Goal: Feedback & Contribution: Submit feedback/report problem

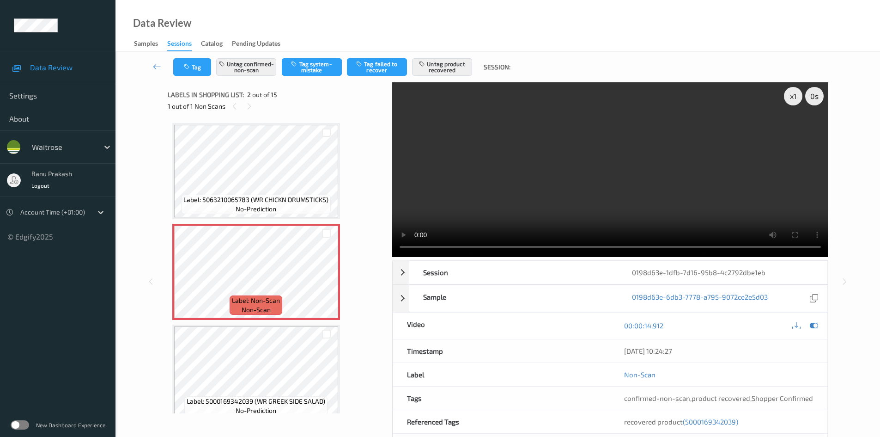
click at [290, 200] on span "Label: 5063210065783 (WR CHICKN DRUMSTICKS)" at bounding box center [255, 199] width 145 height 9
click at [260, 212] on span "no-prediction" at bounding box center [256, 208] width 41 height 9
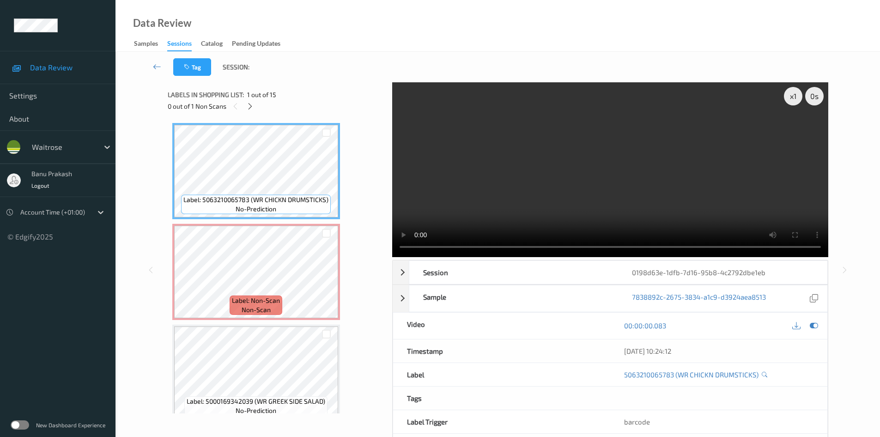
click at [604, 209] on video at bounding box center [610, 169] width 436 height 175
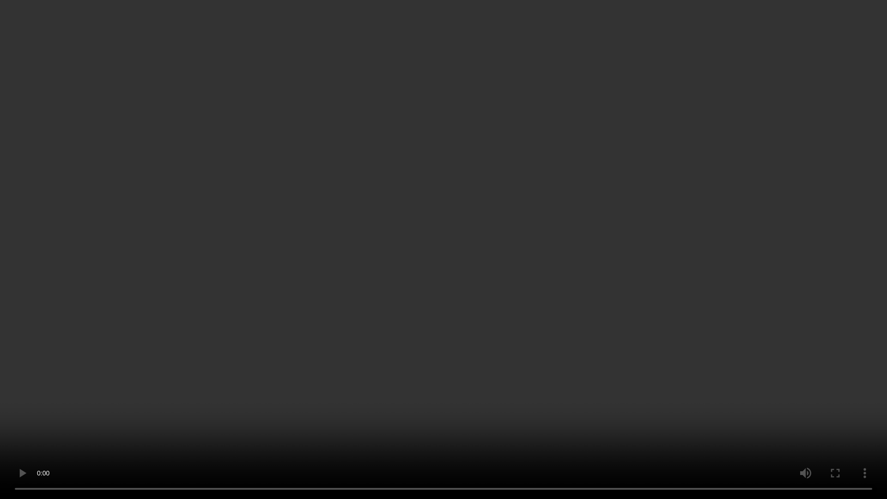
click at [305, 263] on video at bounding box center [443, 249] width 887 height 499
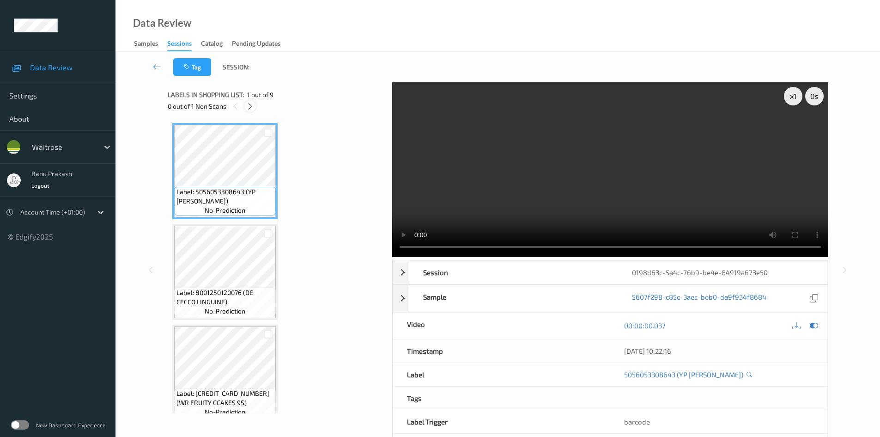
click at [246, 109] on icon at bounding box center [250, 106] width 8 height 8
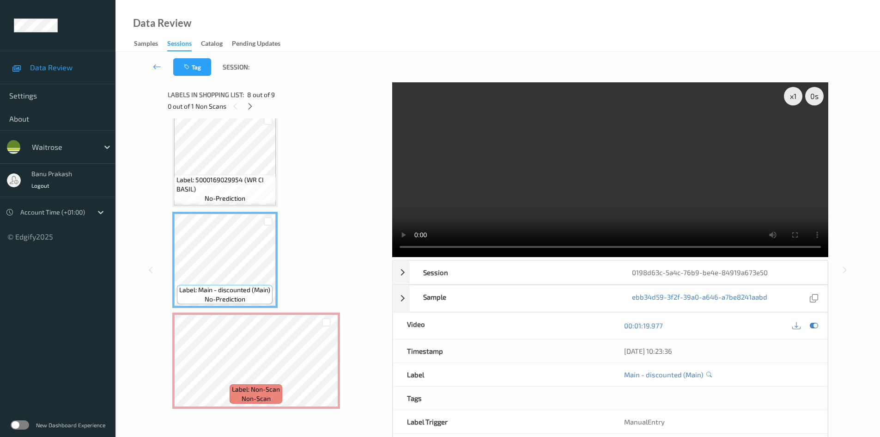
scroll to position [554, 0]
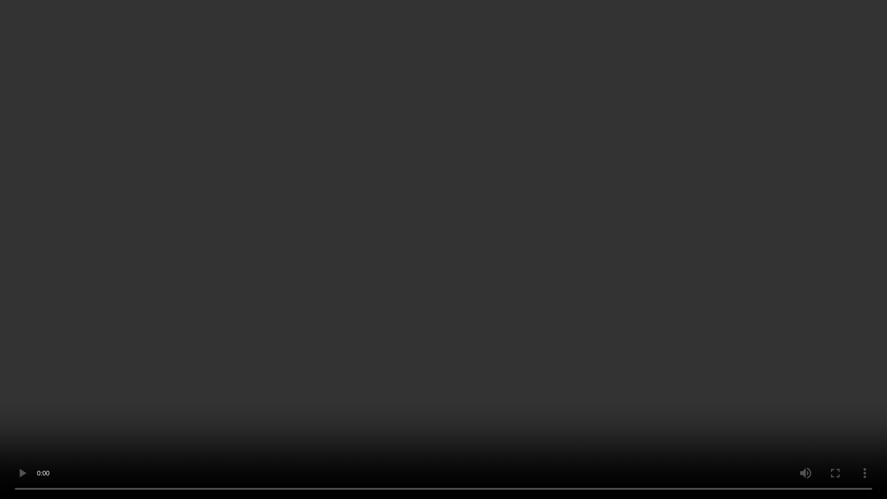
click at [605, 375] on video at bounding box center [443, 249] width 887 height 499
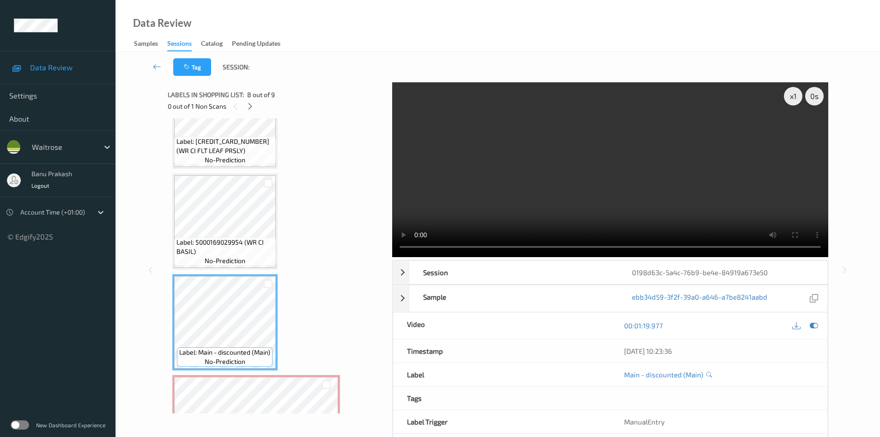
click at [677, 187] on video at bounding box center [610, 169] width 436 height 175
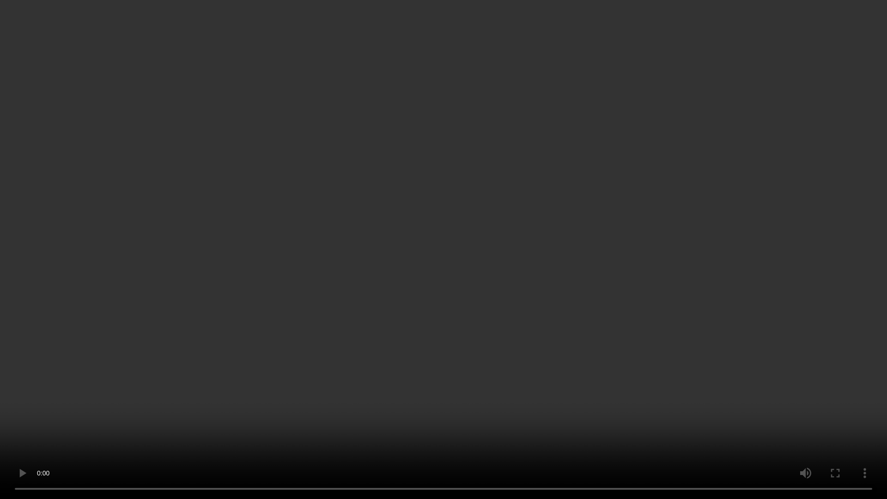
click at [642, 346] on video at bounding box center [443, 249] width 887 height 499
drag, startPoint x: 736, startPoint y: 304, endPoint x: 750, endPoint y: 327, distance: 26.8
click at [736, 304] on video at bounding box center [443, 249] width 887 height 499
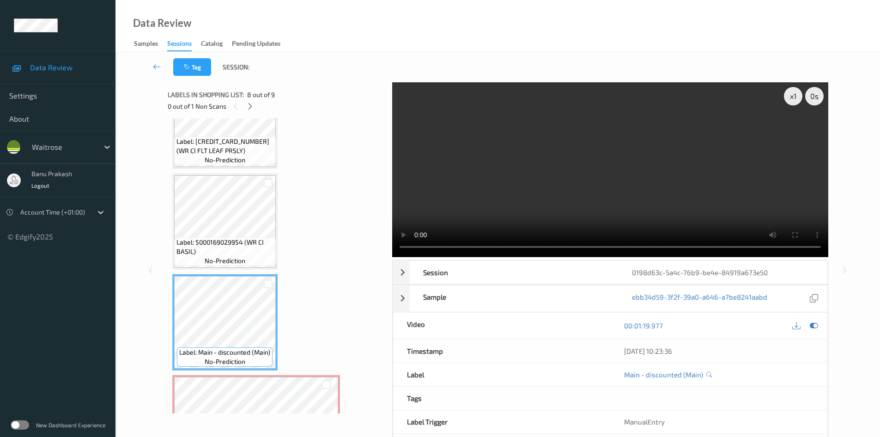
click at [538, 158] on video at bounding box center [610, 169] width 436 height 175
click at [524, 183] on video at bounding box center [610, 169] width 436 height 175
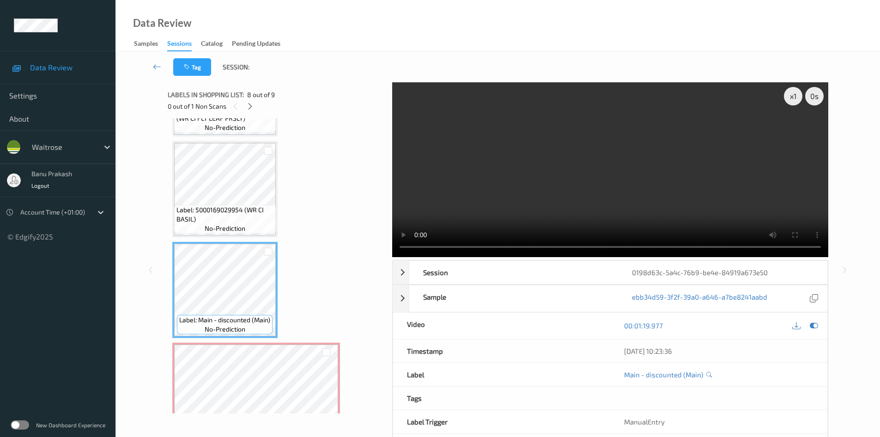
scroll to position [616, 0]
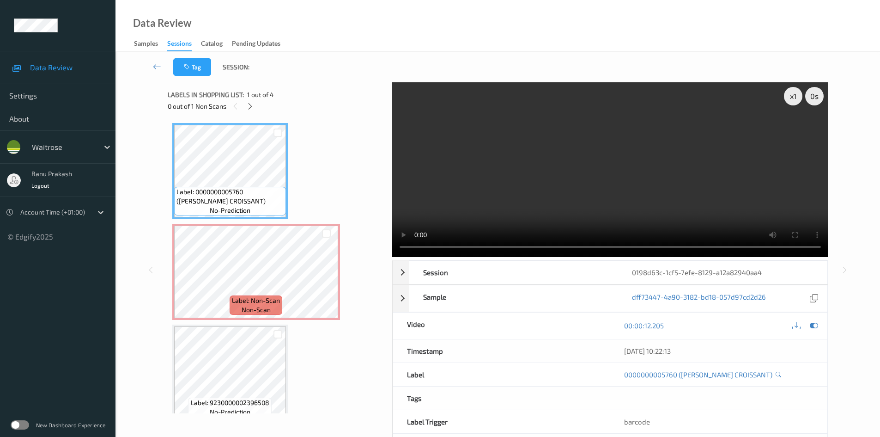
click at [215, 187] on span "Label: 0000000005760 ([PERSON_NAME] CROISSANT)" at bounding box center [230, 196] width 107 height 18
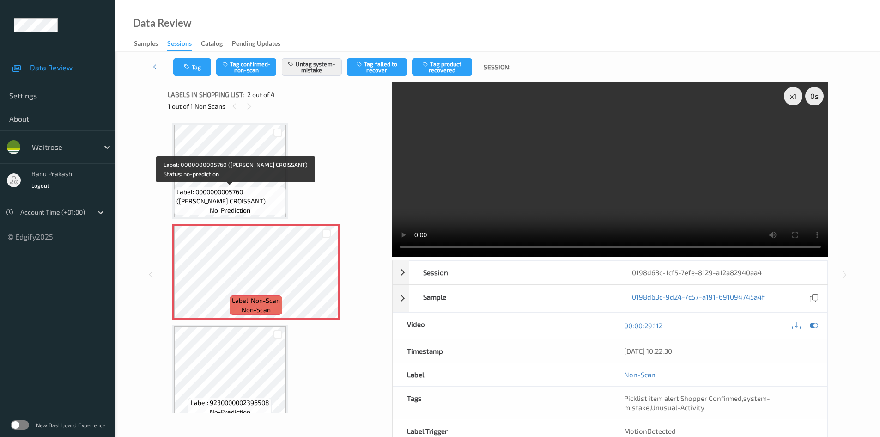
click at [233, 189] on span "Label: 0000000005760 ([PERSON_NAME] CROISSANT)" at bounding box center [230, 196] width 107 height 18
click at [247, 201] on span "Label: 0000000005760 (WR ALMOND CROISSANT)" at bounding box center [230, 196] width 107 height 18
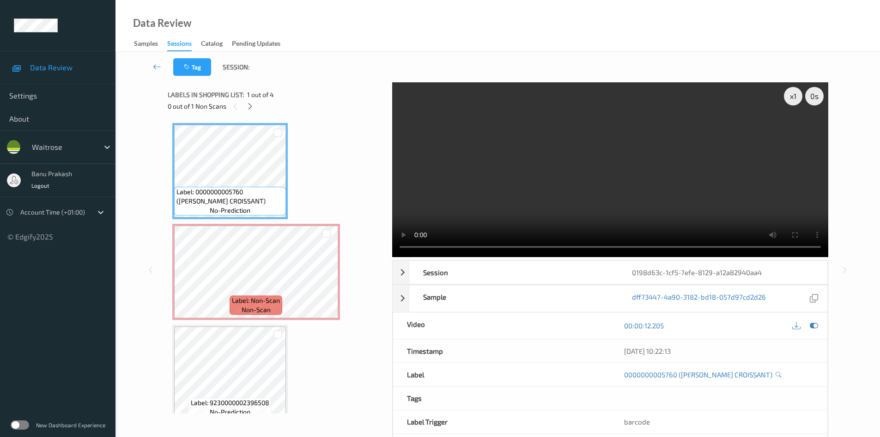
click at [608, 207] on video at bounding box center [610, 169] width 436 height 175
click at [653, 179] on video at bounding box center [610, 169] width 436 height 175
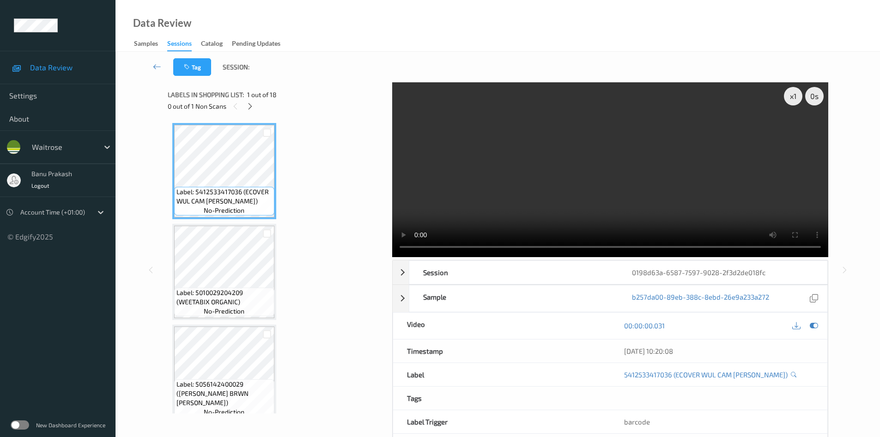
click at [257, 104] on div "0 out of 1 Non Scans" at bounding box center [277, 106] width 218 height 12
click at [250, 110] on div at bounding box center [250, 106] width 12 height 12
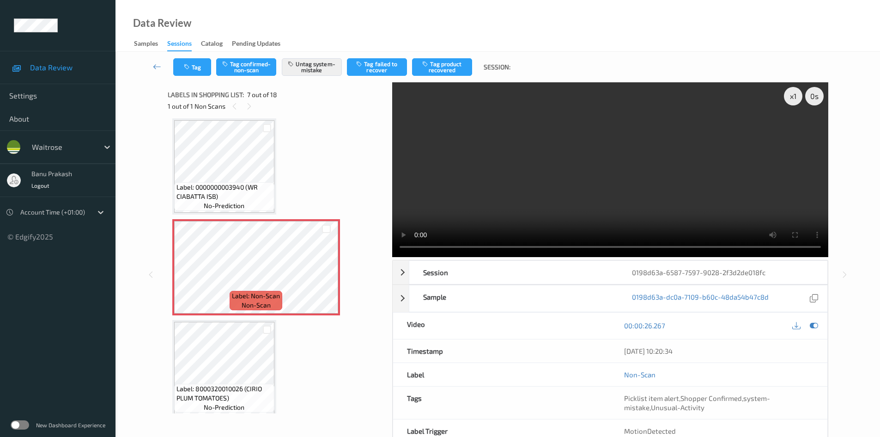
click at [251, 190] on span "Label: 0000000003940 (WR CIABATTA ISB)" at bounding box center [225, 192] width 96 height 18
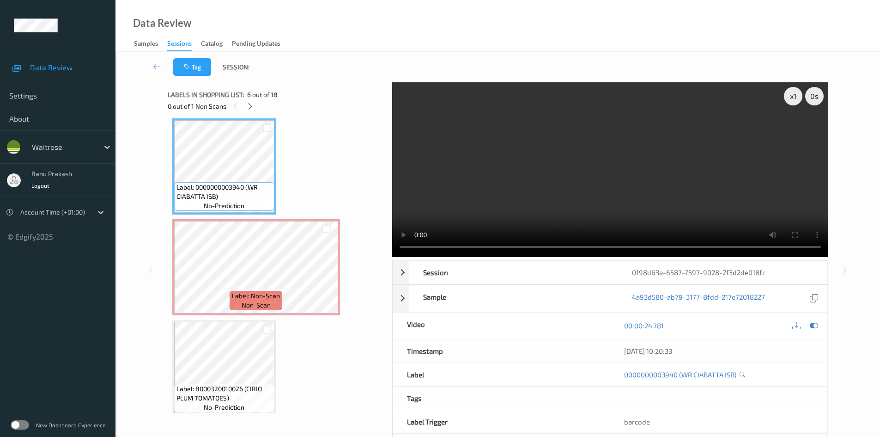
click at [500, 206] on video at bounding box center [610, 169] width 436 height 175
click at [576, 166] on video at bounding box center [610, 169] width 436 height 175
click at [607, 179] on video at bounding box center [610, 169] width 436 height 175
click at [227, 195] on span "Label: 0000000003940 (WR CIABATTA ISB)" at bounding box center [225, 192] width 96 height 18
click at [448, 189] on video at bounding box center [610, 169] width 436 height 175
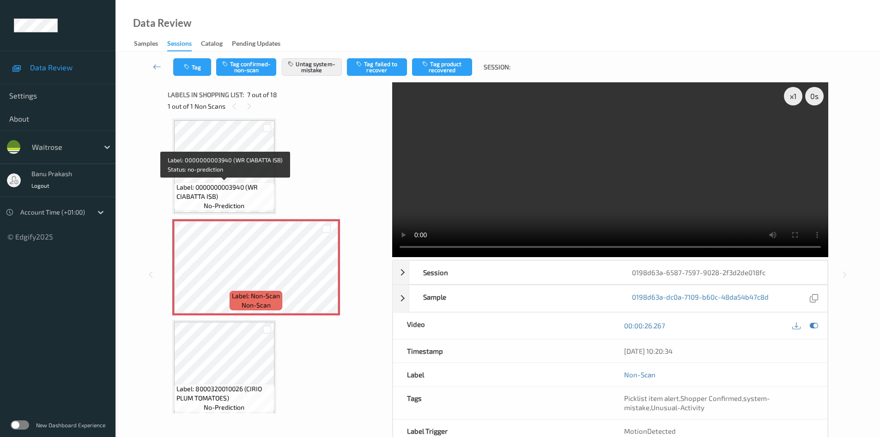
click at [202, 195] on span "Label: 0000000003940 (WR CIABATTA ISB)" at bounding box center [225, 192] width 96 height 18
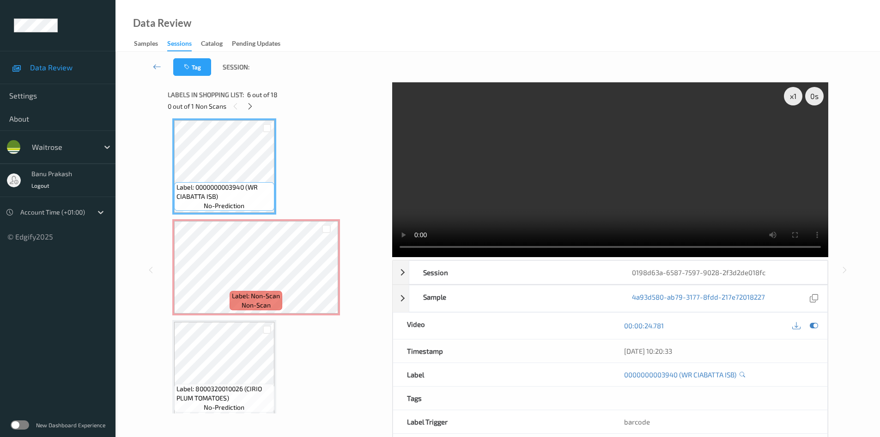
click at [567, 165] on video at bounding box center [610, 169] width 436 height 175
click at [607, 182] on video at bounding box center [610, 169] width 436 height 175
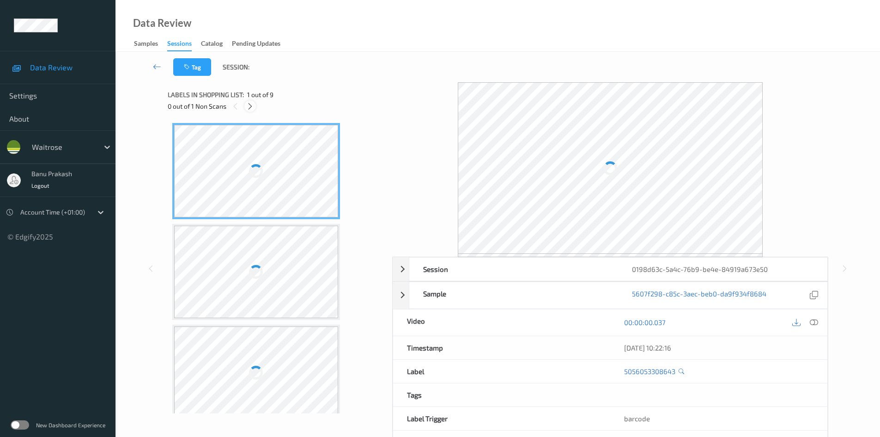
click at [245, 106] on div at bounding box center [250, 106] width 12 height 12
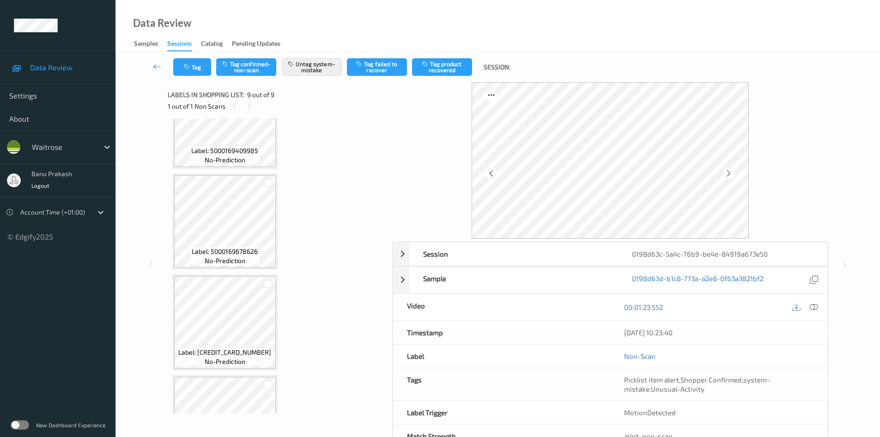
scroll to position [294, 0]
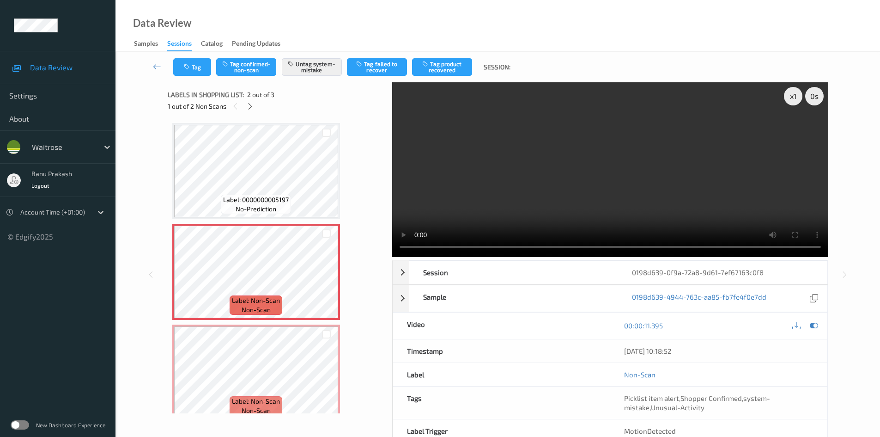
click at [267, 196] on span "Label: 0000000005197" at bounding box center [256, 199] width 66 height 9
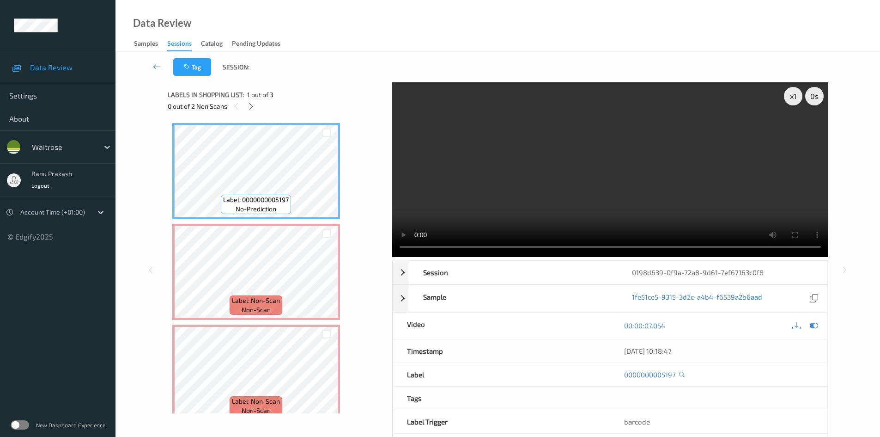
click at [489, 175] on video at bounding box center [610, 169] width 436 height 175
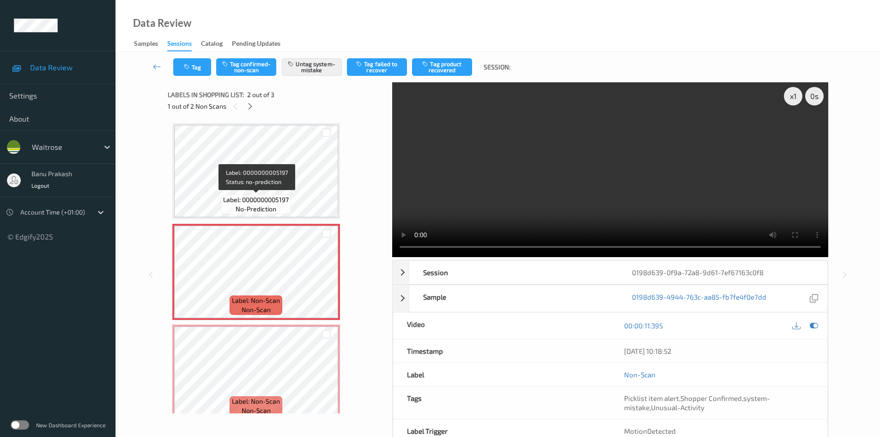
click at [244, 197] on span "Label: 0000000005197" at bounding box center [256, 199] width 66 height 9
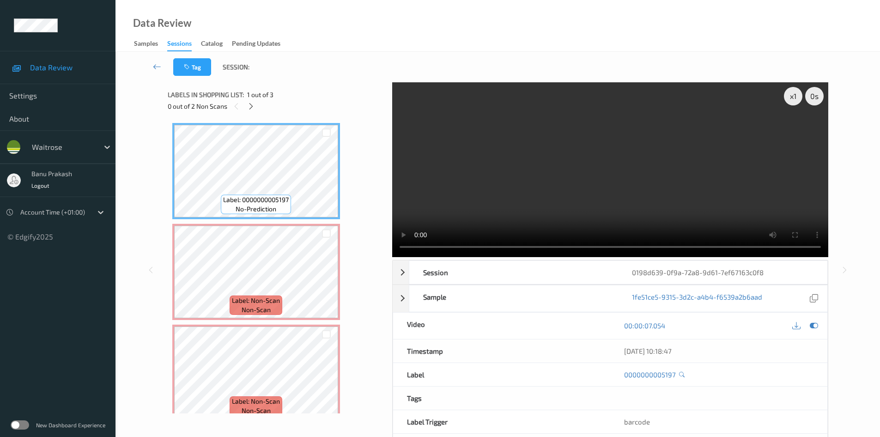
click at [492, 218] on video at bounding box center [610, 169] width 436 height 175
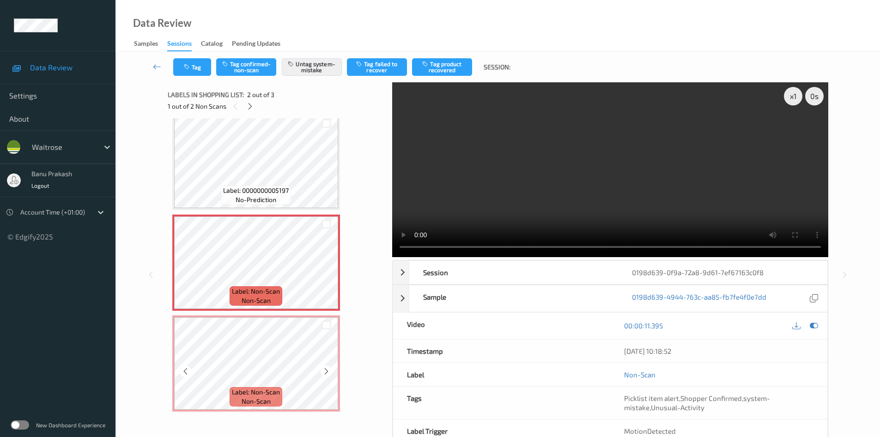
scroll to position [12, 0]
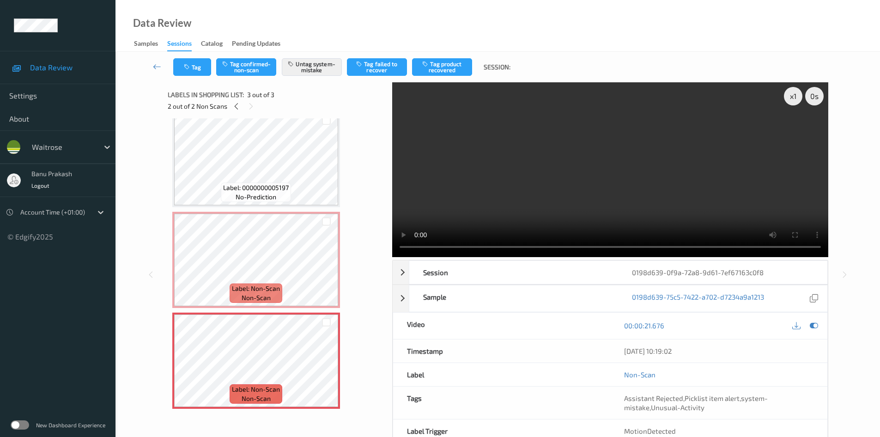
click at [260, 292] on span "Label: Non-Scan" at bounding box center [256, 288] width 48 height 9
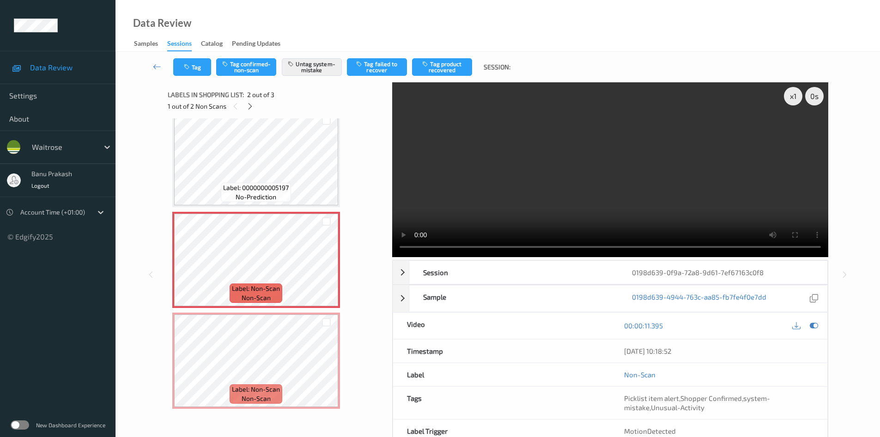
click at [521, 210] on video at bounding box center [610, 169] width 436 height 175
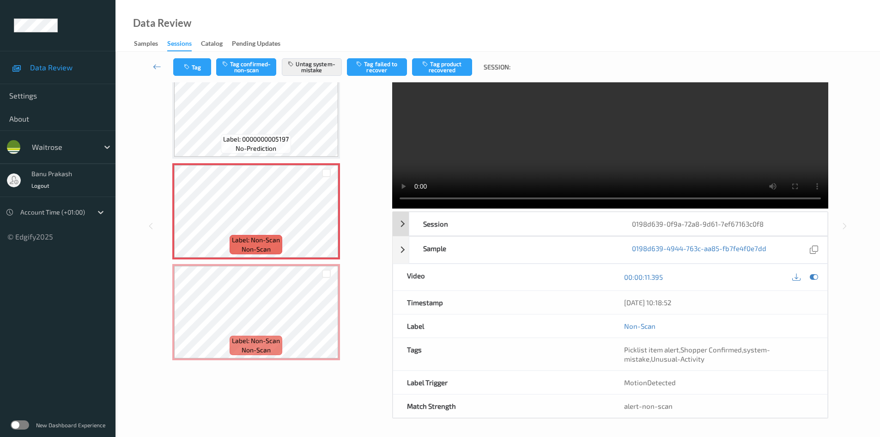
scroll to position [49, 0]
click at [460, 156] on video at bounding box center [610, 120] width 436 height 175
click at [261, 234] on div "Label: Non-Scan non-scan" at bounding box center [256, 243] width 53 height 19
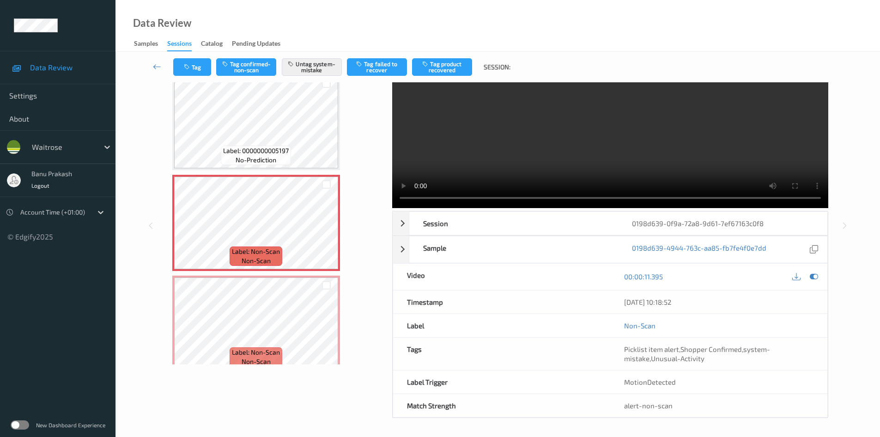
click at [525, 152] on video at bounding box center [610, 120] width 436 height 175
click at [593, 91] on video at bounding box center [610, 120] width 436 height 175
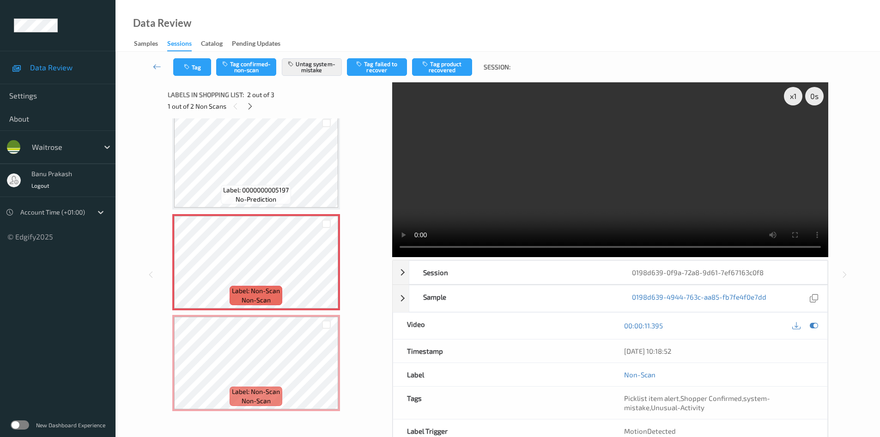
scroll to position [12, 0]
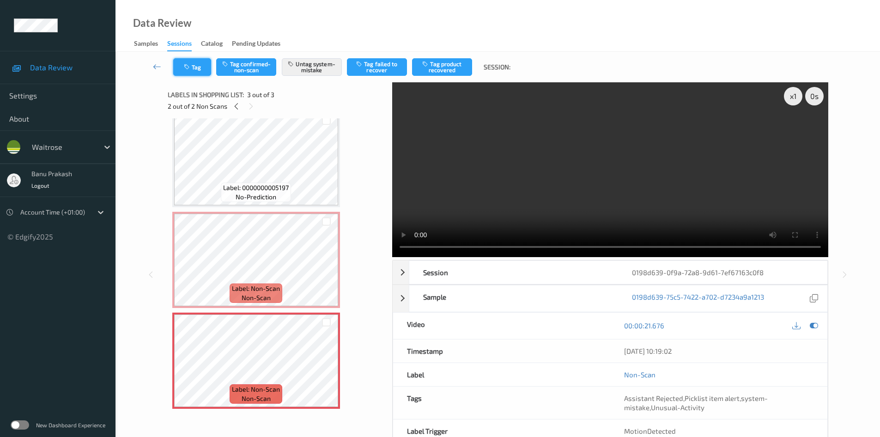
click at [184, 68] on icon "button" at bounding box center [188, 67] width 8 height 6
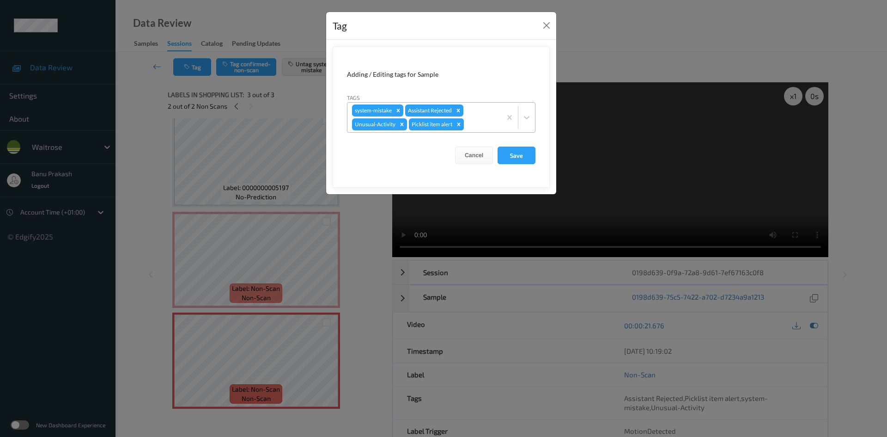
click at [458, 123] on icon "Remove Picklist item alert" at bounding box center [459, 124] width 6 height 6
click at [515, 160] on button "Save" at bounding box center [517, 155] width 38 height 18
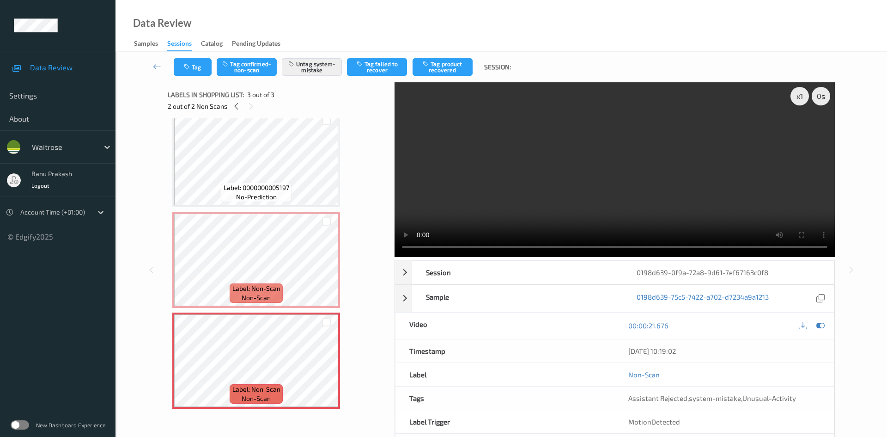
click at [242, 110] on div "2 out of 2 Non Scans" at bounding box center [278, 106] width 220 height 12
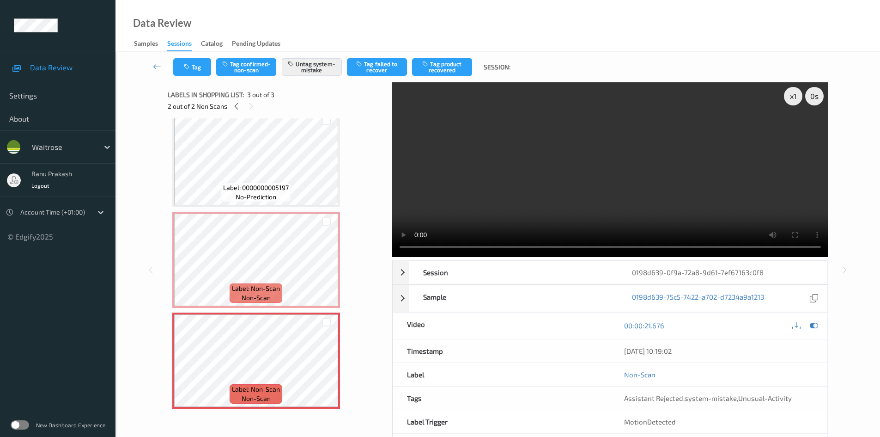
click at [561, 167] on video at bounding box center [610, 169] width 436 height 175
click at [232, 387] on span "Label: Non-Scan" at bounding box center [256, 388] width 48 height 9
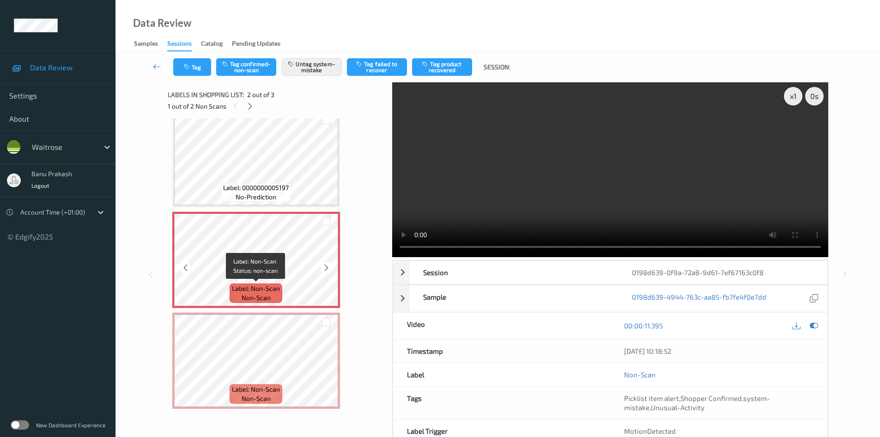
click at [270, 303] on div "Label: Non-Scan non-scan" at bounding box center [256, 292] width 53 height 19
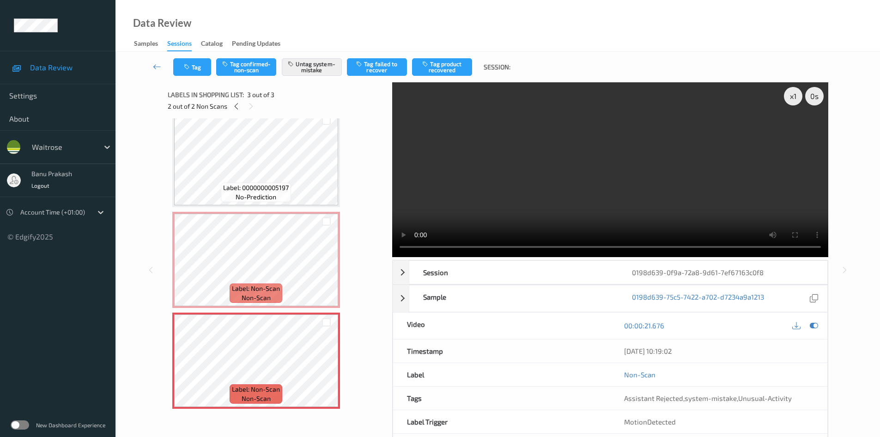
click at [577, 186] on video at bounding box center [610, 169] width 436 height 175
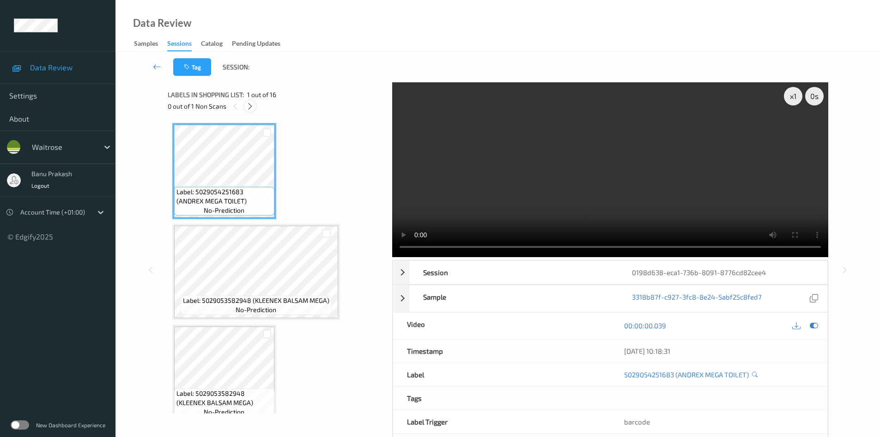
click at [250, 102] on icon at bounding box center [250, 106] width 8 height 8
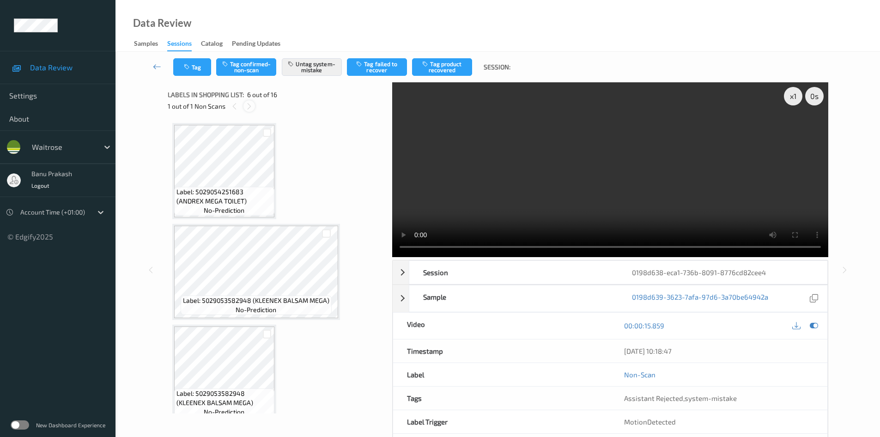
scroll to position [408, 0]
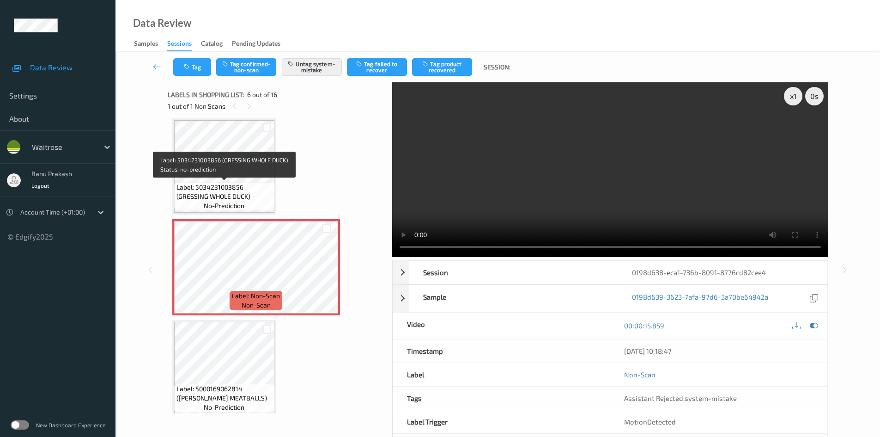
click at [246, 193] on span "Label: 5034231003856 (GRESSING WHOLE DUCK)" at bounding box center [225, 192] width 96 height 18
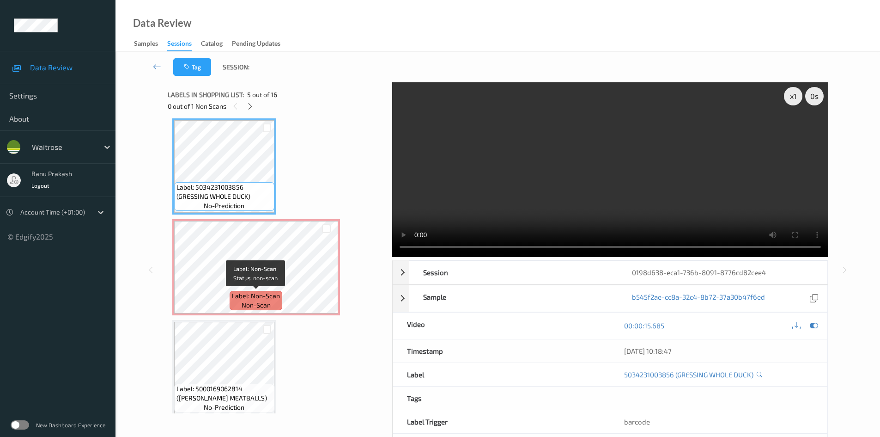
click at [249, 296] on span "Label: Non-Scan" at bounding box center [256, 295] width 48 height 9
click at [546, 162] on video at bounding box center [610, 169] width 436 height 175
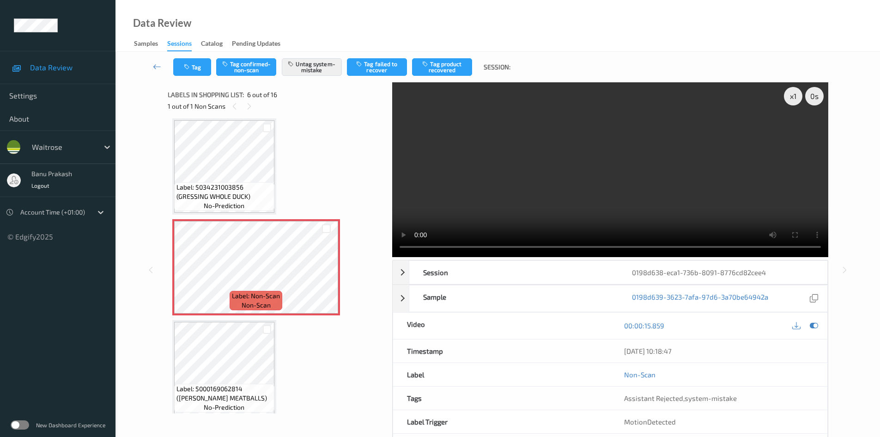
click at [591, 187] on video at bounding box center [610, 169] width 436 height 175
click at [232, 184] on span "Label: 5034231003856 (GRESSING WHOLE DUCK)" at bounding box center [225, 192] width 96 height 18
click at [209, 202] on span "no-prediction" at bounding box center [224, 205] width 41 height 9
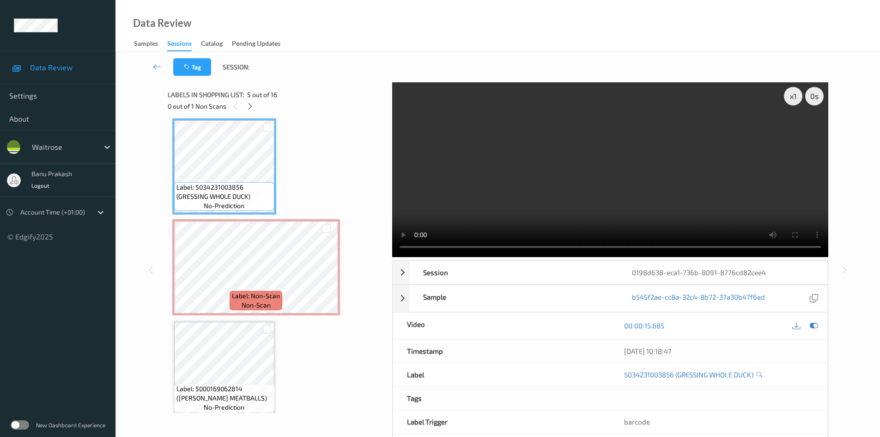
click at [605, 186] on video at bounding box center [610, 169] width 436 height 175
click at [561, 204] on video at bounding box center [610, 169] width 436 height 175
click at [587, 204] on video at bounding box center [610, 169] width 436 height 175
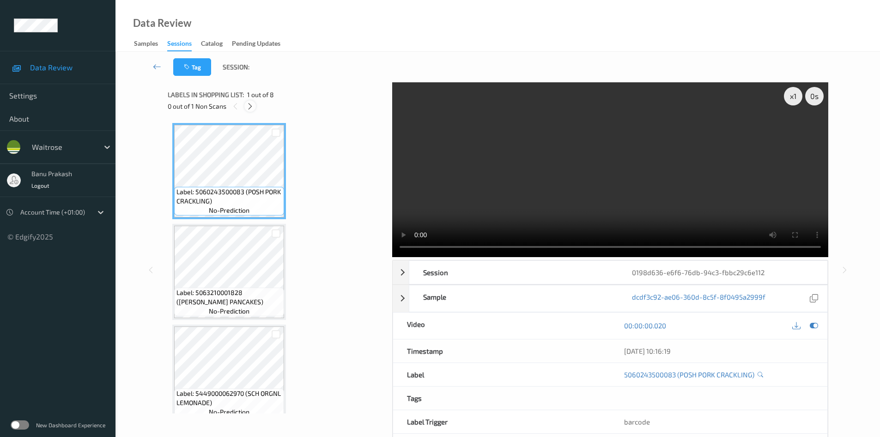
click at [252, 107] on icon at bounding box center [250, 106] width 8 height 8
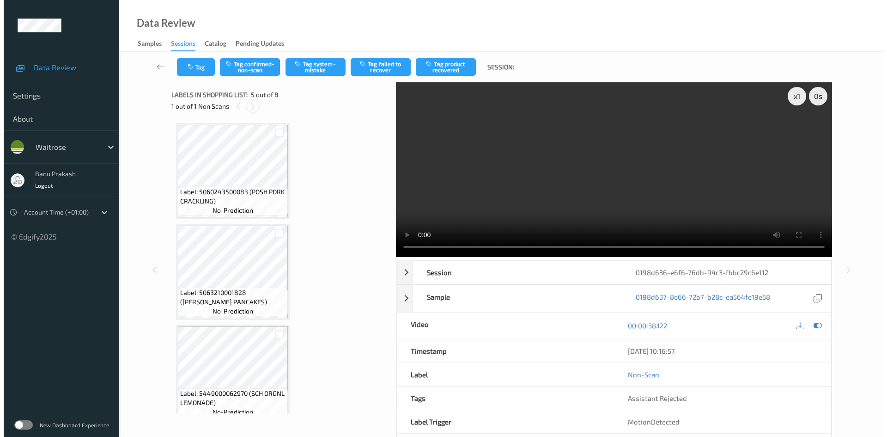
scroll to position [307, 0]
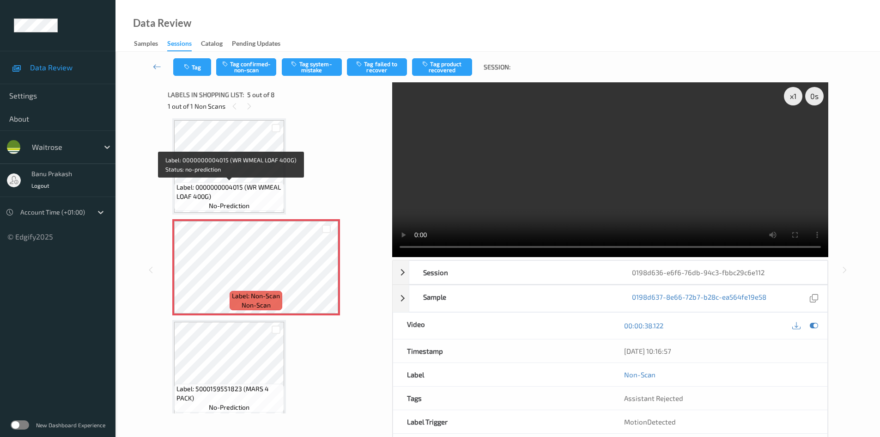
click at [239, 196] on span "Label: 0000000004015 (WR WMEAL LOAF 400G)" at bounding box center [229, 192] width 105 height 18
click at [248, 204] on span "no-prediction" at bounding box center [229, 205] width 41 height 9
click at [230, 189] on span "Label: 0000000004015 (WR WMEAL LOAF 400G)" at bounding box center [229, 192] width 105 height 18
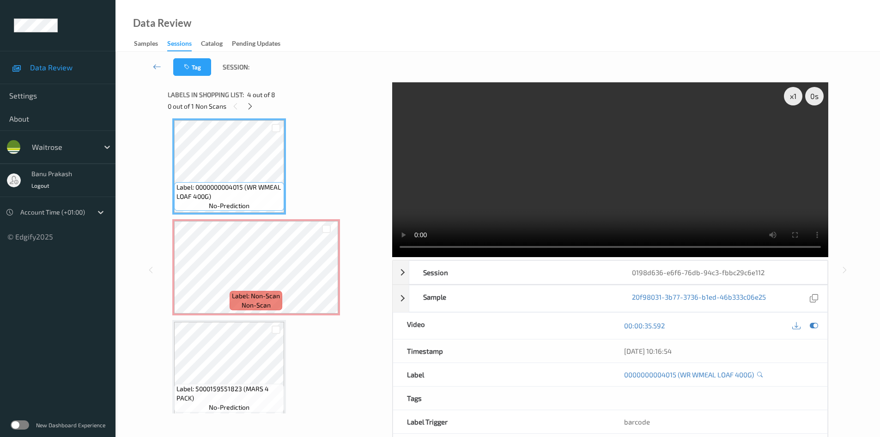
click at [602, 177] on video at bounding box center [610, 169] width 436 height 175
click at [558, 165] on video at bounding box center [610, 169] width 436 height 175
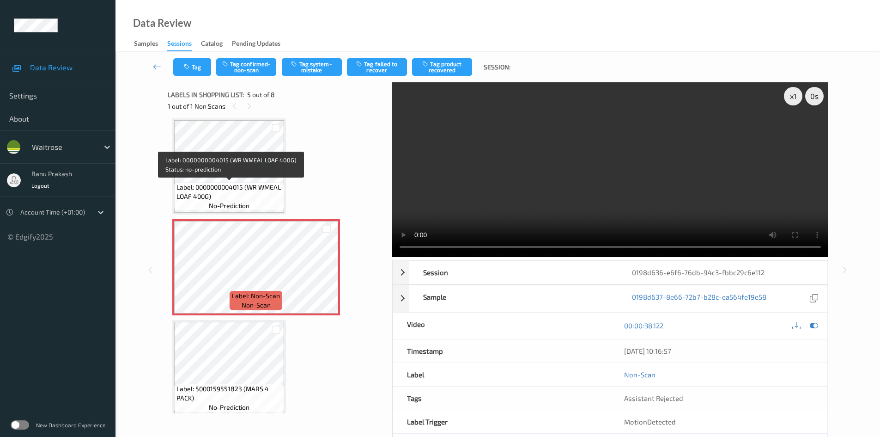
click at [238, 199] on span "Label: 0000000004015 (WR WMEAL LOAF 400G)" at bounding box center [229, 192] width 105 height 18
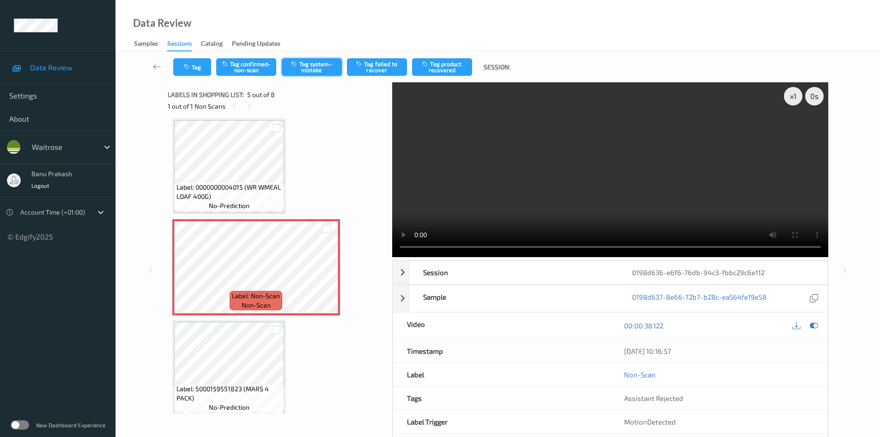
click at [320, 65] on button "Tag system-mistake" at bounding box center [312, 67] width 60 height 18
click at [332, 69] on button "Tag system-mistake" at bounding box center [312, 67] width 60 height 18
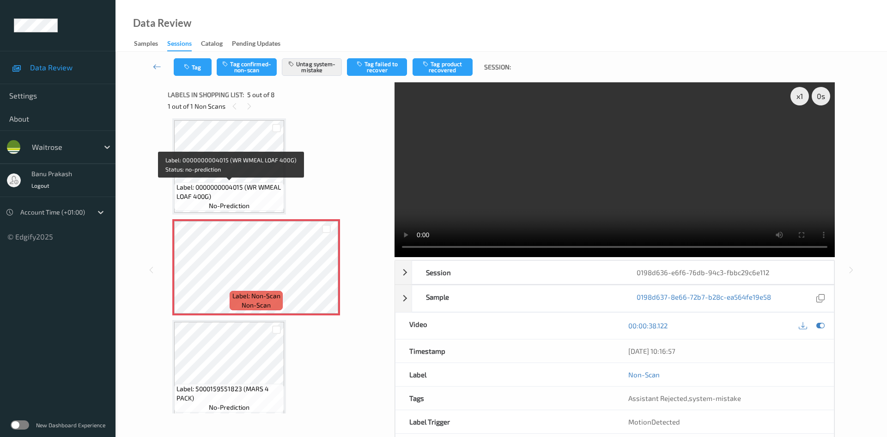
click at [229, 185] on span "Label: 0000000004015 (WR WMEAL LOAF 400G)" at bounding box center [229, 192] width 105 height 18
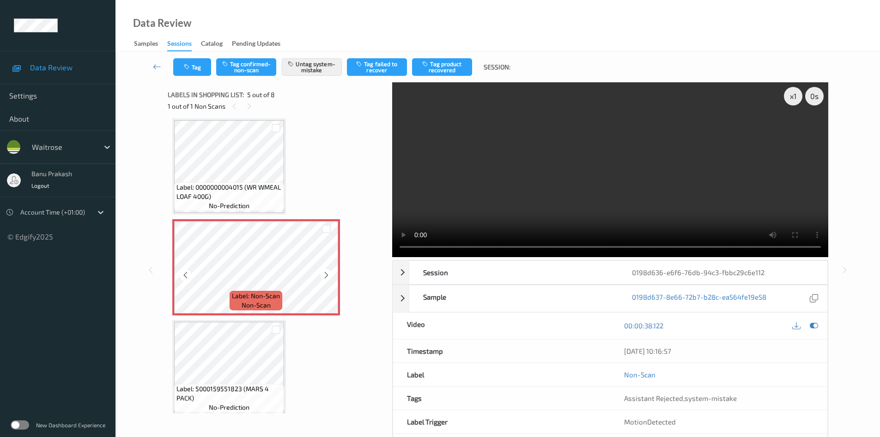
click at [200, 218] on div "Label: 5060243500083 (POSH PORK CRACKLING) no-prediction Label: 5063210001828 (…" at bounding box center [276, 216] width 209 height 801
click at [227, 182] on div "Label: 0000000004015 (WR WMEAL LOAF 400G) no-prediction" at bounding box center [229, 196] width 110 height 29
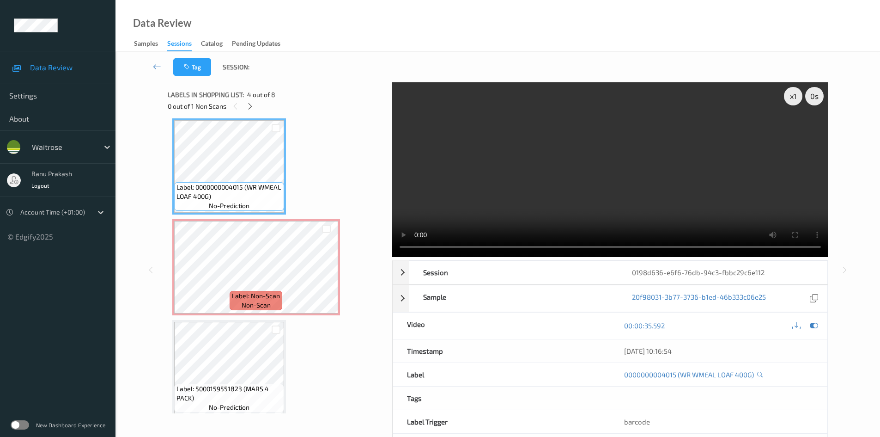
click at [411, 176] on video at bounding box center [610, 169] width 436 height 175
click at [607, 203] on video at bounding box center [610, 169] width 436 height 175
click at [346, 262] on div "Label: 5060243500083 (POSH PORK CRACKLING) no-prediction Label: 5063210001828 (…" at bounding box center [276, 216] width 209 height 801
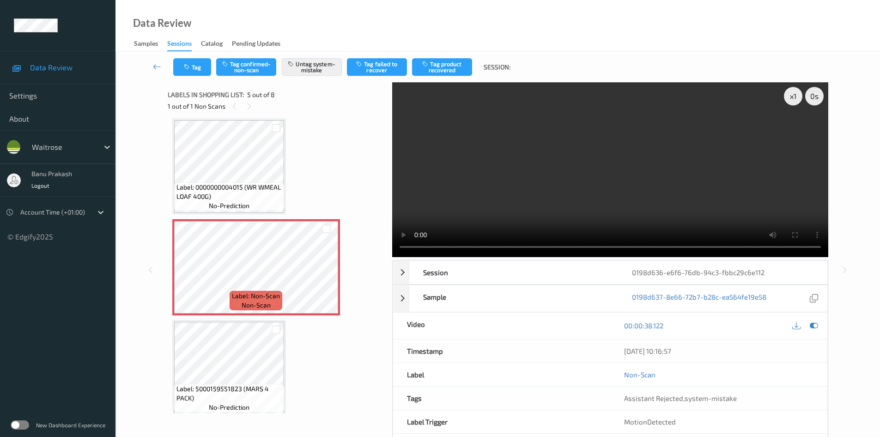
click at [214, 65] on div "Tag Tag confirmed-non-scan Untag system-mistake Tag failed to recover Tag produ…" at bounding box center [345, 67] width 344 height 18
click at [200, 66] on button "Tag" at bounding box center [192, 67] width 38 height 18
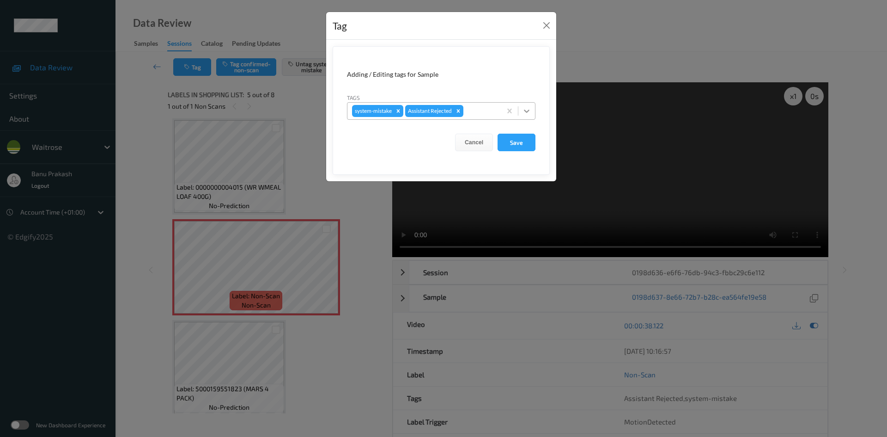
click at [528, 115] on icon at bounding box center [526, 110] width 9 height 9
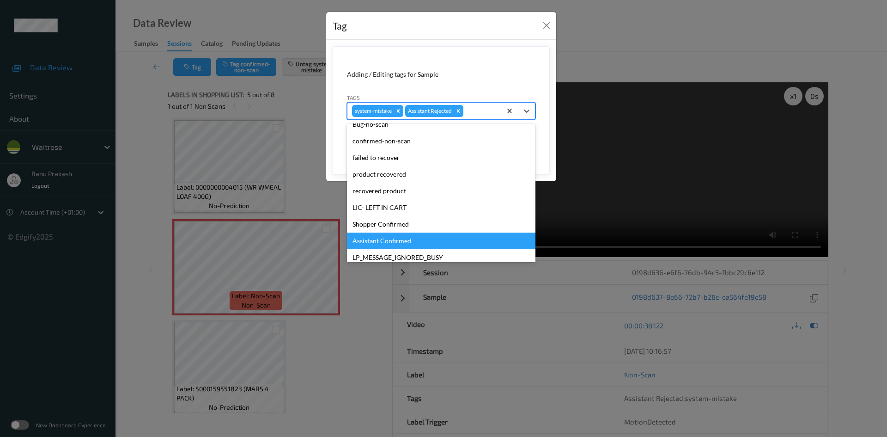
scroll to position [198, 0]
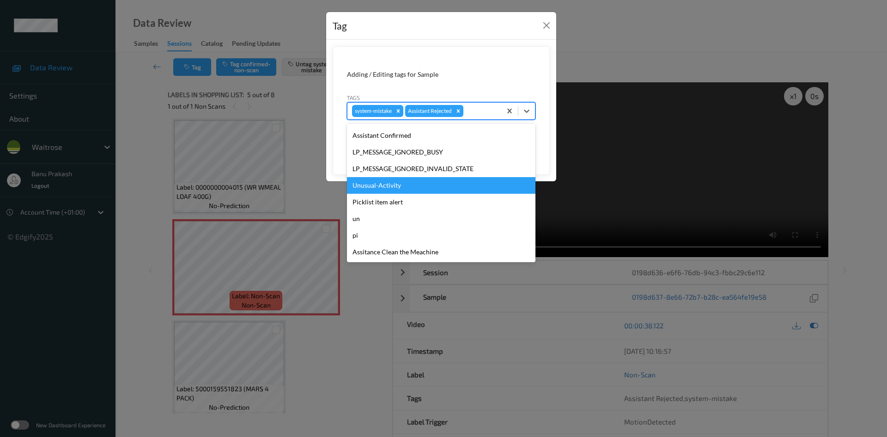
click at [407, 192] on div "Unusual-Activity" at bounding box center [441, 185] width 189 height 17
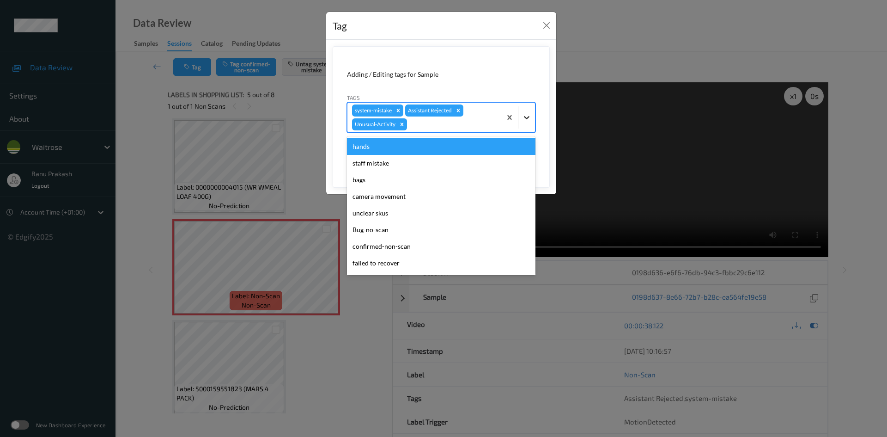
click at [531, 111] on div at bounding box center [527, 117] width 17 height 17
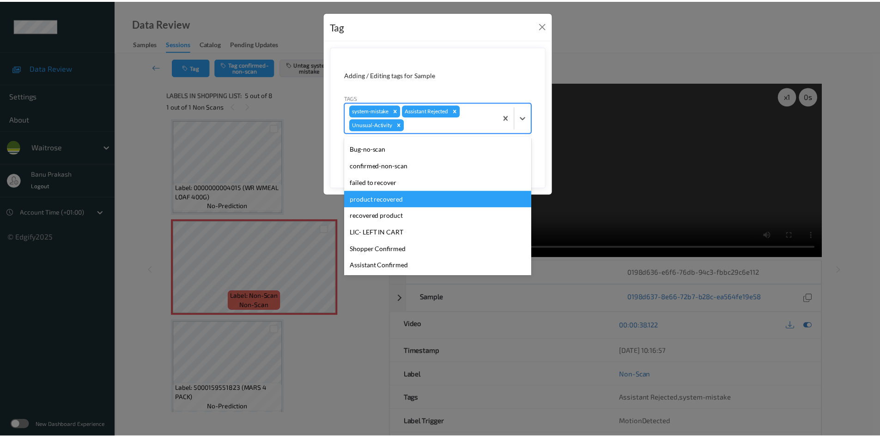
scroll to position [139, 0]
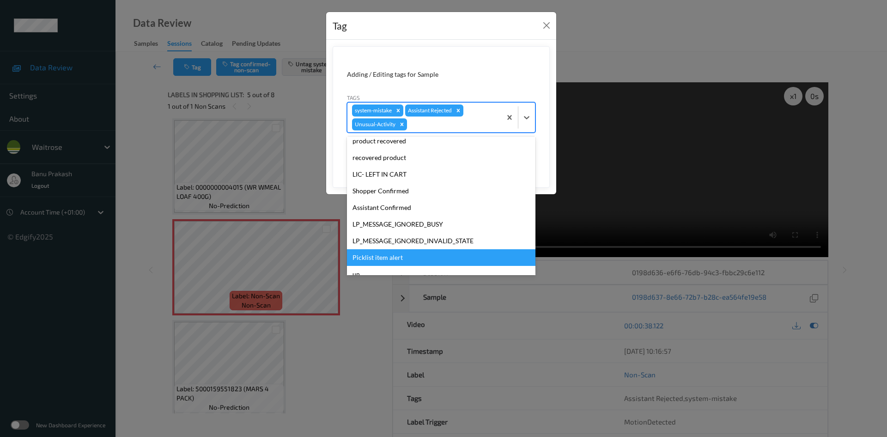
click at [360, 256] on div "Picklist item alert" at bounding box center [441, 257] width 189 height 17
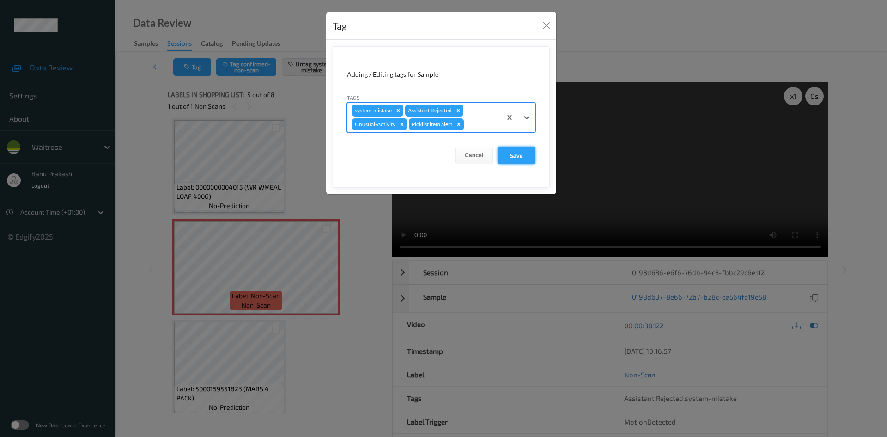
click at [515, 154] on button "Save" at bounding box center [517, 155] width 38 height 18
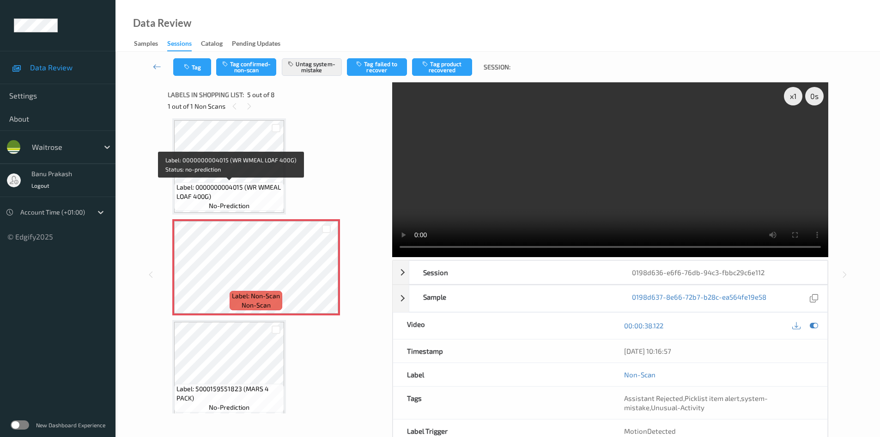
click at [243, 192] on span "Label: 0000000004015 (WR WMEAL LOAF 400G)" at bounding box center [229, 192] width 105 height 18
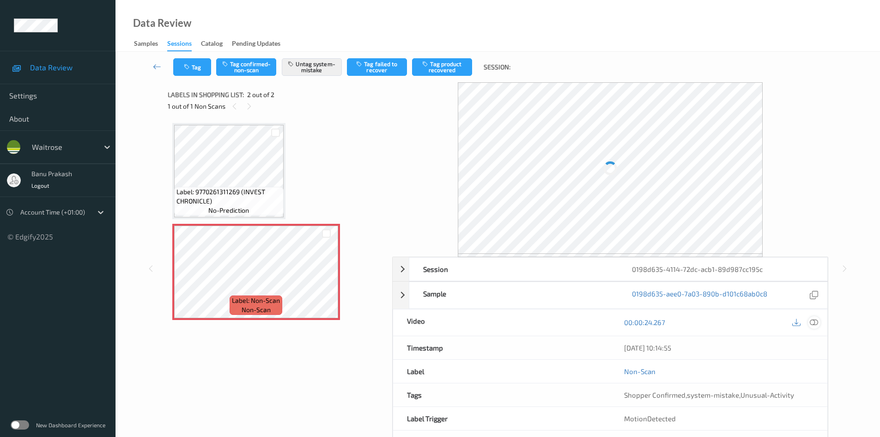
click at [817, 323] on icon at bounding box center [814, 322] width 8 height 8
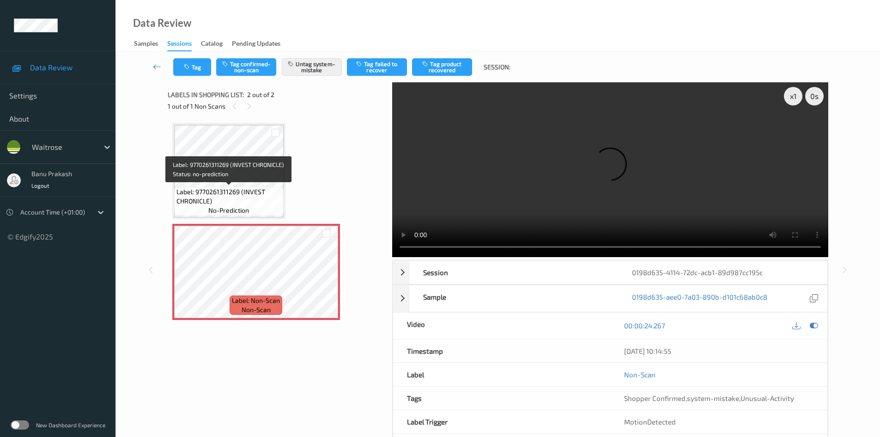
click at [222, 190] on span "Label: 9770261311269 (INVEST CHRONICLE)" at bounding box center [229, 196] width 105 height 18
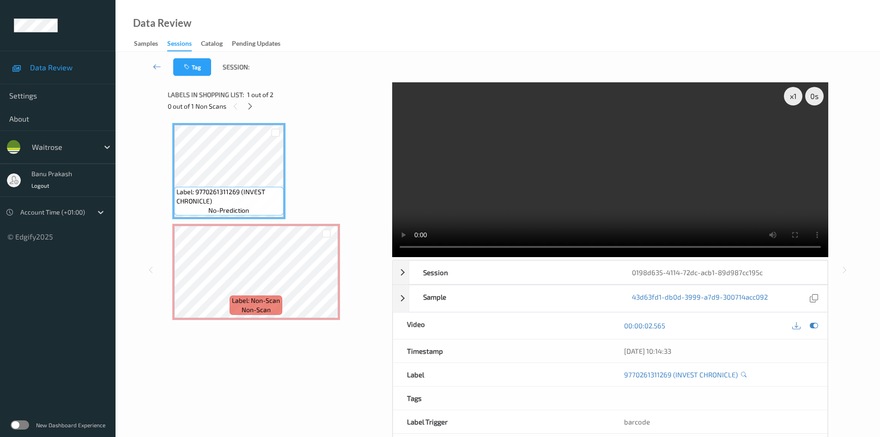
click at [534, 177] on video at bounding box center [610, 169] width 436 height 175
click at [573, 199] on video at bounding box center [610, 169] width 436 height 175
click at [589, 182] on video at bounding box center [610, 169] width 436 height 175
click at [559, 147] on video at bounding box center [610, 169] width 436 height 175
click at [562, 175] on video at bounding box center [610, 169] width 436 height 175
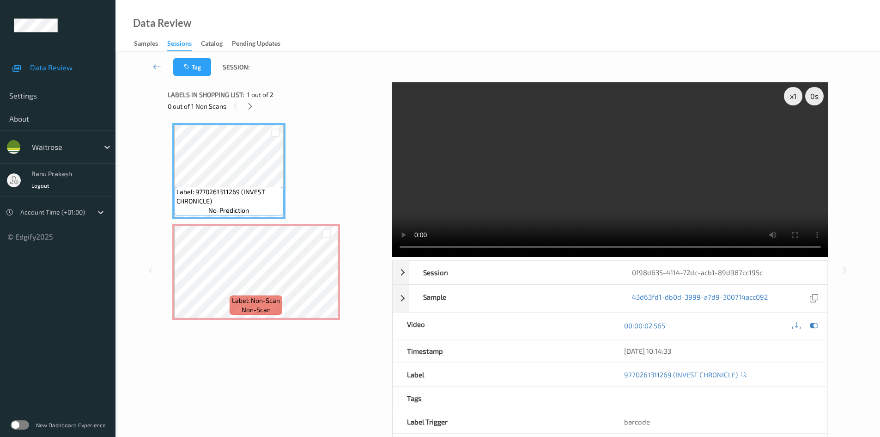
click at [626, 189] on video at bounding box center [610, 169] width 436 height 175
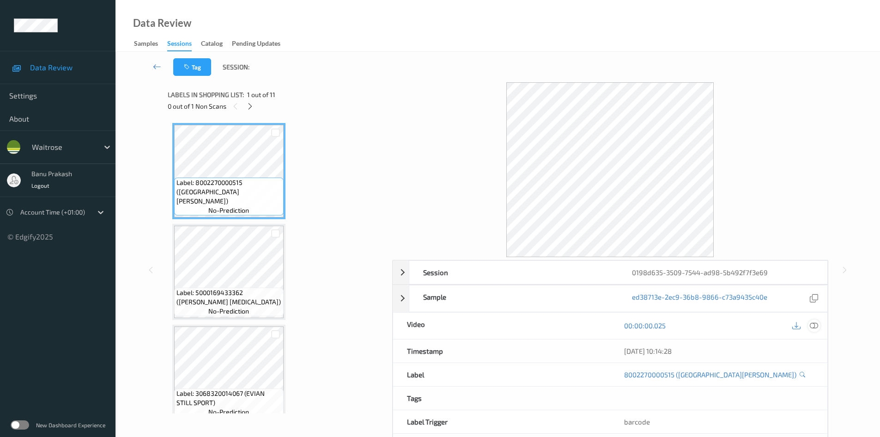
click at [817, 325] on icon at bounding box center [814, 325] width 8 height 8
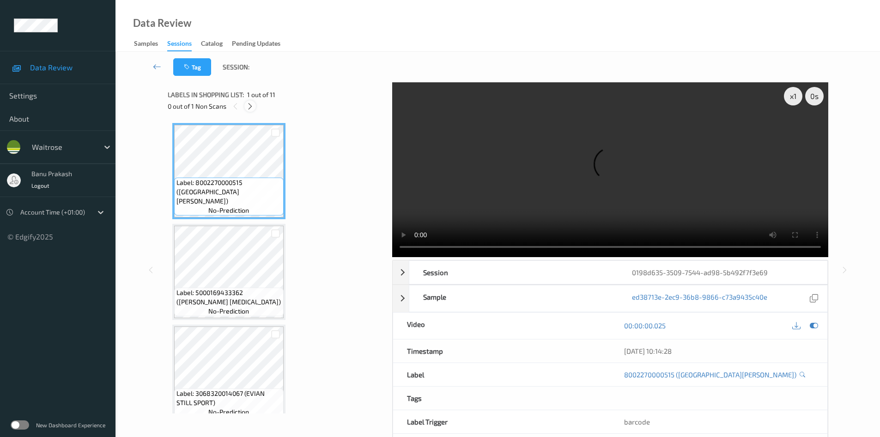
click at [255, 107] on div at bounding box center [250, 106] width 12 height 12
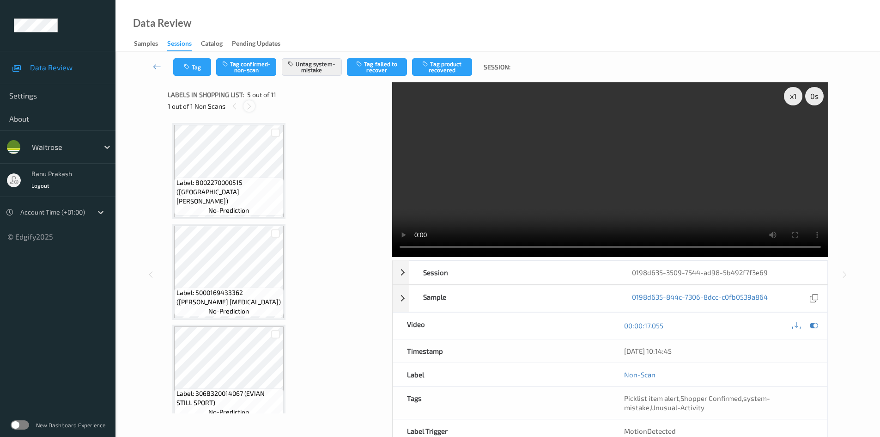
scroll to position [307, 0]
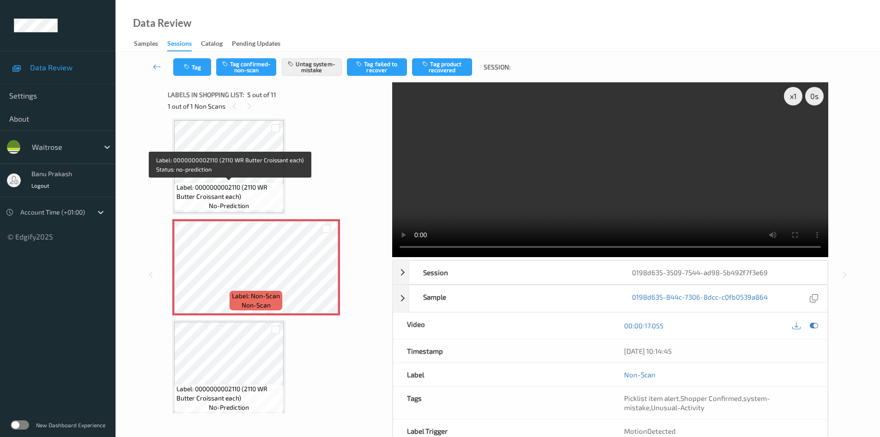
click at [257, 189] on span "Label: 0000000002110 (2110 WR Butter Croissant each)" at bounding box center [229, 192] width 105 height 18
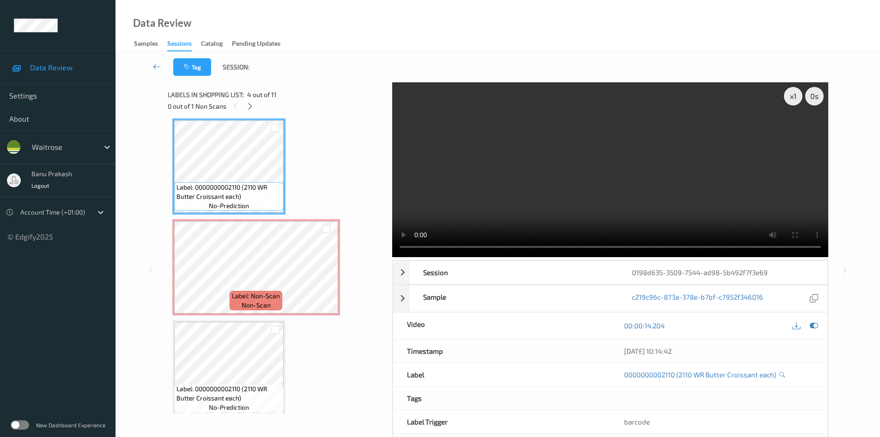
click at [574, 159] on video at bounding box center [610, 169] width 436 height 175
click at [558, 199] on video at bounding box center [610, 169] width 436 height 175
click at [327, 276] on icon at bounding box center [327, 275] width 8 height 8
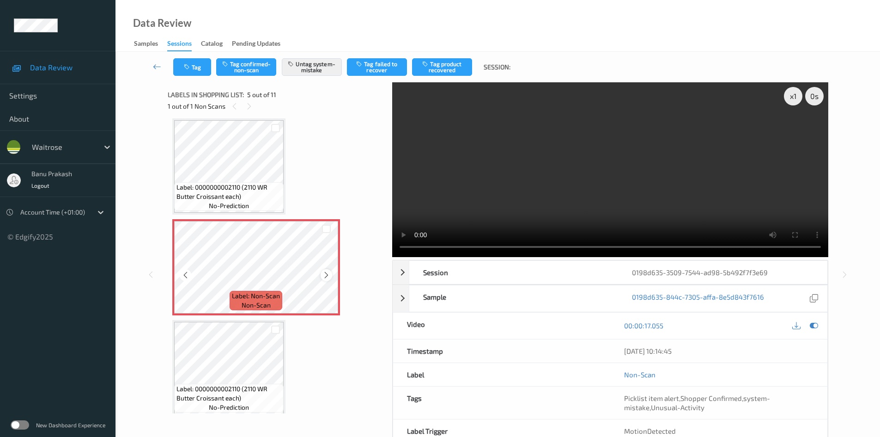
click at [327, 276] on icon at bounding box center [327, 275] width 8 height 8
click at [610, 174] on video at bounding box center [610, 169] width 436 height 175
click at [525, 189] on video at bounding box center [610, 169] width 436 height 175
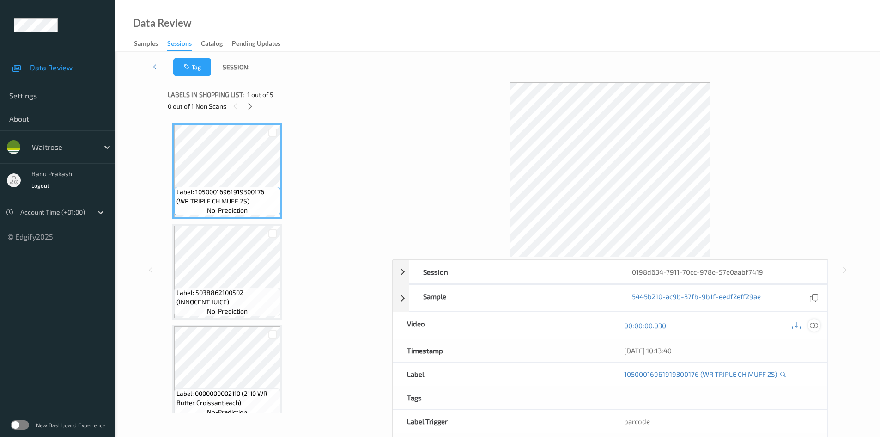
click at [817, 324] on icon at bounding box center [814, 325] width 8 height 8
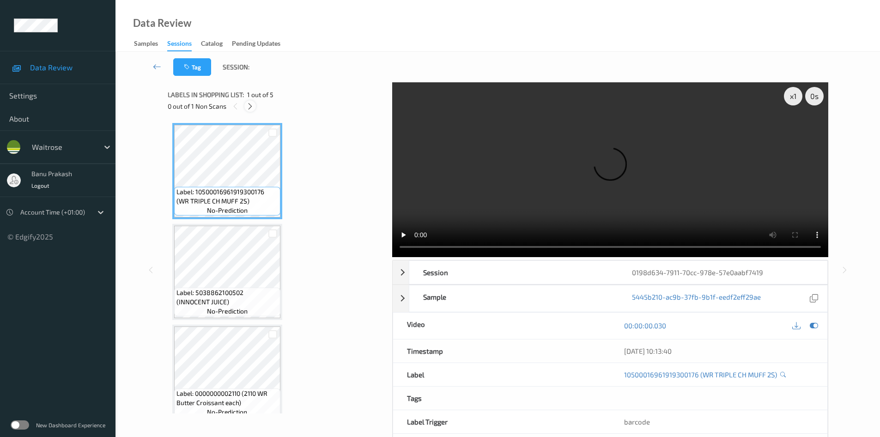
click at [250, 110] on icon at bounding box center [250, 106] width 8 height 8
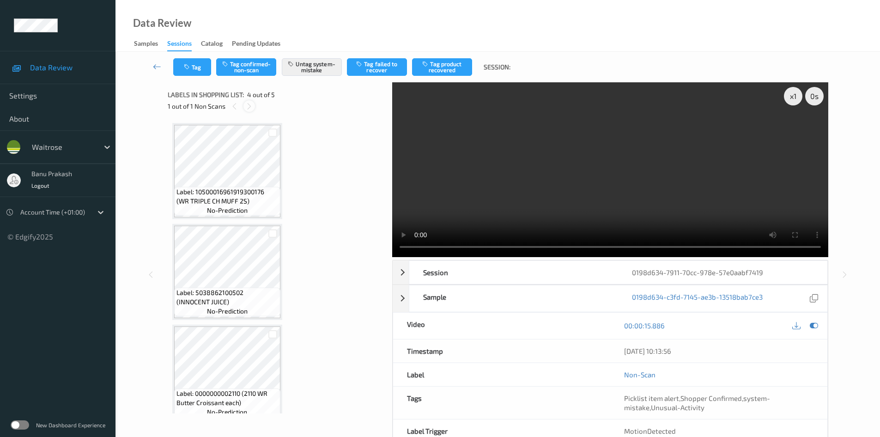
scroll to position [206, 0]
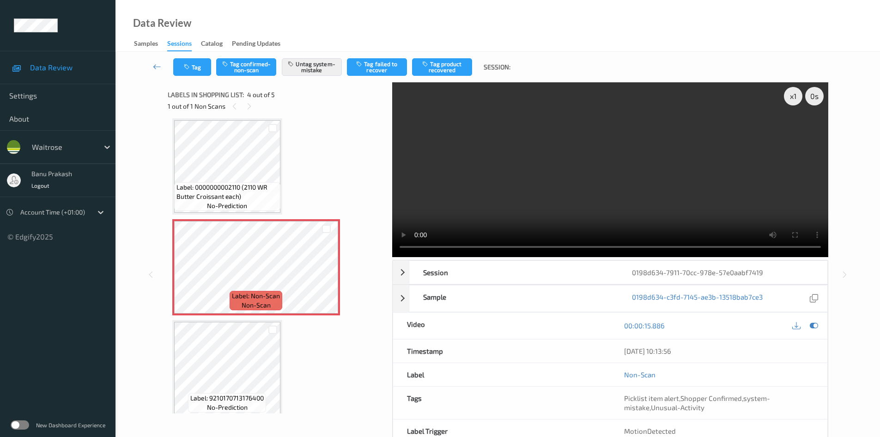
click at [244, 187] on span "Label: 0000000002110 (2110 WR Butter Croissant each)" at bounding box center [228, 192] width 102 height 18
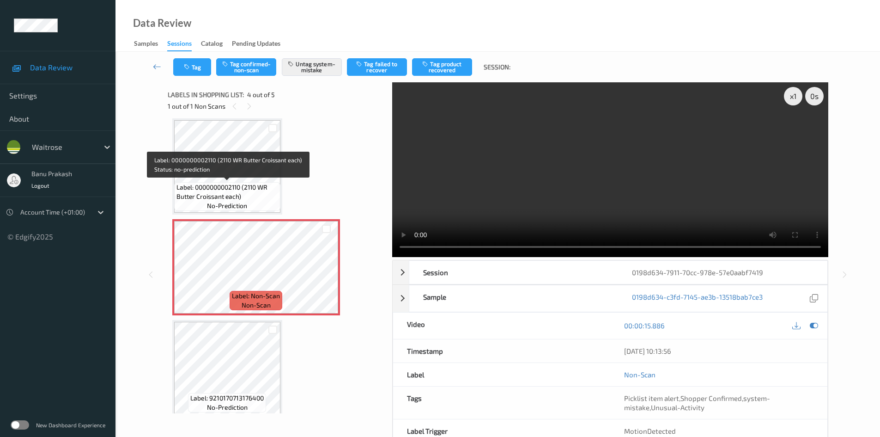
click at [237, 183] on span "Label: 0000000002110 (2110 WR Butter Croissant each)" at bounding box center [228, 192] width 102 height 18
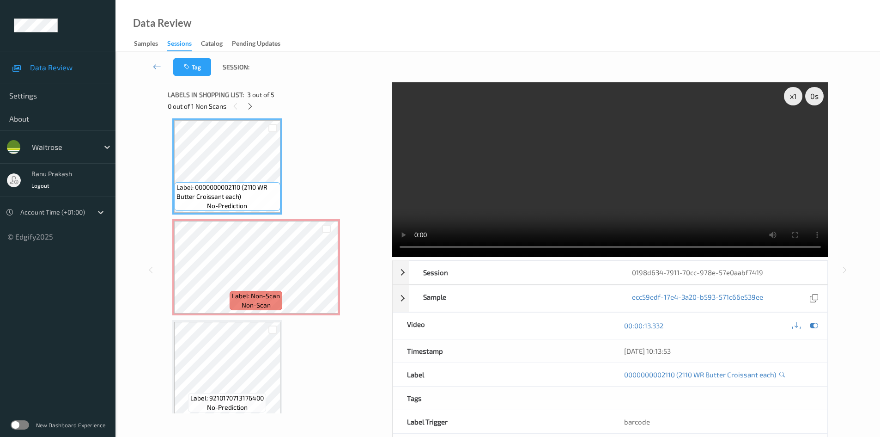
click at [592, 191] on video at bounding box center [610, 169] width 436 height 175
click at [596, 179] on video at bounding box center [610, 169] width 436 height 175
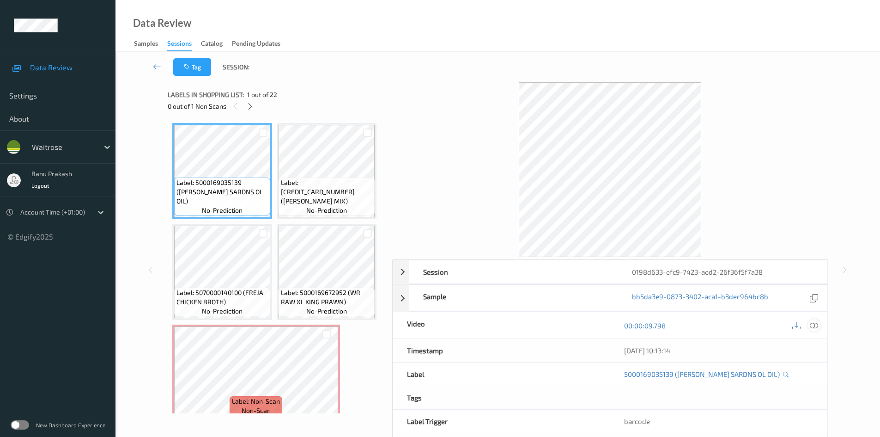
click at [811, 326] on icon at bounding box center [814, 325] width 8 height 8
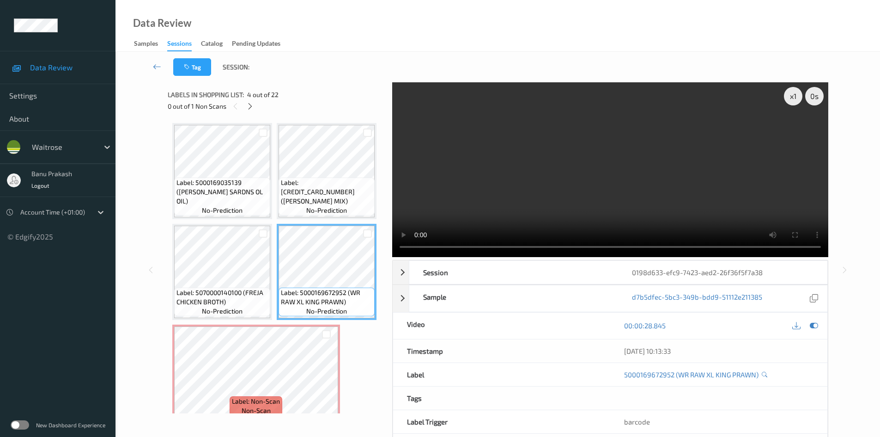
click at [516, 214] on video at bounding box center [610, 169] width 436 height 175
click at [551, 187] on video at bounding box center [610, 169] width 436 height 175
click at [557, 179] on video at bounding box center [610, 169] width 436 height 175
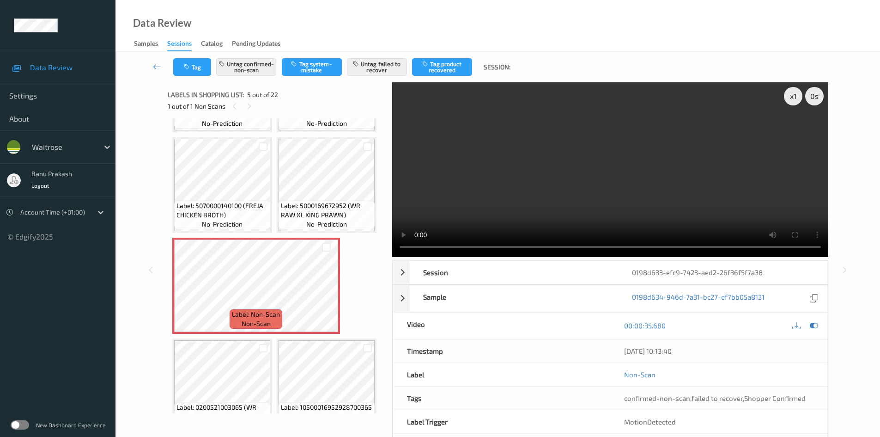
scroll to position [46, 0]
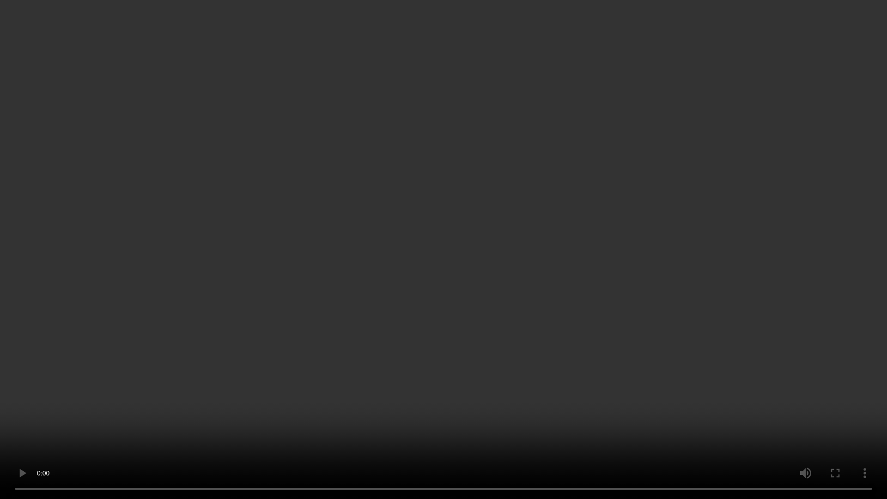
click at [738, 359] on video at bounding box center [443, 249] width 887 height 499
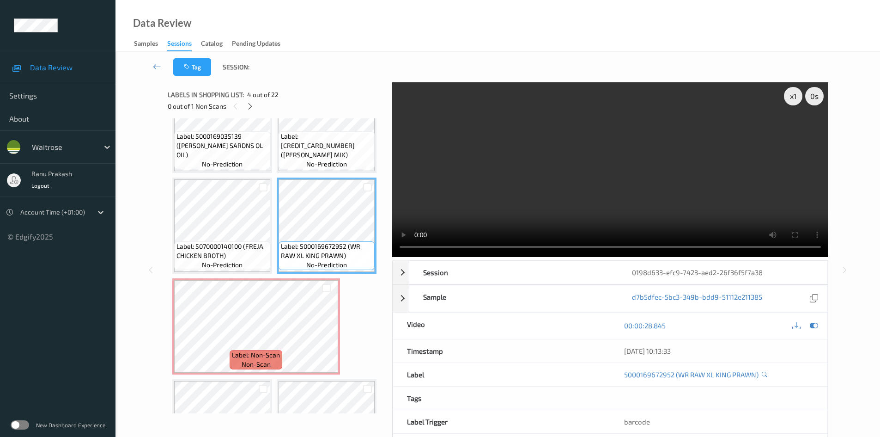
click at [578, 153] on video at bounding box center [610, 169] width 436 height 175
click at [816, 321] on icon at bounding box center [814, 325] width 8 height 8
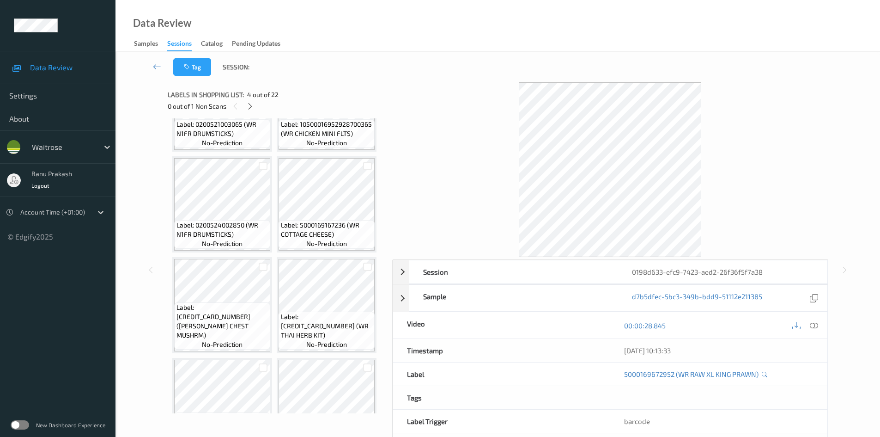
scroll to position [277, 0]
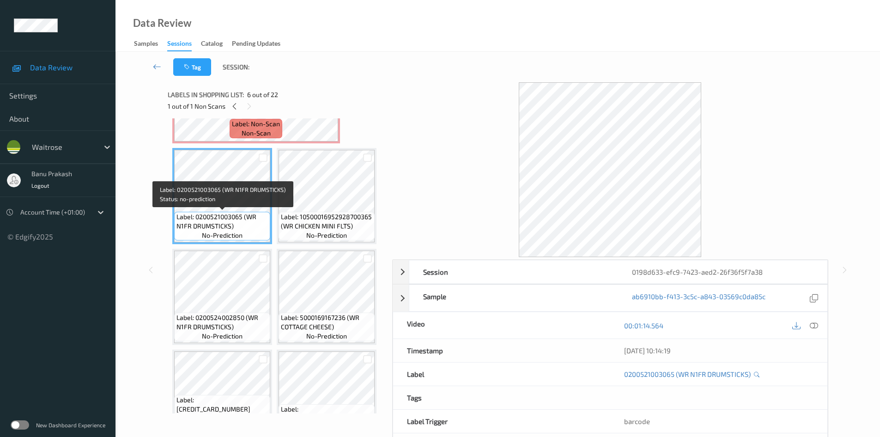
click at [246, 216] on span "Label: 0200521003065 (WR N1FR DRUMSTICKS)" at bounding box center [223, 221] width 92 height 18
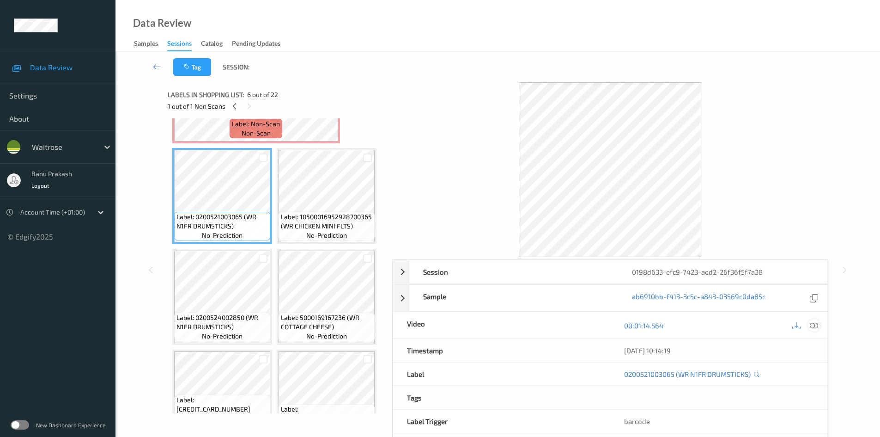
click at [811, 325] on icon at bounding box center [814, 325] width 8 height 8
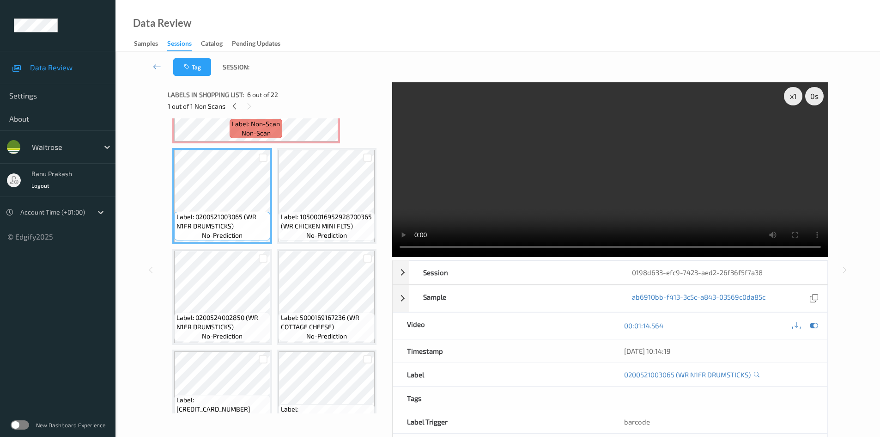
click at [527, 183] on video at bounding box center [610, 169] width 436 height 175
click at [658, 172] on video at bounding box center [610, 169] width 436 height 175
click at [598, 161] on video at bounding box center [610, 169] width 436 height 175
click at [594, 188] on video at bounding box center [610, 169] width 436 height 175
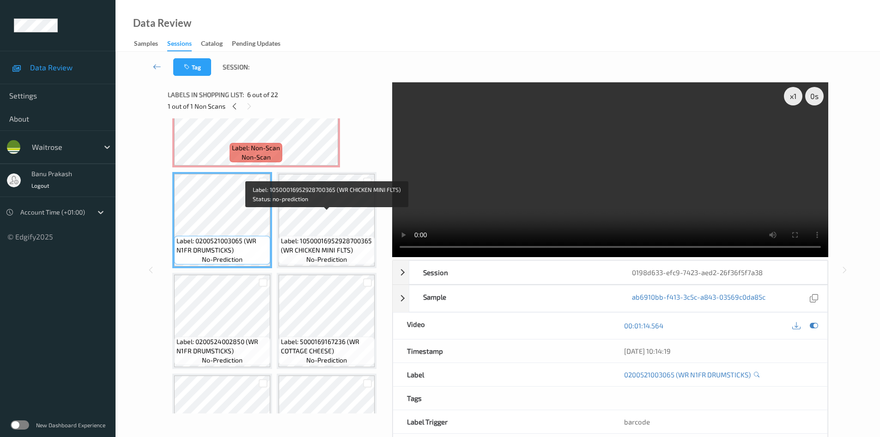
scroll to position [185, 0]
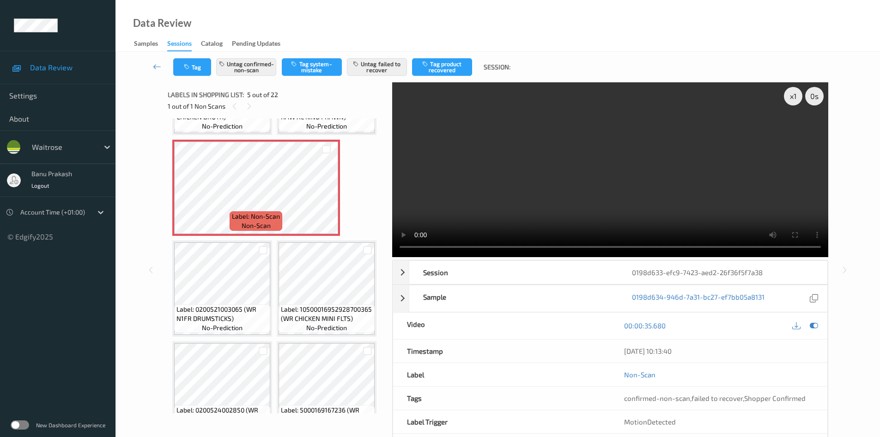
click at [551, 173] on video at bounding box center [610, 169] width 436 height 175
click at [563, 201] on video at bounding box center [610, 169] width 436 height 175
click at [558, 202] on video at bounding box center [610, 169] width 436 height 175
click at [583, 204] on video at bounding box center [610, 169] width 436 height 175
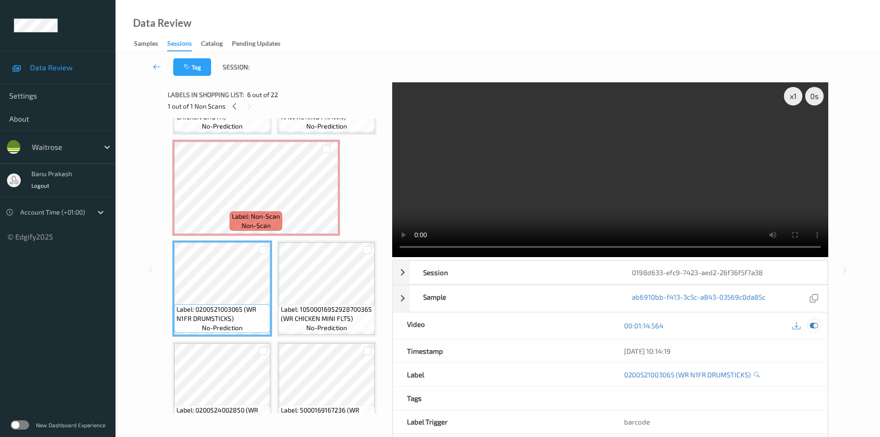
click at [814, 325] on icon at bounding box center [814, 325] width 8 height 8
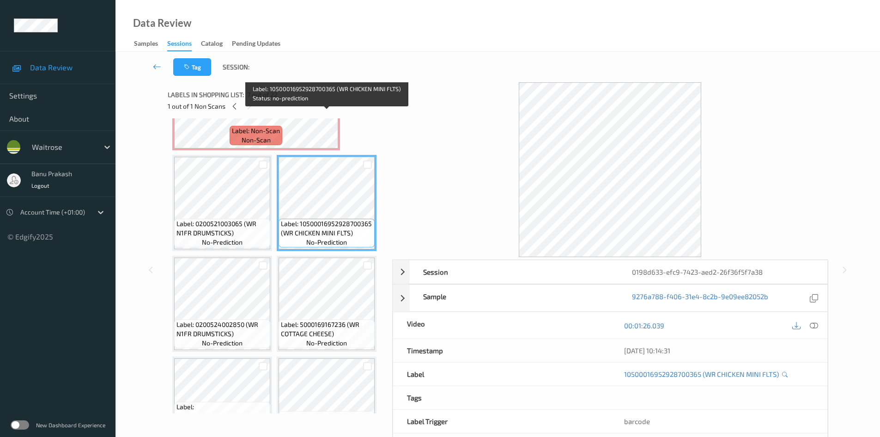
scroll to position [416, 0]
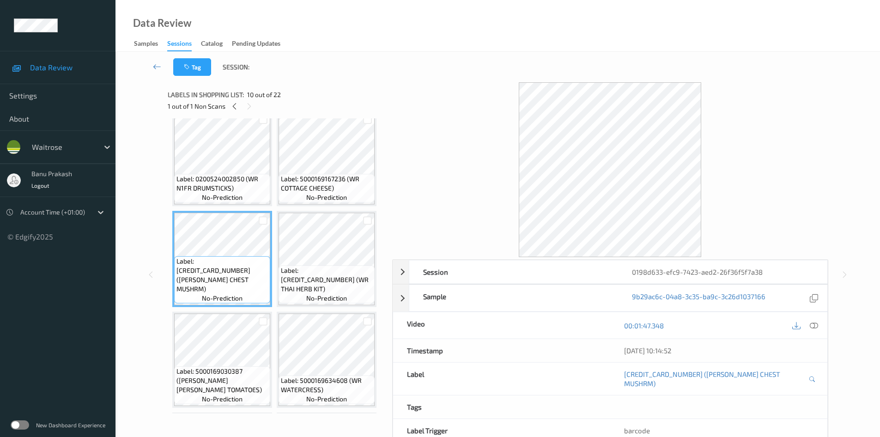
click at [317, 278] on span "Label: 5000169518656 (WR THAI HERB KIT)" at bounding box center [327, 280] width 92 height 28
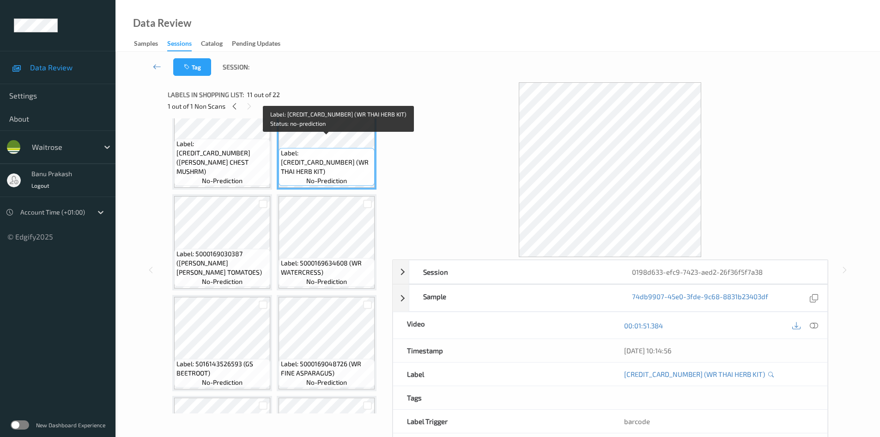
scroll to position [555, 0]
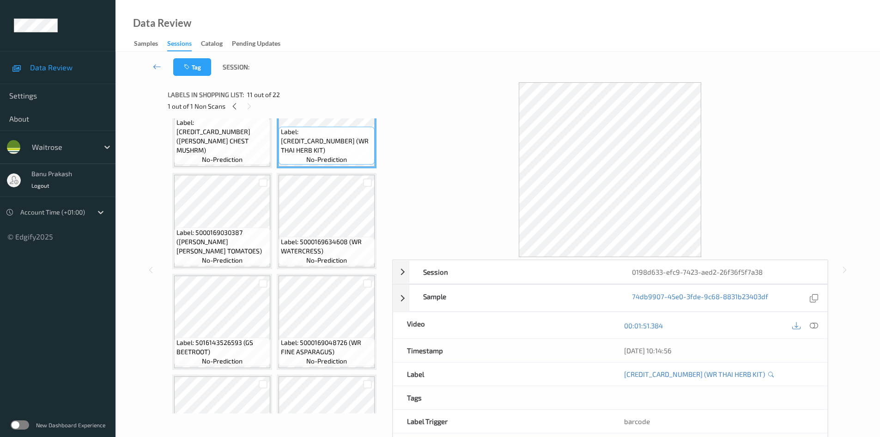
click at [244, 256] on span "Label: 5000169030387 (WR ESS CHER TOMATOES)" at bounding box center [223, 242] width 92 height 28
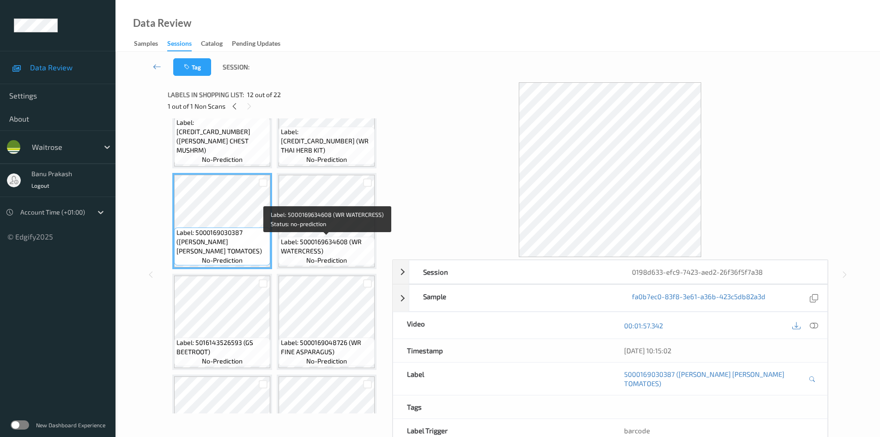
click at [331, 248] on span "Label: 5000169634608 (WR WATERCRESS)" at bounding box center [327, 246] width 92 height 18
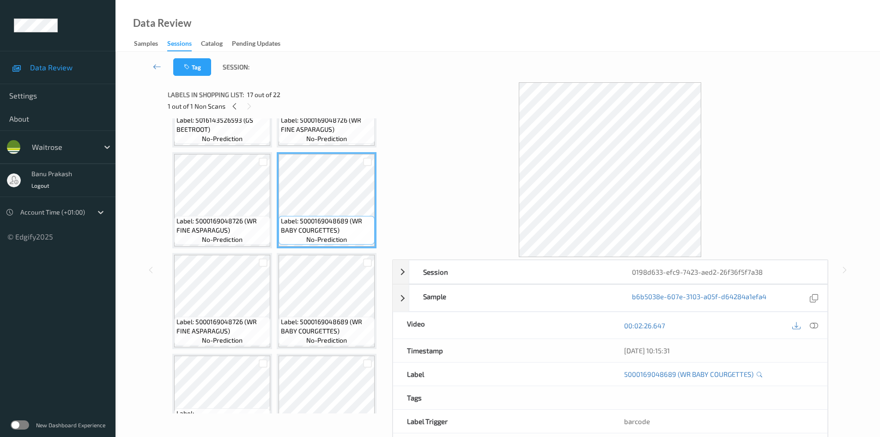
scroll to position [786, 0]
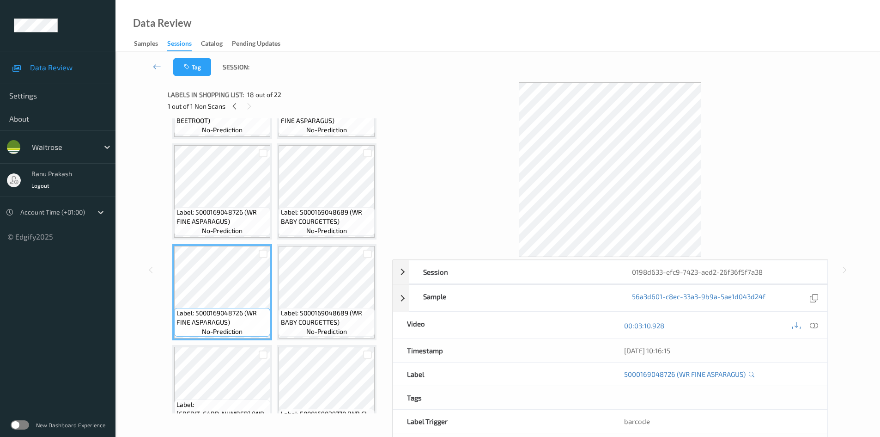
click at [315, 323] on span "Label: 5000169048689 (WR BABY COURGETTES)" at bounding box center [327, 317] width 92 height 18
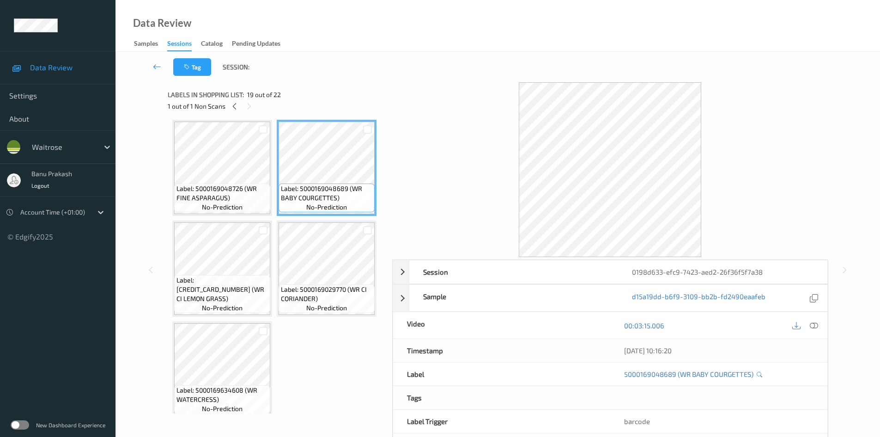
scroll to position [919, 0]
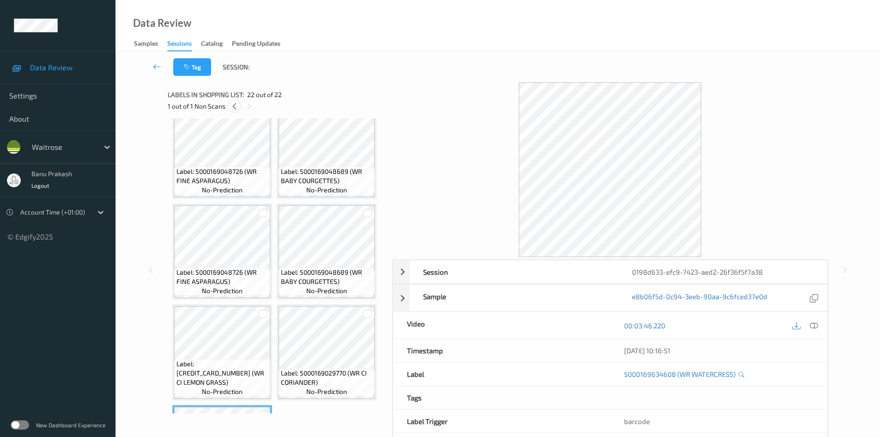
click at [234, 107] on icon at bounding box center [235, 106] width 8 height 8
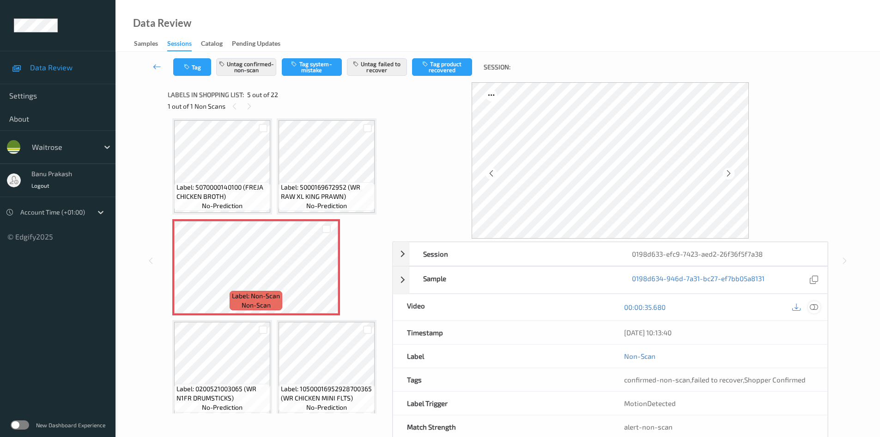
click at [818, 304] on div at bounding box center [814, 307] width 12 height 12
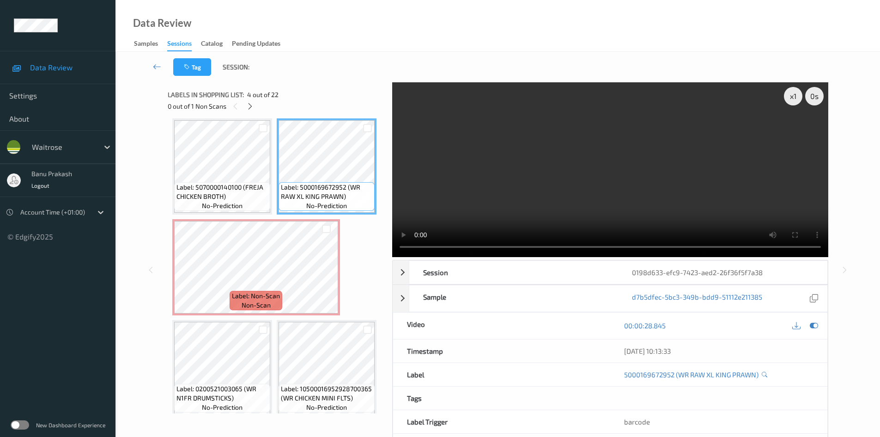
click at [579, 178] on video at bounding box center [610, 169] width 436 height 175
click at [604, 212] on video at bounding box center [610, 169] width 436 height 175
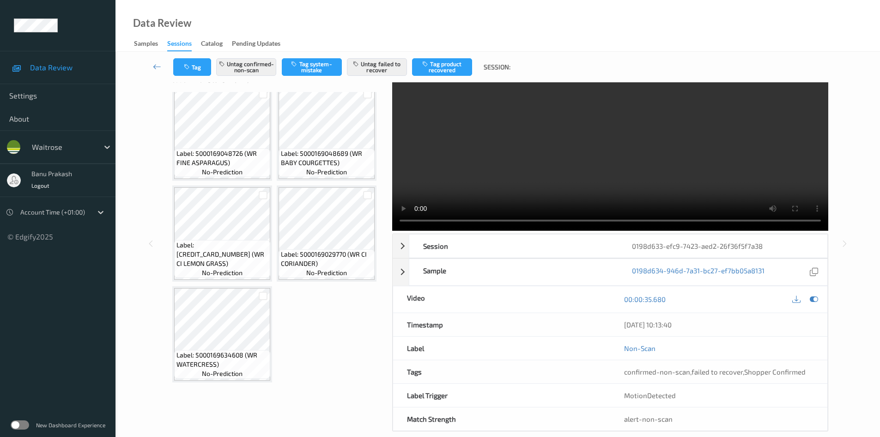
scroll to position [40, 0]
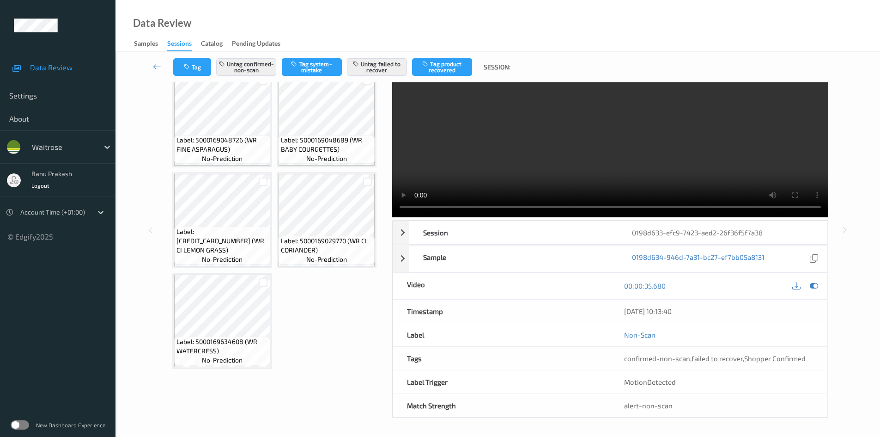
click at [231, 339] on span "Label: 5000169634608 (WR WATERCRESS)" at bounding box center [223, 346] width 92 height 18
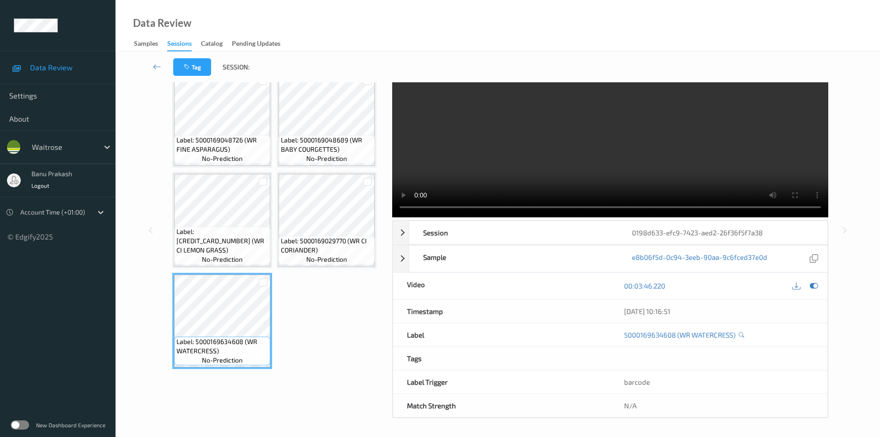
click at [686, 161] on video at bounding box center [610, 130] width 436 height 175
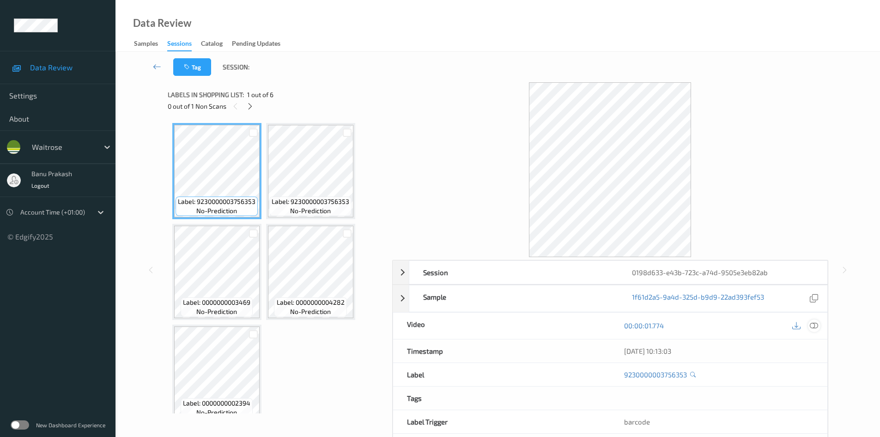
click at [816, 327] on icon at bounding box center [814, 325] width 8 height 8
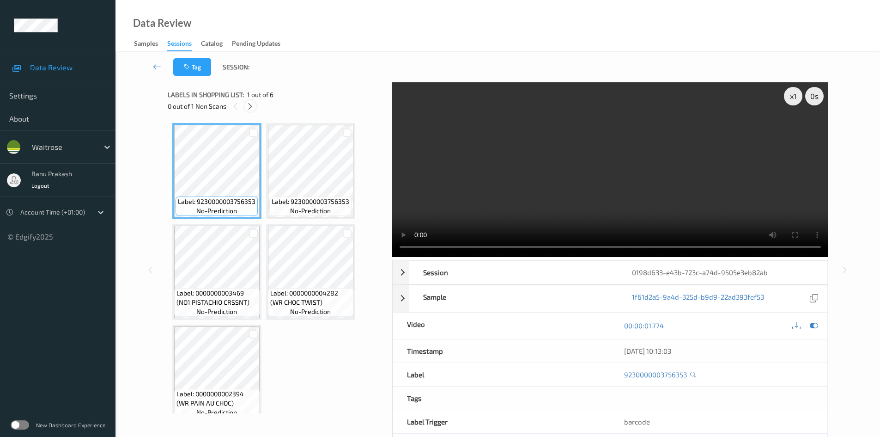
click at [252, 108] on icon at bounding box center [250, 106] width 8 height 8
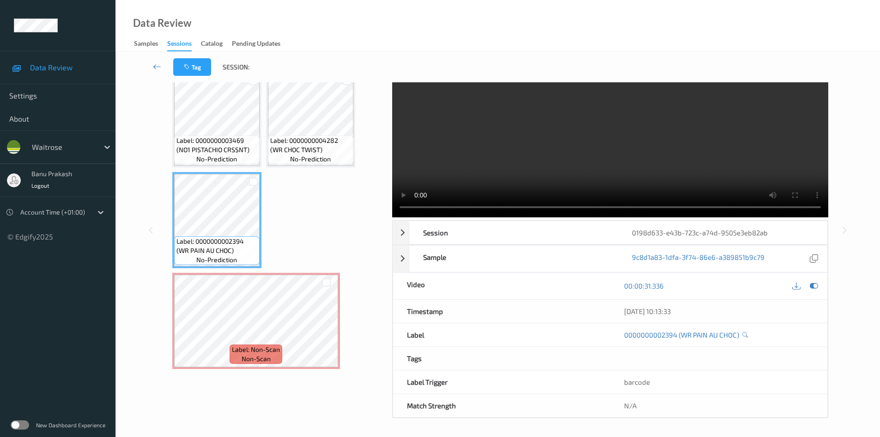
scroll to position [40, 0]
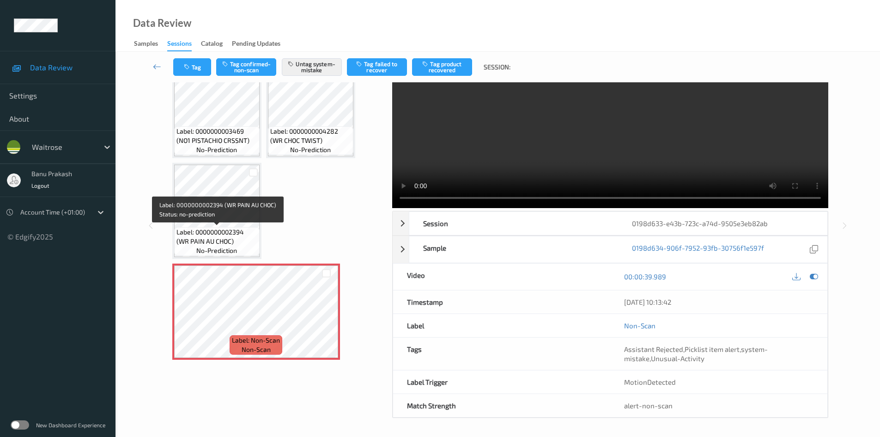
click at [214, 232] on span "Label: 0000000002394 (WR PAIN AU CHOC)" at bounding box center [217, 236] width 81 height 18
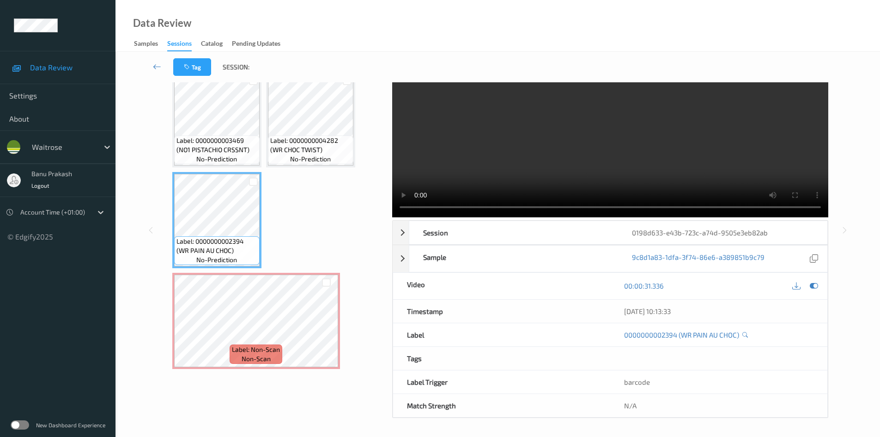
click at [540, 133] on video at bounding box center [610, 130] width 436 height 175
click at [554, 151] on video at bounding box center [610, 130] width 436 height 175
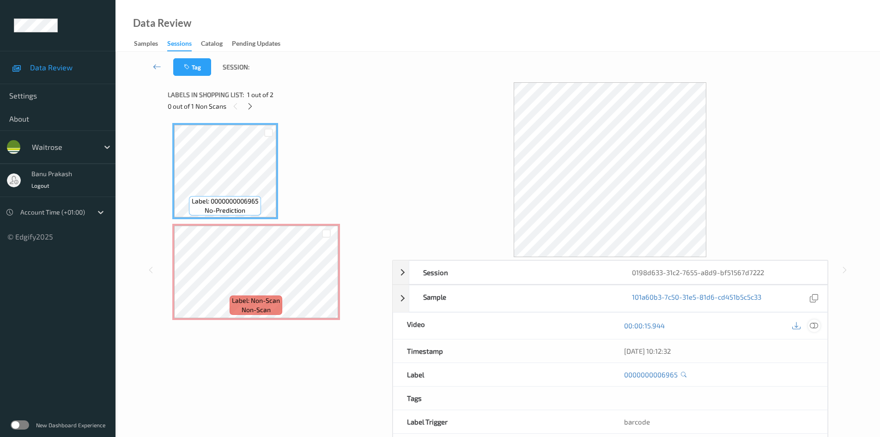
click at [812, 325] on icon at bounding box center [814, 325] width 8 height 8
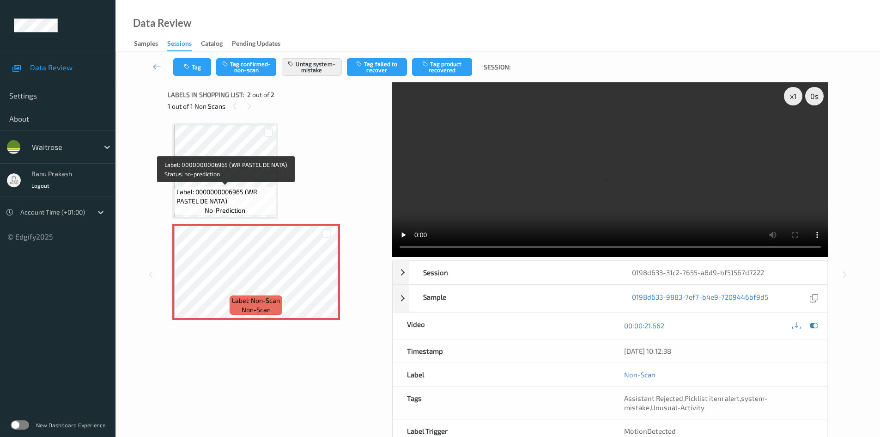
click at [226, 196] on span "Label: 0000000006965 (WR PASTEL DE NATA)" at bounding box center [226, 196] width 98 height 18
click at [259, 193] on span "Label: 0000000006965 (WR PASTEL DE NATA)" at bounding box center [226, 196] width 98 height 18
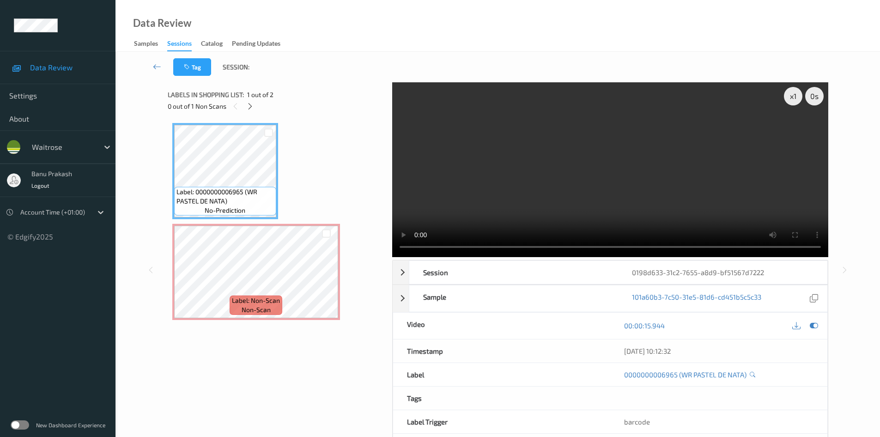
click at [573, 177] on video at bounding box center [610, 169] width 436 height 175
click at [640, 191] on video at bounding box center [610, 169] width 436 height 175
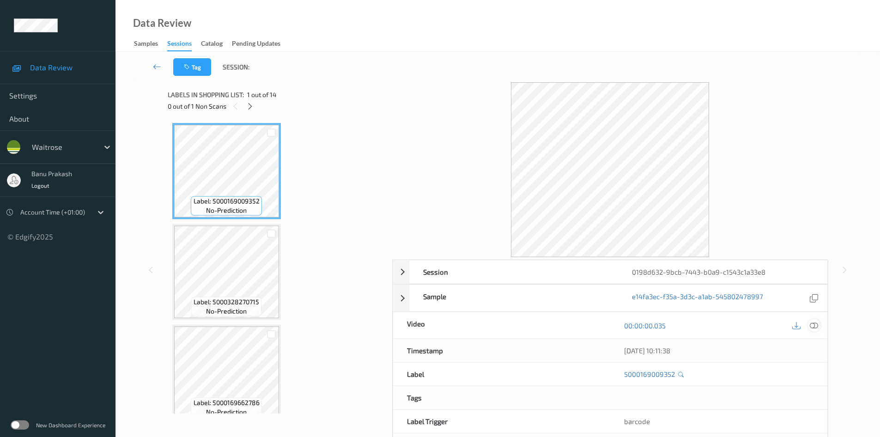
click at [818, 327] on icon at bounding box center [814, 325] width 8 height 8
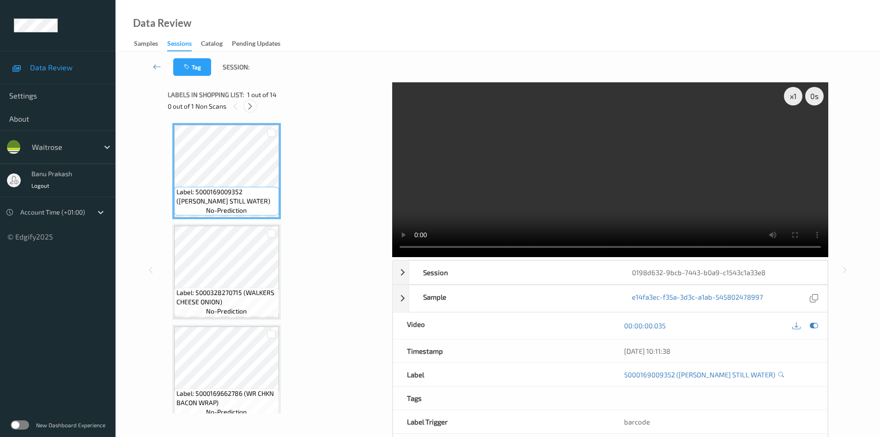
click at [246, 103] on icon at bounding box center [250, 106] width 8 height 8
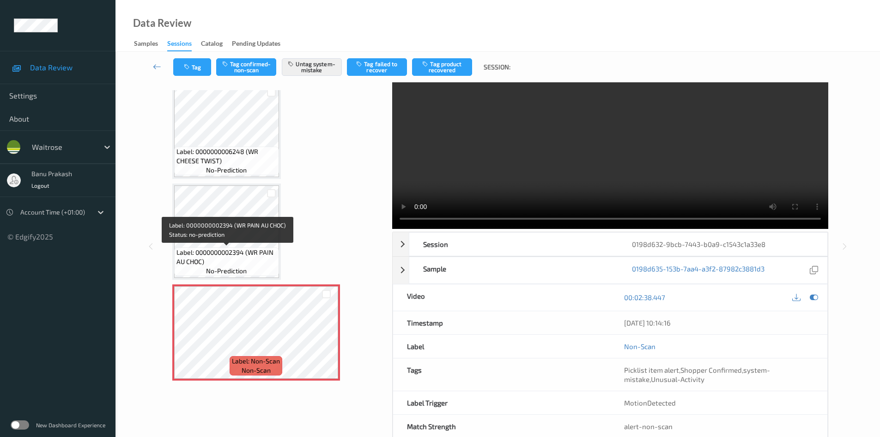
scroll to position [49, 0]
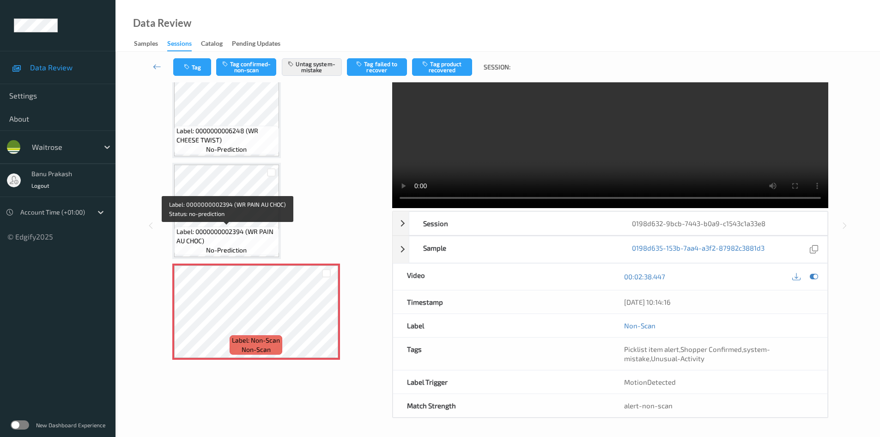
click at [232, 232] on span "Label: 0000000002394 (WR PAIN AU CHOC)" at bounding box center [227, 236] width 100 height 18
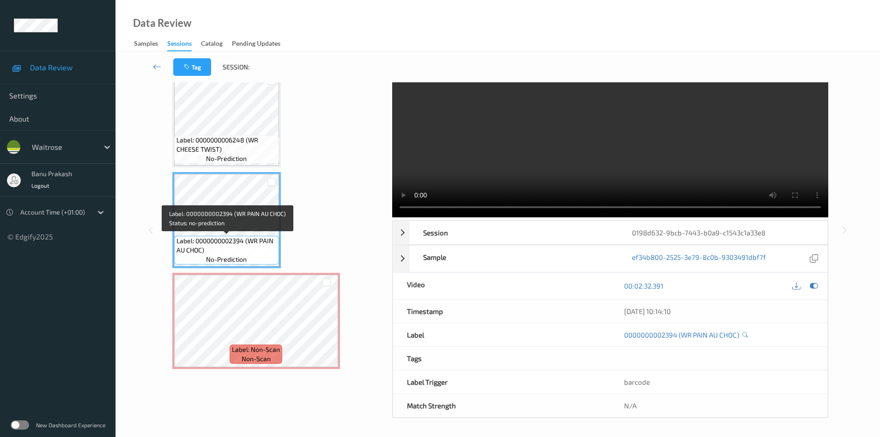
scroll to position [40, 0]
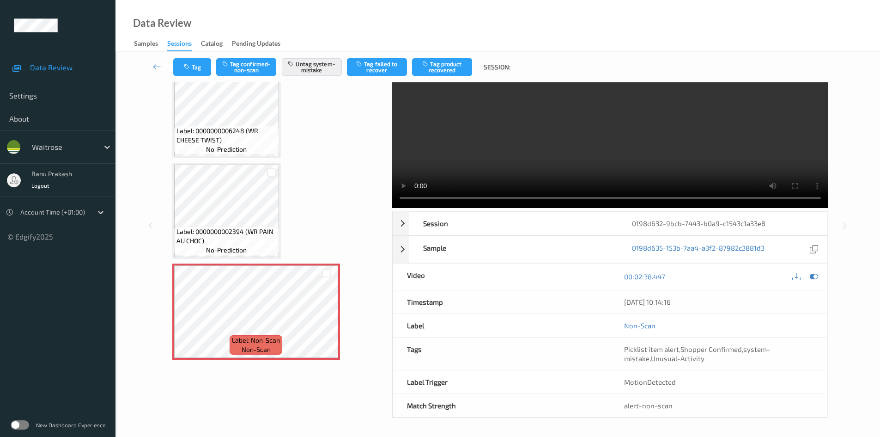
click at [250, 253] on div "Label: 0000000002394 (WR PAIN AU CHOC) no-prediction" at bounding box center [226, 240] width 105 height 29
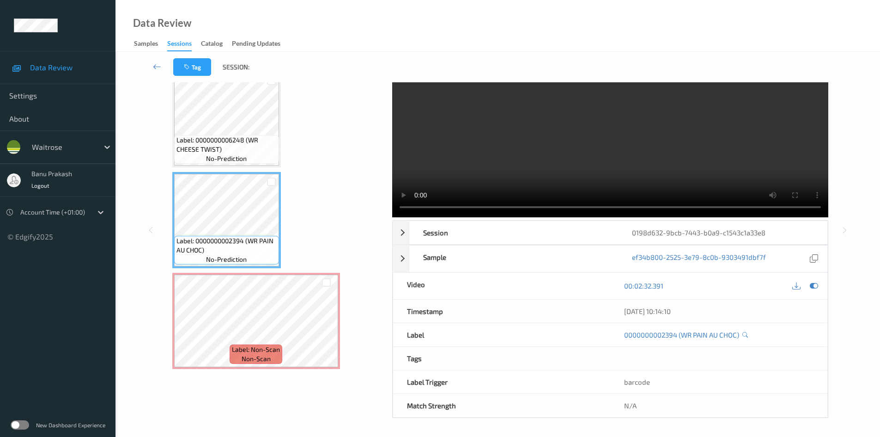
click at [554, 163] on video at bounding box center [610, 130] width 436 height 175
click at [549, 146] on video at bounding box center [610, 130] width 436 height 175
click at [251, 348] on span "Label: Non-Scan" at bounding box center [256, 349] width 48 height 9
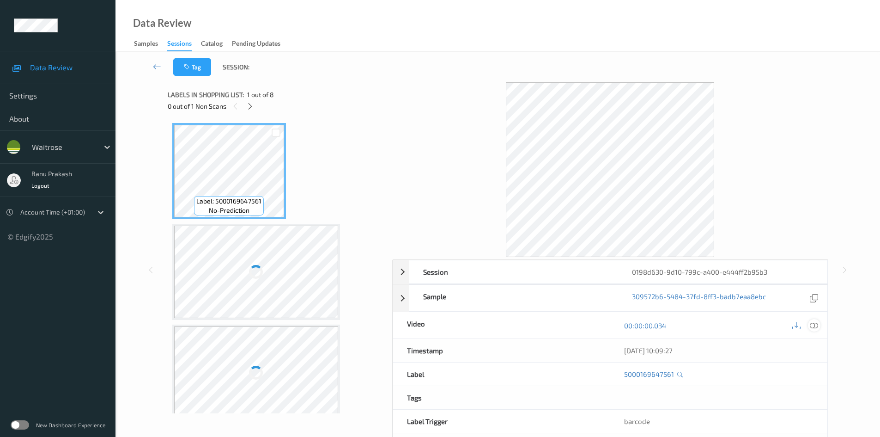
click at [806, 325] on div at bounding box center [814, 325] width 12 height 12
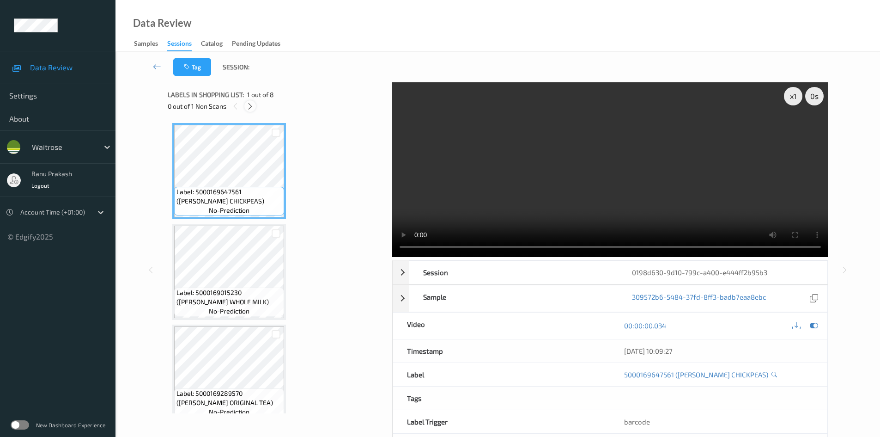
click at [249, 104] on icon at bounding box center [250, 106] width 8 height 8
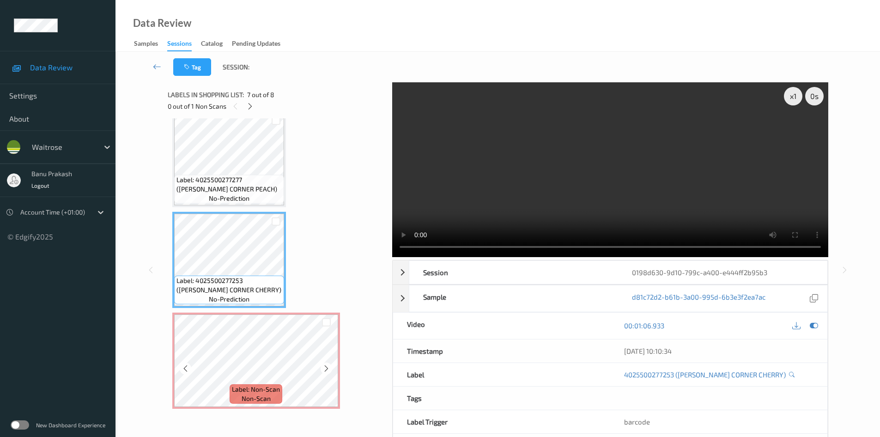
scroll to position [40, 0]
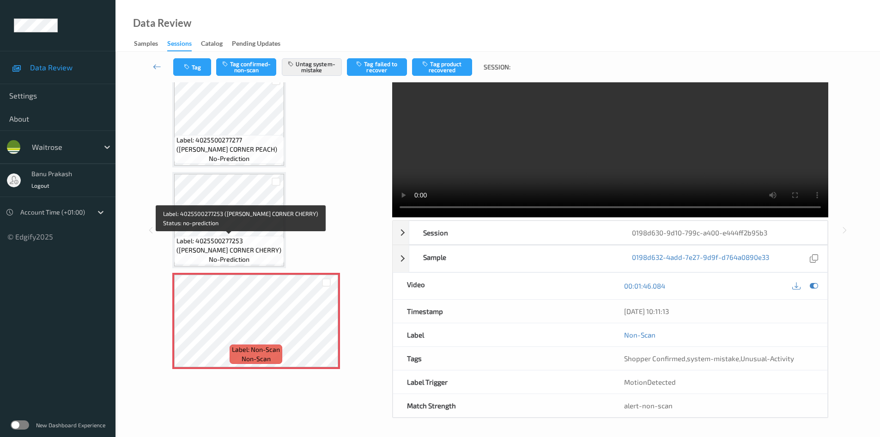
click at [236, 240] on span "Label: 4025500277253 ([PERSON_NAME] CORNER CHERRY)" at bounding box center [229, 245] width 105 height 18
click at [244, 240] on span "Label: 4025500277253 ([PERSON_NAME] CORNER CHERRY)" at bounding box center [229, 245] width 105 height 18
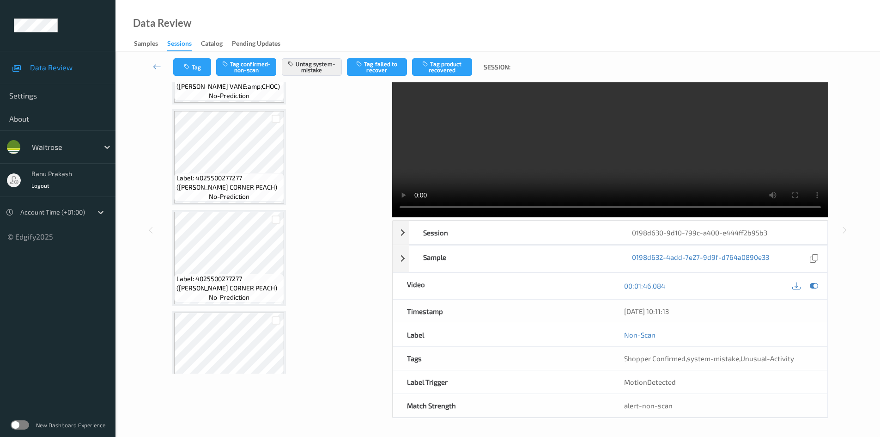
scroll to position [516, 0]
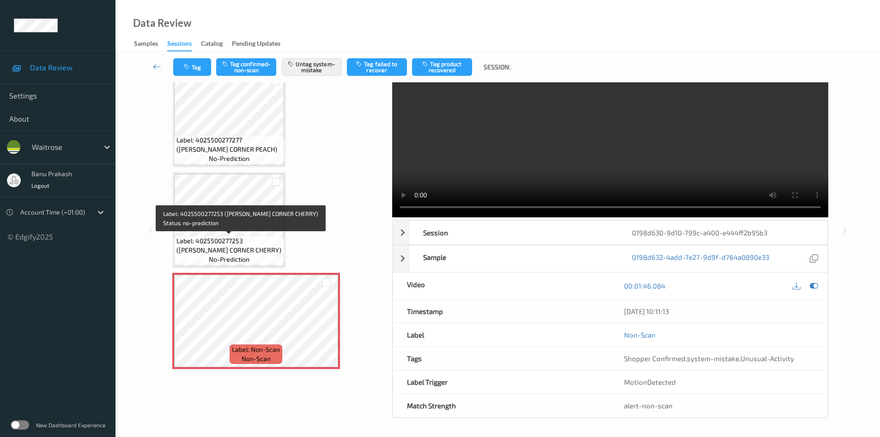
click at [224, 243] on span "Label: 4025500277253 ([PERSON_NAME] CORNER CHERRY)" at bounding box center [229, 245] width 105 height 18
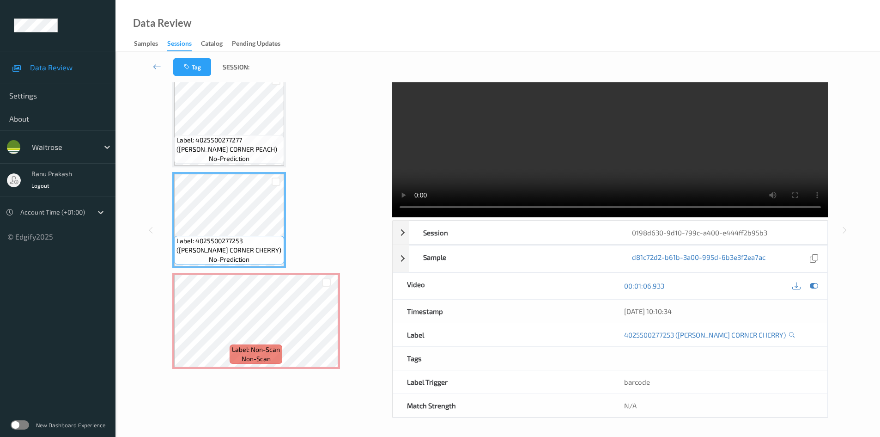
click at [557, 163] on video at bounding box center [610, 130] width 436 height 175
click at [618, 160] on video at bounding box center [610, 130] width 436 height 175
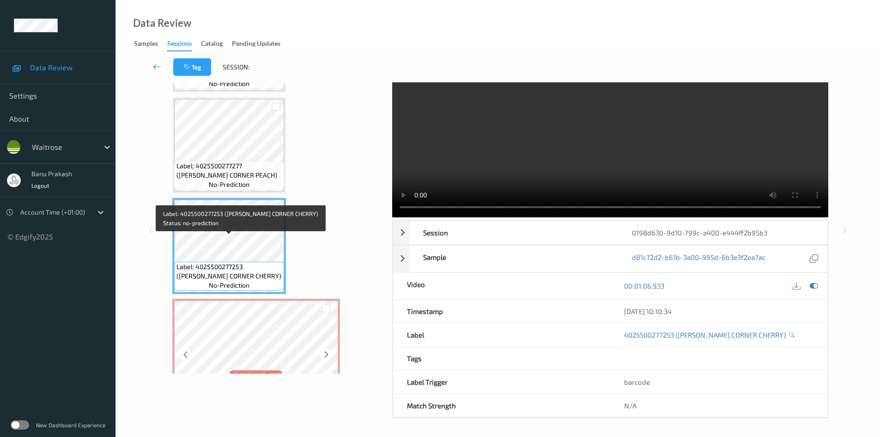
scroll to position [470, 0]
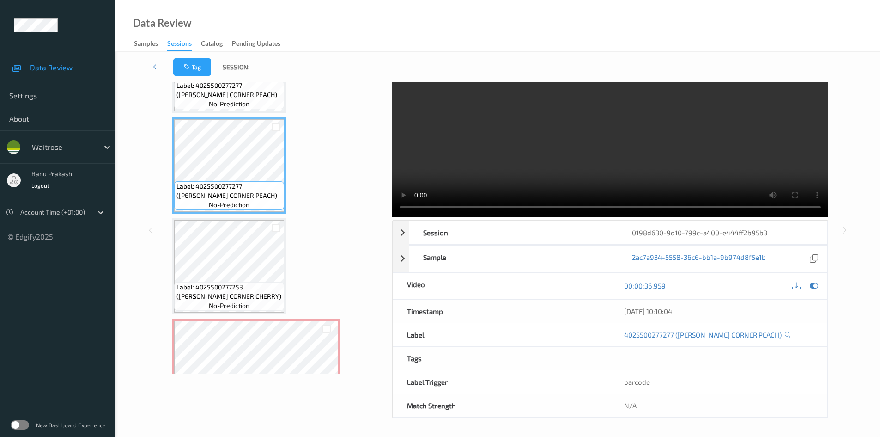
click at [530, 157] on video at bounding box center [610, 130] width 436 height 175
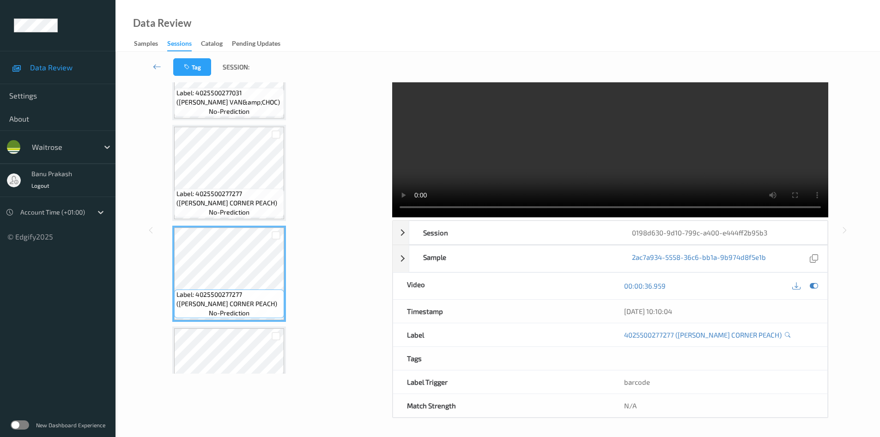
scroll to position [331, 0]
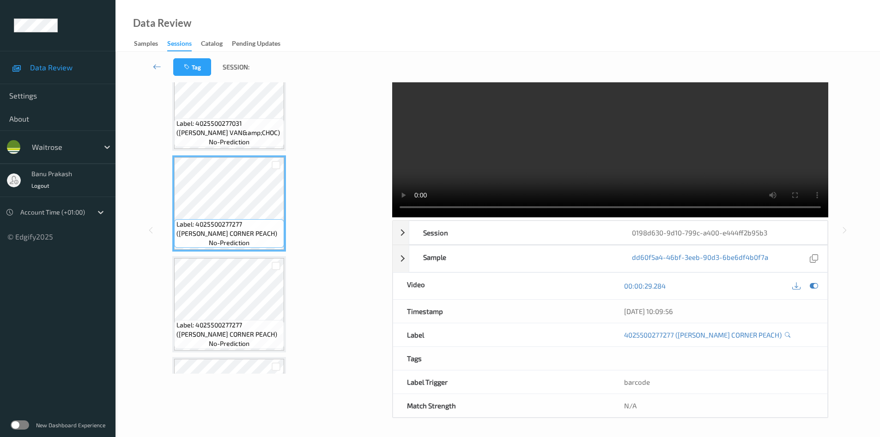
click at [618, 144] on video at bounding box center [610, 130] width 436 height 175
click at [584, 154] on video at bounding box center [610, 130] width 436 height 175
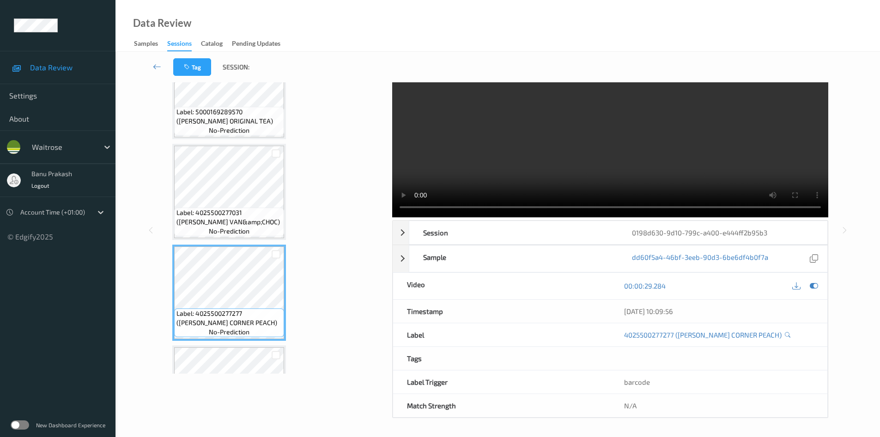
scroll to position [238, 0]
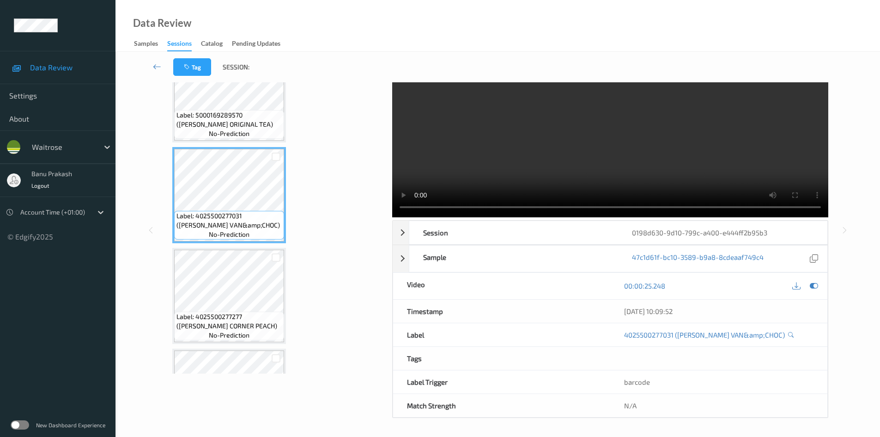
click at [513, 161] on video at bounding box center [610, 130] width 436 height 175
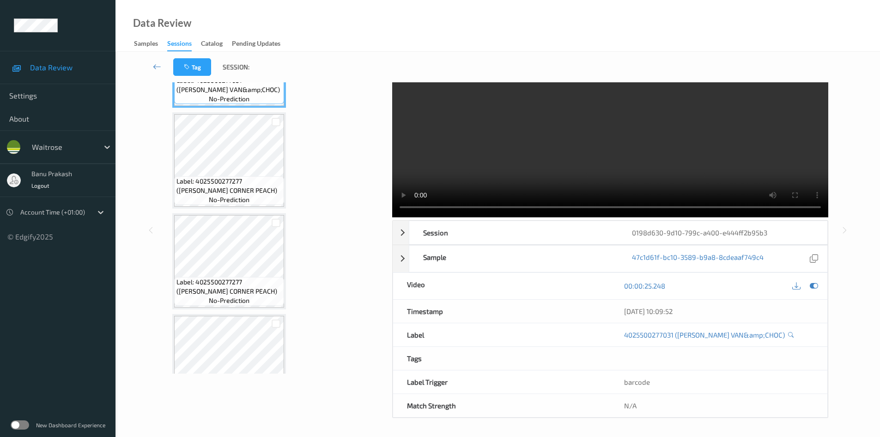
scroll to position [377, 0]
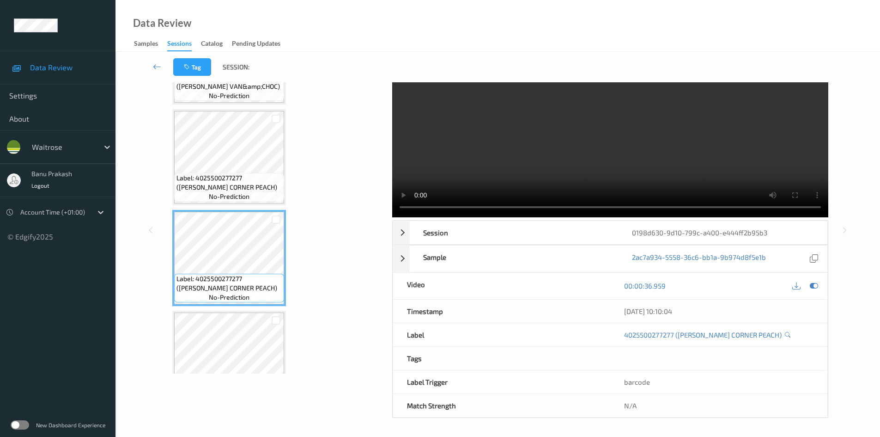
click at [549, 149] on video at bounding box center [610, 130] width 436 height 175
click at [541, 164] on video at bounding box center [610, 130] width 436 height 175
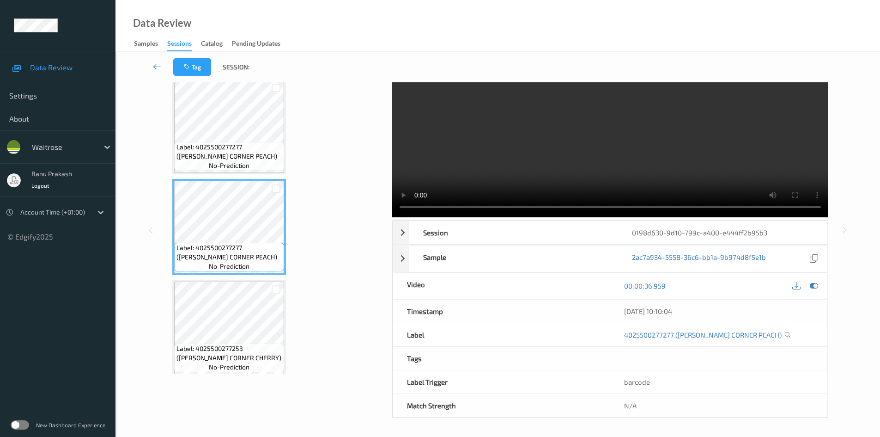
scroll to position [423, 0]
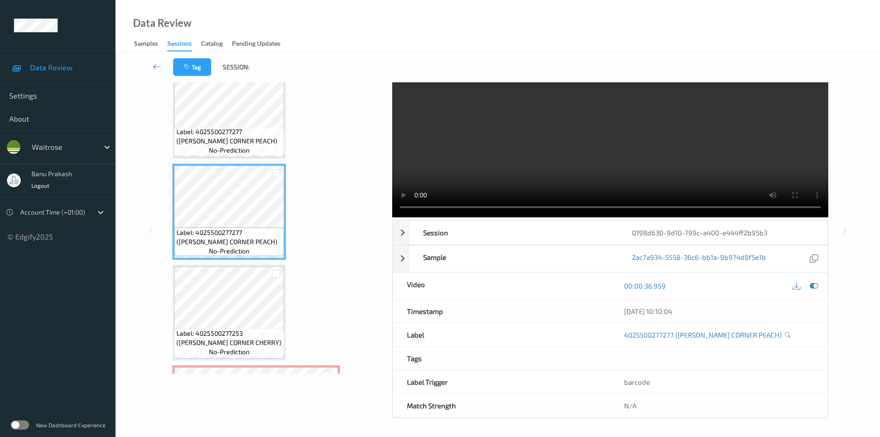
click at [478, 171] on video at bounding box center [610, 130] width 436 height 175
click at [674, 136] on video at bounding box center [610, 130] width 436 height 175
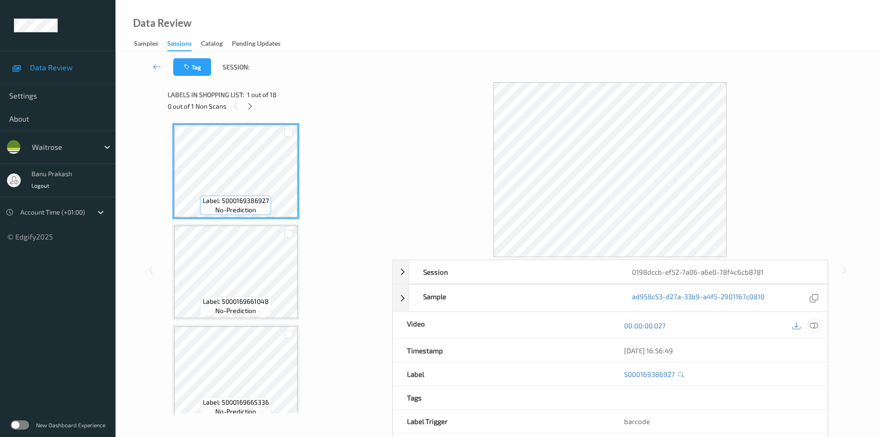
click at [815, 324] on icon at bounding box center [814, 325] width 8 height 8
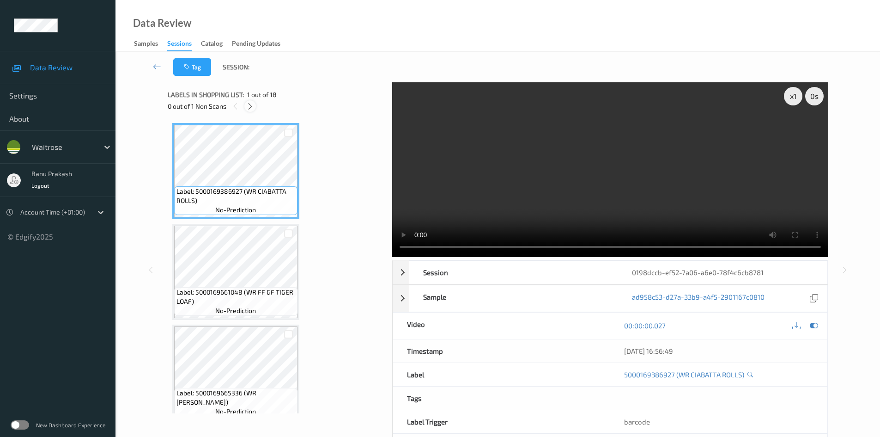
click at [248, 107] on icon at bounding box center [250, 106] width 8 height 8
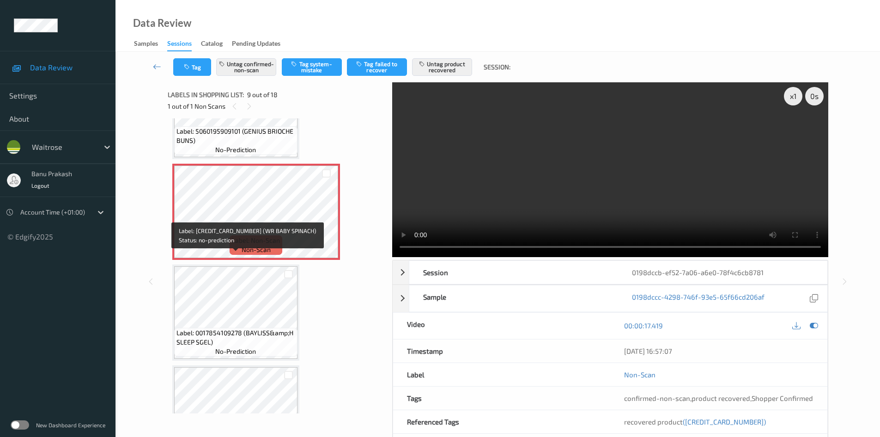
scroll to position [756, 0]
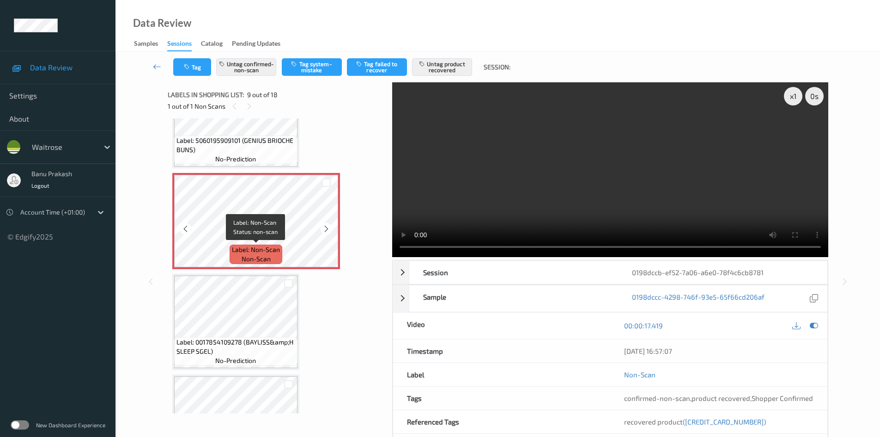
click at [276, 244] on div "Label: Non-Scan non-scan" at bounding box center [256, 253] width 53 height 19
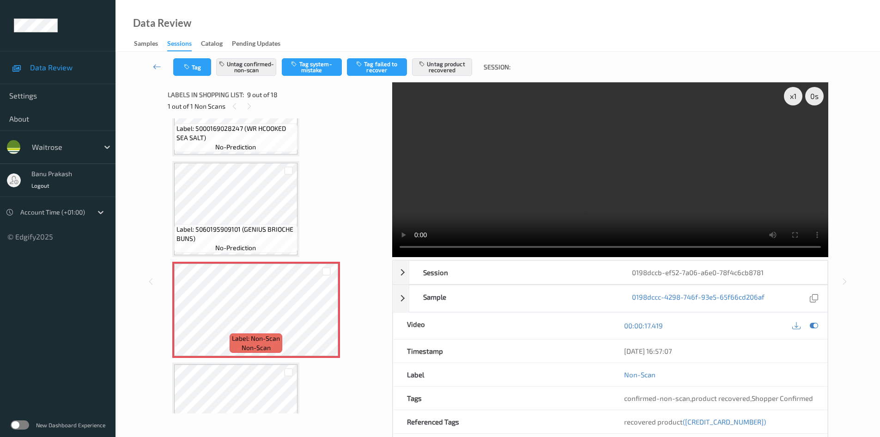
scroll to position [664, 0]
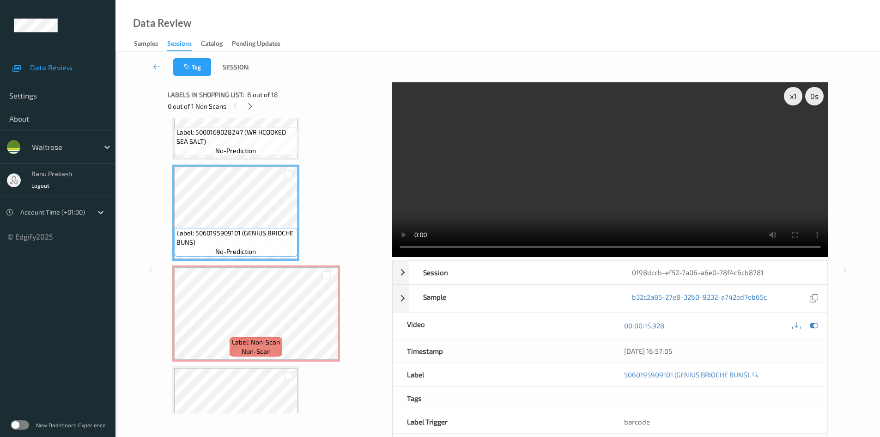
click at [258, 263] on div "Label: 5000169386927 (WR CIABATTA ROLLS) no-prediction Label: 5000169661048 (WR…" at bounding box center [276, 363] width 209 height 1809
click at [555, 183] on video at bounding box center [610, 169] width 436 height 175
click at [549, 179] on video at bounding box center [610, 169] width 436 height 175
click at [604, 159] on video at bounding box center [610, 169] width 436 height 175
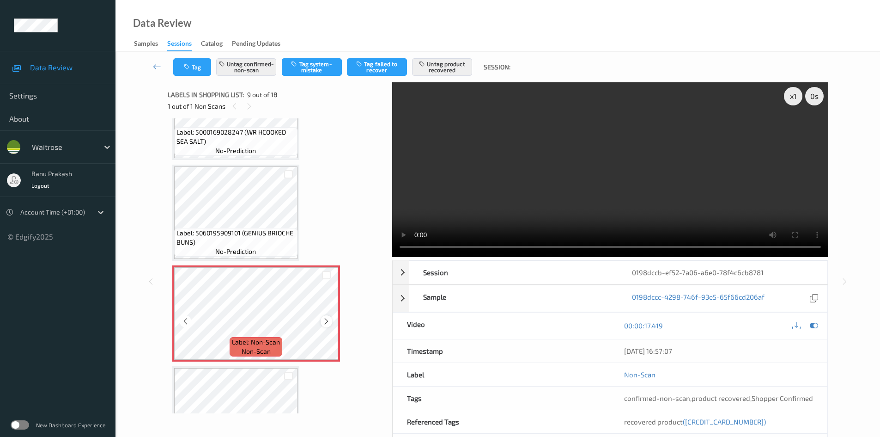
click at [326, 320] on icon at bounding box center [327, 321] width 8 height 8
click at [325, 321] on icon at bounding box center [327, 321] width 8 height 8
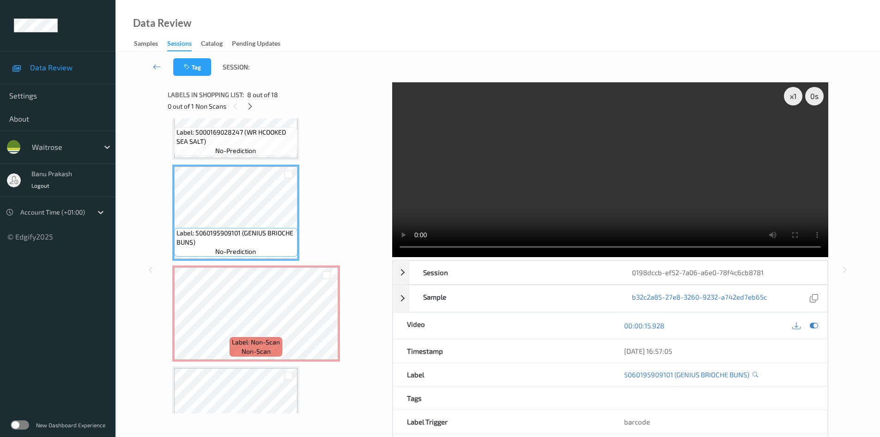
click at [552, 155] on video at bounding box center [610, 169] width 436 height 175
click at [601, 184] on video at bounding box center [610, 169] width 436 height 175
click at [520, 183] on video at bounding box center [610, 169] width 436 height 175
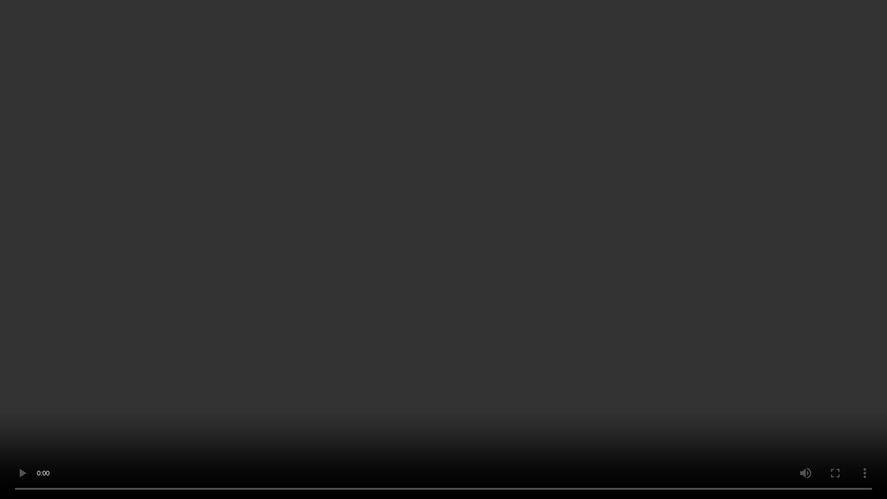
click at [677, 274] on video at bounding box center [443, 249] width 887 height 499
click at [632, 272] on video at bounding box center [443, 249] width 887 height 499
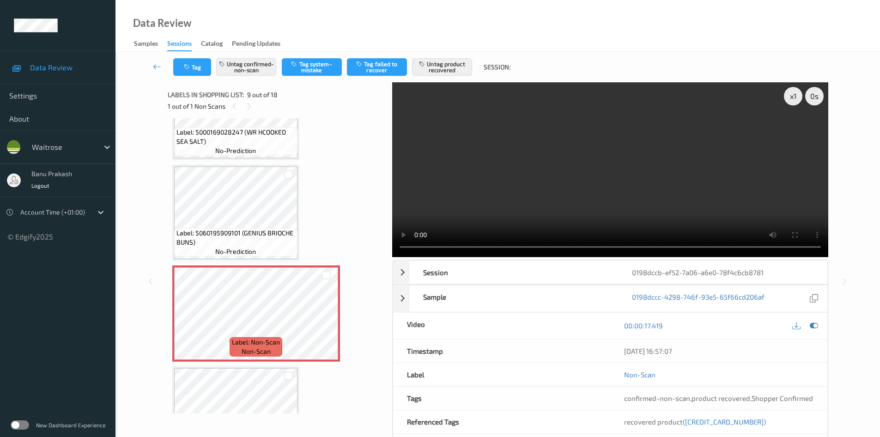
click at [622, 188] on video at bounding box center [610, 169] width 436 height 175
click at [614, 194] on video at bounding box center [610, 169] width 436 height 175
click at [370, 299] on div "Label: 5000169386927 (WR CIABATTA ROLLS) no-prediction Label: 5000169661048 (WR…" at bounding box center [276, 363] width 209 height 1809
click at [284, 230] on span "Label: 5060195909101 (GENIUS BRIOCHE BUNS)" at bounding box center [236, 237] width 119 height 18
click at [279, 235] on span "Label: 5060195909101 (GENIUS BRIOCHE BUNS)" at bounding box center [236, 237] width 119 height 18
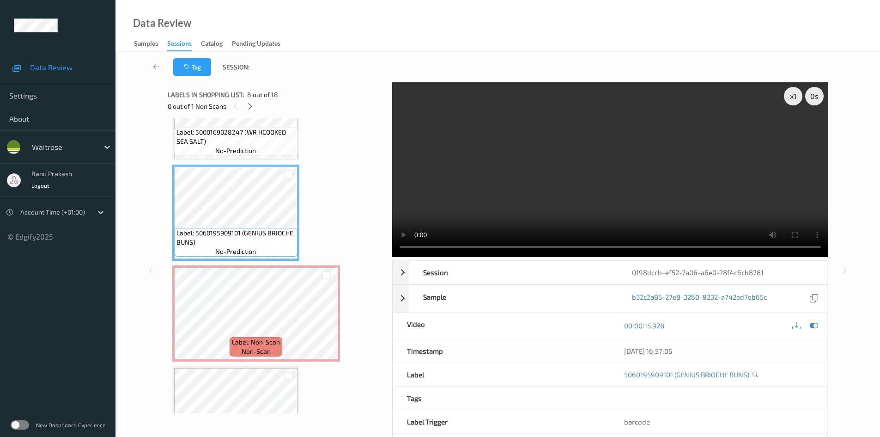
click at [619, 185] on video at bounding box center [610, 169] width 436 height 175
click at [618, 181] on video at bounding box center [610, 169] width 436 height 175
click at [328, 318] on icon at bounding box center [327, 321] width 8 height 8
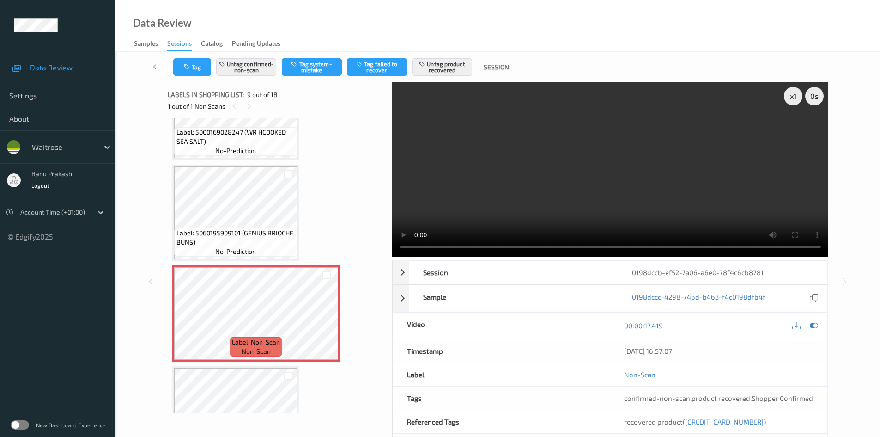
click at [481, 220] on video at bounding box center [610, 169] width 436 height 175
click at [609, 195] on video at bounding box center [610, 169] width 436 height 175
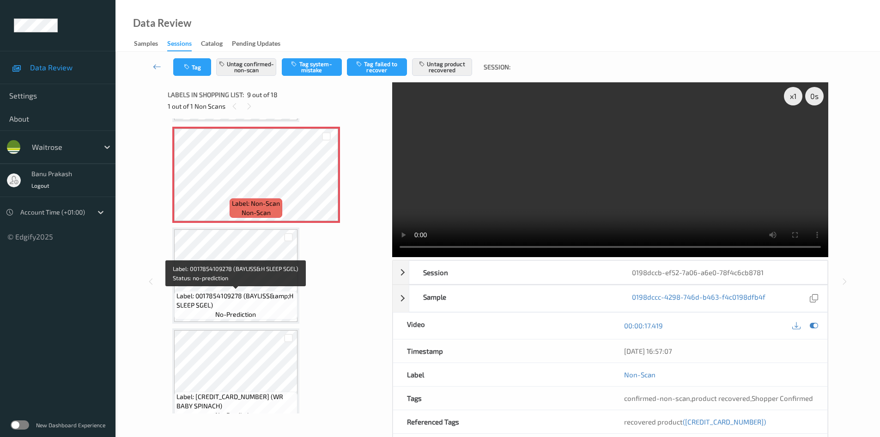
click at [246, 314] on span "no-prediction" at bounding box center [235, 314] width 41 height 9
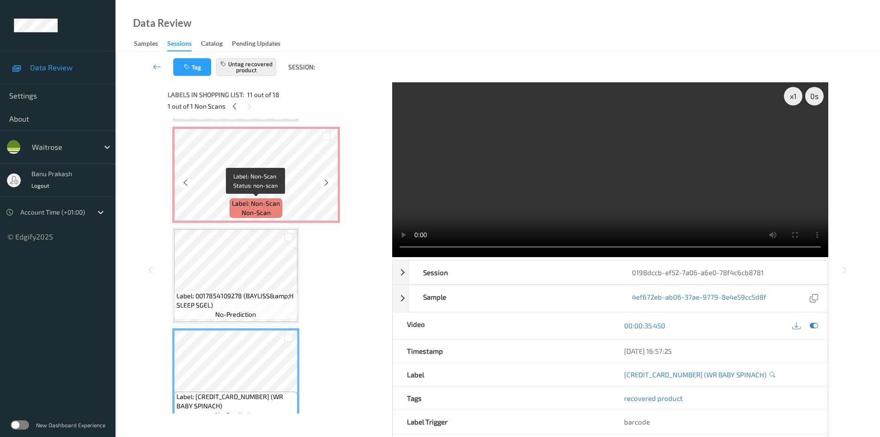
click at [256, 205] on span "Label: Non-Scan" at bounding box center [256, 203] width 48 height 9
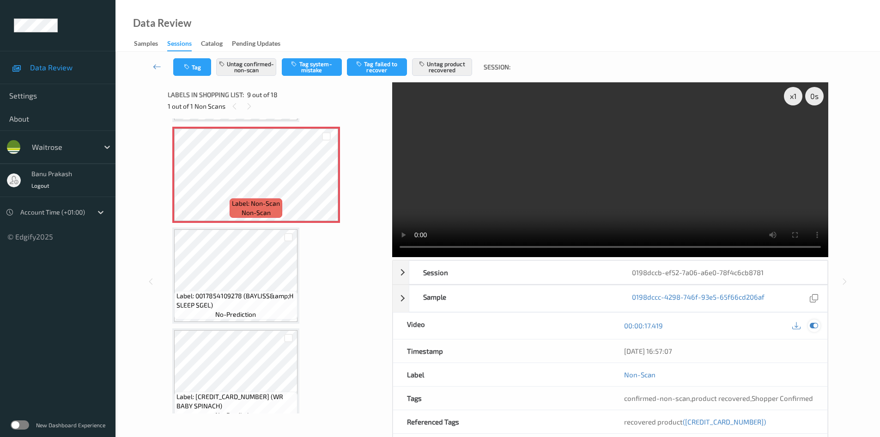
click at [814, 326] on icon at bounding box center [814, 325] width 8 height 8
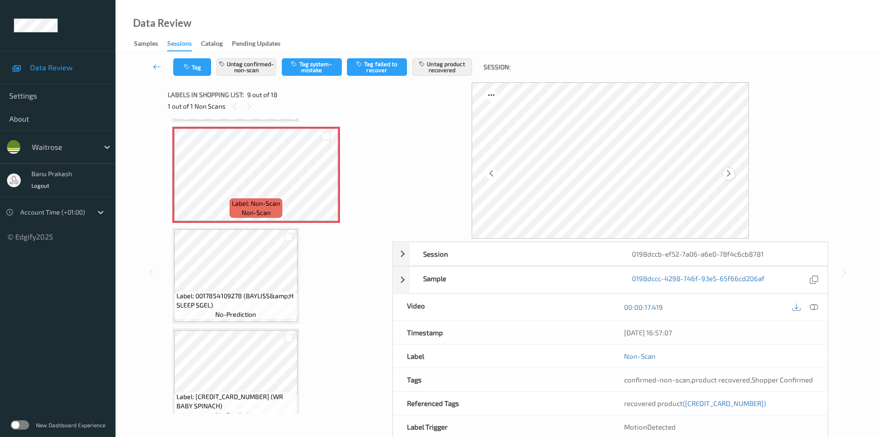
click at [732, 168] on div at bounding box center [729, 174] width 12 height 12
click at [732, 175] on icon at bounding box center [729, 173] width 8 height 8
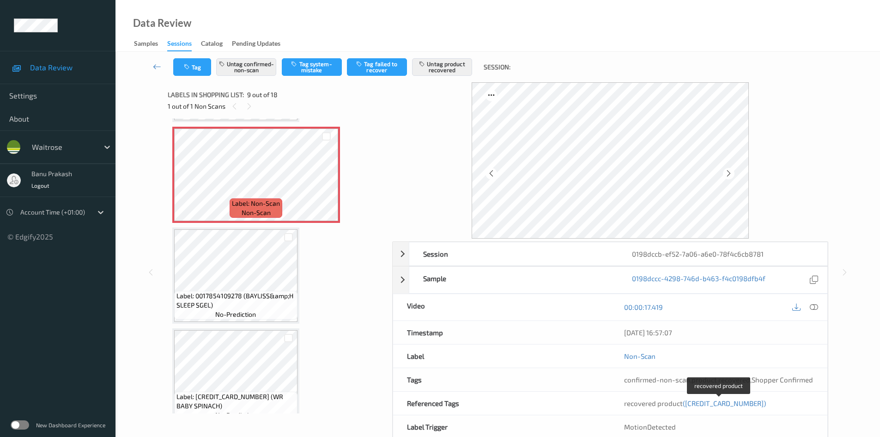
click at [732, 403] on span "(5000169634578)" at bounding box center [724, 403] width 83 height 8
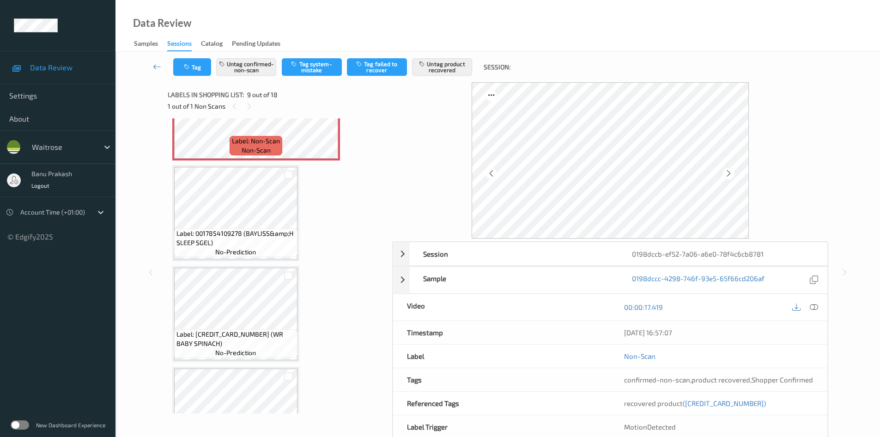
scroll to position [865, 0]
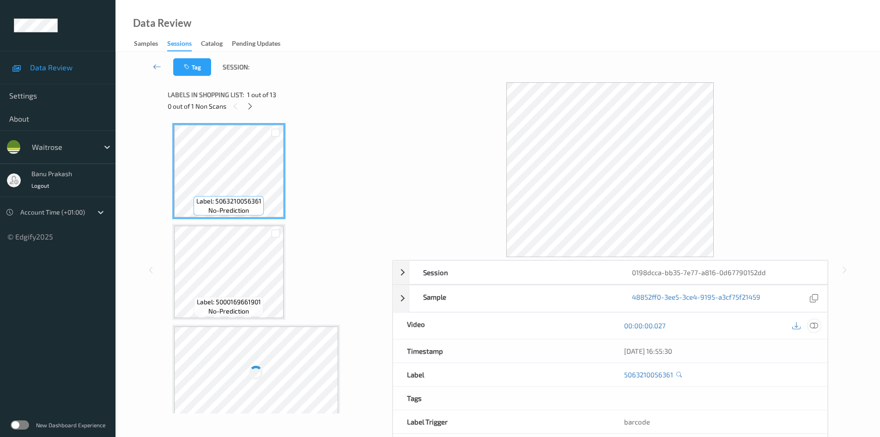
click at [815, 327] on icon at bounding box center [814, 325] width 8 height 8
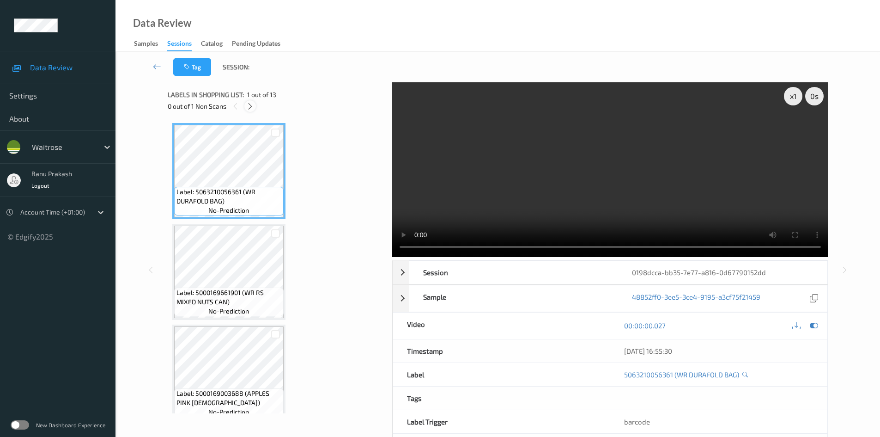
click at [254, 105] on icon at bounding box center [250, 106] width 8 height 8
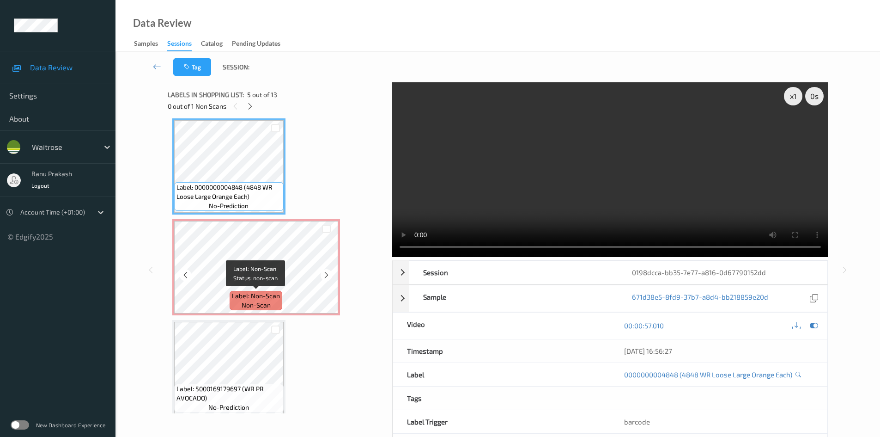
click at [246, 294] on span "Label: Non-Scan" at bounding box center [256, 295] width 48 height 9
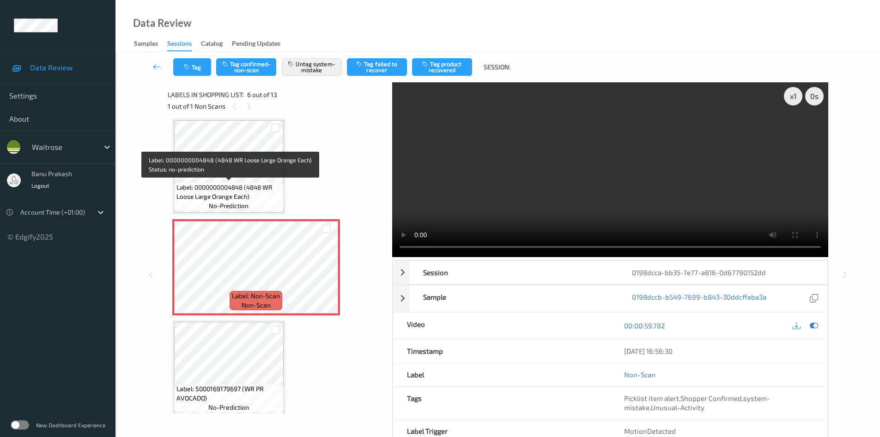
click at [261, 200] on span "Label: 0000000004848 (4848 WR Loose Large Orange Each)" at bounding box center [229, 192] width 105 height 18
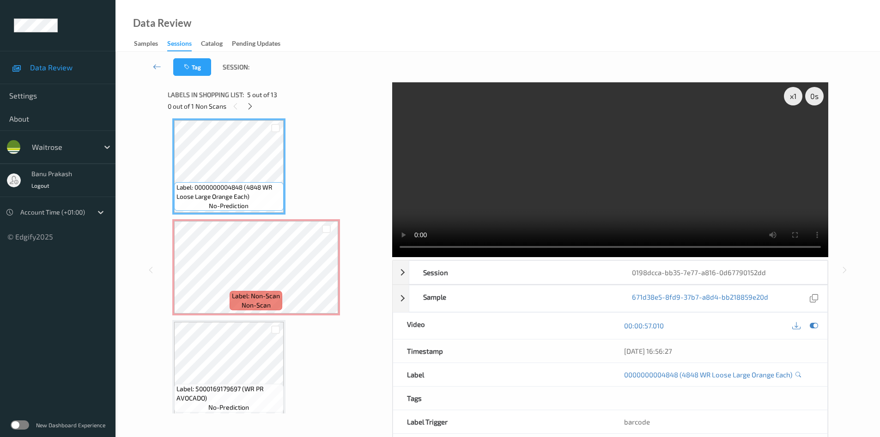
click at [564, 198] on video at bounding box center [610, 169] width 436 height 175
click at [531, 192] on video at bounding box center [610, 169] width 436 height 175
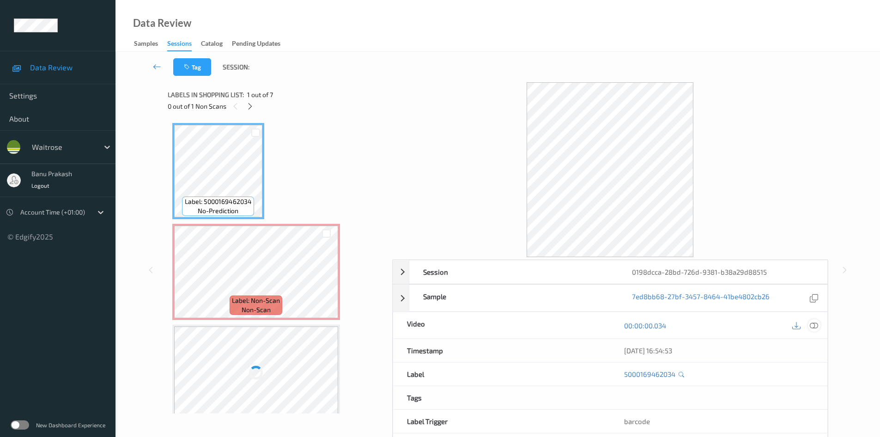
click at [811, 326] on icon at bounding box center [814, 325] width 8 height 8
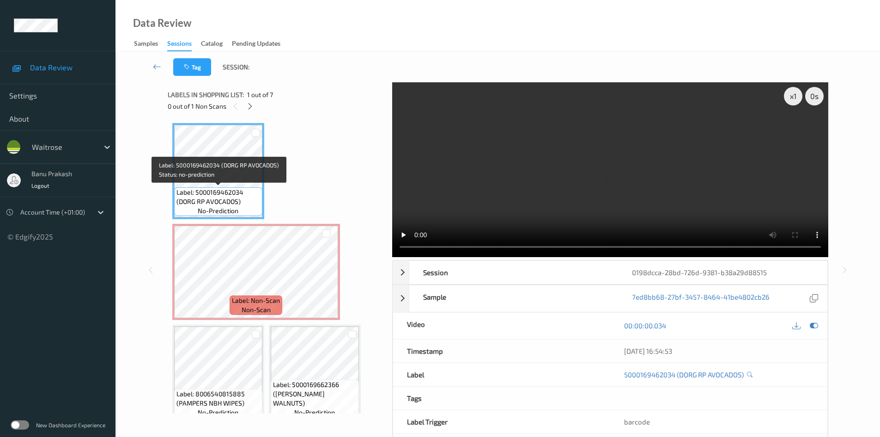
click at [232, 188] on span "Label: 5000169462034 (DORG RP AVOCADOS)" at bounding box center [219, 197] width 84 height 18
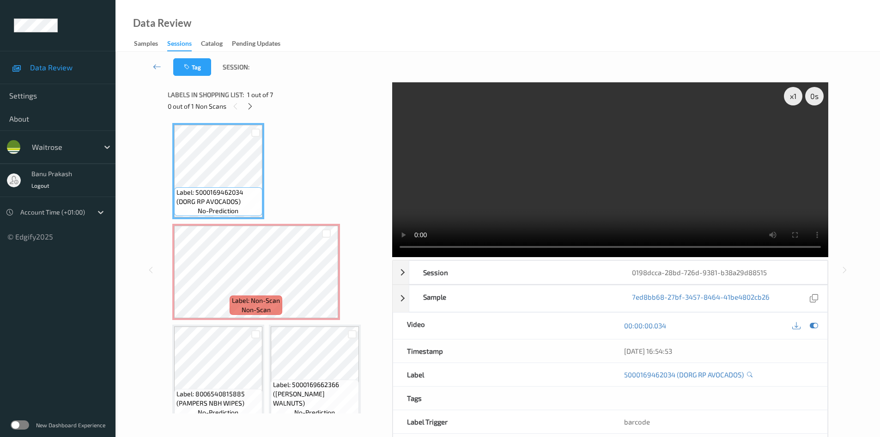
click at [512, 171] on video at bounding box center [610, 169] width 436 height 175
click at [655, 163] on video at bounding box center [610, 169] width 436 height 175
click at [541, 191] on video at bounding box center [610, 169] width 436 height 175
click at [326, 280] on icon at bounding box center [327, 279] width 8 height 8
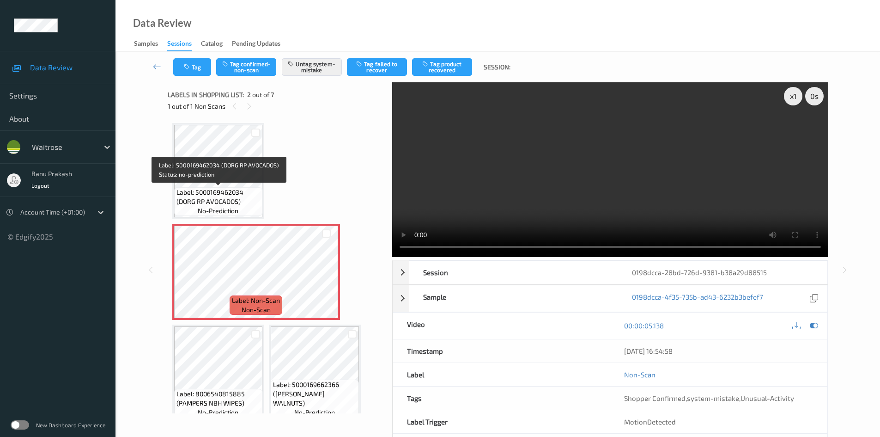
click at [243, 191] on span "Label: 5000169462034 (DORG RP AVOCADOS)" at bounding box center [219, 197] width 84 height 18
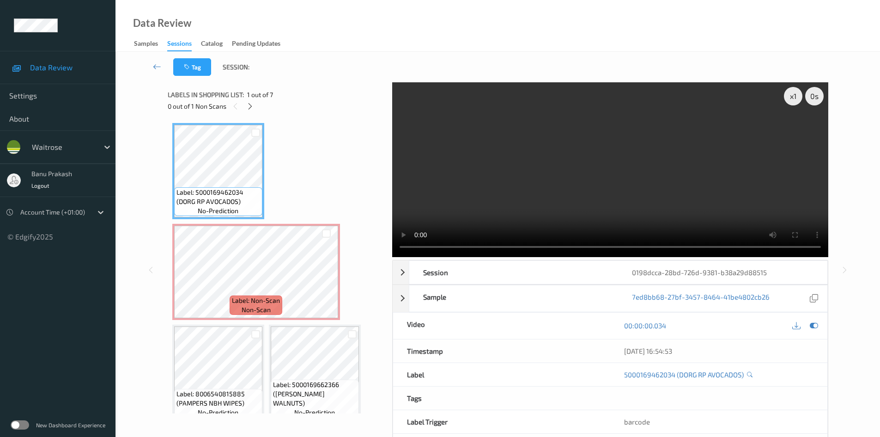
click at [528, 191] on video at bounding box center [610, 169] width 436 height 175
click at [540, 185] on video at bounding box center [610, 169] width 436 height 175
click at [579, 204] on video at bounding box center [610, 169] width 436 height 175
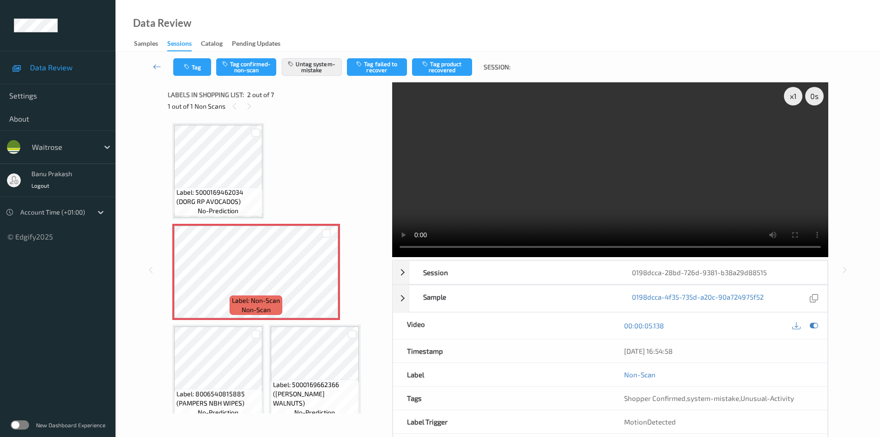
click at [500, 178] on video at bounding box center [610, 169] width 436 height 175
click at [550, 221] on video at bounding box center [610, 169] width 436 height 175
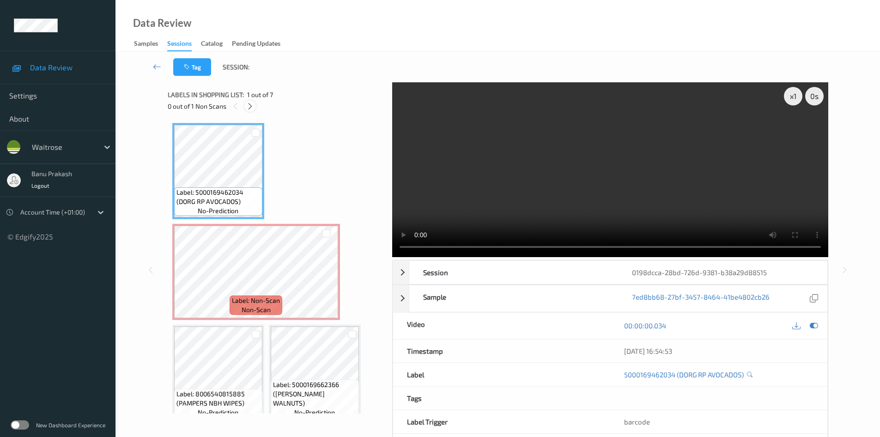
click at [253, 111] on div at bounding box center [250, 106] width 12 height 12
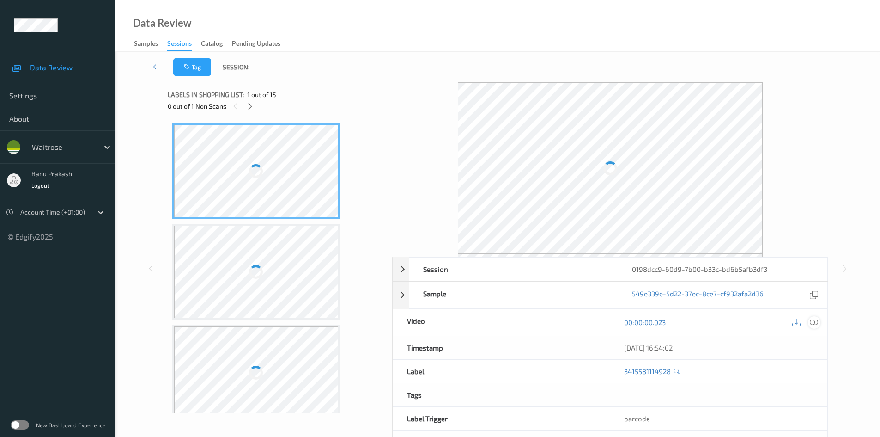
click at [815, 321] on icon at bounding box center [814, 322] width 8 height 8
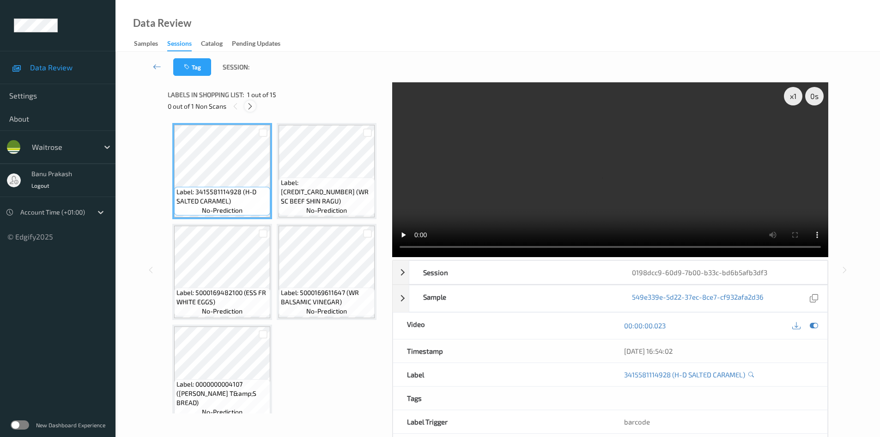
click at [251, 108] on icon at bounding box center [250, 106] width 8 height 8
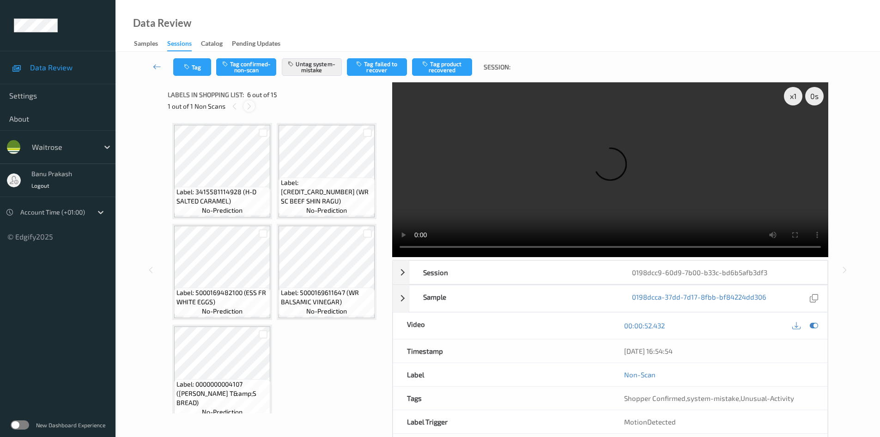
scroll to position [206, 0]
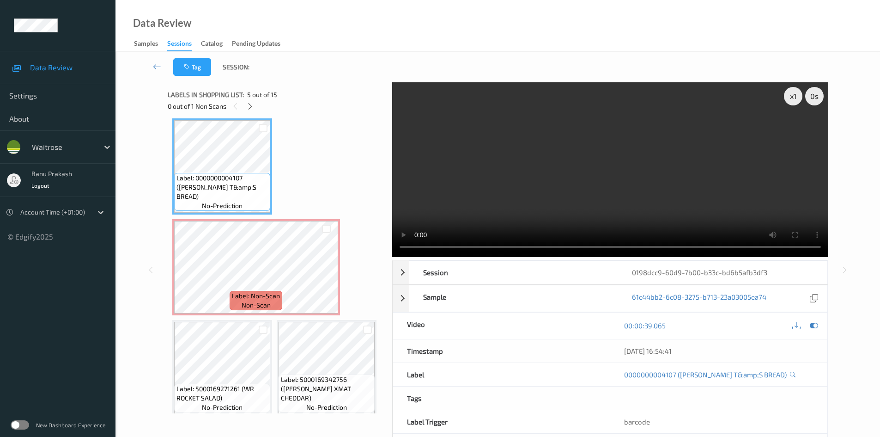
click at [632, 186] on video at bounding box center [610, 169] width 436 height 175
click at [577, 188] on video at bounding box center [610, 169] width 436 height 175
click at [616, 200] on video at bounding box center [610, 169] width 436 height 175
click at [634, 153] on video at bounding box center [610, 169] width 436 height 175
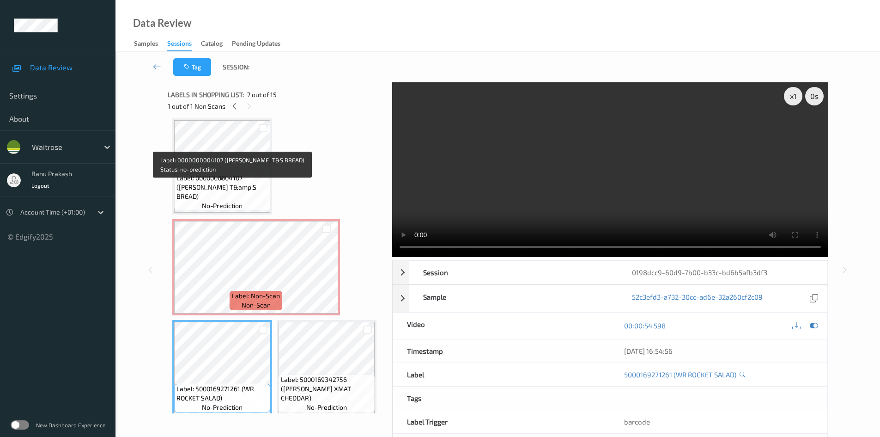
click at [224, 199] on span "Label: 0000000004107 ([PERSON_NAME] T&amp;S BREAD)" at bounding box center [223, 187] width 92 height 28
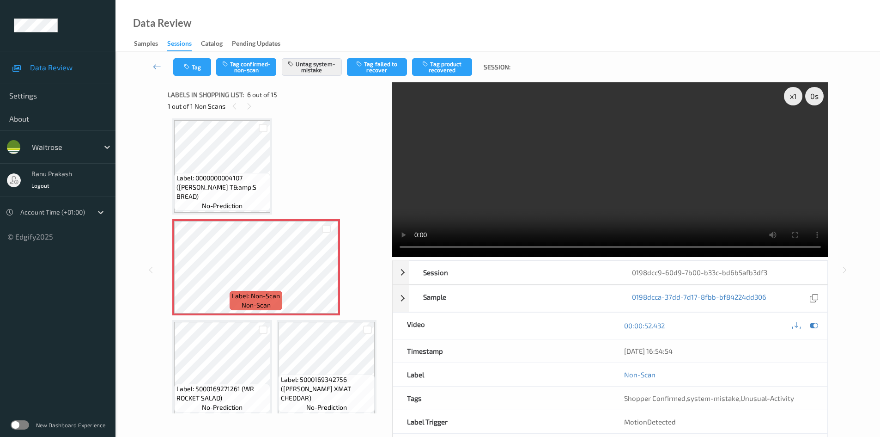
click at [628, 187] on video at bounding box center [610, 169] width 436 height 175
click at [623, 183] on video at bounding box center [610, 169] width 436 height 175
click at [185, 63] on button "Tag" at bounding box center [192, 67] width 38 height 18
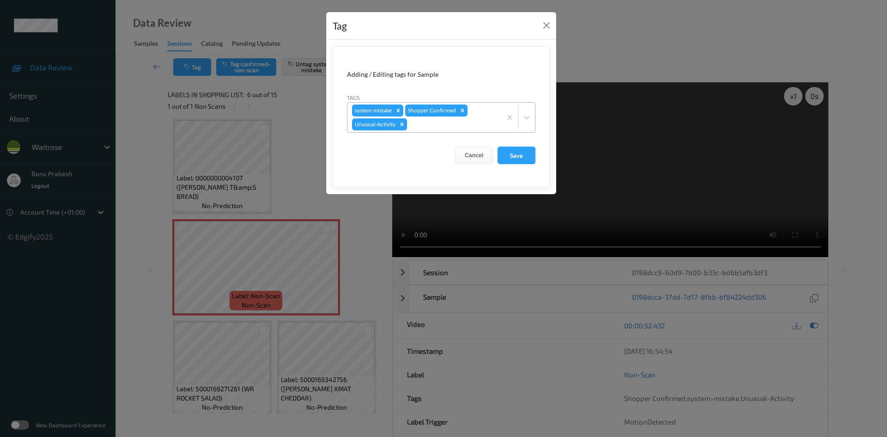
click at [403, 126] on icon "Remove Unusual-Activity" at bounding box center [402, 124] width 6 height 6
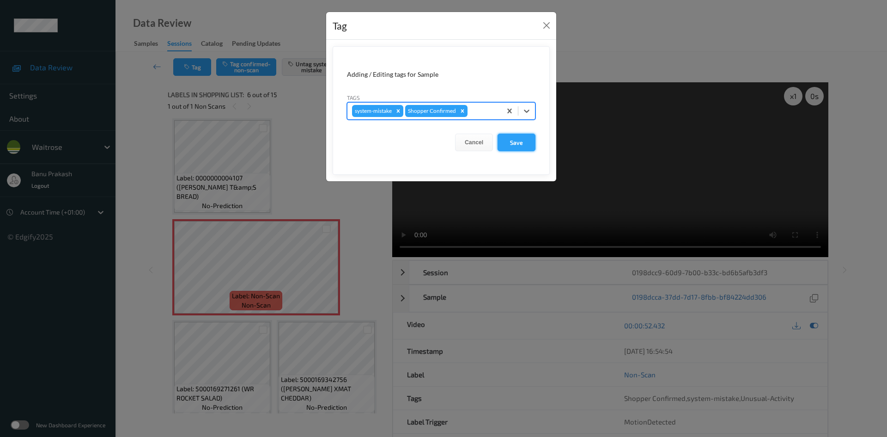
click at [504, 140] on button "Save" at bounding box center [517, 143] width 38 height 18
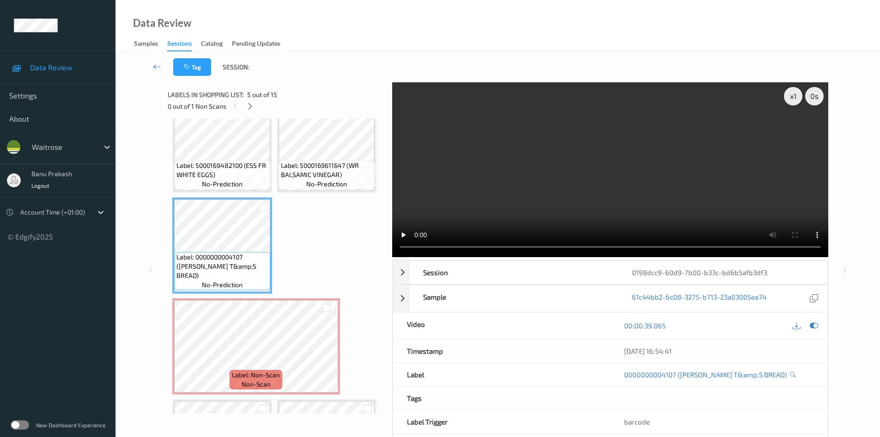
scroll to position [160, 0]
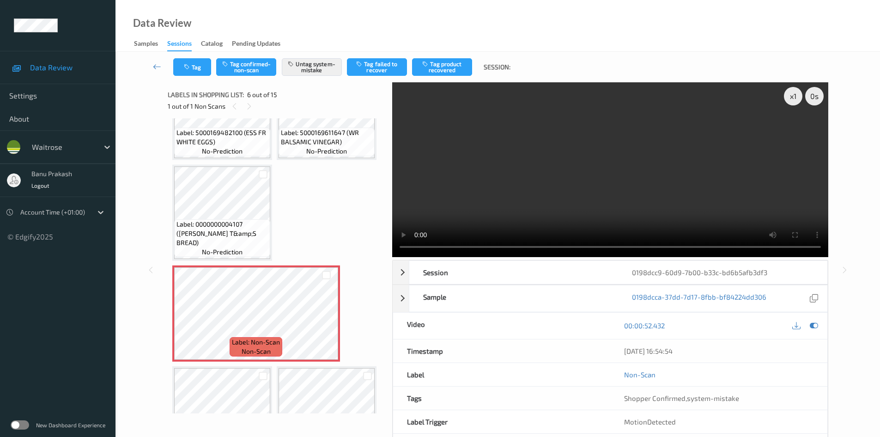
click at [708, 206] on video at bounding box center [610, 169] width 436 height 175
click at [524, 221] on video at bounding box center [610, 169] width 436 height 175
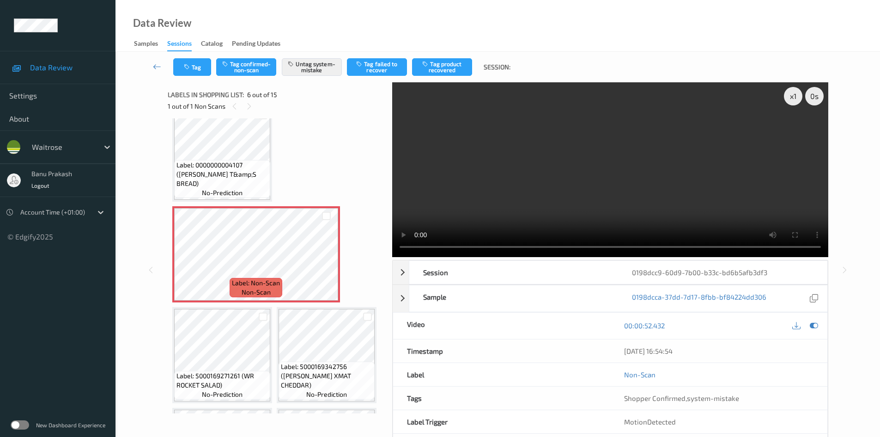
scroll to position [252, 0]
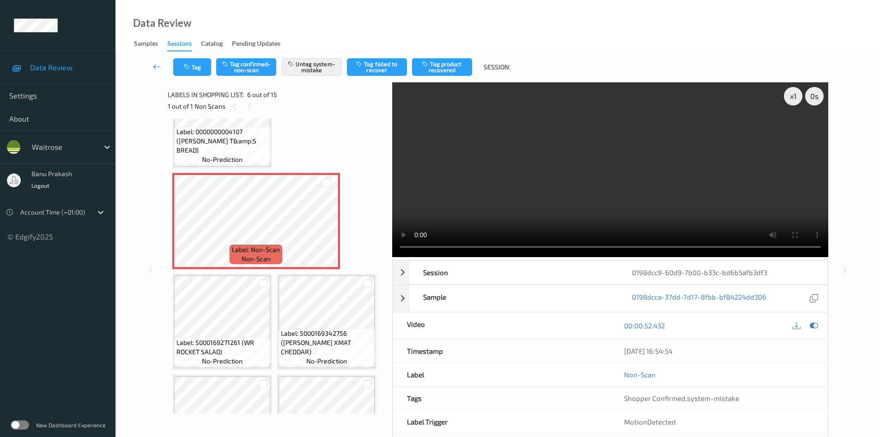
click at [644, 182] on video at bounding box center [610, 169] width 436 height 175
click at [551, 203] on video at bounding box center [610, 169] width 436 height 175
click at [225, 158] on span "no-prediction" at bounding box center [222, 159] width 41 height 9
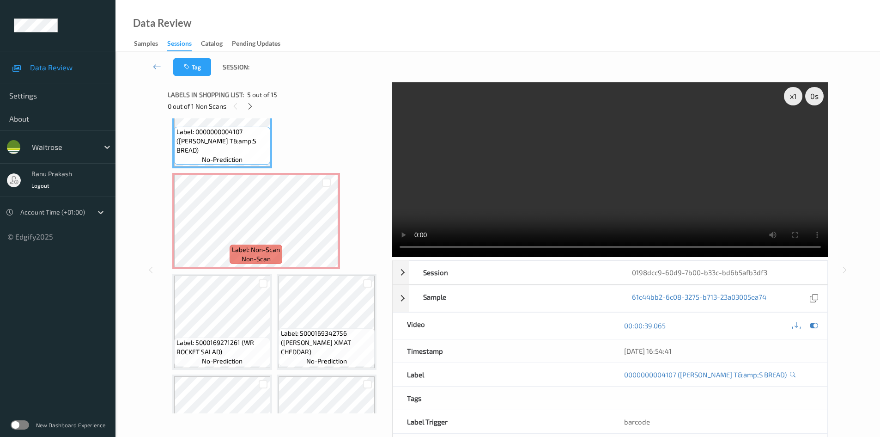
click at [611, 213] on video at bounding box center [610, 169] width 436 height 175
click at [585, 160] on video at bounding box center [610, 169] width 436 height 175
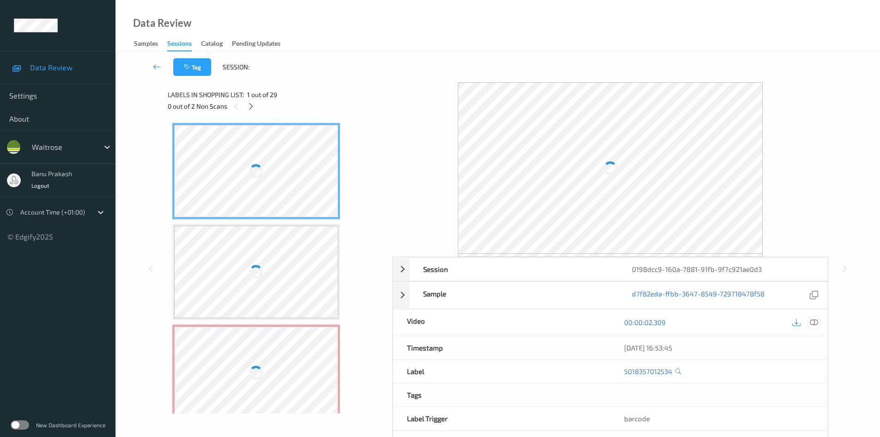
click at [812, 320] on icon at bounding box center [814, 322] width 8 height 8
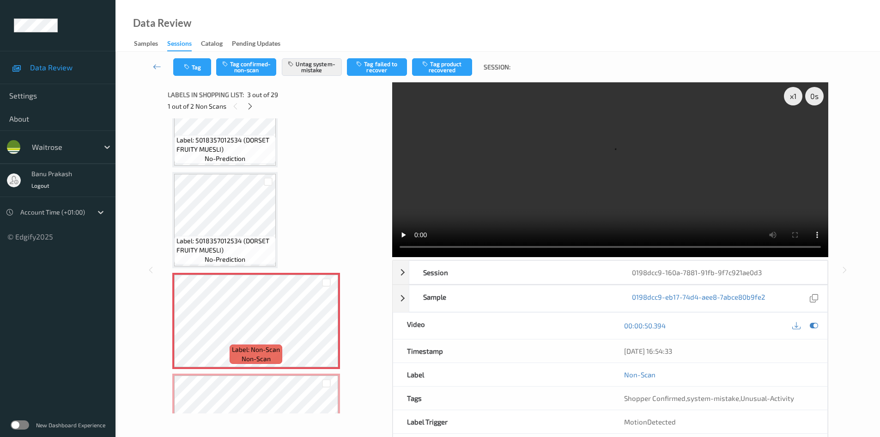
scroll to position [46, 0]
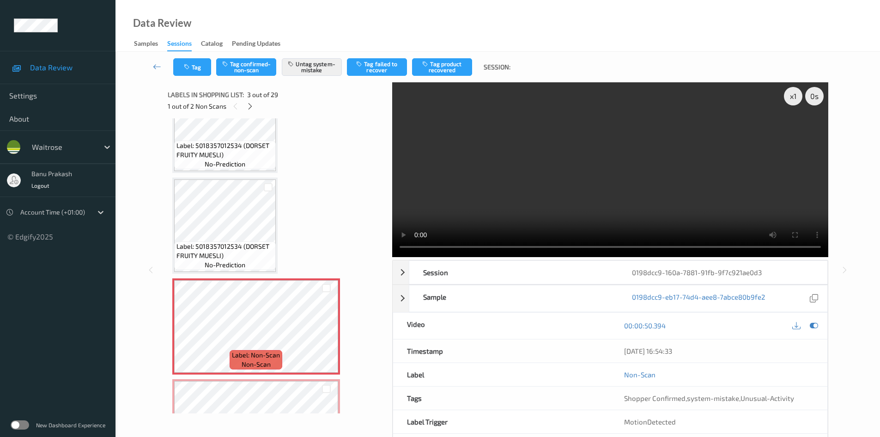
click at [249, 263] on div "Label: 5018357012534 (DORSET FRUITY MUESLI) no-prediction" at bounding box center [225, 255] width 102 height 29
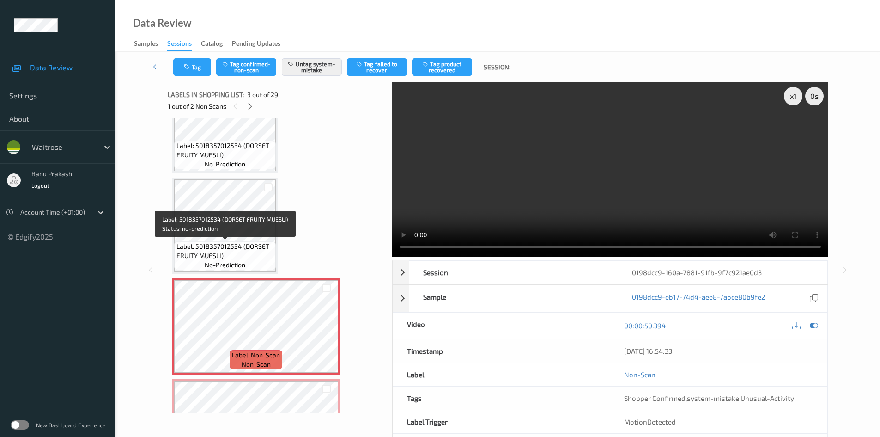
click at [245, 250] on span "Label: 5018357012534 (DORSET FRUITY MUESLI)" at bounding box center [225, 251] width 97 height 18
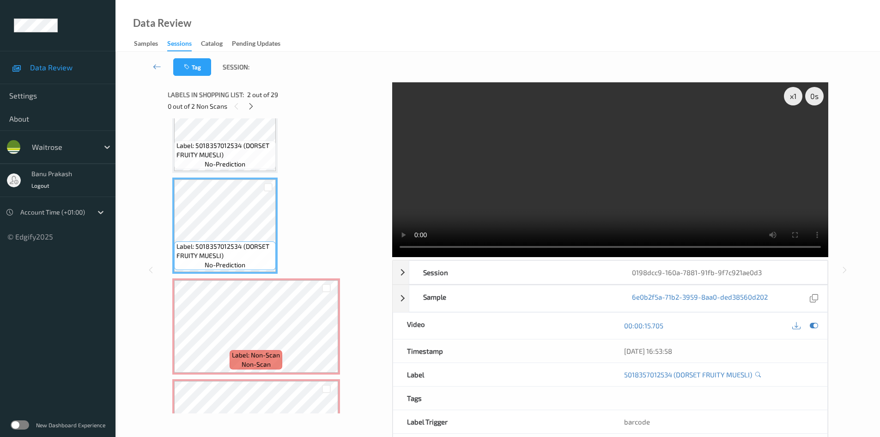
click at [521, 213] on video at bounding box center [610, 169] width 436 height 175
click at [595, 186] on video at bounding box center [610, 169] width 436 height 175
click at [578, 200] on video at bounding box center [610, 169] width 436 height 175
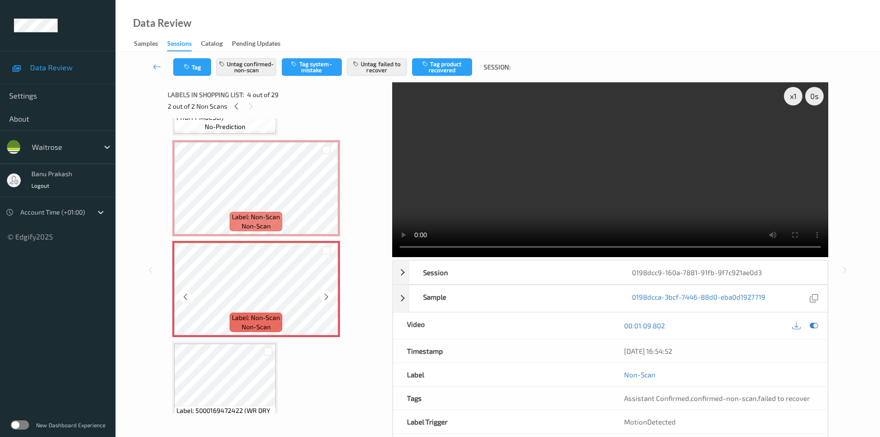
scroll to position [185, 0]
click at [609, 174] on video at bounding box center [610, 169] width 436 height 175
click at [269, 214] on span "Label: Non-Scan" at bounding box center [256, 216] width 48 height 9
click at [532, 203] on video at bounding box center [610, 169] width 436 height 175
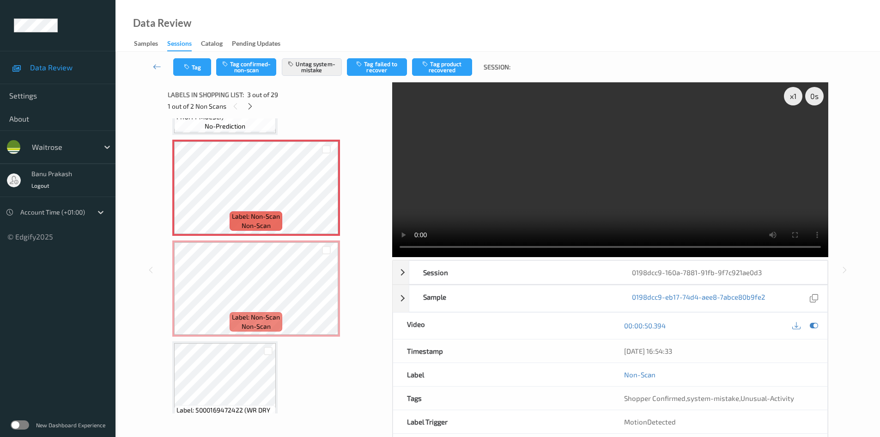
click at [659, 196] on video at bounding box center [610, 169] width 436 height 175
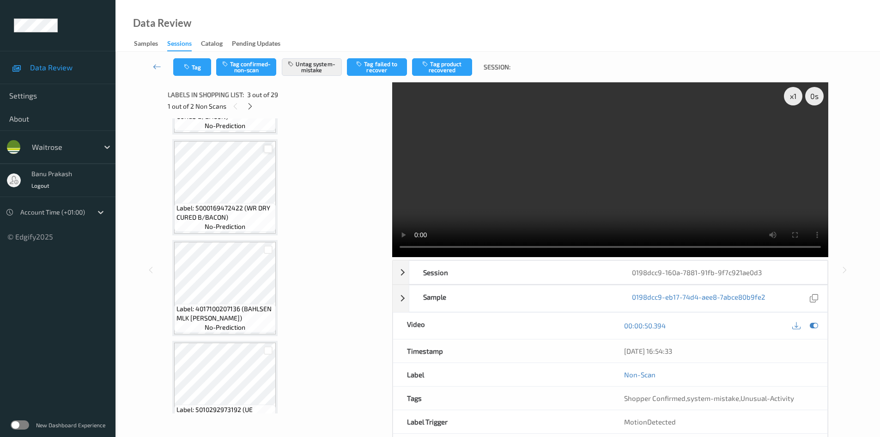
scroll to position [508, 0]
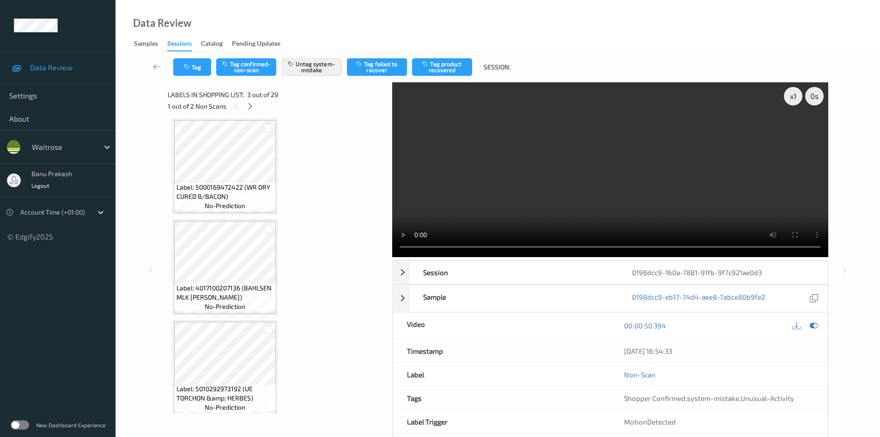
click at [490, 197] on video at bounding box center [610, 169] width 436 height 175
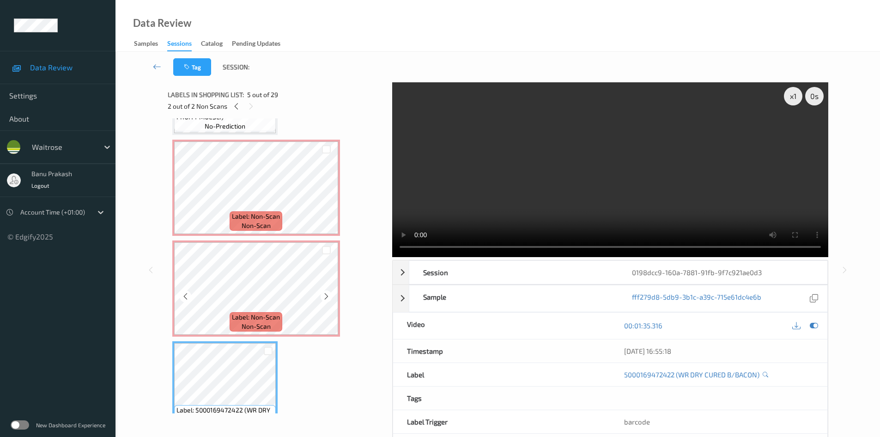
scroll to position [46, 0]
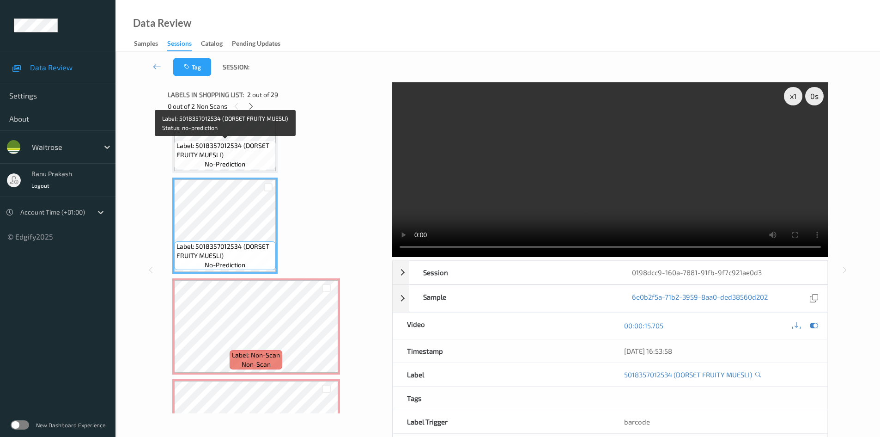
click at [230, 156] on span "Label: 5018357012534 (DORSET FRUITY MUESLI)" at bounding box center [225, 150] width 97 height 18
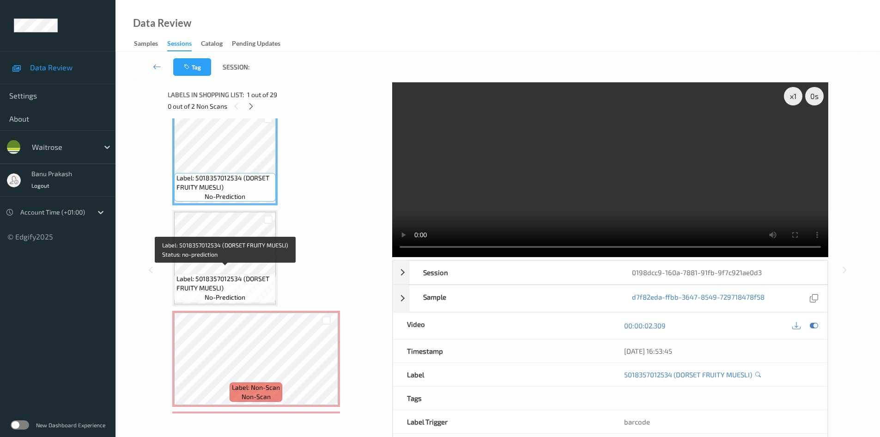
scroll to position [0, 0]
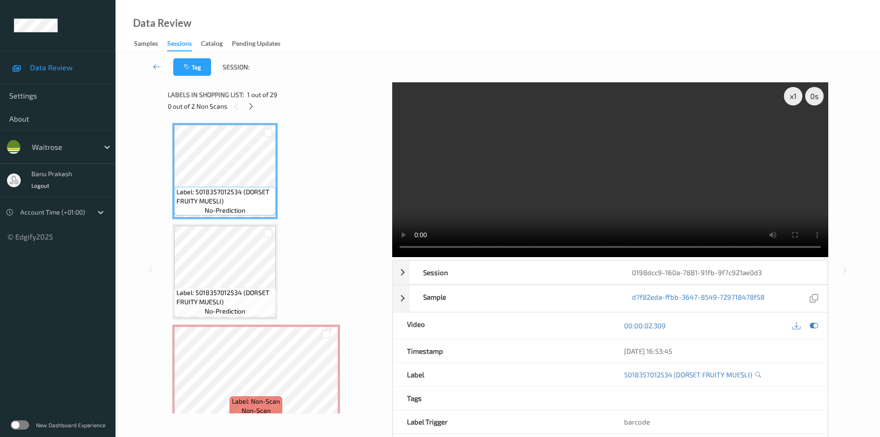
click at [535, 164] on video at bounding box center [610, 169] width 436 height 175
click at [554, 208] on video at bounding box center [610, 169] width 436 height 175
click at [600, 209] on video at bounding box center [610, 169] width 436 height 175
click at [635, 191] on video at bounding box center [610, 169] width 436 height 175
click at [234, 303] on span "Label: 5018357012534 (DORSET FRUITY MUESLI)" at bounding box center [225, 297] width 97 height 18
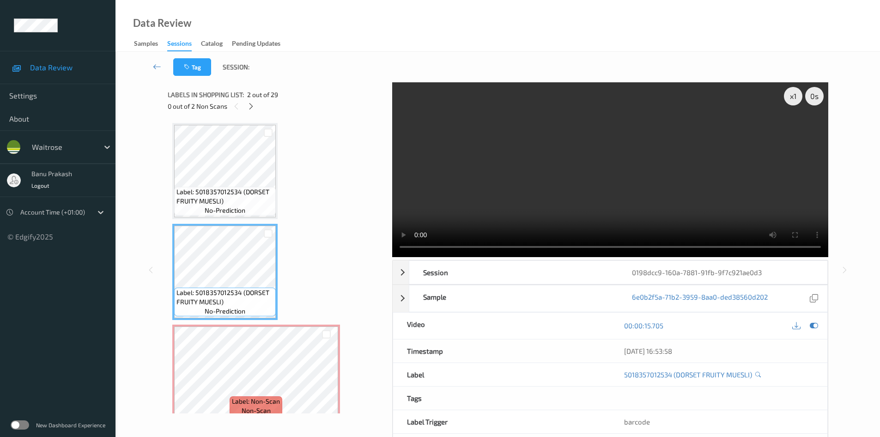
click at [652, 216] on video at bounding box center [610, 169] width 436 height 175
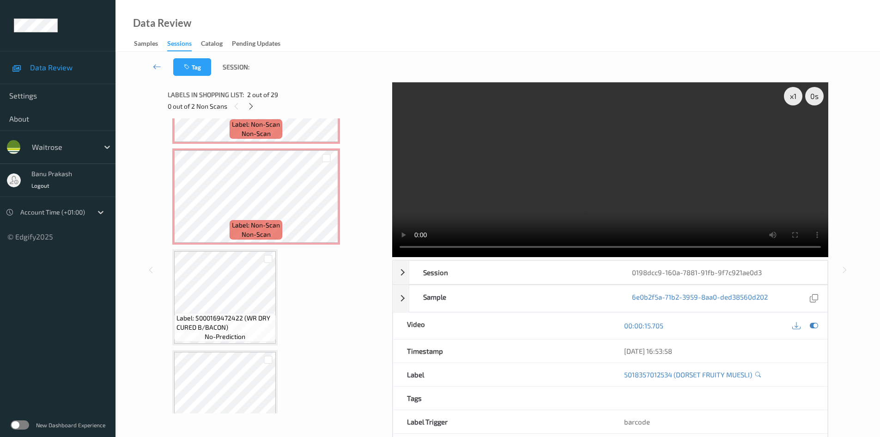
scroll to position [277, 0]
click at [817, 329] on icon at bounding box center [814, 325] width 8 height 8
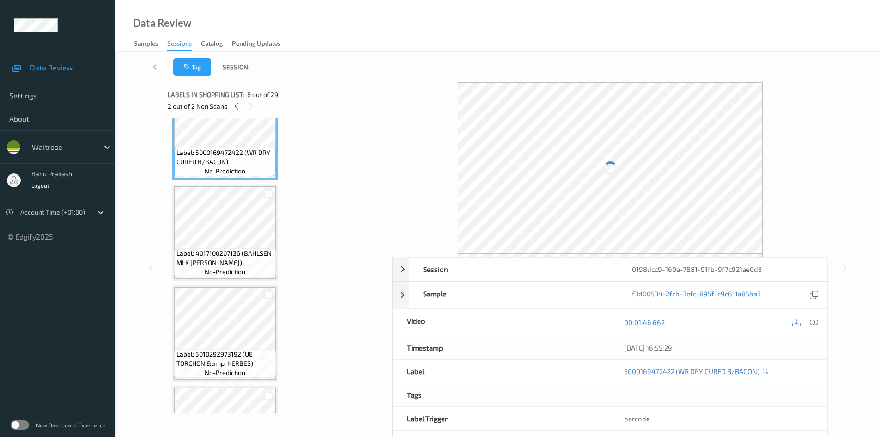
scroll to position [601, 0]
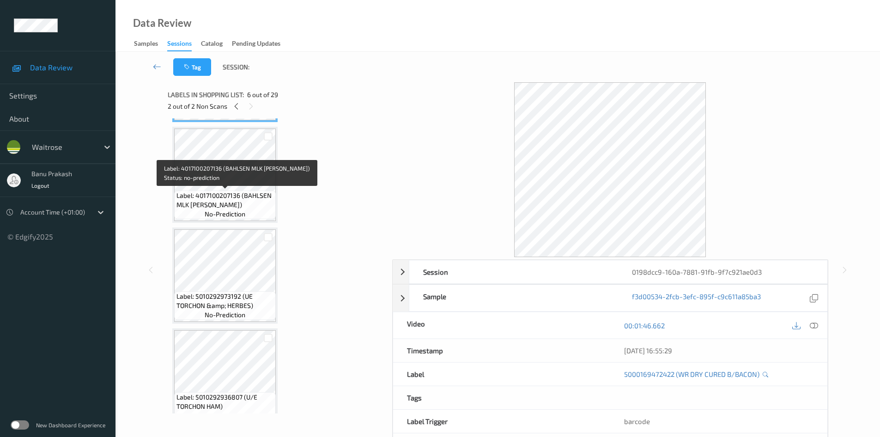
click at [209, 209] on span "no-prediction" at bounding box center [225, 213] width 41 height 9
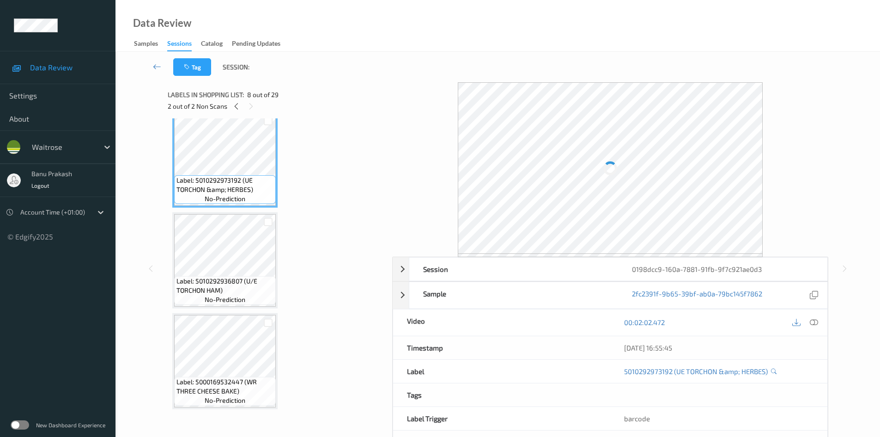
scroll to position [739, 0]
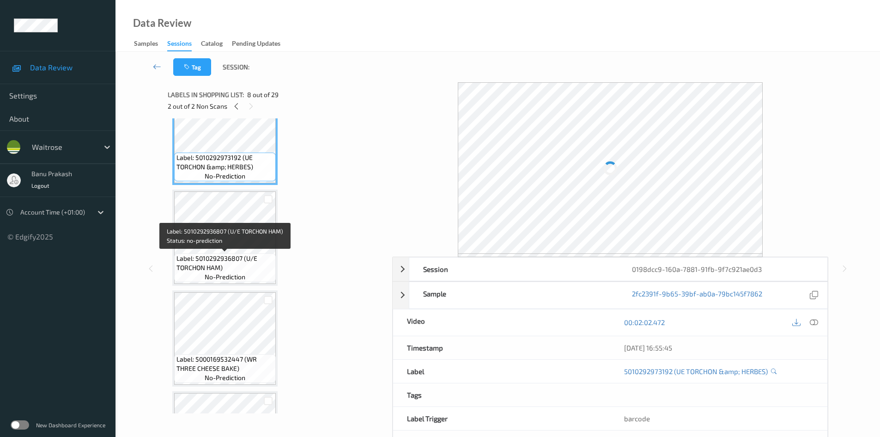
click at [213, 270] on span "Label: 5010292936807 (U/E TORCHON HAM)" at bounding box center [225, 263] width 97 height 18
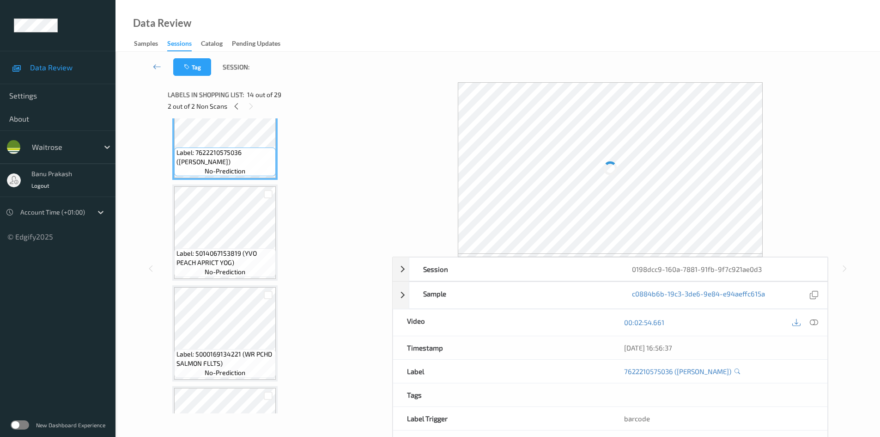
scroll to position [1386, 0]
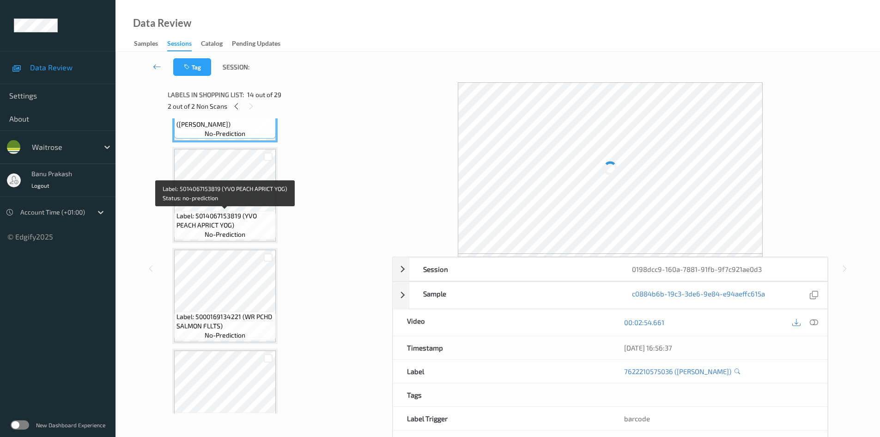
click at [197, 238] on div "Label: 5014067153819 (YVO PEACH APRICT YOG) no-prediction" at bounding box center [225, 225] width 102 height 29
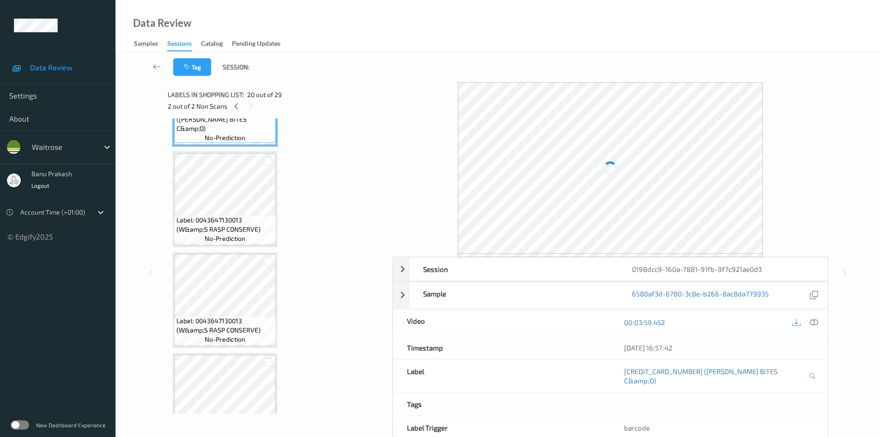
scroll to position [1987, 0]
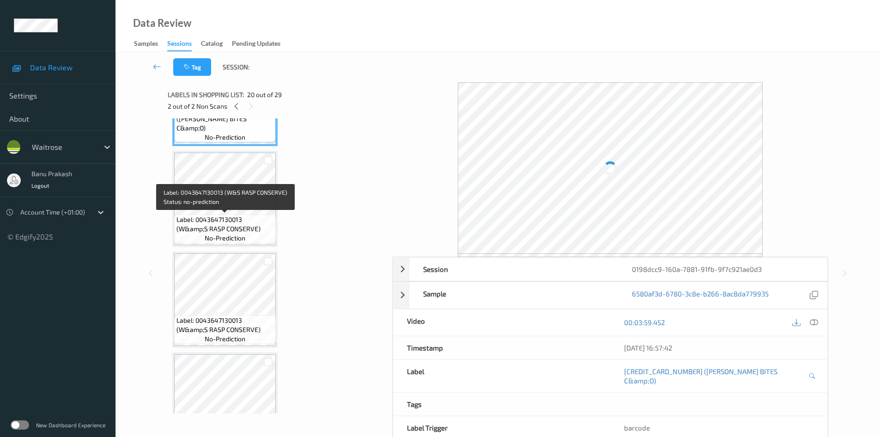
click at [208, 215] on span "Label: 0043647130013 (W&amp;S RASP CONSERVE)" at bounding box center [225, 224] width 97 height 18
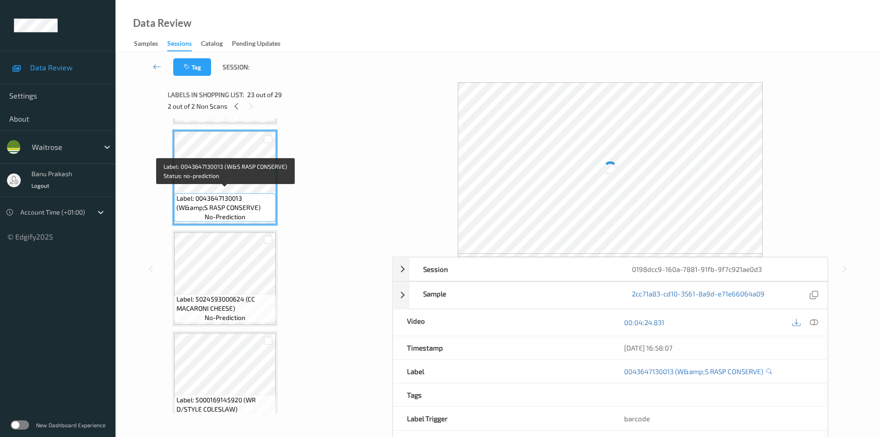
scroll to position [2218, 0]
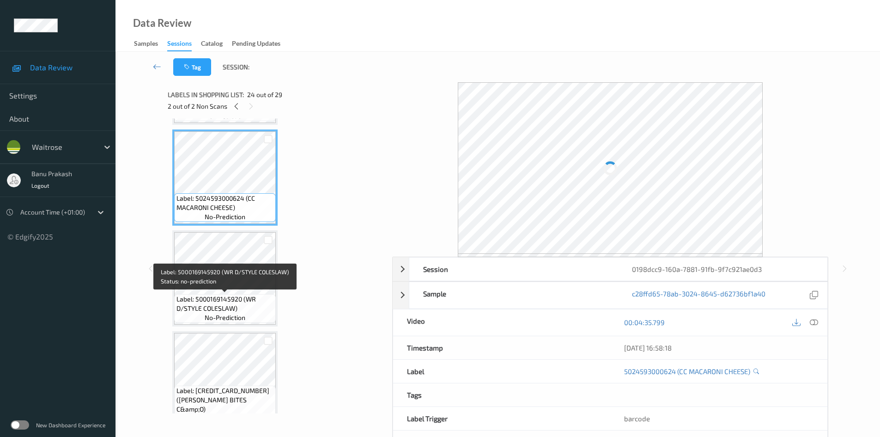
click at [206, 297] on span "Label: 5000169145920 (WR D/STYLE COLESLAW)" at bounding box center [225, 303] width 97 height 18
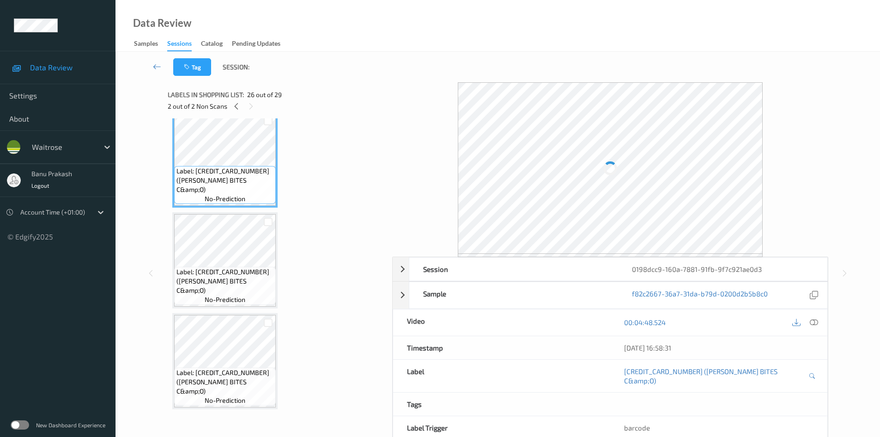
scroll to position [2542, 0]
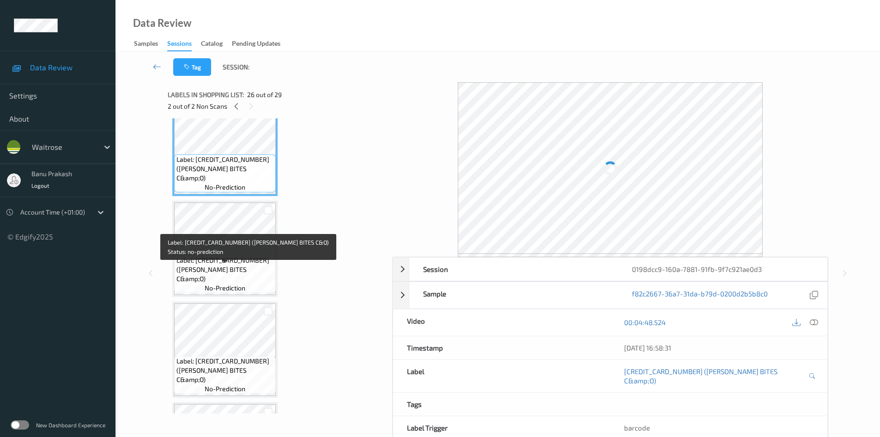
click at [226, 275] on span "Label: 5000168002330 (JACOBS BITES C&amp;O)" at bounding box center [225, 270] width 97 height 28
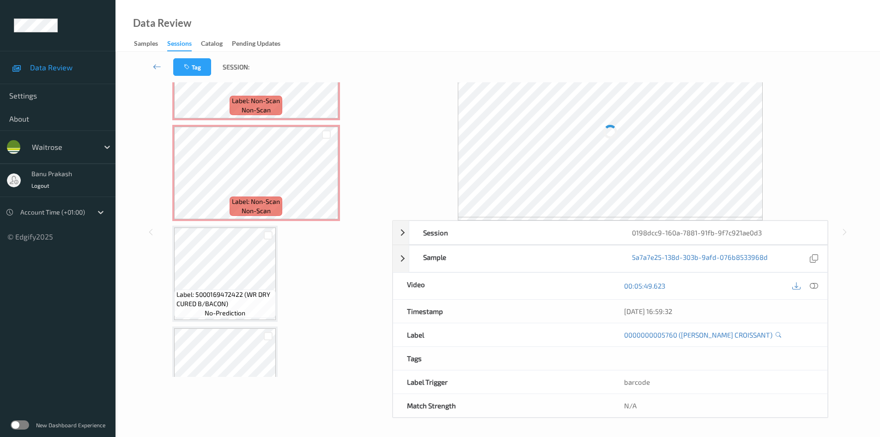
scroll to position [182, 0]
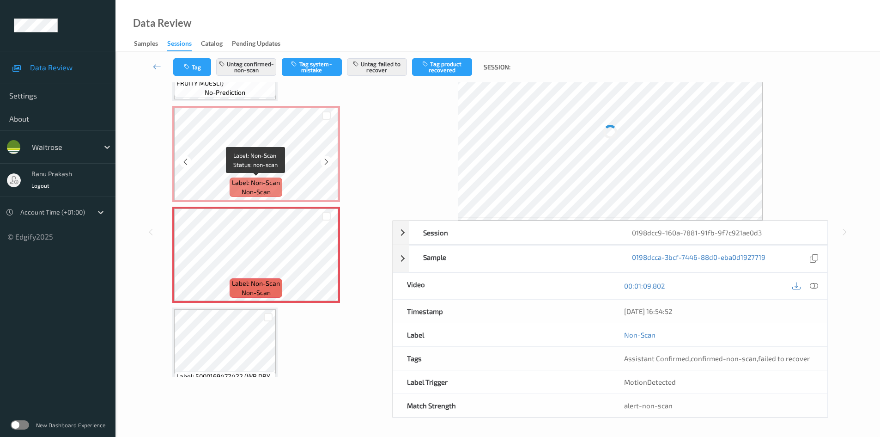
click at [261, 180] on span "Label: Non-Scan" at bounding box center [256, 182] width 48 height 9
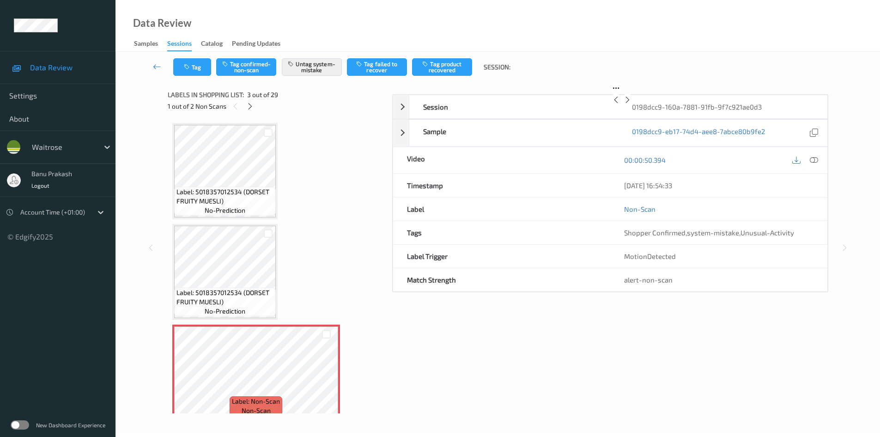
scroll to position [0, 0]
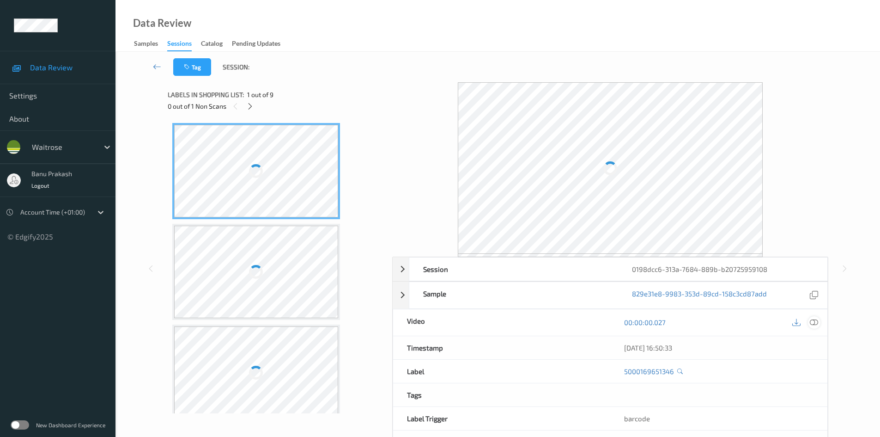
click at [816, 320] on icon at bounding box center [814, 322] width 8 height 8
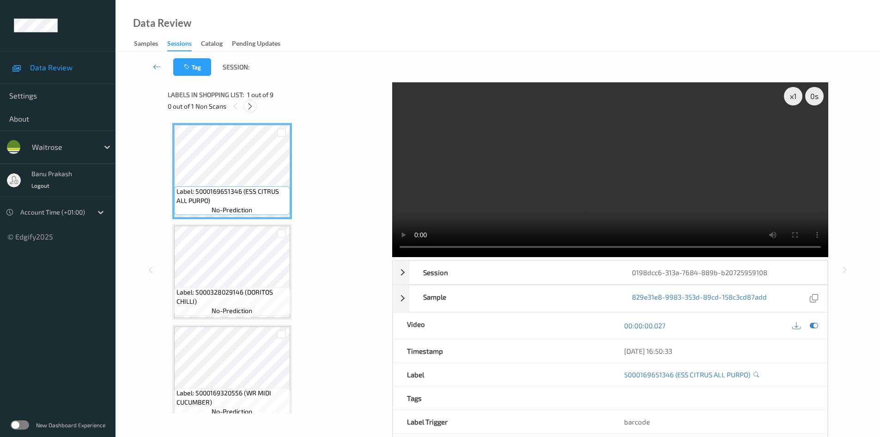
click at [247, 107] on icon at bounding box center [250, 106] width 8 height 8
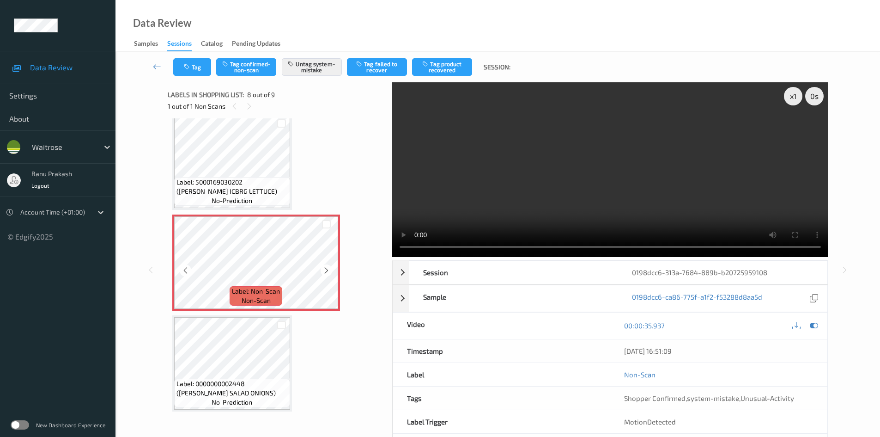
scroll to position [616, 0]
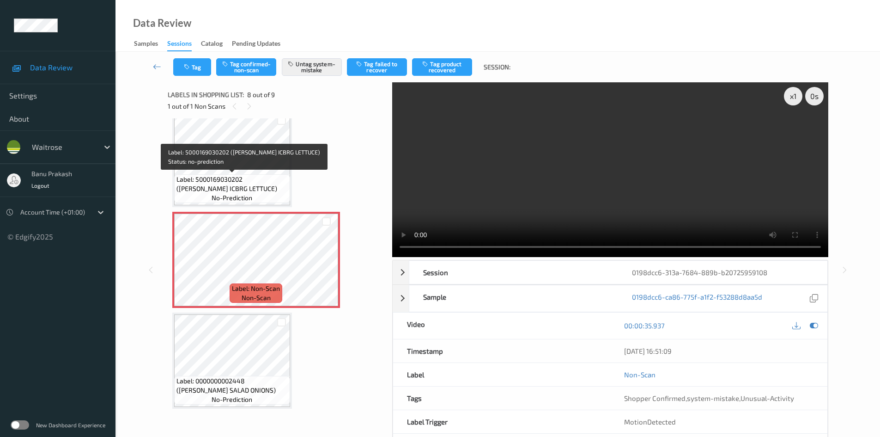
click at [242, 182] on span "Label: 5000169030202 ([PERSON_NAME] ICBRG LETTUCE)" at bounding box center [232, 184] width 111 height 18
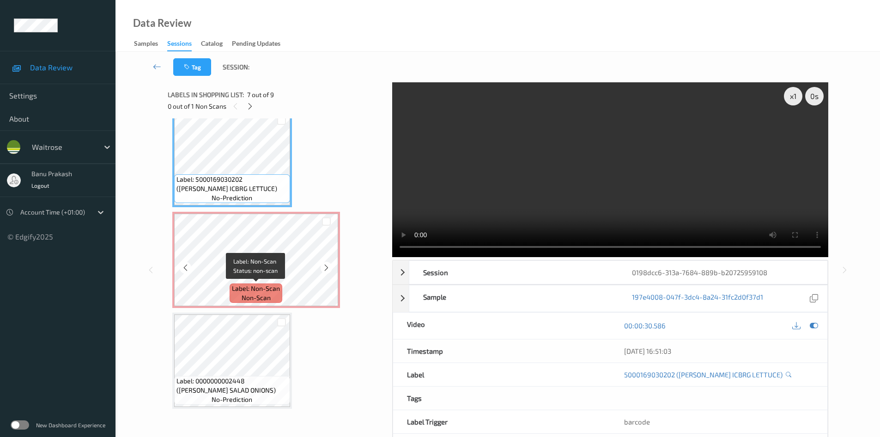
click at [254, 285] on span "Label: Non-Scan" at bounding box center [256, 288] width 48 height 9
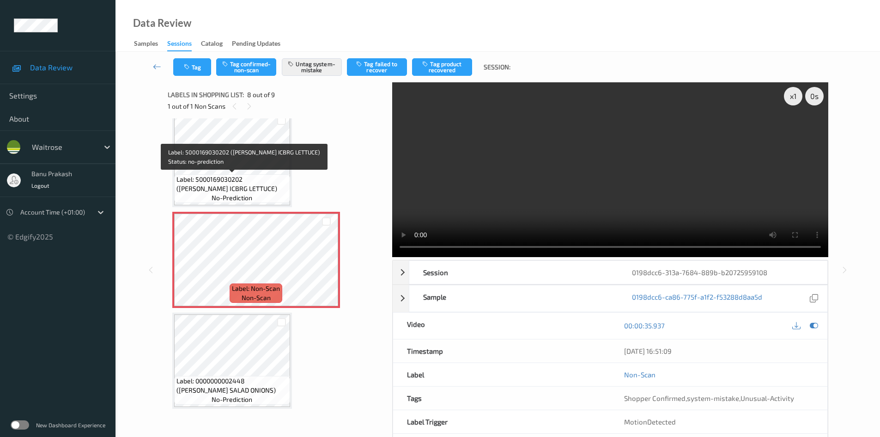
click at [257, 192] on span "Label: 5000169030202 ([PERSON_NAME] ICBRG LETTUCE)" at bounding box center [232, 184] width 111 height 18
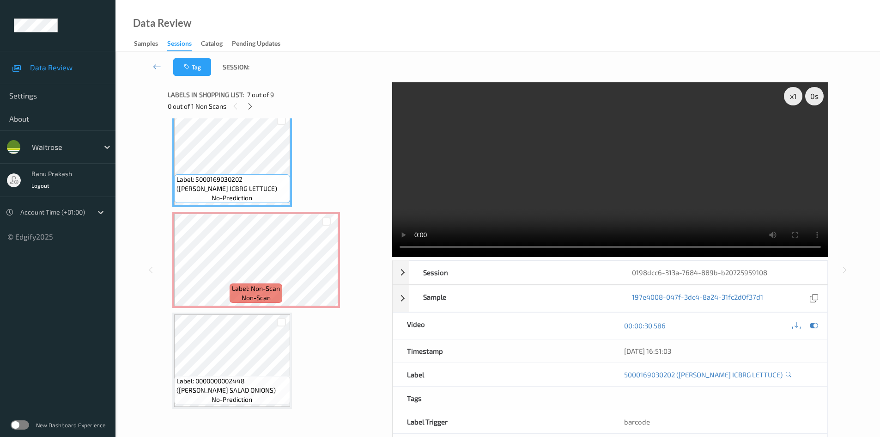
click at [584, 212] on video at bounding box center [610, 169] width 436 height 175
click at [497, 183] on video at bounding box center [610, 169] width 436 height 175
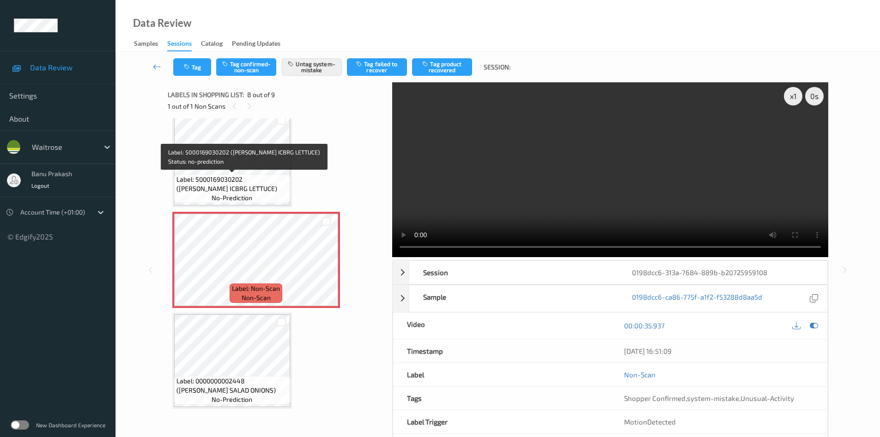
click at [253, 187] on span "Label: 5000169030202 ([PERSON_NAME] ICBRG LETTUCE)" at bounding box center [232, 184] width 111 height 18
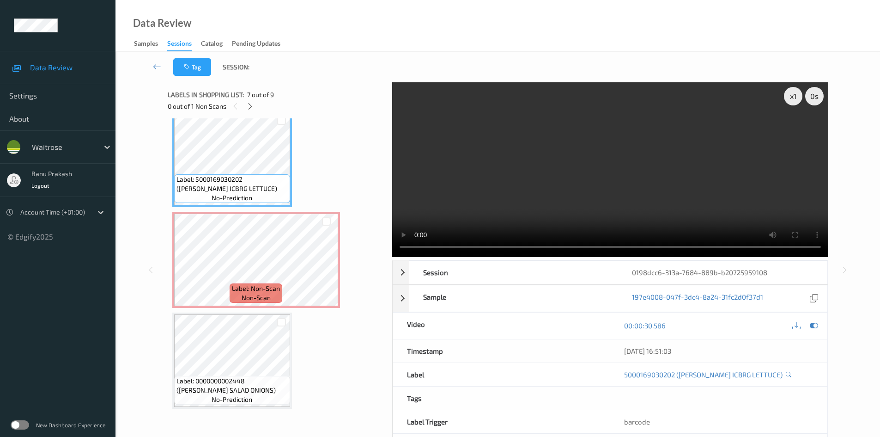
click at [776, 177] on video at bounding box center [610, 169] width 436 height 175
click at [640, 183] on video at bounding box center [610, 169] width 436 height 175
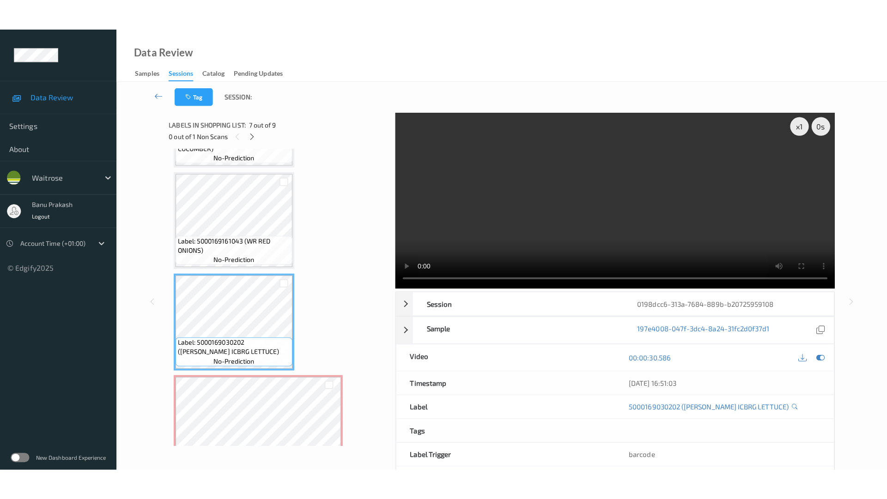
scroll to position [570, 0]
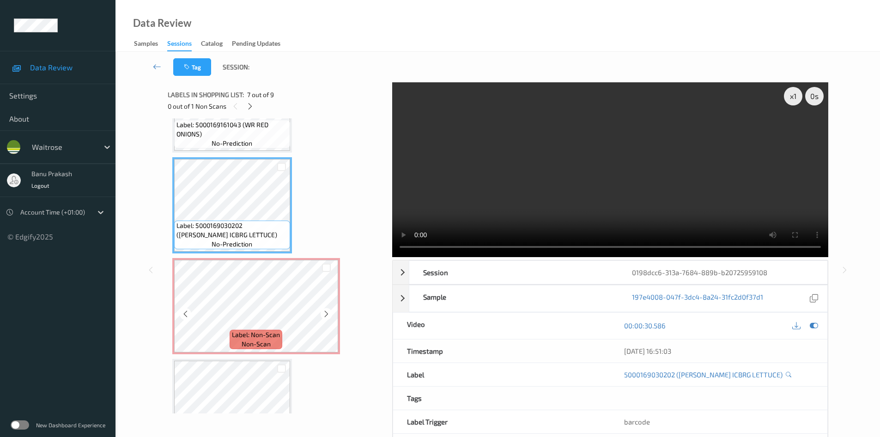
click at [189, 313] on icon at bounding box center [186, 314] width 8 height 8
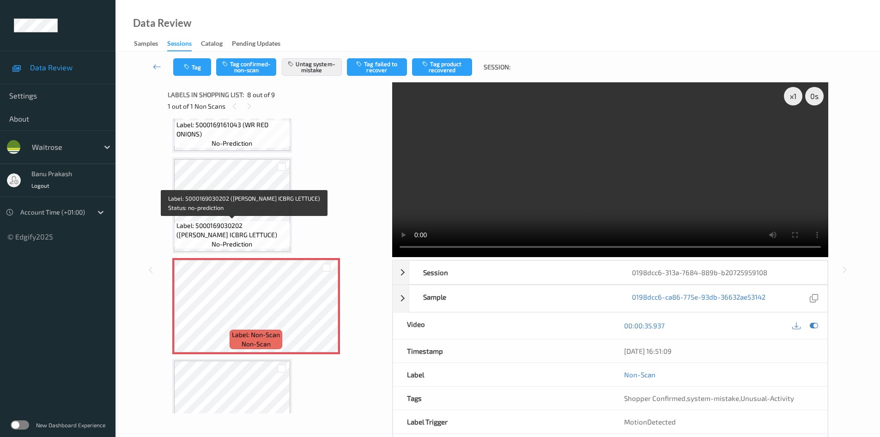
click at [229, 228] on span "Label: 5000169030202 ([PERSON_NAME] ICBRG LETTUCE)" at bounding box center [232, 230] width 111 height 18
click at [232, 223] on span "Label: 5000169030202 ([PERSON_NAME] ICBRG LETTUCE)" at bounding box center [232, 230] width 111 height 18
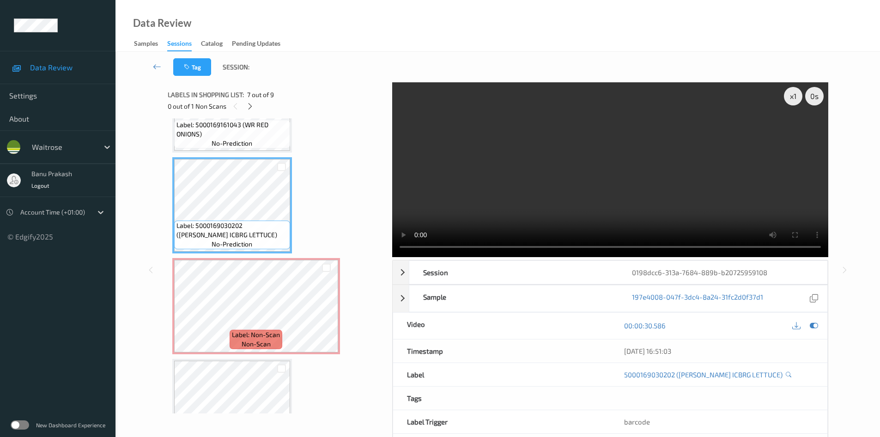
scroll to position [554, 0]
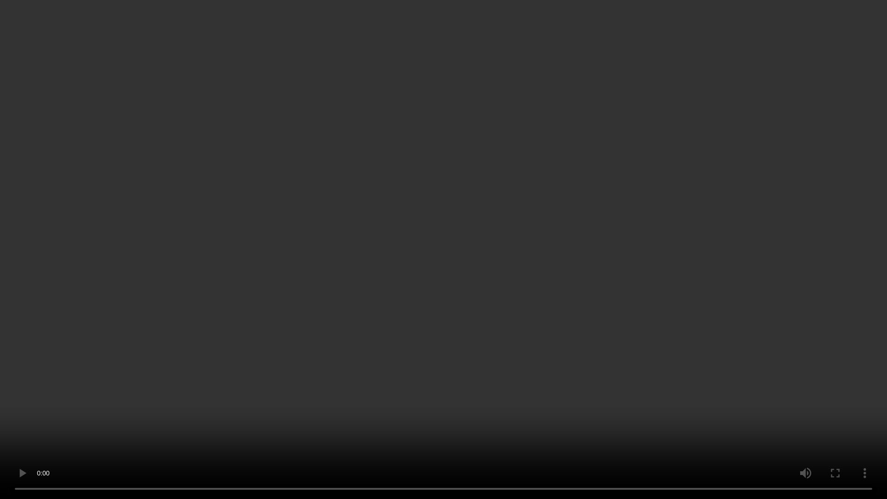
click at [587, 312] on video at bounding box center [443, 249] width 887 height 499
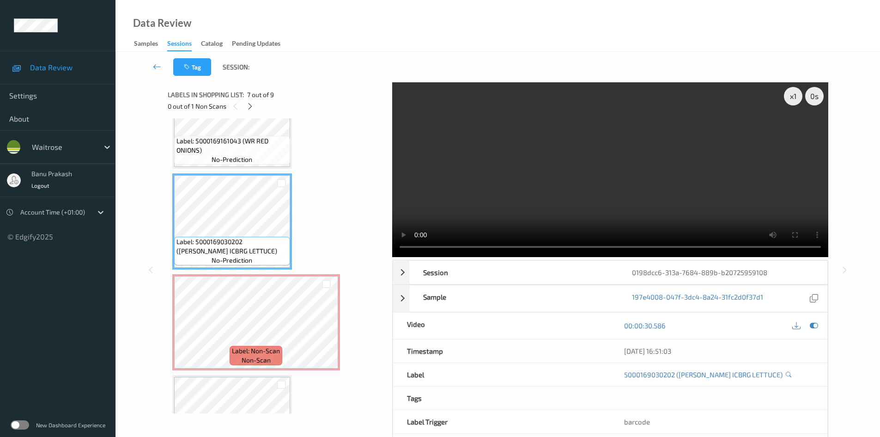
click at [594, 209] on video at bounding box center [610, 169] width 436 height 175
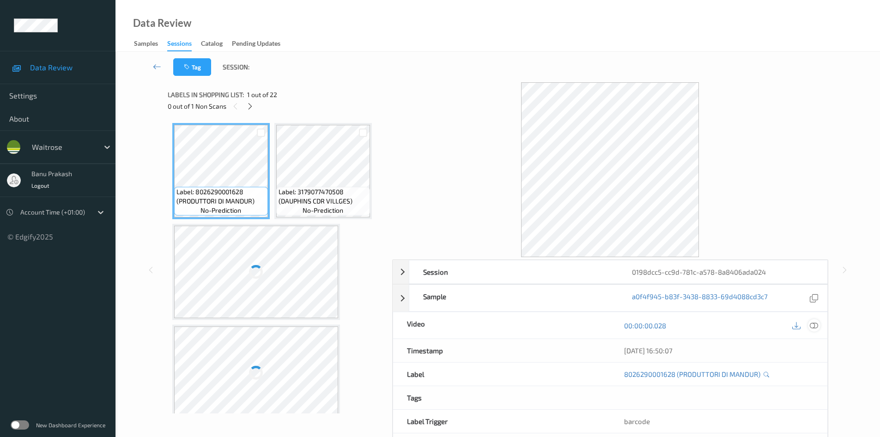
click at [814, 325] on icon at bounding box center [814, 325] width 8 height 8
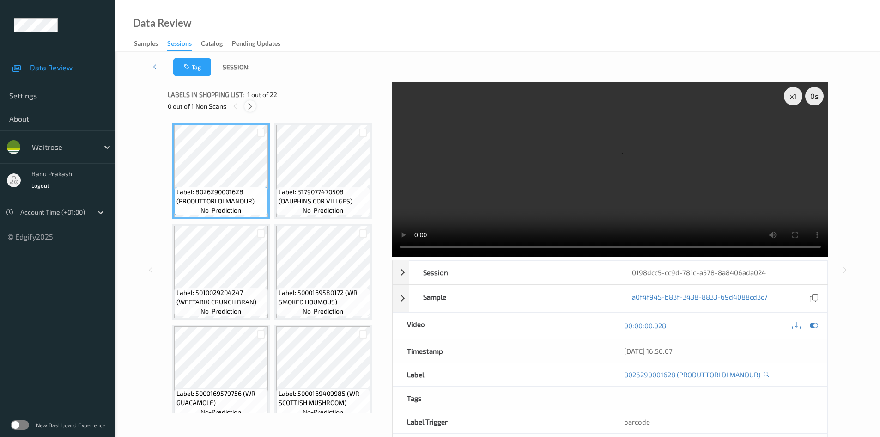
click at [252, 110] on icon at bounding box center [250, 106] width 8 height 8
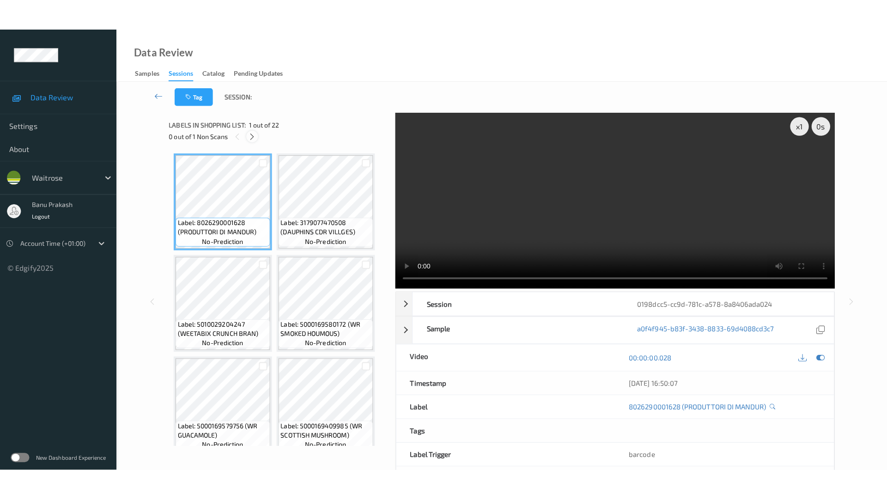
scroll to position [919, 0]
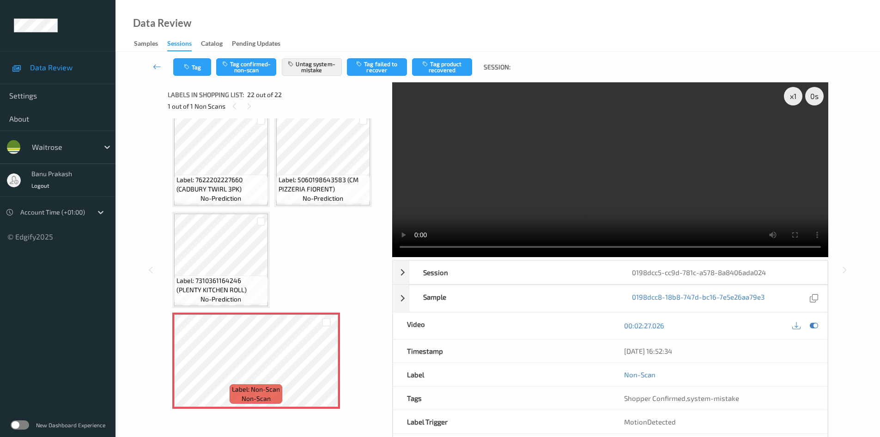
click at [611, 181] on video at bounding box center [610, 169] width 436 height 175
click at [206, 278] on span "Label: 7310361164246 (PLENTY KITCHEN ROLL)" at bounding box center [221, 285] width 89 height 18
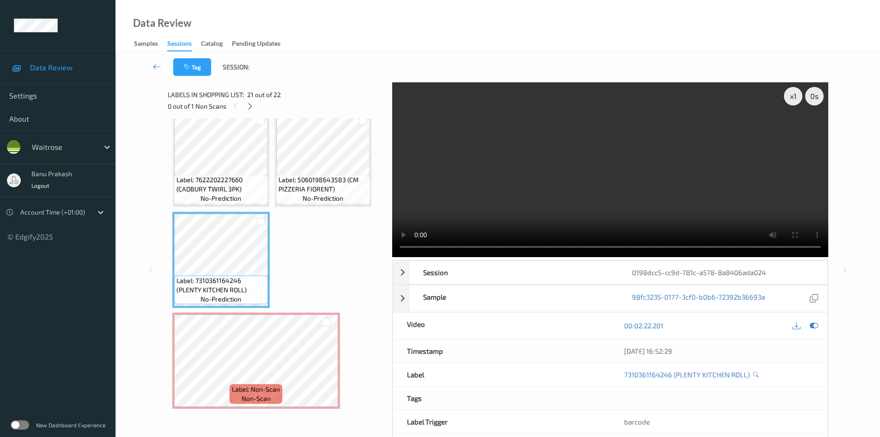
click at [534, 176] on video at bounding box center [610, 169] width 436 height 175
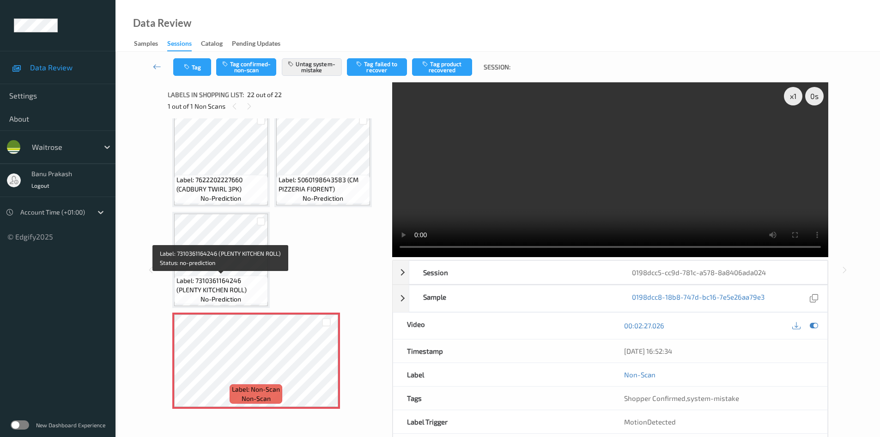
click at [241, 286] on span "Label: 7310361164246 (PLENTY KITCHEN ROLL)" at bounding box center [221, 285] width 89 height 18
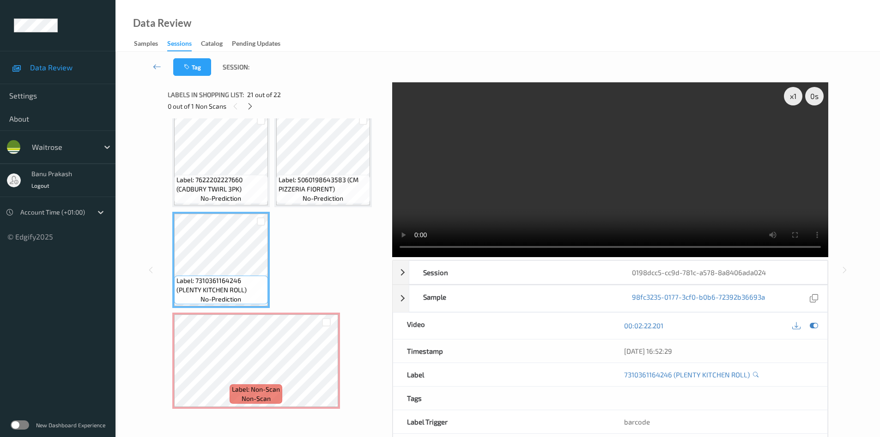
click at [611, 205] on video at bounding box center [610, 169] width 436 height 175
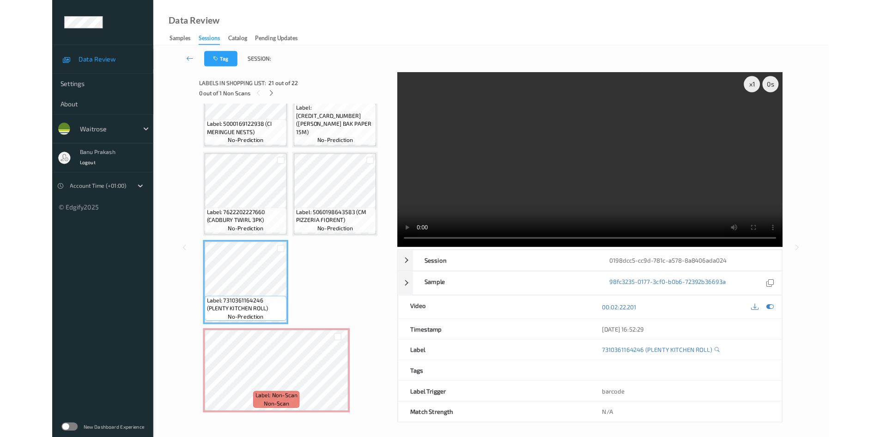
scroll to position [856, 0]
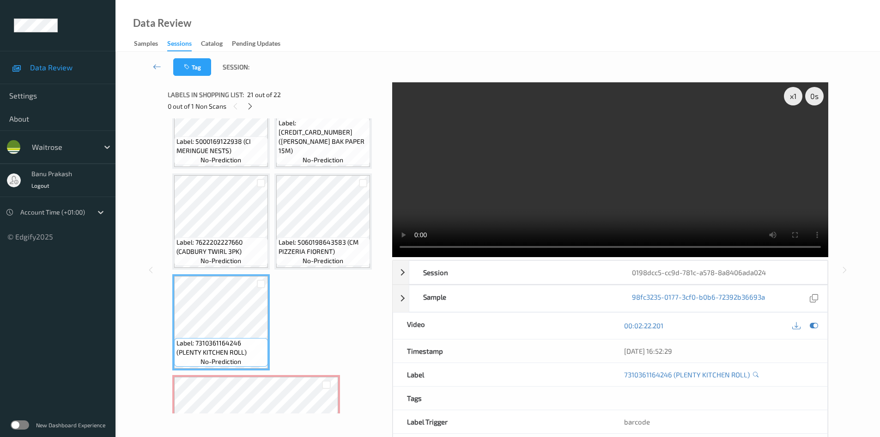
click at [616, 184] on video at bounding box center [610, 169] width 436 height 175
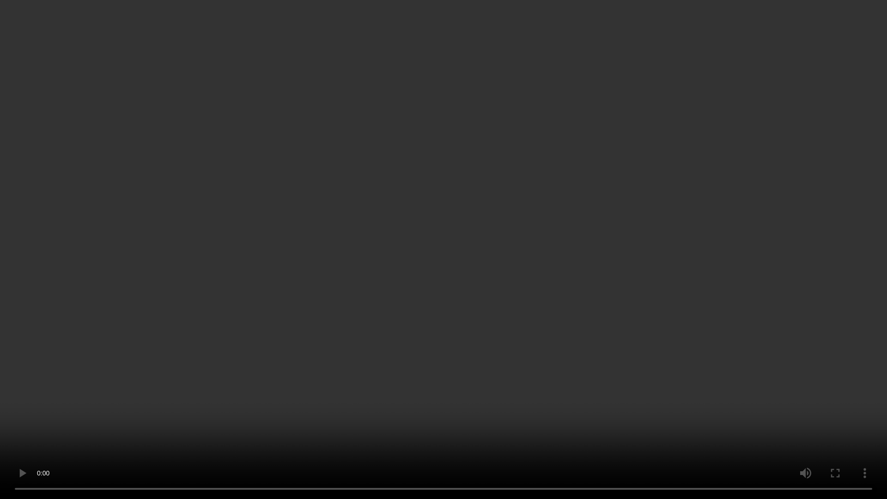
click at [394, 348] on video at bounding box center [443, 249] width 887 height 499
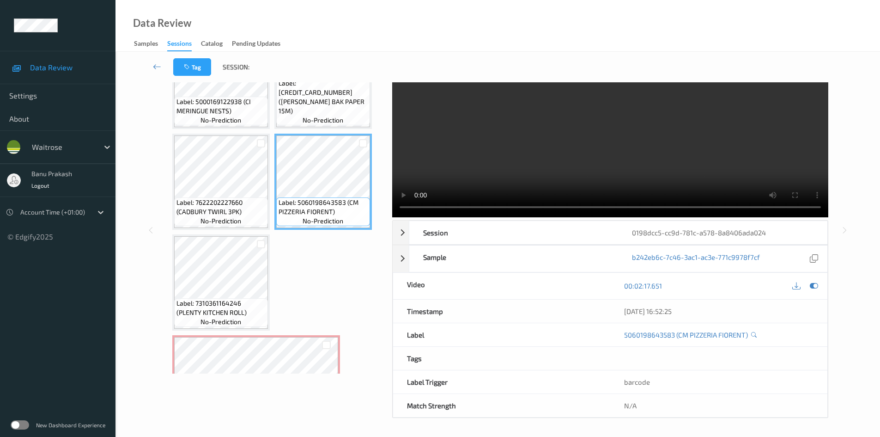
scroll to position [0, 0]
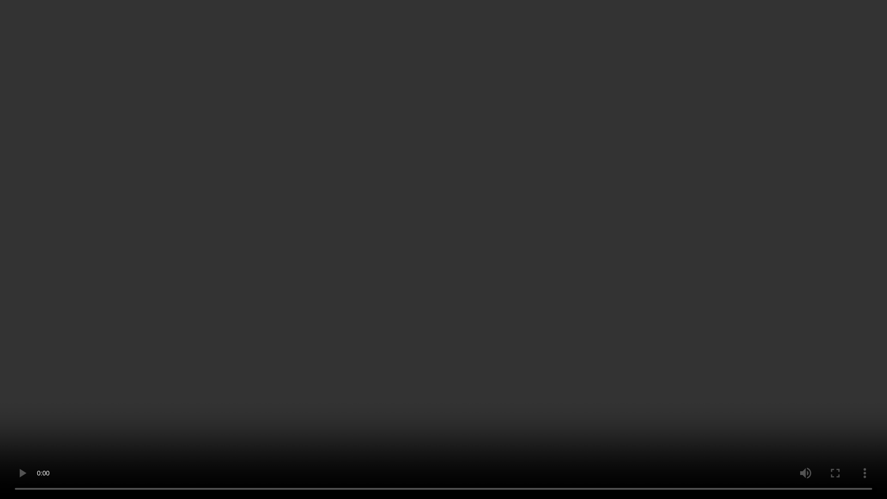
click at [435, 350] on video at bounding box center [443, 249] width 887 height 499
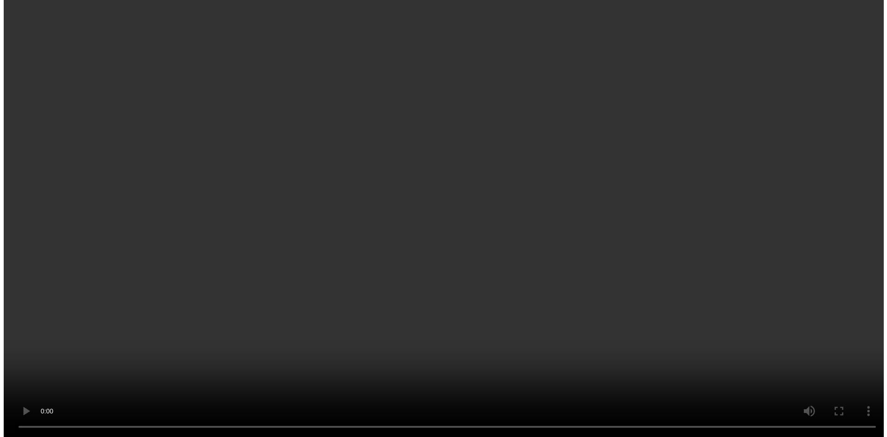
scroll to position [919, 0]
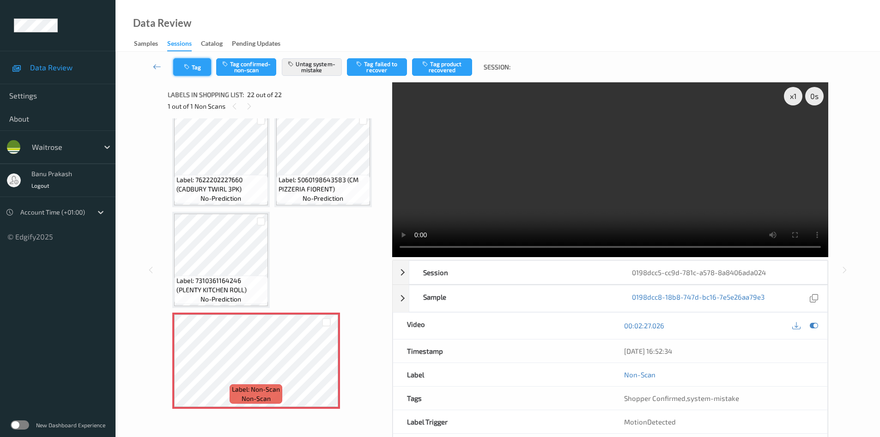
click at [197, 65] on button "Tag" at bounding box center [192, 67] width 38 height 18
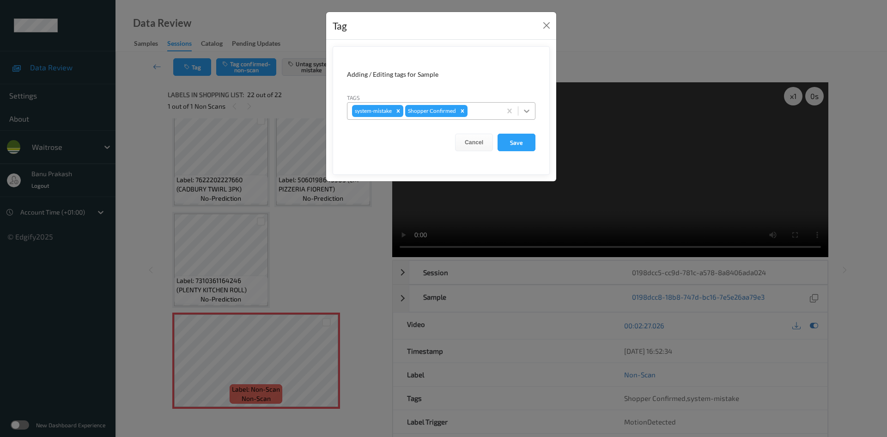
click at [528, 113] on icon at bounding box center [526, 110] width 9 height 9
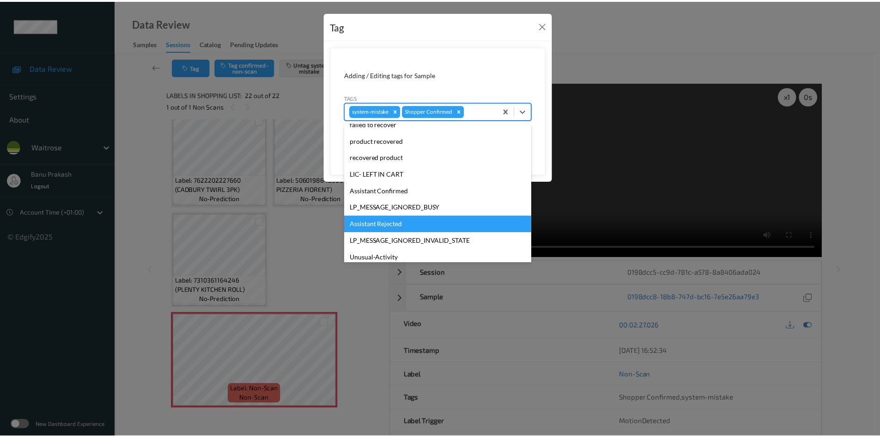
scroll to position [139, 0]
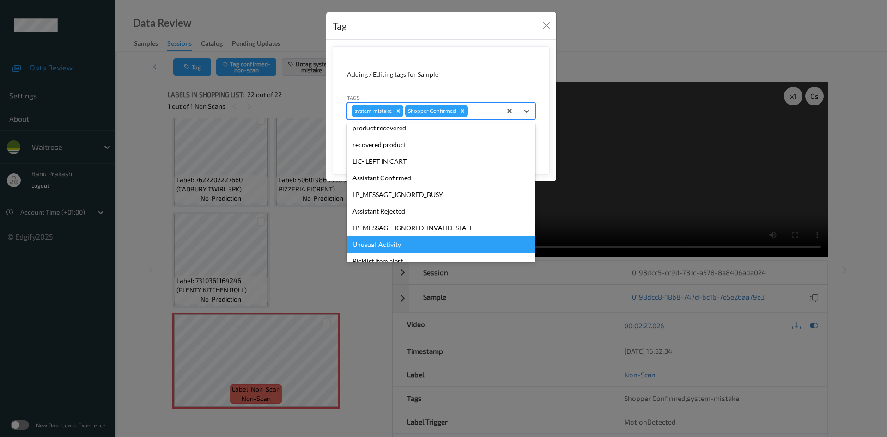
click at [396, 244] on div "Unusual-Activity" at bounding box center [441, 244] width 189 height 17
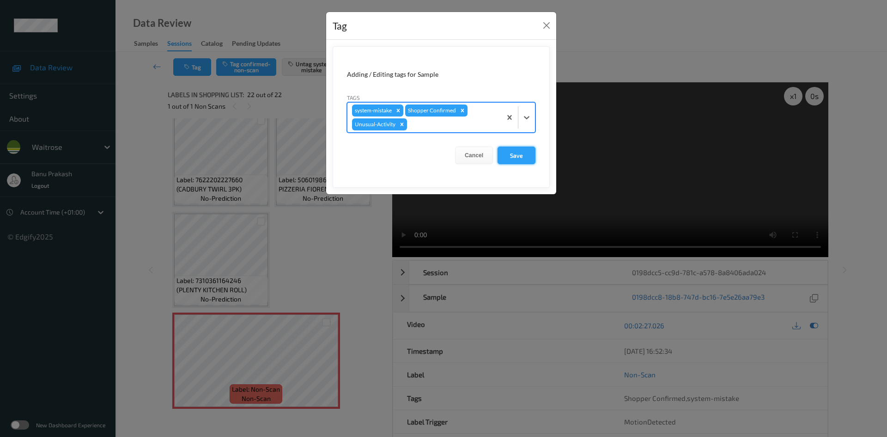
click at [520, 148] on button "Save" at bounding box center [517, 155] width 38 height 18
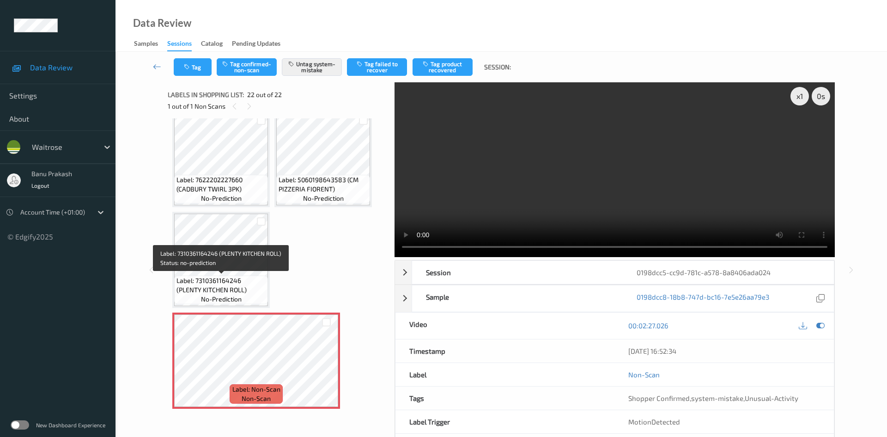
click at [216, 276] on span "Label: 7310361164246 (PLENTY KITCHEN ROLL)" at bounding box center [221, 285] width 89 height 18
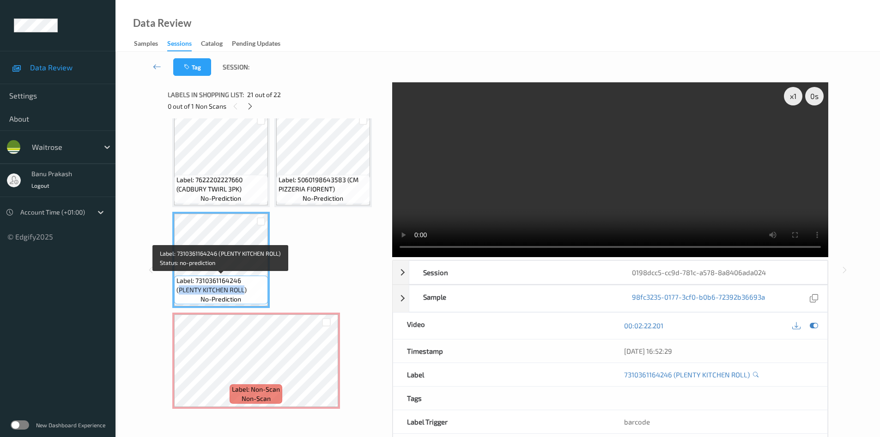
drag, startPoint x: 178, startPoint y: 291, endPoint x: 244, endPoint y: 297, distance: 66.4
click at [244, 297] on div "Label: 7310361164246 (PLENTY KITCHEN ROLL) no-prediction" at bounding box center [221, 289] width 94 height 29
copy span "PLENTY KITCHEN ROLL"
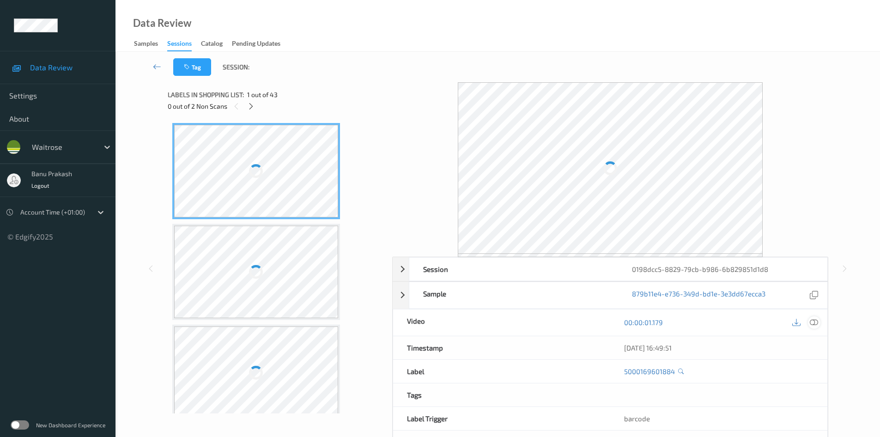
click at [817, 322] on icon at bounding box center [814, 322] width 8 height 8
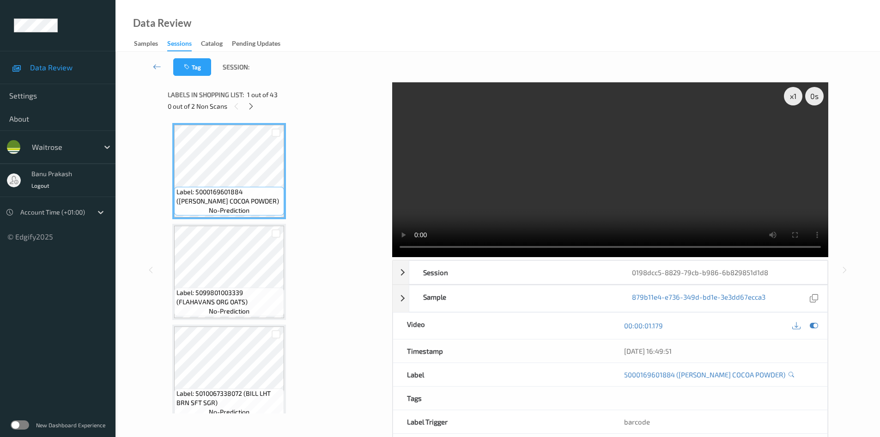
click at [257, 100] on div "0 out of 2 Non Scans" at bounding box center [277, 106] width 218 height 12
click at [250, 114] on div "Labels in shopping list: 1 out of 43 0 out of 2 Non Scans" at bounding box center [277, 100] width 218 height 36
click at [252, 109] on icon at bounding box center [251, 106] width 8 height 8
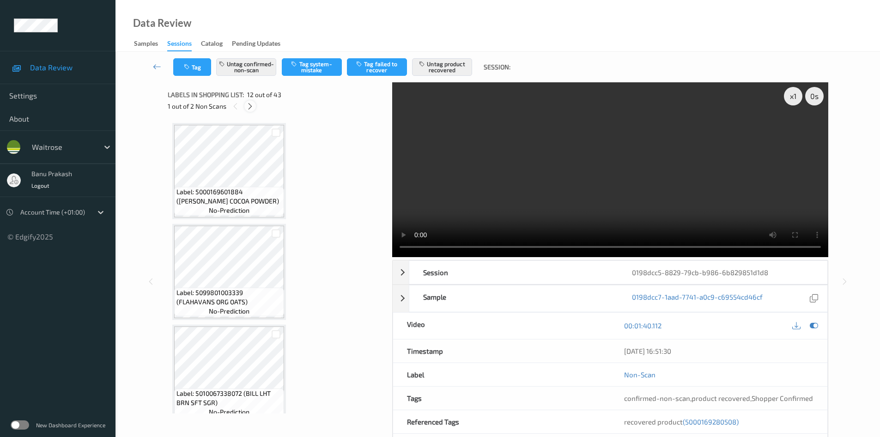
scroll to position [1012, 0]
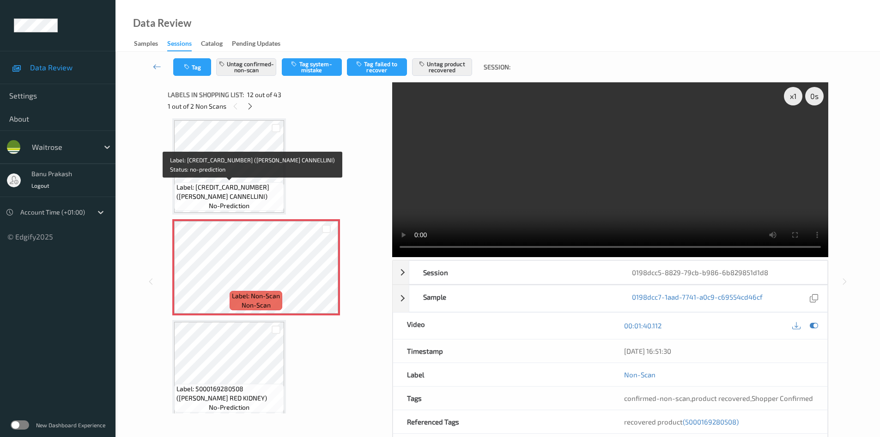
click at [254, 195] on span "Label: [CREDIT_CARD_NUMBER] ([PERSON_NAME] CANNELLINI)" at bounding box center [229, 192] width 105 height 18
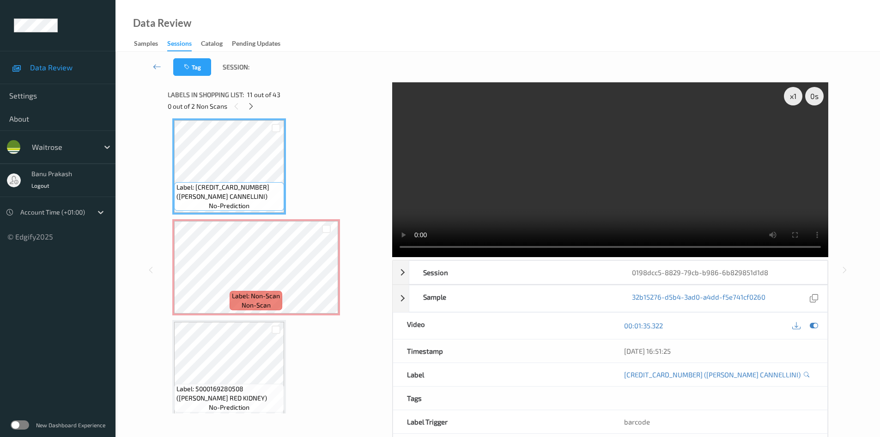
click at [503, 185] on video at bounding box center [610, 169] width 436 height 175
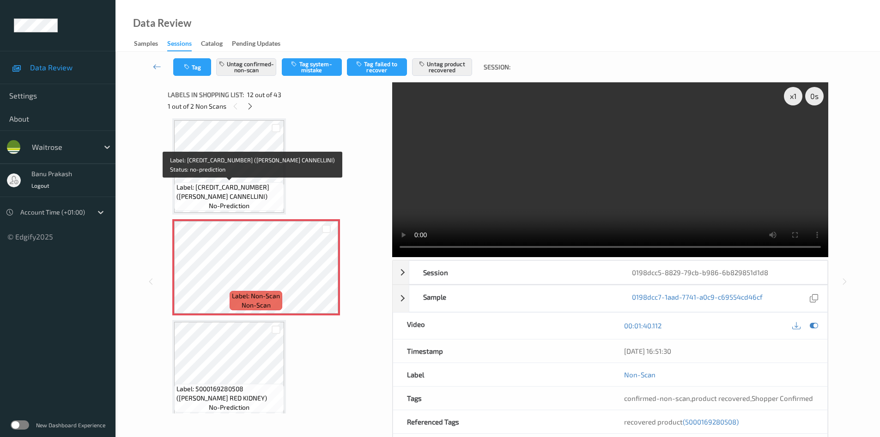
click at [246, 189] on span "Label: [CREDIT_CARD_NUMBER] ([PERSON_NAME] CANNELLINI)" at bounding box center [229, 192] width 105 height 18
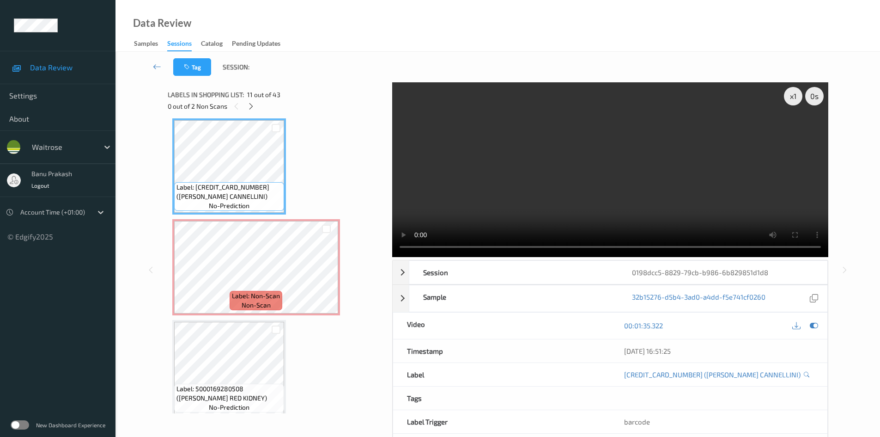
click at [576, 185] on video at bounding box center [610, 169] width 436 height 175
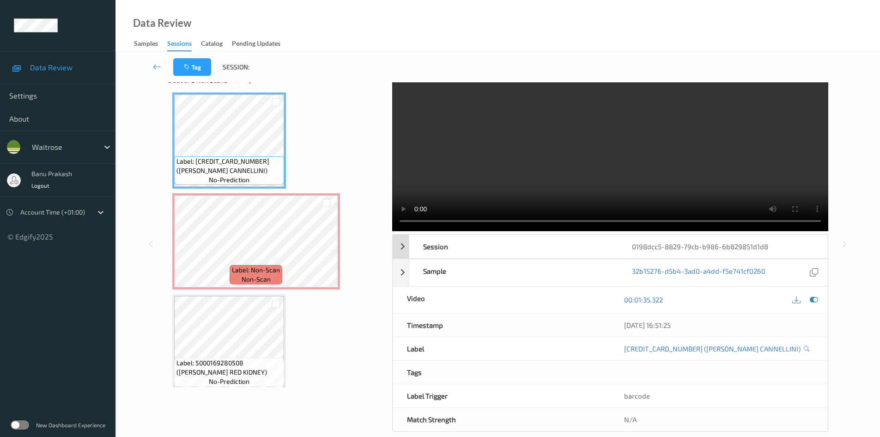
scroll to position [40, 0]
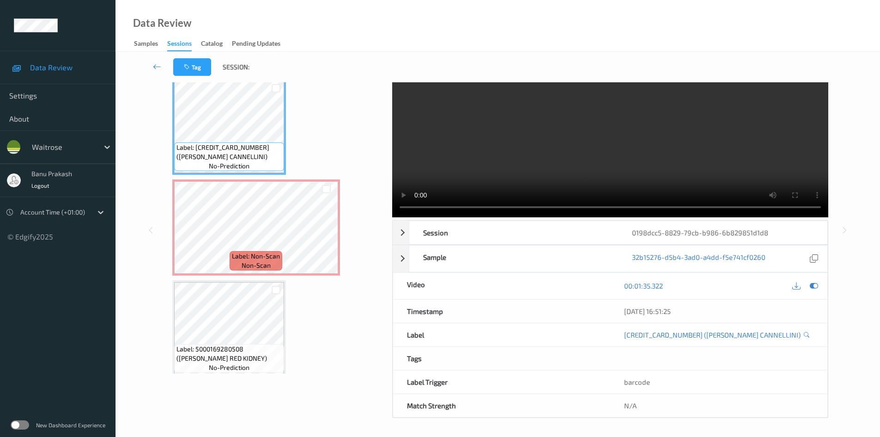
click at [618, 136] on video at bounding box center [610, 130] width 436 height 175
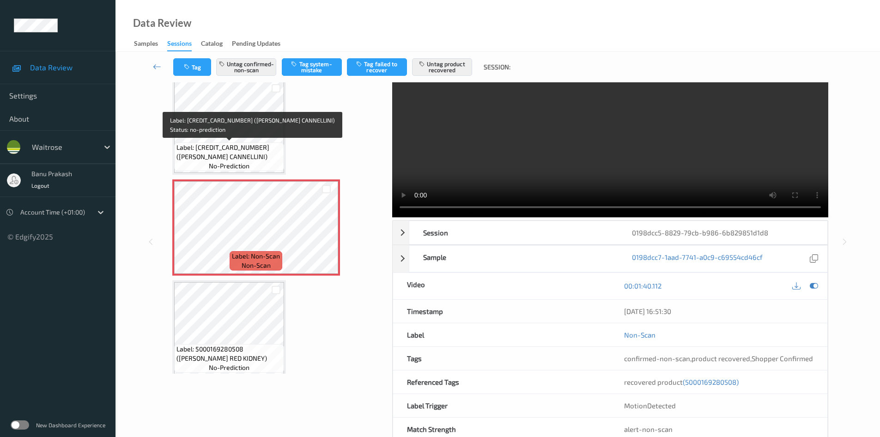
click at [234, 150] on span "Label: [CREDIT_CARD_NUMBER] ([PERSON_NAME] CANNELLINI)" at bounding box center [229, 152] width 105 height 18
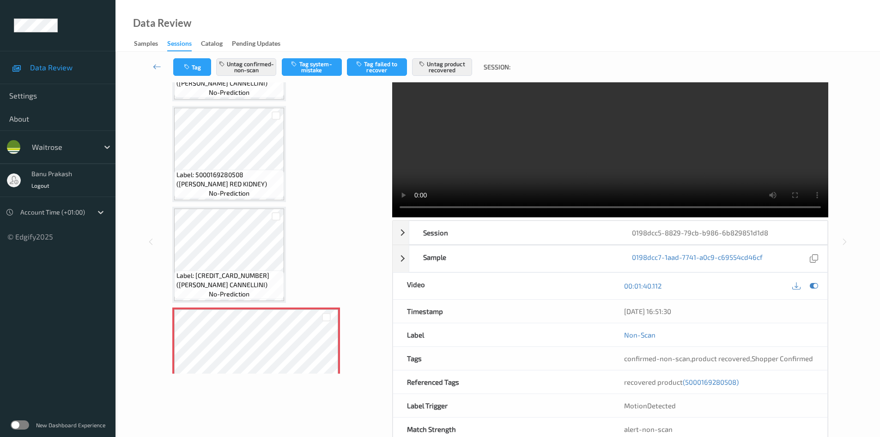
scroll to position [873, 0]
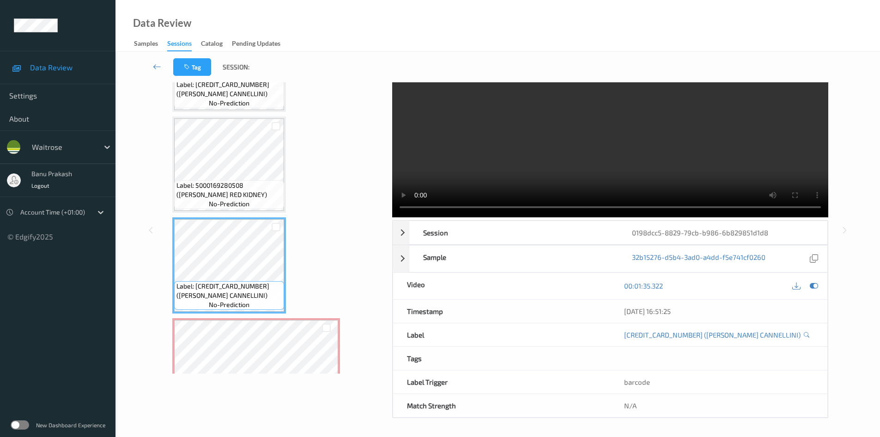
click at [568, 160] on video at bounding box center [610, 130] width 436 height 175
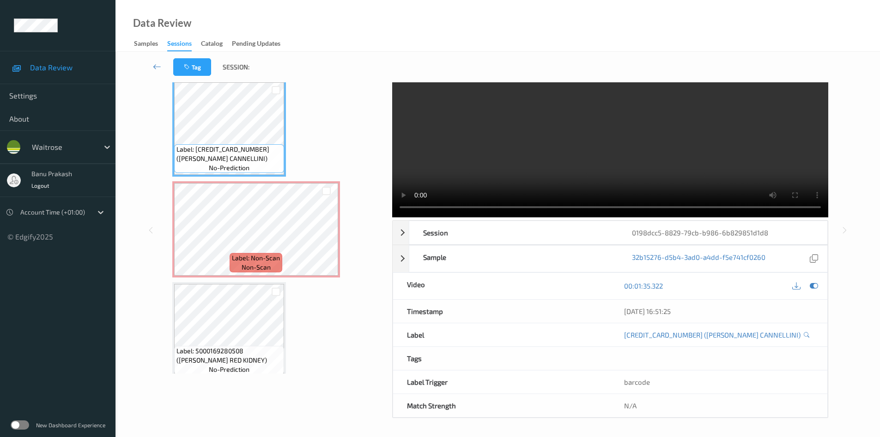
scroll to position [1012, 0]
click at [569, 154] on video at bounding box center [610, 130] width 436 height 175
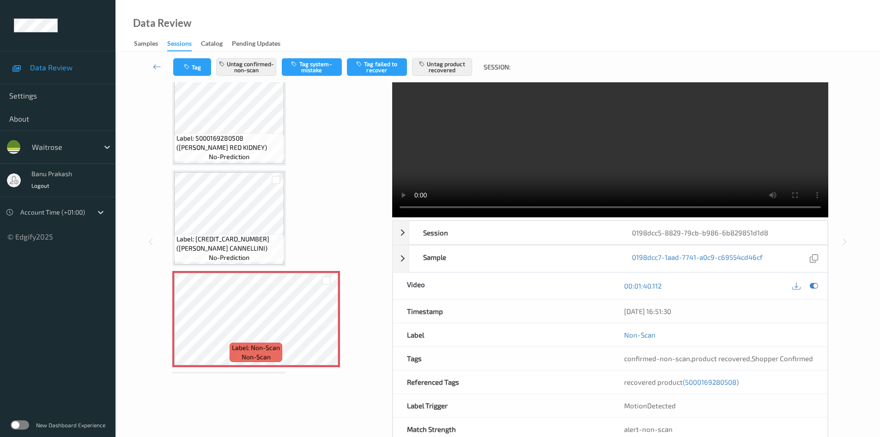
scroll to position [920, 0]
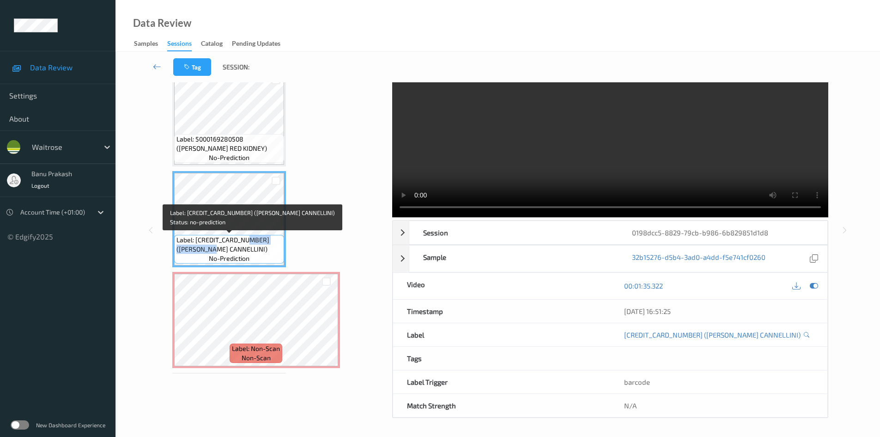
drag, startPoint x: 246, startPoint y: 237, endPoint x: 211, endPoint y: 249, distance: 37.6
click at [211, 249] on span "Label: [CREDIT_CARD_NUMBER] ([PERSON_NAME] CANNELLINI)" at bounding box center [229, 244] width 105 height 18
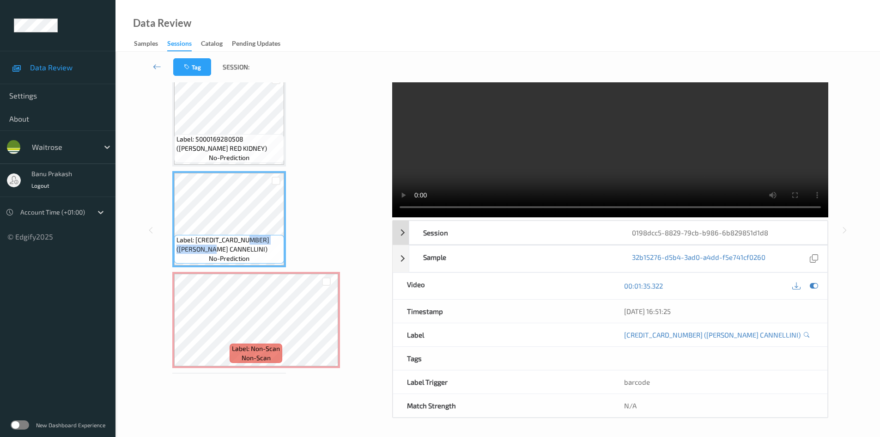
copy span "[PERSON_NAME] CANNELLINI"
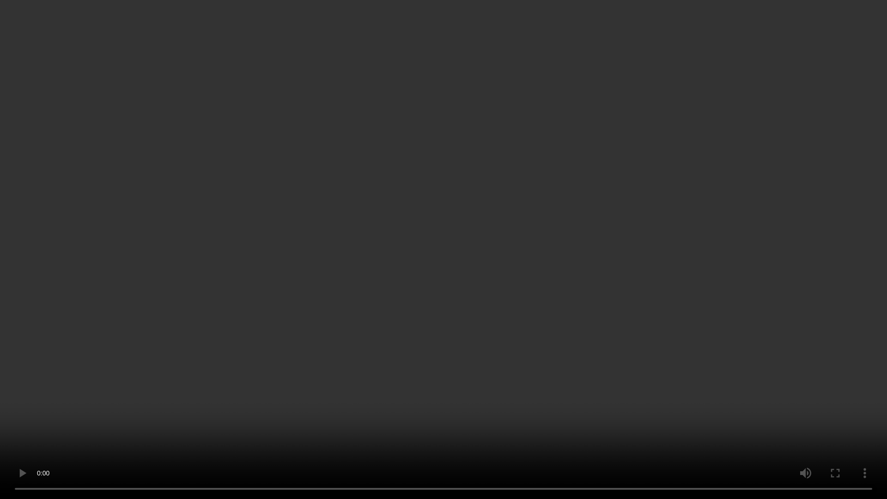
click at [538, 322] on video at bounding box center [443, 249] width 887 height 499
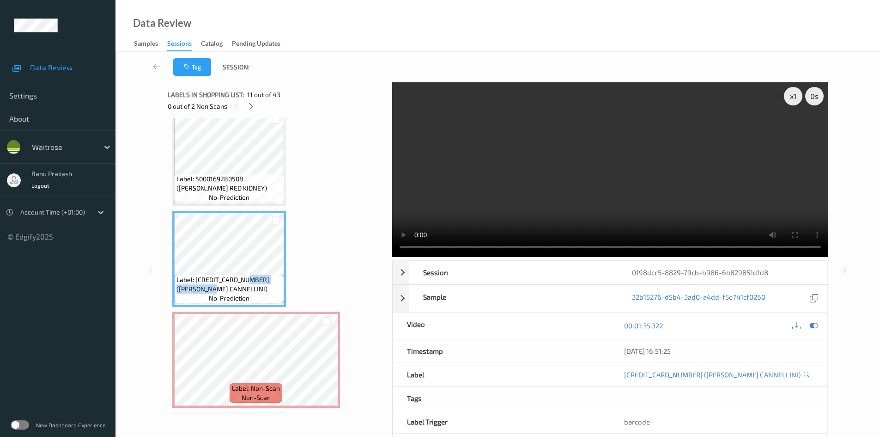
click at [545, 182] on video at bounding box center [610, 169] width 436 height 175
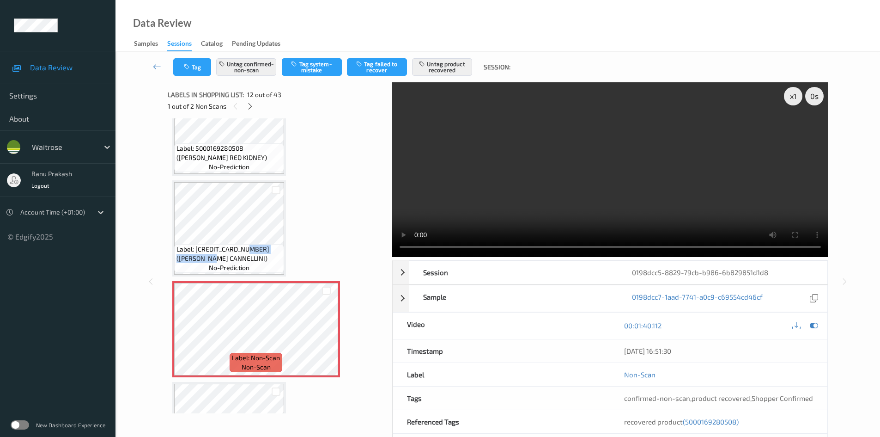
scroll to position [966, 0]
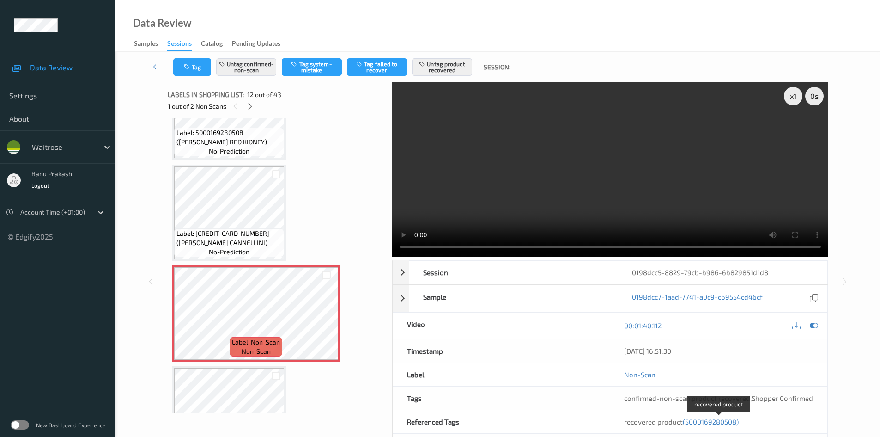
click at [729, 419] on span "(5000169280508)" at bounding box center [711, 421] width 56 height 8
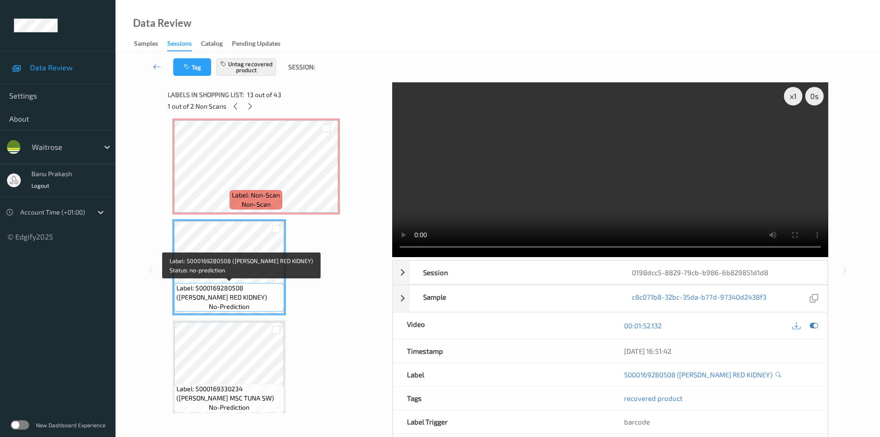
scroll to position [1067, 0]
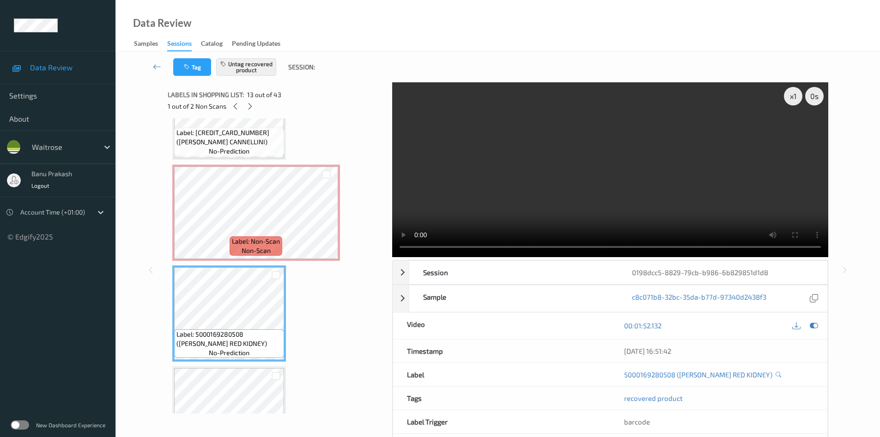
click at [278, 237] on span "Label: Non-Scan" at bounding box center [256, 241] width 48 height 9
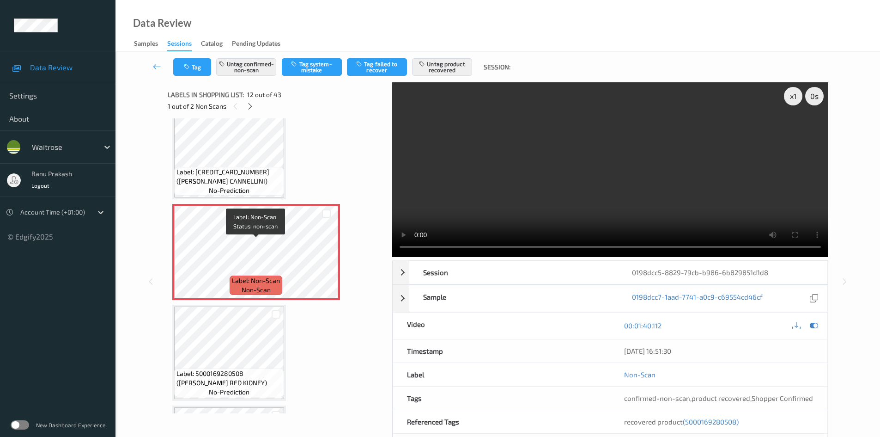
scroll to position [974, 0]
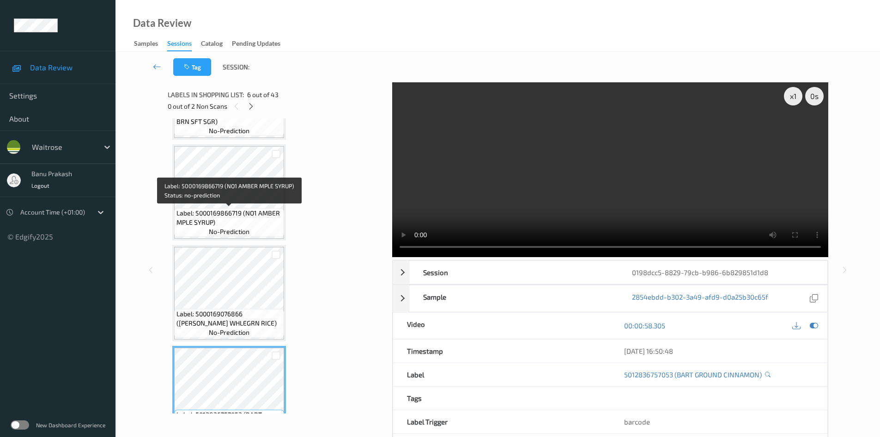
click at [230, 228] on span "no-prediction" at bounding box center [229, 231] width 41 height 9
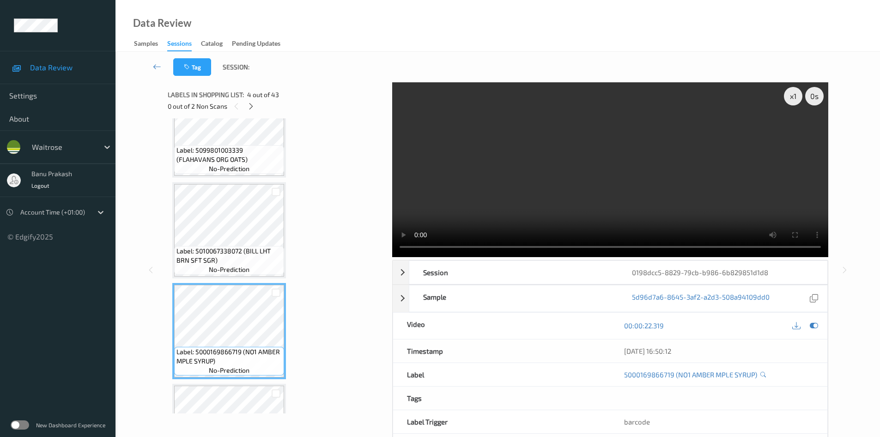
scroll to position [235, 0]
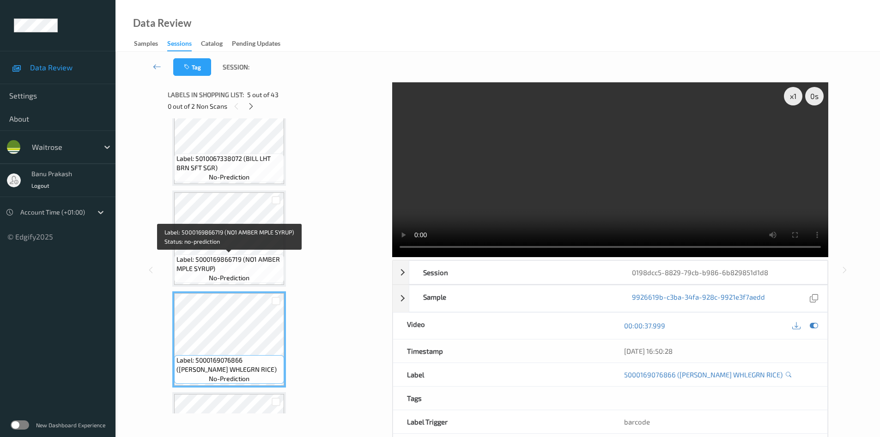
click at [222, 259] on span "Label: 5000169866719 (NO1 AMBER MPLE SYRUP)" at bounding box center [229, 264] width 105 height 18
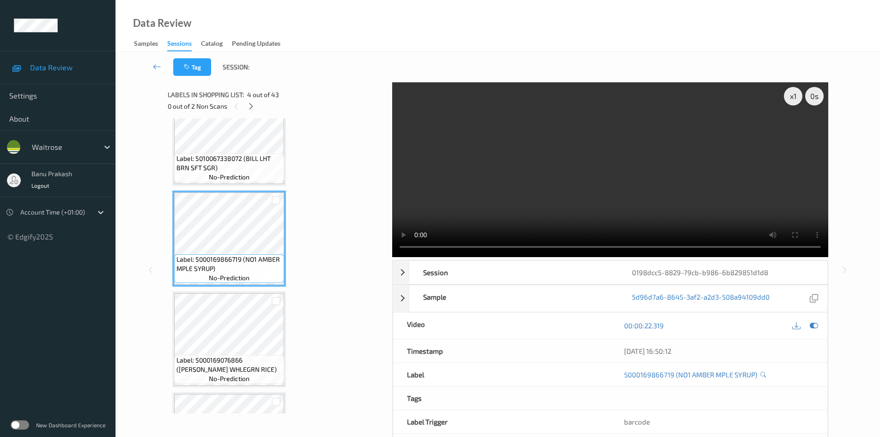
click at [538, 204] on video at bounding box center [610, 169] width 436 height 175
click at [577, 192] on video at bounding box center [610, 169] width 436 height 175
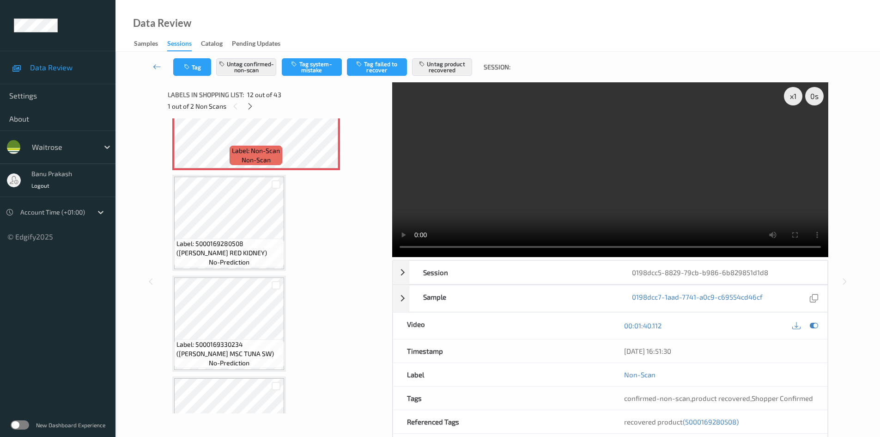
scroll to position [1159, 0]
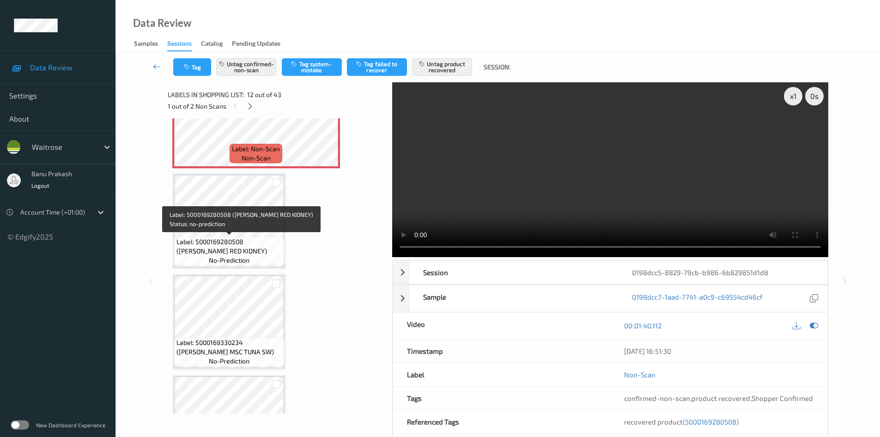
click at [237, 240] on span "Label: 5000169280508 (WR ESS RED KIDNEY)" at bounding box center [229, 246] width 105 height 18
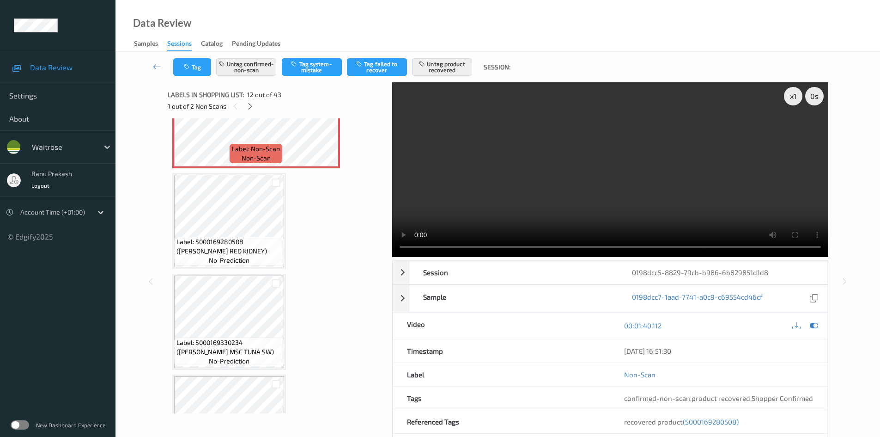
click at [679, 183] on video at bounding box center [610, 169] width 436 height 175
click at [576, 197] on video at bounding box center [610, 169] width 436 height 175
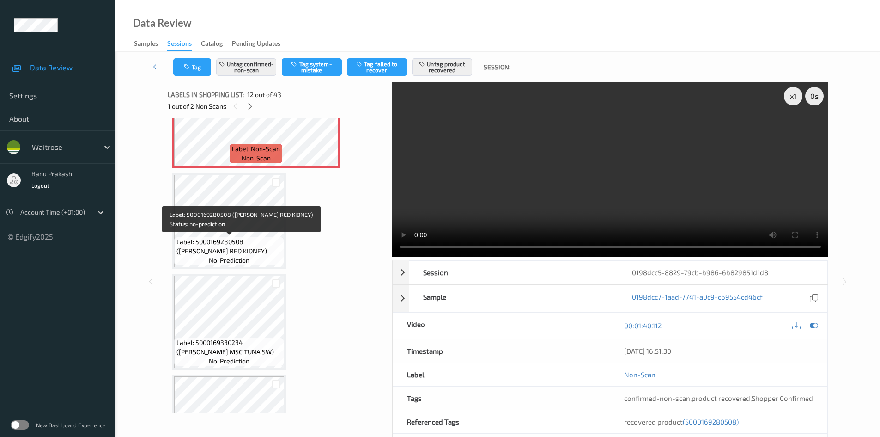
click at [221, 253] on span "Label: 5000169280508 (WR ESS RED KIDNEY)" at bounding box center [229, 246] width 105 height 18
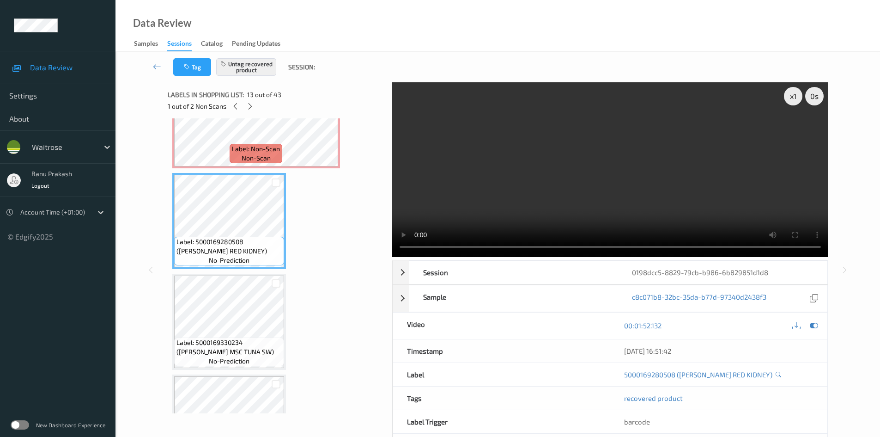
click at [630, 196] on video at bounding box center [610, 169] width 436 height 175
click at [591, 148] on video at bounding box center [610, 169] width 436 height 175
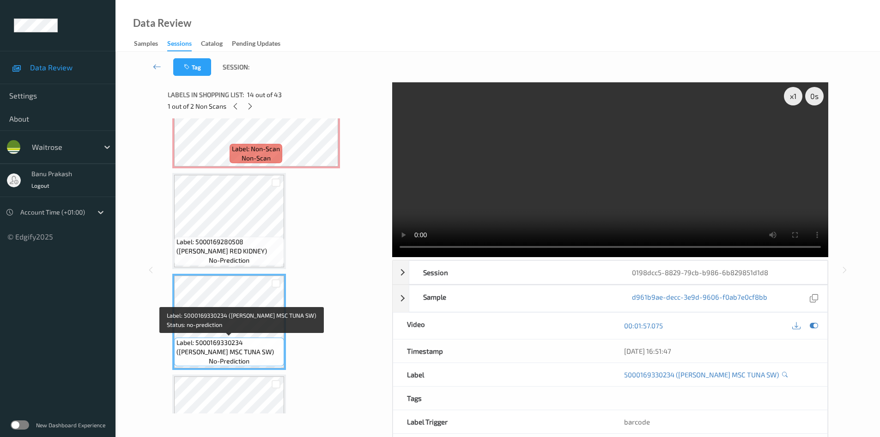
scroll to position [1251, 0]
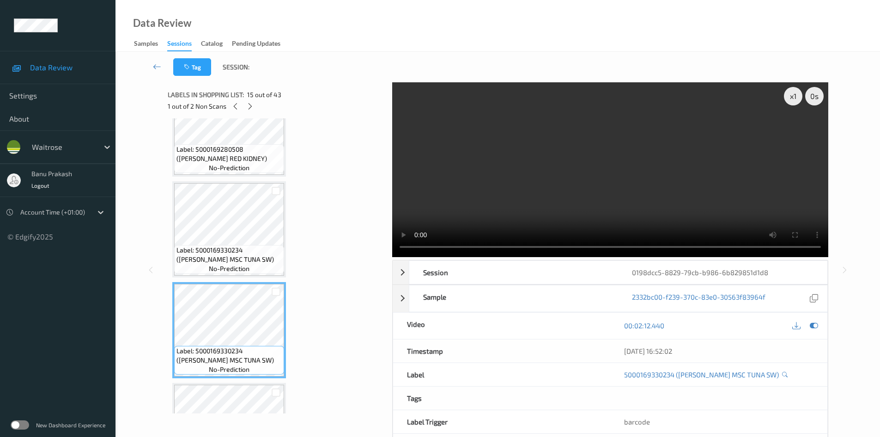
click at [629, 193] on video at bounding box center [610, 169] width 436 height 175
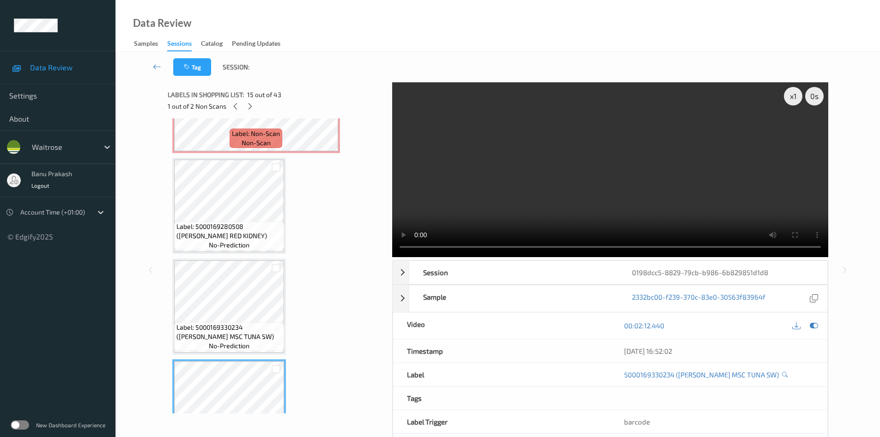
scroll to position [1113, 0]
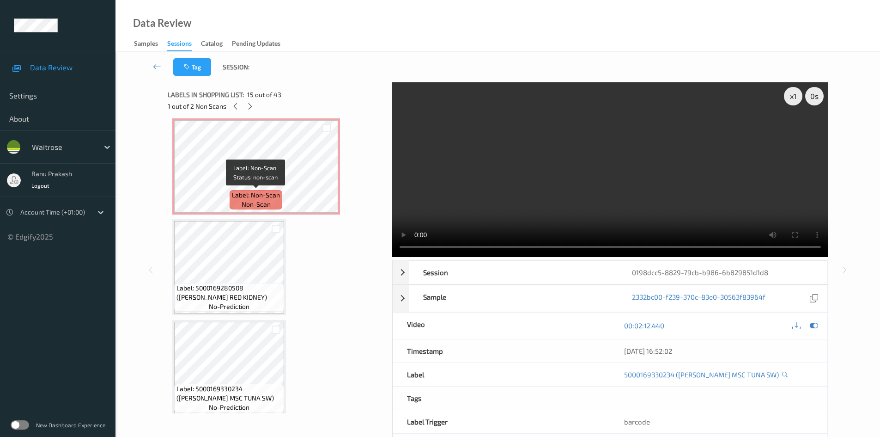
click at [266, 200] on span "non-scan" at bounding box center [256, 204] width 29 height 9
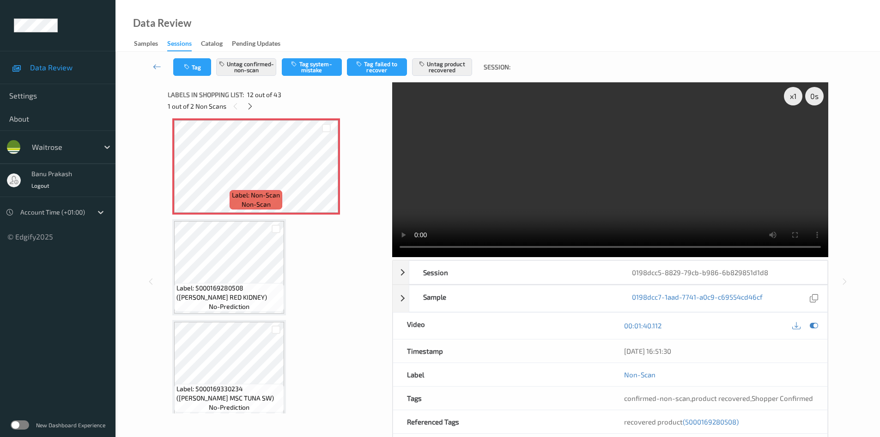
click at [639, 188] on video at bounding box center [610, 169] width 436 height 175
click at [251, 107] on icon at bounding box center [250, 106] width 8 height 8
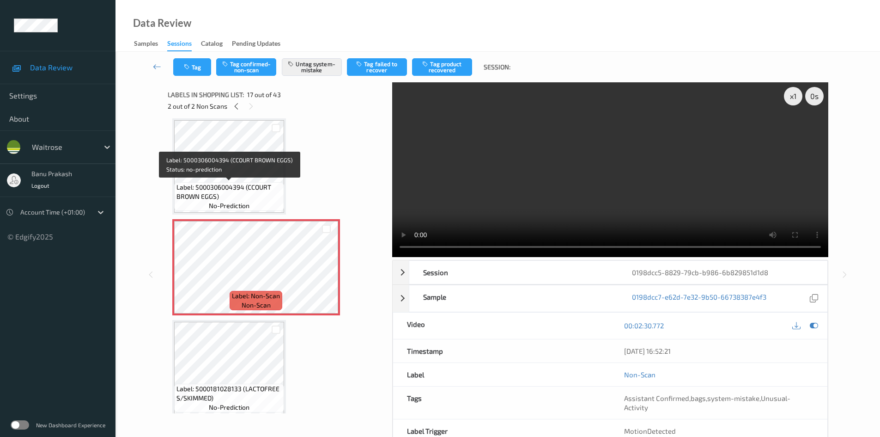
click at [256, 199] on span "Label: 5000306004394 (CCOURT BROWN EGGS)" at bounding box center [229, 192] width 105 height 18
click at [571, 165] on video at bounding box center [610, 169] width 436 height 175
click at [654, 139] on video at bounding box center [610, 169] width 436 height 175
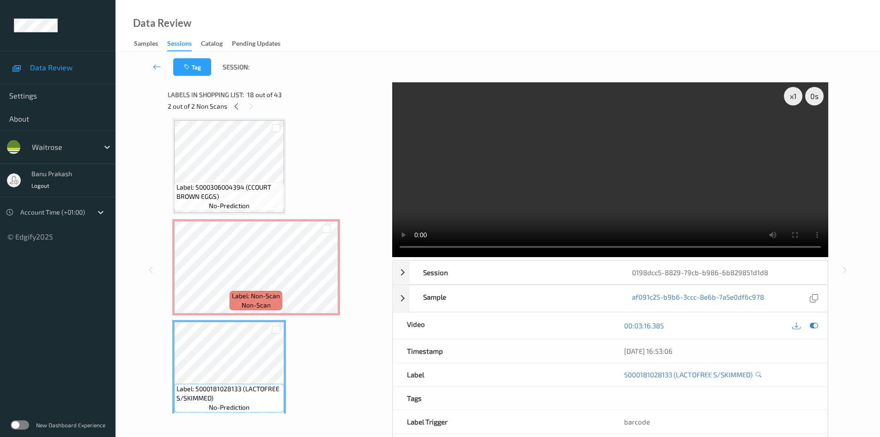
click at [664, 198] on video at bounding box center [610, 169] width 436 height 175
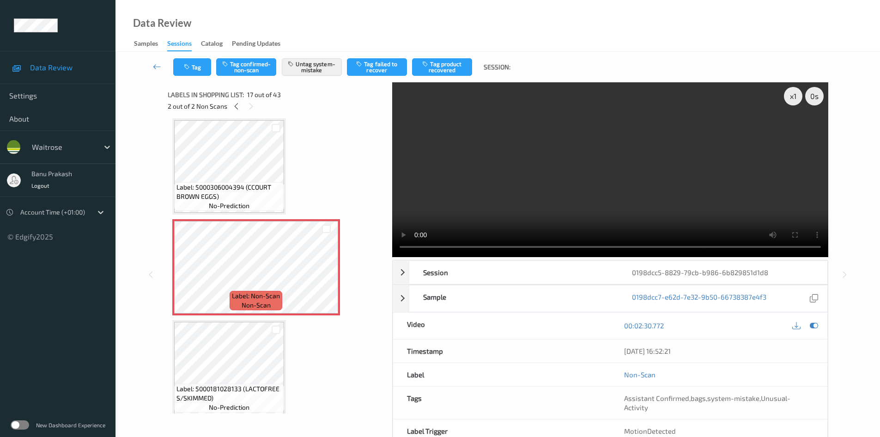
click at [563, 193] on video at bounding box center [610, 169] width 436 height 175
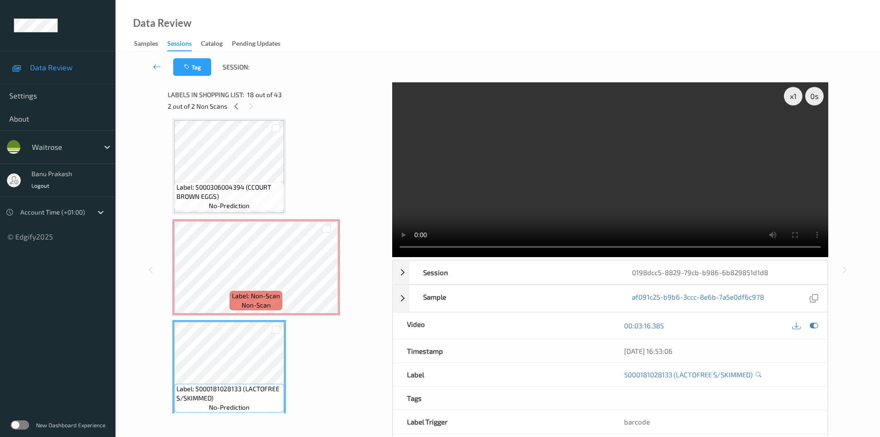
click at [585, 161] on video at bounding box center [610, 169] width 436 height 175
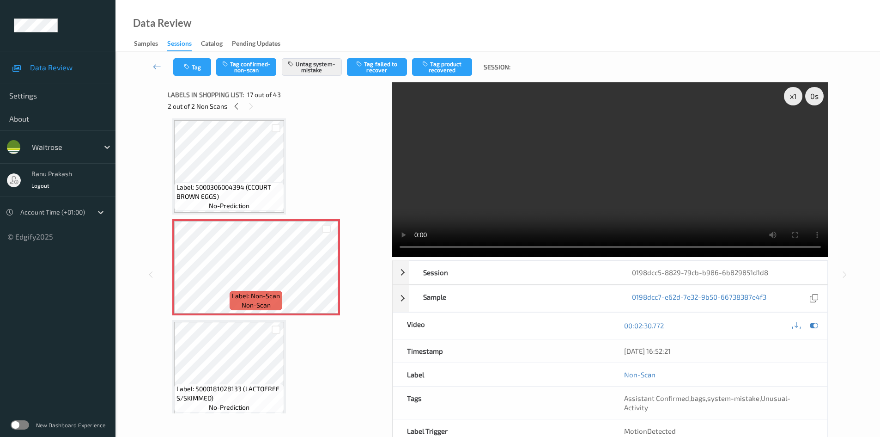
click at [519, 200] on video at bounding box center [610, 169] width 436 height 175
click at [584, 188] on video at bounding box center [610, 169] width 436 height 175
click at [264, 189] on span "Label: 5000306004394 (CCOURT BROWN EGGS)" at bounding box center [229, 192] width 105 height 18
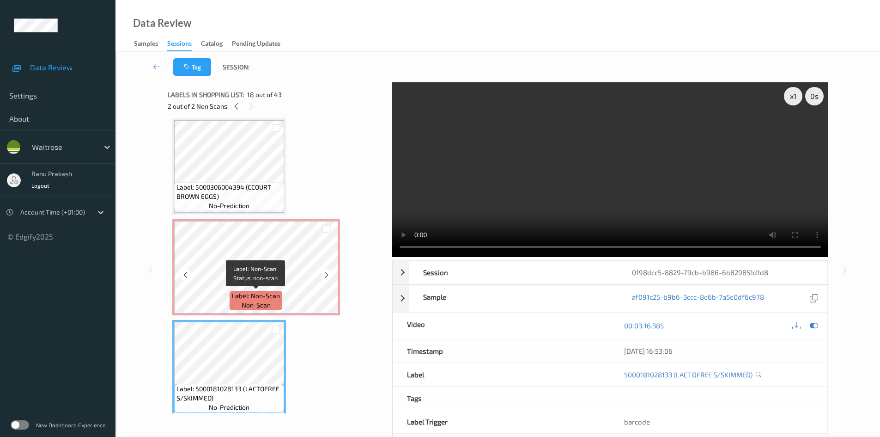
click at [258, 293] on span "Label: Non-Scan" at bounding box center [256, 295] width 48 height 9
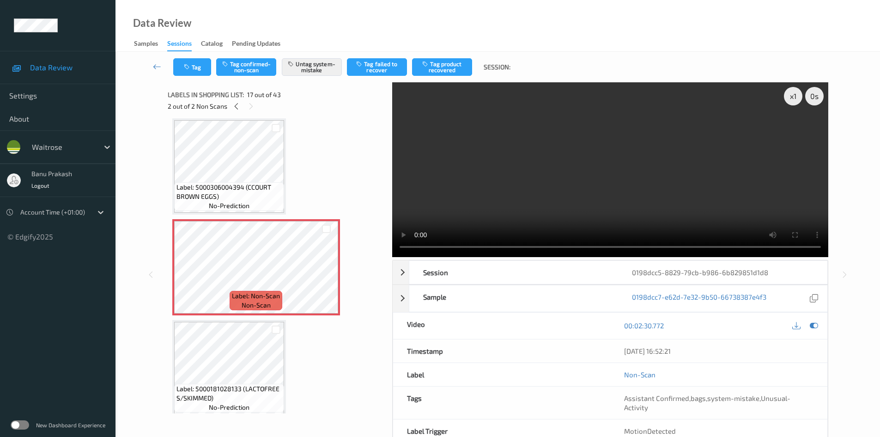
click at [541, 192] on video at bounding box center [610, 169] width 436 height 175
click at [578, 194] on video at bounding box center [610, 169] width 436 height 175
click at [591, 181] on video at bounding box center [610, 169] width 436 height 175
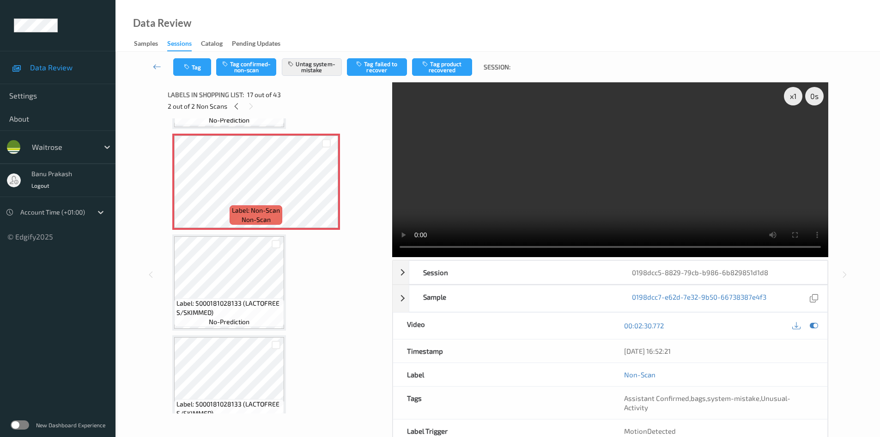
scroll to position [1608, 0]
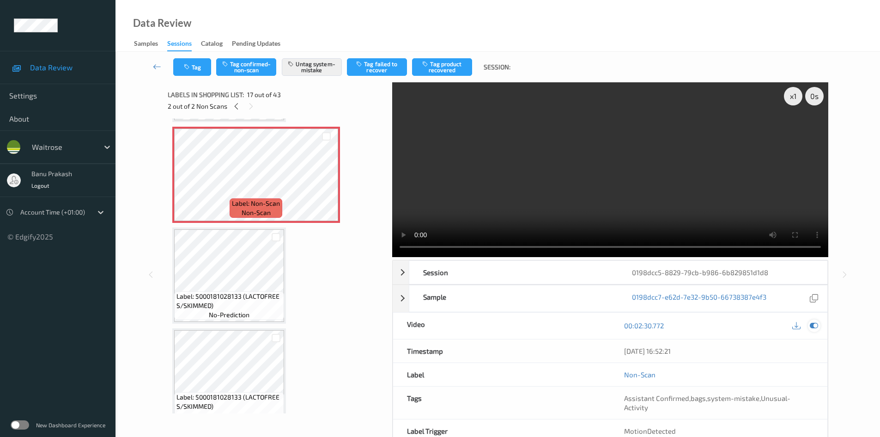
click at [813, 329] on icon at bounding box center [814, 325] width 8 height 8
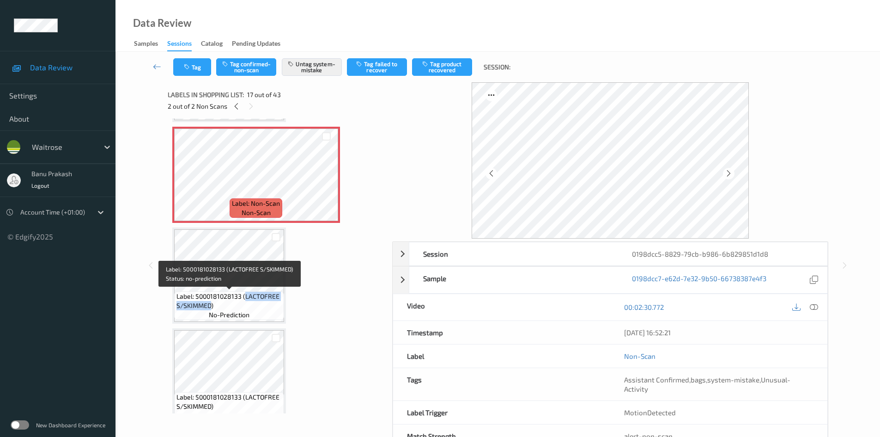
drag, startPoint x: 245, startPoint y: 296, endPoint x: 211, endPoint y: 306, distance: 36.0
click at [211, 306] on span "Label: 5000181028133 (LACTOFREE S/SKIMMED)" at bounding box center [229, 301] width 105 height 18
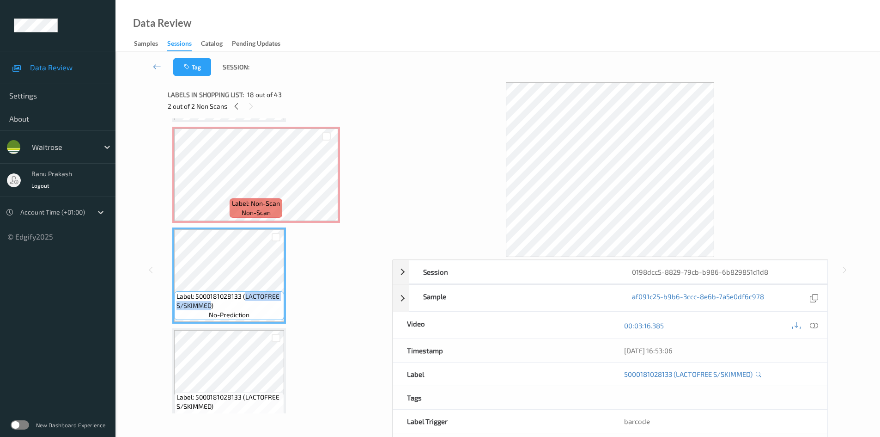
copy span "LACTOFREE S/SKIMMED"
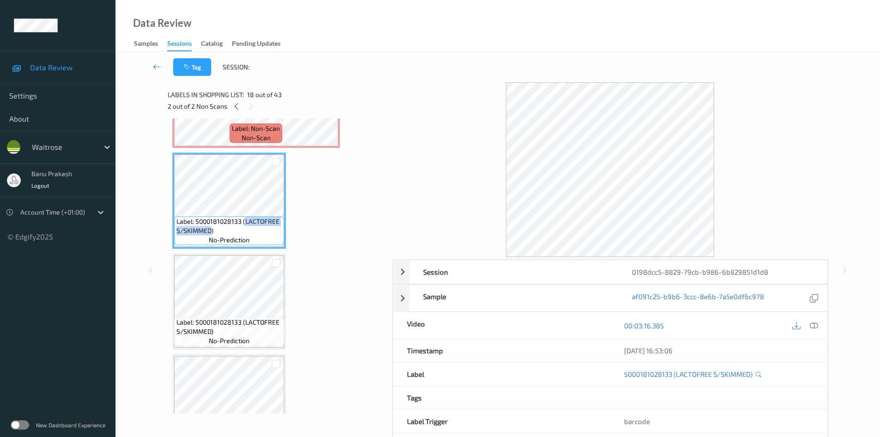
scroll to position [1701, 0]
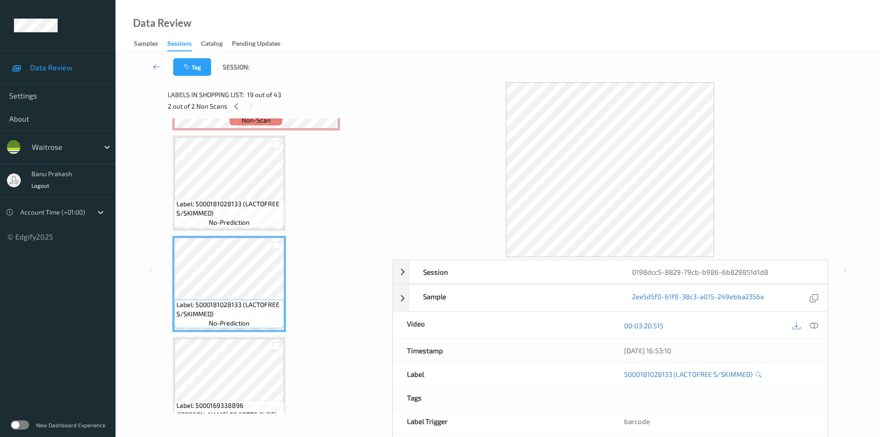
click at [237, 216] on span "Label: 5000181028133 (LACTOFREE S/SKIMMED)" at bounding box center [229, 208] width 105 height 18
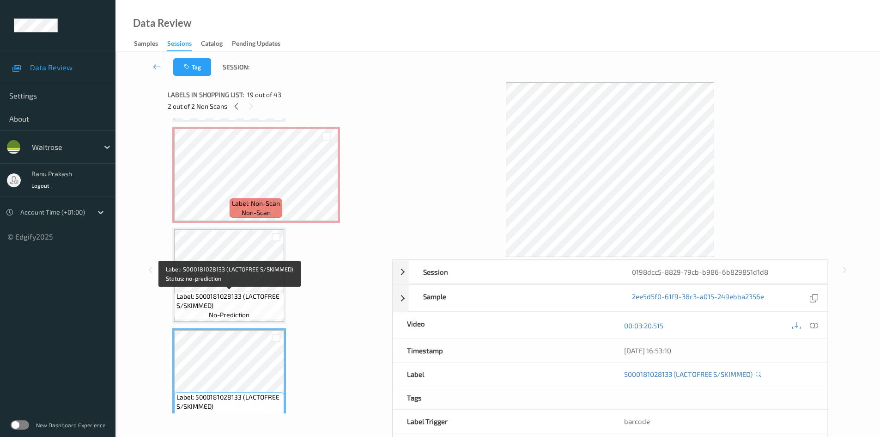
scroll to position [1562, 0]
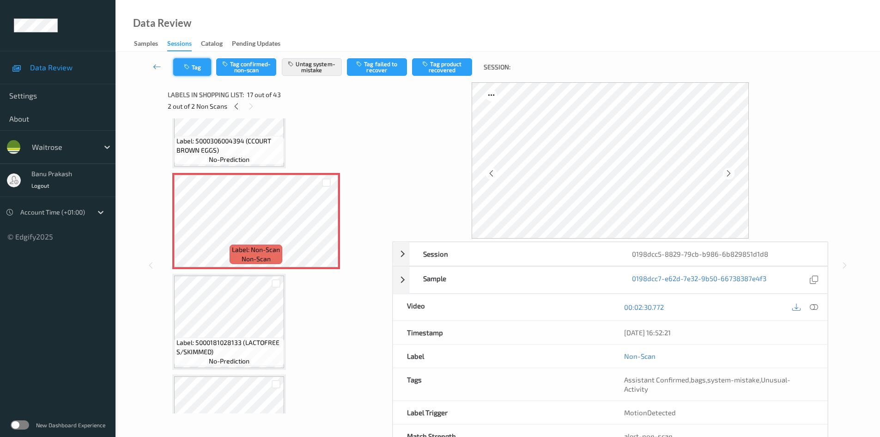
click at [183, 75] on button "Tag" at bounding box center [192, 67] width 38 height 18
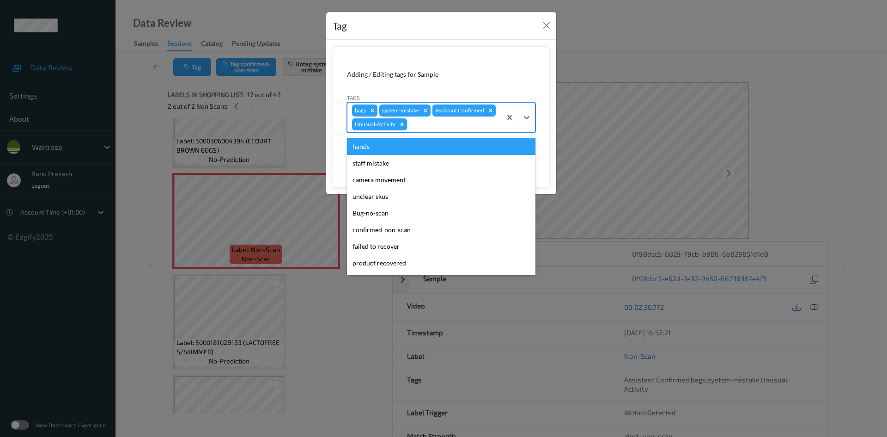
click at [396, 124] on div "Unusual-Activity" at bounding box center [374, 124] width 45 height 12
click at [405, 125] on icon "Remove Unusual-Activity" at bounding box center [402, 124] width 6 height 6
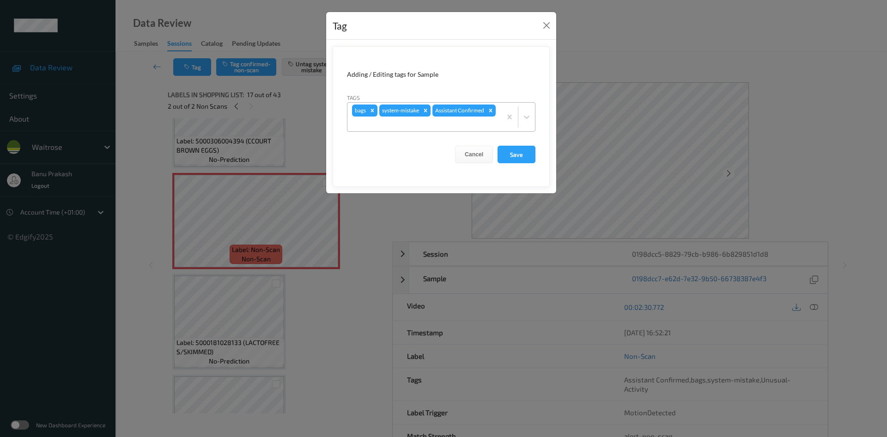
click at [545, 140] on form "Adding / Editing tags for Sample Tags bags system-mistake Assistant Confirmed C…" at bounding box center [441, 116] width 217 height 140
click at [524, 156] on button "Save" at bounding box center [517, 155] width 38 height 18
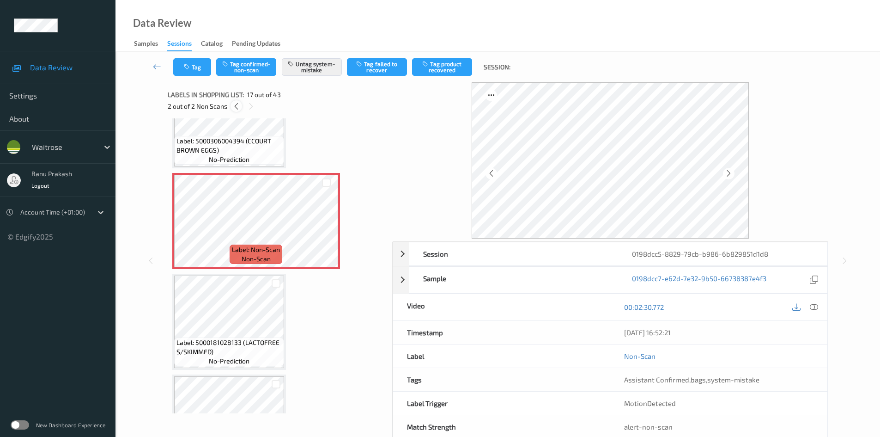
click at [233, 108] on icon at bounding box center [236, 106] width 8 height 8
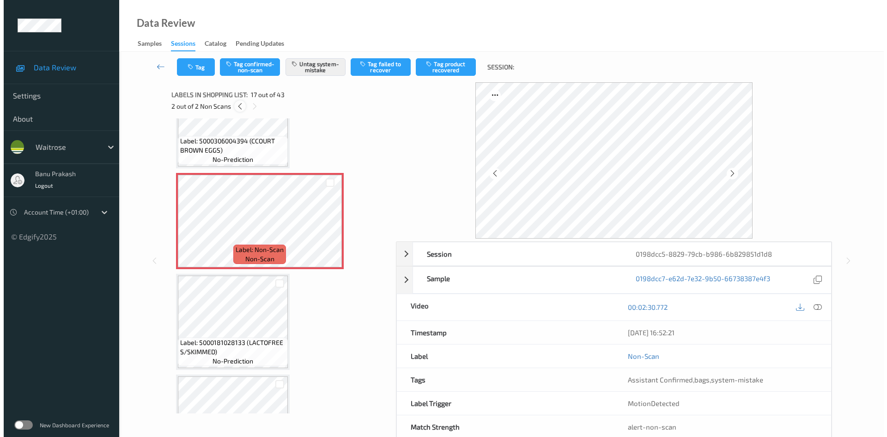
scroll to position [1012, 0]
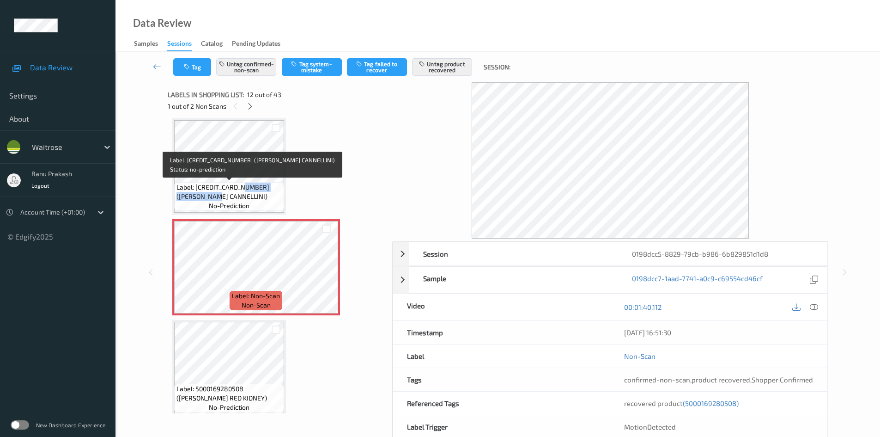
drag, startPoint x: 244, startPoint y: 186, endPoint x: 213, endPoint y: 194, distance: 32.8
click at [213, 194] on span "Label: 5000169647554 (WR ESS CANNELLINI)" at bounding box center [229, 192] width 105 height 18
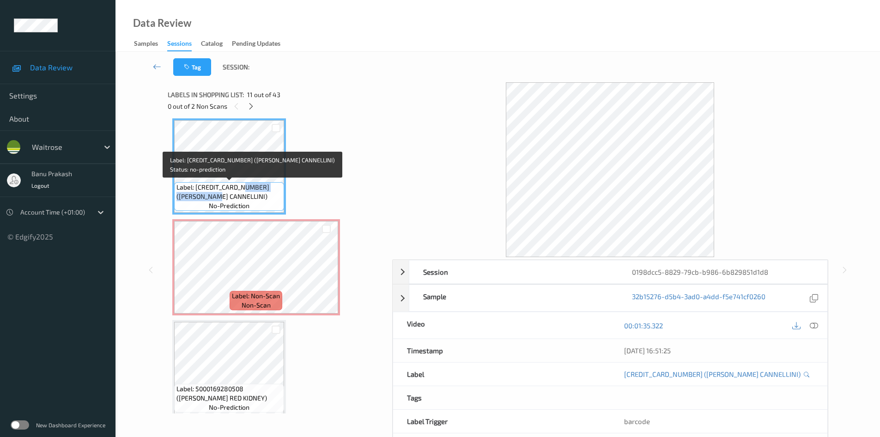
click at [246, 193] on span "Label: 5000169647554 (WR ESS CANNELLINI)" at bounding box center [229, 192] width 105 height 18
drag, startPoint x: 245, startPoint y: 185, endPoint x: 212, endPoint y: 195, distance: 34.7
click at [212, 195] on span "Label: 5000169647554 (WR ESS CANNELLINI)" at bounding box center [229, 192] width 105 height 18
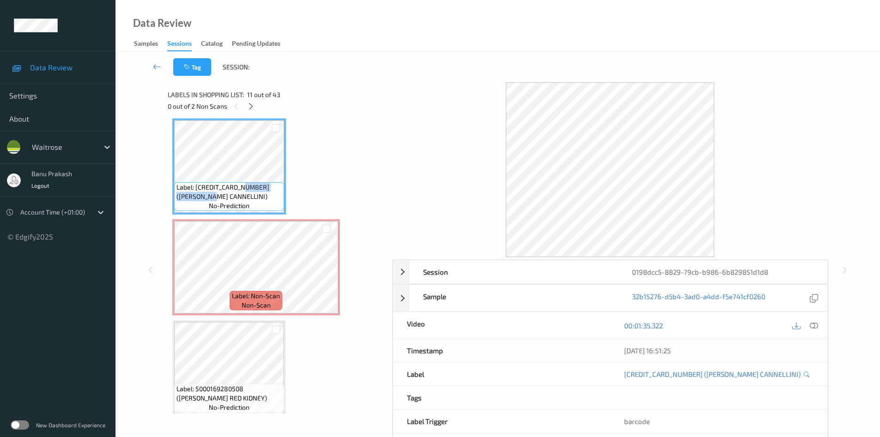
copy span "(WR ESS CANNELLINI"
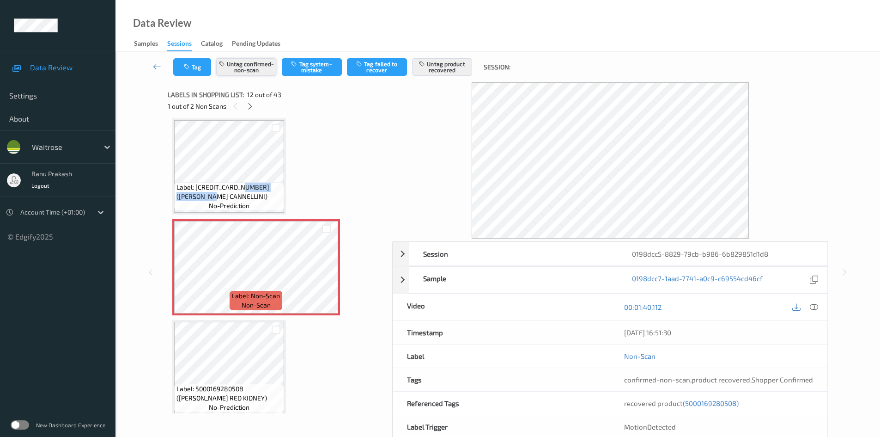
click at [241, 67] on button "Untag confirmed-non-scan" at bounding box center [246, 67] width 60 height 18
click at [439, 64] on button "Untag product recovered" at bounding box center [442, 67] width 60 height 18
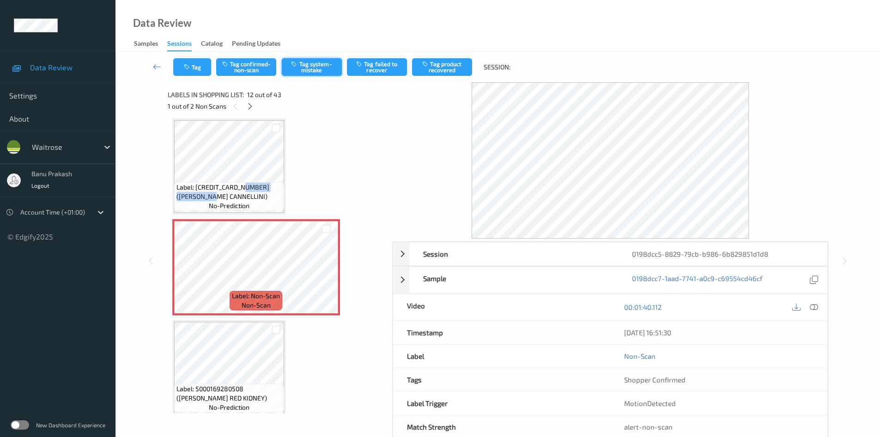
click at [318, 71] on button "Tag system-mistake" at bounding box center [312, 67] width 60 height 18
click at [195, 69] on button "Tag" at bounding box center [192, 67] width 38 height 18
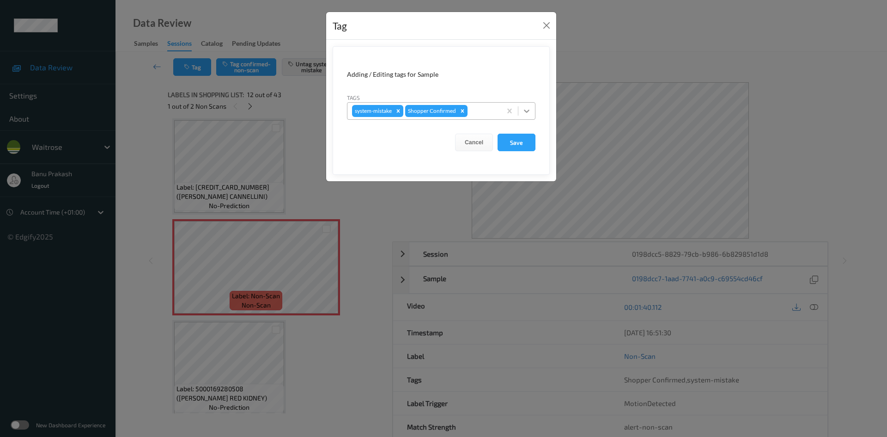
click at [528, 110] on icon at bounding box center [527, 111] width 6 height 3
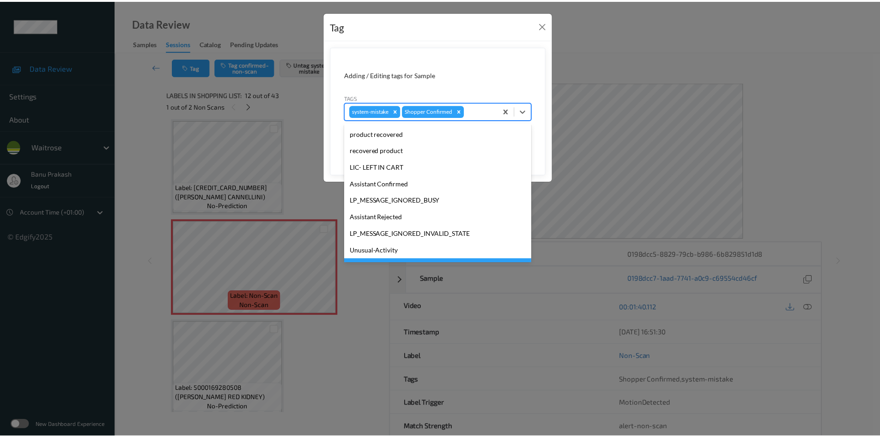
scroll to position [185, 0]
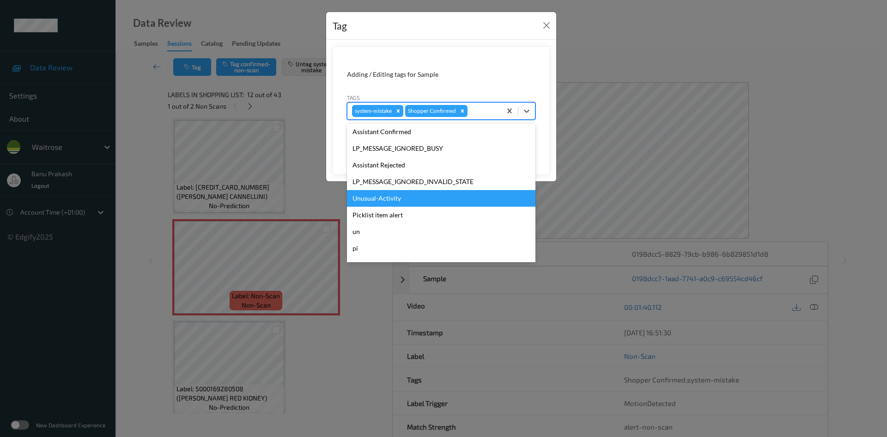
click at [375, 202] on div "Unusual-Activity" at bounding box center [441, 198] width 189 height 17
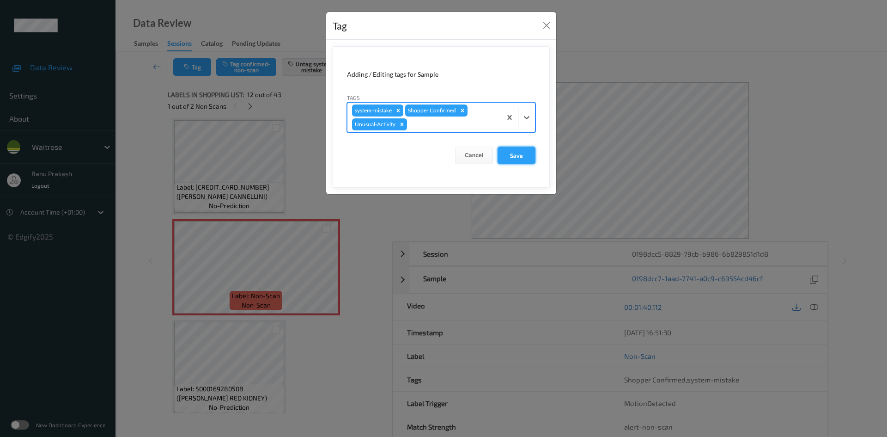
click at [508, 158] on button "Save" at bounding box center [517, 155] width 38 height 18
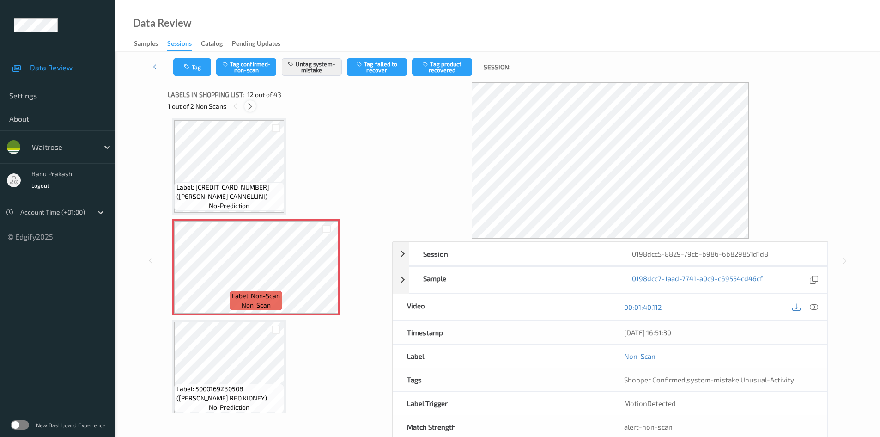
click at [249, 105] on icon at bounding box center [250, 106] width 8 height 8
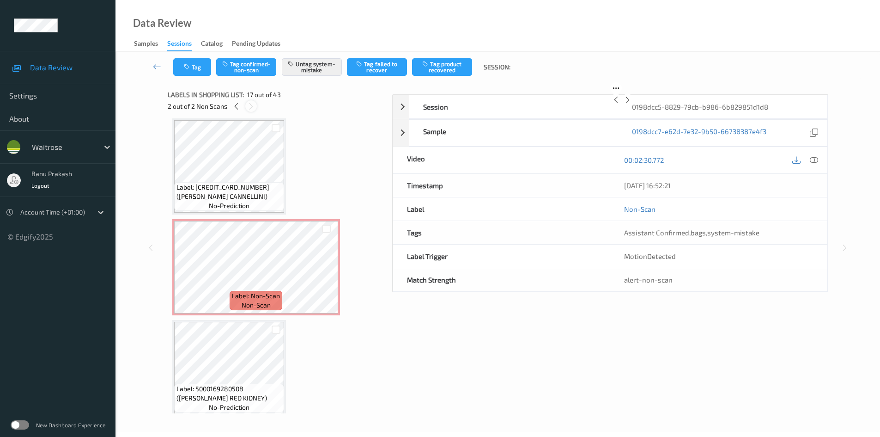
scroll to position [1516, 0]
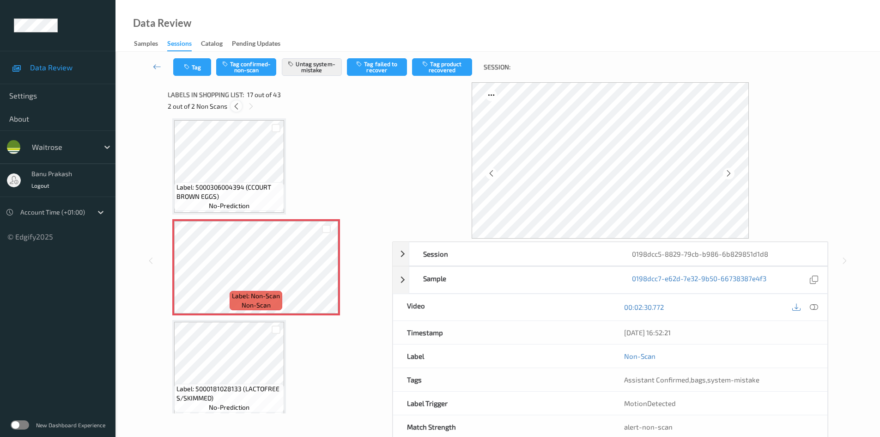
click at [238, 106] on icon at bounding box center [236, 106] width 8 height 8
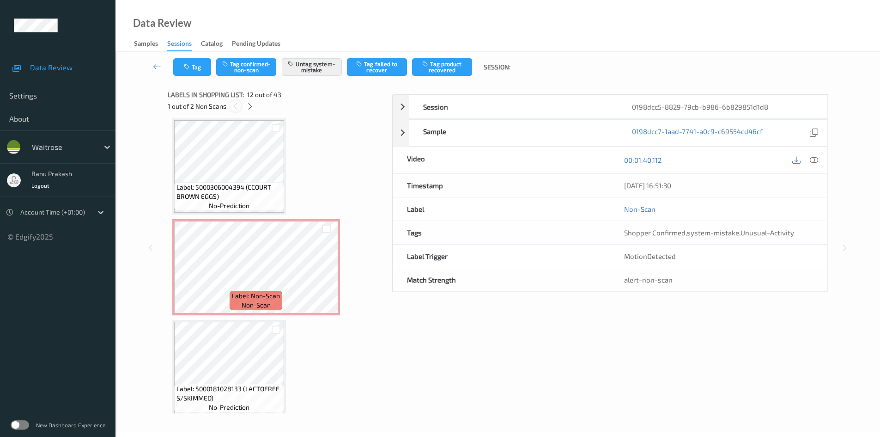
scroll to position [1012, 0]
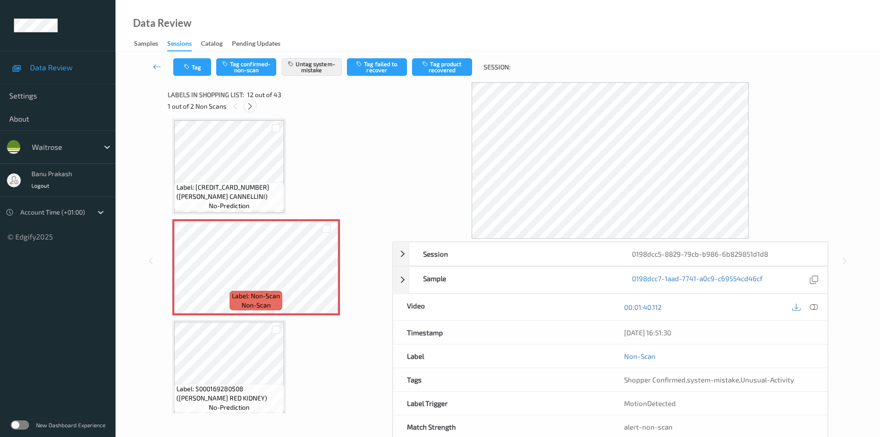
click at [246, 106] on icon at bounding box center [250, 106] width 8 height 8
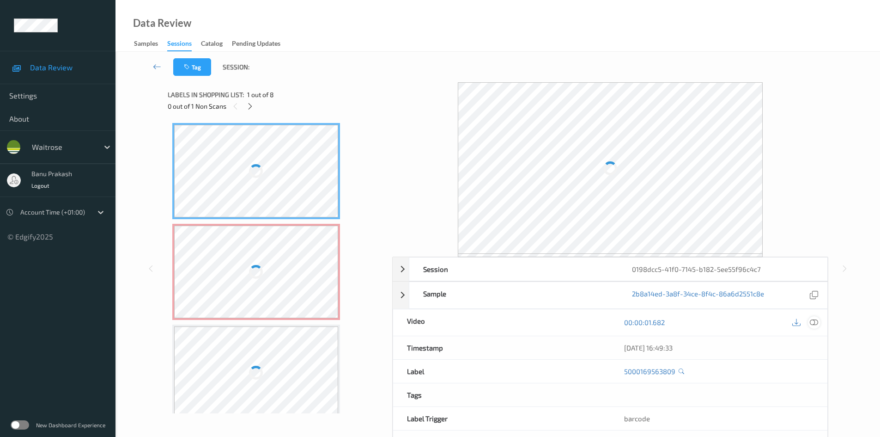
click at [814, 321] on icon at bounding box center [814, 322] width 8 height 8
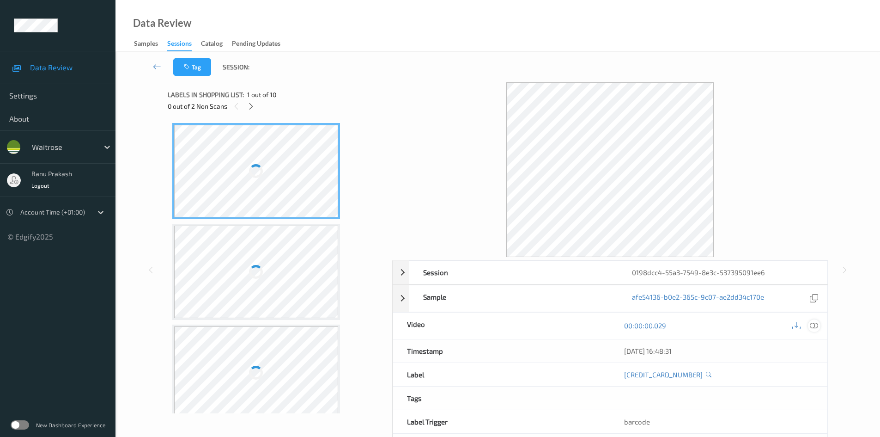
click at [817, 328] on icon at bounding box center [814, 325] width 8 height 8
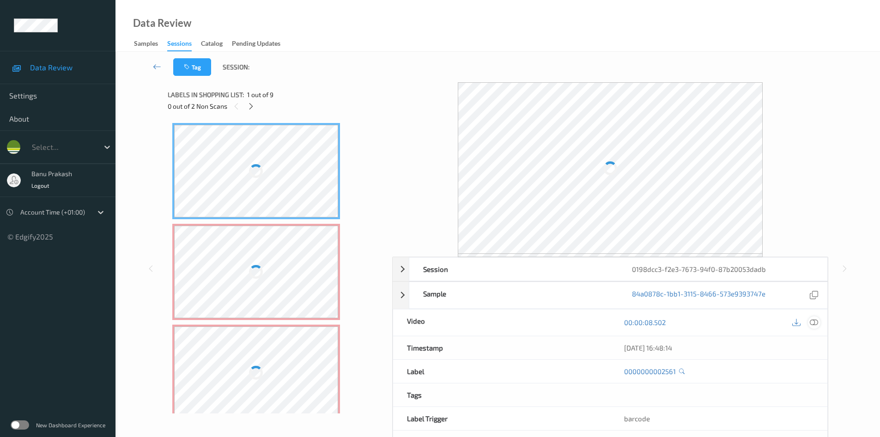
click at [812, 318] on icon at bounding box center [814, 322] width 8 height 8
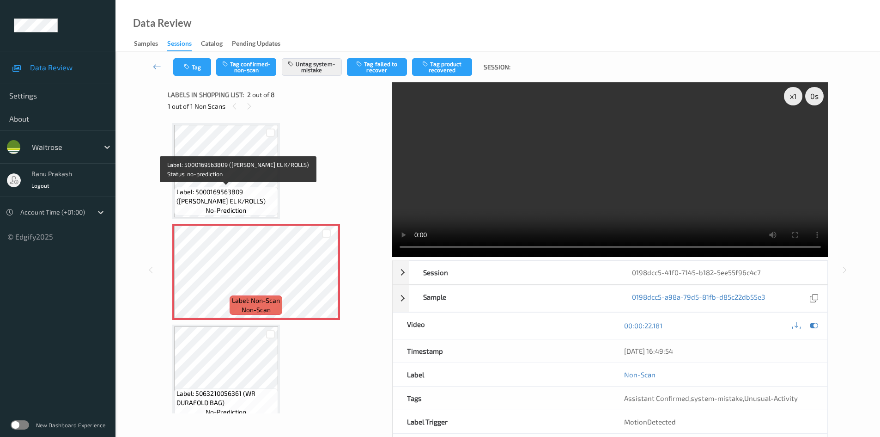
click at [252, 197] on span "Label: 5000169563809 ([PERSON_NAME] EL K/ROLLS)" at bounding box center [226, 196] width 99 height 18
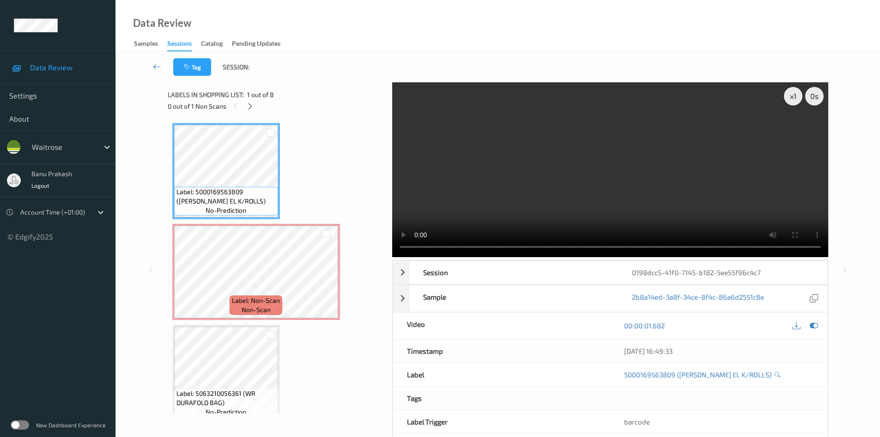
click at [583, 185] on video at bounding box center [610, 169] width 436 height 175
click at [567, 195] on video at bounding box center [610, 169] width 436 height 175
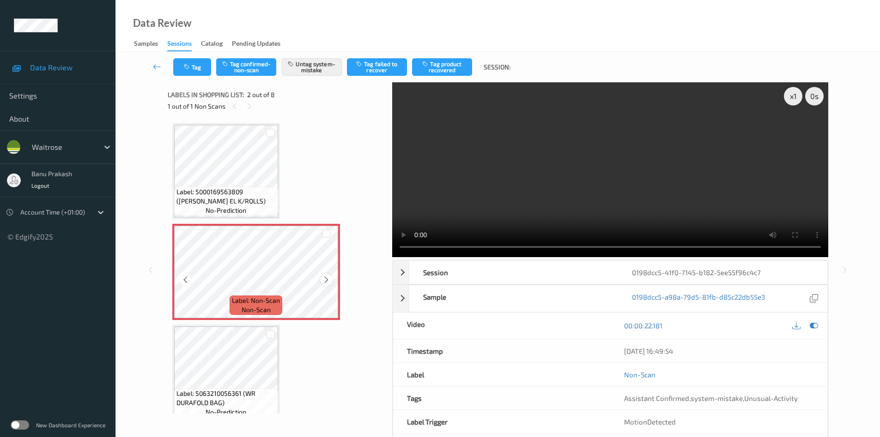
click at [325, 281] on icon at bounding box center [327, 279] width 8 height 8
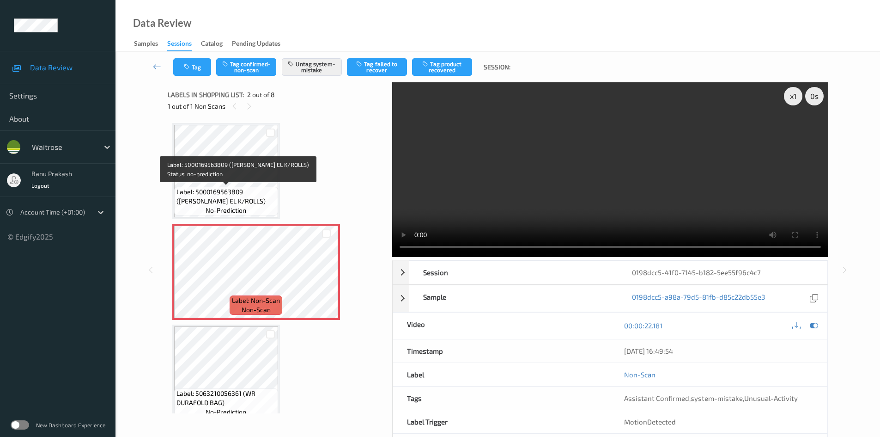
click at [259, 189] on span "Label: 5000169563809 (WR ESS EL K/ROLLS)" at bounding box center [226, 196] width 99 height 18
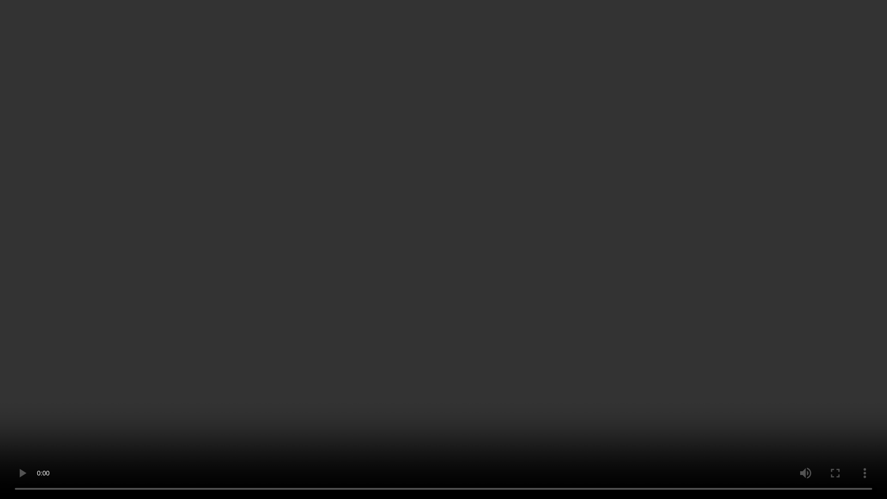
click at [375, 300] on video at bounding box center [443, 249] width 887 height 499
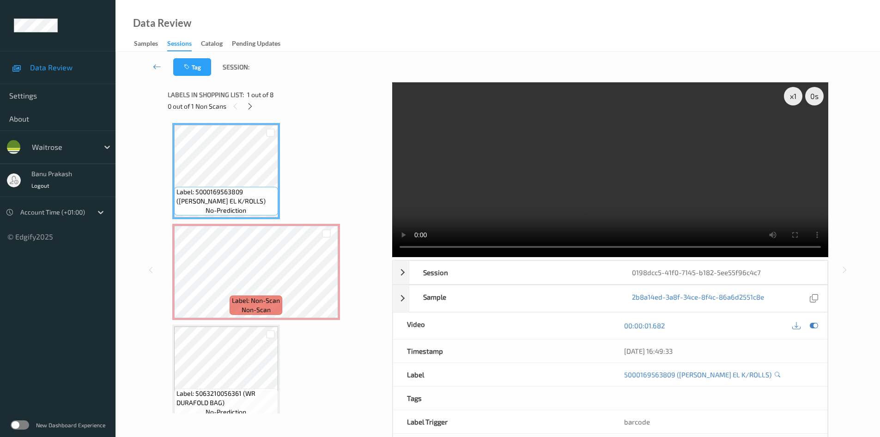
click at [443, 207] on video at bounding box center [610, 169] width 436 height 175
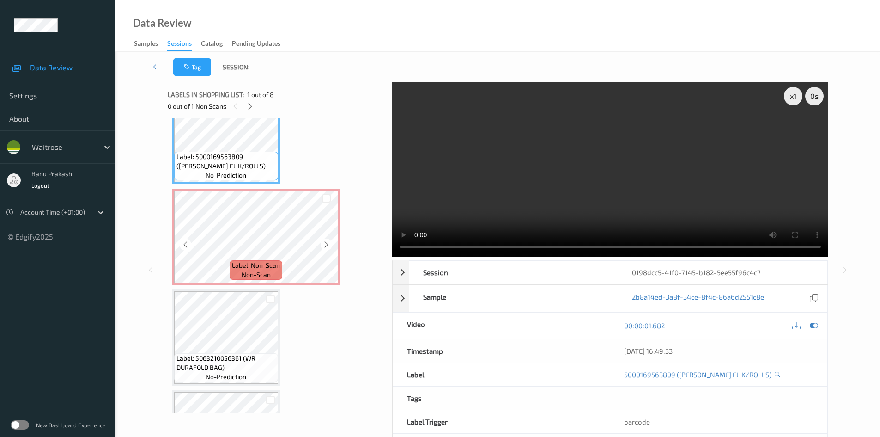
scroll to position [139, 0]
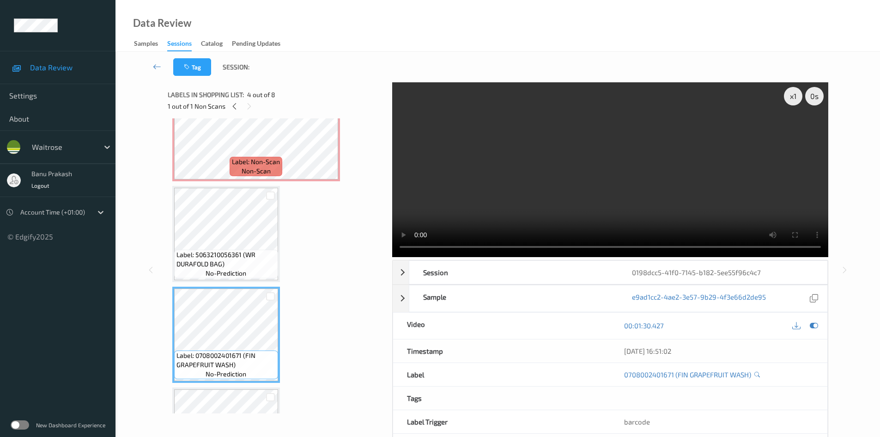
click at [567, 176] on video at bounding box center [610, 169] width 436 height 175
click at [620, 186] on video at bounding box center [610, 169] width 436 height 175
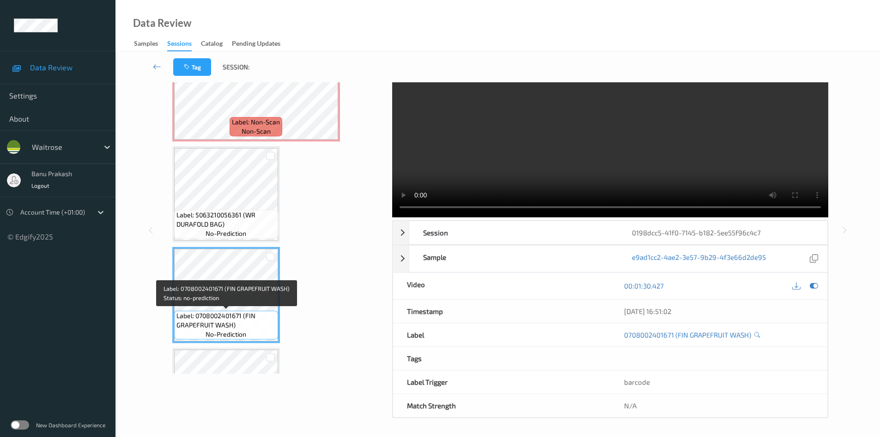
scroll to position [231, 0]
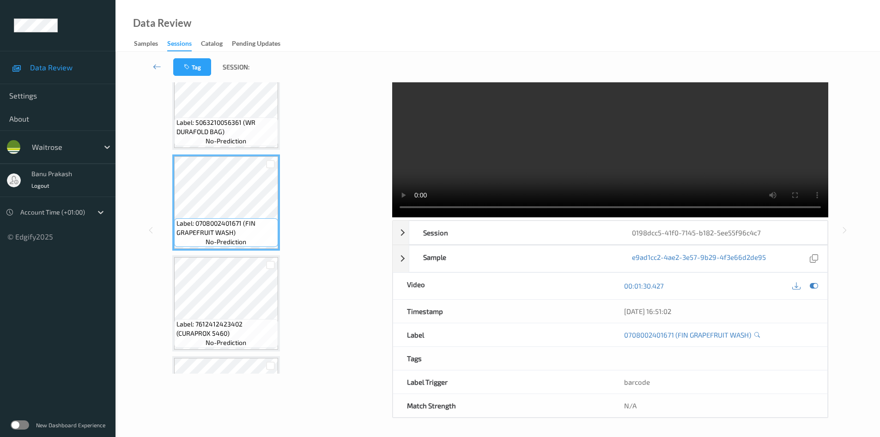
click at [264, 255] on div "Label: 7612412423402 (CURAPROX 5460) no-prediction" at bounding box center [226, 303] width 108 height 96
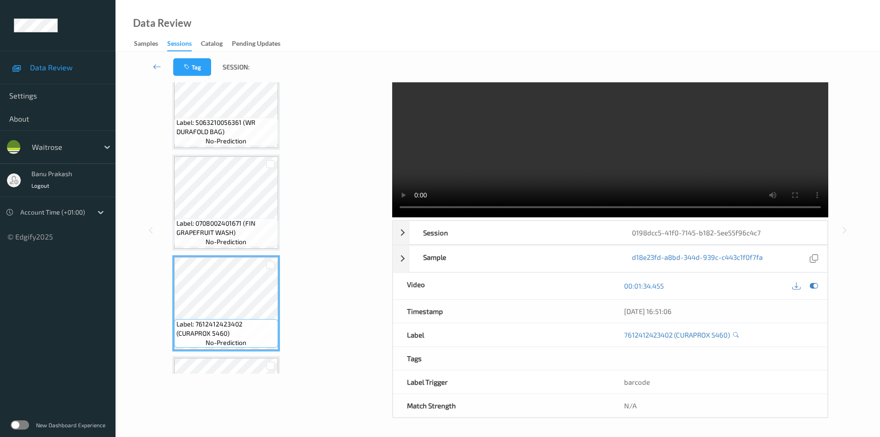
click at [543, 163] on video at bounding box center [610, 130] width 436 height 175
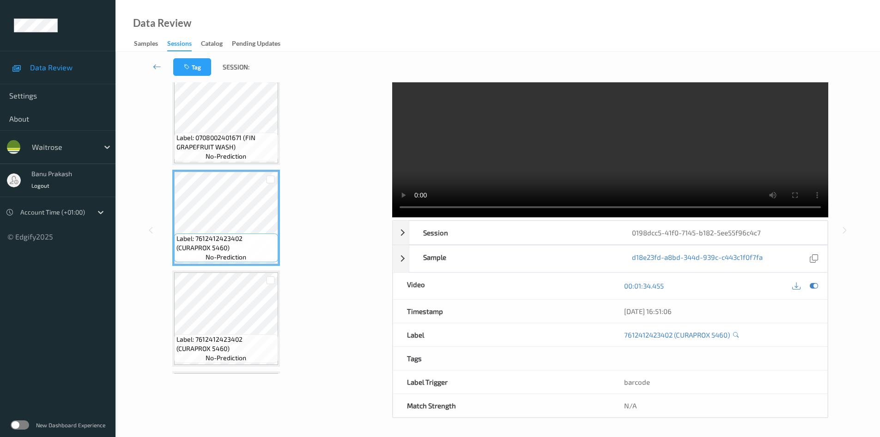
scroll to position [323, 0]
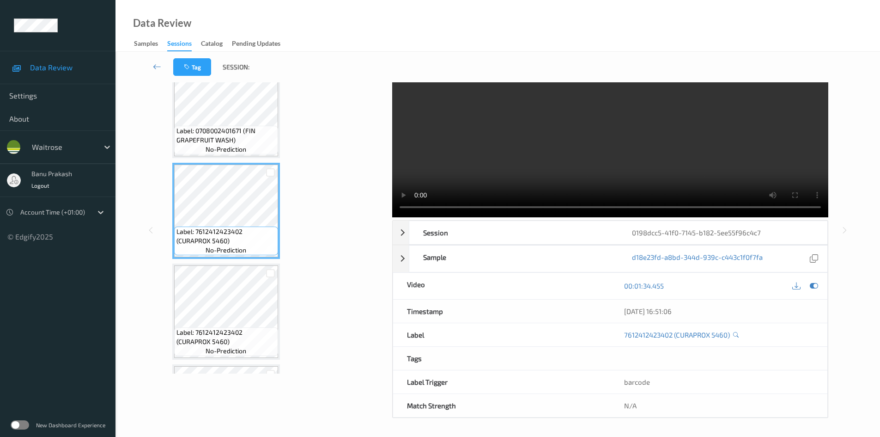
click at [582, 156] on video at bounding box center [610, 130] width 436 height 175
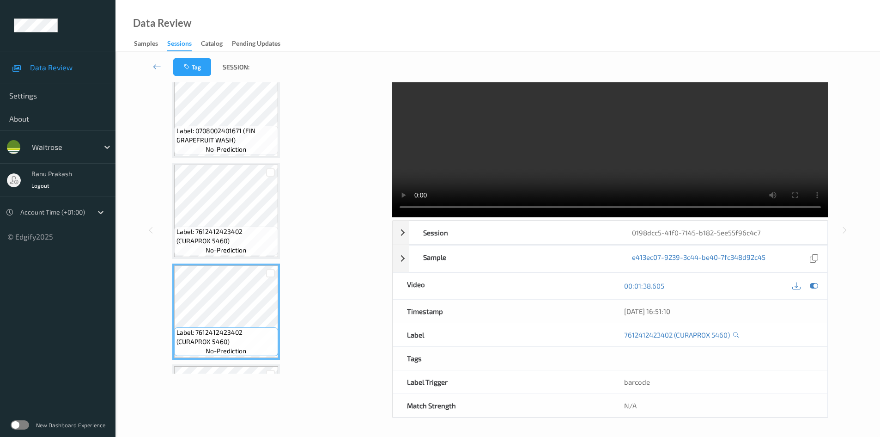
click at [607, 157] on video at bounding box center [610, 130] width 436 height 175
click at [494, 174] on video at bounding box center [610, 130] width 436 height 175
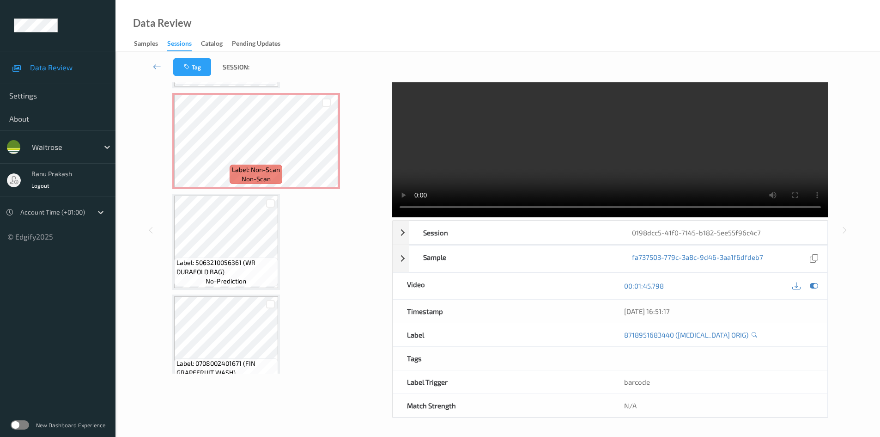
scroll to position [7, 0]
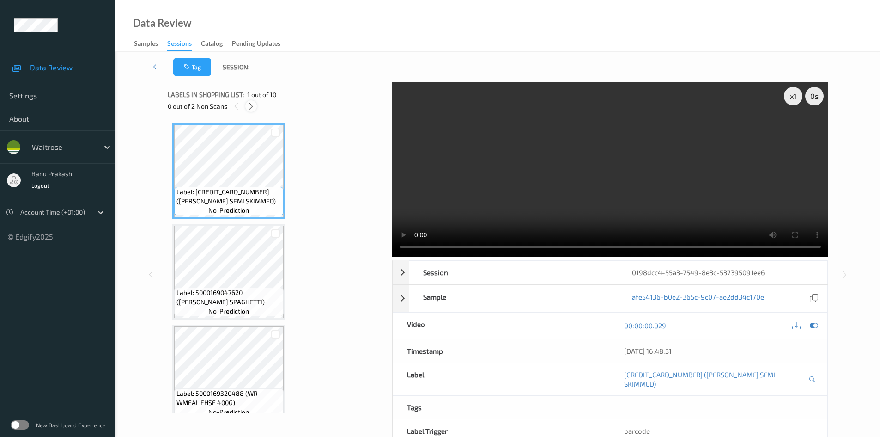
click at [256, 107] on div at bounding box center [251, 106] width 12 height 12
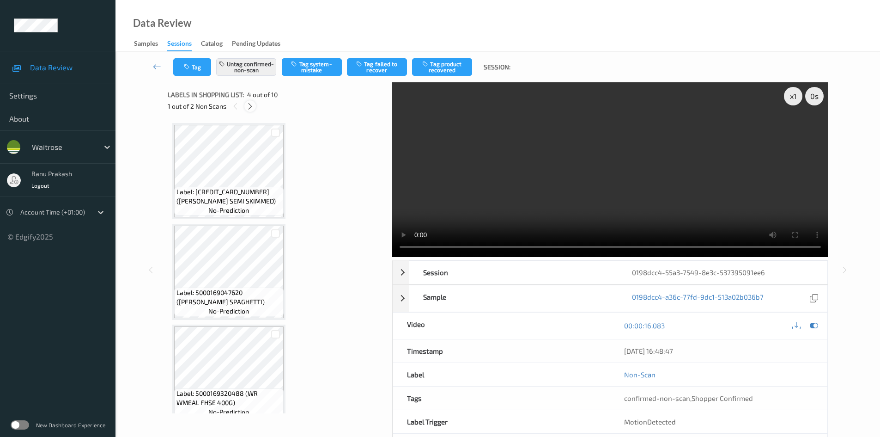
scroll to position [206, 0]
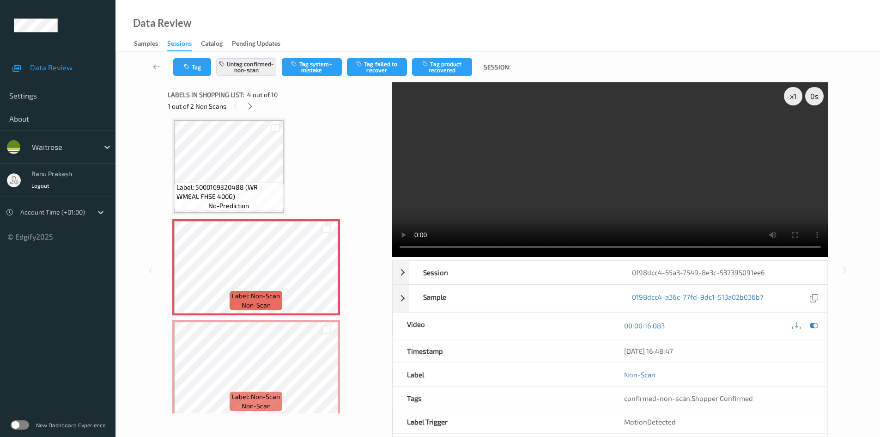
click at [232, 185] on span "Label: 5000169320488 (WR WMEAL FHSE 400G)" at bounding box center [229, 192] width 105 height 18
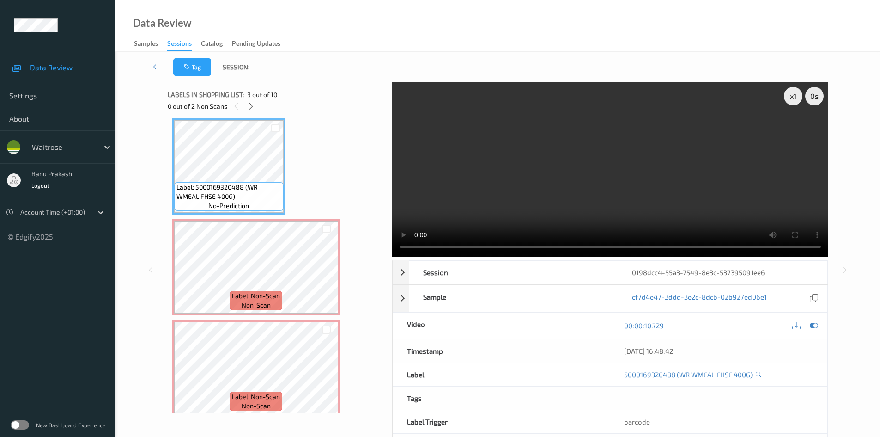
click at [614, 196] on video at bounding box center [610, 169] width 436 height 175
click at [654, 159] on video at bounding box center [610, 169] width 436 height 175
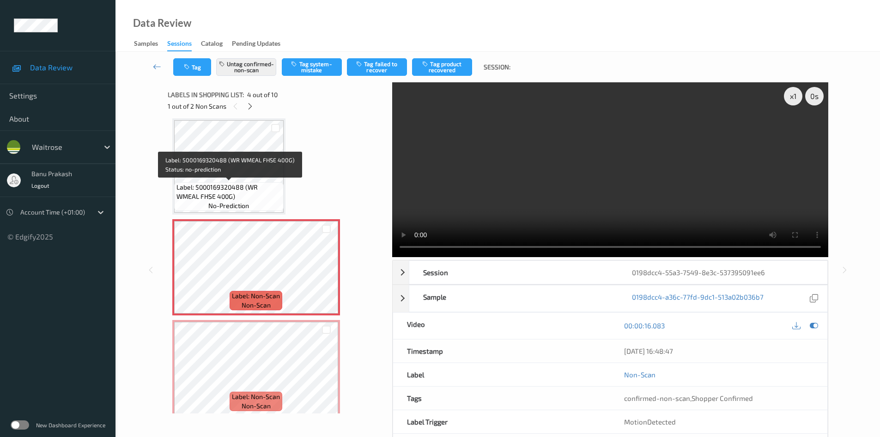
click at [250, 194] on span "Label: 5000169320488 (WR WMEAL FHSE 400G)" at bounding box center [229, 192] width 105 height 18
click at [214, 188] on span "Label: 5000169320488 (WR WMEAL FHSE 400G)" at bounding box center [229, 192] width 105 height 18
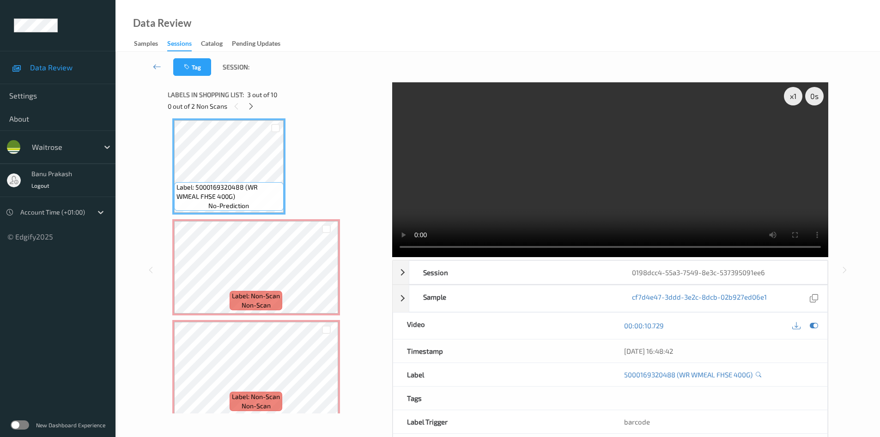
click at [549, 174] on video at bounding box center [610, 169] width 436 height 175
click at [537, 180] on video at bounding box center [610, 169] width 436 height 175
click at [567, 159] on video at bounding box center [610, 169] width 436 height 175
click at [527, 158] on video at bounding box center [610, 169] width 436 height 175
click at [326, 275] on icon at bounding box center [327, 275] width 8 height 8
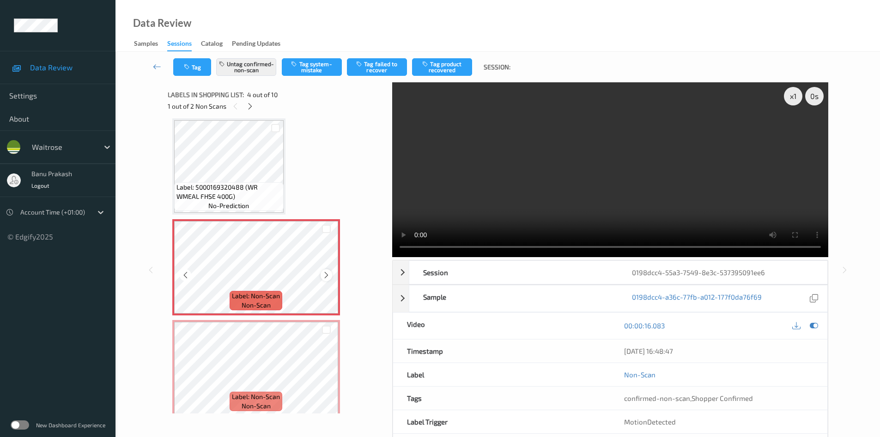
click at [330, 270] on div at bounding box center [327, 275] width 12 height 12
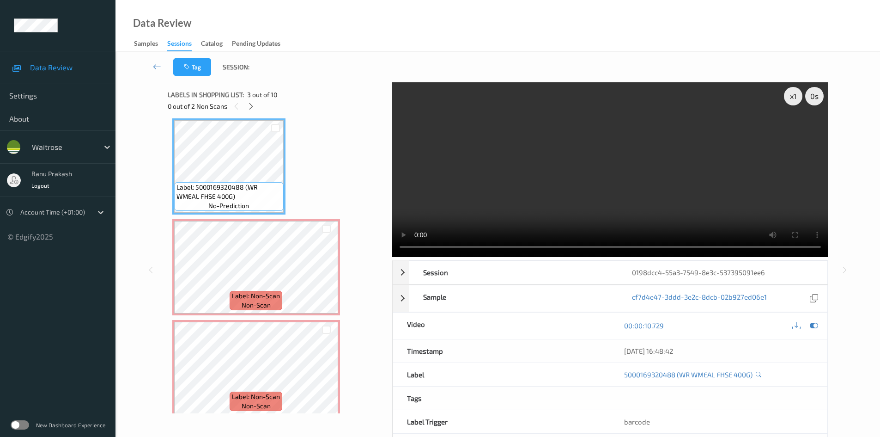
click at [561, 189] on video at bounding box center [610, 169] width 436 height 175
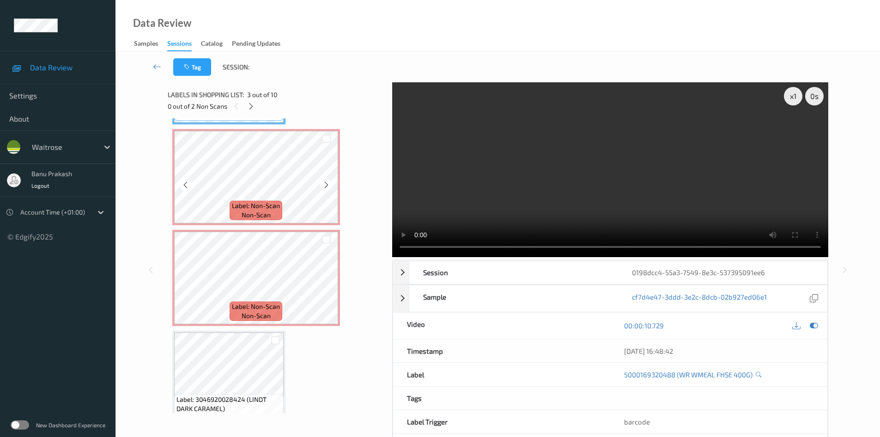
scroll to position [299, 0]
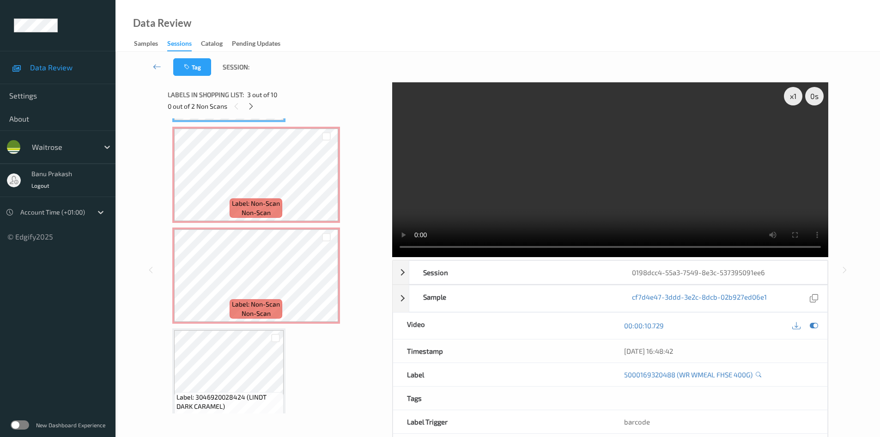
click at [484, 166] on video at bounding box center [610, 169] width 436 height 175
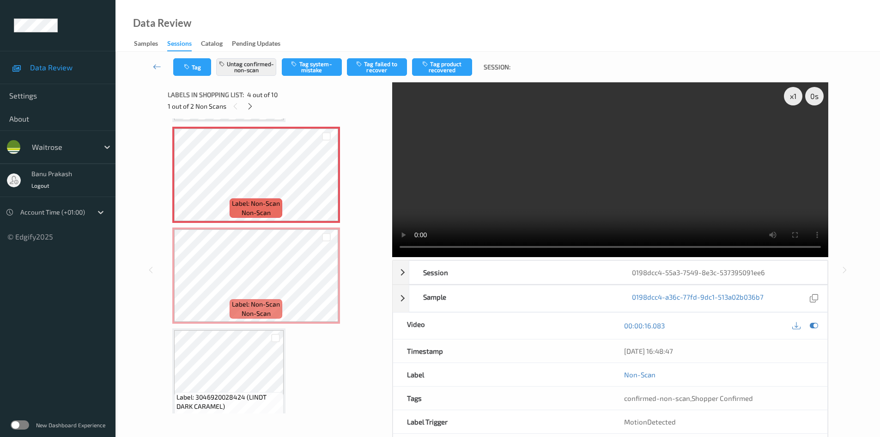
click at [672, 189] on video at bounding box center [610, 169] width 436 height 175
click at [558, 166] on video at bounding box center [610, 169] width 436 height 175
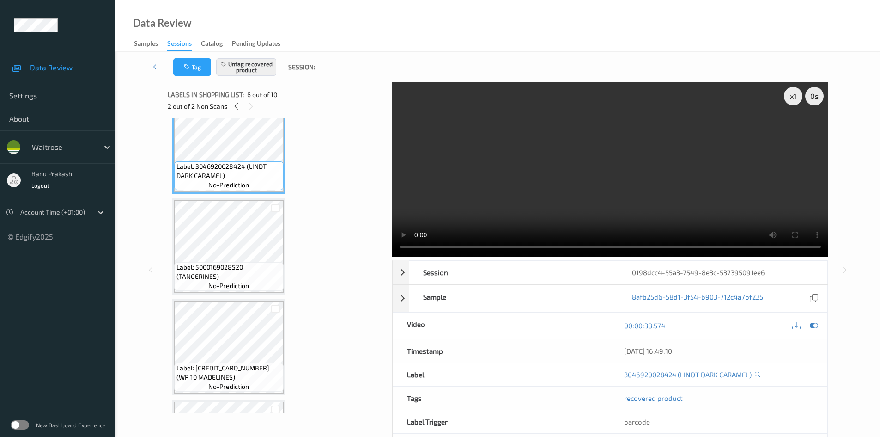
scroll to position [530, 0]
click at [588, 146] on video at bounding box center [610, 169] width 436 height 175
click at [577, 131] on video at bounding box center [610, 169] width 436 height 175
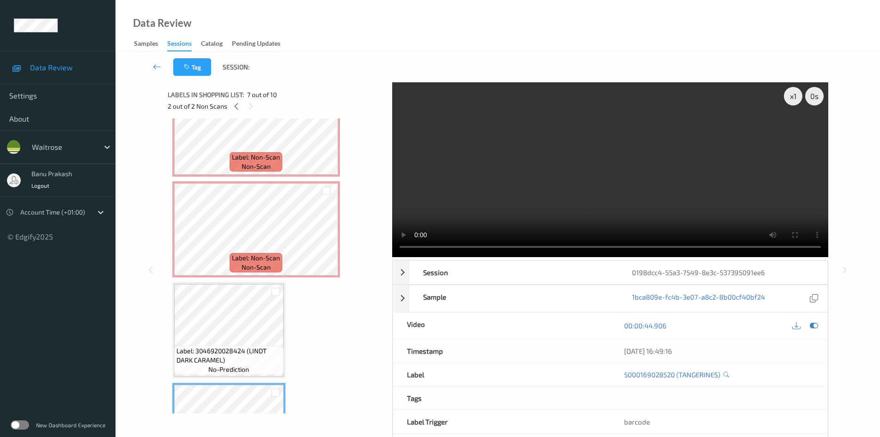
scroll to position [483, 0]
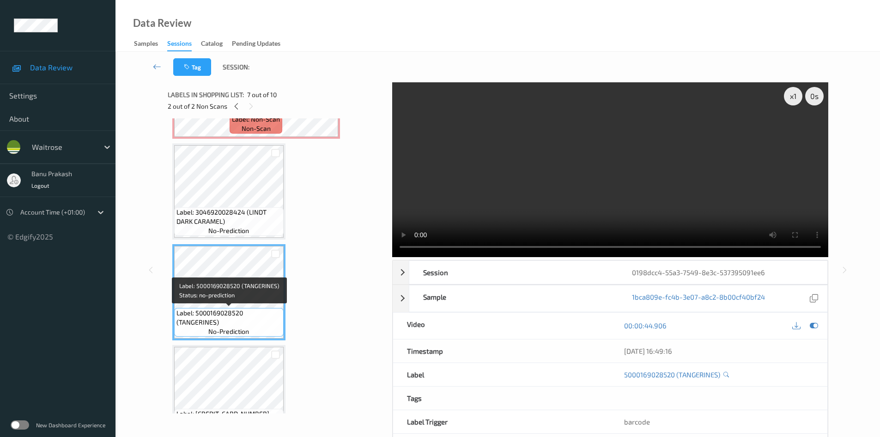
click at [239, 309] on span "Label: 5000169028520 (TANGERINES)" at bounding box center [229, 317] width 105 height 18
click at [664, 197] on video at bounding box center [610, 169] width 436 height 175
click at [662, 195] on video at bounding box center [610, 169] width 436 height 175
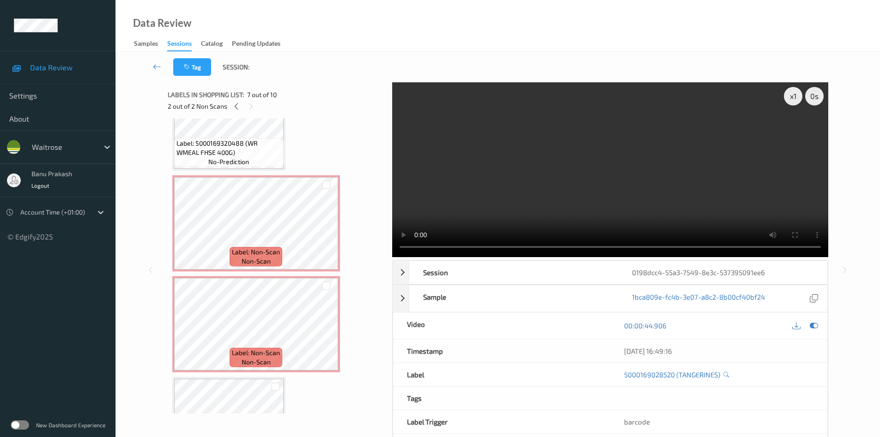
scroll to position [206, 0]
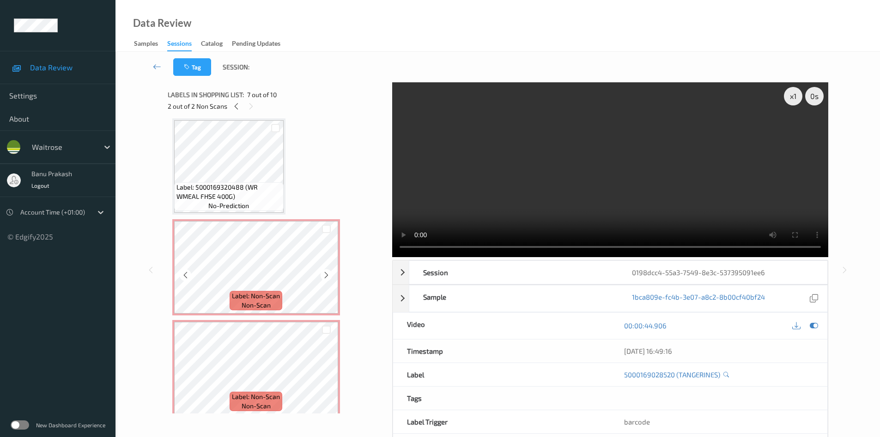
click at [279, 291] on span "Label: Non-Scan" at bounding box center [256, 295] width 48 height 9
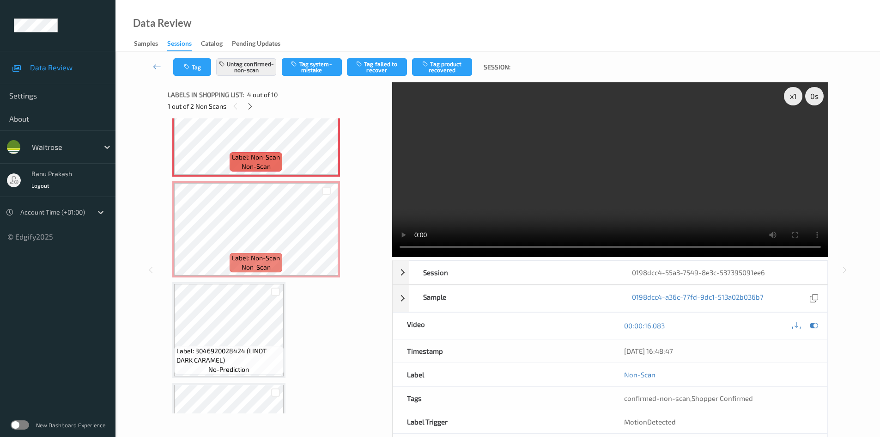
scroll to position [299, 0]
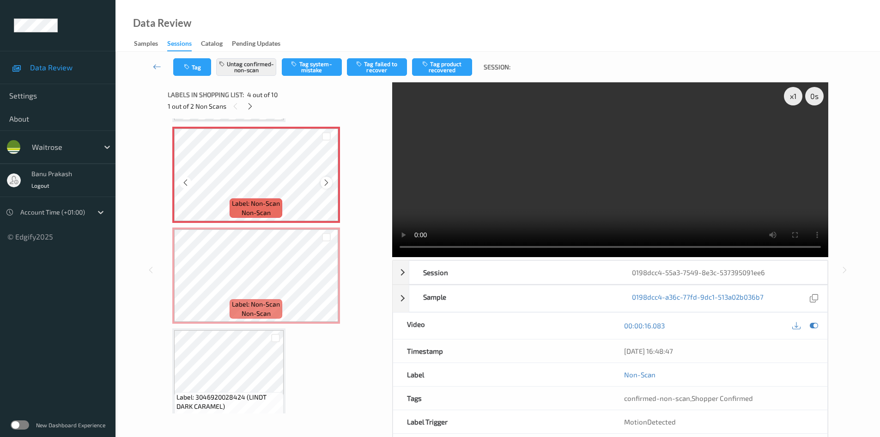
click at [326, 183] on icon at bounding box center [327, 182] width 8 height 8
click at [445, 63] on button "Tag product recovered" at bounding box center [442, 67] width 60 height 18
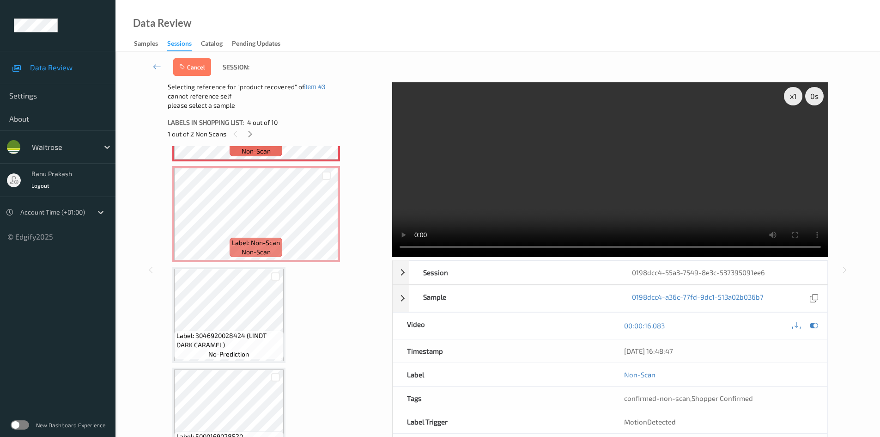
scroll to position [391, 0]
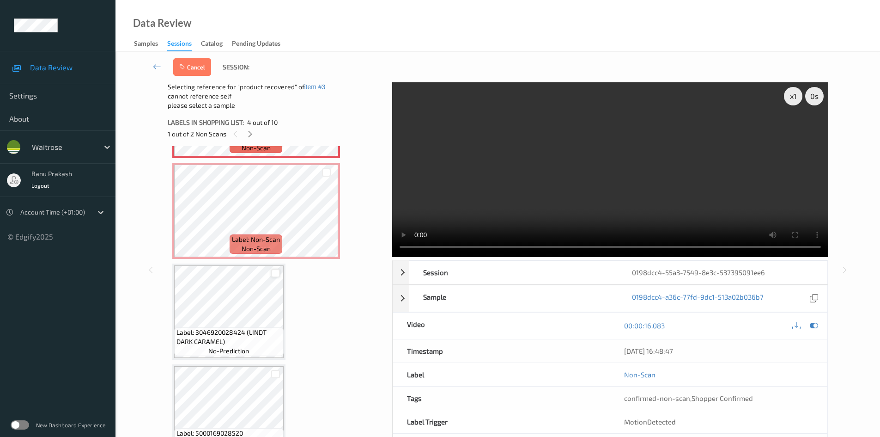
click at [277, 275] on div at bounding box center [275, 273] width 9 height 9
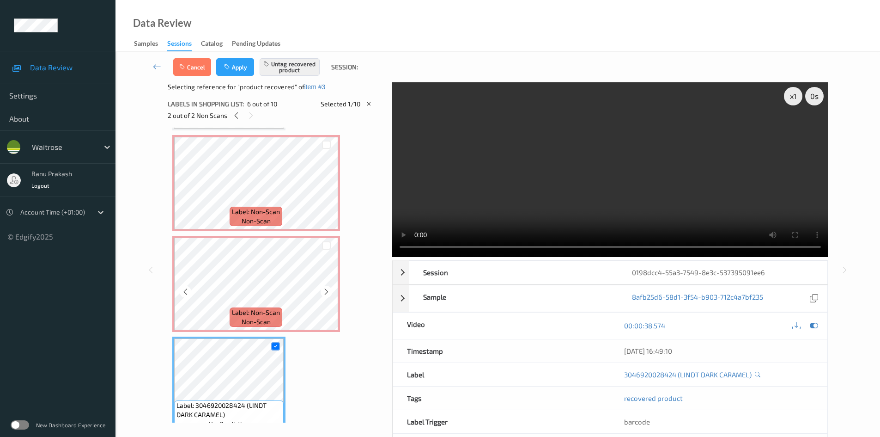
scroll to position [299, 0]
click at [275, 213] on span "Label: Non-Scan" at bounding box center [256, 212] width 48 height 9
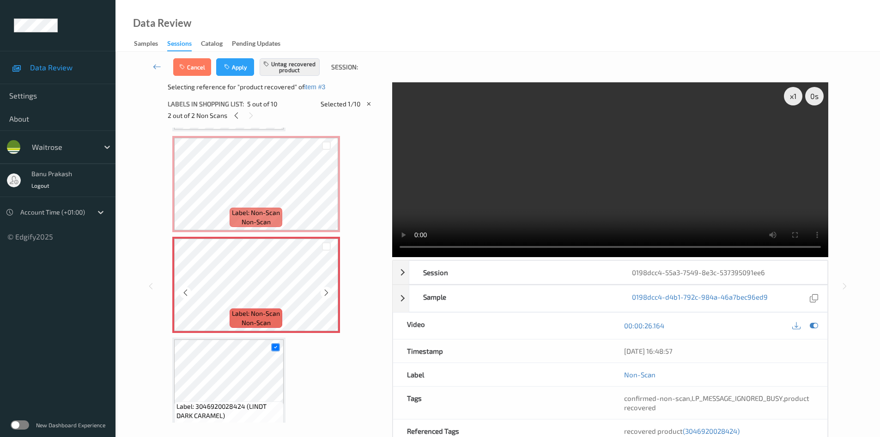
scroll to position [345, 0]
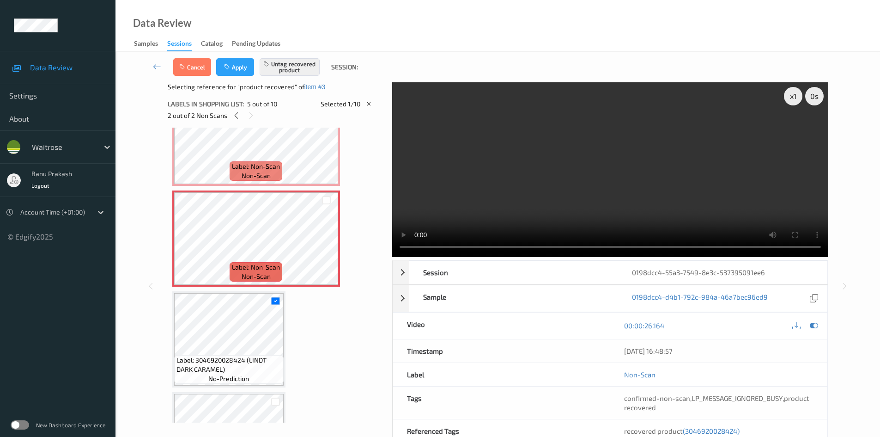
click at [564, 172] on video at bounding box center [610, 169] width 436 height 175
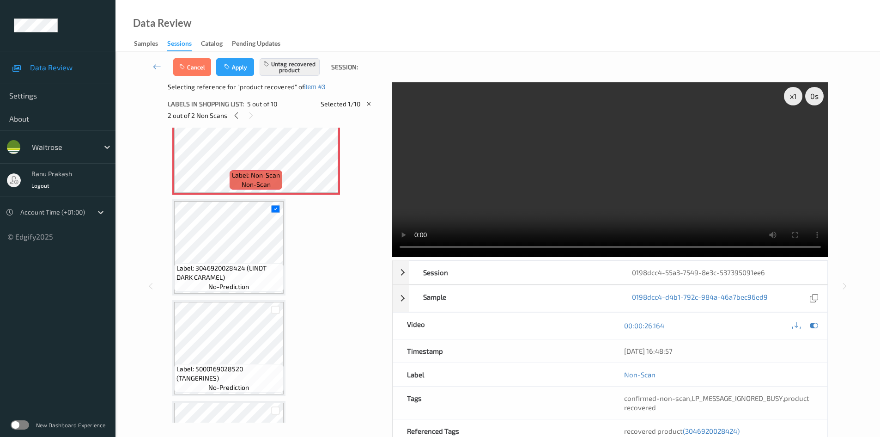
scroll to position [437, 0]
click at [494, 160] on video at bounding box center [610, 169] width 436 height 175
click at [271, 212] on div at bounding box center [276, 208] width 16 height 15
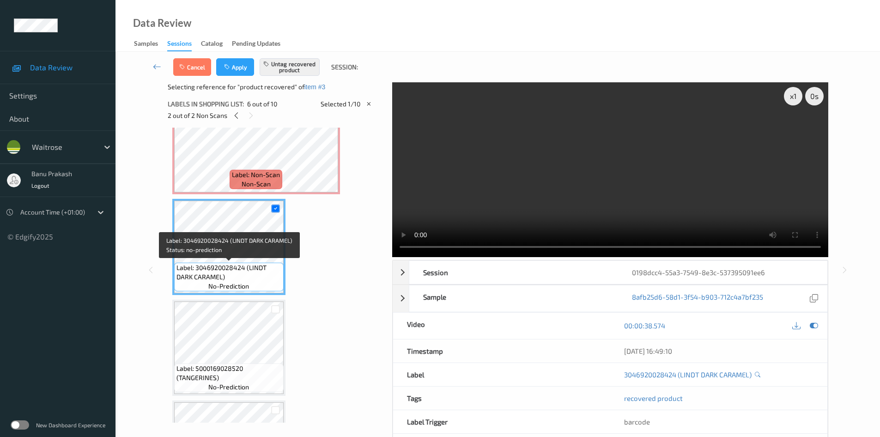
scroll to position [391, 0]
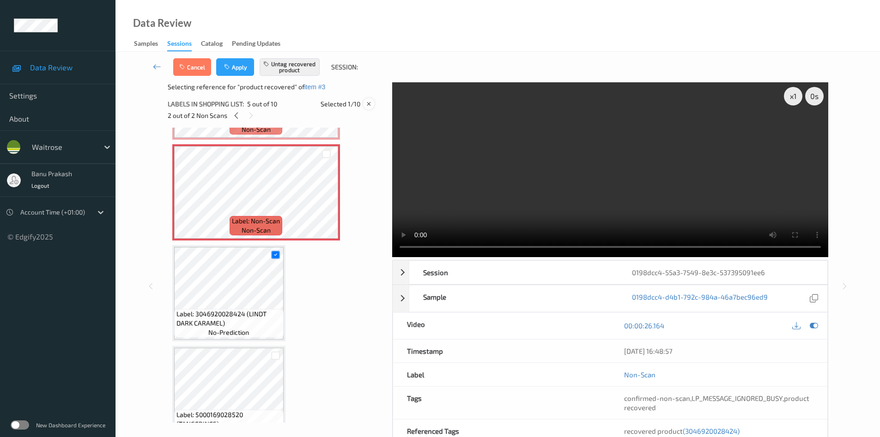
click at [371, 104] on icon at bounding box center [369, 104] width 8 height 8
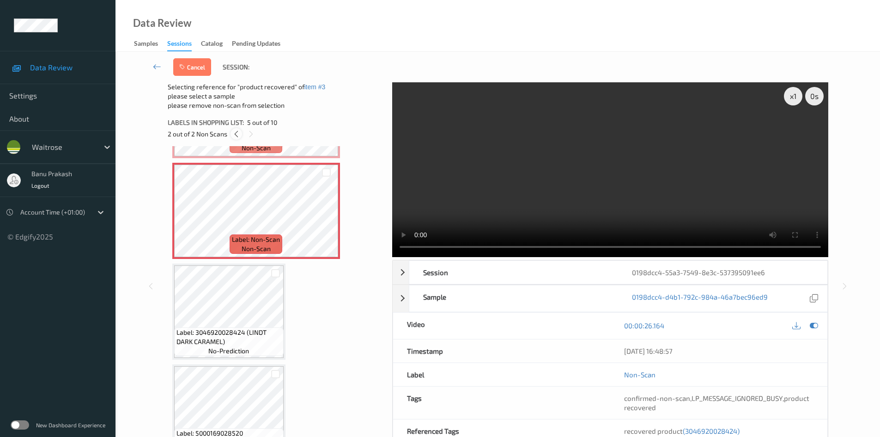
click at [236, 132] on icon at bounding box center [236, 134] width 8 height 8
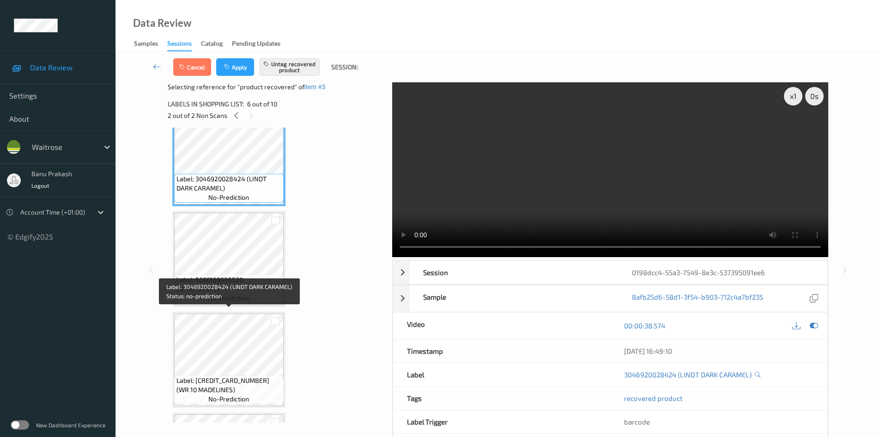
scroll to position [530, 0]
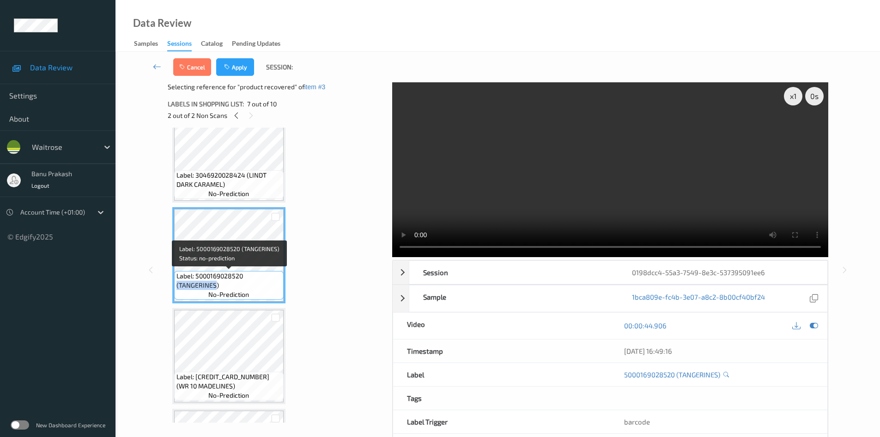
drag, startPoint x: 177, startPoint y: 285, endPoint x: 214, endPoint y: 289, distance: 37.2
click at [214, 289] on span "Label: 5000169028520 (TANGERINES)" at bounding box center [229, 280] width 105 height 18
copy span "(TANGERINES"
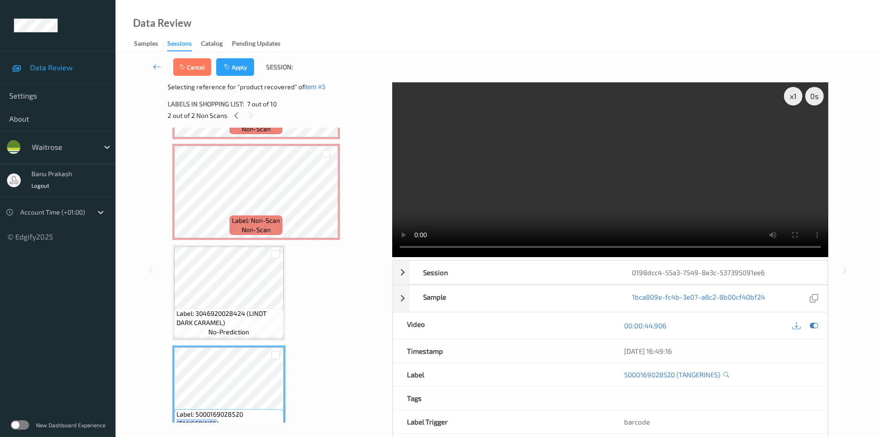
scroll to position [391, 0]
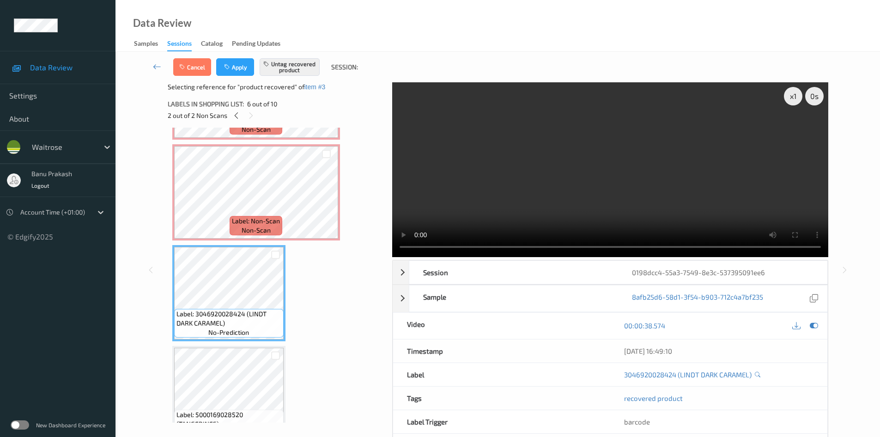
click at [251, 347] on div "Label: 5000169028520 (TANGERINES) no-prediction" at bounding box center [228, 394] width 113 height 96
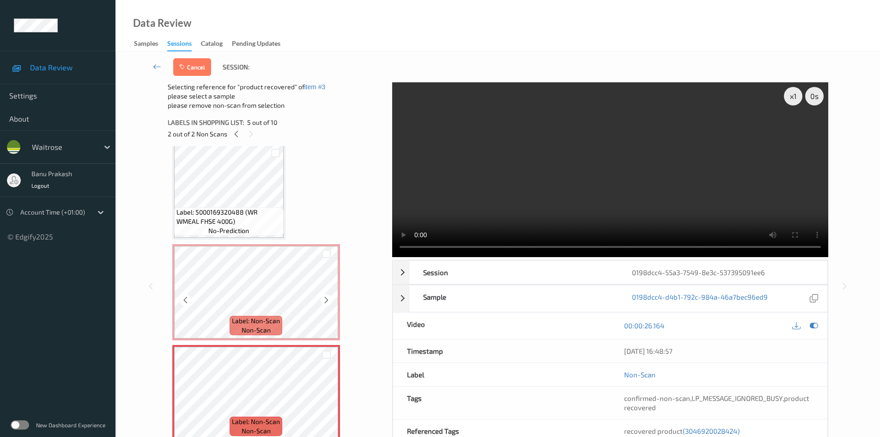
scroll to position [206, 0]
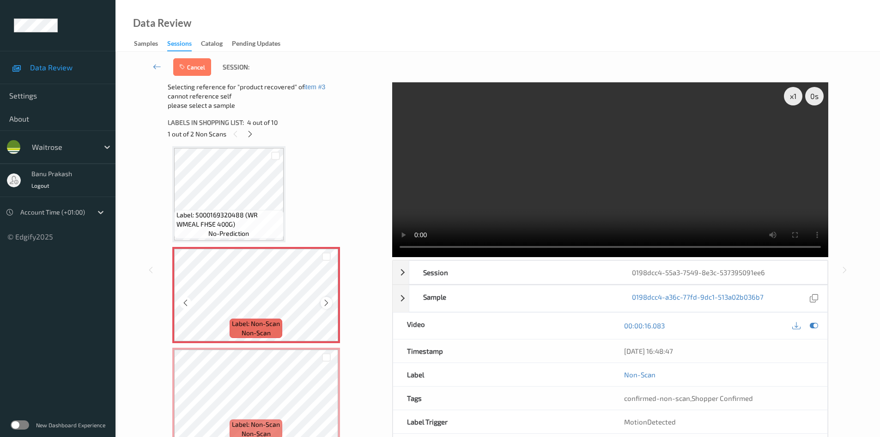
click at [331, 303] on div at bounding box center [327, 303] width 12 height 12
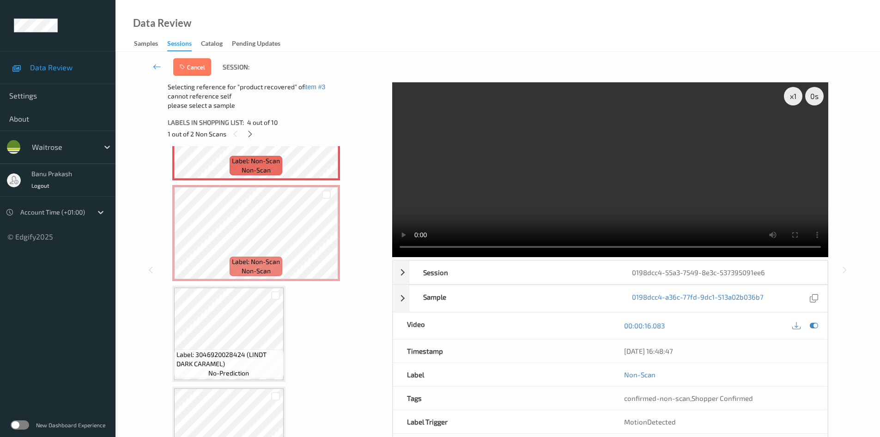
scroll to position [391, 0]
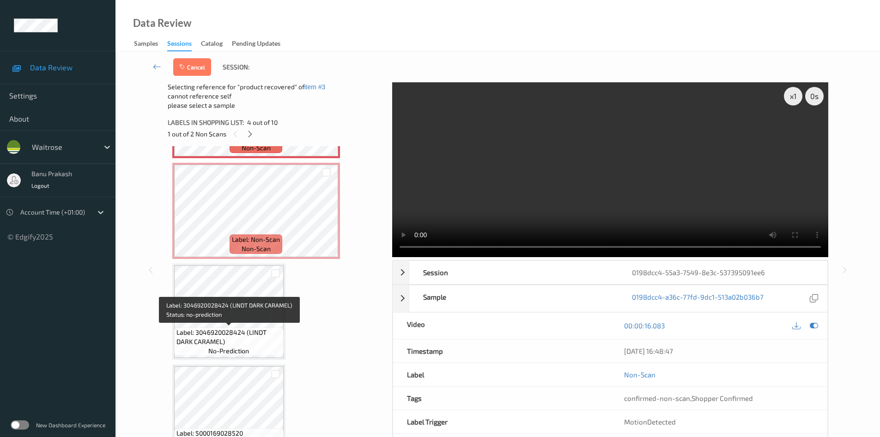
click at [249, 334] on span "Label: 3046920028424 (LINDT DARK CARAMEL)" at bounding box center [229, 337] width 105 height 18
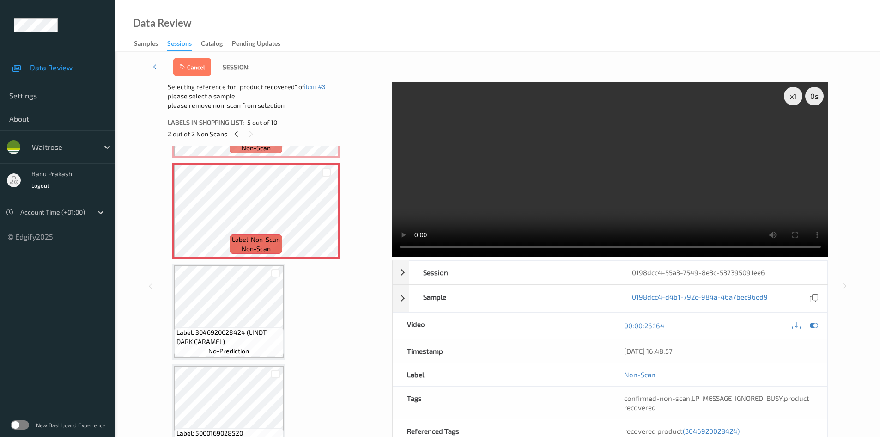
click at [151, 66] on link at bounding box center [157, 67] width 32 height 18
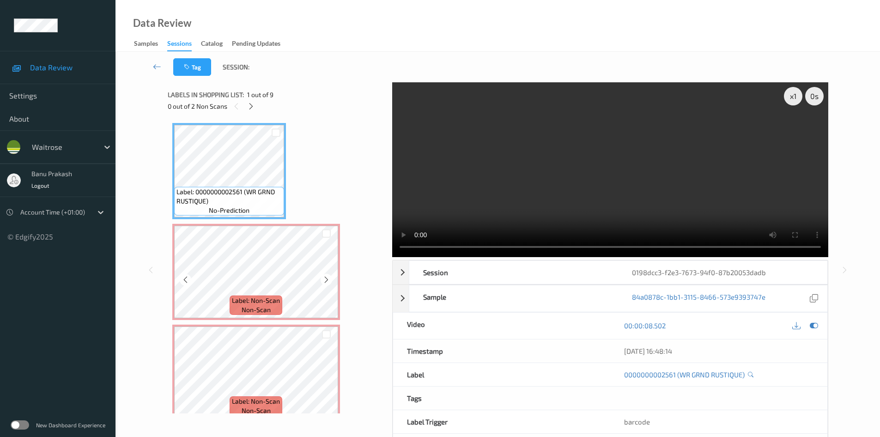
click at [296, 319] on div "Label: Non-Scan non-scan" at bounding box center [256, 272] width 168 height 96
click at [535, 181] on video at bounding box center [610, 169] width 436 height 175
click at [633, 217] on video at bounding box center [610, 169] width 436 height 175
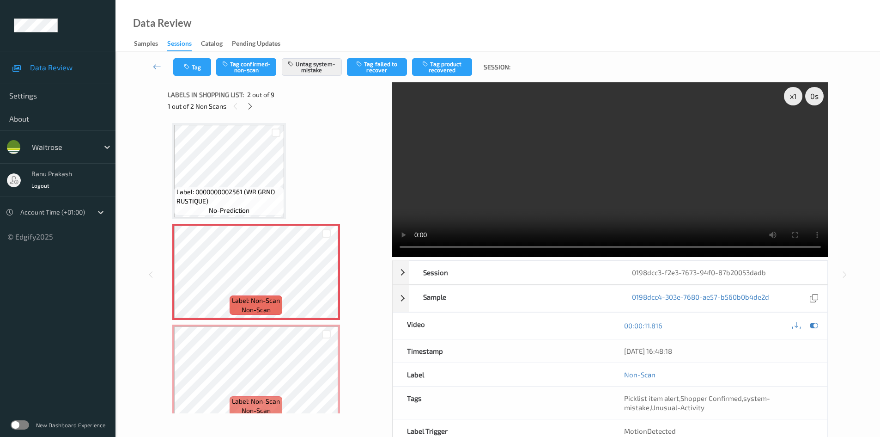
click at [650, 180] on video at bounding box center [610, 169] width 436 height 175
click at [611, 188] on video at bounding box center [610, 169] width 436 height 175
click at [526, 219] on video at bounding box center [610, 169] width 436 height 175
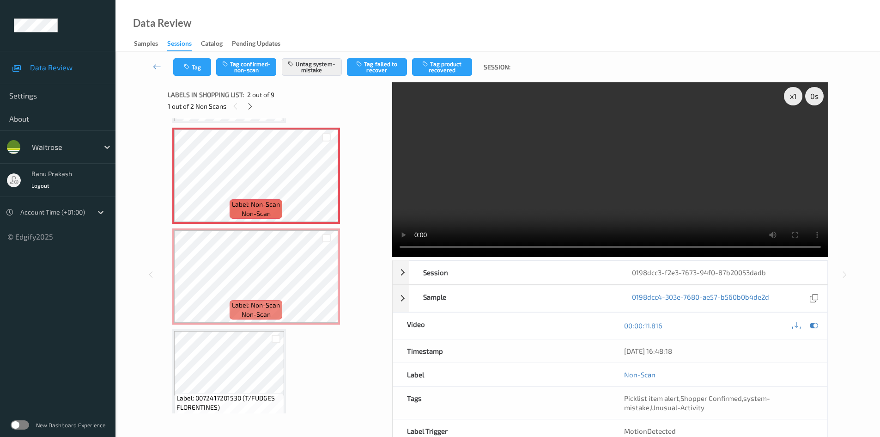
scroll to position [139, 0]
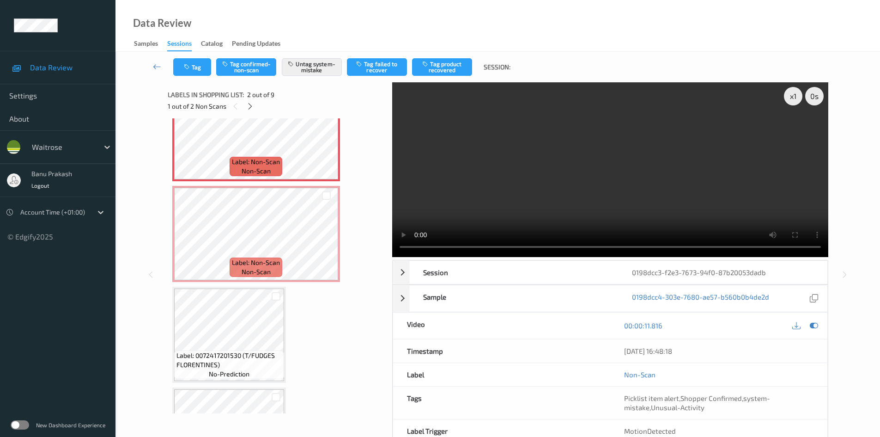
click at [527, 191] on video at bounding box center [610, 169] width 436 height 175
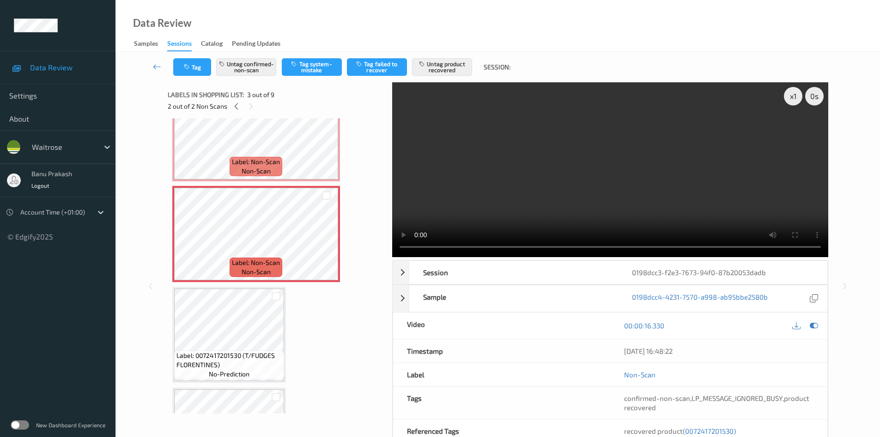
click at [581, 174] on video at bounding box center [610, 169] width 436 height 175
click at [556, 199] on video at bounding box center [610, 169] width 436 height 175
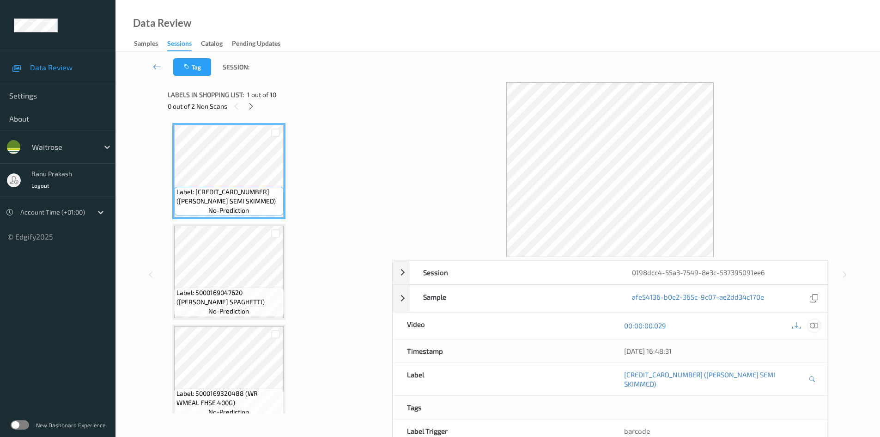
click at [816, 327] on icon at bounding box center [814, 325] width 8 height 8
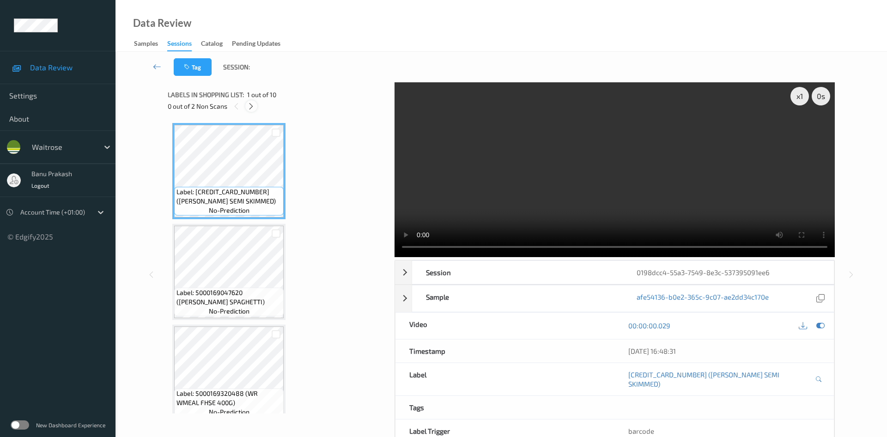
click at [254, 105] on icon at bounding box center [251, 106] width 8 height 8
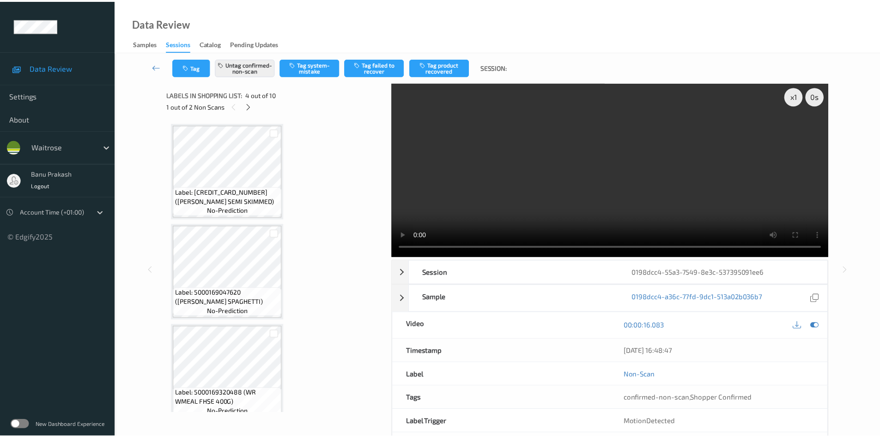
scroll to position [206, 0]
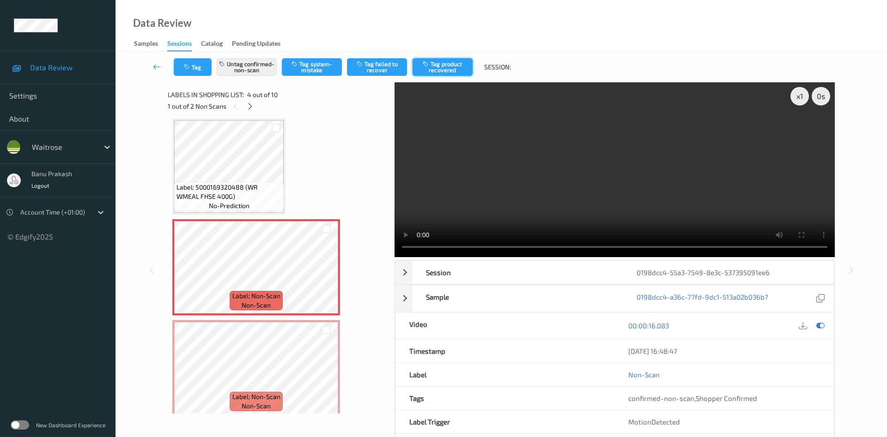
click at [426, 65] on icon "button" at bounding box center [427, 64] width 8 height 6
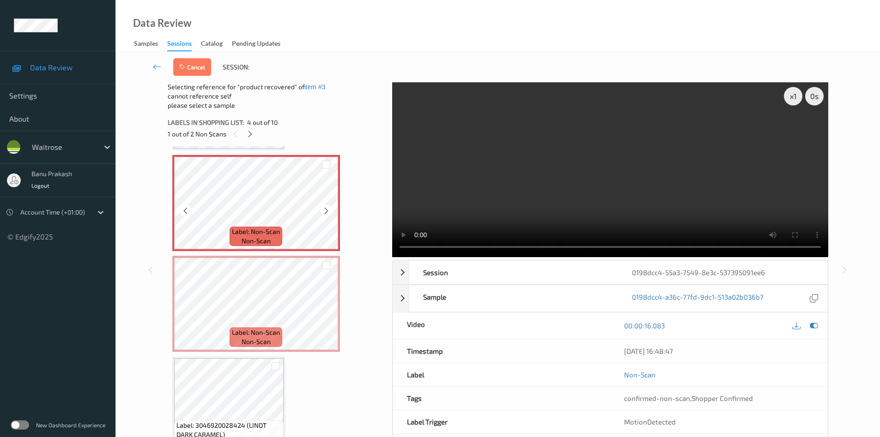
scroll to position [299, 0]
click at [278, 365] on div at bounding box center [275, 365] width 9 height 9
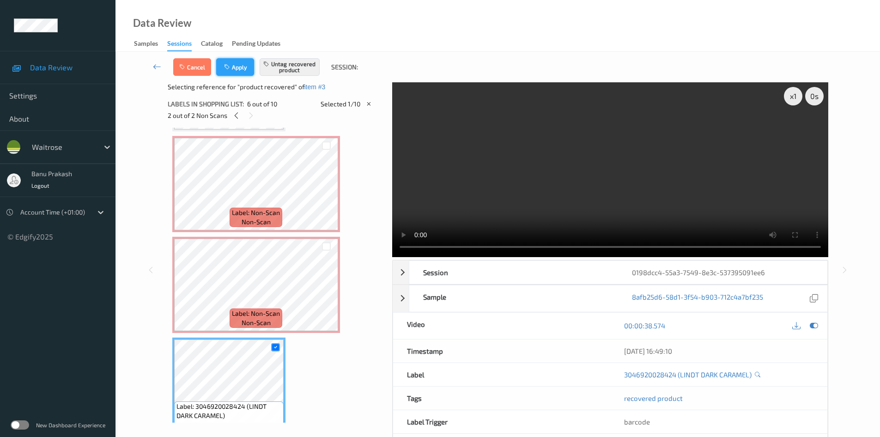
click at [245, 68] on button "Apply" at bounding box center [235, 67] width 38 height 18
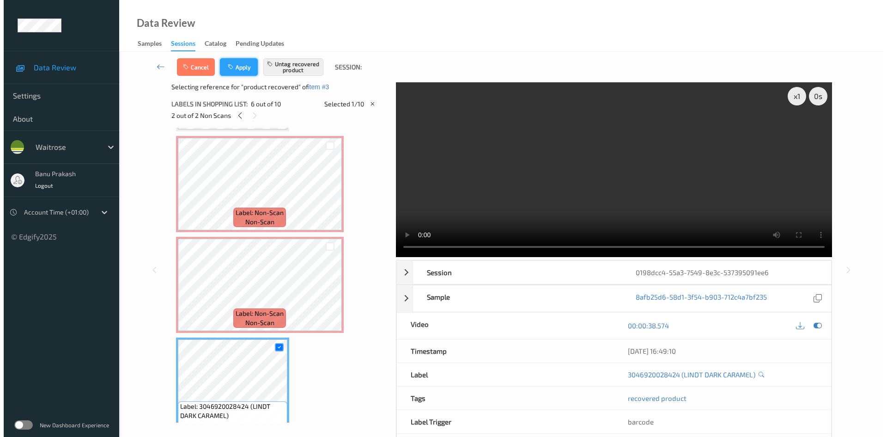
scroll to position [206, 0]
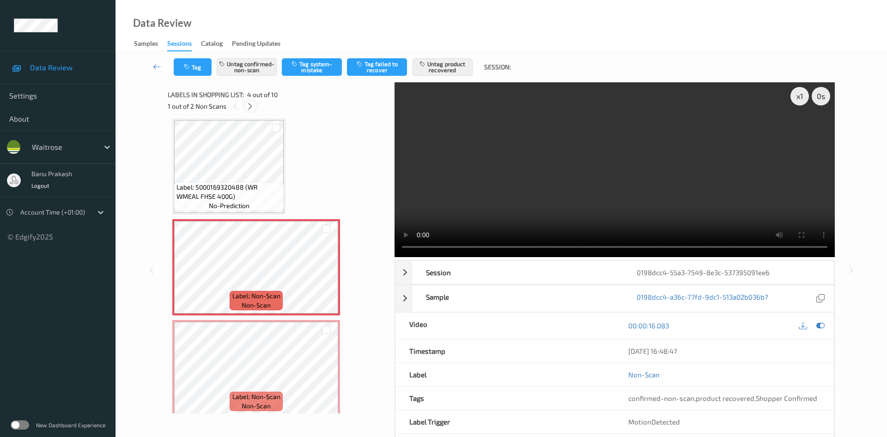
click at [249, 108] on icon at bounding box center [250, 106] width 8 height 8
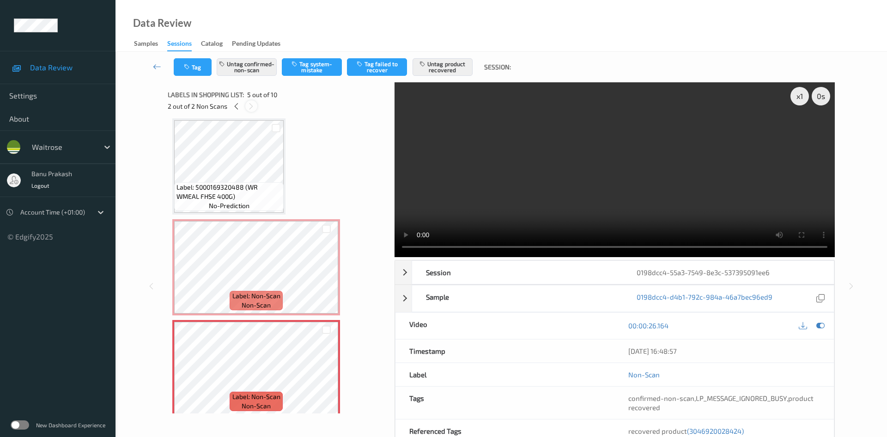
scroll to position [307, 0]
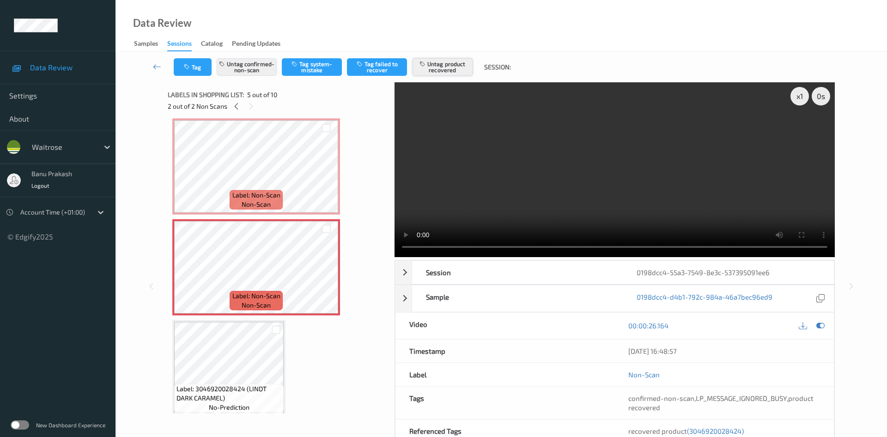
click at [433, 71] on button "Untag product recovered" at bounding box center [443, 67] width 60 height 18
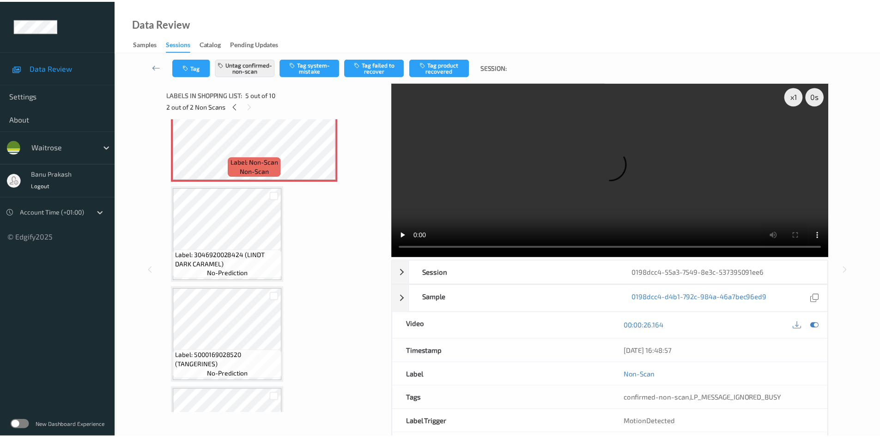
scroll to position [445, 0]
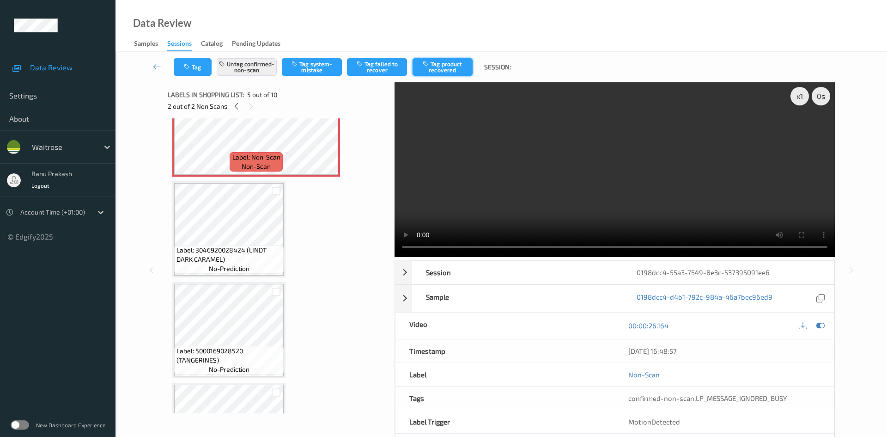
click at [441, 66] on button "Tag product recovered" at bounding box center [443, 67] width 60 height 18
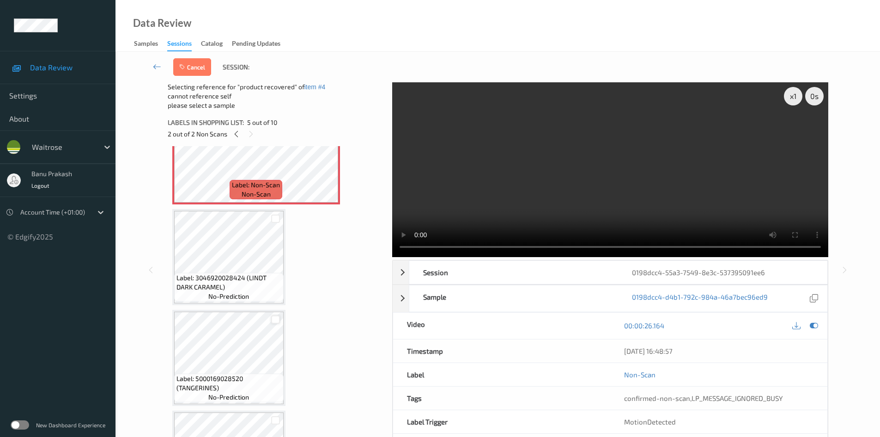
click at [275, 320] on div at bounding box center [275, 319] width 9 height 9
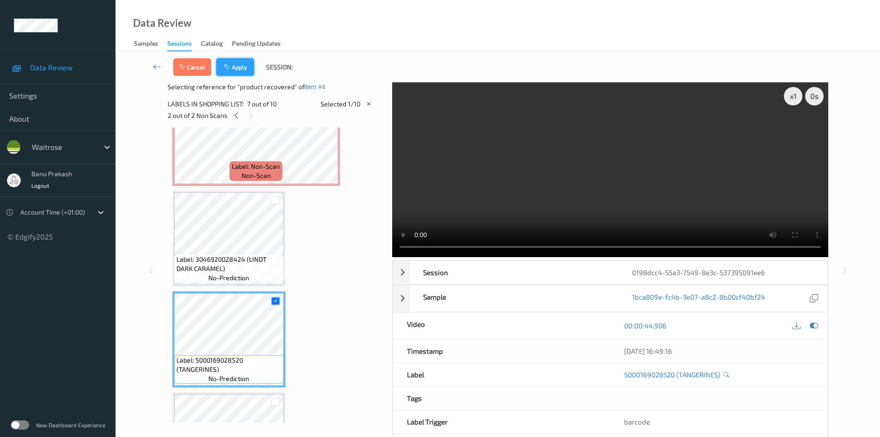
click at [239, 63] on button "Apply" at bounding box center [235, 67] width 38 height 18
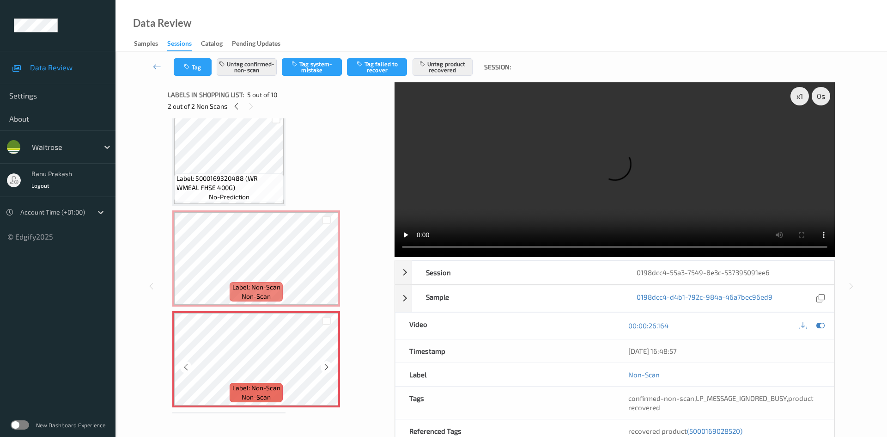
scroll to position [214, 0]
click at [235, 104] on icon at bounding box center [236, 106] width 8 height 8
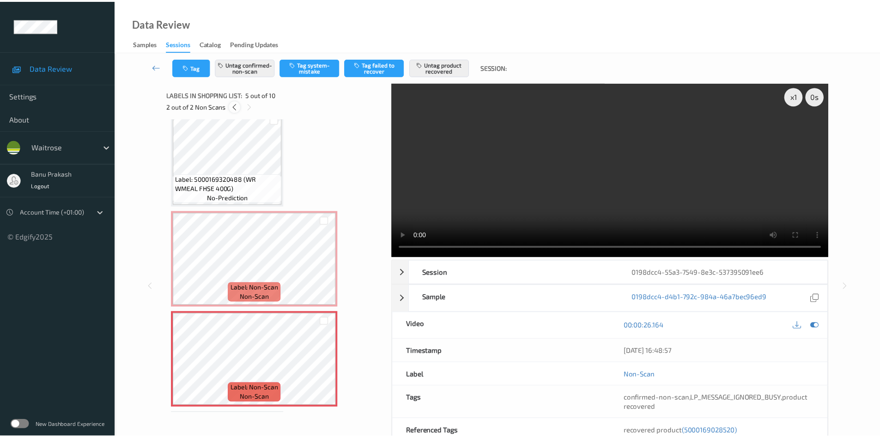
scroll to position [206, 0]
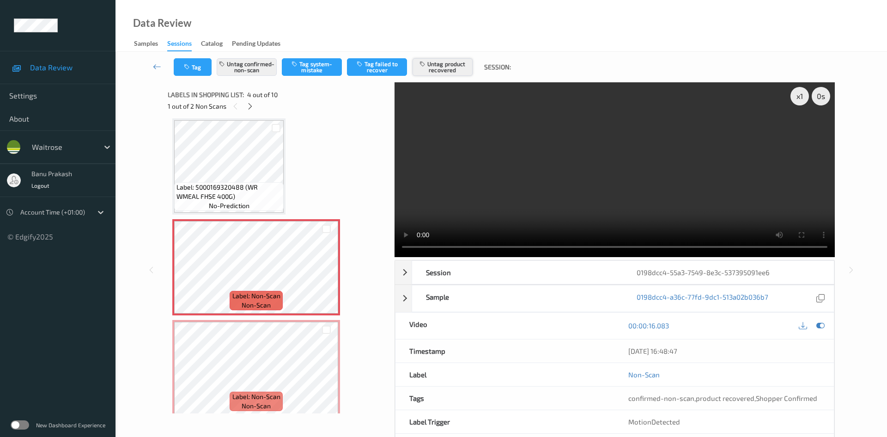
click at [441, 64] on button "Untag product recovered" at bounding box center [443, 67] width 60 height 18
click at [440, 70] on button "Tag product recovered" at bounding box center [443, 67] width 60 height 18
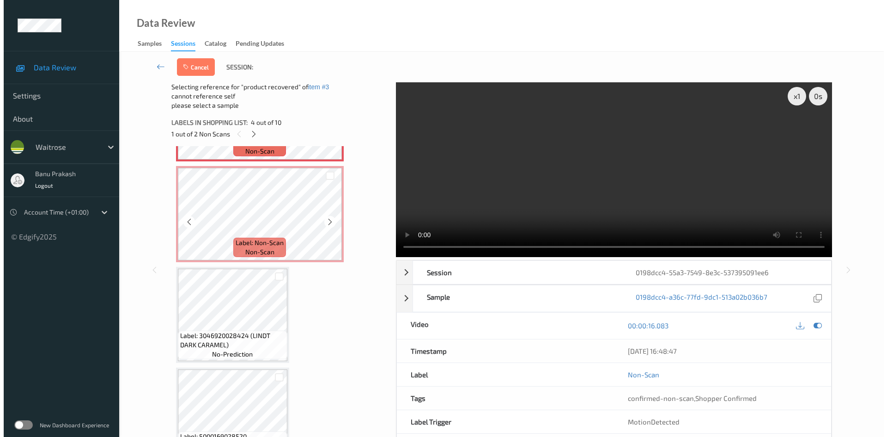
scroll to position [391, 0]
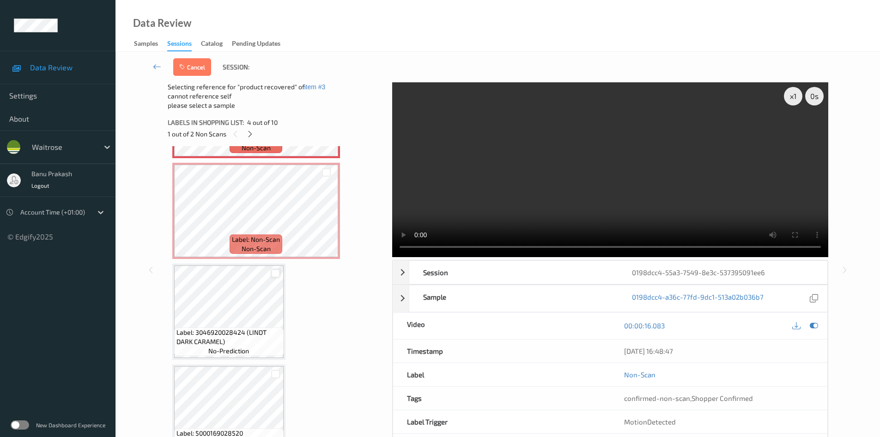
click at [277, 274] on div at bounding box center [275, 273] width 9 height 9
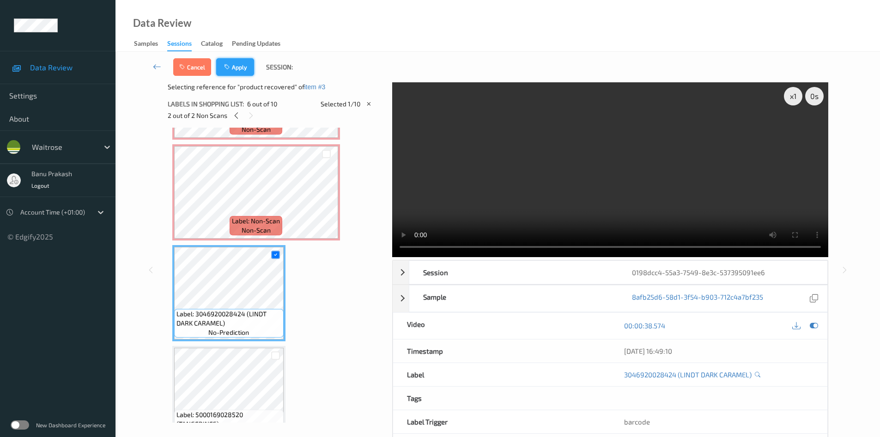
click at [244, 68] on button "Apply" at bounding box center [235, 67] width 38 height 18
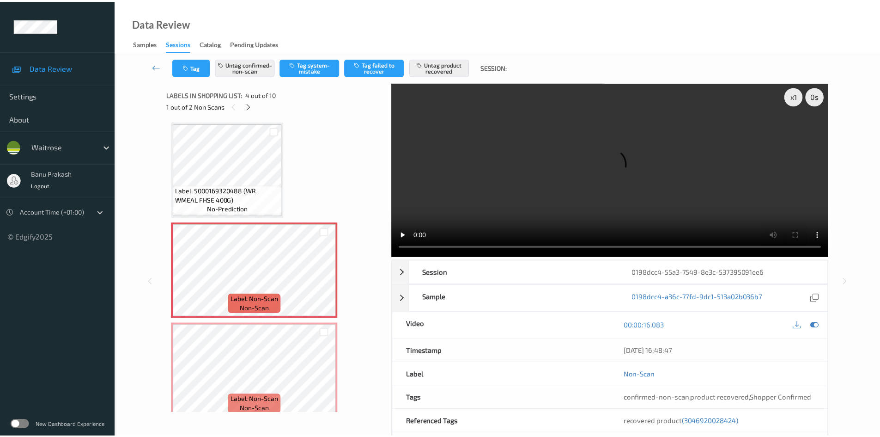
scroll to position [206, 0]
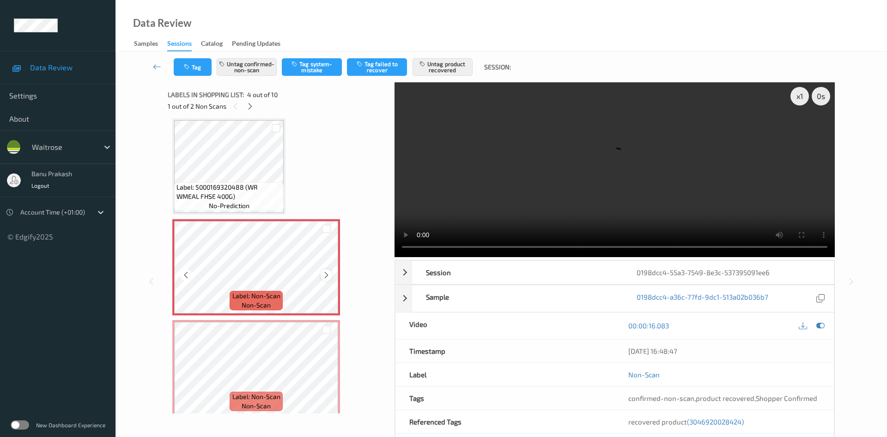
click at [325, 271] on icon at bounding box center [327, 275] width 8 height 8
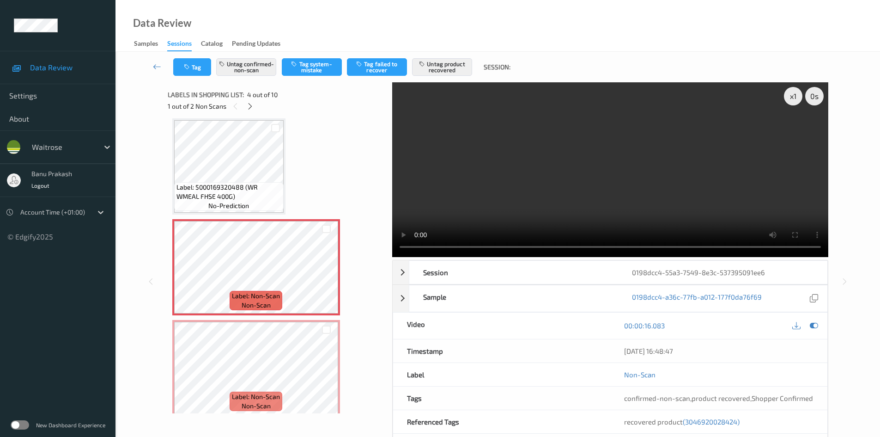
click at [706, 318] on div "00:00:16.083" at bounding box center [718, 325] width 217 height 26
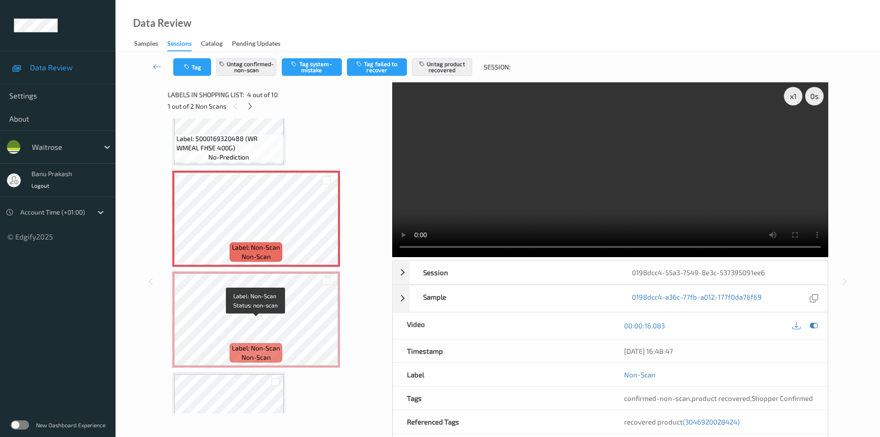
scroll to position [299, 0]
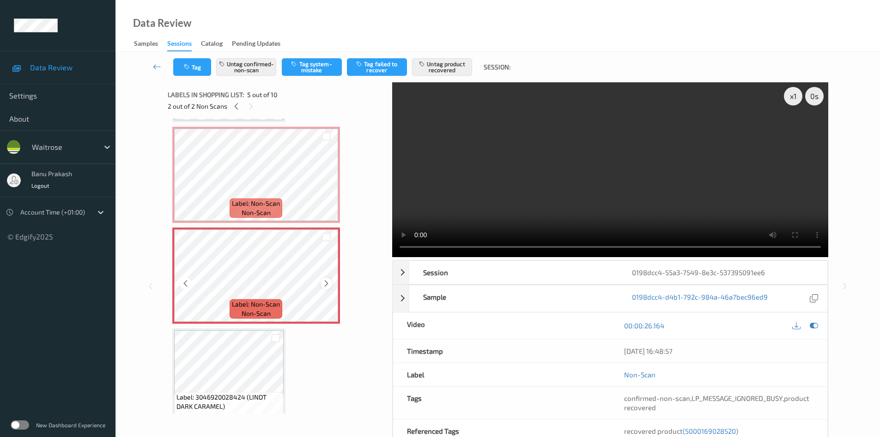
click at [328, 286] on icon at bounding box center [327, 283] width 8 height 8
click at [328, 288] on div at bounding box center [327, 283] width 12 height 12
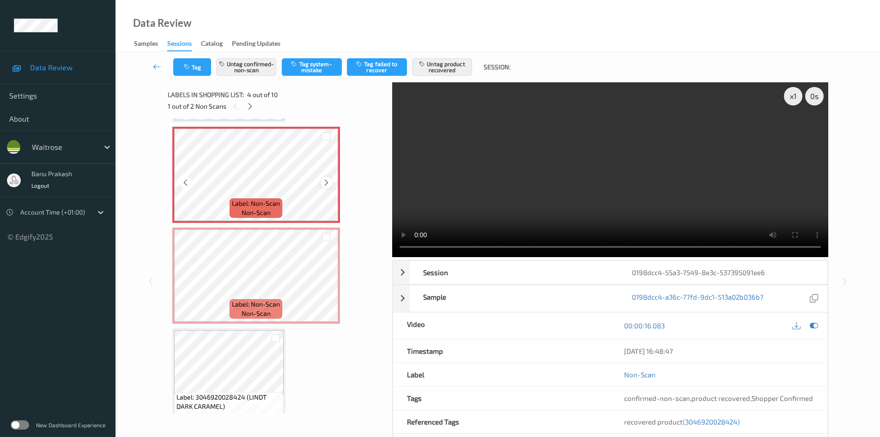
click at [323, 182] on icon at bounding box center [327, 182] width 8 height 8
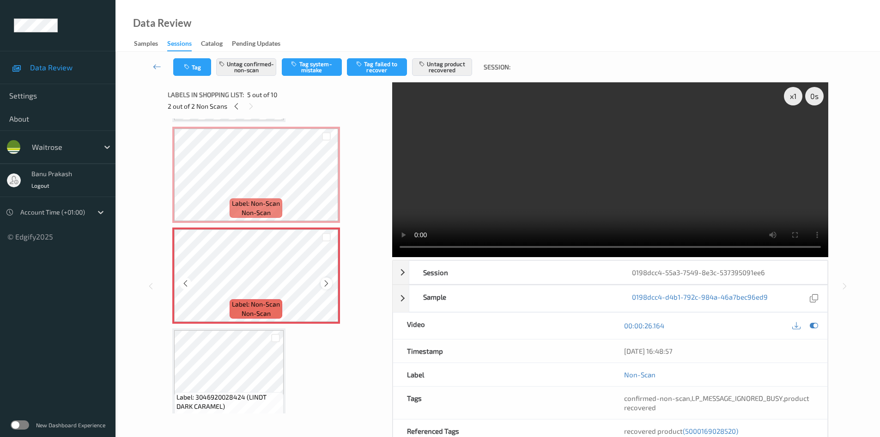
click at [329, 282] on icon at bounding box center [327, 283] width 8 height 8
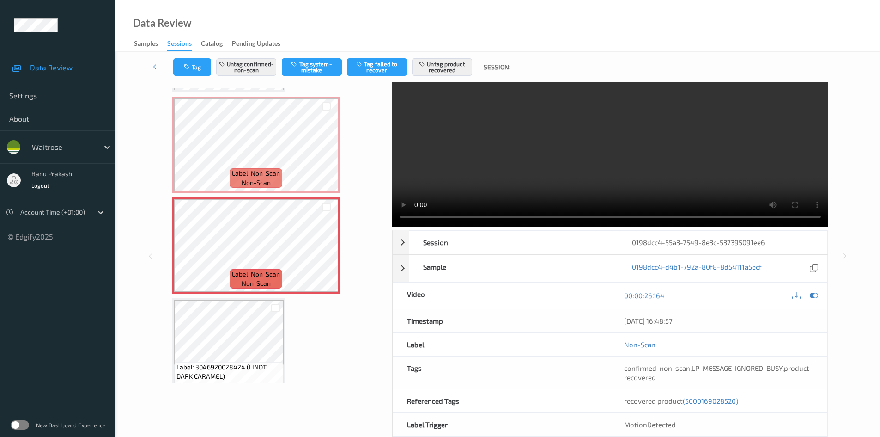
scroll to position [46, 0]
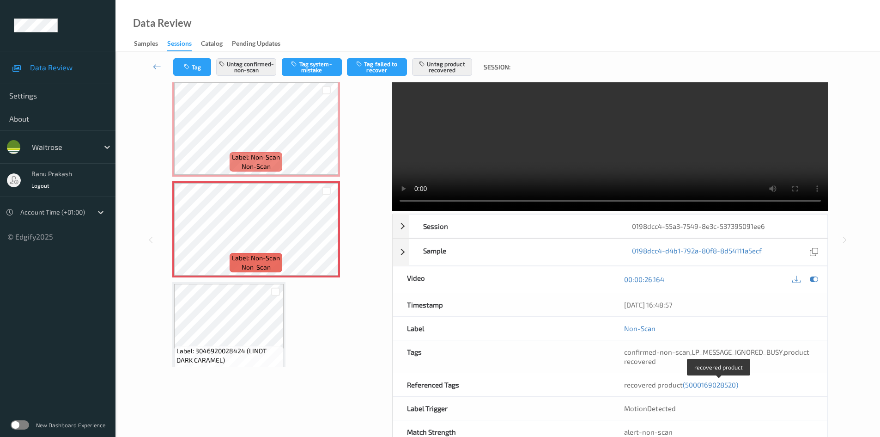
click at [713, 386] on span "(5000169028520)" at bounding box center [710, 384] width 55 height 8
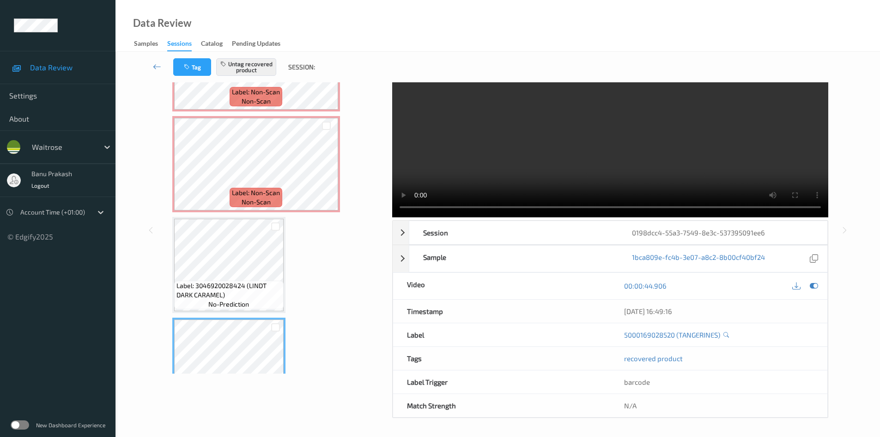
scroll to position [370, 0]
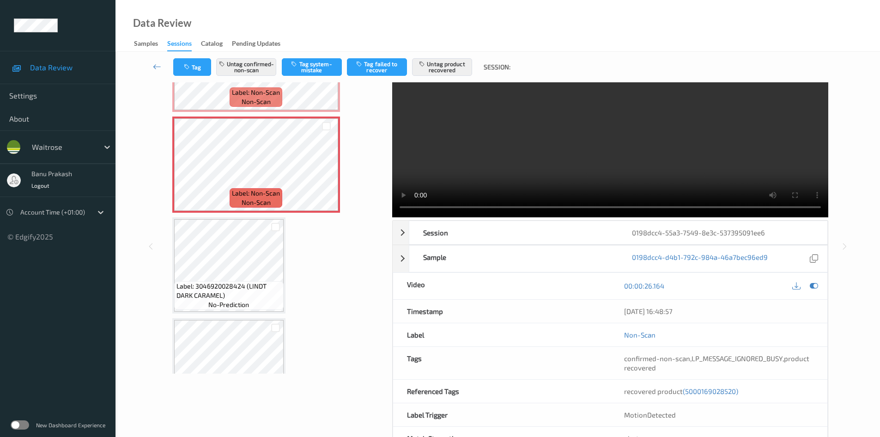
click at [579, 179] on video at bounding box center [610, 130] width 436 height 175
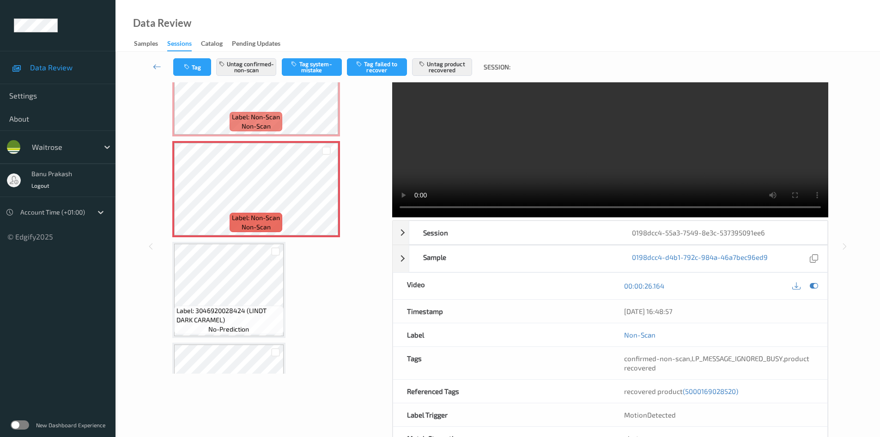
scroll to position [323, 0]
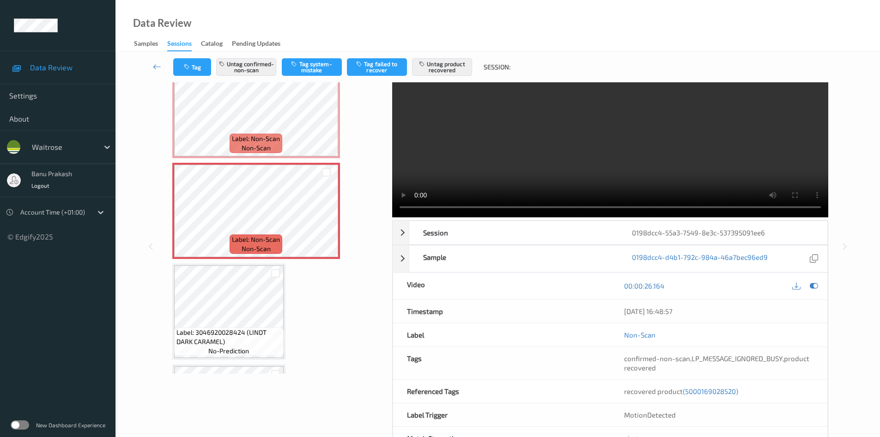
click at [578, 128] on video at bounding box center [610, 130] width 436 height 175
click at [325, 219] on icon at bounding box center [327, 218] width 8 height 8
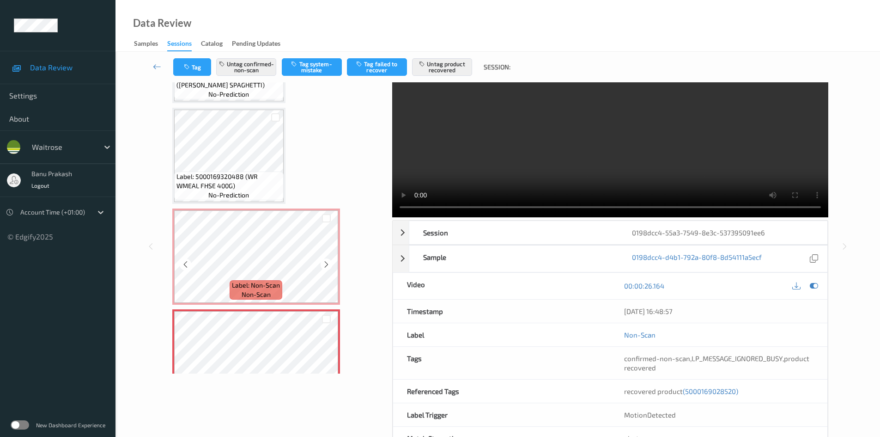
scroll to position [139, 0]
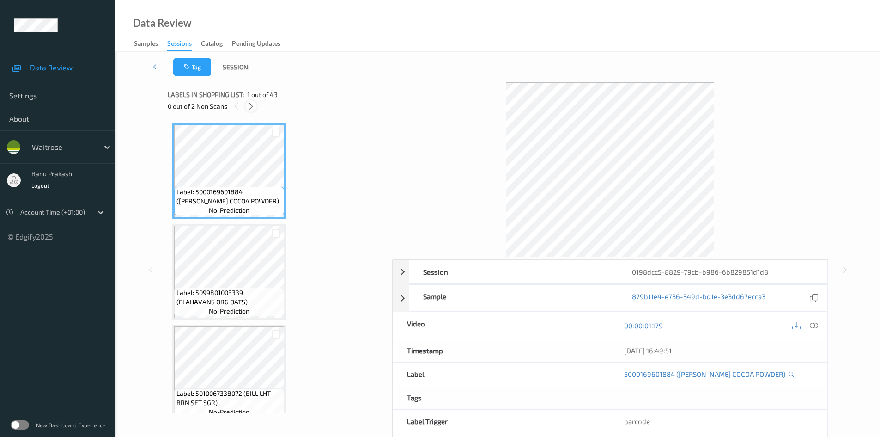
click at [247, 103] on icon at bounding box center [251, 106] width 8 height 8
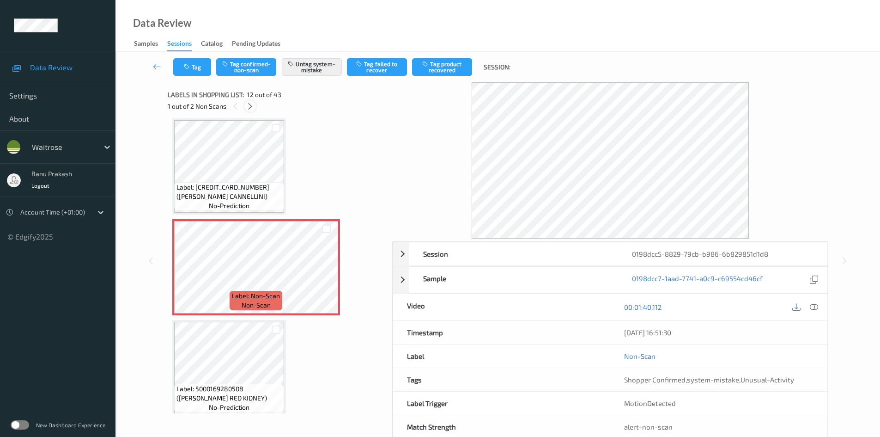
click at [247, 103] on icon at bounding box center [250, 106] width 8 height 8
click at [238, 104] on icon at bounding box center [236, 106] width 8 height 8
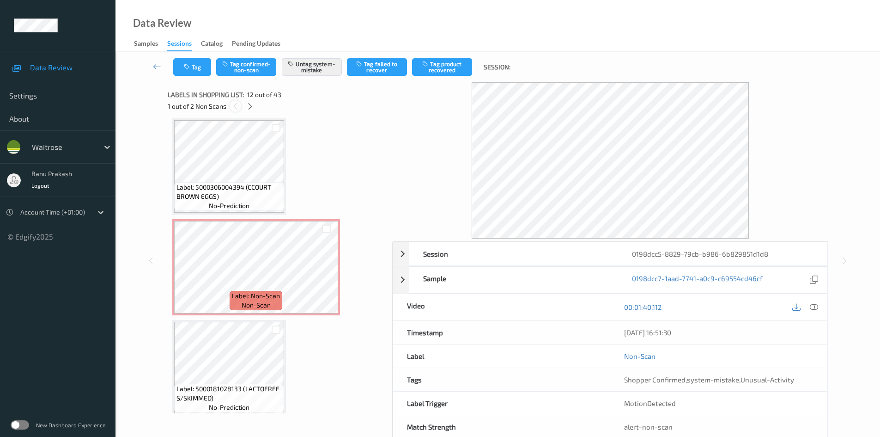
scroll to position [1012, 0]
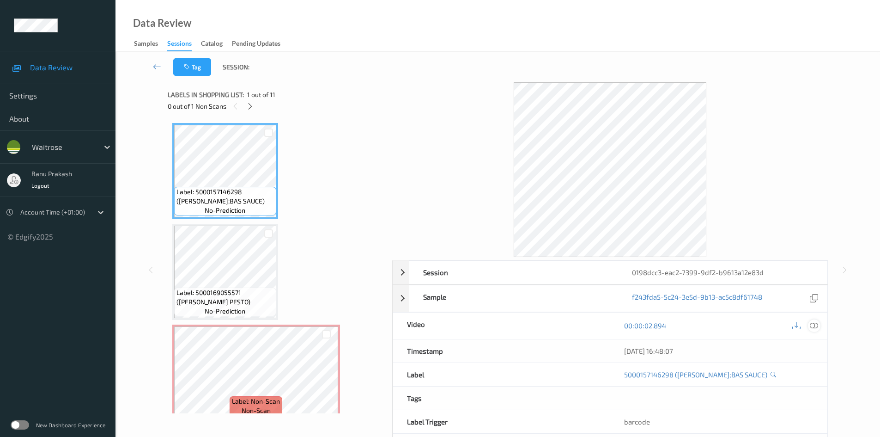
click at [812, 327] on icon at bounding box center [814, 325] width 8 height 8
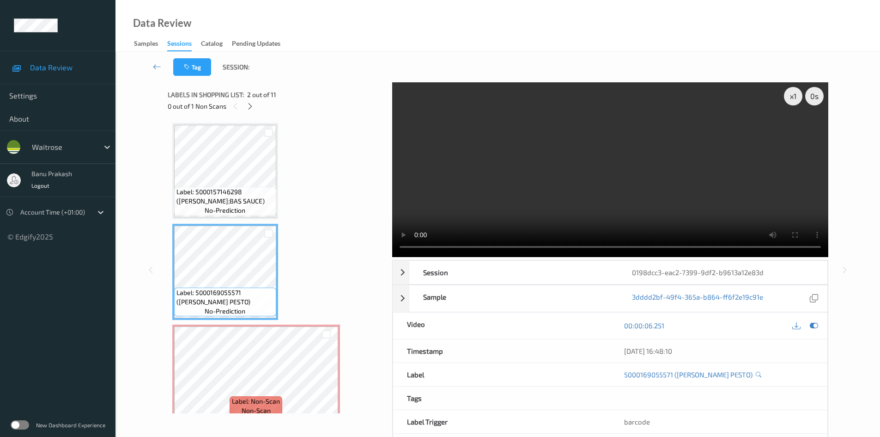
click at [549, 213] on video at bounding box center [610, 169] width 436 height 175
click at [507, 168] on video at bounding box center [610, 169] width 436 height 175
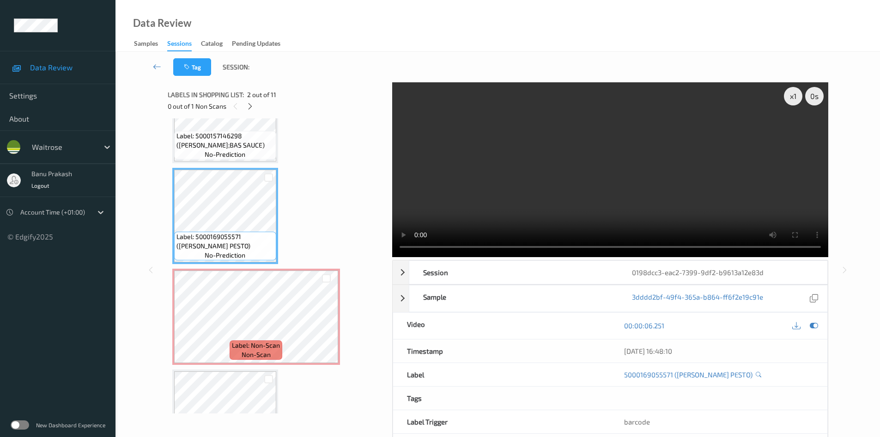
scroll to position [185, 0]
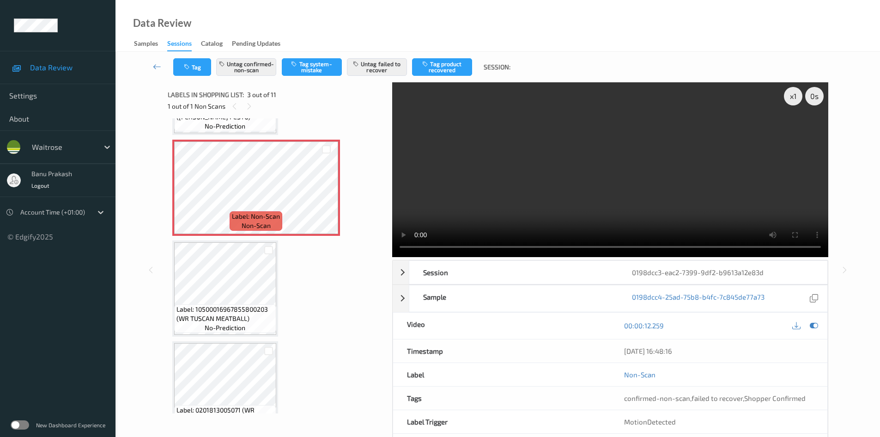
click at [723, 162] on video at bounding box center [610, 169] width 436 height 175
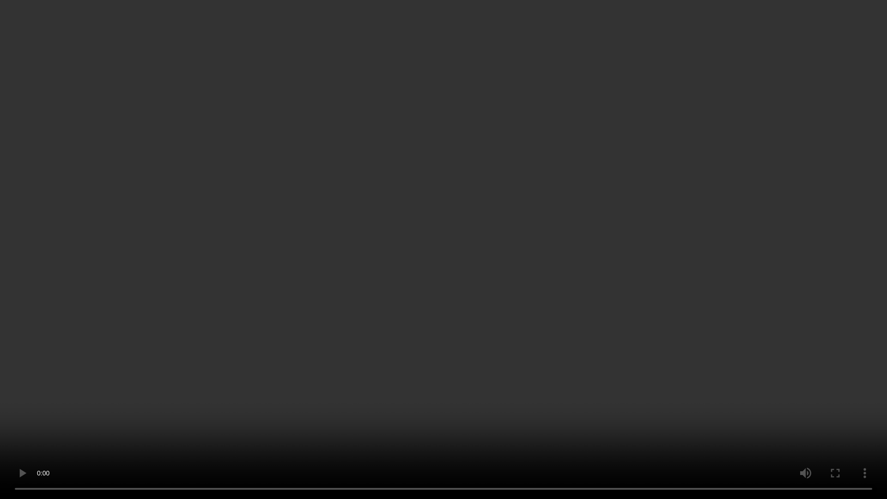
click at [699, 287] on video at bounding box center [443, 249] width 887 height 499
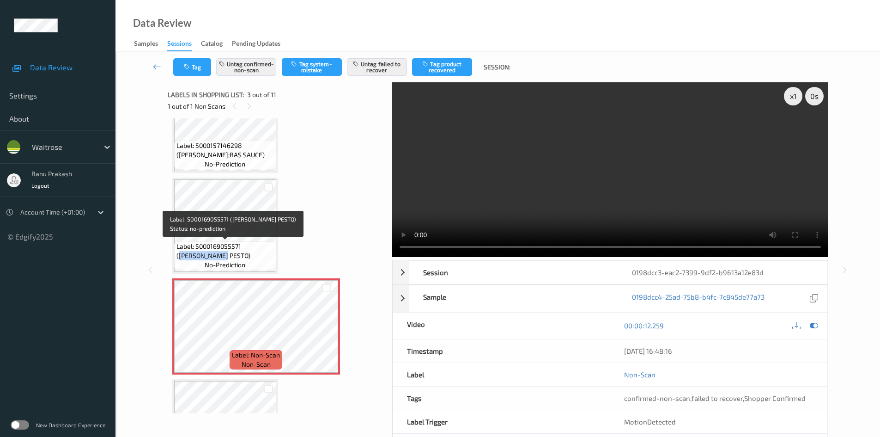
drag, startPoint x: 244, startPoint y: 247, endPoint x: 217, endPoint y: 255, distance: 28.3
click at [215, 256] on span "Label: 5000169055571 ([PERSON_NAME] PESTO)" at bounding box center [226, 251] width 98 height 18
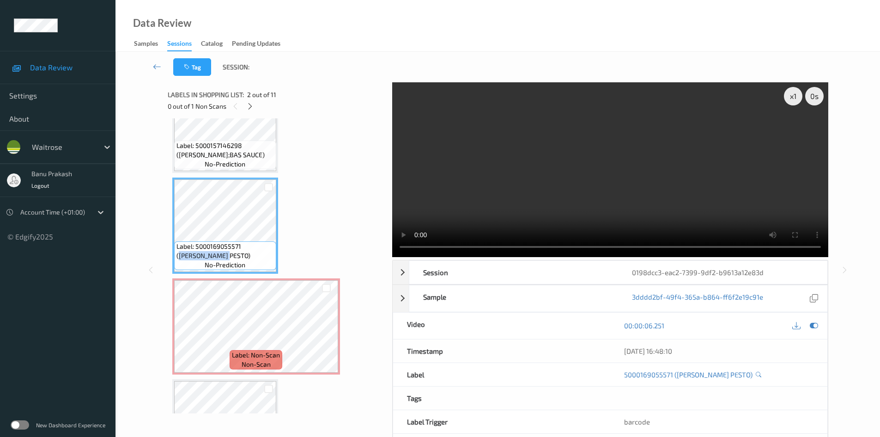
copy span "[PERSON_NAME] PESTO"
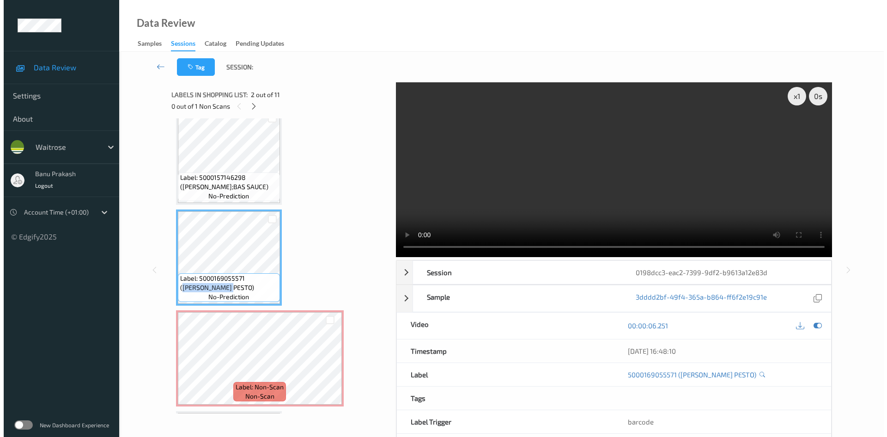
scroll to position [0, 0]
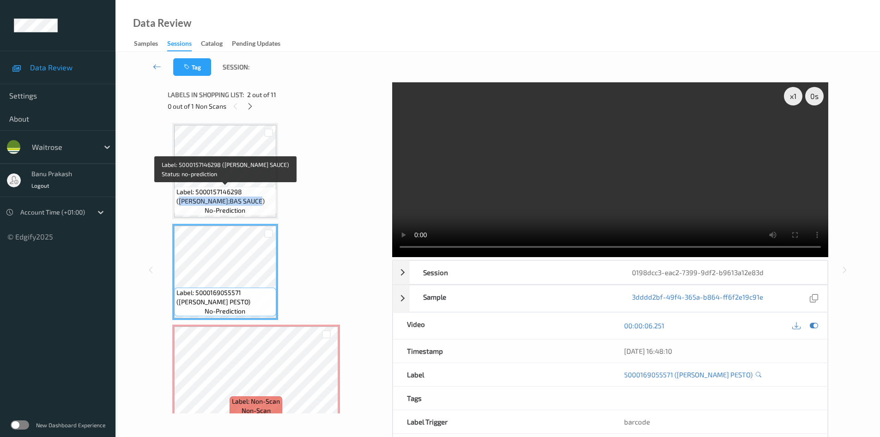
drag, startPoint x: 244, startPoint y: 189, endPoint x: 240, endPoint y: 201, distance: 12.3
click at [240, 201] on span "Label: 5000157146298 (HEINZ TOM&amp;BAS SAUCE)" at bounding box center [226, 196] width 98 height 18
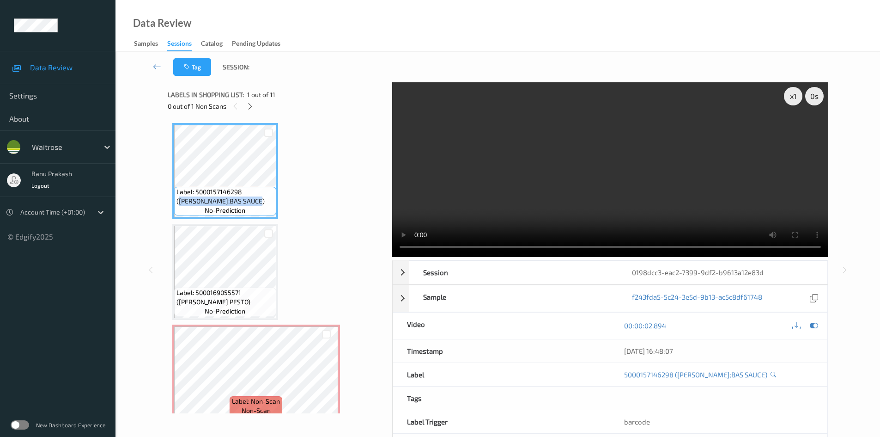
copy span "HEINZ TOM&amp;BAS SAUCE"
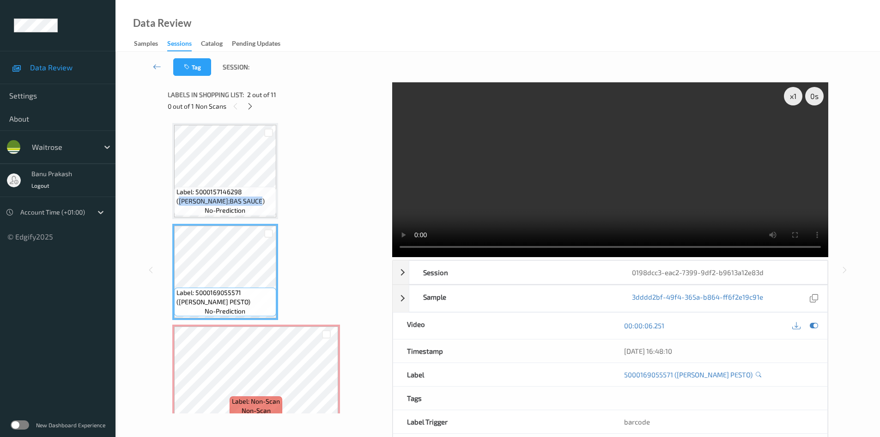
click at [658, 191] on video at bounding box center [610, 169] width 436 height 175
click at [616, 192] on video at bounding box center [610, 169] width 436 height 175
click at [627, 171] on video at bounding box center [610, 169] width 436 height 175
click at [626, 184] on video at bounding box center [610, 169] width 436 height 175
click at [498, 197] on video at bounding box center [610, 169] width 436 height 175
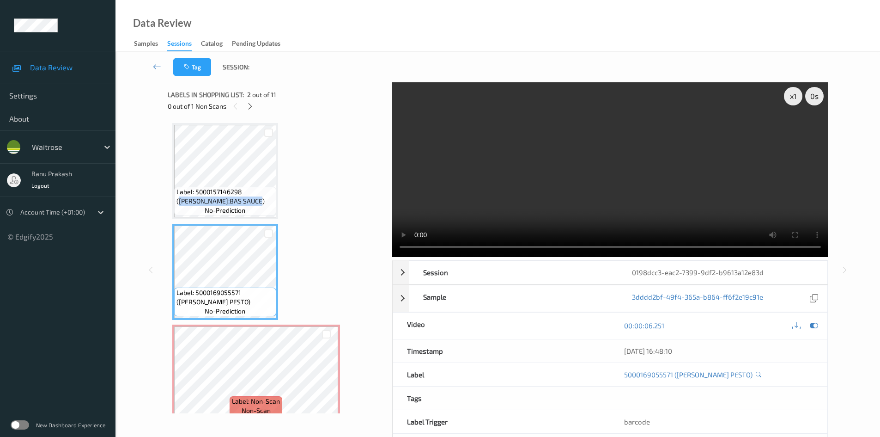
click at [498, 197] on video at bounding box center [610, 169] width 436 height 175
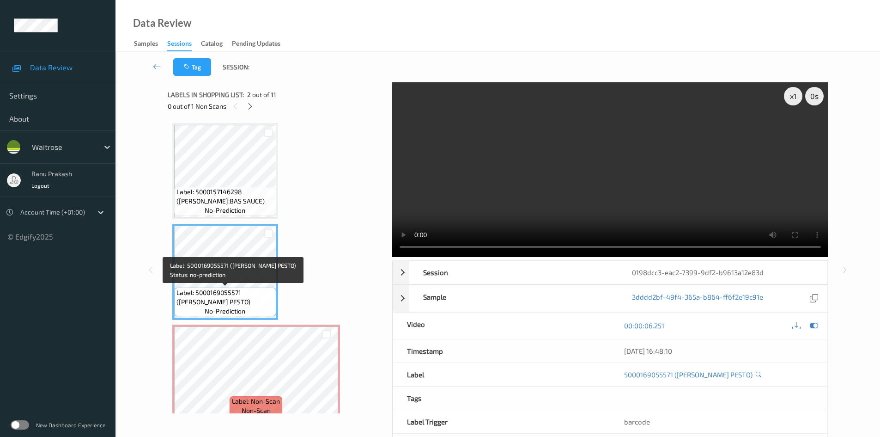
click at [255, 288] on span "Label: 5000169055571 (WR GREEN PESTO)" at bounding box center [226, 297] width 98 height 18
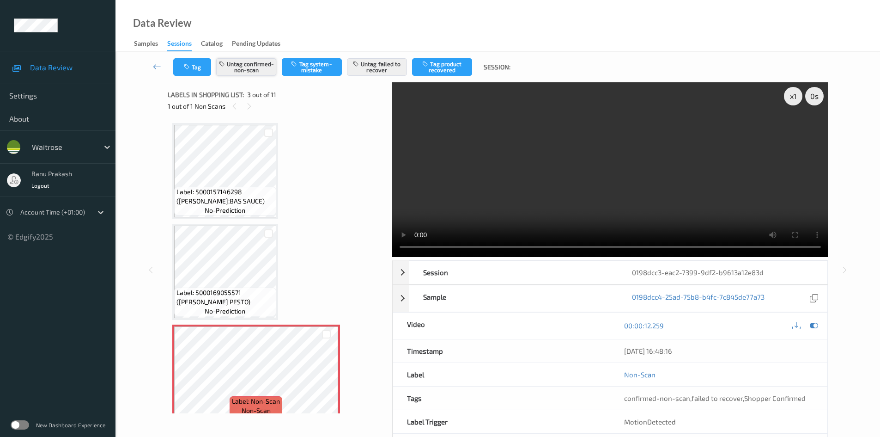
click at [257, 68] on button "Untag confirmed-non-scan" at bounding box center [246, 67] width 60 height 18
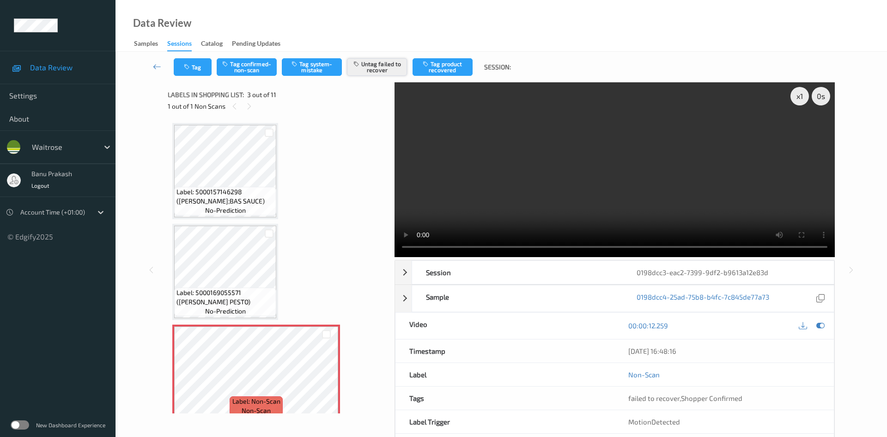
click at [360, 67] on icon "button" at bounding box center [358, 64] width 8 height 6
click at [322, 66] on button "Tag system-mistake" at bounding box center [312, 67] width 60 height 18
click at [197, 66] on button "Tag" at bounding box center [193, 67] width 38 height 18
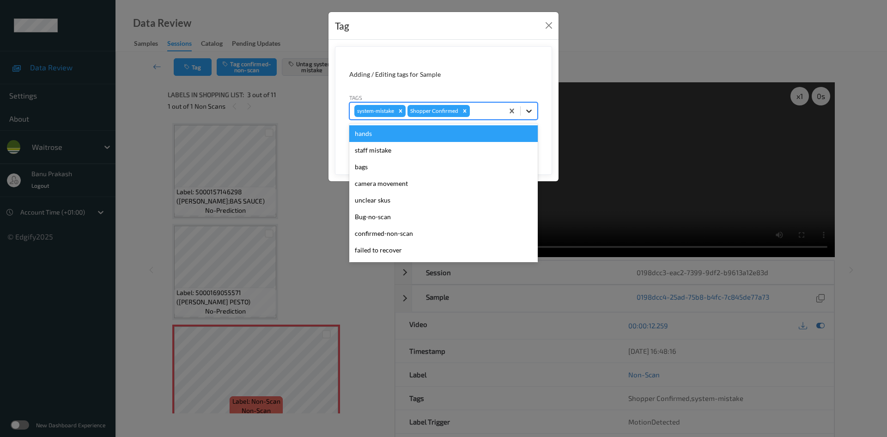
click at [536, 107] on div at bounding box center [529, 111] width 17 height 17
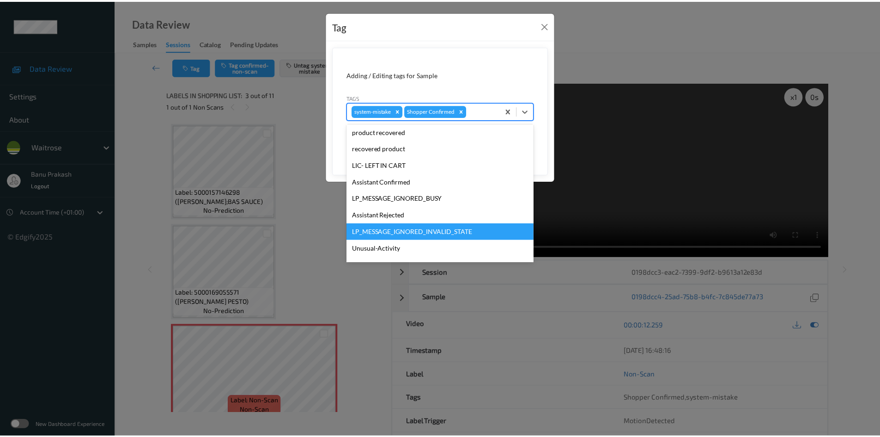
scroll to position [139, 0]
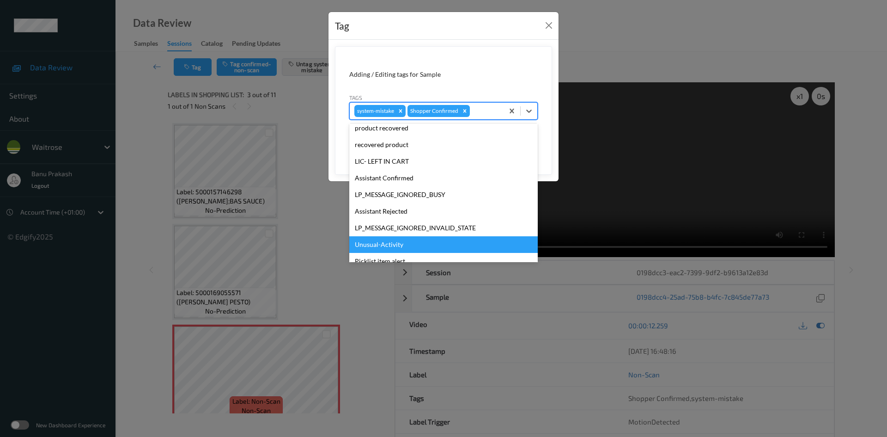
click at [422, 243] on div "Unusual-Activity" at bounding box center [443, 244] width 189 height 17
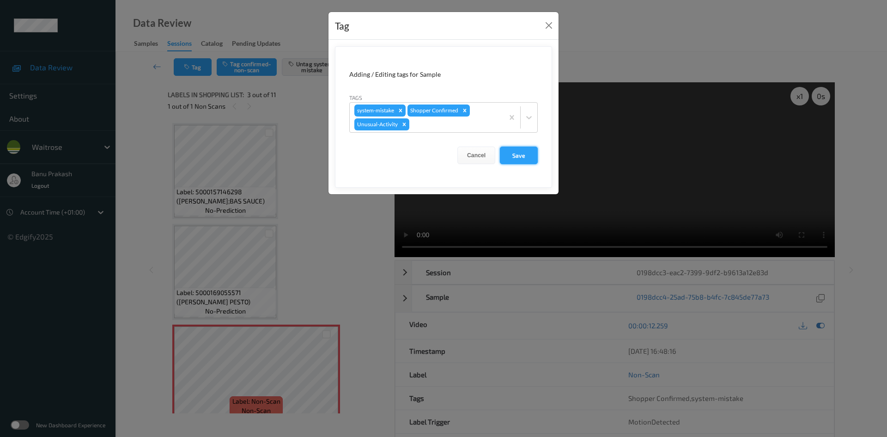
click at [518, 155] on button "Save" at bounding box center [519, 155] width 38 height 18
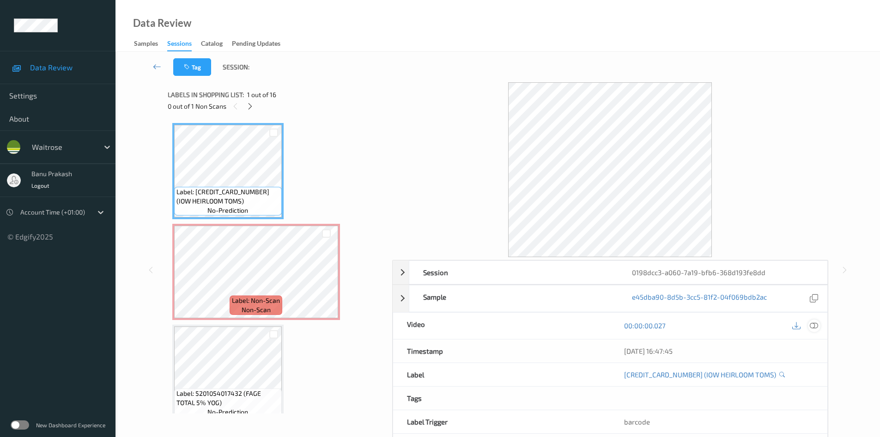
click at [814, 326] on icon at bounding box center [814, 325] width 8 height 8
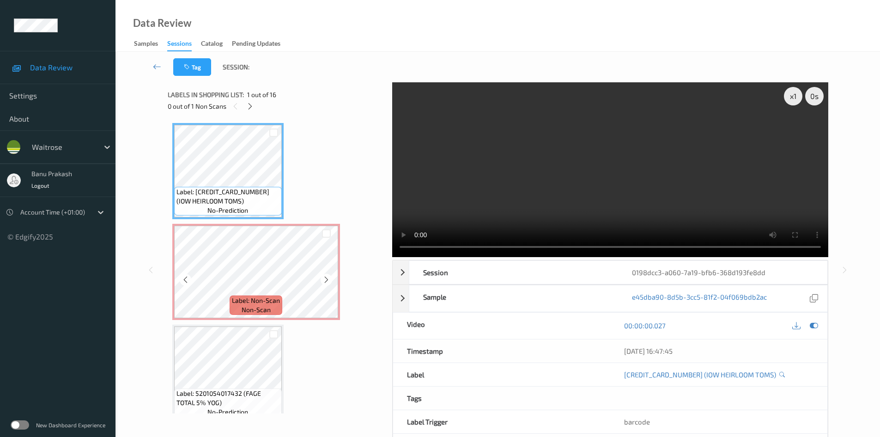
click at [232, 301] on span "Label: Non-Scan" at bounding box center [256, 300] width 48 height 9
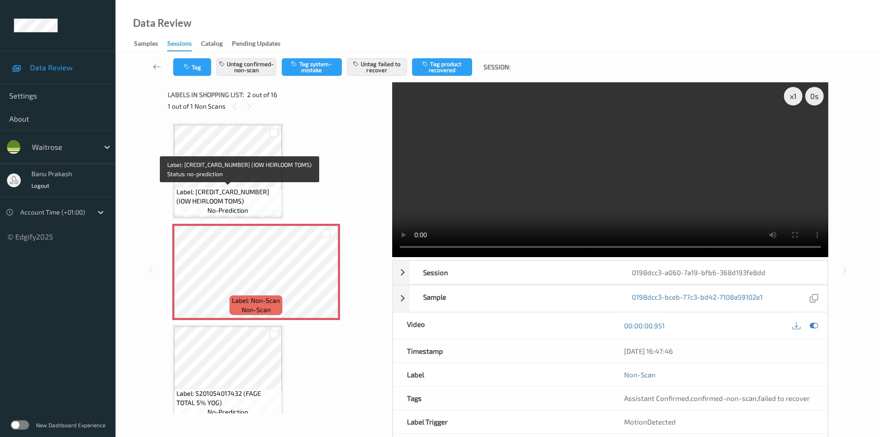
click at [227, 192] on span "Label: [CREDIT_CARD_NUMBER] (IOW HEIRLOOM TOMS)" at bounding box center [228, 196] width 103 height 18
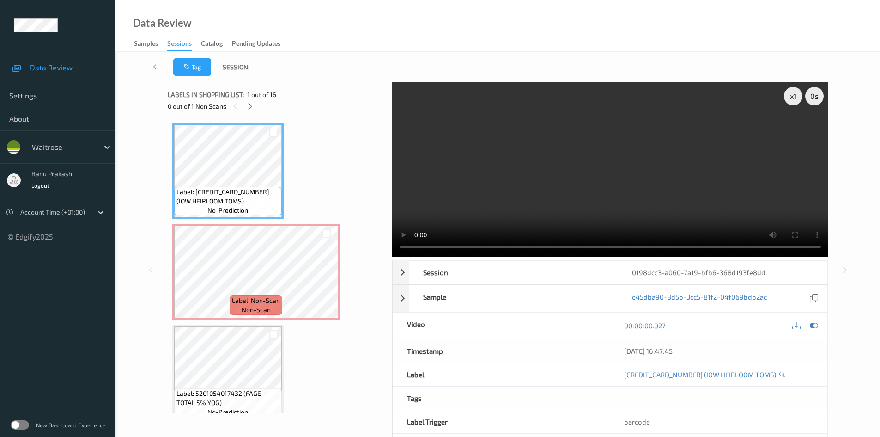
click at [481, 213] on video at bounding box center [610, 169] width 436 height 175
click at [554, 206] on video at bounding box center [610, 169] width 436 height 175
click at [690, 191] on video at bounding box center [610, 169] width 436 height 175
click at [572, 182] on video at bounding box center [610, 169] width 436 height 175
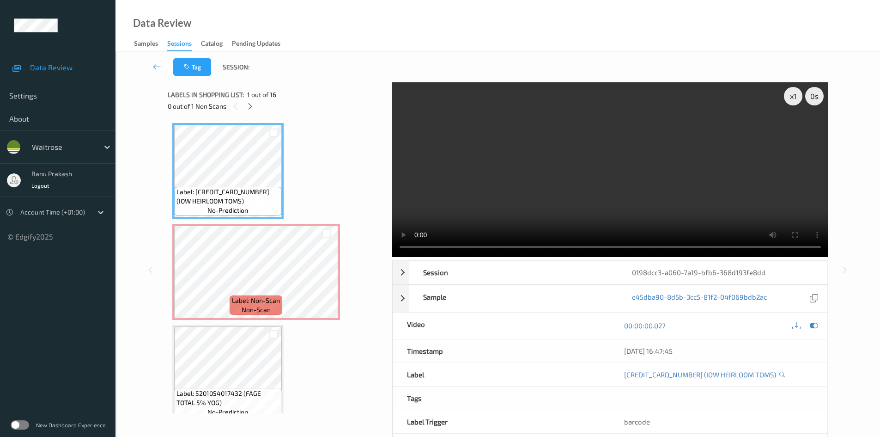
click at [547, 177] on video at bounding box center [610, 169] width 436 height 175
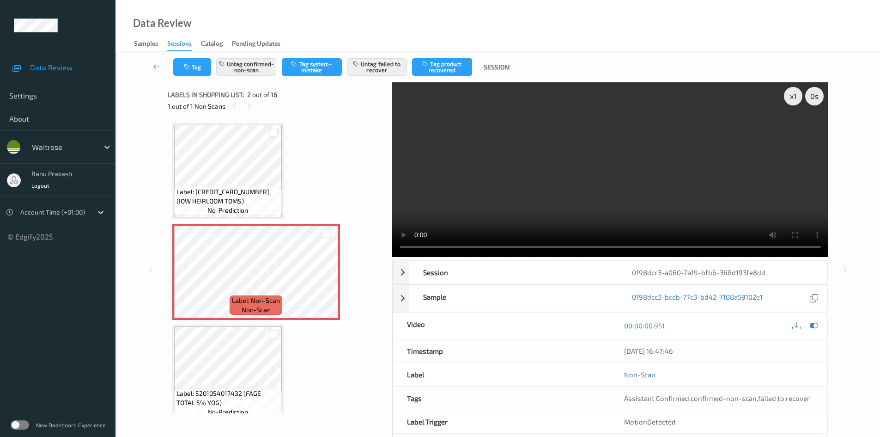
click at [575, 165] on video at bounding box center [610, 169] width 436 height 175
click at [546, 170] on video at bounding box center [610, 169] width 436 height 175
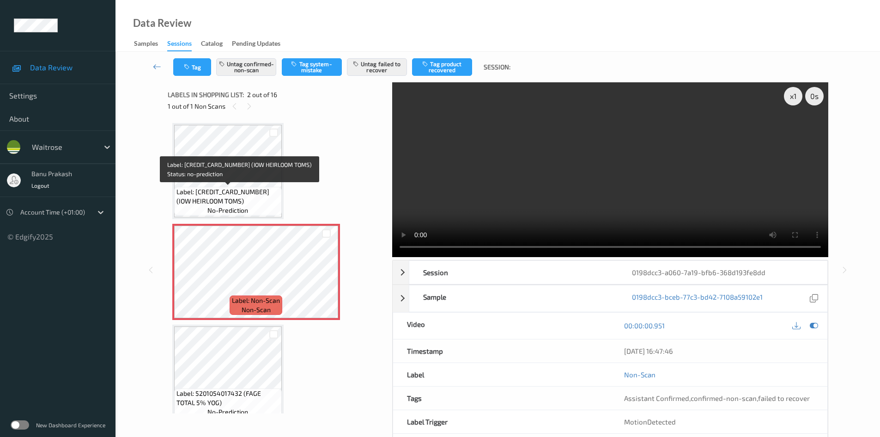
click at [221, 195] on span "Label: 5060192824414 (IOW HEIRLOOM TOMS)" at bounding box center [228, 196] width 103 height 18
click at [241, 201] on span "Label: 5060192824414 (IOW HEIRLOOM TOMS)" at bounding box center [228, 196] width 103 height 18
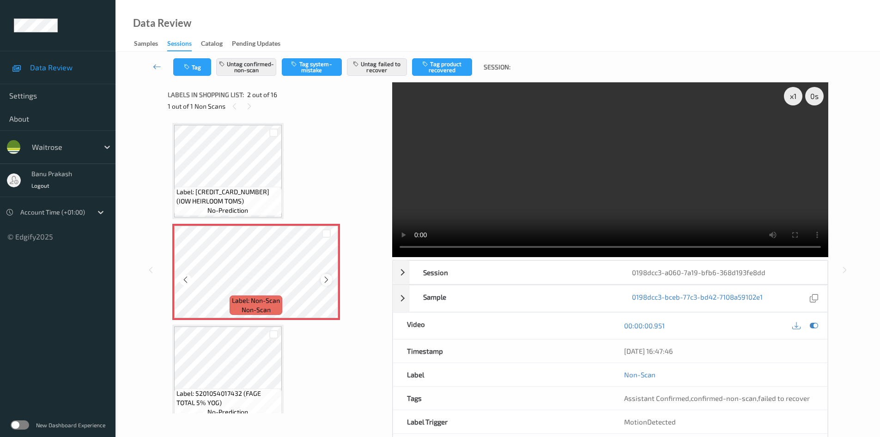
click at [324, 282] on icon at bounding box center [327, 279] width 8 height 8
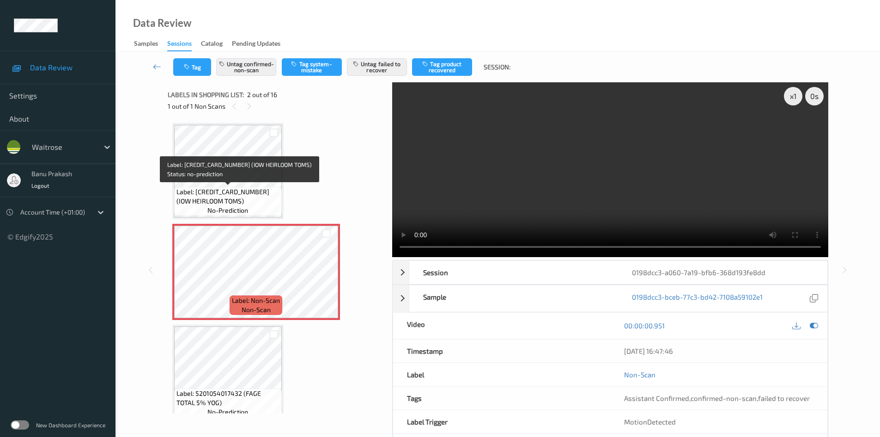
click at [237, 197] on span "Label: 5060192824414 (IOW HEIRLOOM TOMS)" at bounding box center [228, 196] width 103 height 18
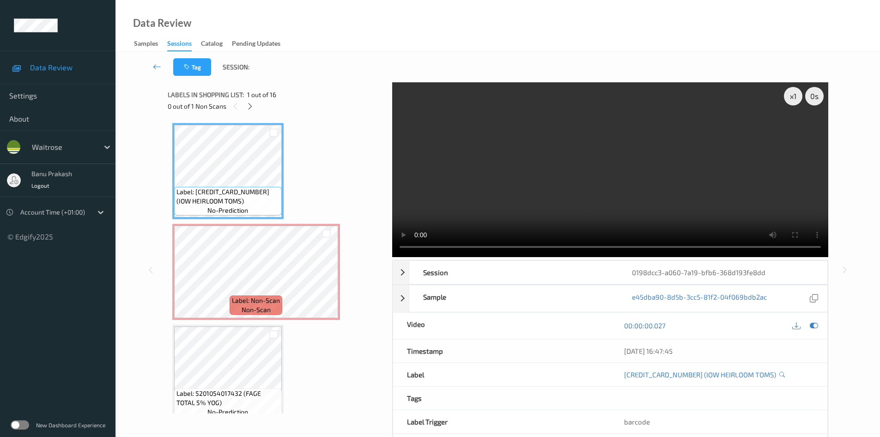
click at [494, 210] on video at bounding box center [610, 169] width 436 height 175
click at [462, 187] on video at bounding box center [610, 169] width 436 height 175
click at [528, 207] on video at bounding box center [610, 169] width 436 height 175
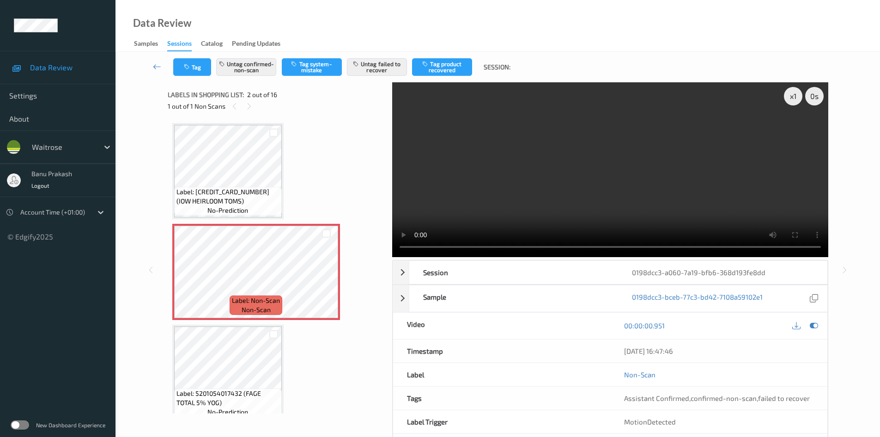
click at [541, 209] on video at bounding box center [610, 169] width 436 height 175
click at [262, 63] on button "Untag confirmed-non-scan" at bounding box center [246, 67] width 60 height 18
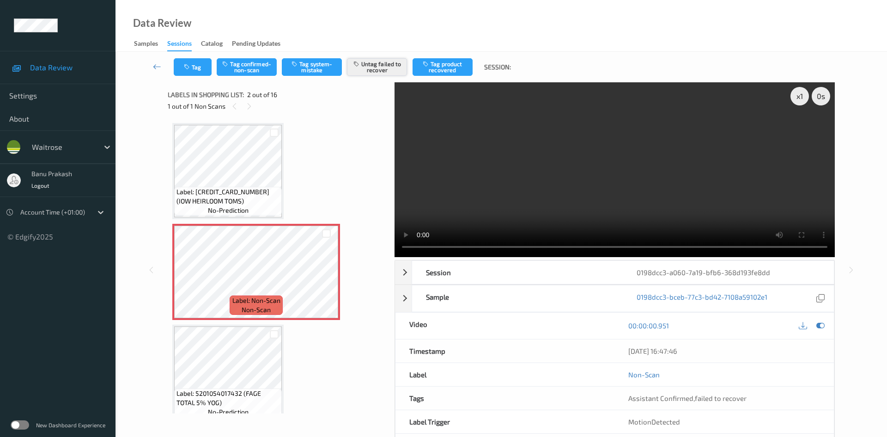
click at [373, 67] on button "Untag failed to recover" at bounding box center [377, 67] width 60 height 18
click at [316, 67] on button "Tag system-mistake" at bounding box center [312, 67] width 60 height 18
click at [199, 72] on button "Tag" at bounding box center [193, 67] width 38 height 18
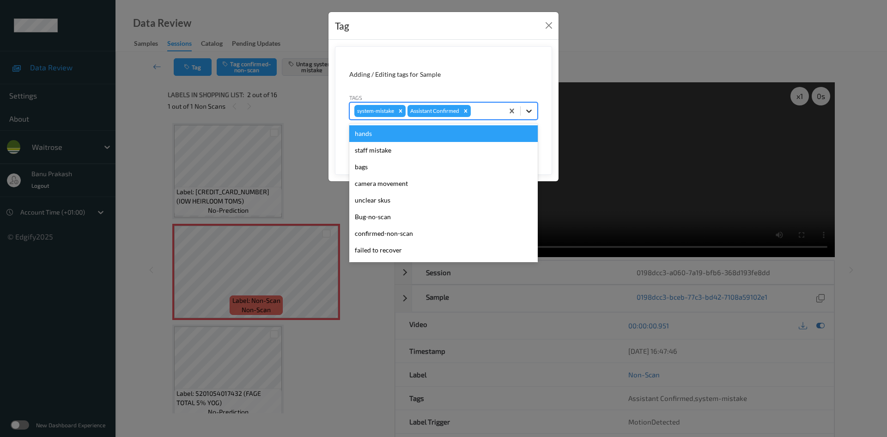
click at [532, 107] on icon at bounding box center [529, 110] width 9 height 9
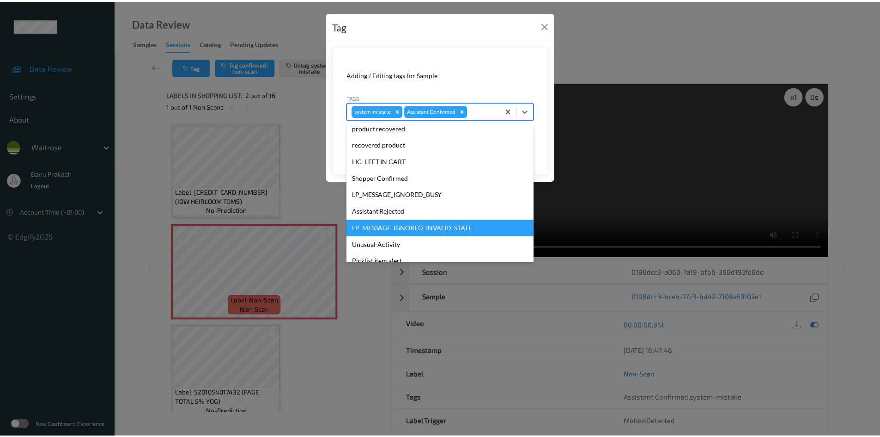
scroll to position [198, 0]
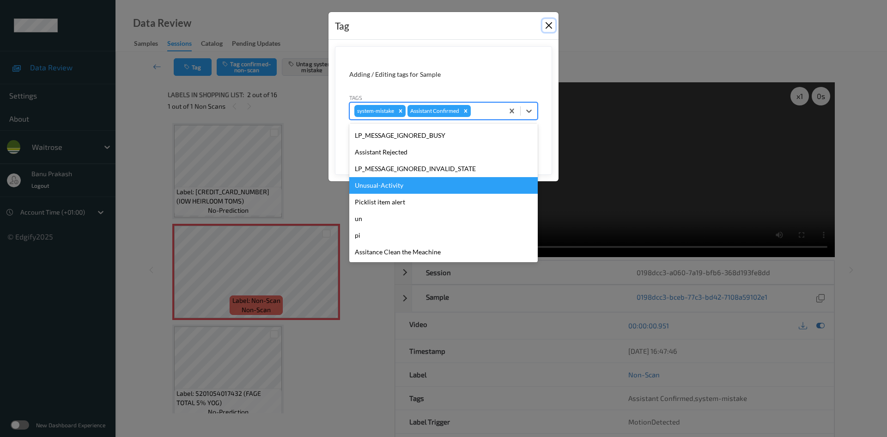
click at [549, 24] on button "Close" at bounding box center [549, 25] width 13 height 13
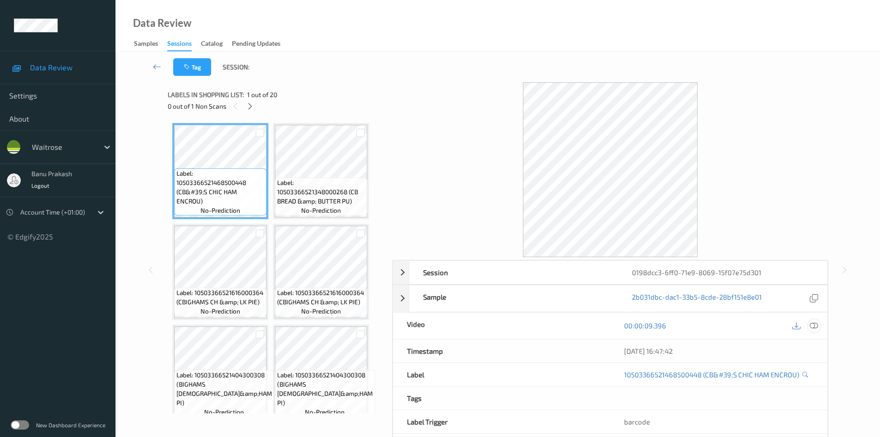
click at [817, 329] on icon at bounding box center [814, 325] width 8 height 8
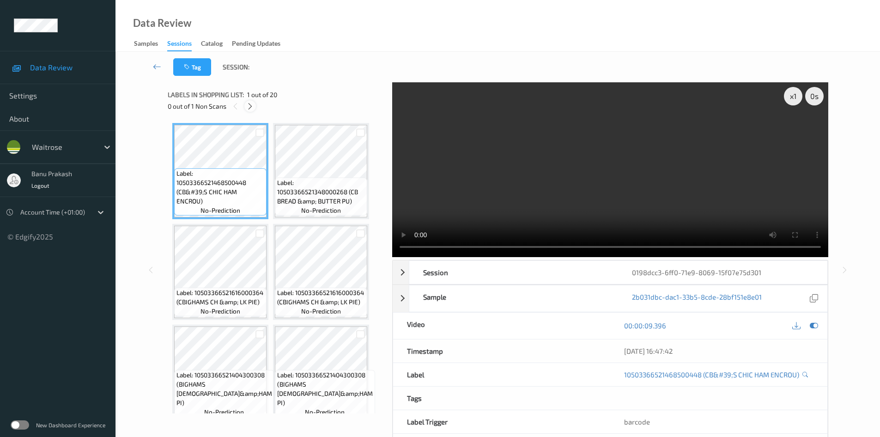
click at [250, 104] on icon at bounding box center [250, 106] width 8 height 8
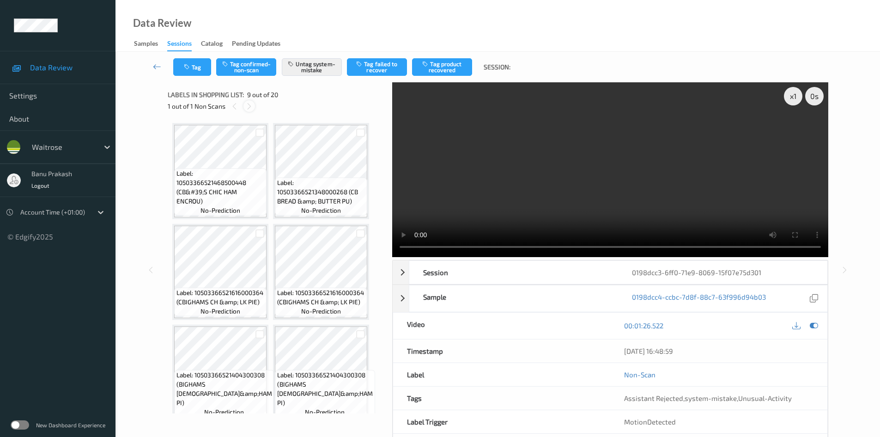
scroll to position [408, 0]
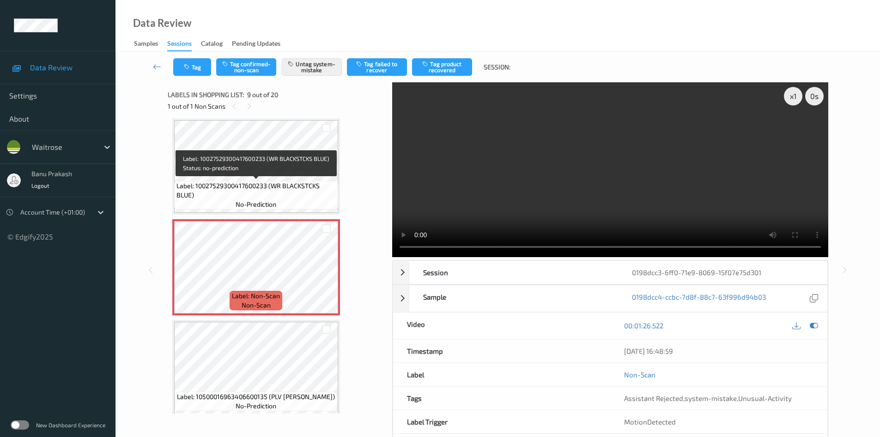
click at [248, 184] on span "Label: 10027529300417600233 (WR BLACKSTCKS BLUE)" at bounding box center [256, 190] width 159 height 18
click at [236, 191] on span "Label: 10027529300417600233 (WR BLACKSTCKS BLUE)" at bounding box center [256, 190] width 159 height 18
click at [240, 185] on span "Label: 10027529300417600233 (WR BLACKSTCKS BLUE)" at bounding box center [256, 190] width 159 height 18
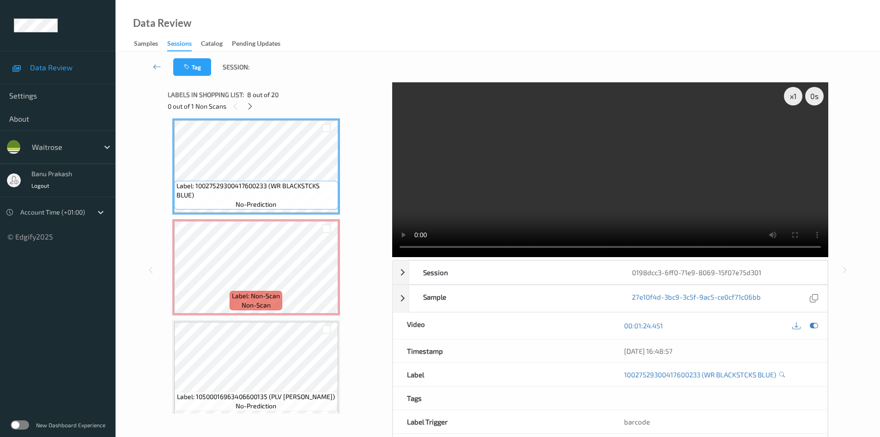
click at [533, 167] on video at bounding box center [610, 169] width 436 height 175
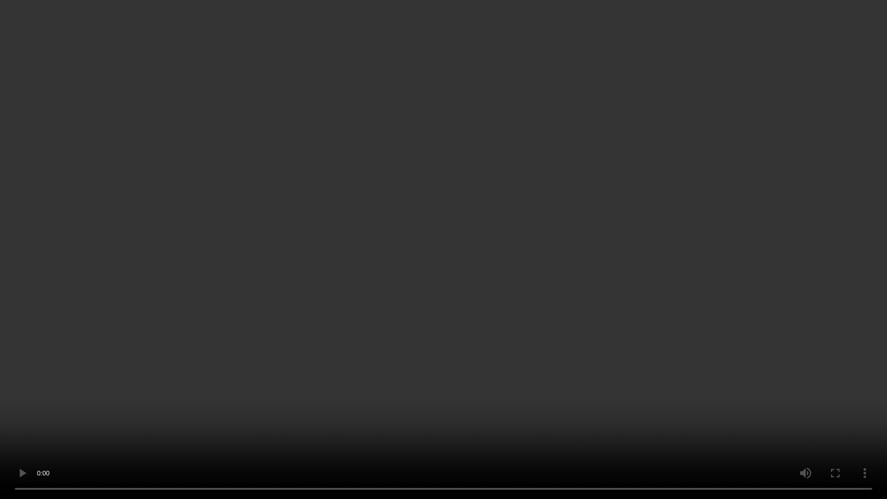
click at [603, 313] on video at bounding box center [443, 249] width 887 height 499
click at [487, 277] on video at bounding box center [443, 249] width 887 height 499
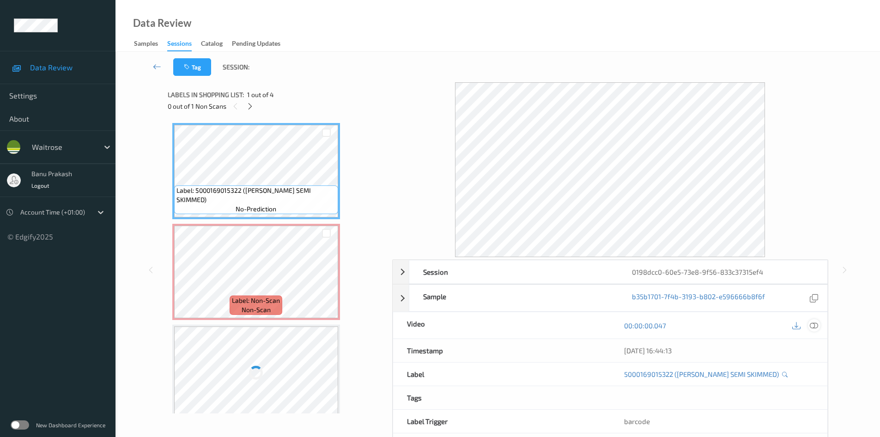
click at [814, 327] on icon at bounding box center [814, 325] width 8 height 8
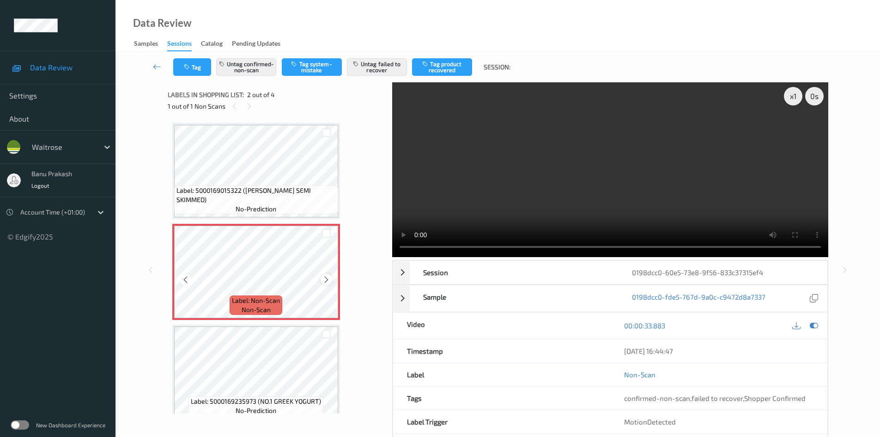
click at [325, 281] on icon at bounding box center [327, 279] width 8 height 8
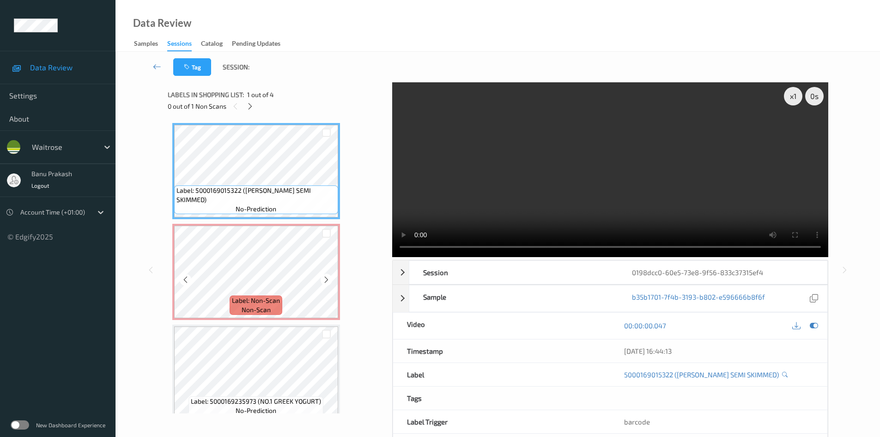
click at [266, 297] on span "Label: Non-Scan" at bounding box center [256, 300] width 48 height 9
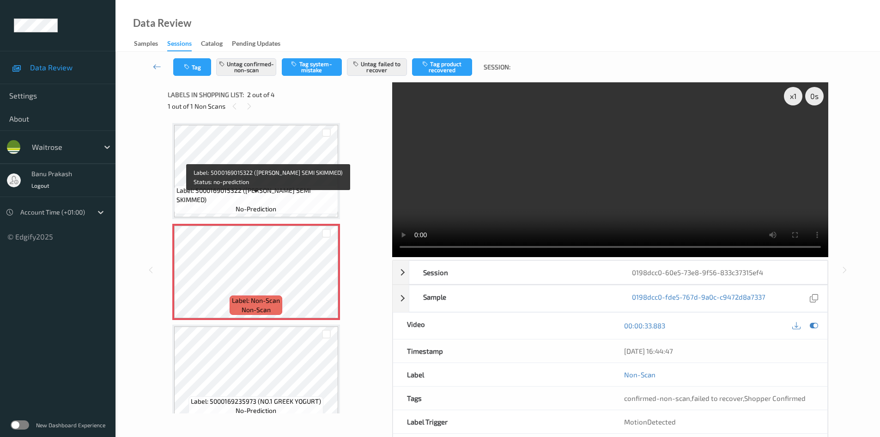
click at [266, 201] on span "Label: 5000169015322 ([PERSON_NAME] SEMI SKIMMED)" at bounding box center [256, 195] width 159 height 18
click at [294, 205] on div "Label: 5000169015322 ([PERSON_NAME] SEMI SKIMMED) no-prediction" at bounding box center [256, 199] width 165 height 29
click at [302, 200] on span "Label: 5000169015322 ([PERSON_NAME] SEMI SKIMMED)" at bounding box center [256, 195] width 159 height 18
click at [290, 199] on span "Label: 5000169015322 ([PERSON_NAME] SEMI SKIMMED)" at bounding box center [256, 195] width 159 height 18
click at [256, 205] on span "no-prediction" at bounding box center [256, 208] width 41 height 9
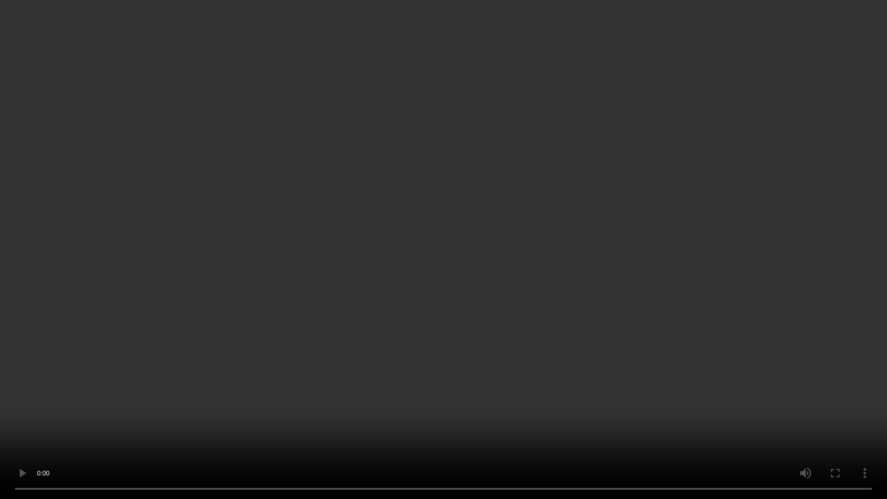
click at [616, 265] on video at bounding box center [443, 249] width 887 height 499
click at [388, 362] on video at bounding box center [443, 249] width 887 height 499
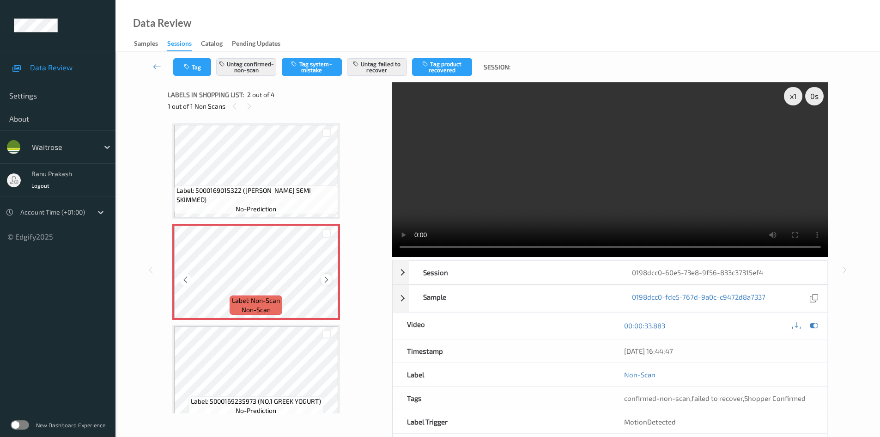
click at [329, 280] on icon at bounding box center [327, 279] width 8 height 8
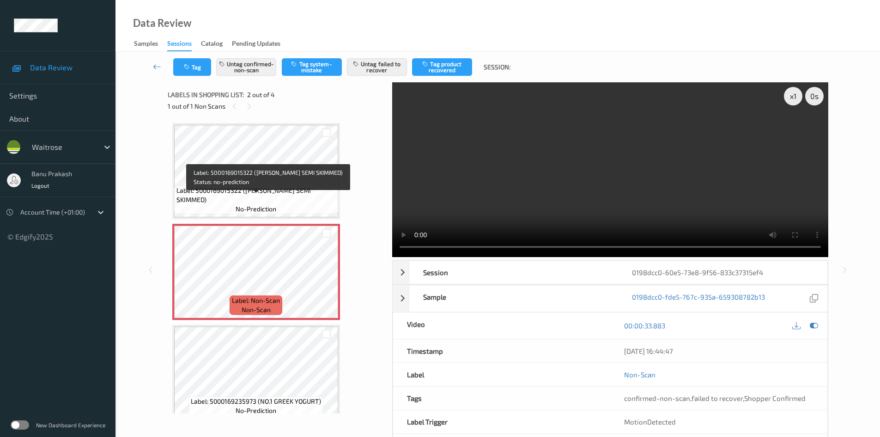
click at [306, 197] on span "Label: 5000169015322 ([PERSON_NAME] SEMI SKIMMED)" at bounding box center [256, 195] width 159 height 18
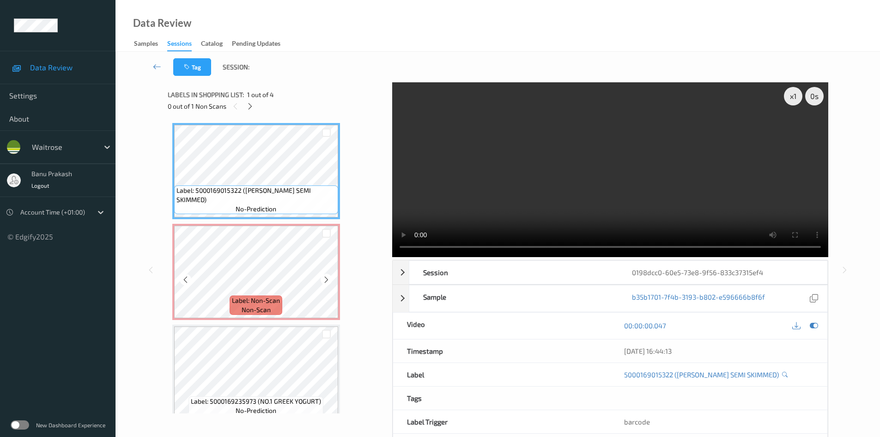
click at [278, 306] on div "Label: Non-Scan non-scan" at bounding box center [256, 304] width 53 height 19
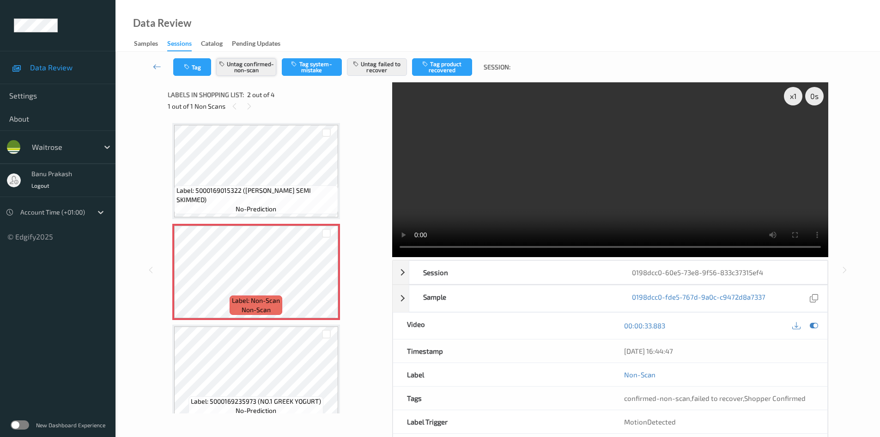
click at [245, 69] on button "Untag confirmed-non-scan" at bounding box center [246, 67] width 60 height 18
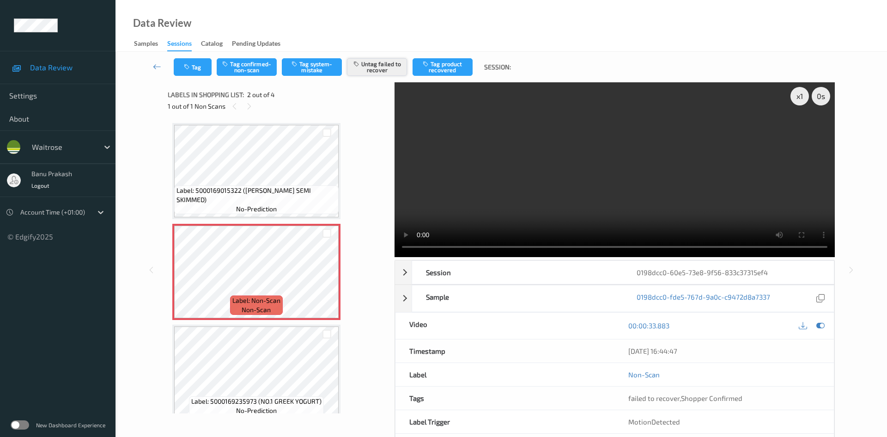
click at [384, 68] on button "Untag failed to recover" at bounding box center [377, 67] width 60 height 18
click at [330, 65] on button "Tag system-mistake" at bounding box center [312, 67] width 60 height 18
click at [195, 70] on button "Tag" at bounding box center [193, 67] width 38 height 18
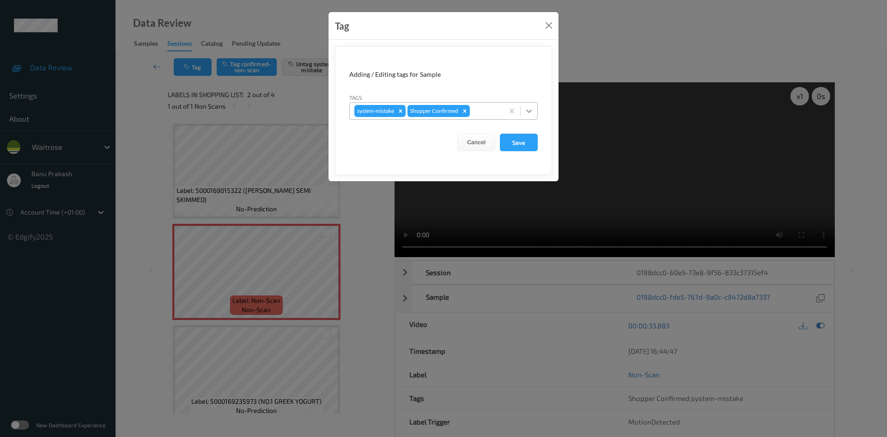
click at [532, 110] on icon at bounding box center [529, 110] width 9 height 9
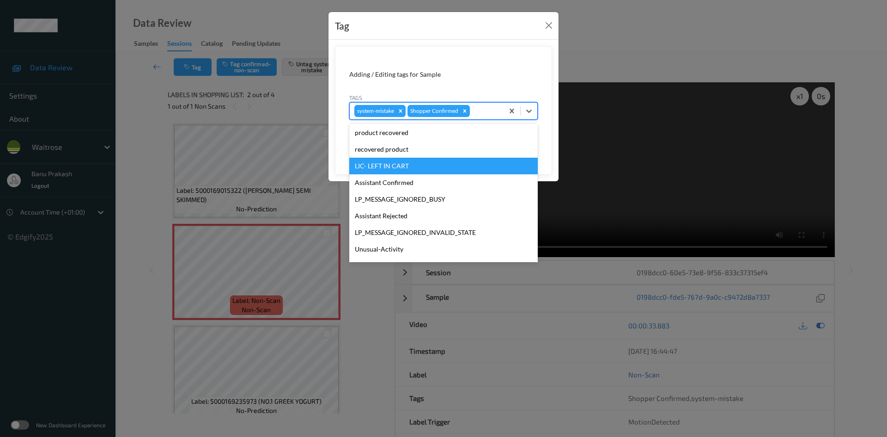
scroll to position [185, 0]
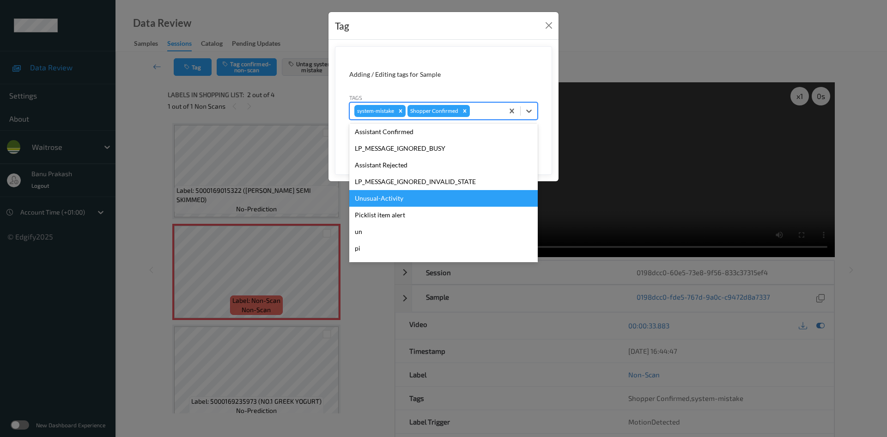
click at [391, 200] on div "Unusual-Activity" at bounding box center [443, 198] width 189 height 17
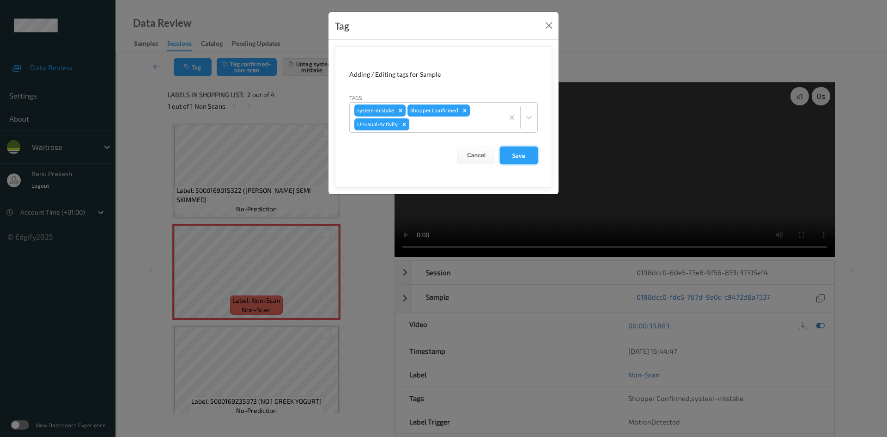
click at [519, 153] on button "Save" at bounding box center [519, 155] width 38 height 18
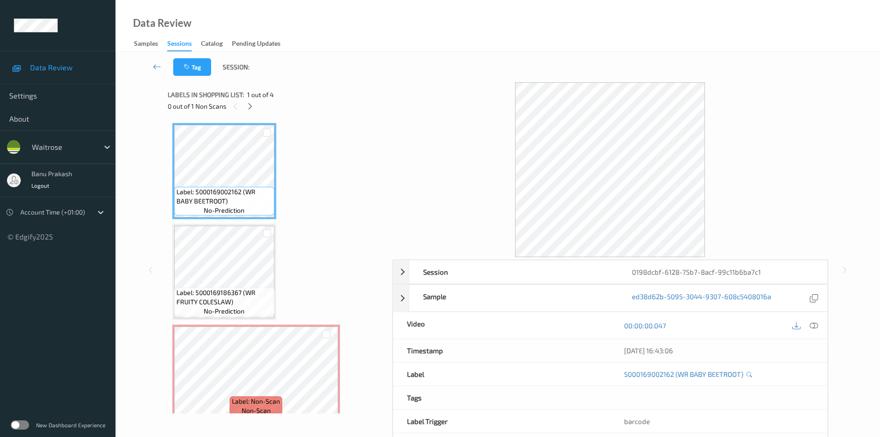
click at [816, 326] on icon at bounding box center [814, 325] width 8 height 8
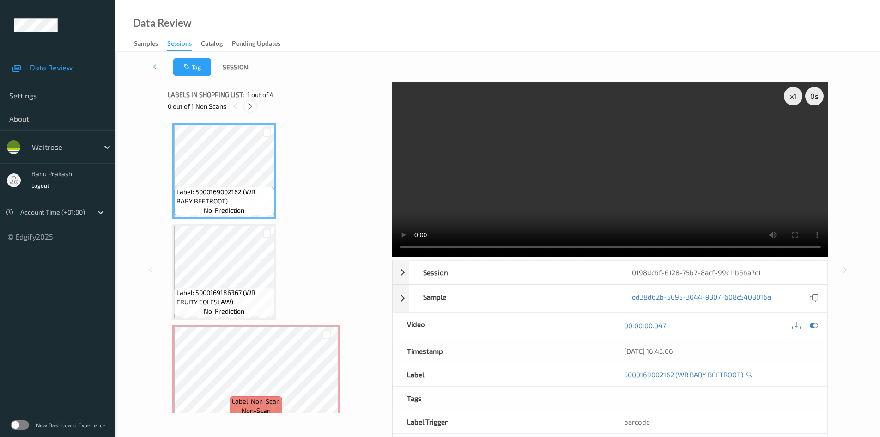
click at [251, 106] on icon at bounding box center [250, 106] width 8 height 8
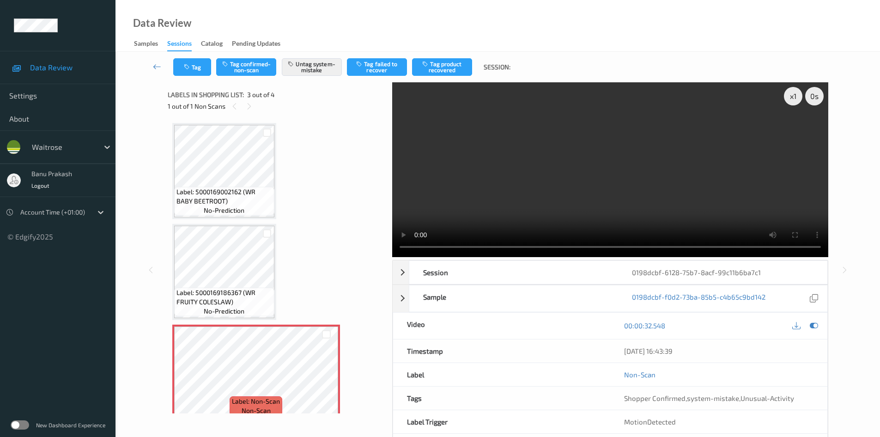
scroll to position [105, 0]
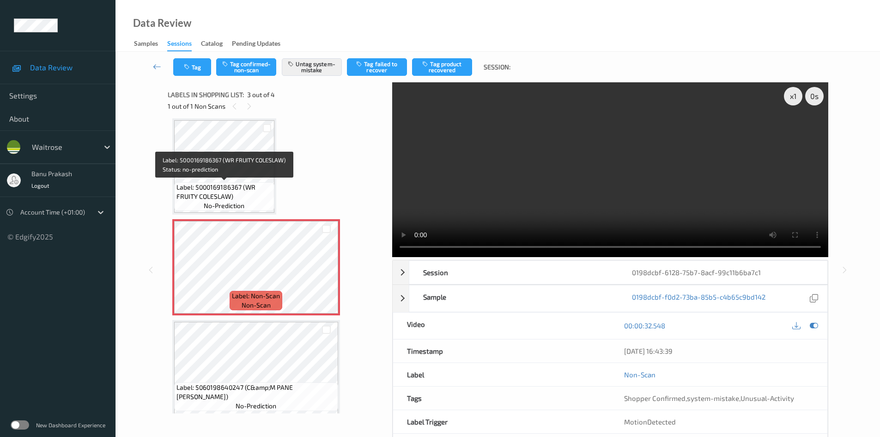
click at [263, 187] on span "Label: 5000169186367 (WR FRUITY COLESLAW)" at bounding box center [225, 192] width 96 height 18
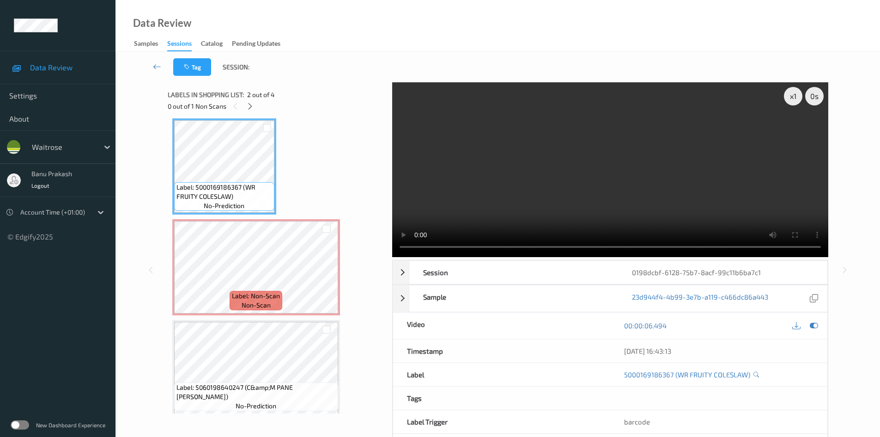
click at [577, 189] on video at bounding box center [610, 169] width 436 height 175
click at [682, 143] on video at bounding box center [610, 169] width 436 height 175
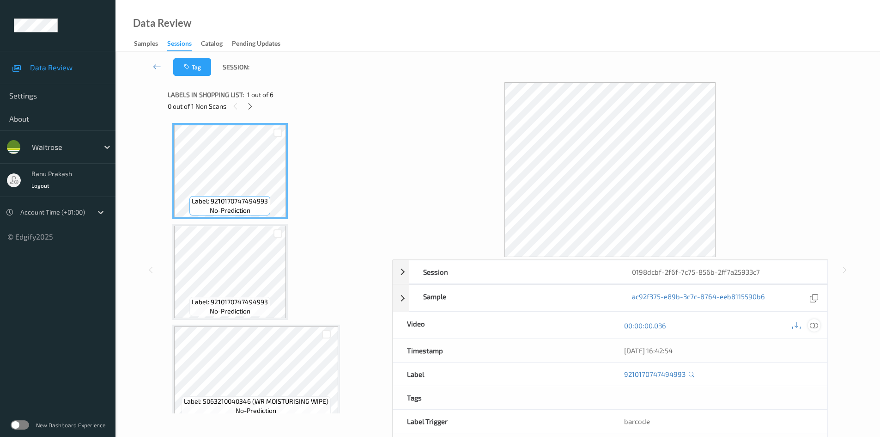
click at [814, 327] on icon at bounding box center [814, 325] width 8 height 8
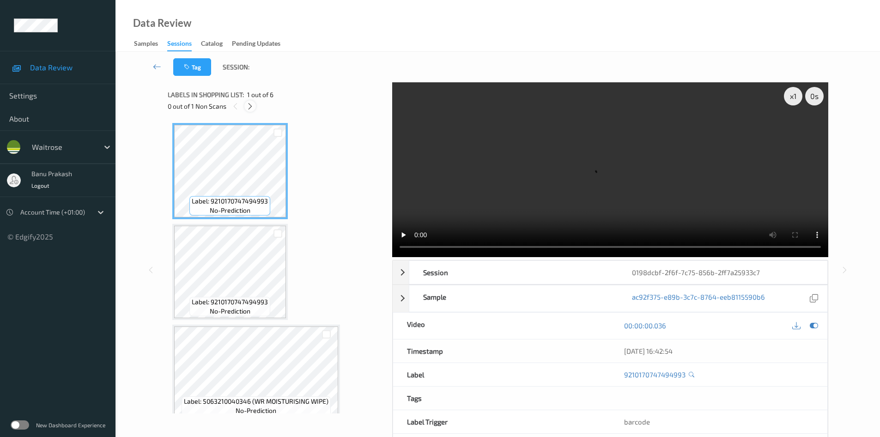
click at [252, 109] on icon at bounding box center [250, 106] width 8 height 8
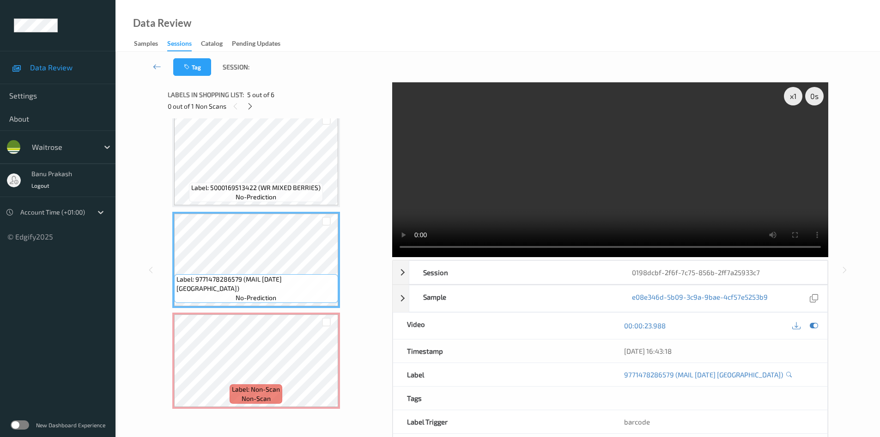
click at [212, 420] on div "Labels in shopping list: 5 out of 6 0 out of 1 Non Scans Label: 921017074749499…" at bounding box center [277, 269] width 218 height 375
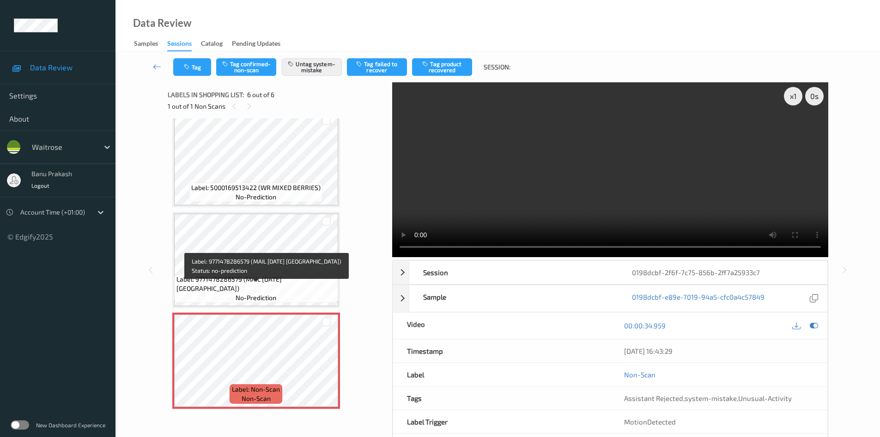
click at [252, 287] on span "Label: 9771478286579 (MAIL [DATE] [GEOGRAPHIC_DATA])" at bounding box center [256, 284] width 159 height 18
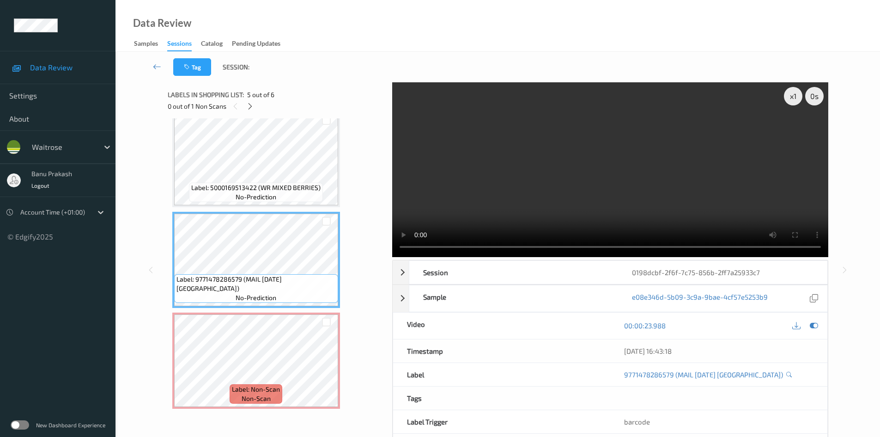
scroll to position [40, 0]
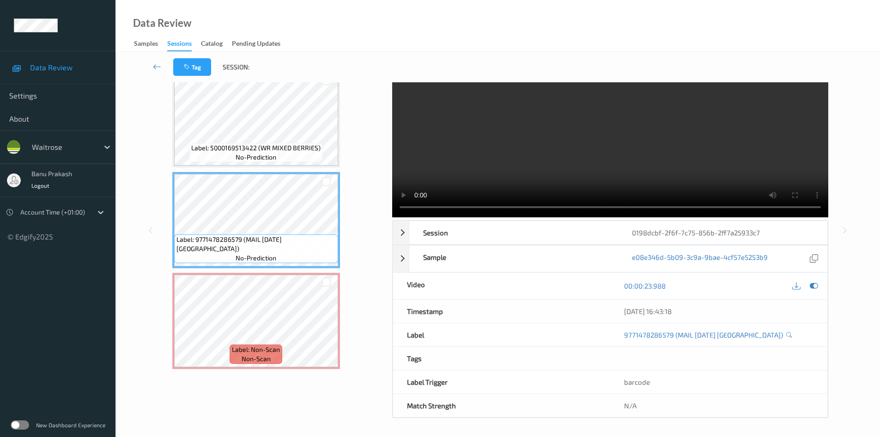
click at [609, 160] on video at bounding box center [610, 130] width 436 height 175
click at [552, 153] on video at bounding box center [610, 130] width 436 height 175
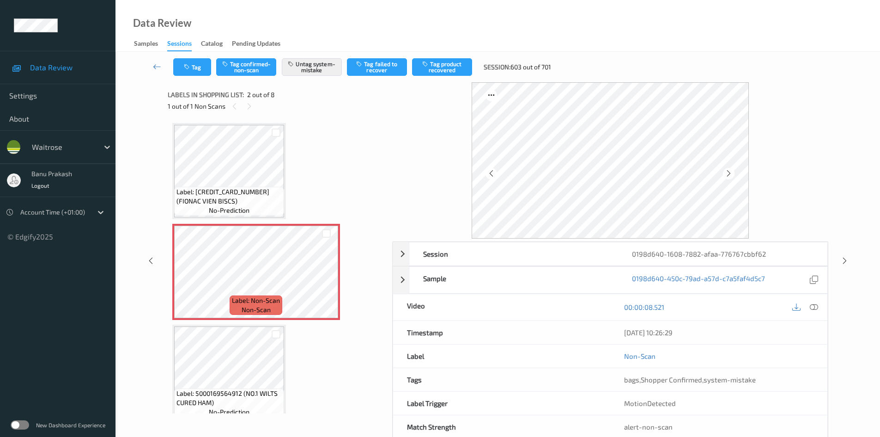
scroll to position [5, 0]
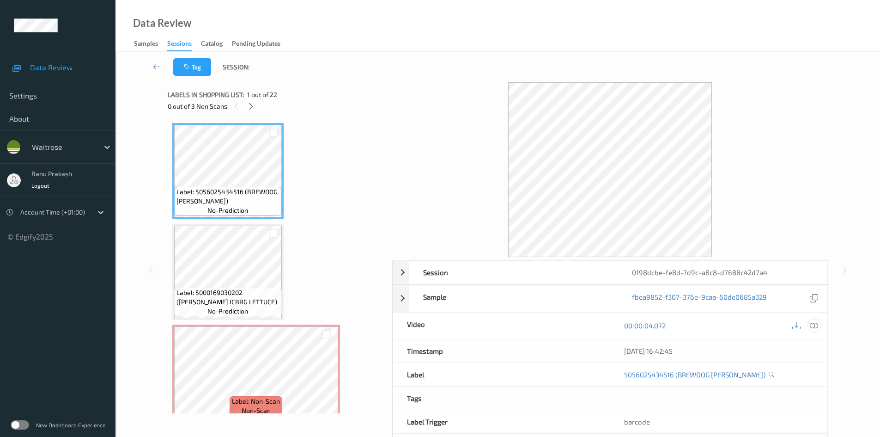
click at [811, 326] on icon at bounding box center [814, 325] width 8 height 8
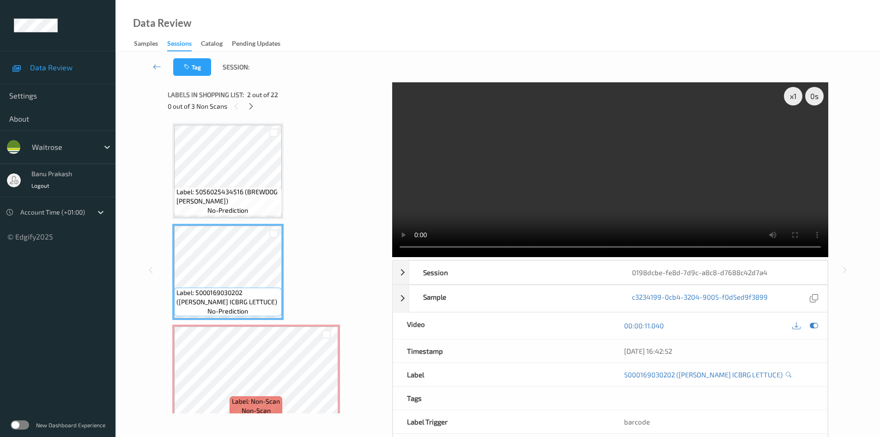
click at [592, 137] on video at bounding box center [610, 169] width 436 height 175
click at [515, 201] on video at bounding box center [610, 169] width 436 height 175
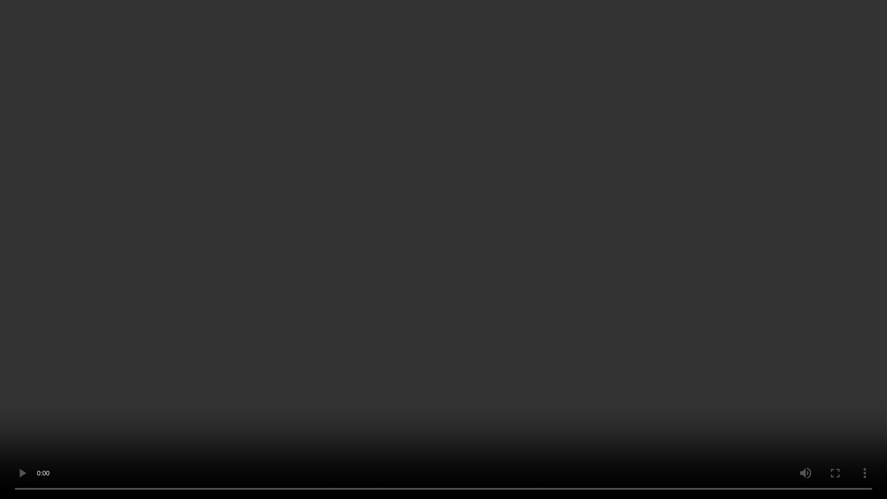
click at [404, 306] on video at bounding box center [443, 249] width 887 height 499
click at [332, 362] on video at bounding box center [443, 249] width 887 height 499
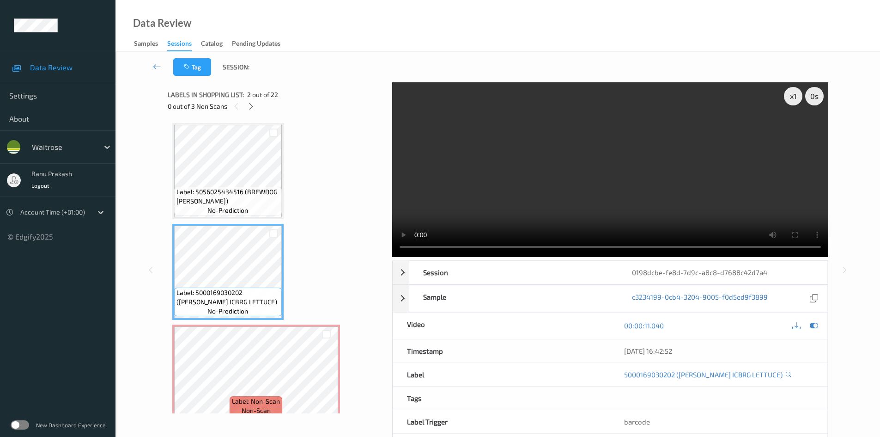
click at [654, 187] on video at bounding box center [610, 169] width 436 height 175
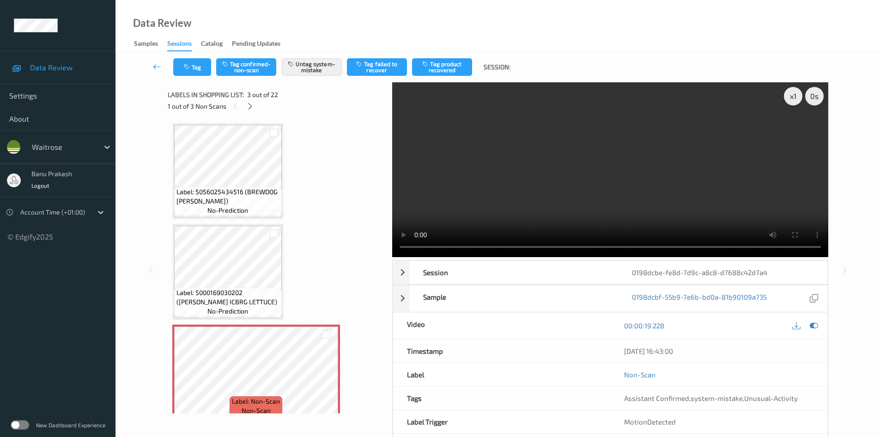
click at [564, 181] on video at bounding box center [610, 169] width 436 height 175
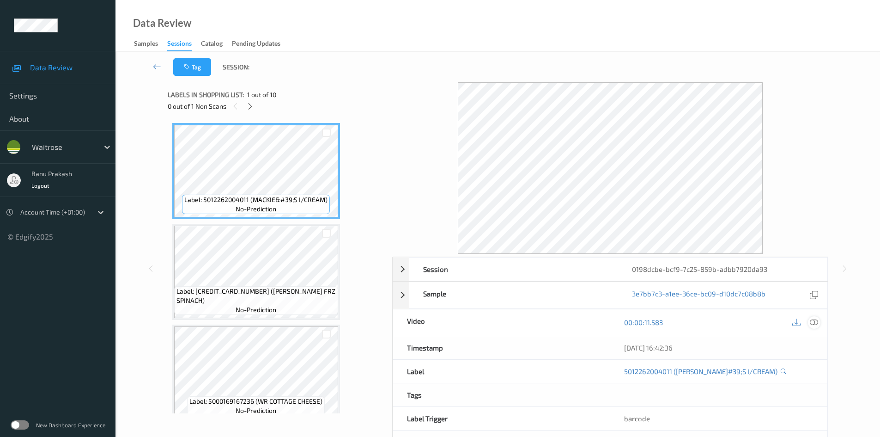
click at [814, 323] on icon at bounding box center [814, 322] width 8 height 8
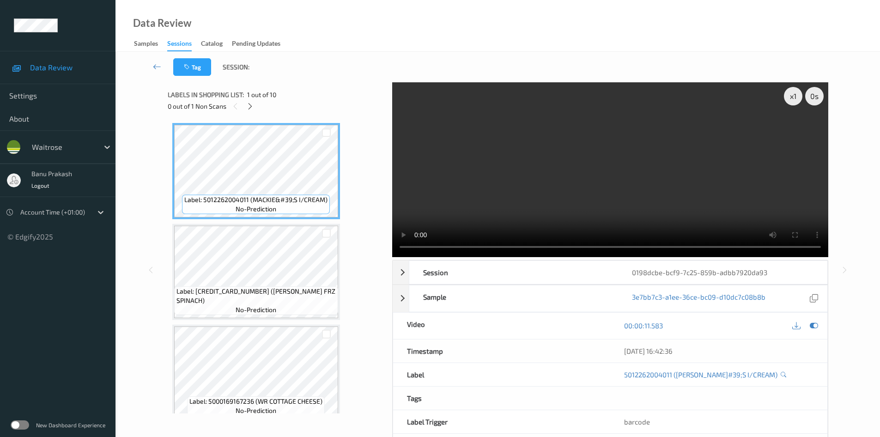
click at [254, 111] on div "0 out of 1 Non Scans" at bounding box center [277, 106] width 218 height 12
click at [252, 109] on icon at bounding box center [250, 106] width 8 height 8
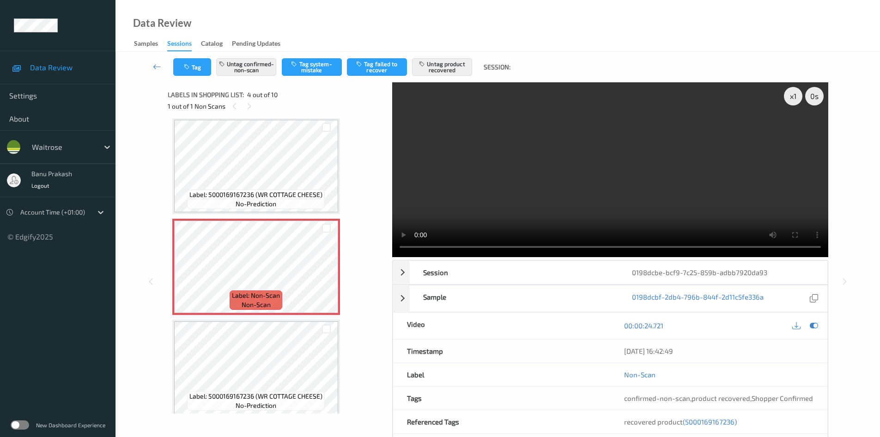
scroll to position [206, 0]
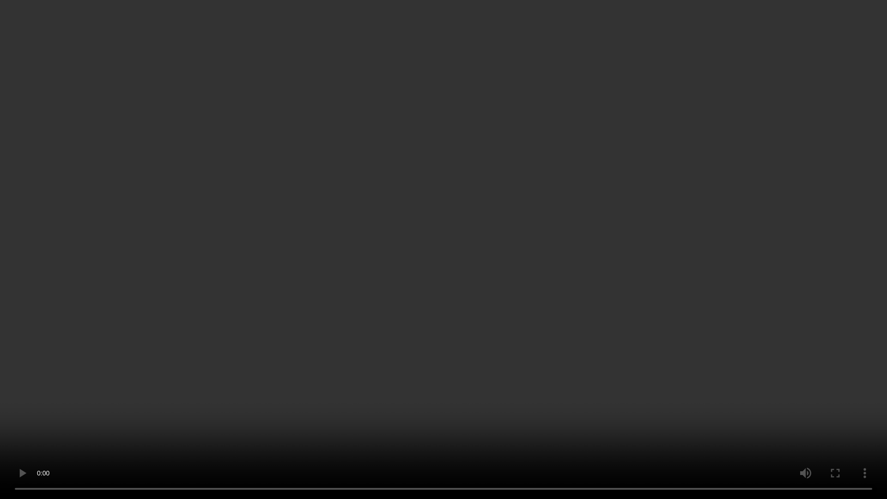
click at [629, 316] on video at bounding box center [443, 249] width 887 height 499
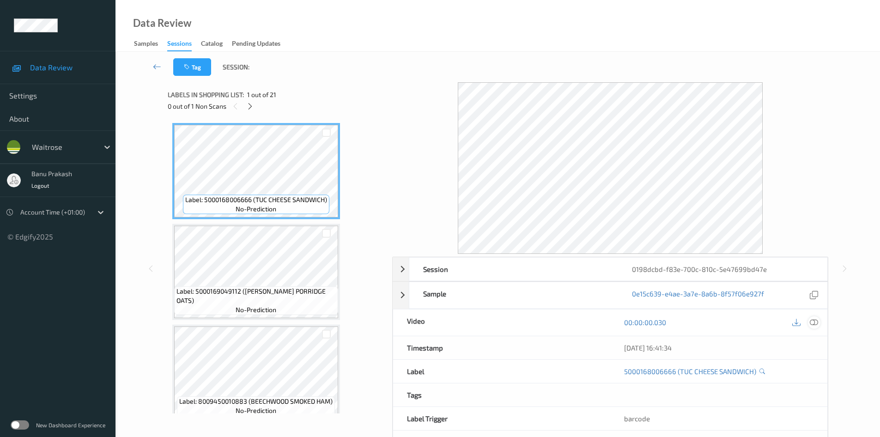
click at [817, 323] on icon at bounding box center [814, 322] width 8 height 8
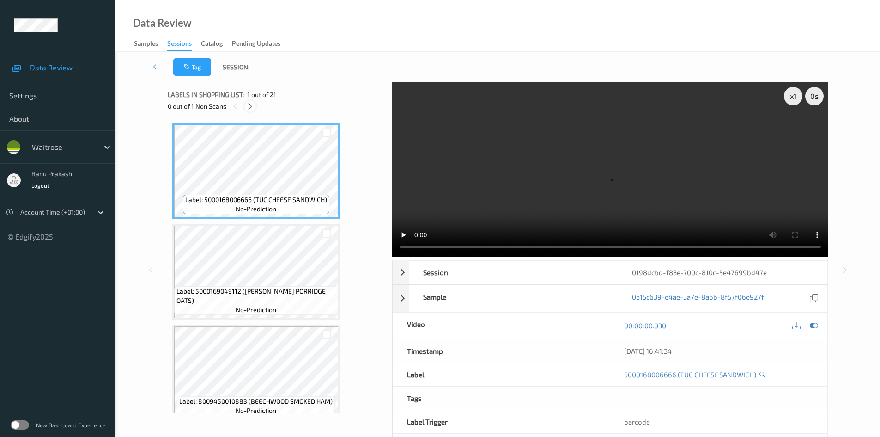
click at [244, 104] on div at bounding box center [250, 106] width 12 height 12
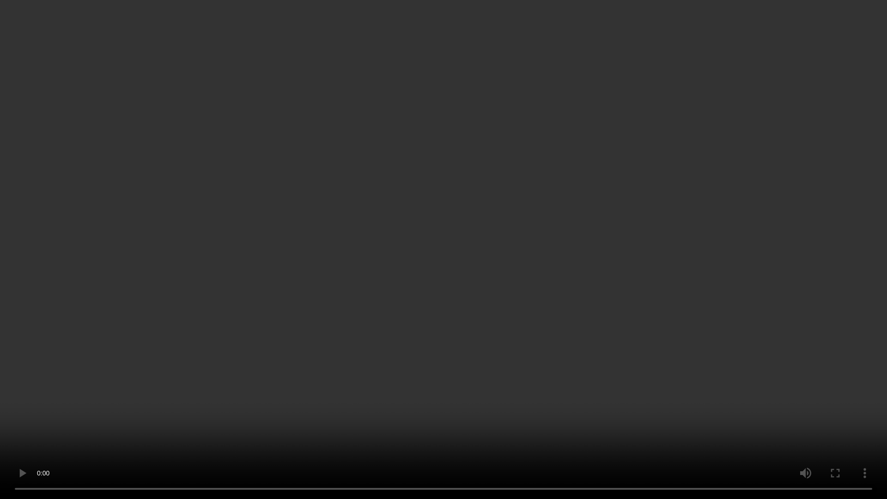
click at [434, 324] on video at bounding box center [443, 249] width 887 height 499
click at [317, 353] on video at bounding box center [443, 249] width 887 height 499
click at [353, 338] on video at bounding box center [443, 249] width 887 height 499
click at [579, 381] on video at bounding box center [443, 249] width 887 height 499
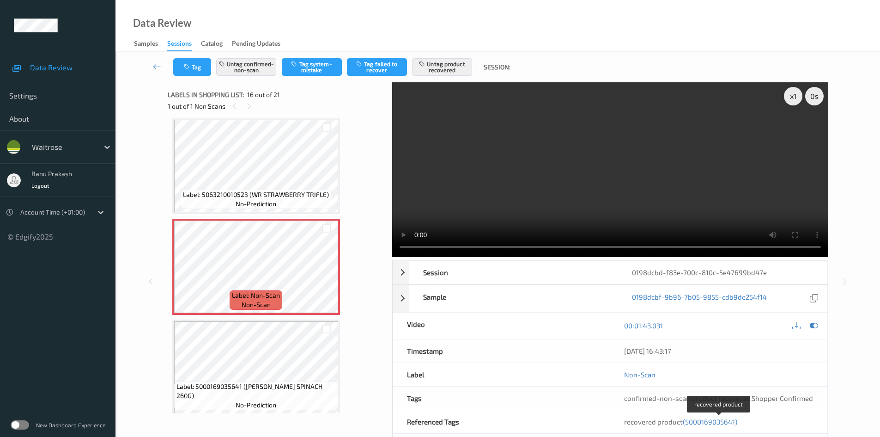
click at [712, 422] on span "(5000169035641)" at bounding box center [710, 421] width 55 height 8
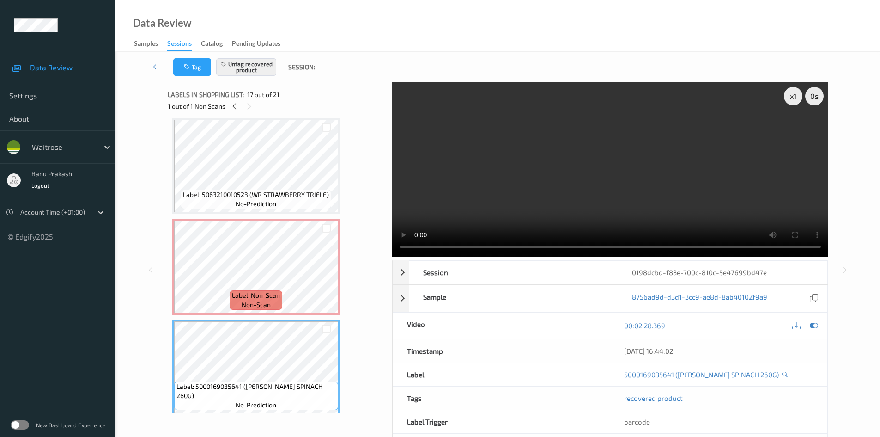
scroll to position [1516, 0]
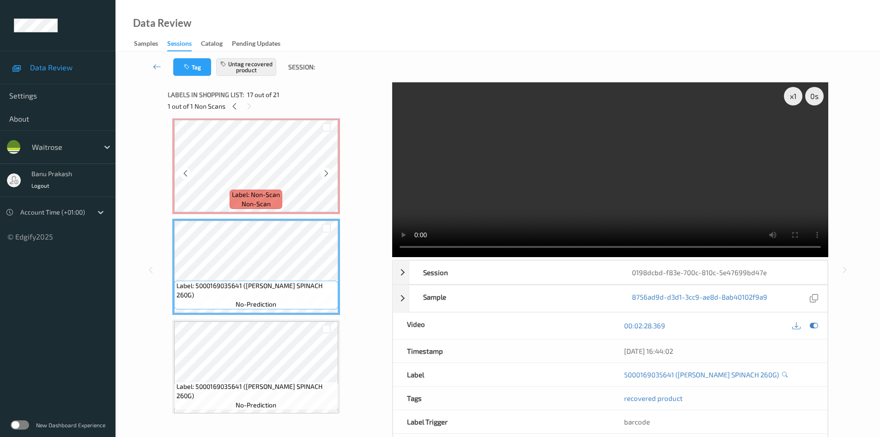
click at [253, 198] on span "Label: Non-Scan" at bounding box center [256, 194] width 48 height 9
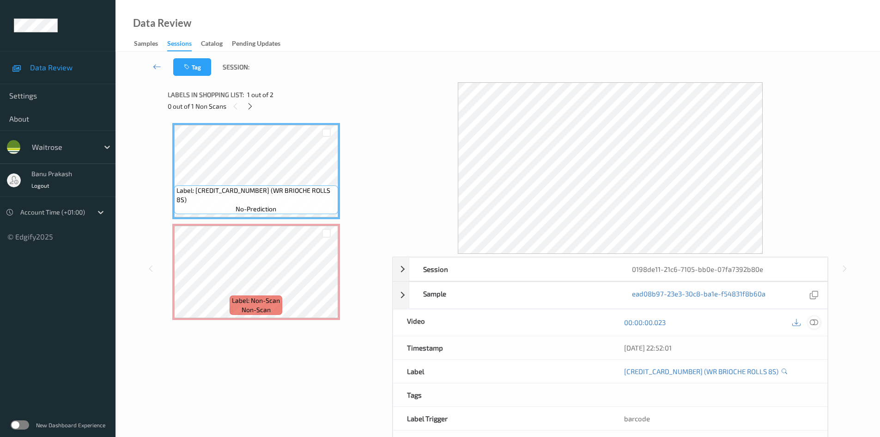
click at [812, 321] on icon at bounding box center [814, 322] width 8 height 8
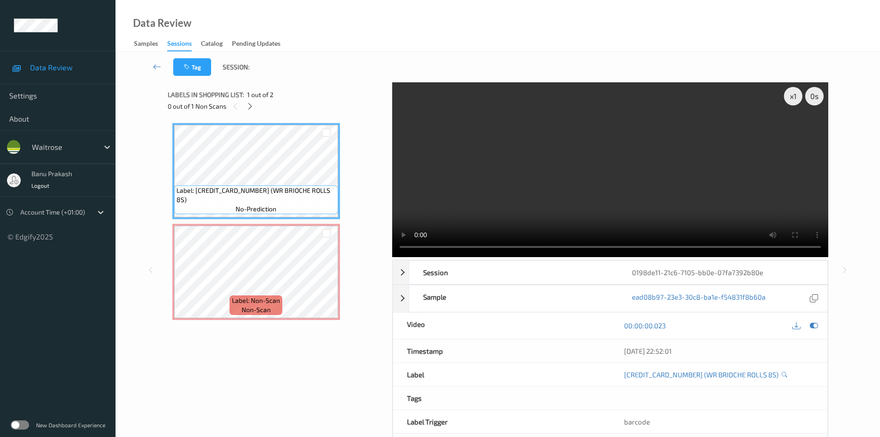
click at [594, 151] on video at bounding box center [610, 169] width 436 height 175
click at [667, 197] on video at bounding box center [610, 169] width 436 height 175
click at [594, 164] on video at bounding box center [610, 169] width 436 height 175
click at [577, 180] on video at bounding box center [610, 169] width 436 height 175
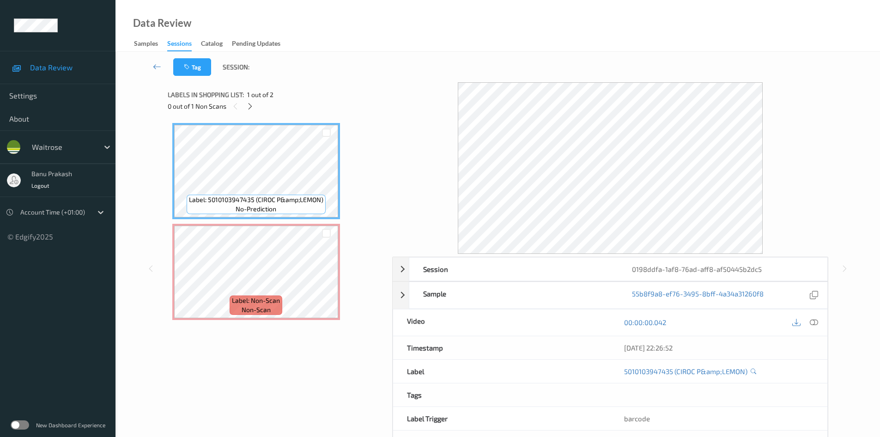
click at [808, 319] on div at bounding box center [805, 322] width 30 height 12
click at [819, 324] on div at bounding box center [814, 322] width 12 height 12
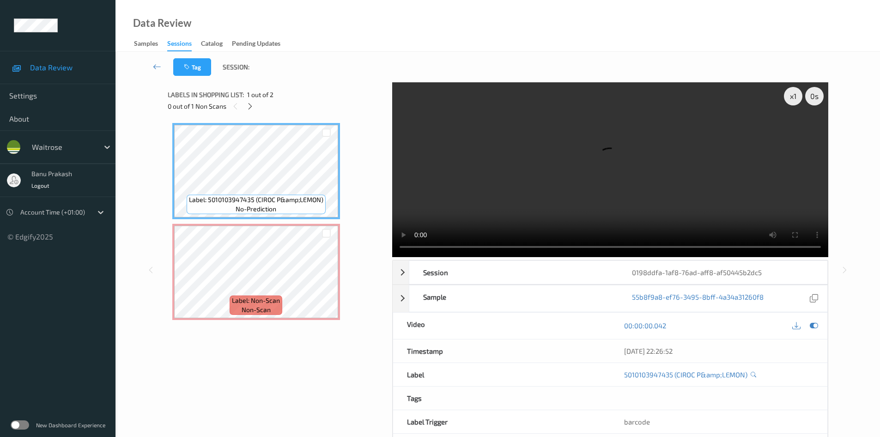
click at [488, 186] on video at bounding box center [610, 169] width 436 height 175
click at [602, 175] on video at bounding box center [610, 169] width 436 height 175
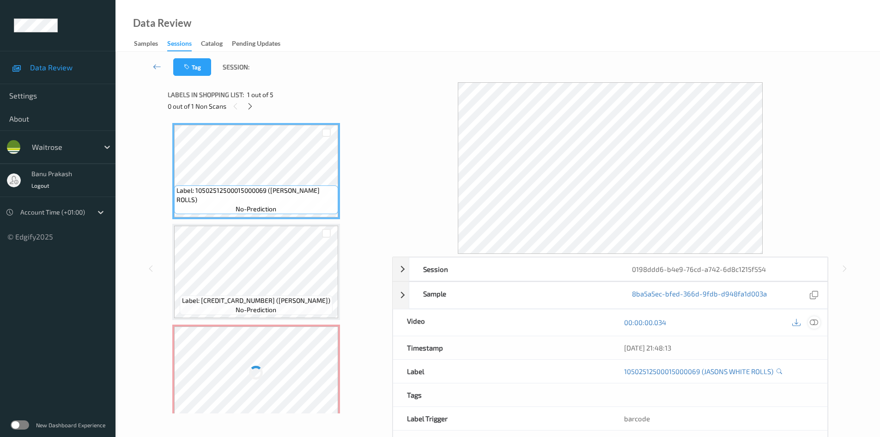
click at [812, 322] on icon at bounding box center [814, 322] width 8 height 8
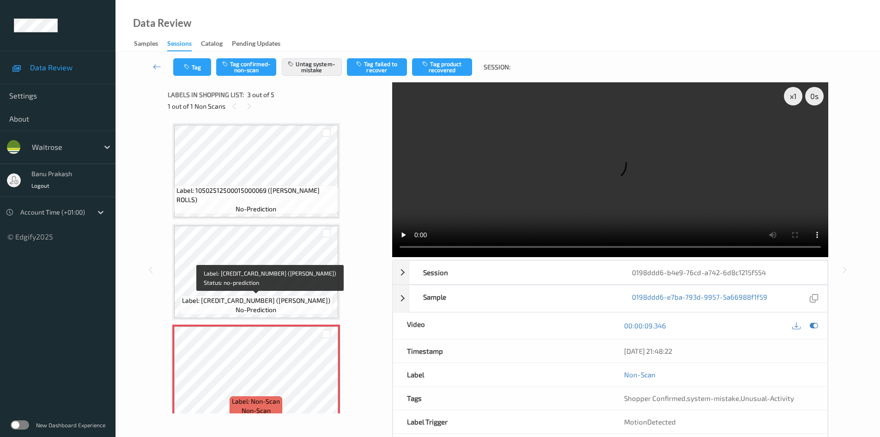
click at [216, 297] on span "Label: [CREDIT_CARD_NUMBER] ([PERSON_NAME])" at bounding box center [256, 300] width 148 height 9
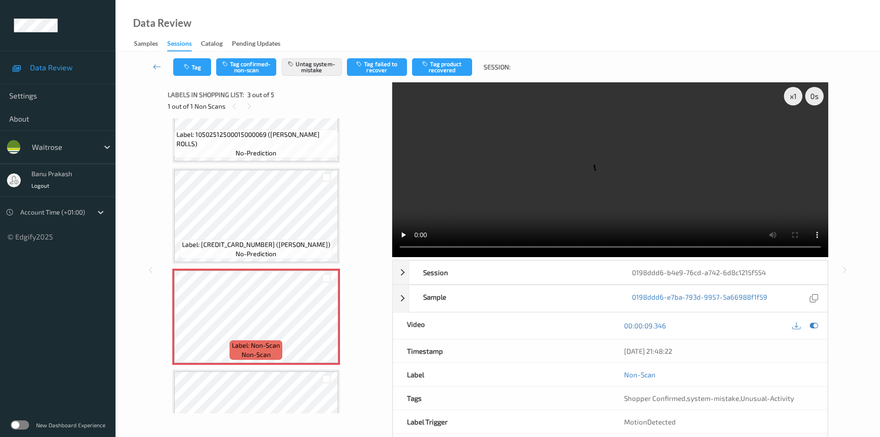
scroll to position [46, 0]
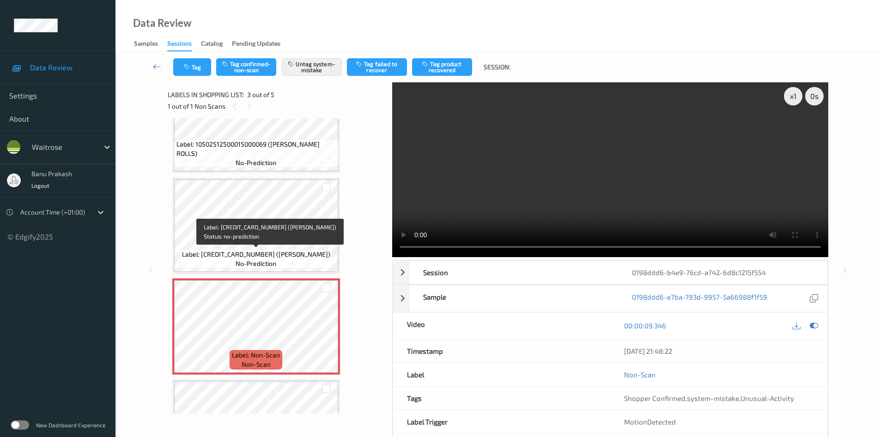
click at [254, 261] on span "no-prediction" at bounding box center [256, 263] width 41 height 9
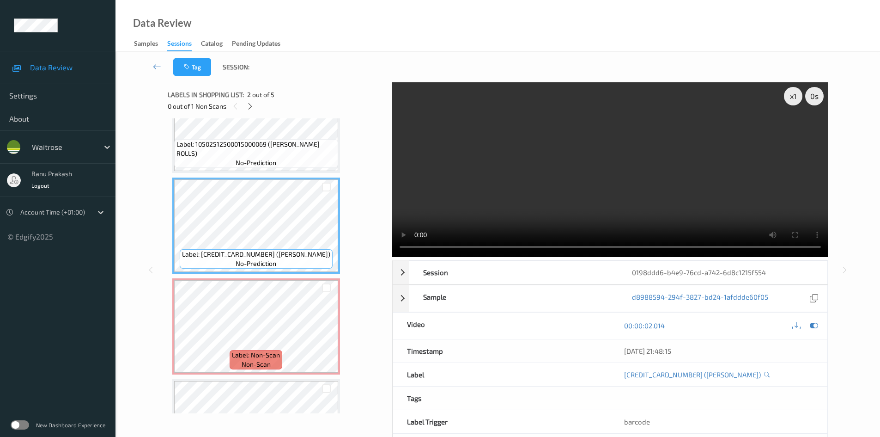
click at [593, 188] on video at bounding box center [610, 169] width 436 height 175
click at [611, 182] on video at bounding box center [610, 169] width 436 height 175
click at [597, 195] on video at bounding box center [610, 169] width 436 height 175
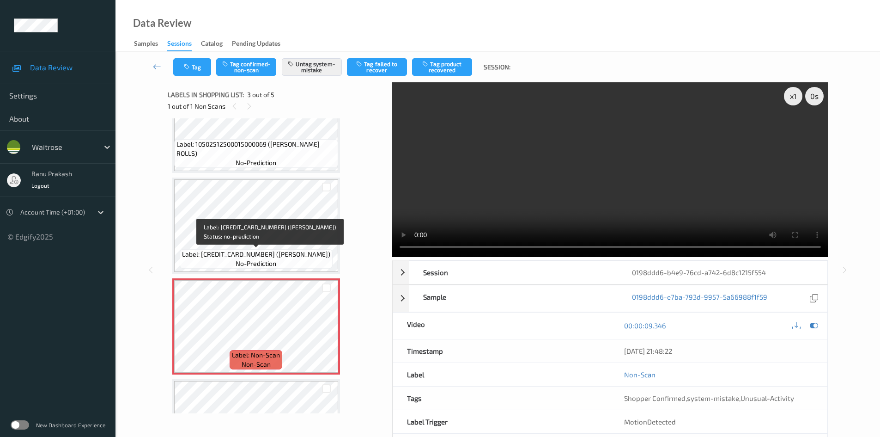
click at [269, 252] on span "Label: 5014379008036 (STELLA ARTOIS)" at bounding box center [256, 254] width 148 height 9
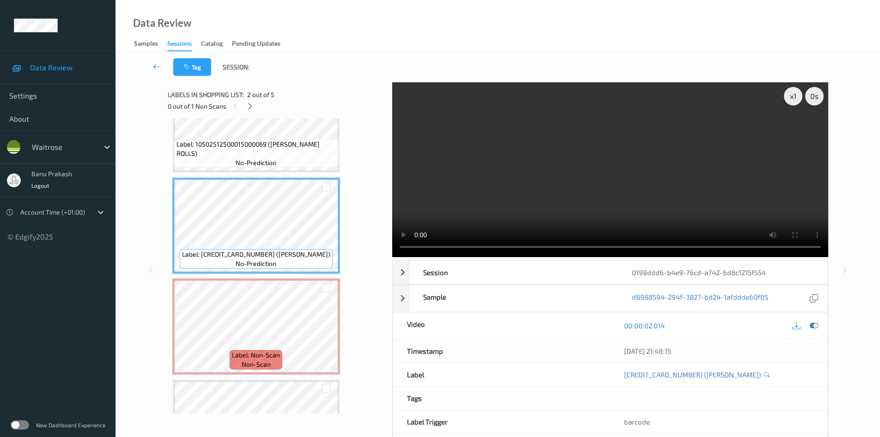
click at [627, 186] on video at bounding box center [610, 169] width 436 height 175
click at [618, 186] on video at bounding box center [610, 169] width 436 height 175
click at [618, 185] on video at bounding box center [610, 169] width 436 height 175
click at [618, 184] on video at bounding box center [610, 169] width 436 height 175
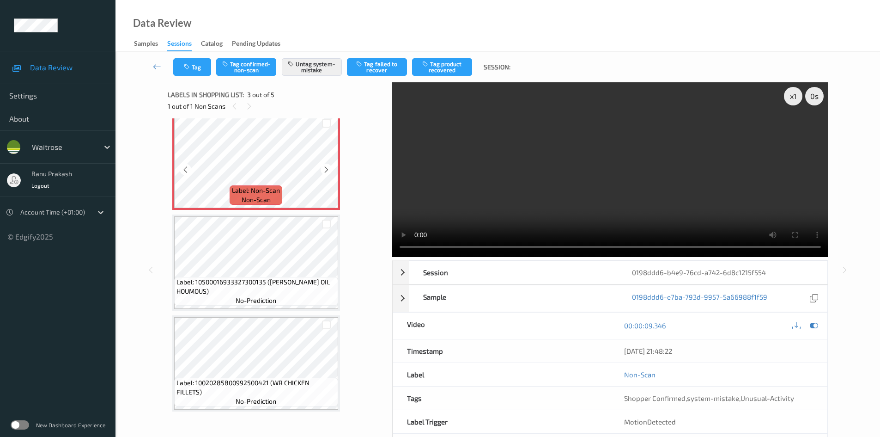
scroll to position [214, 0]
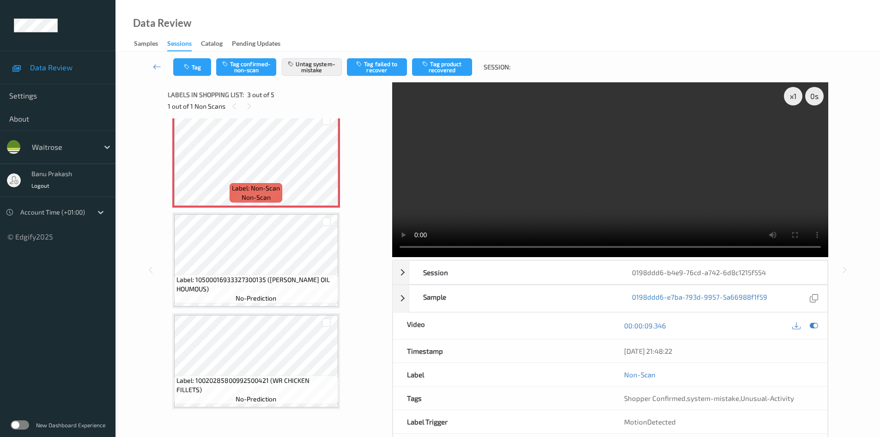
click at [618, 186] on video at bounding box center [610, 169] width 436 height 175
click at [598, 184] on video at bounding box center [610, 169] width 436 height 175
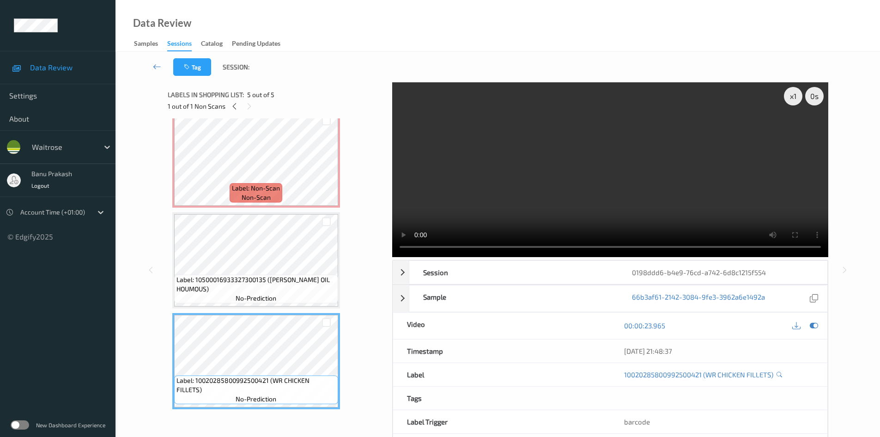
scroll to position [40, 0]
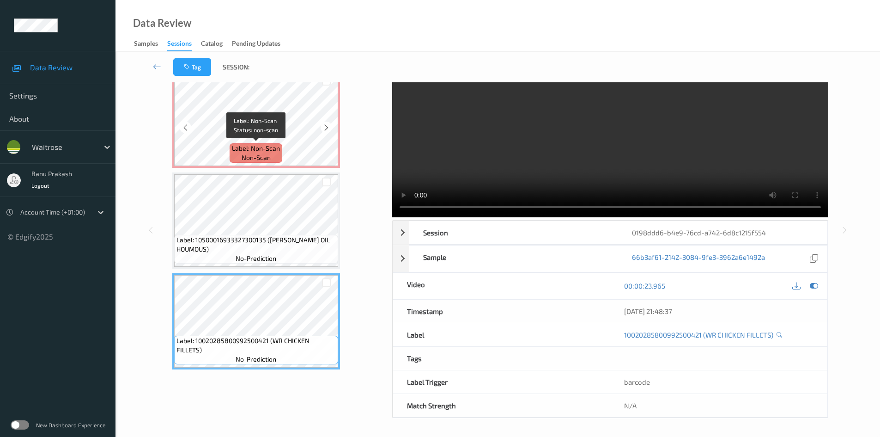
click at [258, 153] on span "non-scan" at bounding box center [256, 157] width 29 height 9
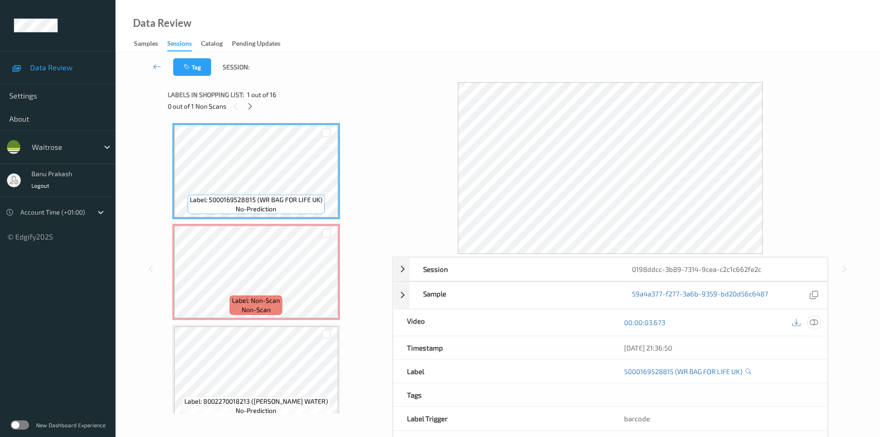
click at [818, 327] on div at bounding box center [814, 322] width 12 height 12
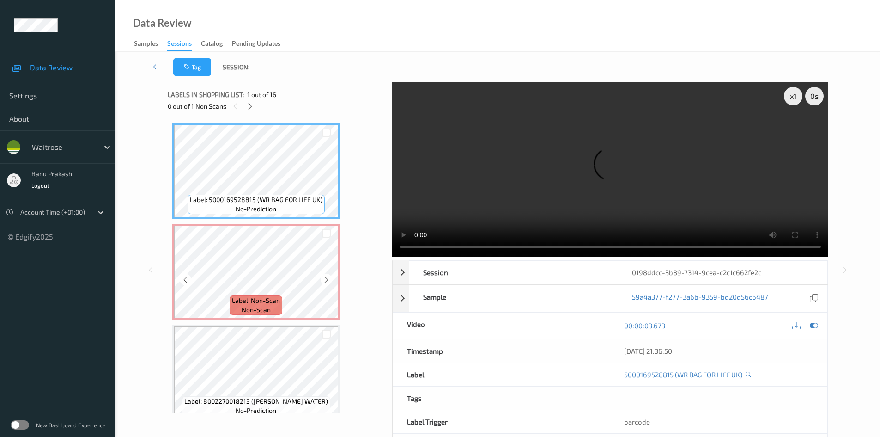
click at [238, 303] on span "Label: Non-Scan" at bounding box center [256, 300] width 48 height 9
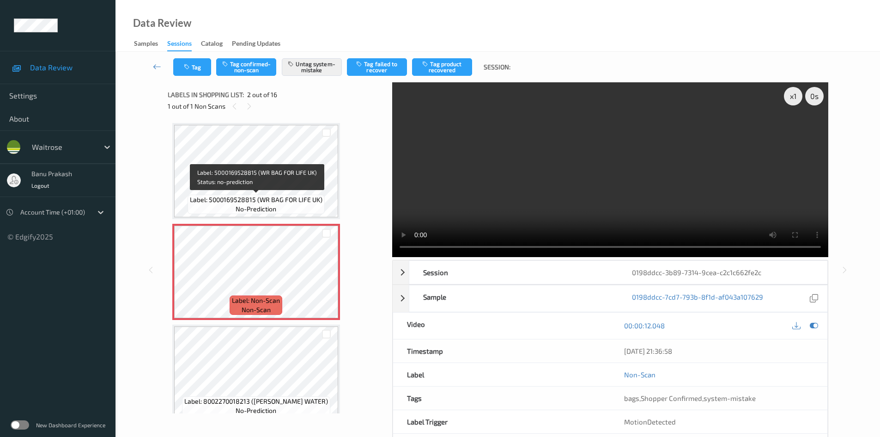
click at [249, 197] on span "Label: 5000169528815 (WR BAG FOR LIFE UK)" at bounding box center [256, 199] width 133 height 9
click at [243, 203] on span "Label: 5000169528815 (WR BAG FOR LIFE UK)" at bounding box center [256, 199] width 133 height 9
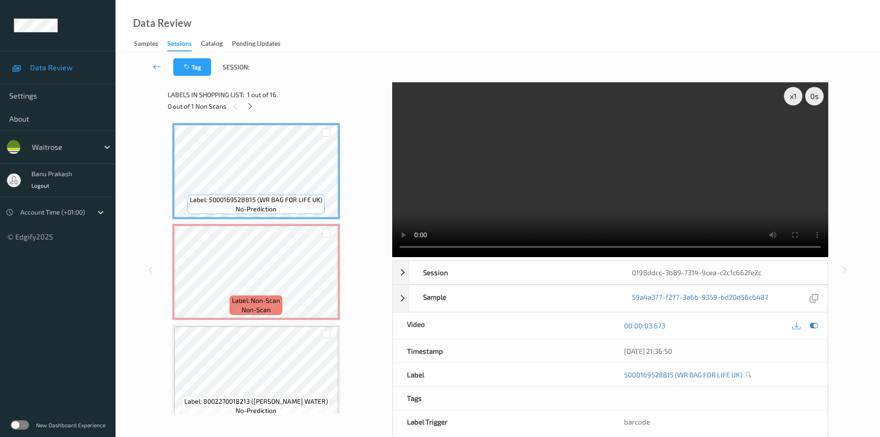
click at [561, 201] on video at bounding box center [610, 169] width 436 height 175
click at [630, 165] on video at bounding box center [610, 169] width 436 height 175
click at [561, 146] on video at bounding box center [610, 169] width 436 height 175
click at [478, 209] on video at bounding box center [610, 169] width 436 height 175
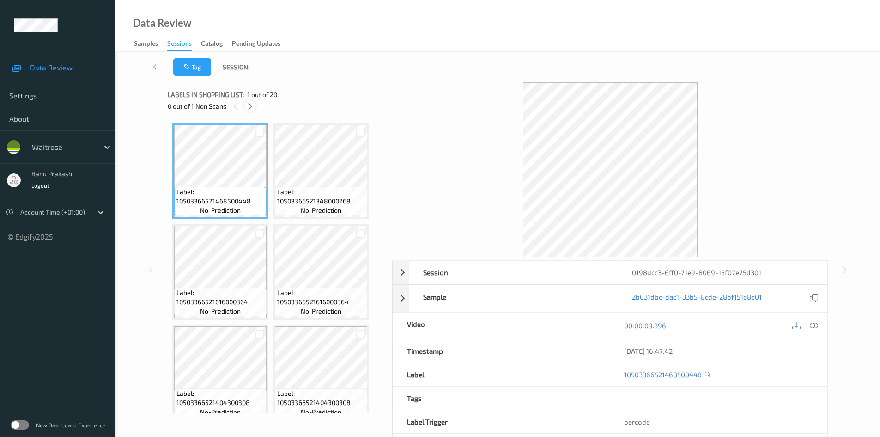
click at [254, 110] on icon at bounding box center [250, 106] width 8 height 8
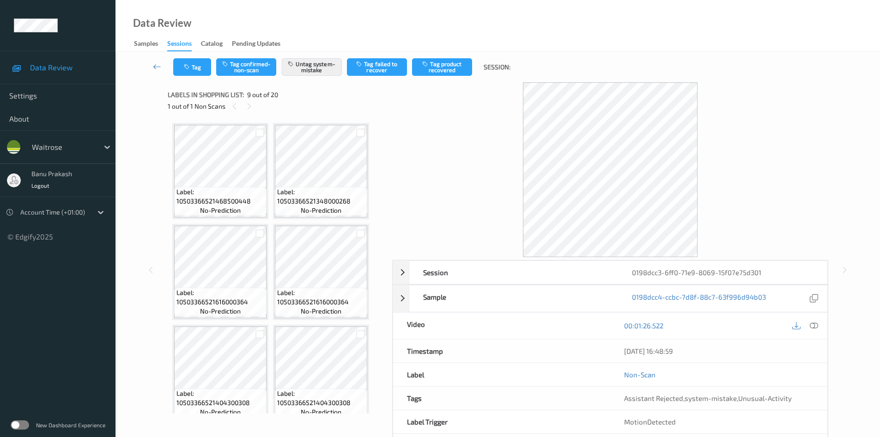
scroll to position [307, 0]
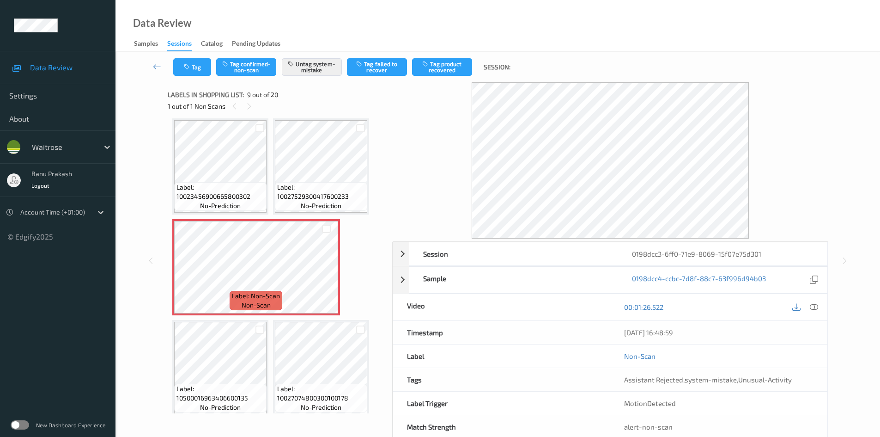
click at [817, 324] on div "[DATE] 16:48:59" at bounding box center [718, 332] width 217 height 23
click at [814, 306] on icon at bounding box center [814, 307] width 8 height 8
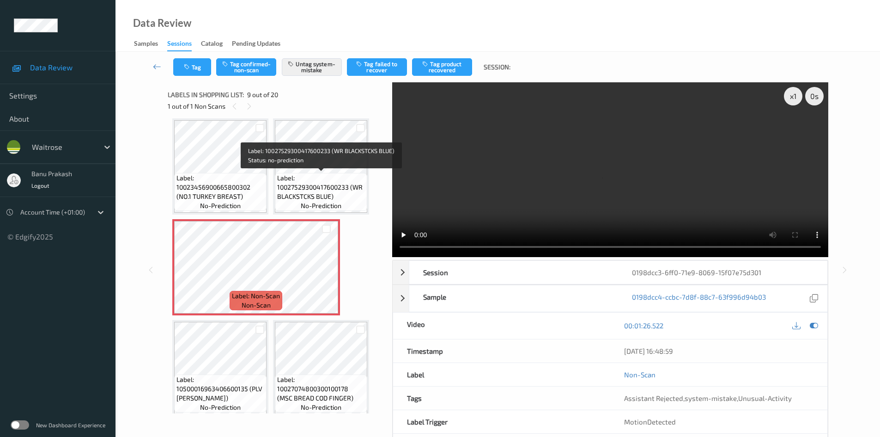
click at [308, 179] on span "Label: 10027529300417600233 (WR BLACKSTCKS BLUE)" at bounding box center [321, 187] width 88 height 28
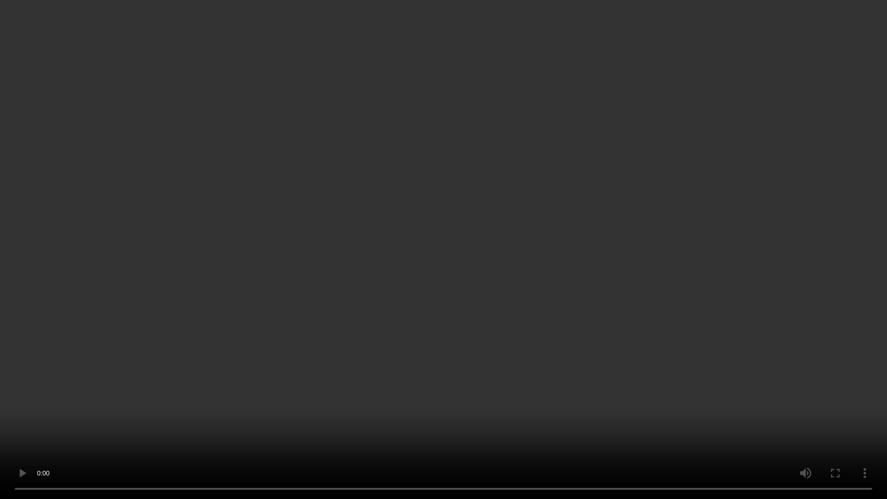
click at [537, 266] on video at bounding box center [443, 249] width 887 height 499
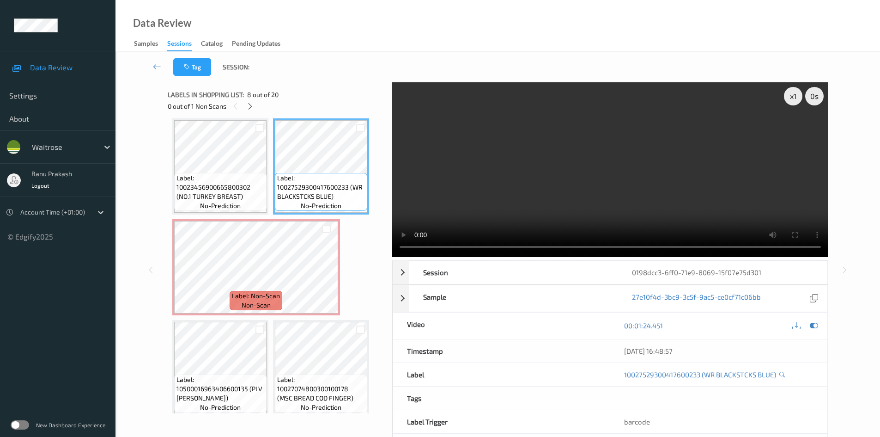
click at [658, 194] on video at bounding box center [610, 169] width 436 height 175
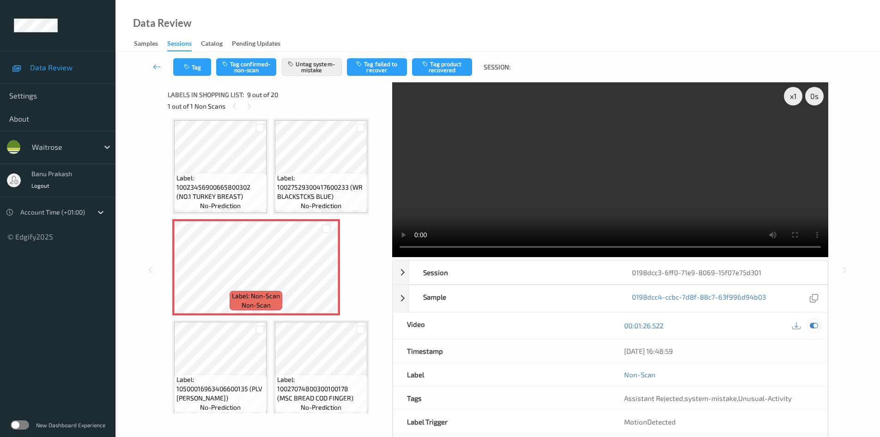
click at [812, 326] on icon at bounding box center [814, 325] width 8 height 8
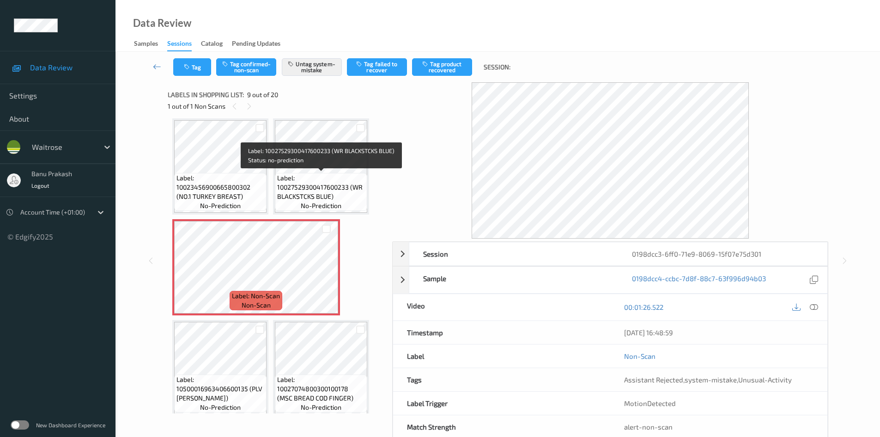
click at [304, 180] on span "Label: 10027529300417600233 (WR BLACKSTCKS BLUE)" at bounding box center [321, 187] width 88 height 28
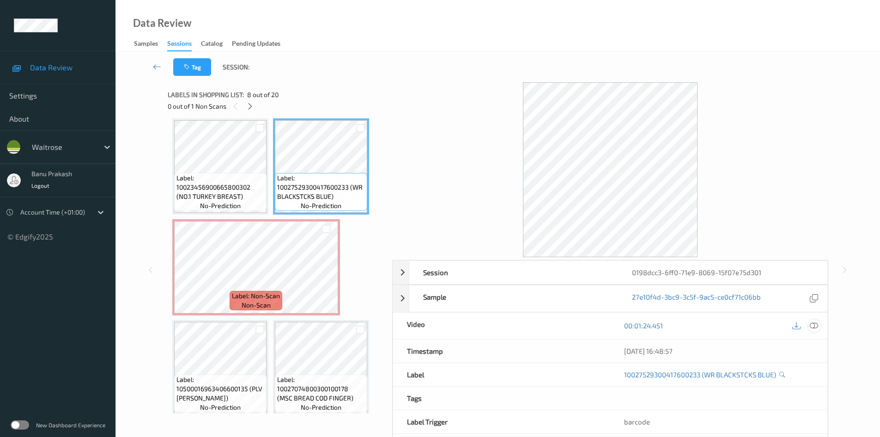
click at [816, 323] on icon at bounding box center [814, 325] width 8 height 8
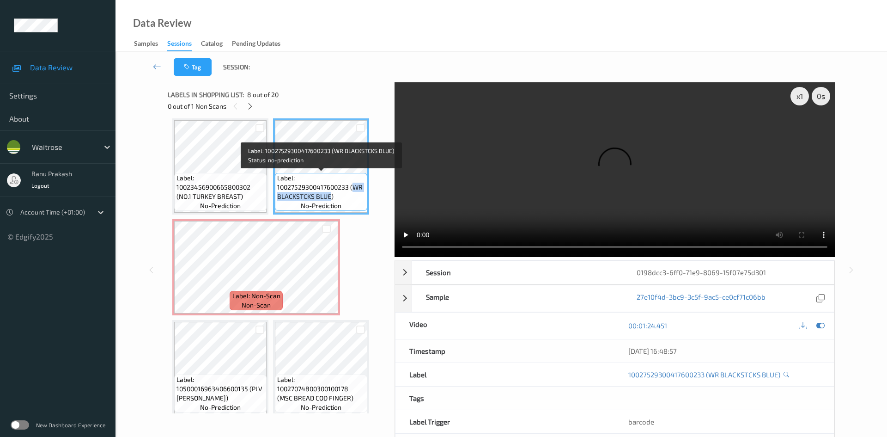
drag, startPoint x: 354, startPoint y: 189, endPoint x: 331, endPoint y: 198, distance: 24.7
click at [331, 198] on span "Label: 10027529300417600233 (WR BLACKSTCKS BLUE)" at bounding box center [321, 187] width 88 height 28
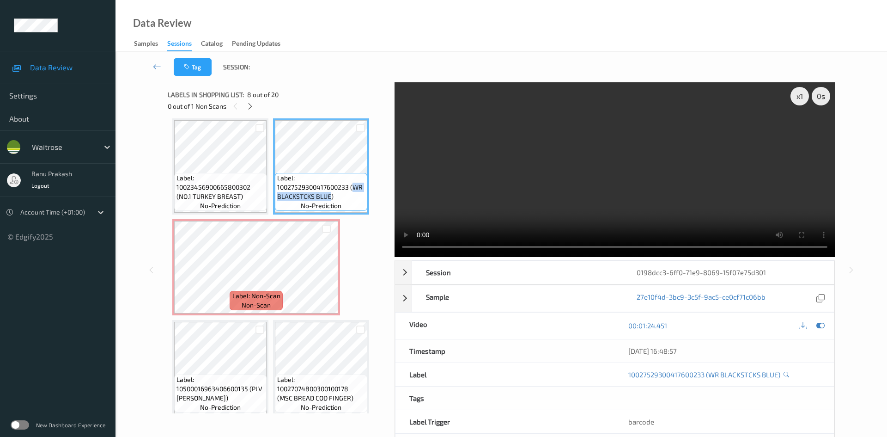
copy span "WR BLACKSTCKS BLUE"
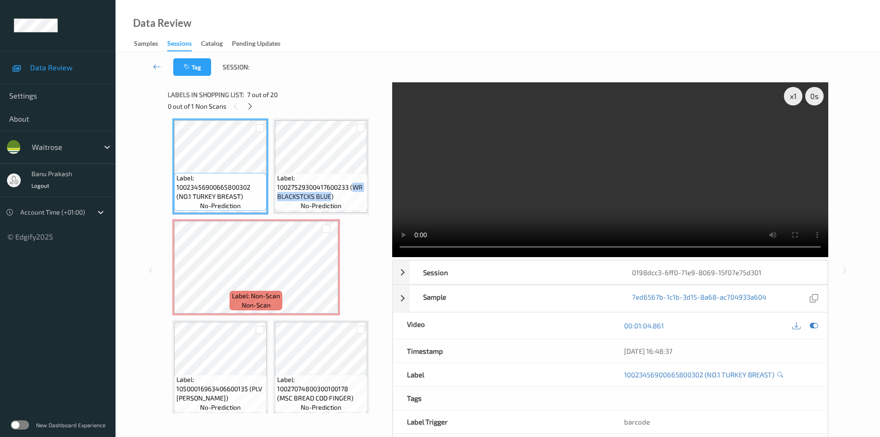
click at [673, 174] on video at bounding box center [610, 169] width 436 height 175
click at [592, 156] on video at bounding box center [610, 169] width 436 height 175
click at [580, 177] on video at bounding box center [610, 169] width 436 height 175
click at [526, 187] on video at bounding box center [610, 169] width 436 height 175
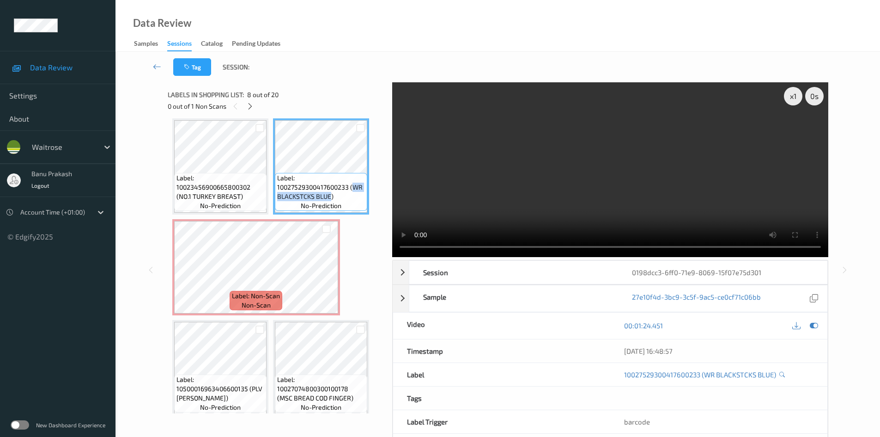
click at [646, 214] on video at bounding box center [610, 169] width 436 height 175
click at [530, 159] on video at bounding box center [610, 169] width 436 height 175
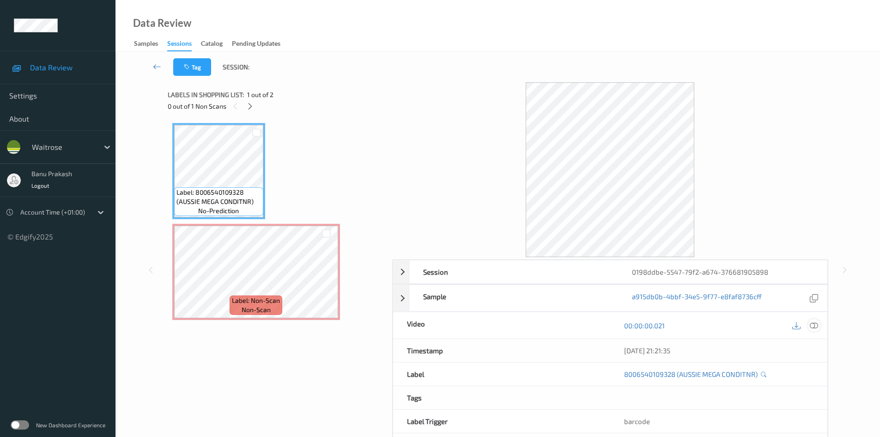
click at [814, 325] on icon at bounding box center [814, 325] width 8 height 8
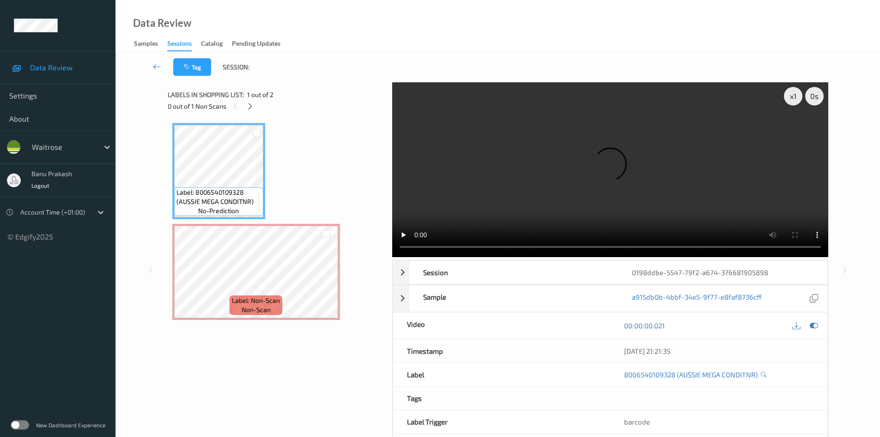
click at [516, 179] on video at bounding box center [610, 169] width 436 height 175
click at [329, 275] on div at bounding box center [327, 280] width 12 height 12
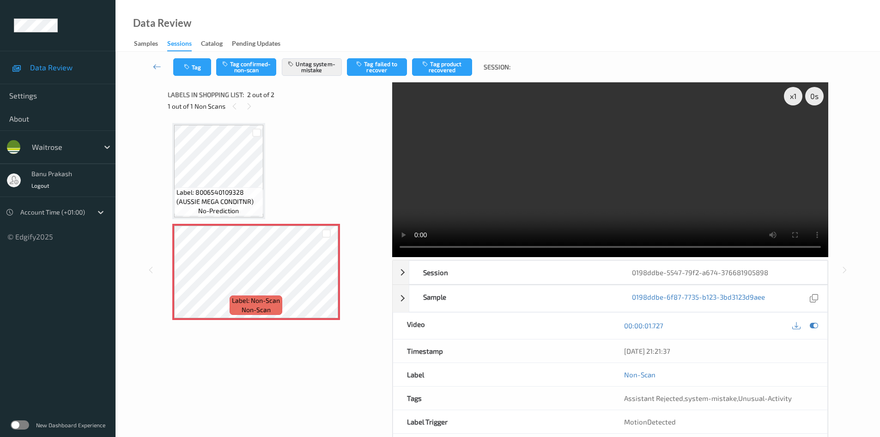
click at [541, 163] on video at bounding box center [610, 169] width 436 height 175
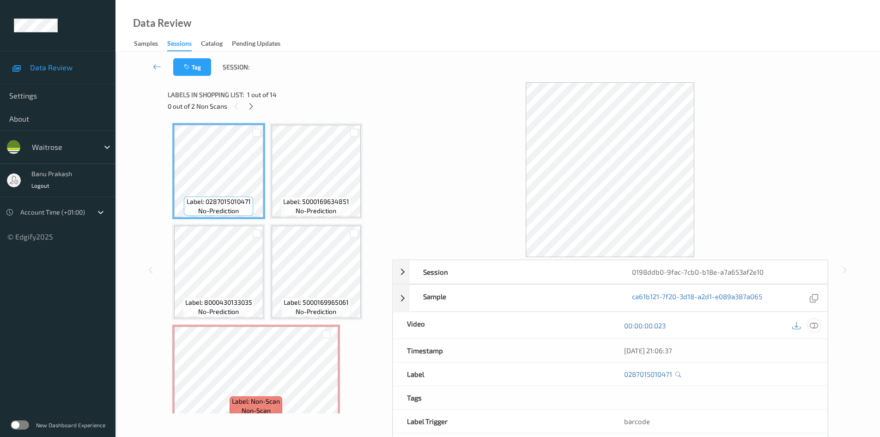
click at [816, 324] on icon at bounding box center [814, 325] width 8 height 8
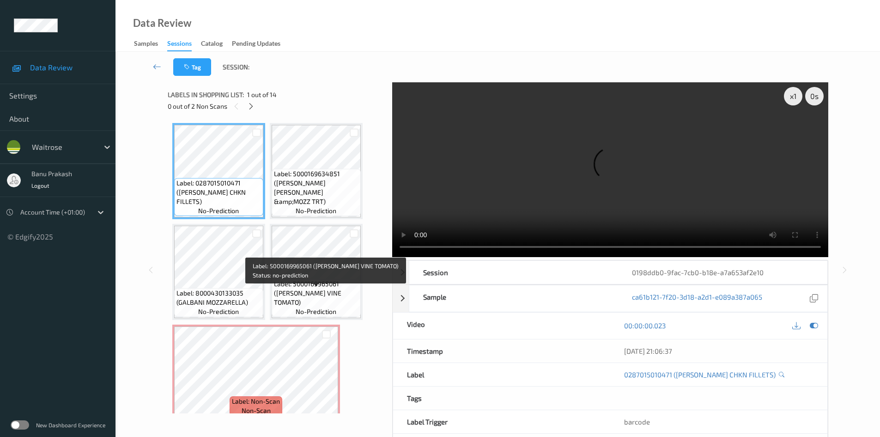
click at [299, 301] on span "Label: 5000169965061 (WR DORG VINE TOMATO)" at bounding box center [316, 293] width 85 height 28
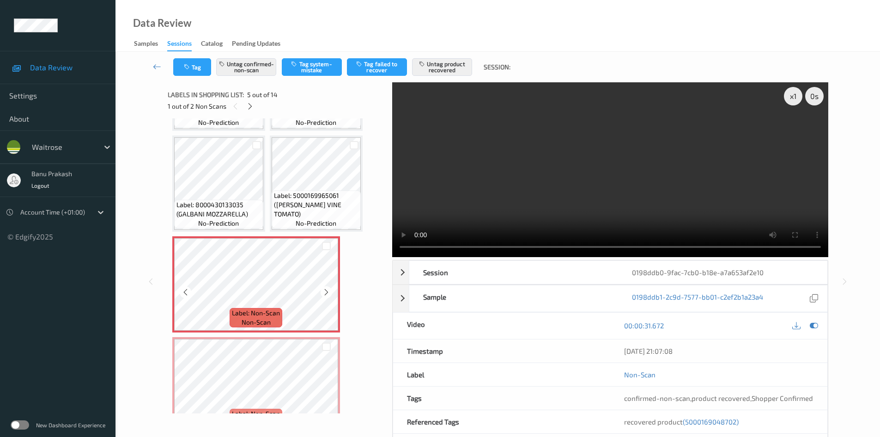
scroll to position [92, 0]
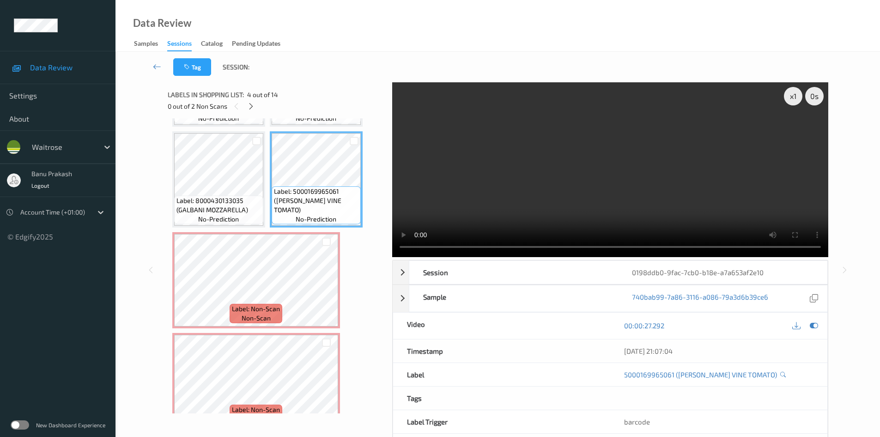
click at [537, 169] on video at bounding box center [610, 169] width 436 height 175
click at [526, 214] on video at bounding box center [610, 169] width 436 height 175
click at [536, 205] on video at bounding box center [610, 169] width 436 height 175
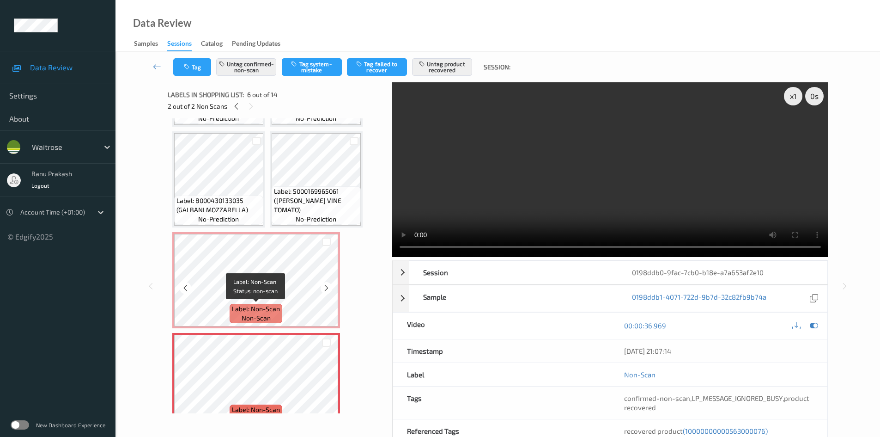
click at [269, 308] on span "Label: Non-Scan" at bounding box center [256, 308] width 48 height 9
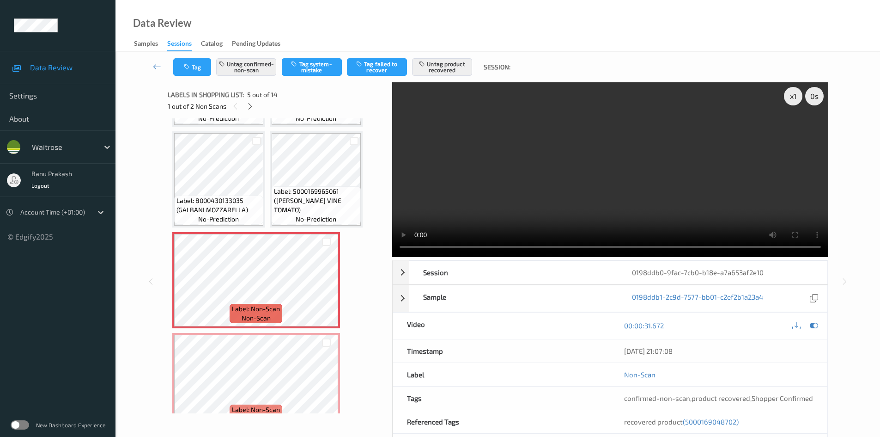
click at [495, 189] on video at bounding box center [610, 169] width 436 height 175
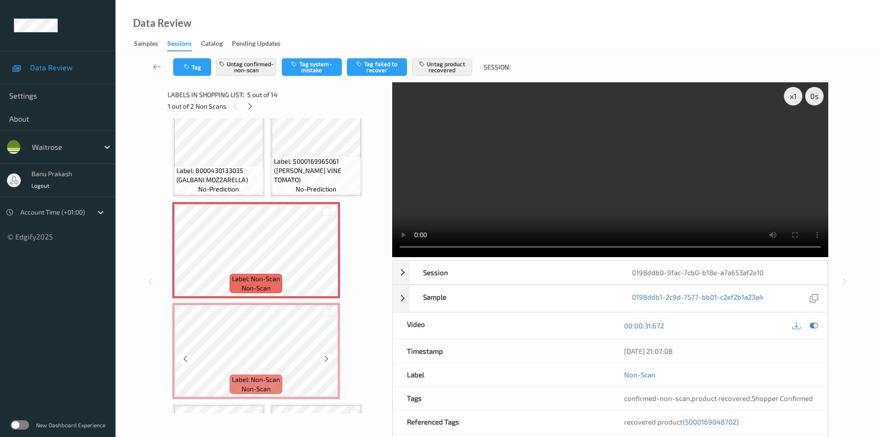
scroll to position [139, 0]
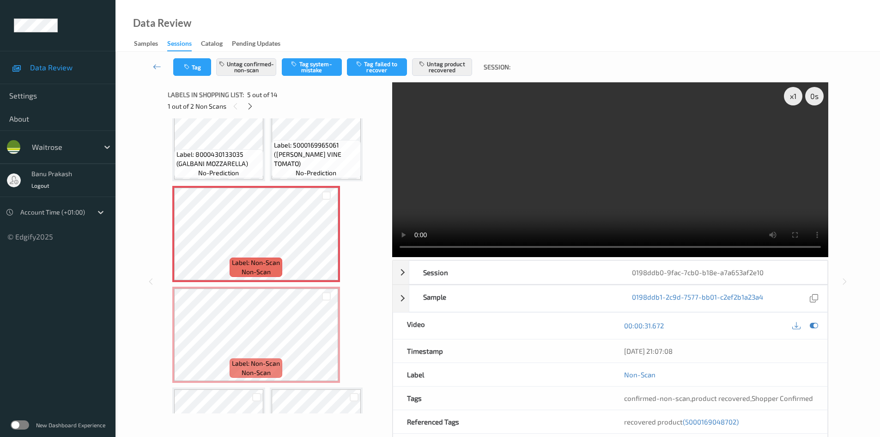
click at [617, 134] on video at bounding box center [610, 169] width 436 height 175
click at [330, 338] on div at bounding box center [327, 342] width 12 height 12
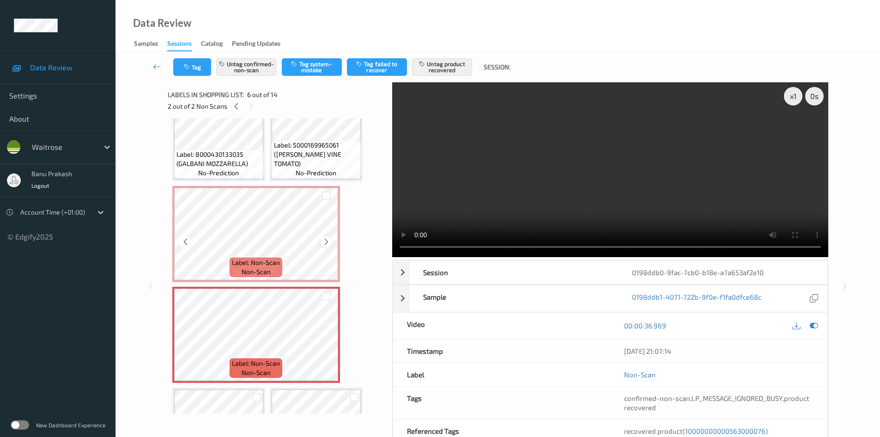
click at [321, 244] on div at bounding box center [327, 242] width 12 height 12
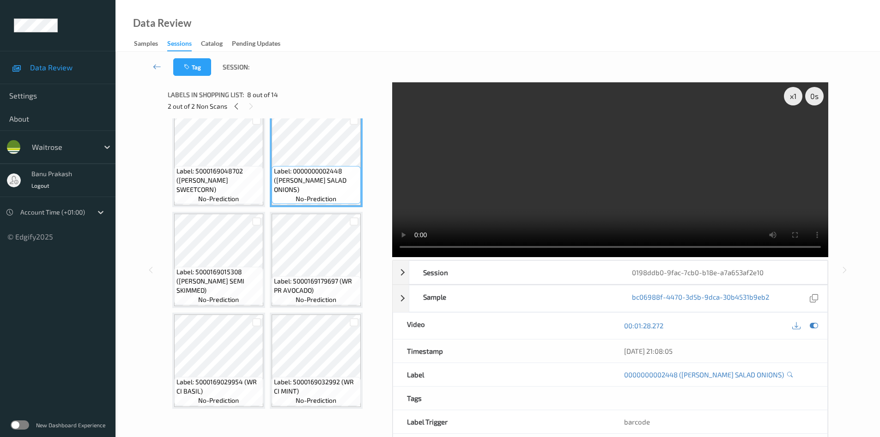
scroll to position [416, 0]
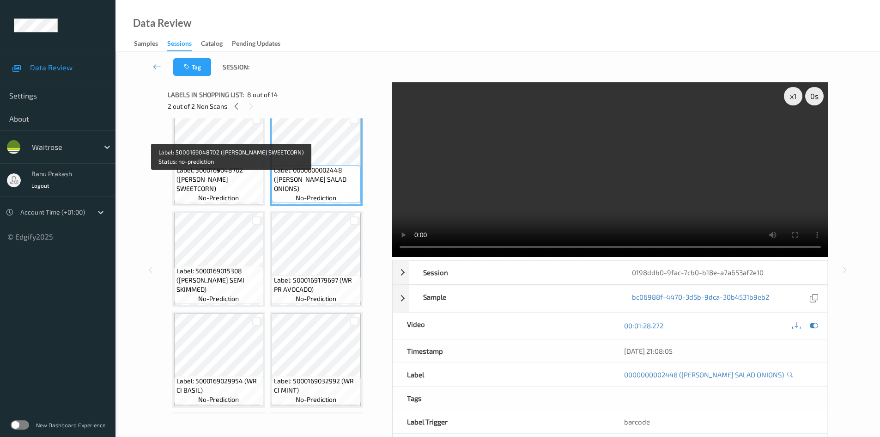
click at [242, 176] on span "Label: 5000169048702 (WR ESS SWEETCORN)" at bounding box center [219, 179] width 85 height 28
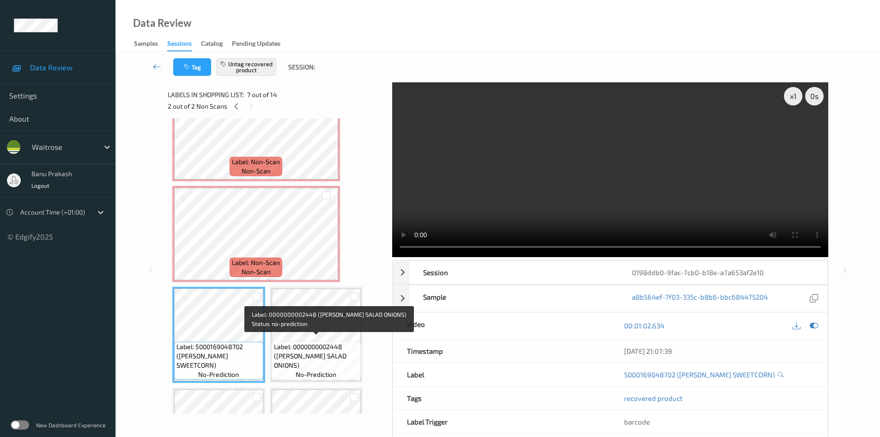
scroll to position [231, 0]
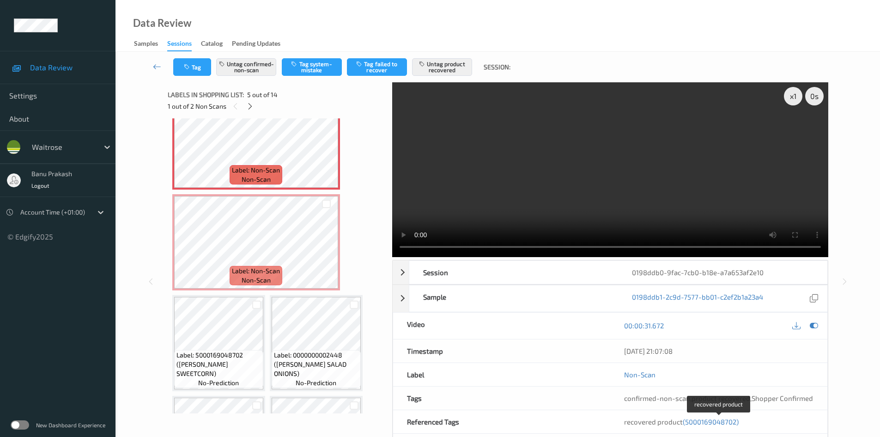
click at [698, 421] on span "(5000169048702)" at bounding box center [711, 421] width 56 height 8
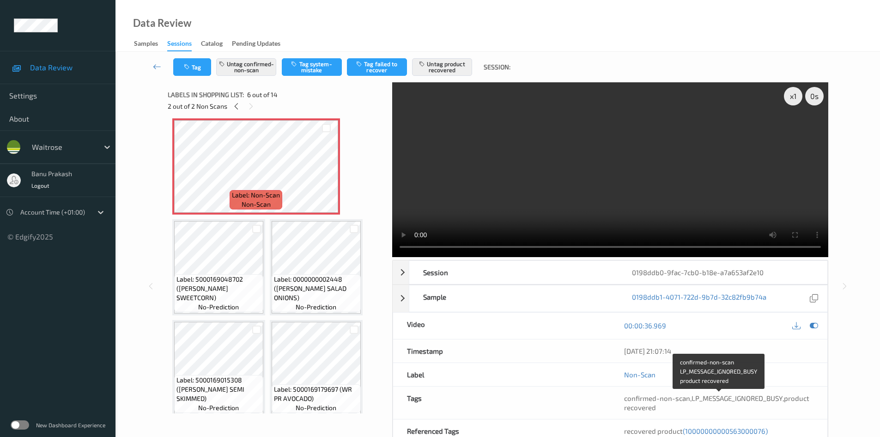
click at [793, 399] on span "product recovered" at bounding box center [716, 403] width 185 height 18
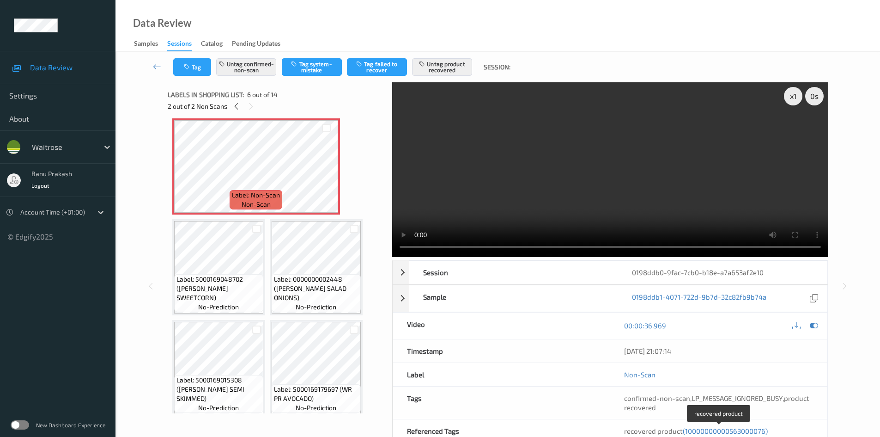
click at [764, 432] on span "(10000000000563000076)" at bounding box center [725, 431] width 85 height 8
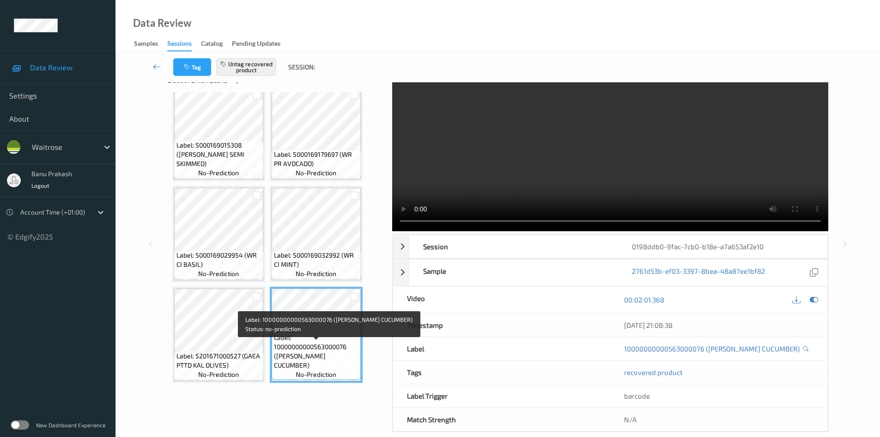
scroll to position [40, 0]
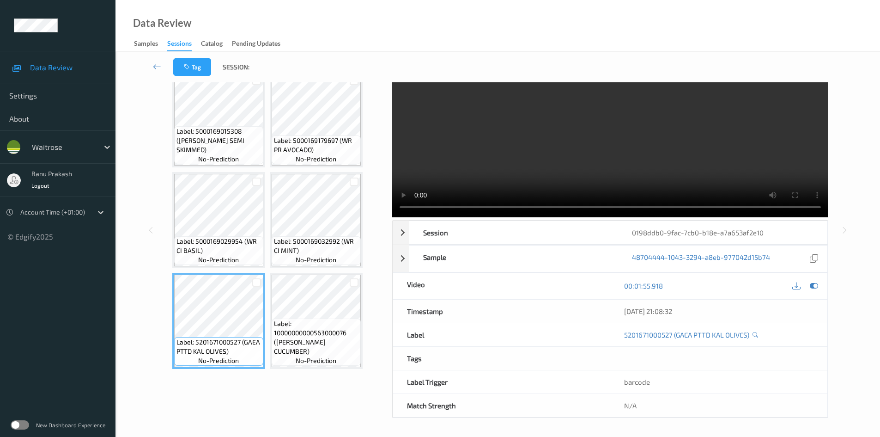
click at [603, 155] on video at bounding box center [610, 130] width 436 height 175
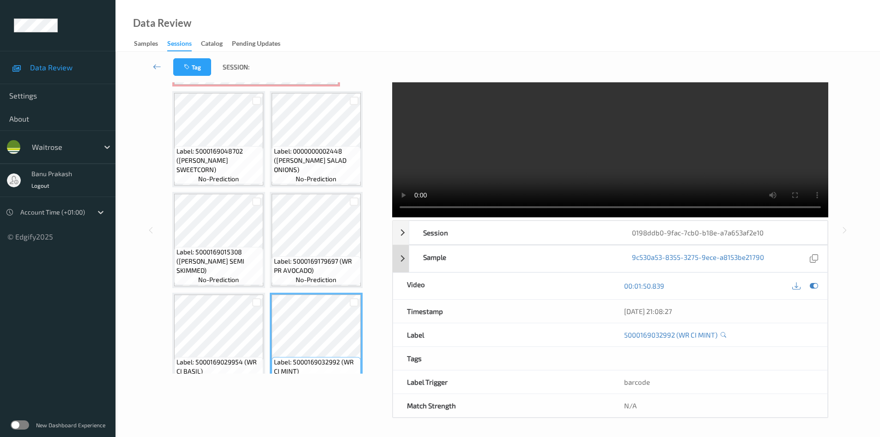
scroll to position [377, 0]
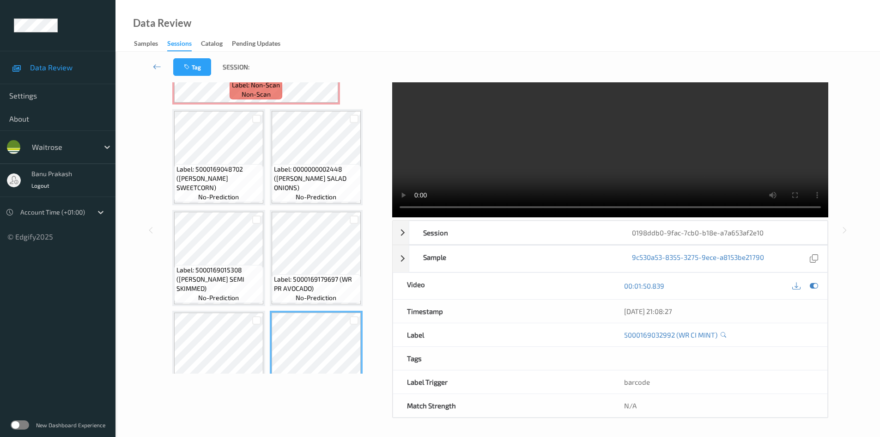
click at [589, 135] on video at bounding box center [610, 130] width 436 height 175
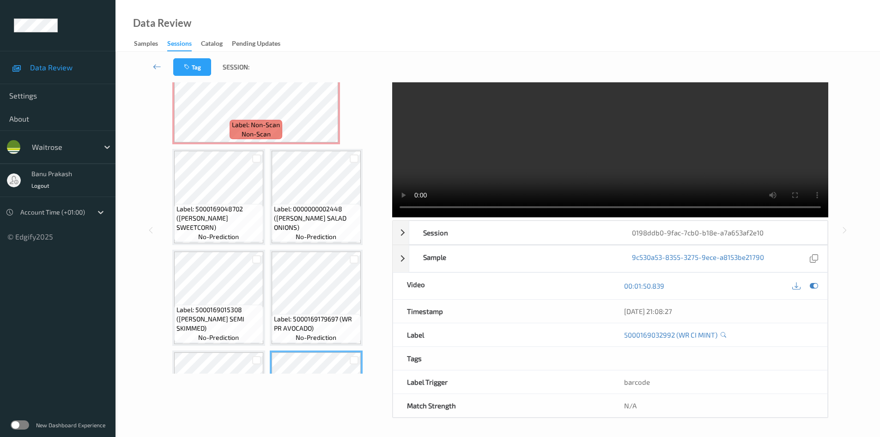
scroll to position [285, 0]
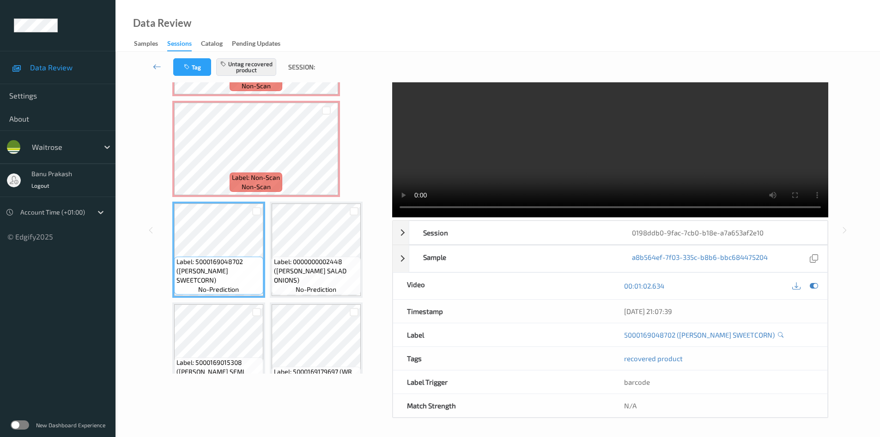
click at [577, 141] on video at bounding box center [610, 130] width 436 height 175
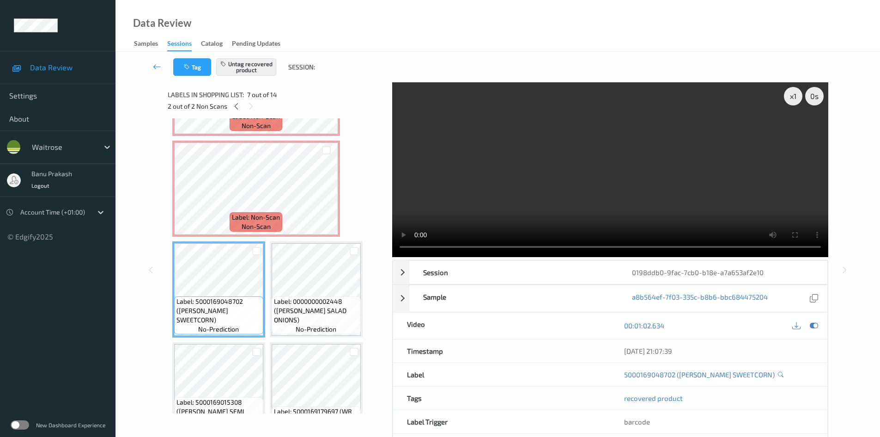
click at [671, 213] on video at bounding box center [610, 169] width 436 height 175
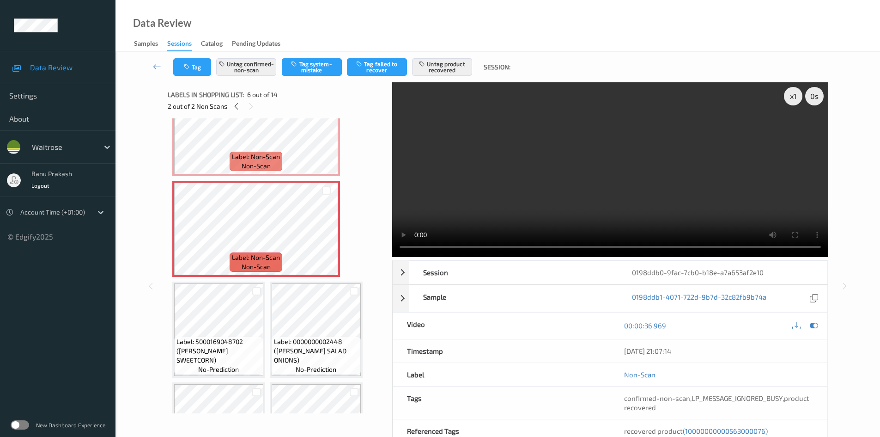
scroll to position [192, 0]
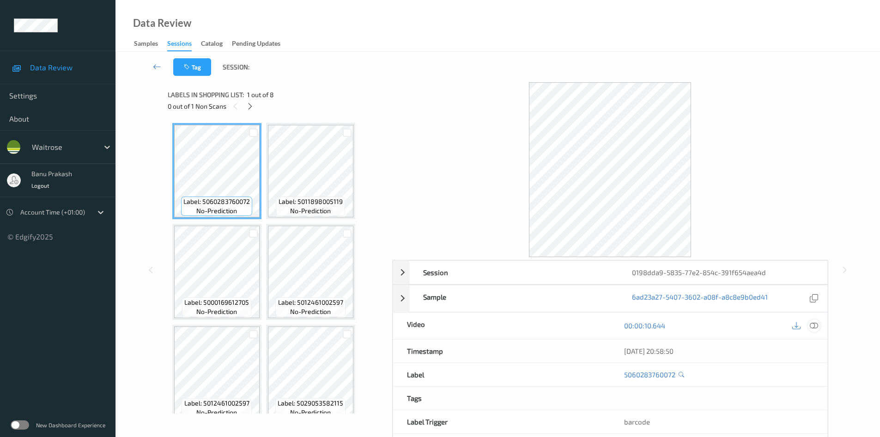
click at [816, 327] on icon at bounding box center [814, 325] width 8 height 8
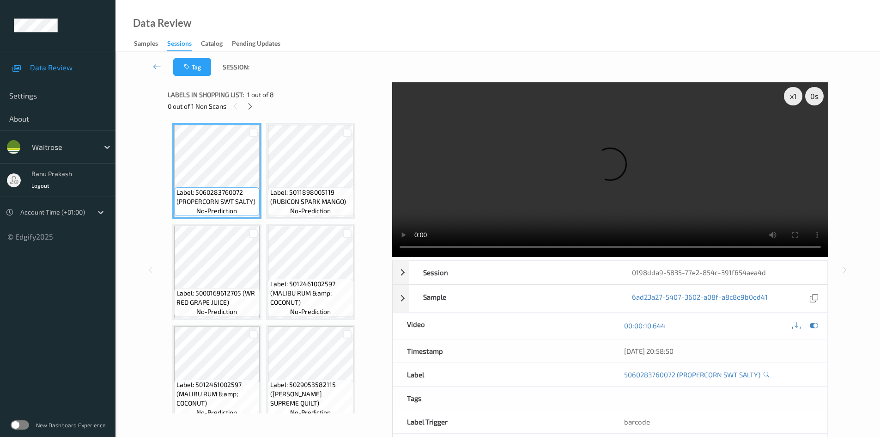
click at [258, 102] on div "0 out of 1 Non Scans" at bounding box center [277, 106] width 218 height 12
click at [251, 106] on icon at bounding box center [250, 106] width 8 height 8
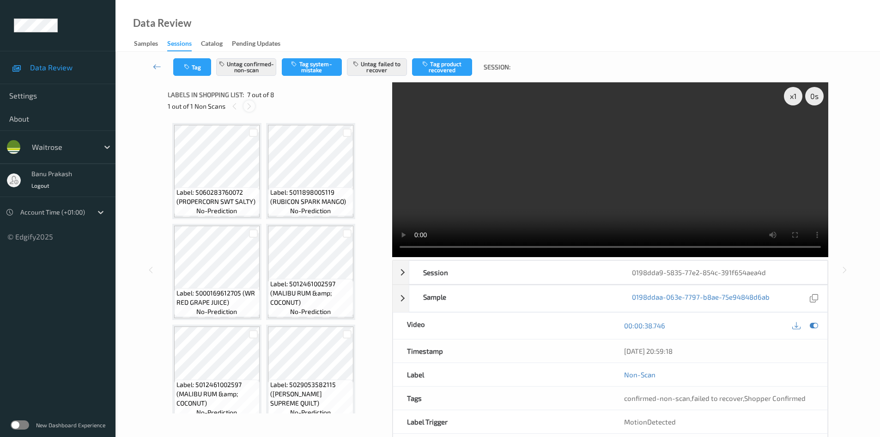
scroll to position [206, 0]
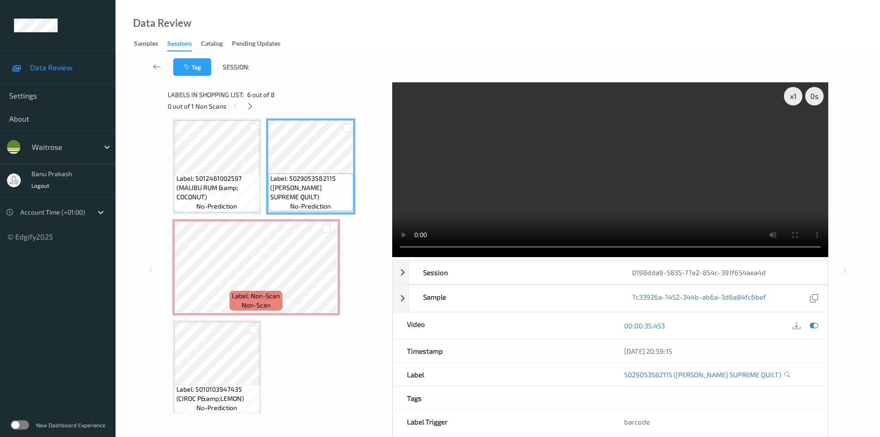
click at [611, 157] on video at bounding box center [610, 169] width 436 height 175
click at [521, 207] on video at bounding box center [610, 169] width 436 height 175
click at [326, 274] on icon at bounding box center [327, 275] width 8 height 8
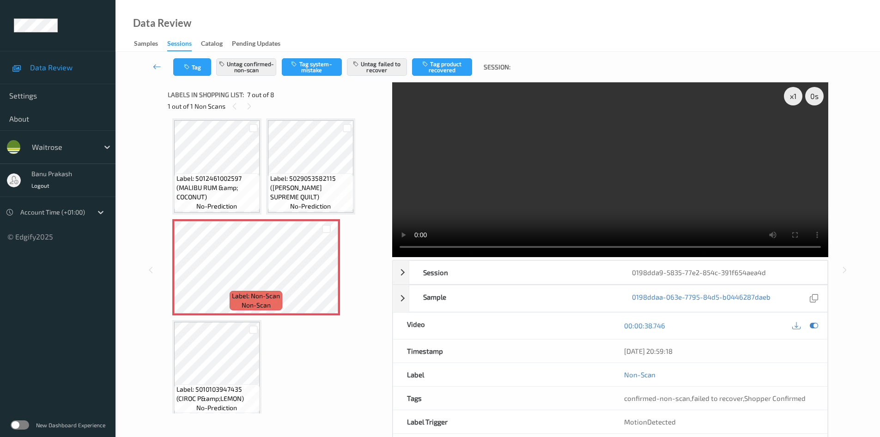
click at [599, 209] on video at bounding box center [610, 169] width 436 height 175
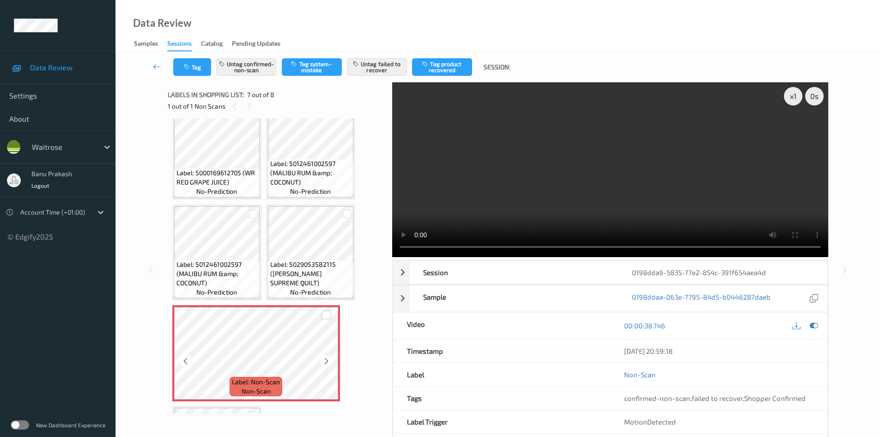
scroll to position [114, 0]
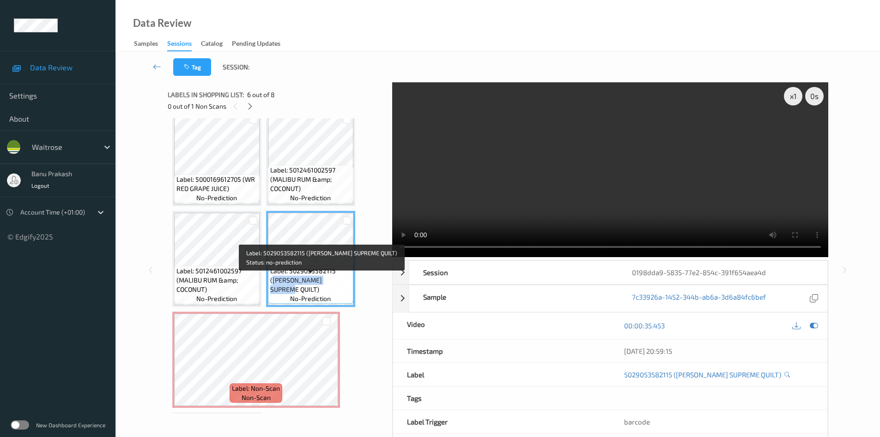
drag, startPoint x: 272, startPoint y: 288, endPoint x: 344, endPoint y: 290, distance: 72.1
click at [344, 290] on span "Label: 5029053582115 (ANDREX SUPREME QUILT)" at bounding box center [310, 280] width 81 height 28
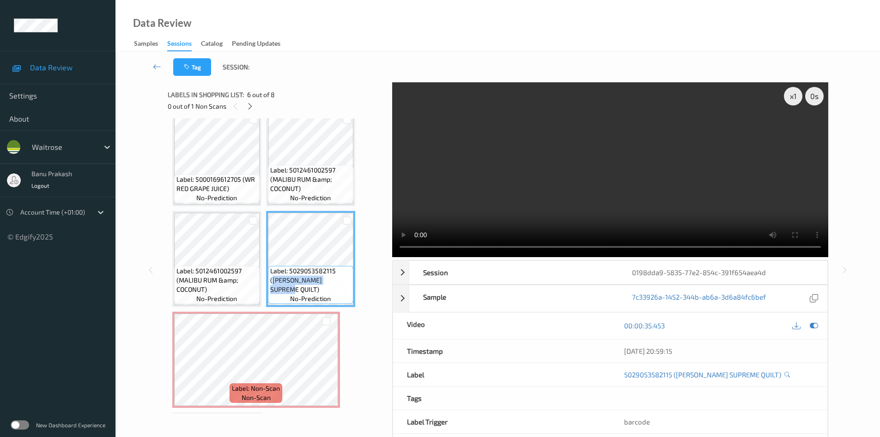
copy span "ANDREX SUPREME QUILT"
click at [554, 215] on video at bounding box center [610, 169] width 436 height 175
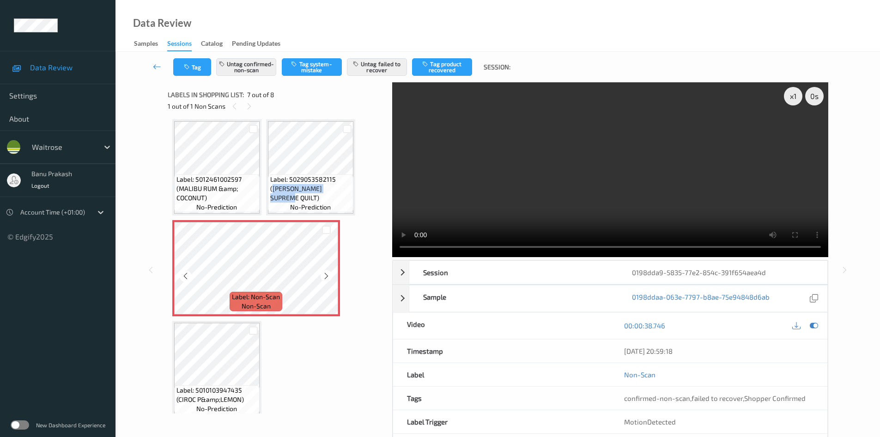
scroll to position [206, 0]
click at [586, 167] on video at bounding box center [610, 169] width 436 height 175
click at [596, 181] on video at bounding box center [610, 169] width 436 height 175
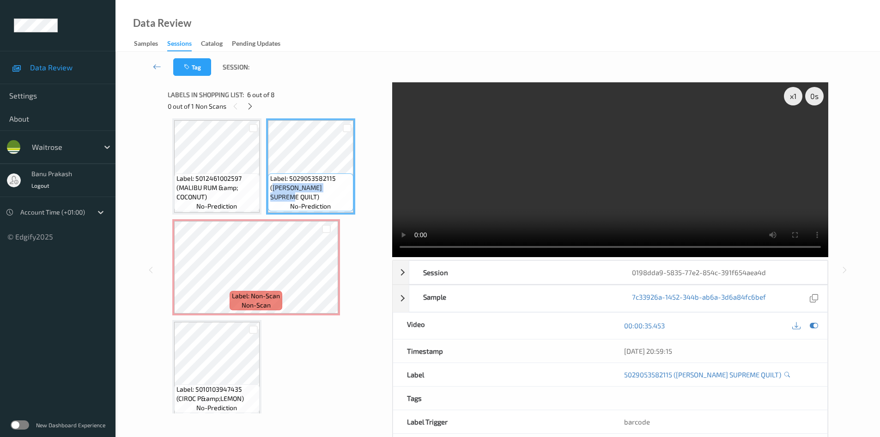
click at [659, 181] on video at bounding box center [610, 169] width 436 height 175
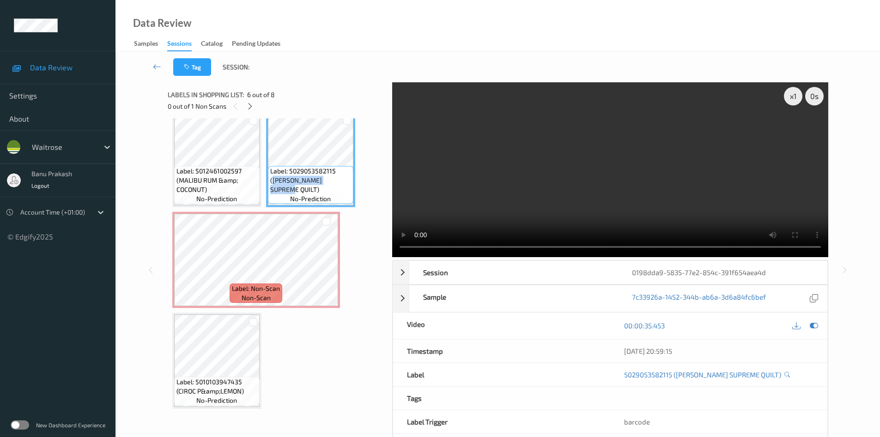
scroll to position [40, 0]
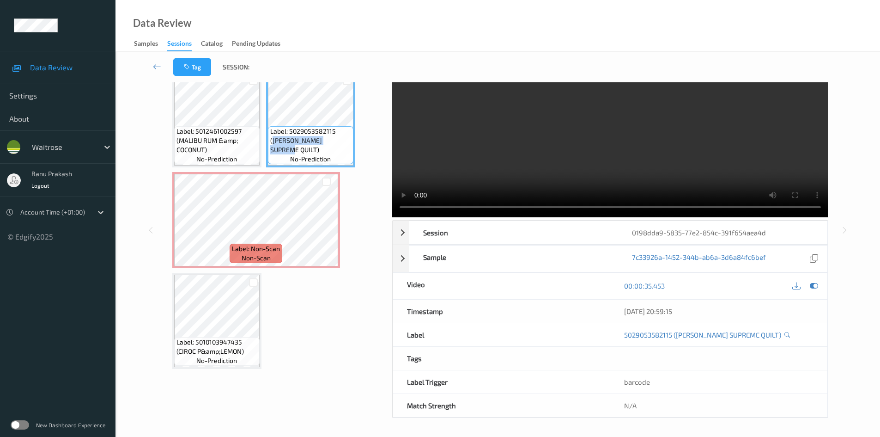
click at [603, 145] on video at bounding box center [610, 130] width 436 height 175
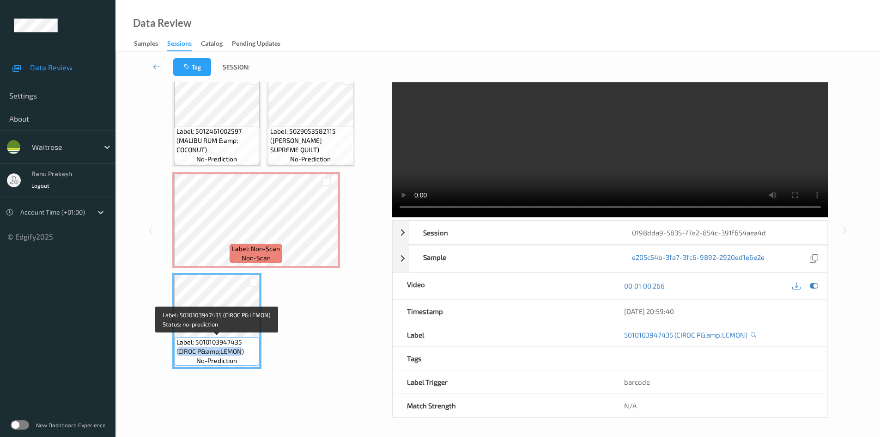
drag, startPoint x: 178, startPoint y: 351, endPoint x: 242, endPoint y: 351, distance: 63.8
click at [242, 351] on span "Label: 5010103947435 (CIROC P&amp;LEMON)" at bounding box center [217, 346] width 81 height 18
copy span "CIROC P&amp;LEMON"
click at [599, 155] on video at bounding box center [610, 130] width 436 height 175
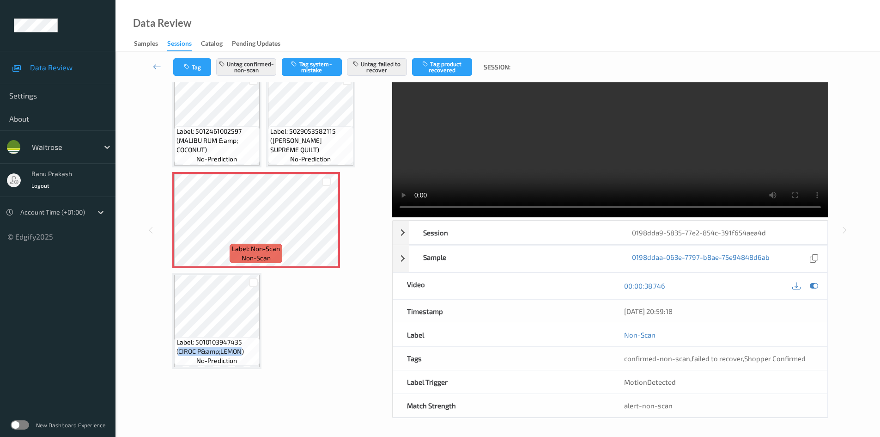
click at [612, 147] on video at bounding box center [610, 130] width 436 height 175
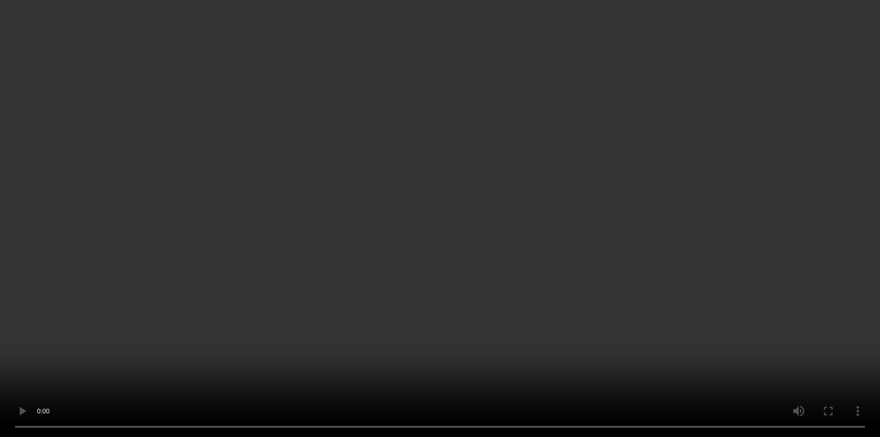
scroll to position [151, 0]
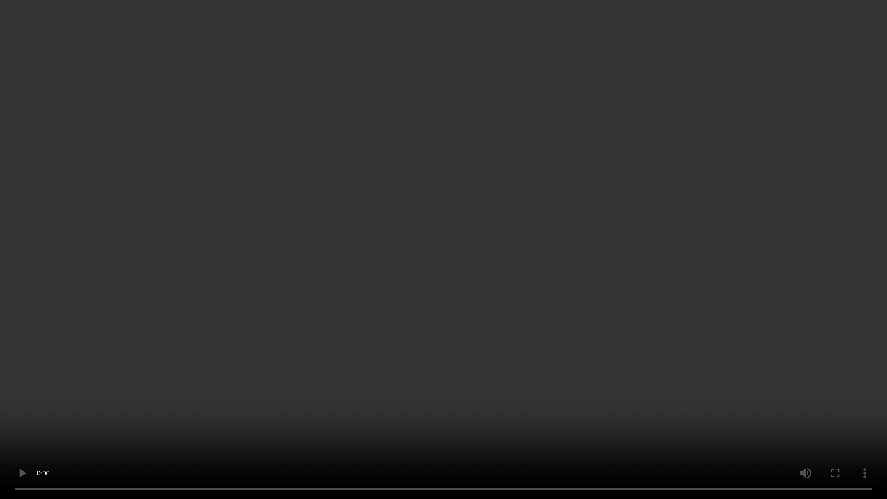
click at [629, 236] on video at bounding box center [443, 249] width 887 height 499
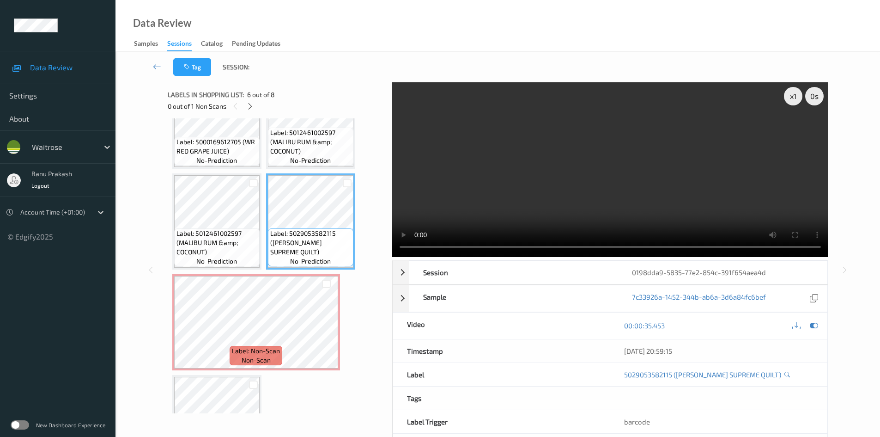
click at [609, 195] on video at bounding box center [610, 169] width 436 height 175
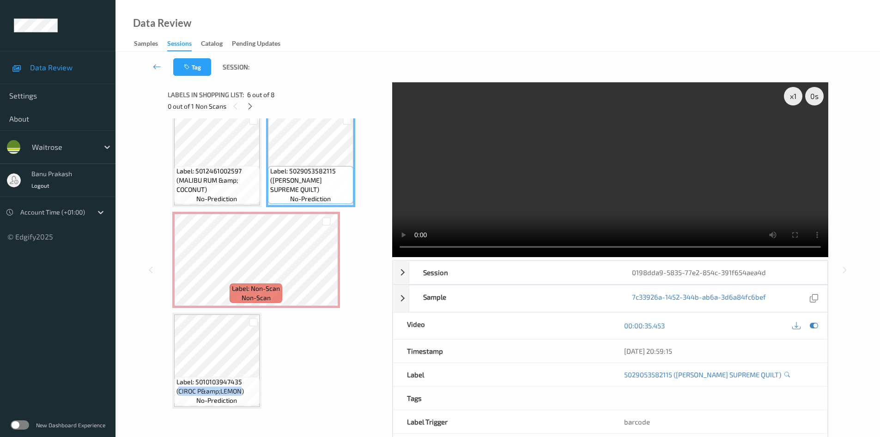
click at [538, 177] on video at bounding box center [610, 169] width 436 height 175
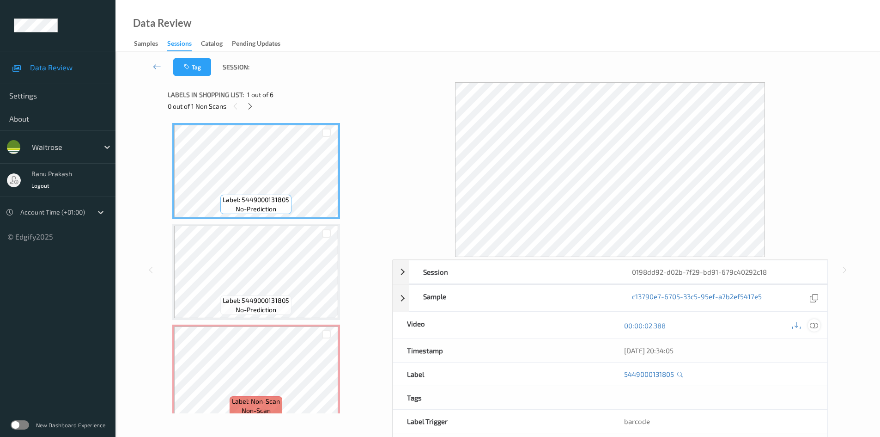
click at [815, 326] on icon at bounding box center [814, 325] width 8 height 8
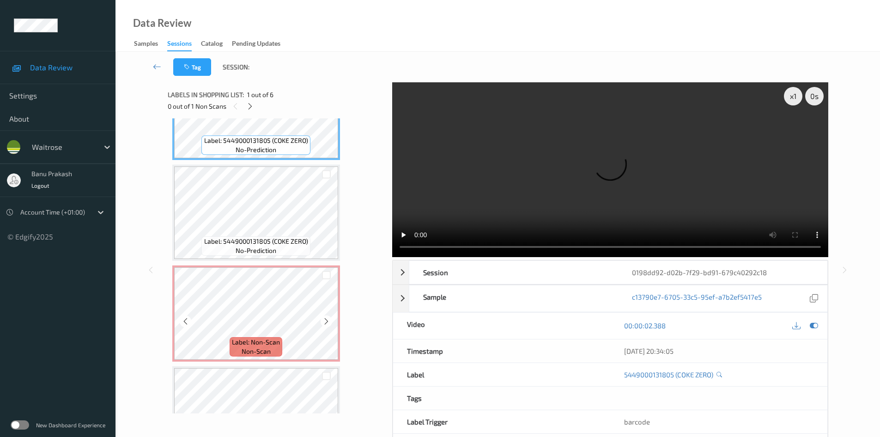
scroll to position [92, 0]
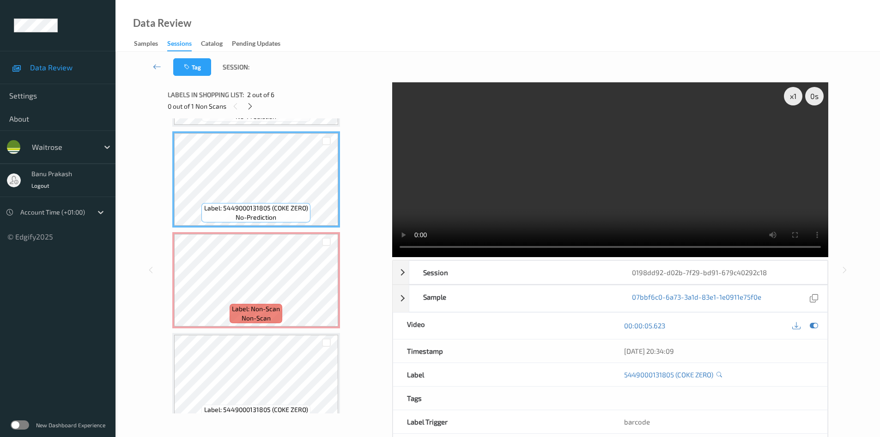
click at [604, 187] on video at bounding box center [610, 169] width 436 height 175
click at [583, 193] on video at bounding box center [610, 169] width 436 height 175
click at [572, 167] on video at bounding box center [610, 169] width 436 height 175
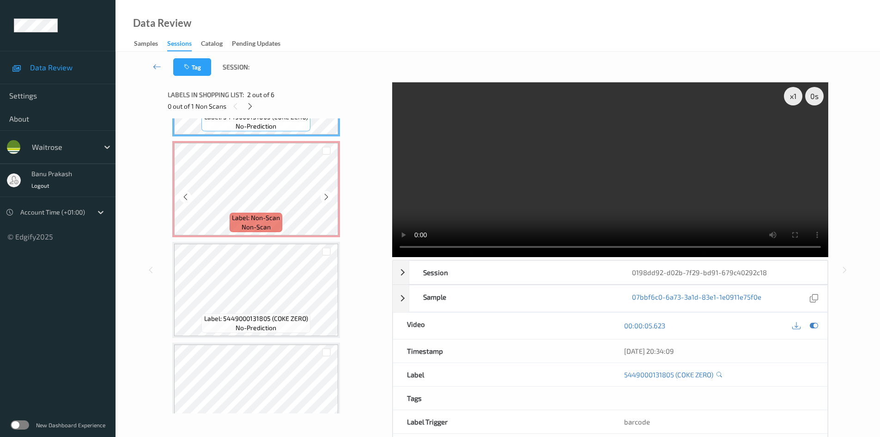
scroll to position [185, 0]
click at [555, 189] on video at bounding box center [610, 169] width 436 height 175
click at [605, 196] on video at bounding box center [610, 169] width 436 height 175
click at [587, 212] on video at bounding box center [610, 169] width 436 height 175
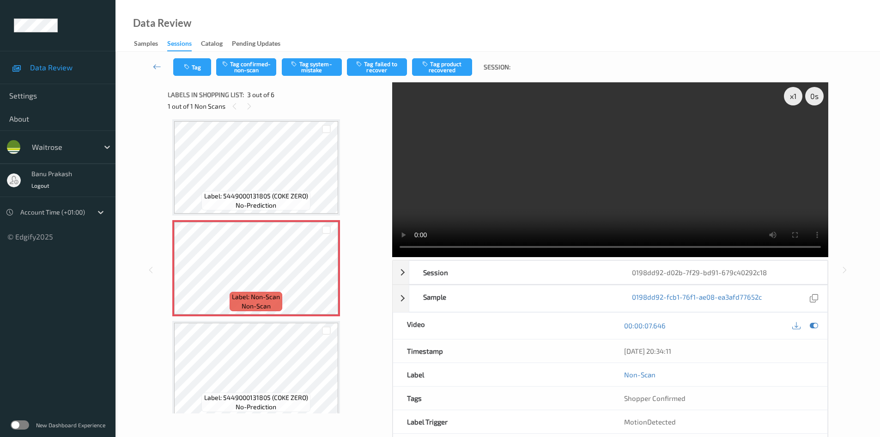
scroll to position [92, 0]
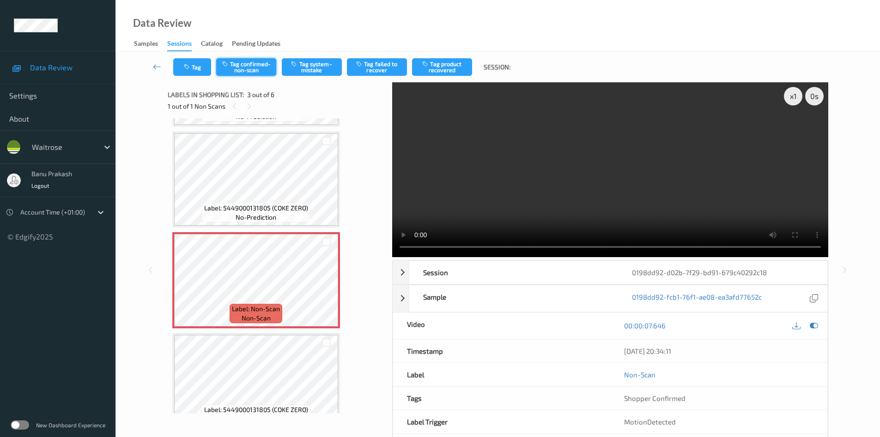
drag, startPoint x: 317, startPoint y: 66, endPoint x: 247, endPoint y: 72, distance: 70.0
click at [247, 72] on div "Tag Tag confirmed-non-scan Tag system-mistake Tag failed to recover Tag product…" at bounding box center [345, 67] width 344 height 18
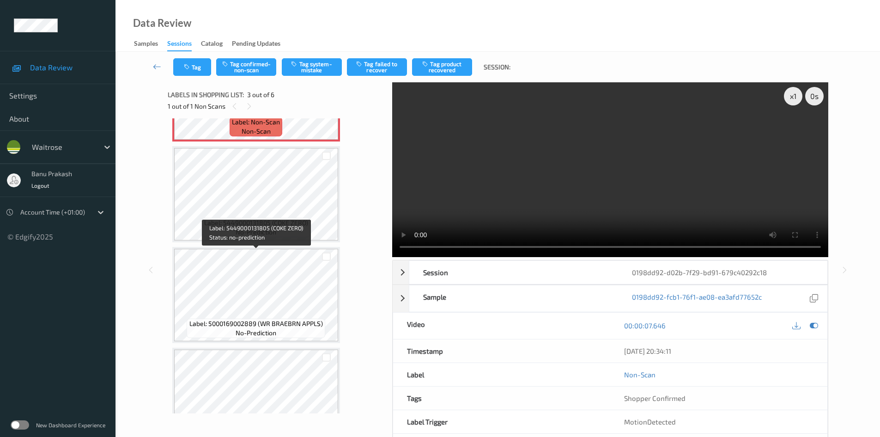
scroll to position [176, 0]
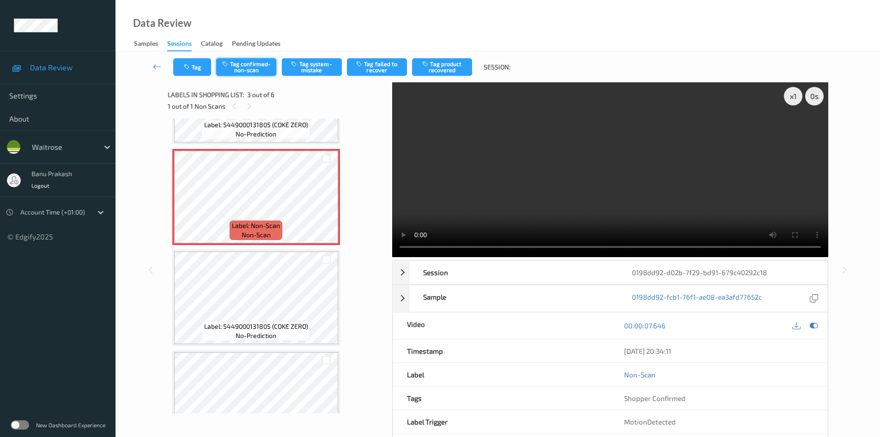
click at [254, 66] on button "Tag confirmed-non-scan" at bounding box center [246, 67] width 60 height 18
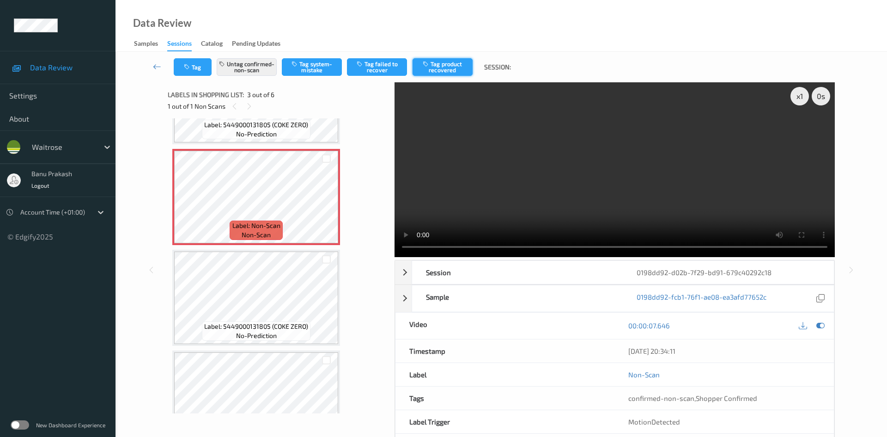
click at [447, 66] on button "Tag product recovered" at bounding box center [443, 67] width 60 height 18
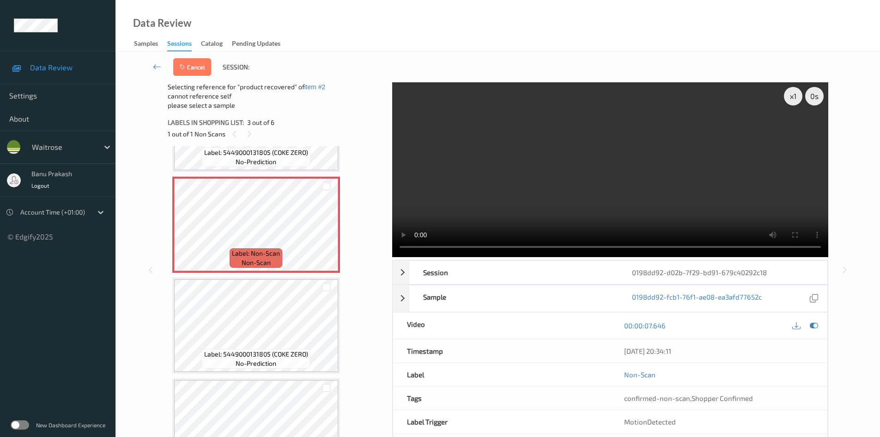
scroll to position [268, 0]
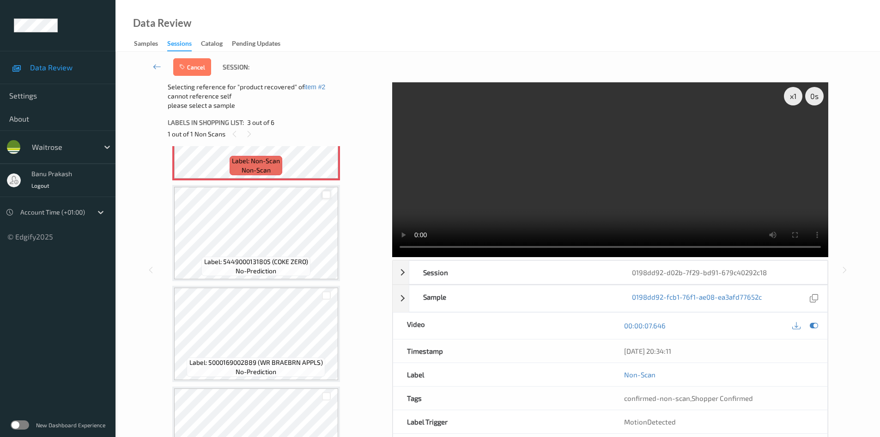
click at [325, 192] on div at bounding box center [326, 194] width 9 height 9
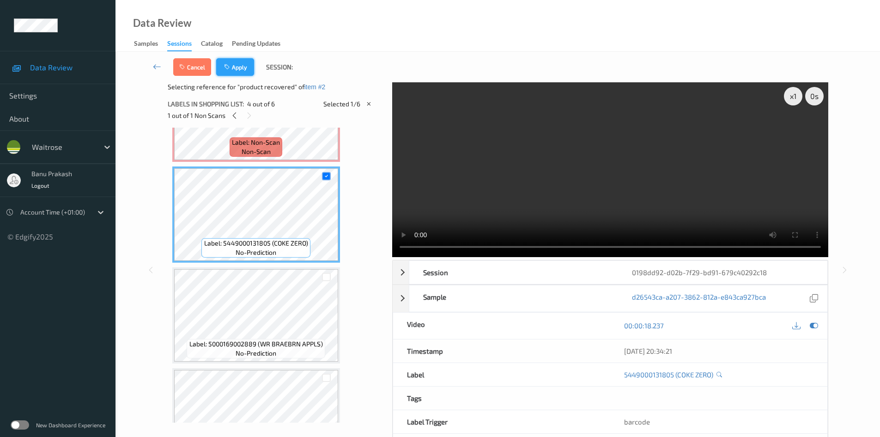
click at [241, 71] on button "Apply" at bounding box center [235, 67] width 38 height 18
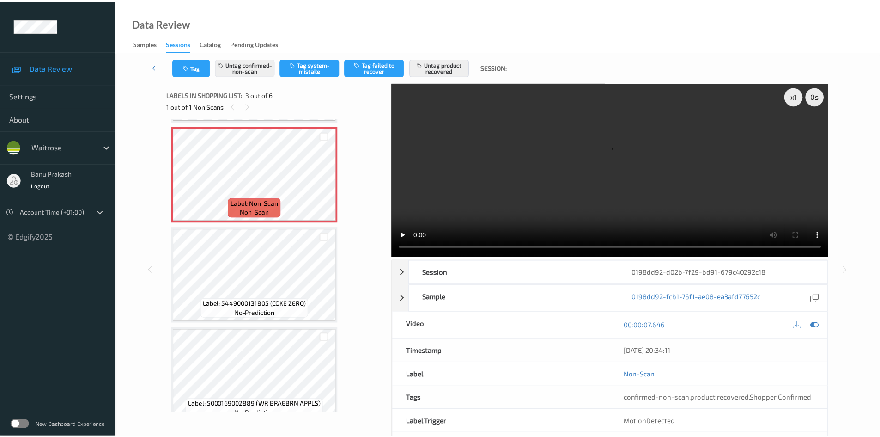
scroll to position [198, 0]
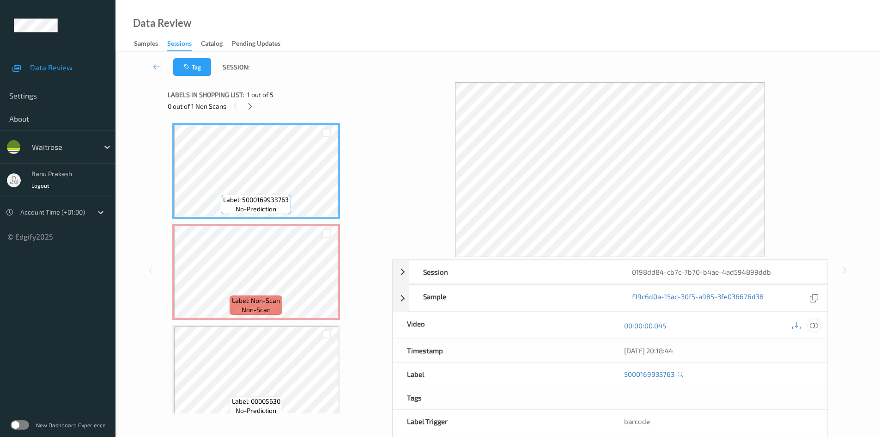
click at [815, 323] on icon at bounding box center [814, 325] width 8 height 8
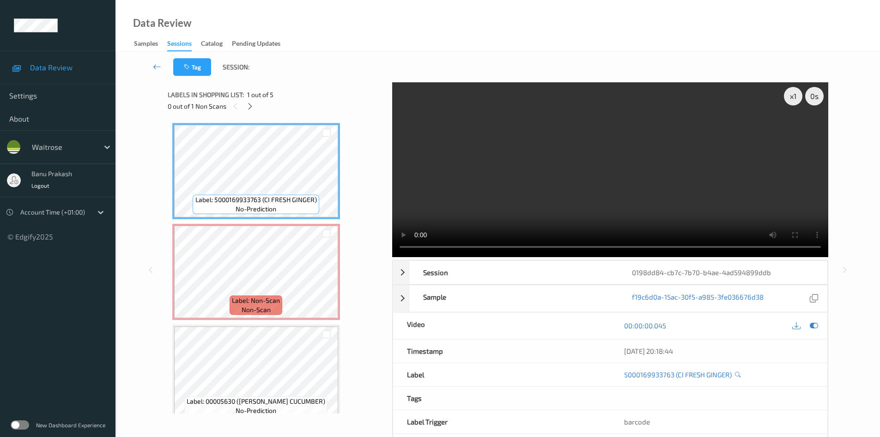
click at [651, 180] on video at bounding box center [610, 169] width 436 height 175
click at [518, 209] on video at bounding box center [610, 169] width 436 height 175
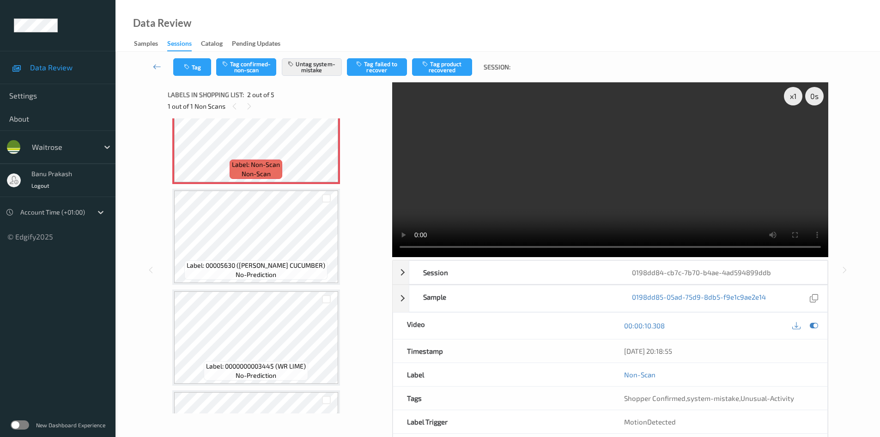
scroll to position [139, 0]
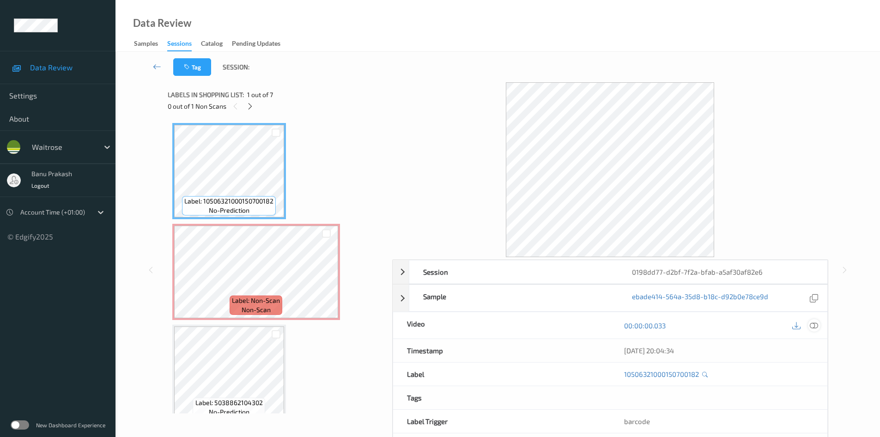
click at [817, 327] on icon at bounding box center [814, 325] width 8 height 8
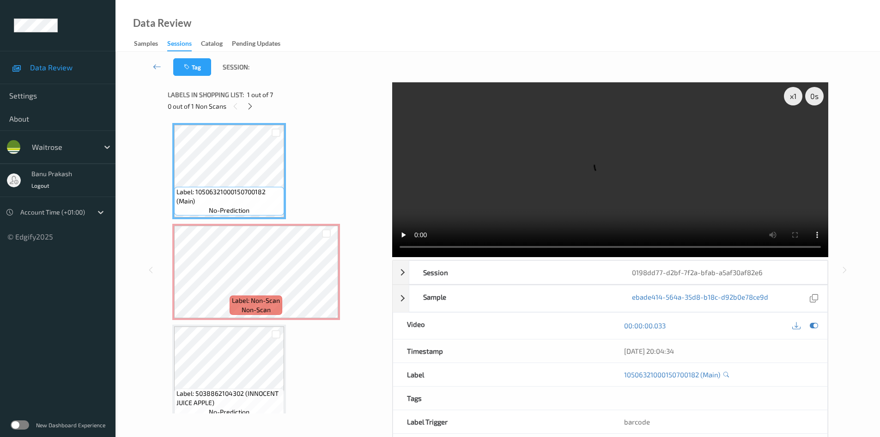
click at [464, 175] on video at bounding box center [610, 169] width 436 height 175
click at [512, 172] on video at bounding box center [610, 169] width 436 height 175
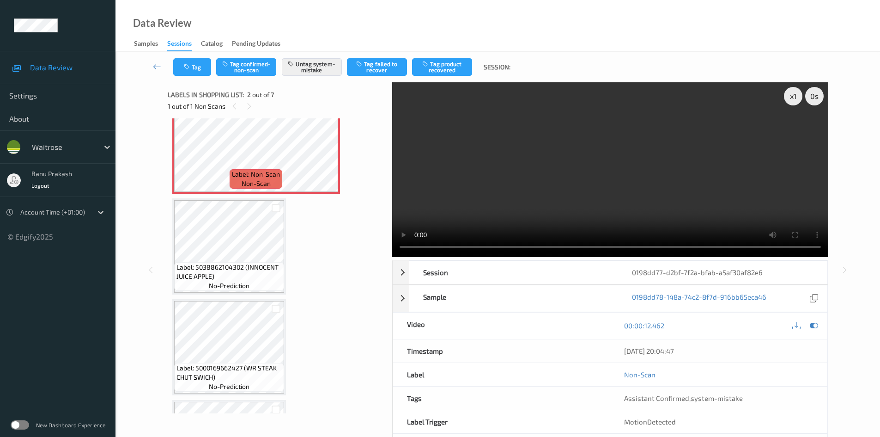
scroll to position [139, 0]
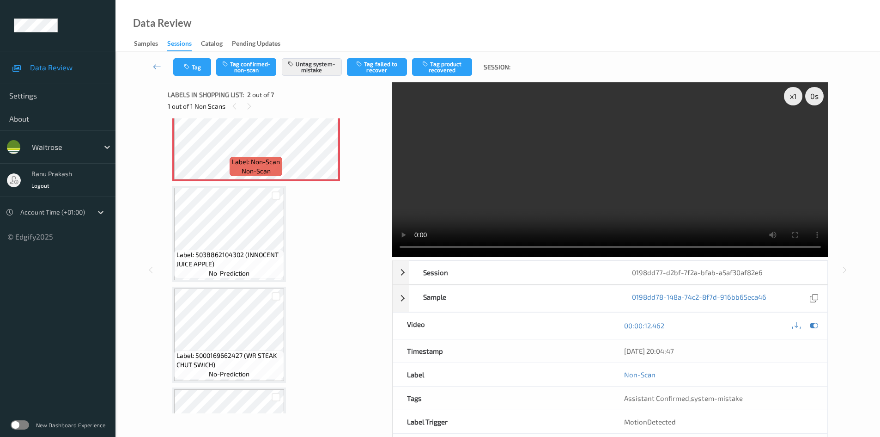
click at [532, 172] on video at bounding box center [610, 169] width 436 height 175
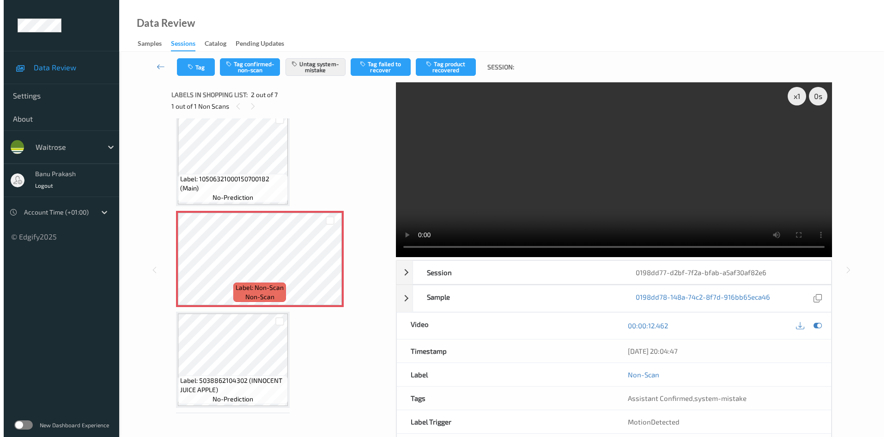
scroll to position [0, 0]
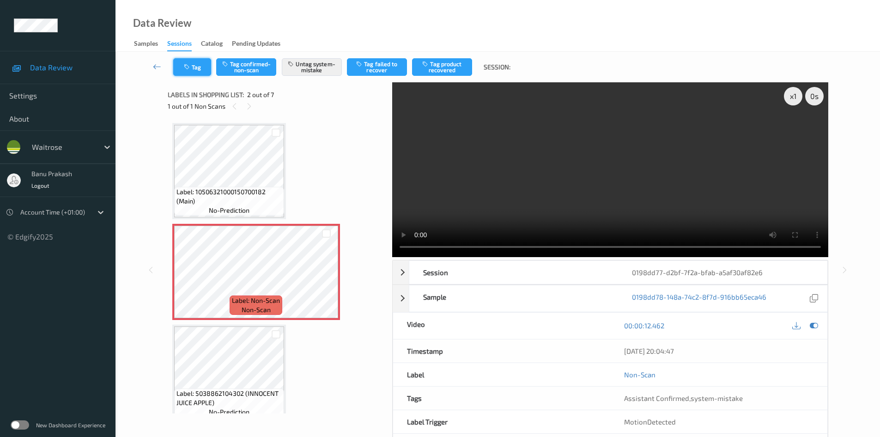
click at [196, 64] on button "Tag" at bounding box center [192, 67] width 38 height 18
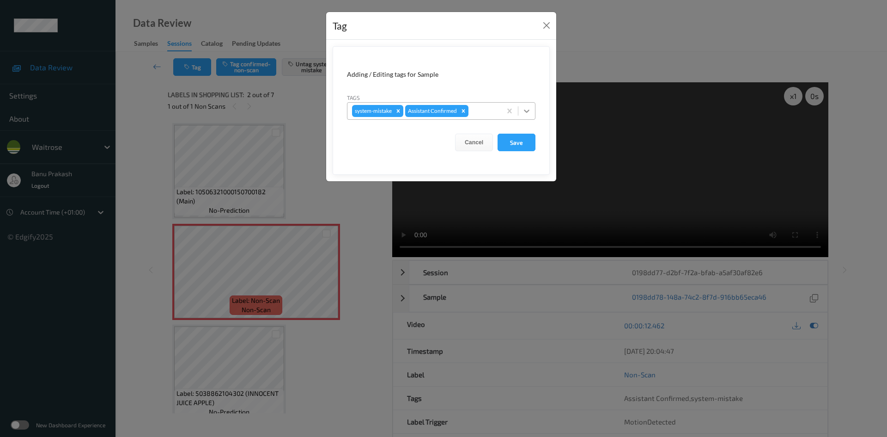
click at [526, 108] on icon at bounding box center [526, 110] width 9 height 9
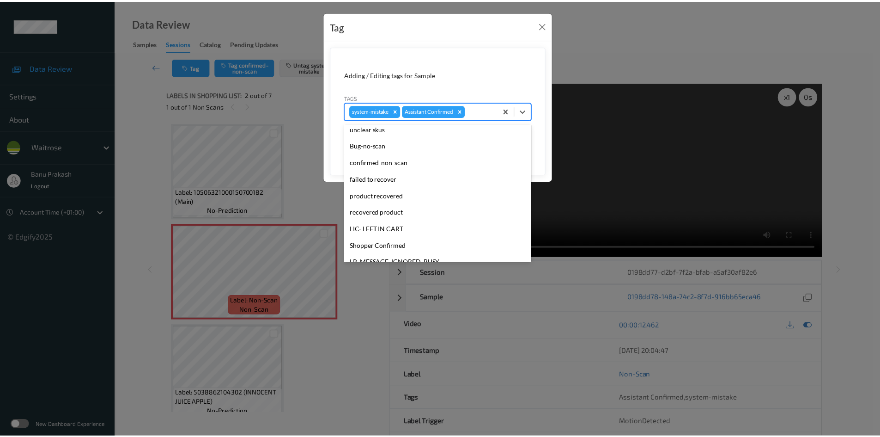
scroll to position [139, 0]
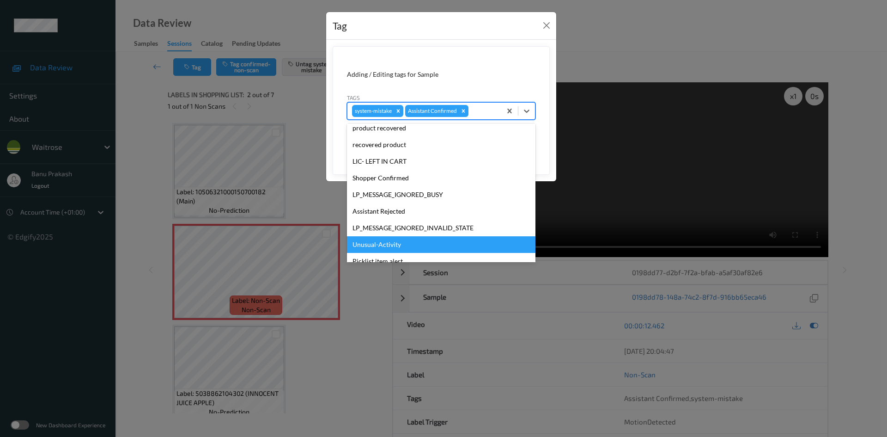
click at [399, 238] on div "Unusual-Activity" at bounding box center [441, 244] width 189 height 17
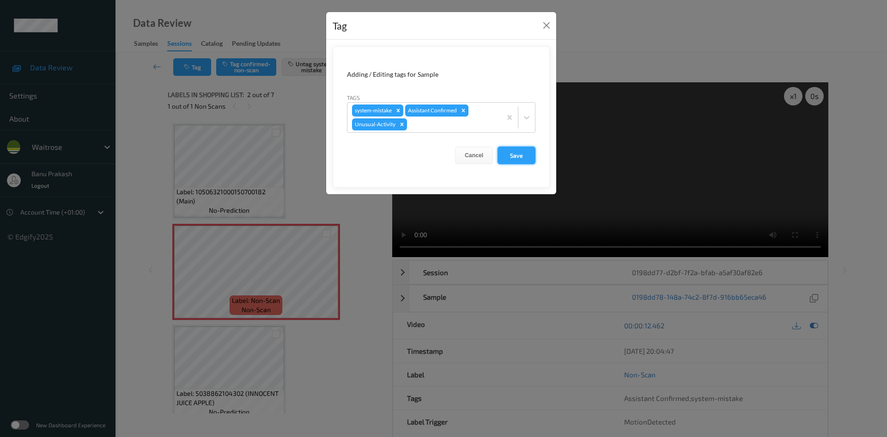
click at [516, 157] on button "Save" at bounding box center [517, 155] width 38 height 18
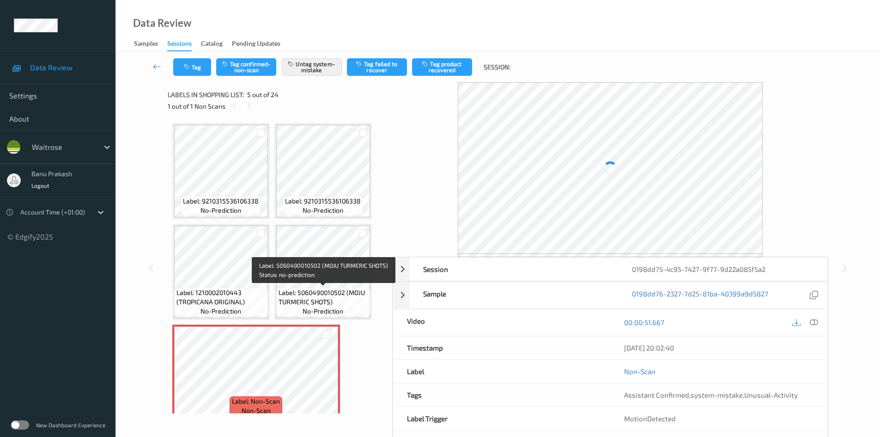
click at [317, 294] on span "Label: 5060490010502 (MOJU TURMERIC SHOTS)" at bounding box center [323, 297] width 89 height 18
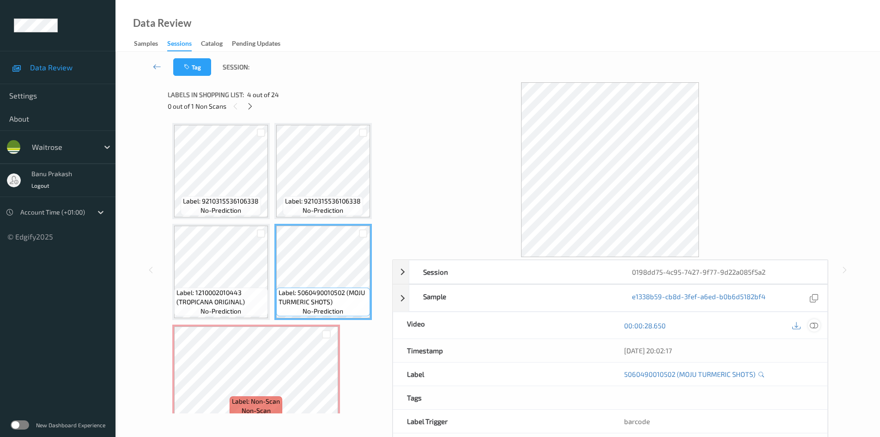
click at [813, 327] on icon at bounding box center [814, 325] width 8 height 8
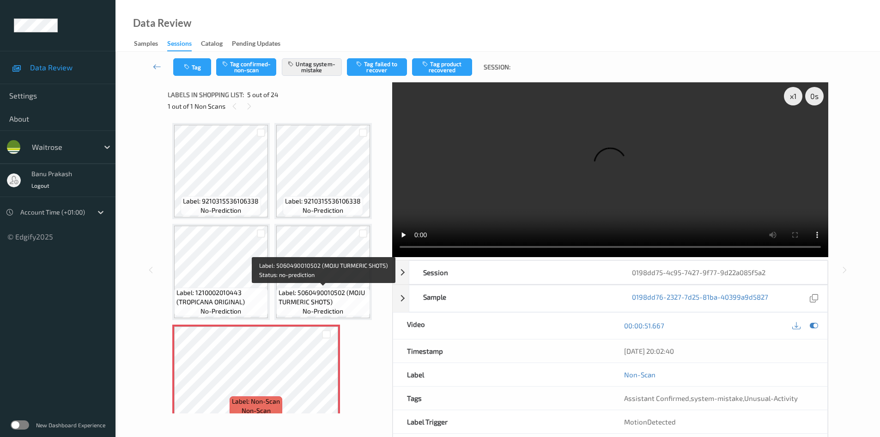
click at [305, 288] on span "Label: 5060490010502 (MOJU TURMERIC SHOTS)" at bounding box center [323, 297] width 89 height 18
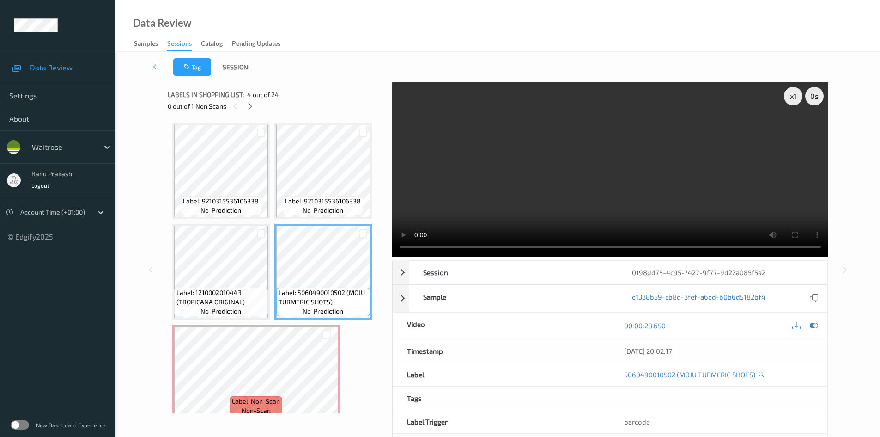
click at [524, 144] on video at bounding box center [610, 169] width 436 height 175
click at [549, 195] on video at bounding box center [610, 169] width 436 height 175
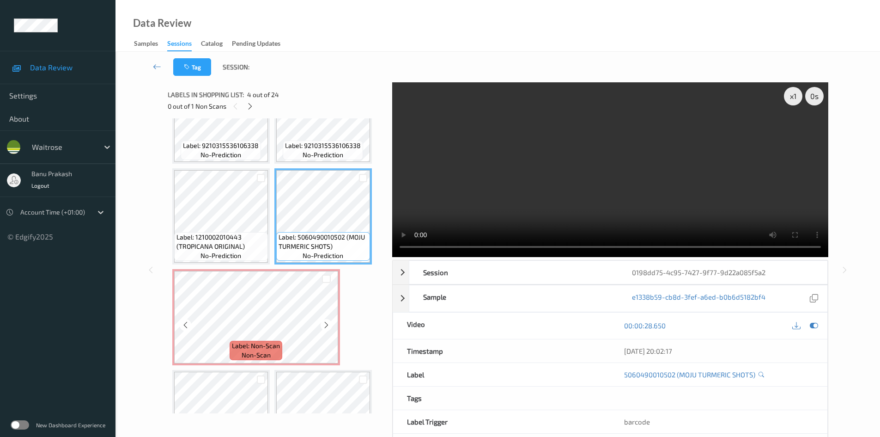
scroll to position [139, 0]
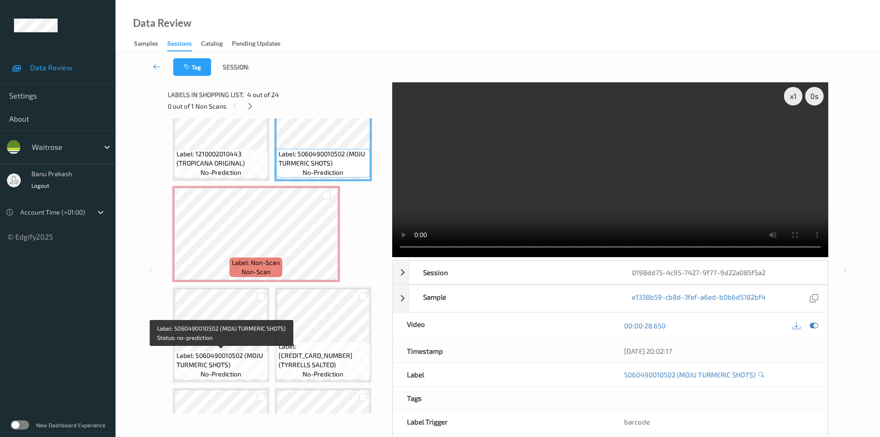
click at [240, 361] on span "Label: 5060490010502 (MOJU TURMERIC SHOTS)" at bounding box center [221, 360] width 89 height 18
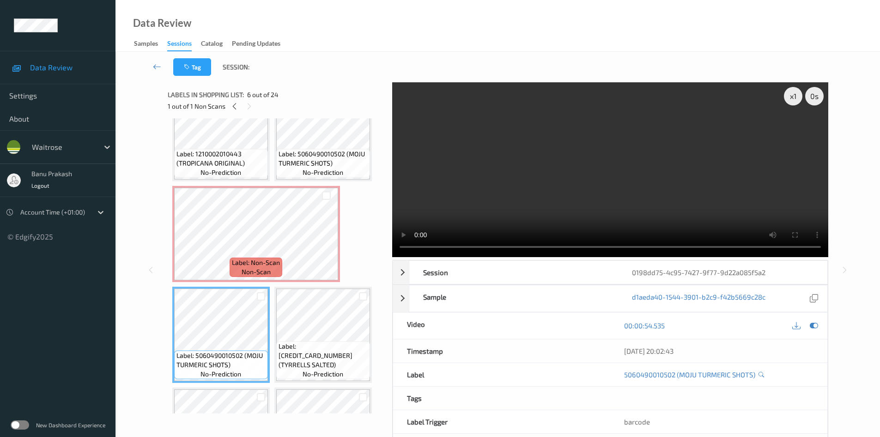
click at [561, 187] on video at bounding box center [610, 169] width 436 height 175
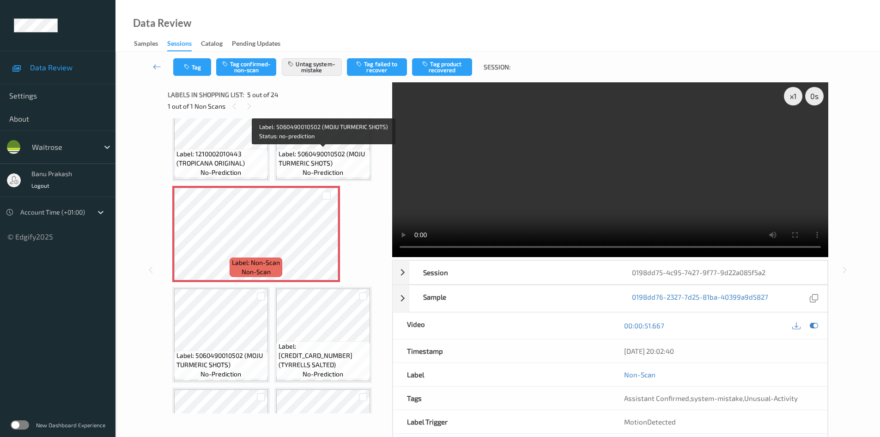
click at [292, 162] on span "Label: 5060490010502 (MOJU TURMERIC SHOTS)" at bounding box center [323, 158] width 89 height 18
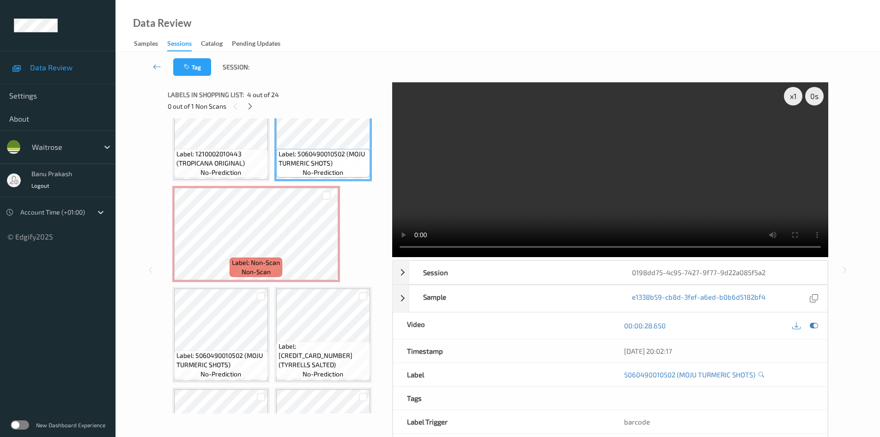
click at [653, 169] on video at bounding box center [610, 169] width 436 height 175
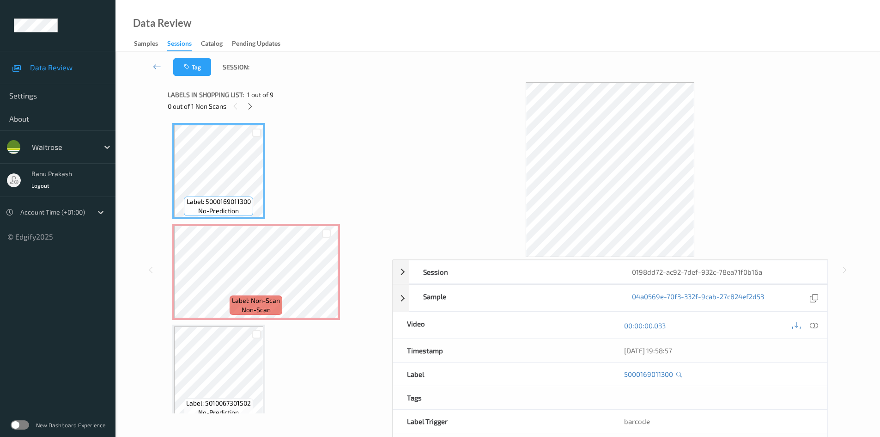
click at [823, 327] on div "00:00:00.033" at bounding box center [718, 325] width 217 height 26
click at [816, 324] on icon at bounding box center [814, 325] width 8 height 8
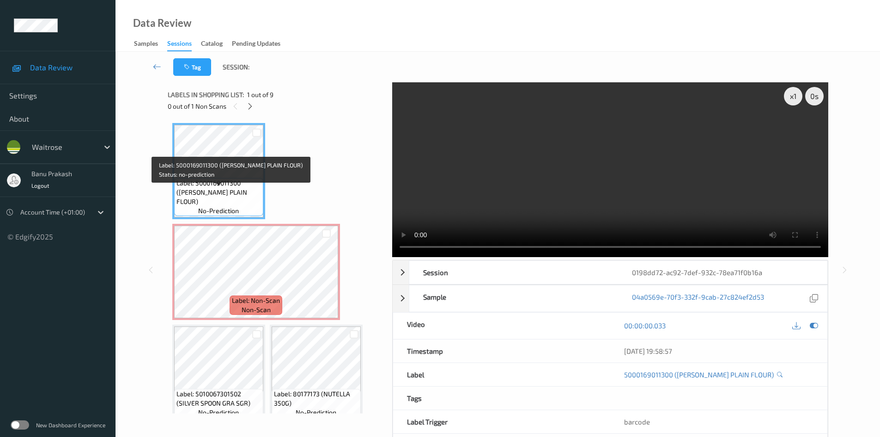
click at [231, 197] on span "Label: 5000169011300 (WR ESS PLAIN FLOUR)" at bounding box center [219, 192] width 85 height 28
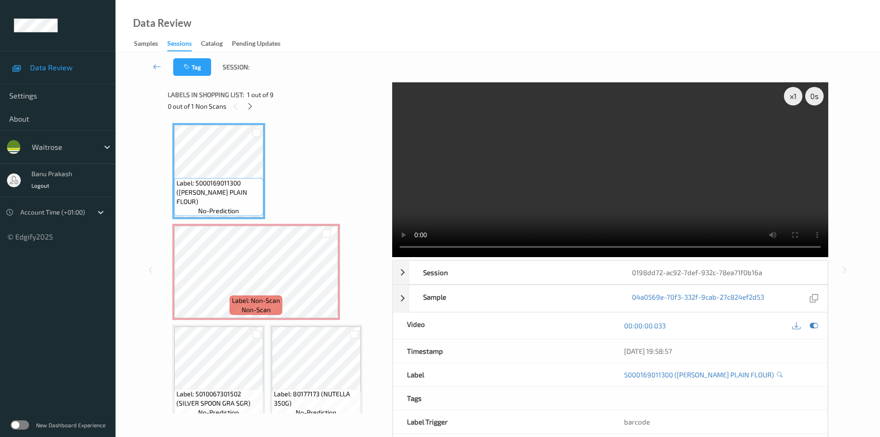
click at [466, 153] on video at bounding box center [610, 169] width 436 height 175
click at [553, 186] on video at bounding box center [610, 169] width 436 height 175
click at [632, 162] on video at bounding box center [610, 169] width 436 height 175
click at [590, 177] on video at bounding box center [610, 169] width 436 height 175
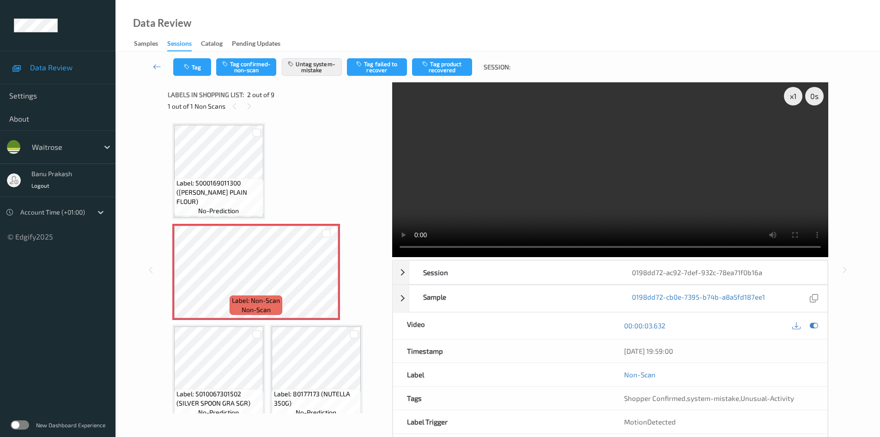
click at [659, 166] on video at bounding box center [610, 169] width 436 height 175
click at [193, 60] on button "Tag" at bounding box center [192, 67] width 38 height 18
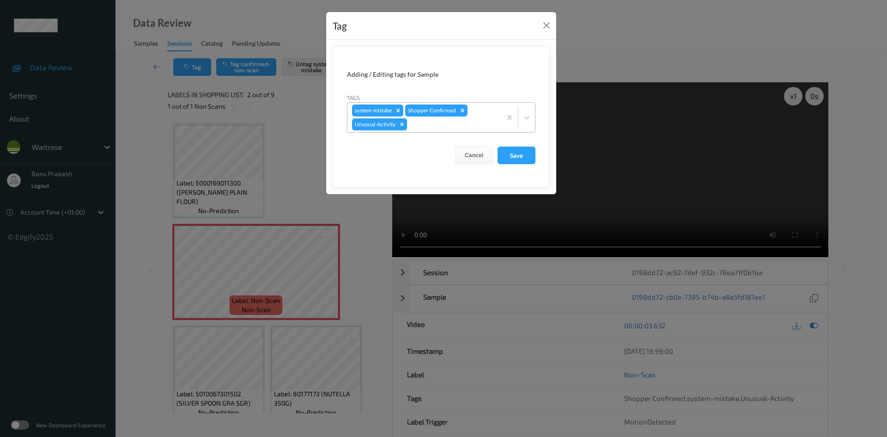
click at [400, 123] on icon "Remove Unusual-Activity" at bounding box center [402, 124] width 6 height 6
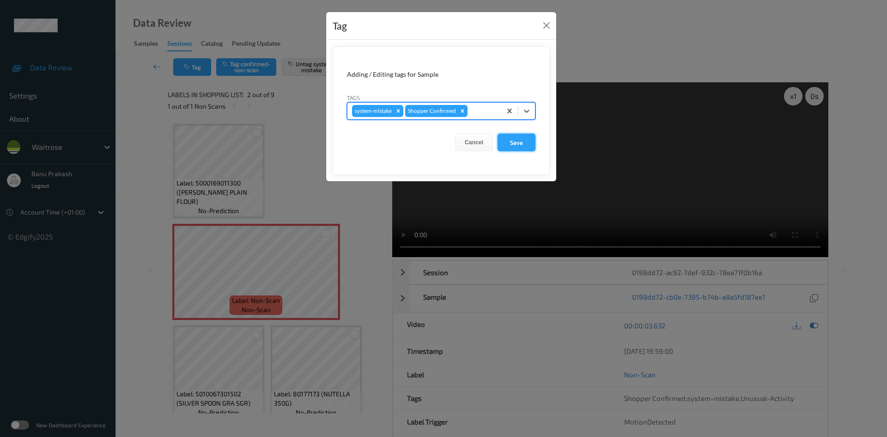
click at [530, 142] on button "Save" at bounding box center [517, 143] width 38 height 18
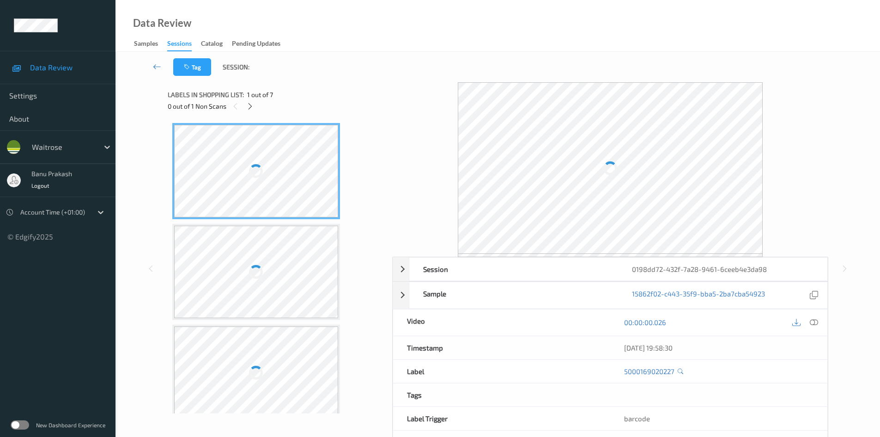
drag, startPoint x: 814, startPoint y: 323, endPoint x: 810, endPoint y: 317, distance: 6.7
click at [814, 323] on icon at bounding box center [814, 322] width 8 height 8
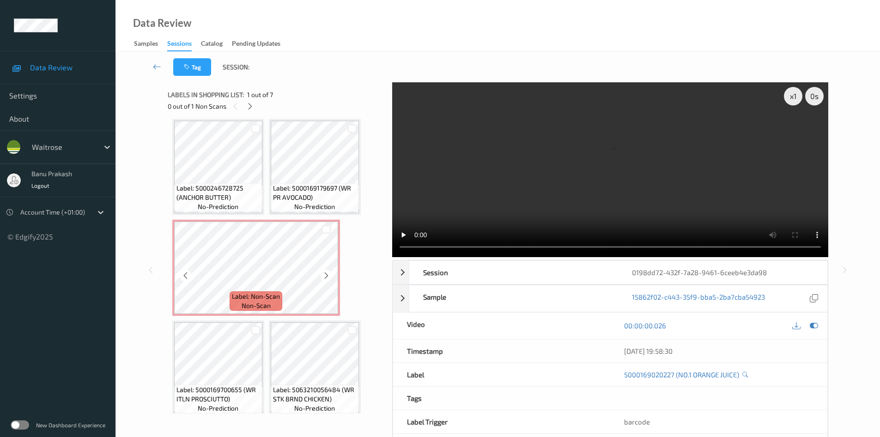
scroll to position [113, 0]
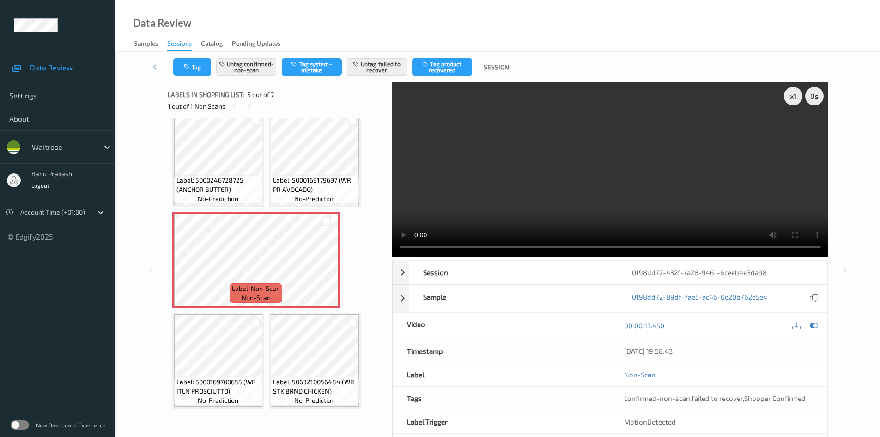
click at [165, 248] on div "x 1 0 s Session 0198dd72-432f-7a28-9461-6ceeb4e3da98 Session ID 0198dd72-432f-7…" at bounding box center [497, 269] width 727 height 375
click at [340, 176] on span "Label: 5000169179697 (WR PR AVOCADO)" at bounding box center [315, 185] width 84 height 18
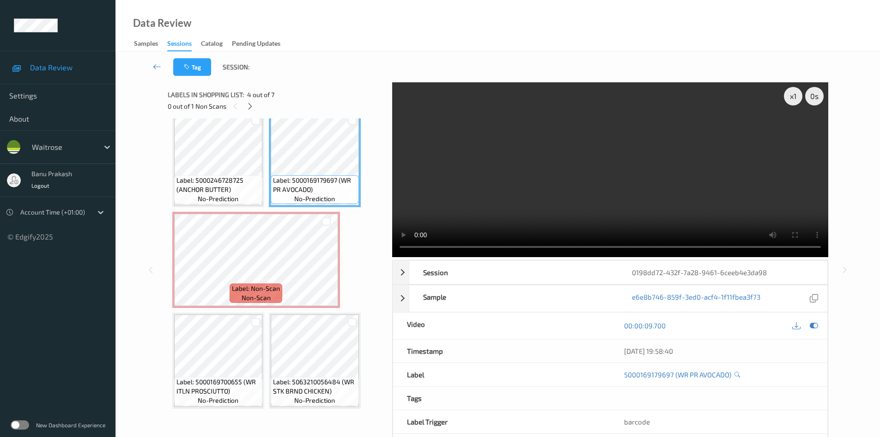
click at [561, 168] on video at bounding box center [610, 169] width 436 height 175
click at [537, 184] on video at bounding box center [610, 169] width 436 height 175
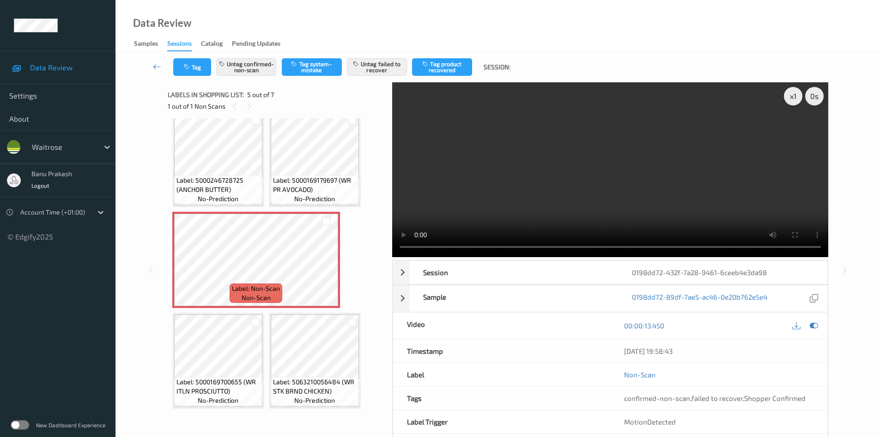
click at [517, 144] on video at bounding box center [610, 169] width 436 height 175
click at [609, 195] on video at bounding box center [610, 169] width 436 height 175
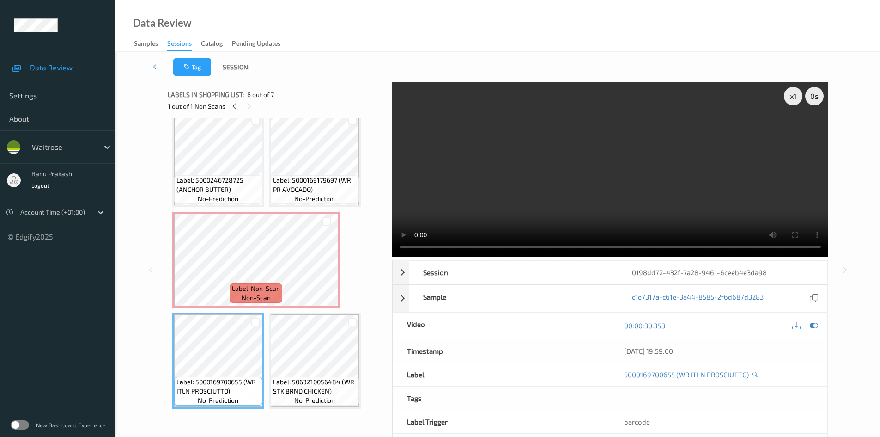
click at [599, 189] on video at bounding box center [610, 169] width 436 height 175
click at [557, 180] on video at bounding box center [610, 169] width 436 height 175
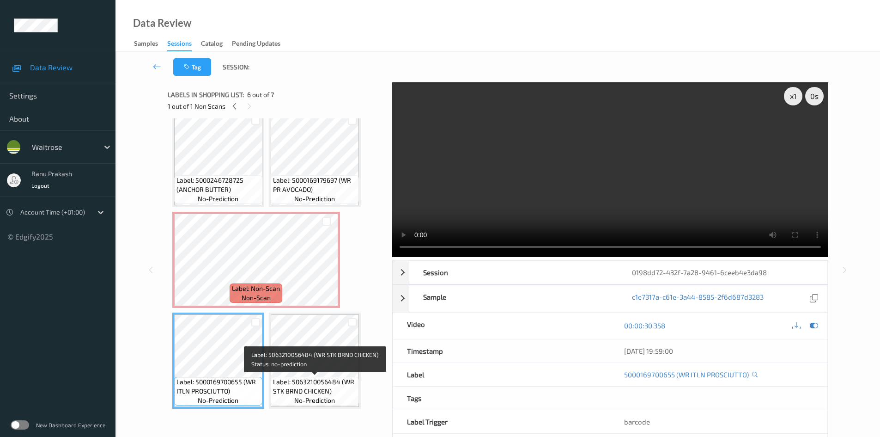
click at [302, 390] on span "Label: 5063210056484 (WR STK BRND CHICKEN)" at bounding box center [315, 386] width 84 height 18
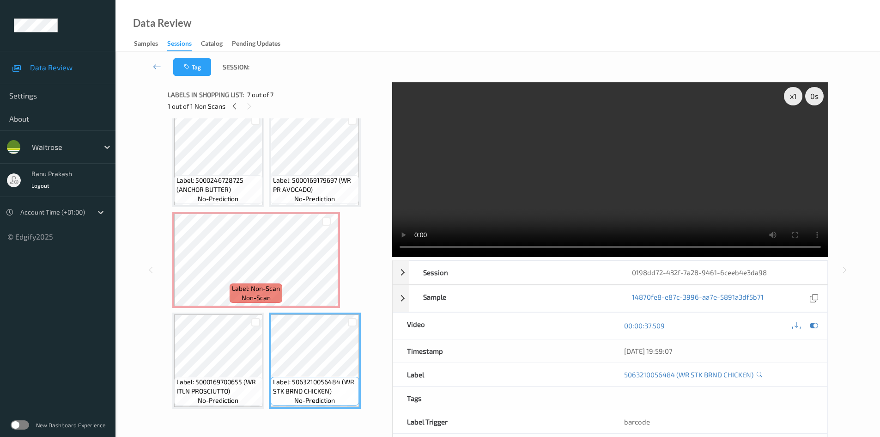
click at [544, 219] on video at bounding box center [610, 169] width 436 height 175
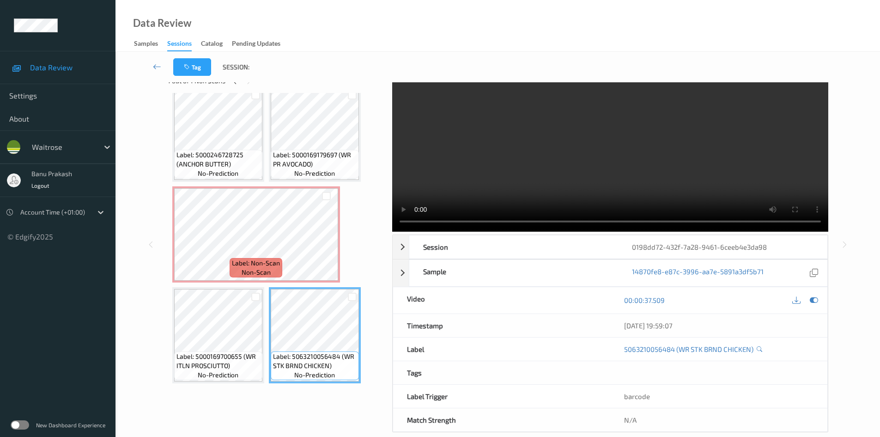
scroll to position [40, 0]
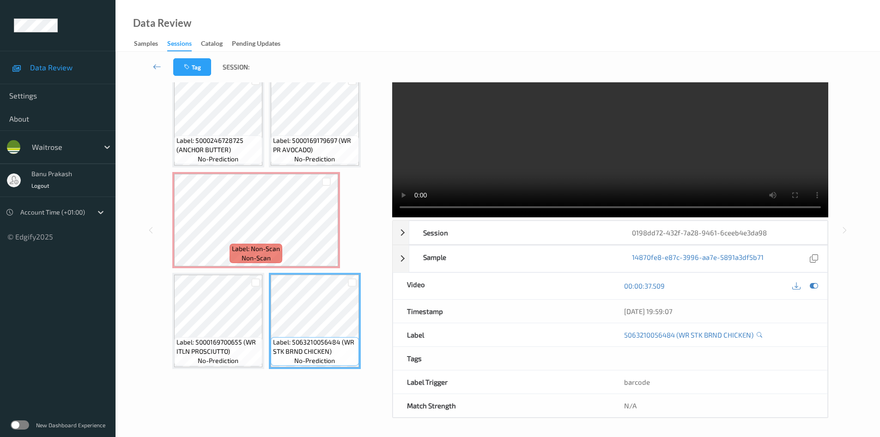
click at [596, 149] on video at bounding box center [610, 130] width 436 height 175
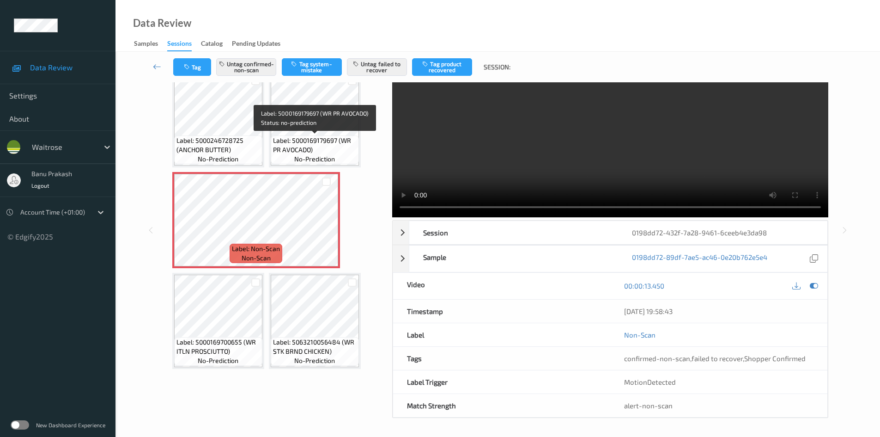
click at [300, 141] on span "Label: 5000169179697 (WR PR AVOCADO)" at bounding box center [315, 145] width 84 height 18
click at [618, 98] on video at bounding box center [610, 130] width 436 height 175
click at [306, 146] on span "Label: 5000169179697 (WR PR AVOCADO)" at bounding box center [315, 145] width 84 height 18
click at [592, 141] on video at bounding box center [610, 130] width 436 height 175
click at [267, 328] on div "Label: 5000169020227 (NO.1 ORANGE JUICE) no-prediction Label: 5000169020227 (NO…" at bounding box center [276, 169] width 209 height 398
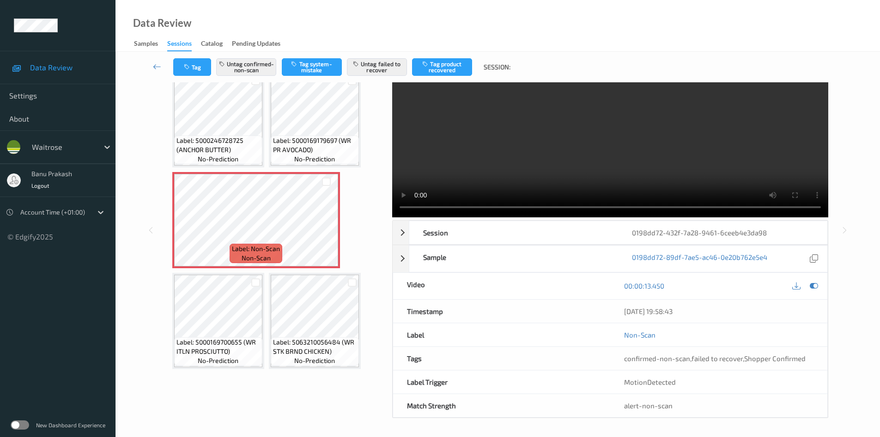
click at [524, 161] on video at bounding box center [610, 130] width 436 height 175
click at [598, 156] on video at bounding box center [610, 130] width 436 height 175
click at [653, 132] on video at bounding box center [610, 130] width 436 height 175
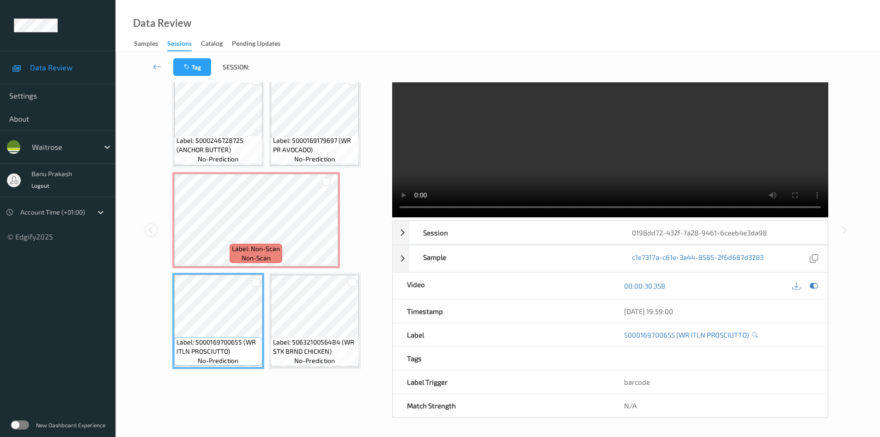
click at [149, 228] on icon at bounding box center [151, 230] width 8 height 8
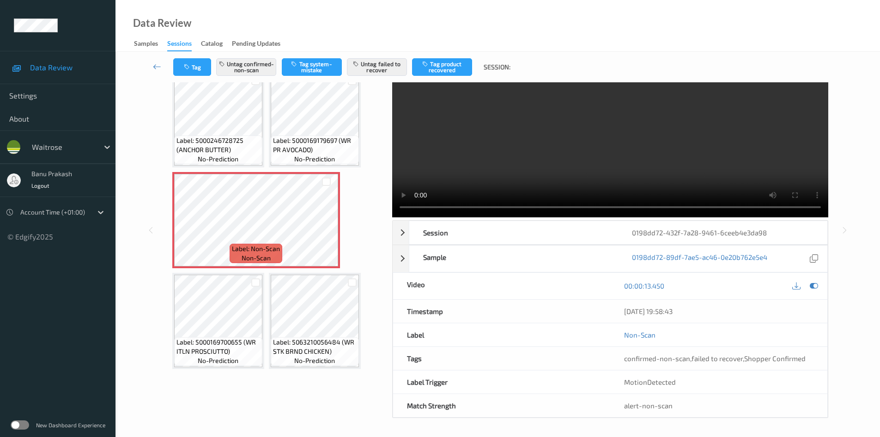
click at [382, 56] on div "Tag Untag confirmed-non-scan Tag system-mistake Untag failed to recover Tag pro…" at bounding box center [497, 67] width 727 height 31
click at [382, 62] on button "Untag failed to recover" at bounding box center [377, 67] width 60 height 18
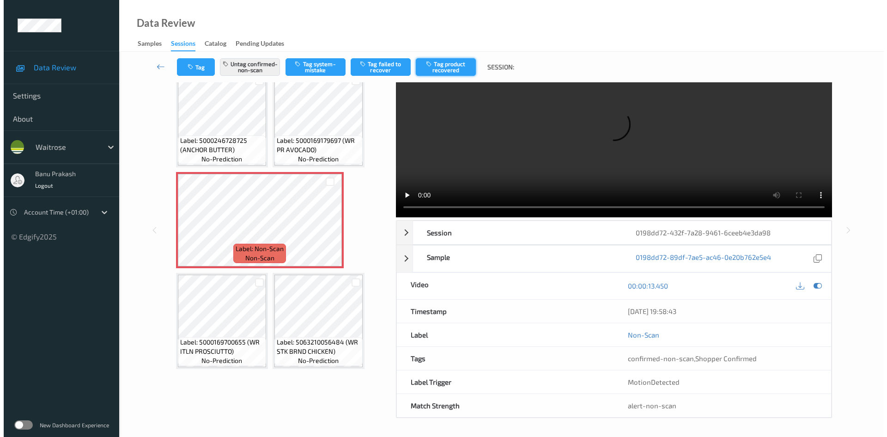
scroll to position [0, 0]
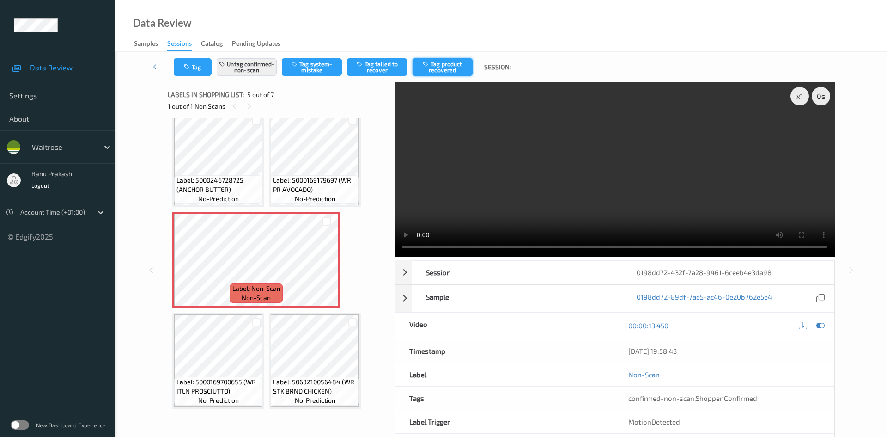
click at [444, 69] on button "Tag product recovered" at bounding box center [443, 67] width 60 height 18
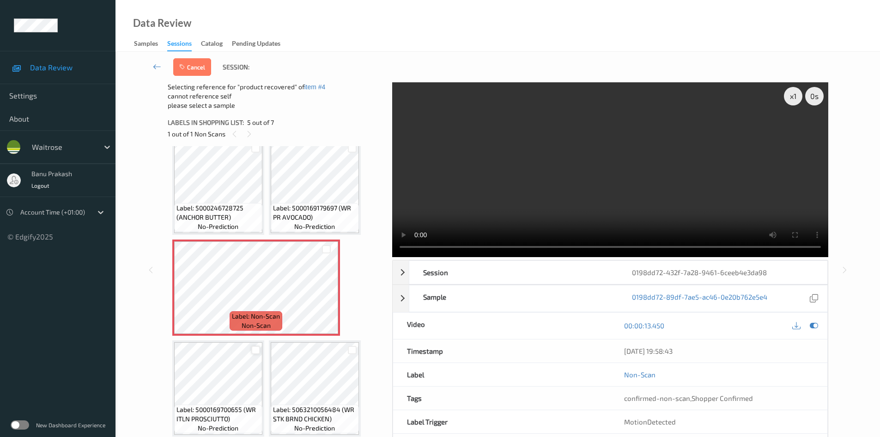
click at [256, 347] on div at bounding box center [255, 350] width 9 height 9
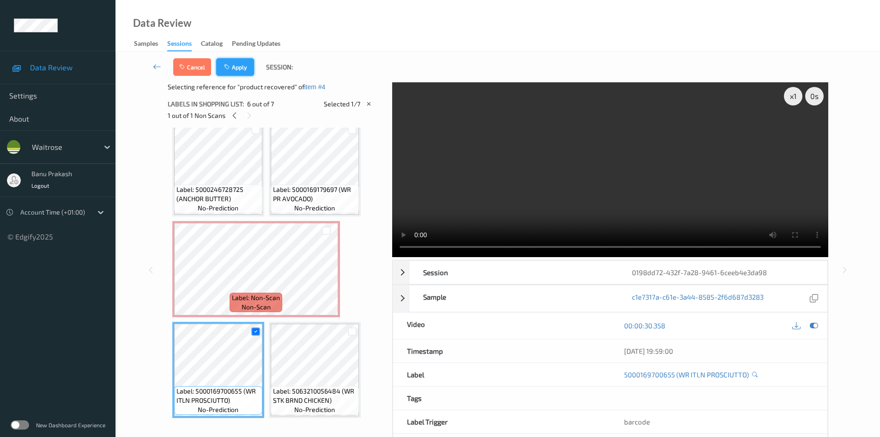
click at [240, 61] on button "Apply" at bounding box center [235, 67] width 38 height 18
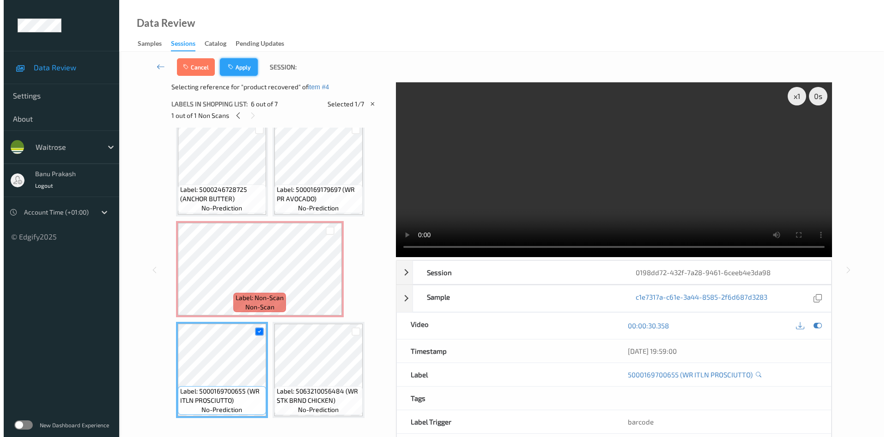
scroll to position [105, 0]
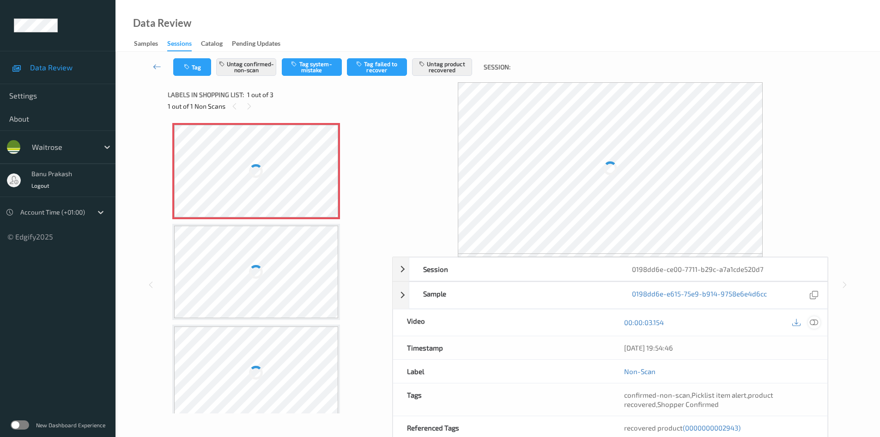
click at [812, 324] on icon at bounding box center [814, 322] width 8 height 8
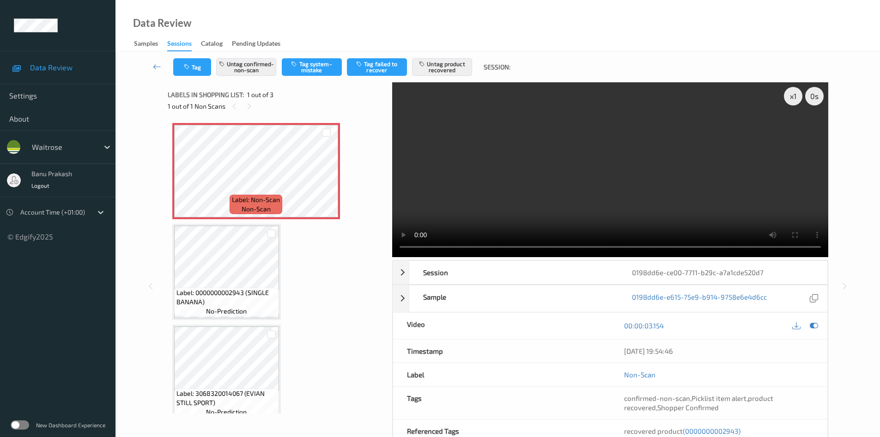
click at [607, 202] on video at bounding box center [610, 169] width 436 height 175
click at [654, 156] on video at bounding box center [610, 169] width 436 height 175
click at [711, 430] on span "(0000000002943)" at bounding box center [712, 431] width 58 height 8
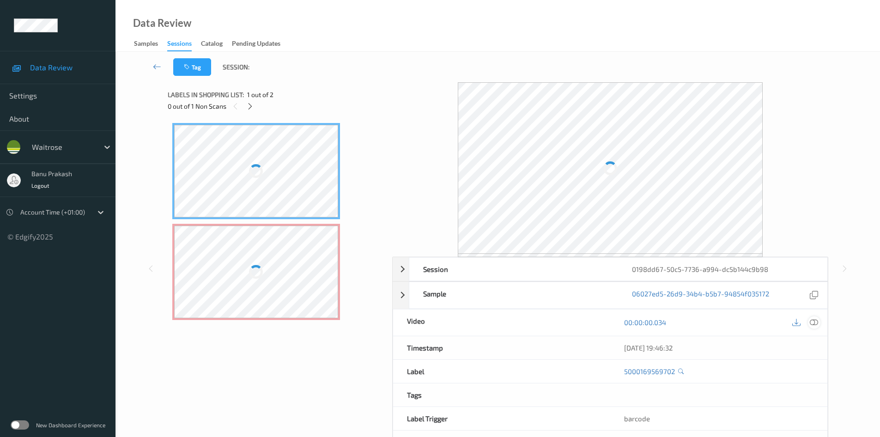
click at [815, 323] on icon at bounding box center [814, 322] width 8 height 8
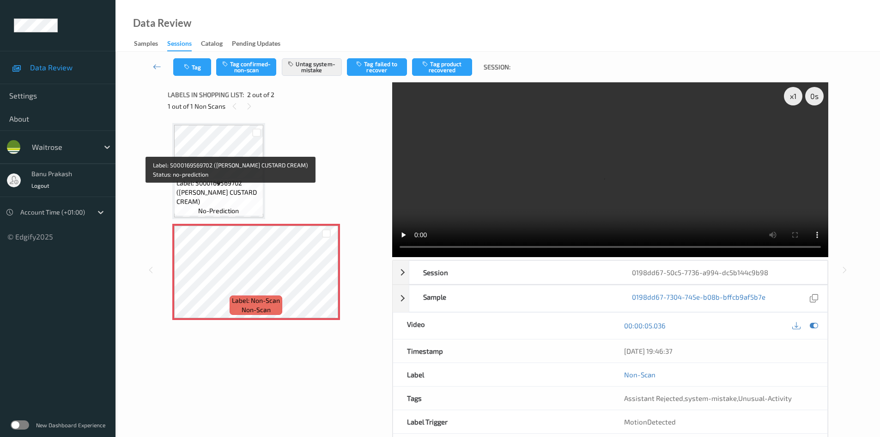
click at [212, 188] on span "Label: 5000169569702 ([PERSON_NAME] CUSTARD CREAM)" at bounding box center [219, 192] width 85 height 28
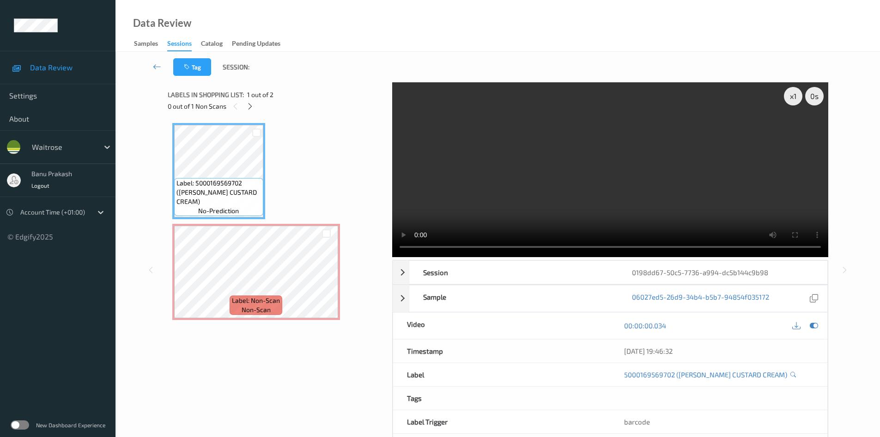
click at [579, 172] on video at bounding box center [610, 169] width 436 height 175
click at [241, 299] on span "Label: Non-Scan" at bounding box center [256, 300] width 48 height 9
click at [618, 156] on video at bounding box center [610, 169] width 436 height 175
click at [508, 198] on video at bounding box center [610, 169] width 436 height 175
click at [601, 173] on video at bounding box center [610, 169] width 436 height 175
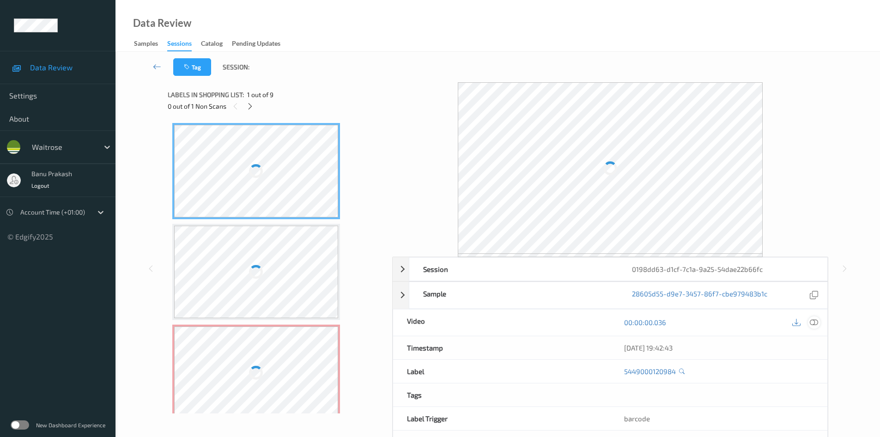
click at [811, 323] on icon at bounding box center [814, 322] width 8 height 8
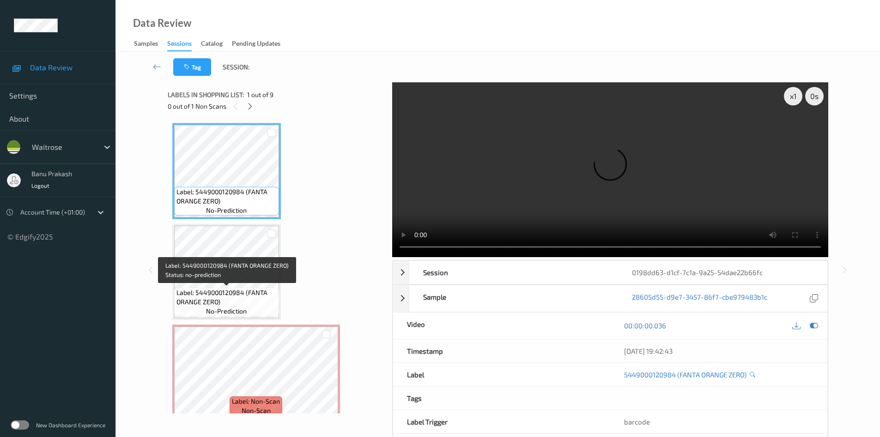
click at [220, 303] on span "Label: 5449000120984 (FANTA ORANGE ZERO)" at bounding box center [227, 297] width 100 height 18
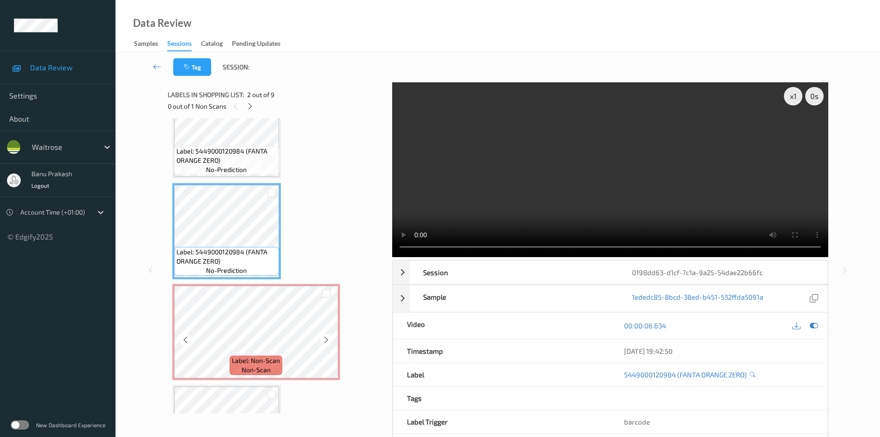
scroll to position [92, 0]
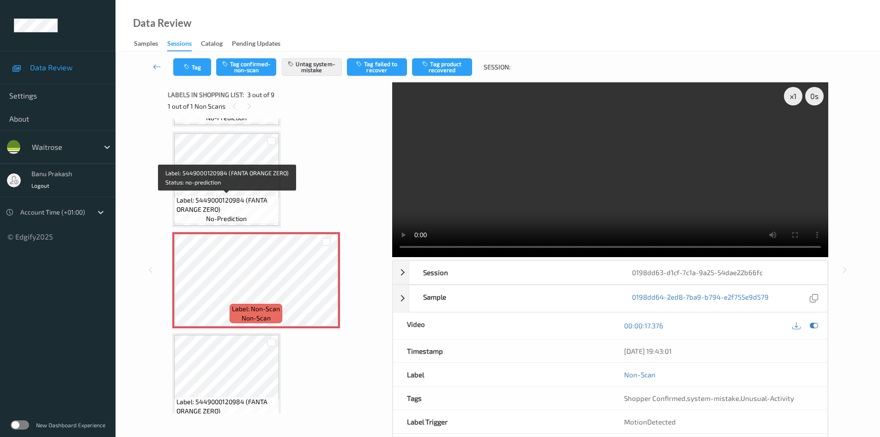
click at [214, 197] on span "Label: 5449000120984 (FANTA ORANGE ZERO)" at bounding box center [227, 204] width 100 height 18
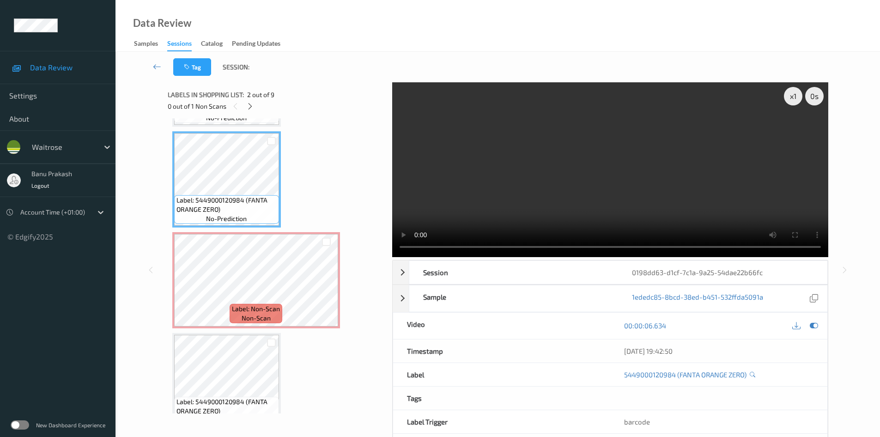
click at [489, 171] on video at bounding box center [610, 169] width 436 height 175
click at [529, 192] on video at bounding box center [610, 169] width 436 height 175
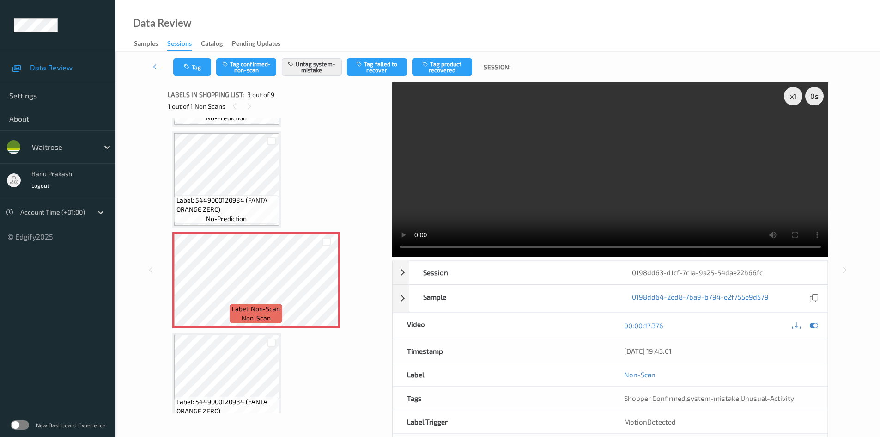
click at [161, 178] on div "x 1 0 s Session 0198dd63-d1cf-7c1a-9a25-54dae22b66fc Session ID 0198dd63-d1cf-7…" at bounding box center [497, 269] width 727 height 375
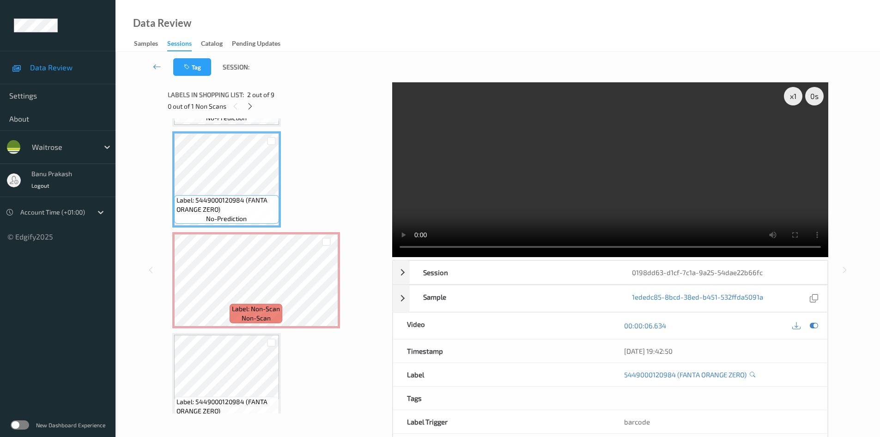
click at [586, 163] on video at bounding box center [610, 169] width 436 height 175
click at [550, 201] on video at bounding box center [610, 169] width 436 height 175
click at [522, 188] on video at bounding box center [610, 169] width 436 height 175
click at [547, 194] on video at bounding box center [610, 169] width 436 height 175
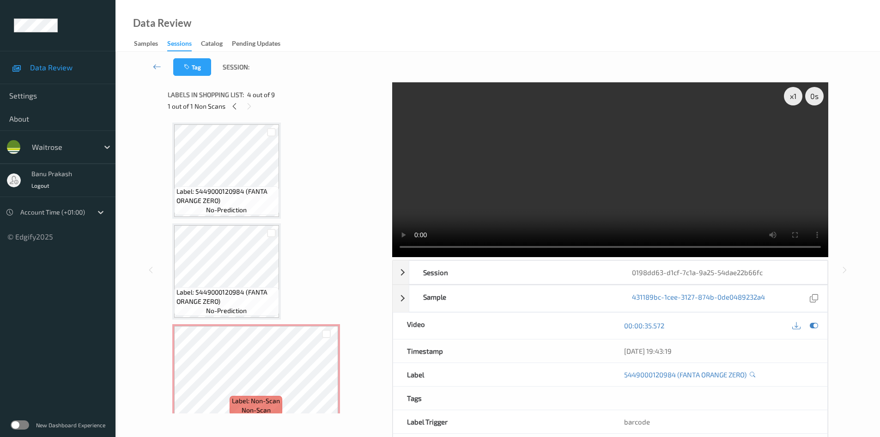
scroll to position [0, 0]
click at [529, 198] on video at bounding box center [610, 169] width 436 height 175
click at [614, 184] on video at bounding box center [610, 169] width 436 height 175
click at [565, 181] on video at bounding box center [610, 169] width 436 height 175
click at [503, 188] on video at bounding box center [610, 169] width 436 height 175
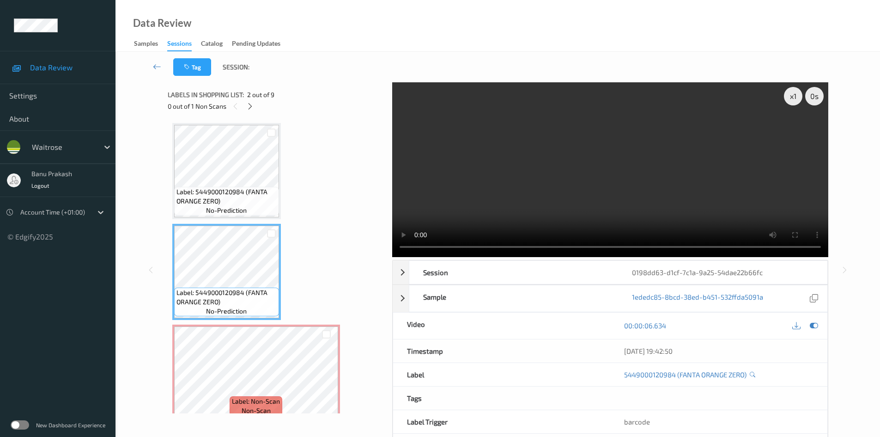
click at [616, 219] on video at bounding box center [610, 169] width 436 height 175
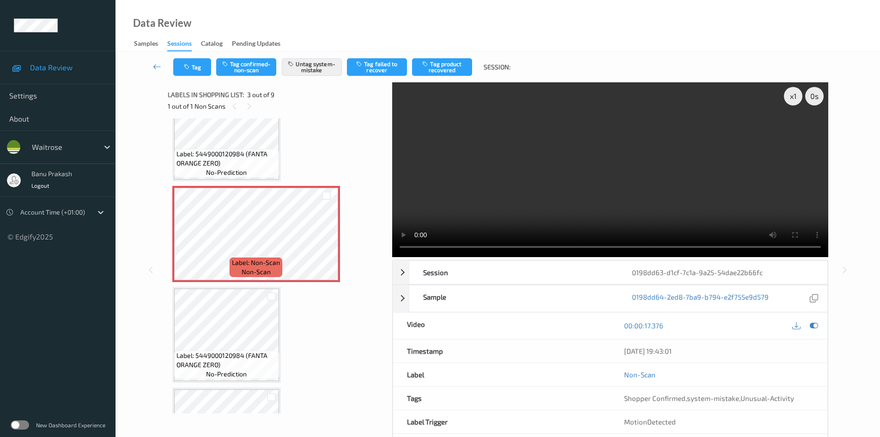
click at [602, 207] on video at bounding box center [610, 169] width 436 height 175
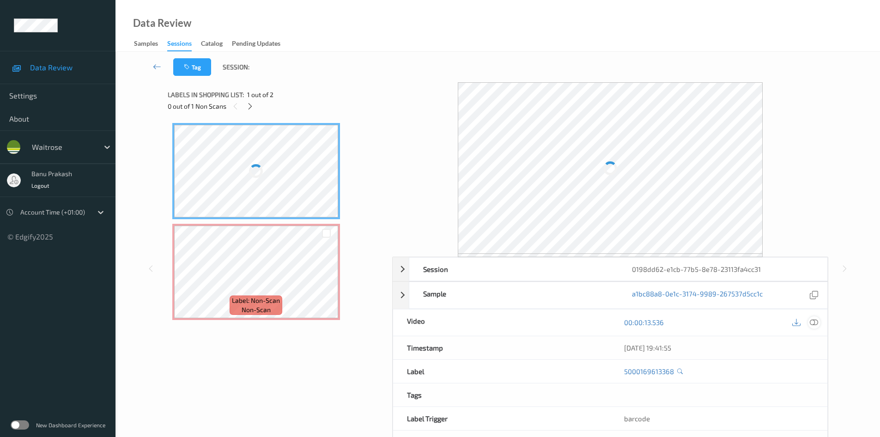
click at [811, 323] on icon at bounding box center [814, 322] width 8 height 8
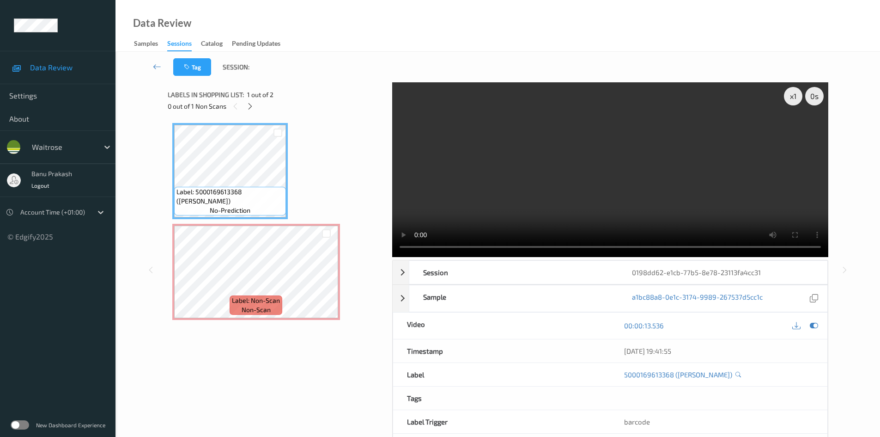
click at [502, 167] on video at bounding box center [610, 169] width 436 height 175
click at [517, 199] on video at bounding box center [610, 169] width 436 height 175
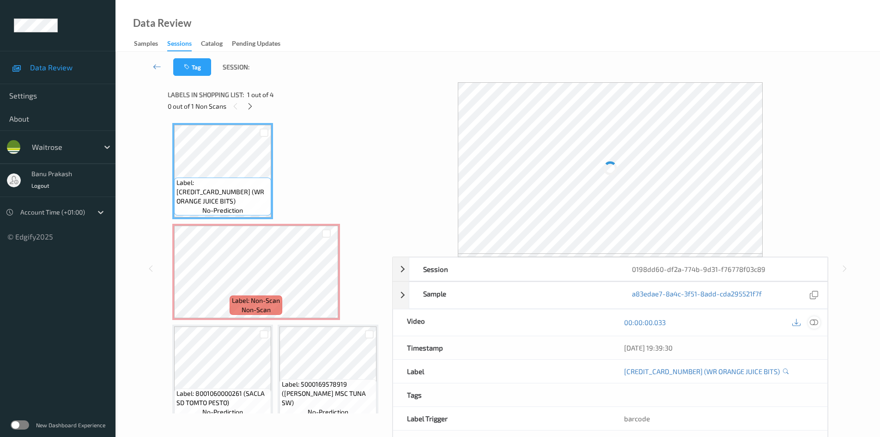
click at [817, 322] on icon at bounding box center [814, 322] width 8 height 8
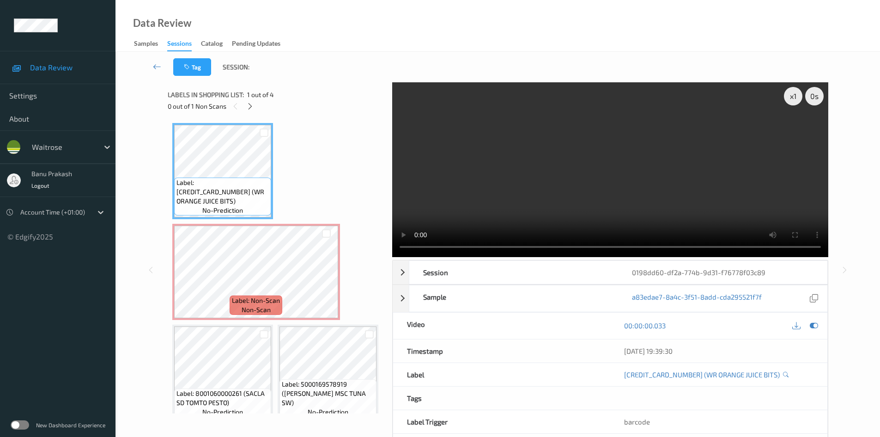
click at [555, 193] on video at bounding box center [610, 169] width 436 height 175
click at [502, 132] on video at bounding box center [610, 169] width 436 height 175
click at [506, 149] on video at bounding box center [610, 169] width 436 height 175
click at [474, 176] on video at bounding box center [610, 169] width 436 height 175
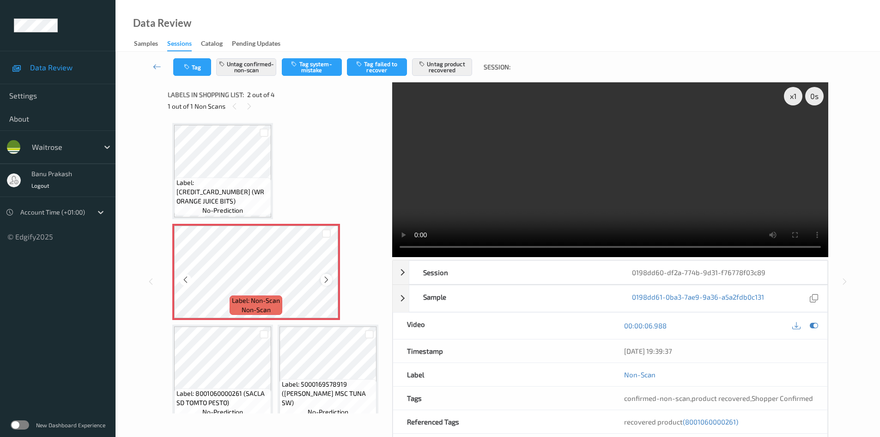
click at [326, 278] on icon at bounding box center [327, 279] width 8 height 8
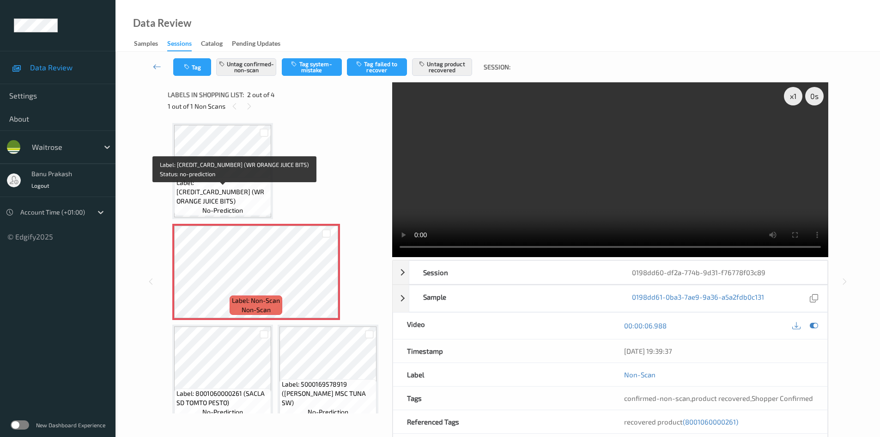
click at [245, 202] on span "Label: 5000169226292 (WR ORANGE JUICE BITS)" at bounding box center [223, 192] width 92 height 28
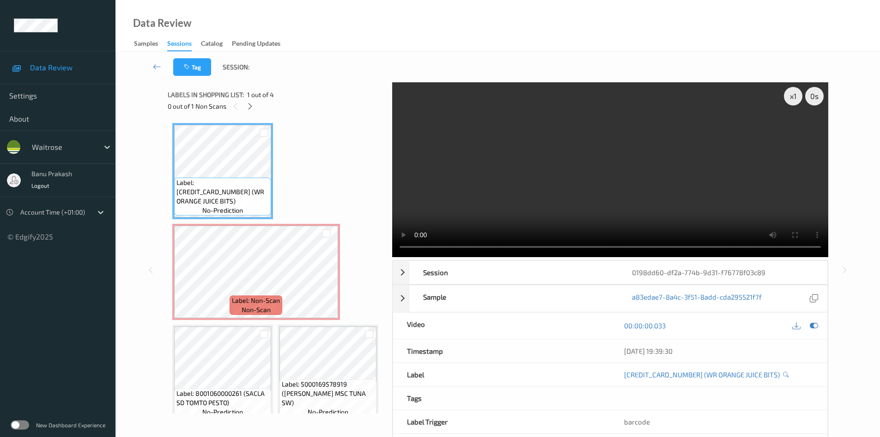
click at [482, 197] on video at bounding box center [610, 169] width 436 height 175
click at [630, 201] on video at bounding box center [610, 169] width 436 height 175
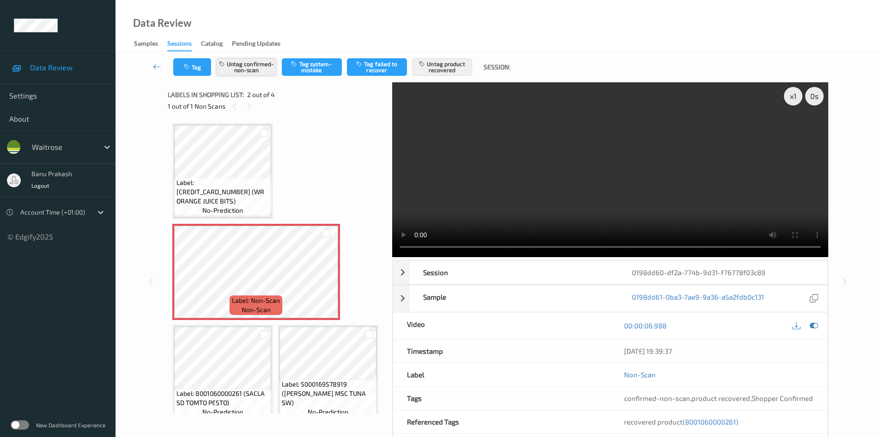
click at [250, 64] on button "Untag confirmed-non-scan" at bounding box center [246, 67] width 60 height 18
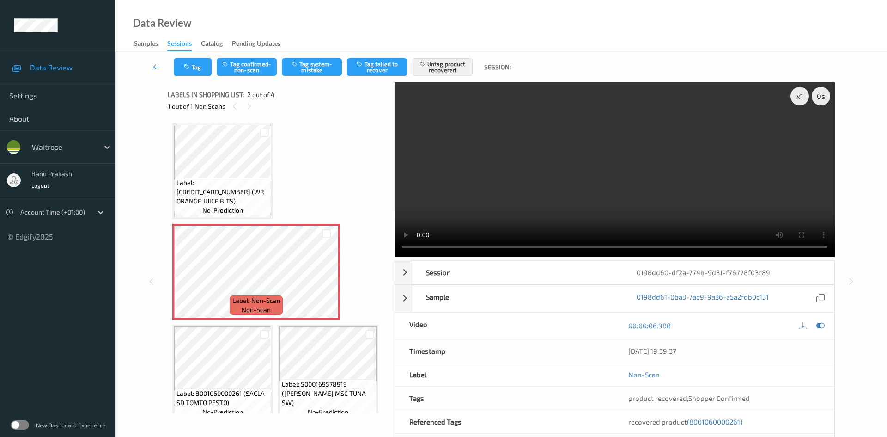
click at [441, 69] on button "Untag product recovered" at bounding box center [443, 67] width 60 height 18
click at [300, 64] on button "Tag system-mistake" at bounding box center [312, 67] width 60 height 18
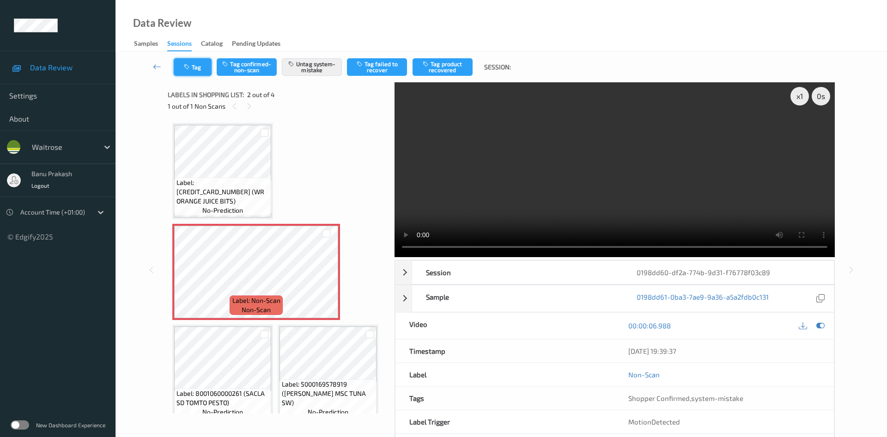
click at [189, 63] on button "Tag" at bounding box center [193, 67] width 38 height 18
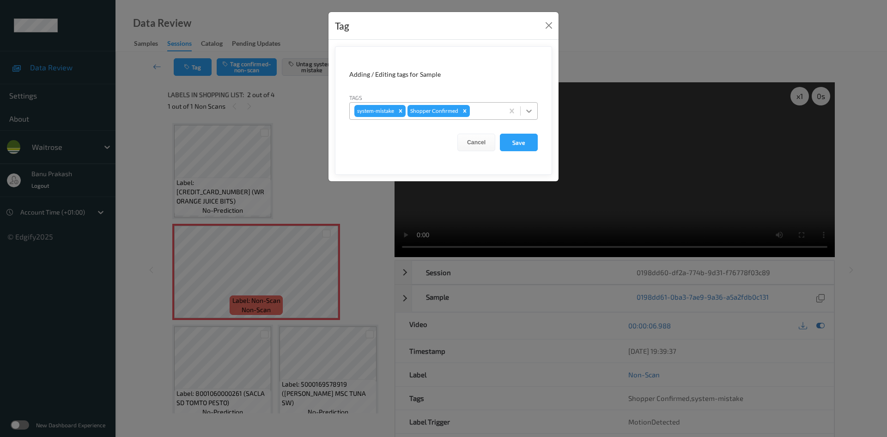
click at [526, 106] on icon at bounding box center [529, 110] width 9 height 9
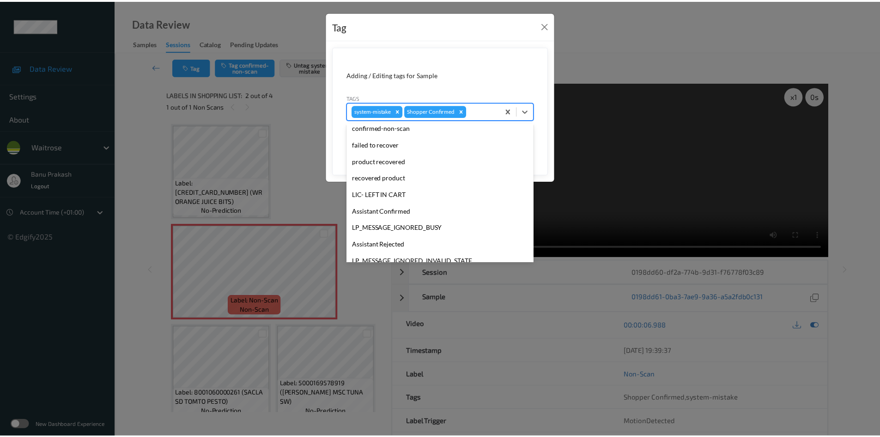
scroll to position [139, 0]
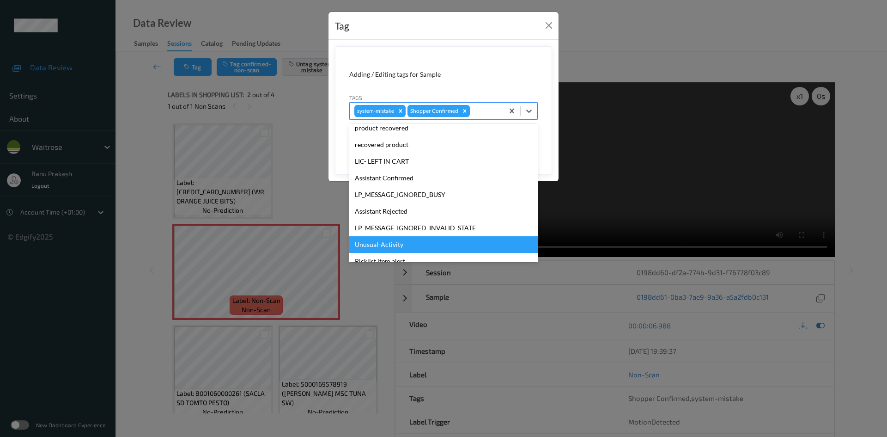
click at [409, 246] on div "Unusual-Activity" at bounding box center [443, 244] width 189 height 17
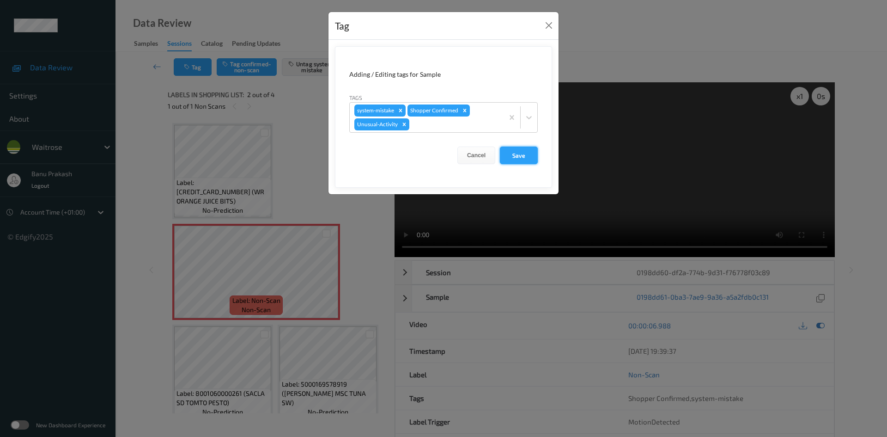
click at [511, 153] on button "Save" at bounding box center [519, 155] width 38 height 18
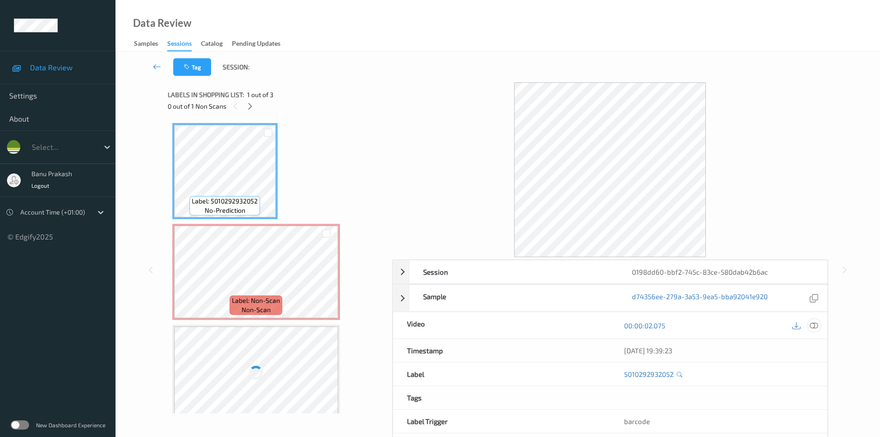
click at [812, 327] on icon at bounding box center [814, 325] width 8 height 8
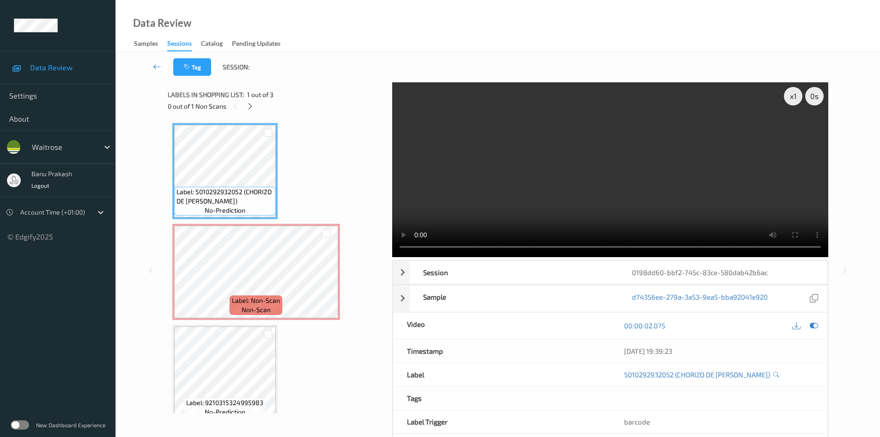
click at [557, 151] on video at bounding box center [610, 169] width 436 height 175
click at [583, 193] on video at bounding box center [610, 169] width 436 height 175
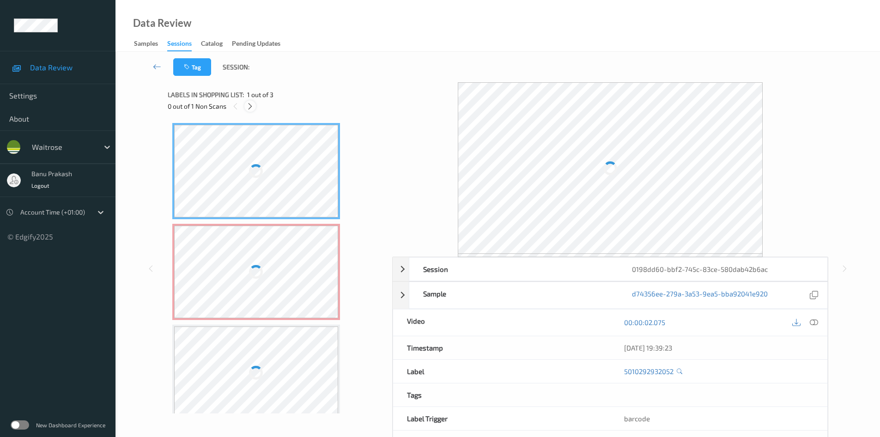
click at [250, 105] on icon at bounding box center [250, 106] width 8 height 8
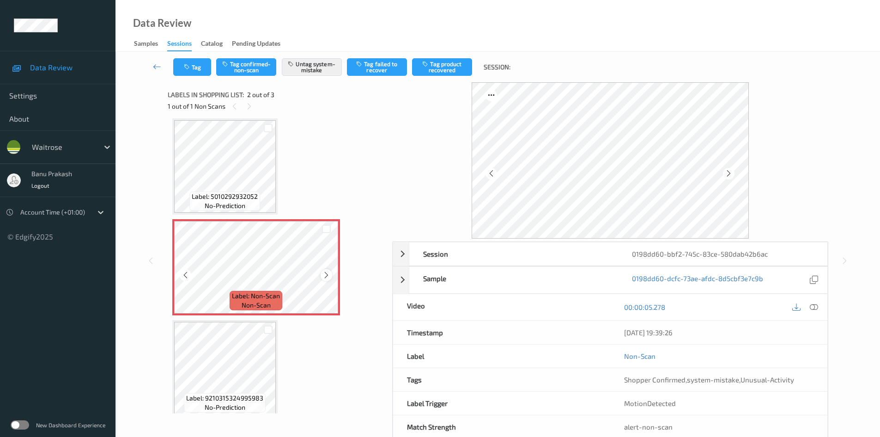
click at [331, 275] on div at bounding box center [327, 275] width 12 height 12
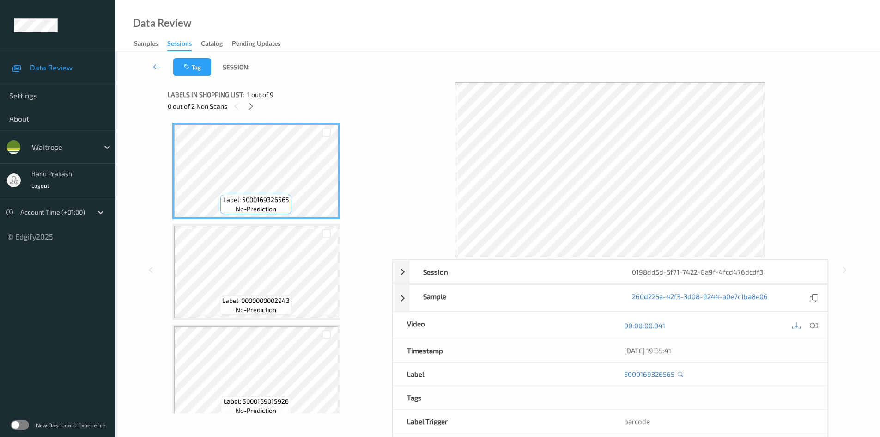
drag, startPoint x: 815, startPoint y: 322, endPoint x: 813, endPoint y: 311, distance: 11.7
click at [815, 322] on icon at bounding box center [814, 325] width 8 height 8
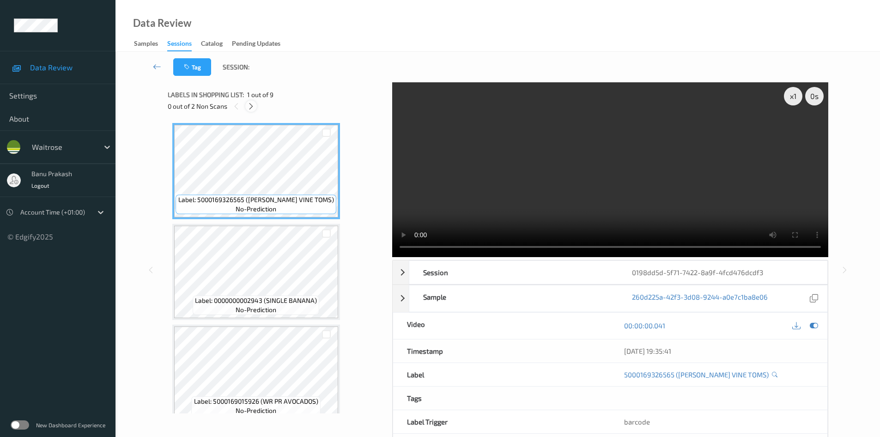
click at [250, 106] on icon at bounding box center [251, 106] width 8 height 8
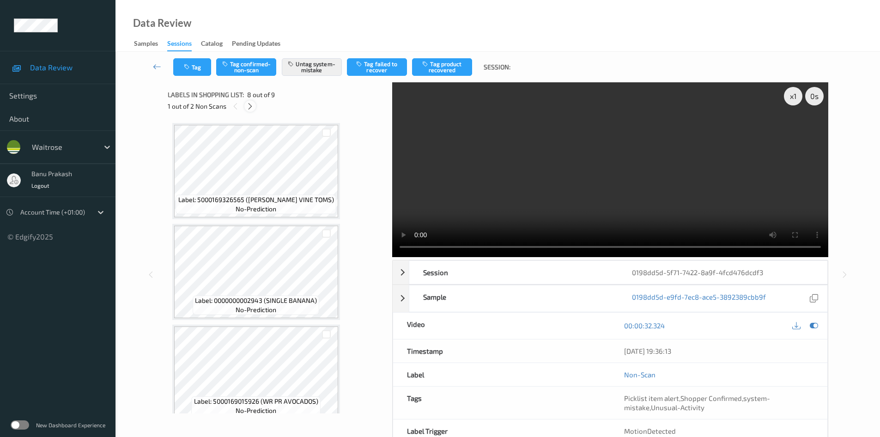
scroll to position [609, 0]
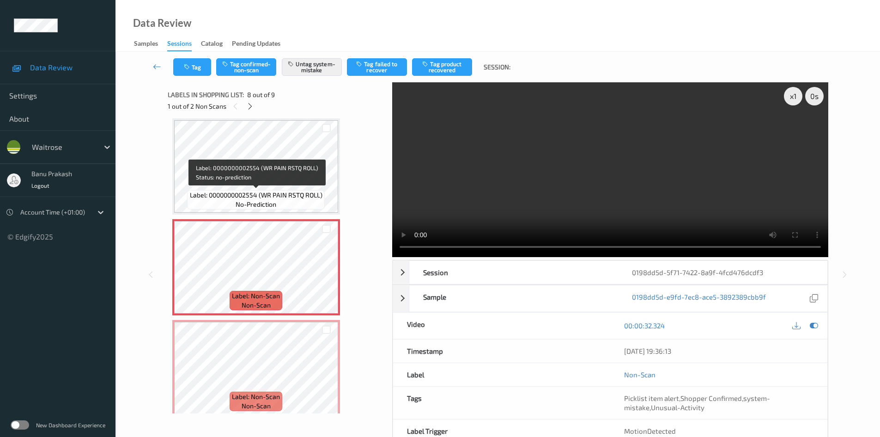
click at [270, 198] on span "Label: 0000000002554 (WR PAIN RSTQ ROLL)" at bounding box center [256, 194] width 133 height 9
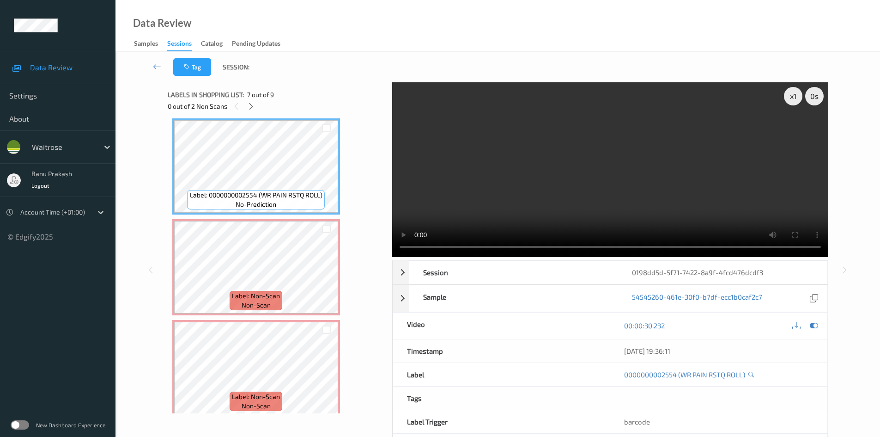
click at [558, 192] on video at bounding box center [610, 169] width 436 height 175
click at [639, 195] on video at bounding box center [610, 169] width 436 height 175
click at [260, 220] on div "Label: Non-Scan non-scan" at bounding box center [256, 267] width 168 height 96
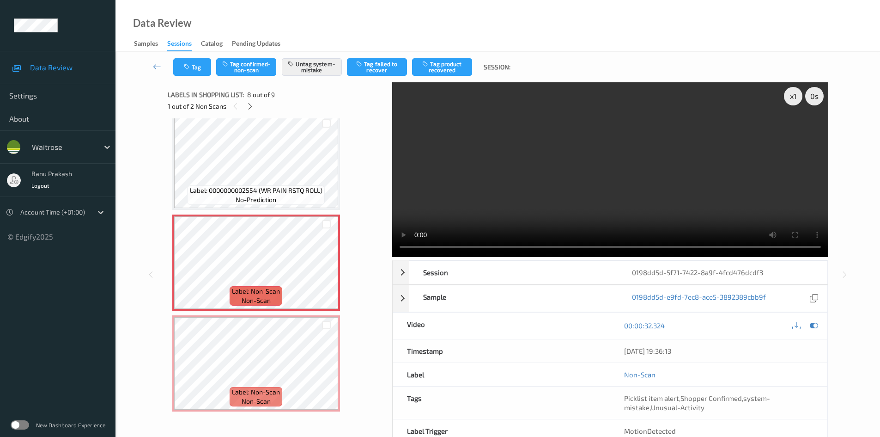
scroll to position [616, 0]
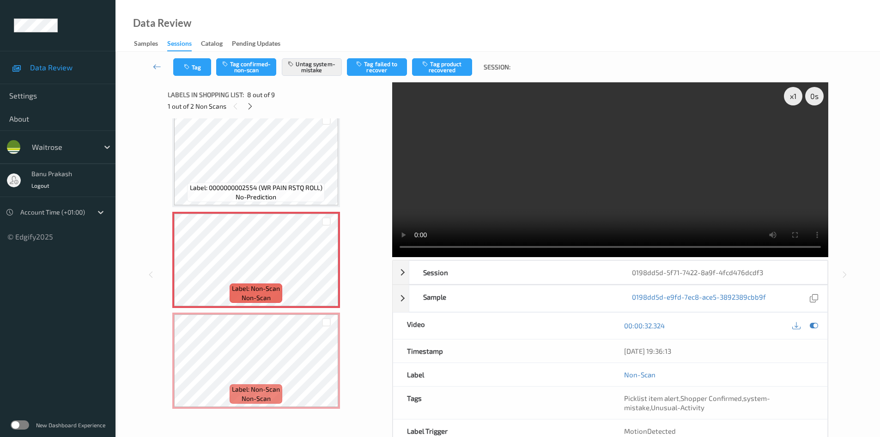
click at [676, 159] on video at bounding box center [610, 169] width 436 height 175
click at [597, 189] on video at bounding box center [610, 169] width 436 height 175
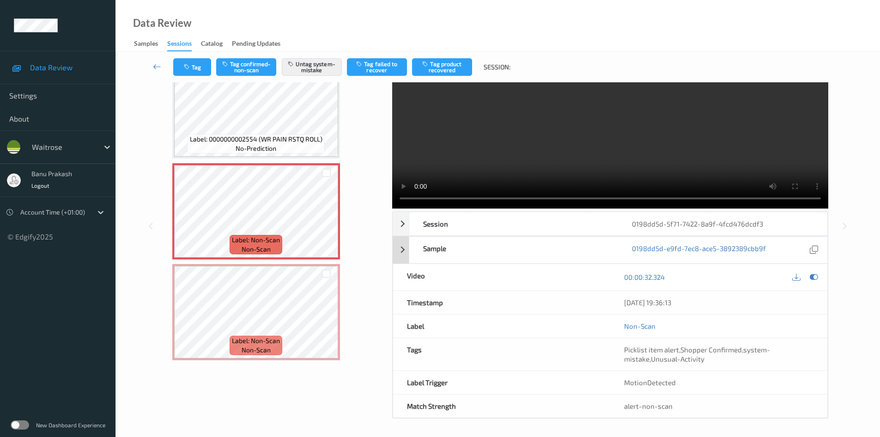
scroll to position [49, 0]
click at [623, 163] on video at bounding box center [610, 120] width 436 height 175
click at [599, 148] on video at bounding box center [610, 120] width 436 height 175
click at [281, 240] on div "Label: Non-Scan non-scan" at bounding box center [256, 243] width 53 height 19
click at [595, 118] on video at bounding box center [610, 120] width 436 height 175
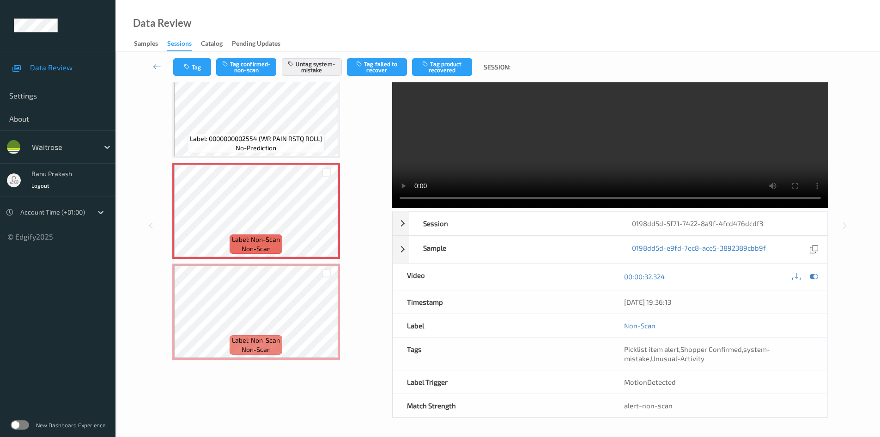
click at [529, 162] on video at bounding box center [610, 120] width 436 height 175
click at [594, 144] on video at bounding box center [610, 120] width 436 height 175
click at [616, 158] on video at bounding box center [610, 120] width 436 height 175
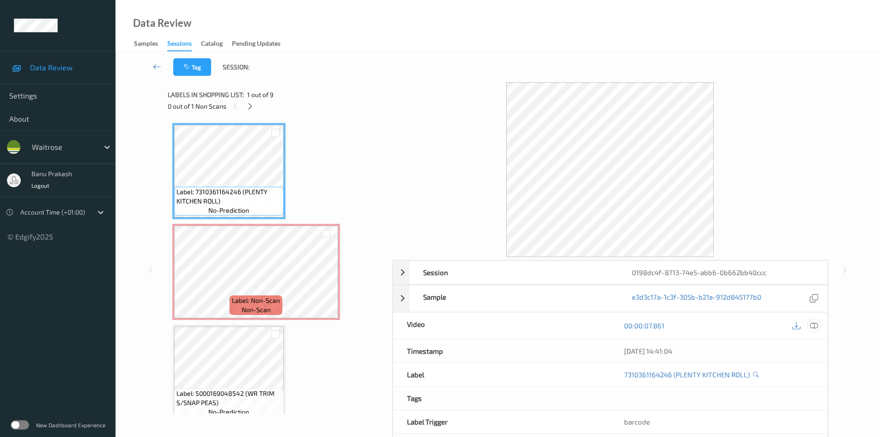
click at [817, 326] on icon at bounding box center [814, 325] width 8 height 8
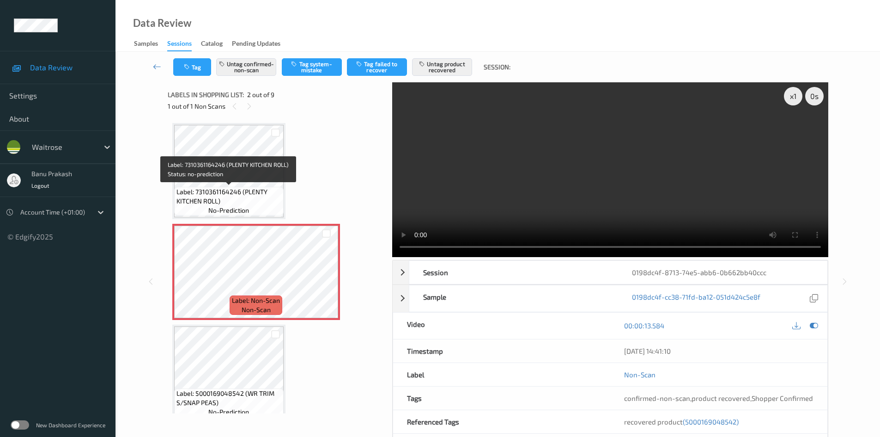
click at [212, 195] on span "Label: 7310361164246 (PLENTY KITCHEN ROLL)" at bounding box center [229, 196] width 105 height 18
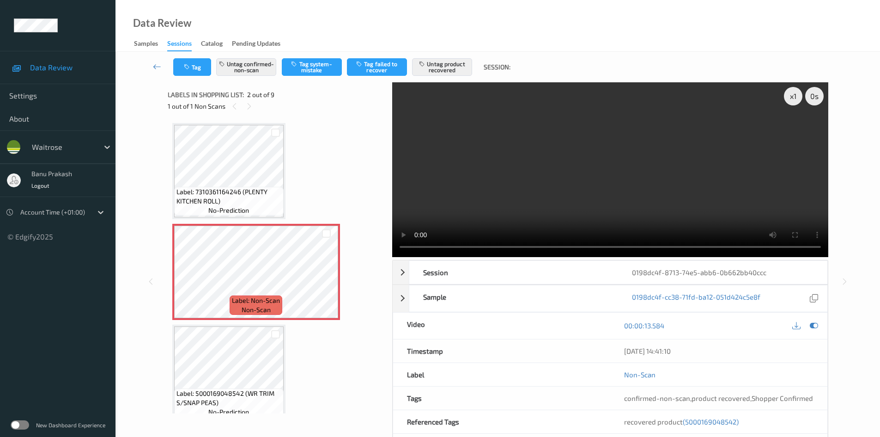
click at [234, 204] on span "Label: 7310361164246 (PLENTY KITCHEN ROLL)" at bounding box center [229, 196] width 105 height 18
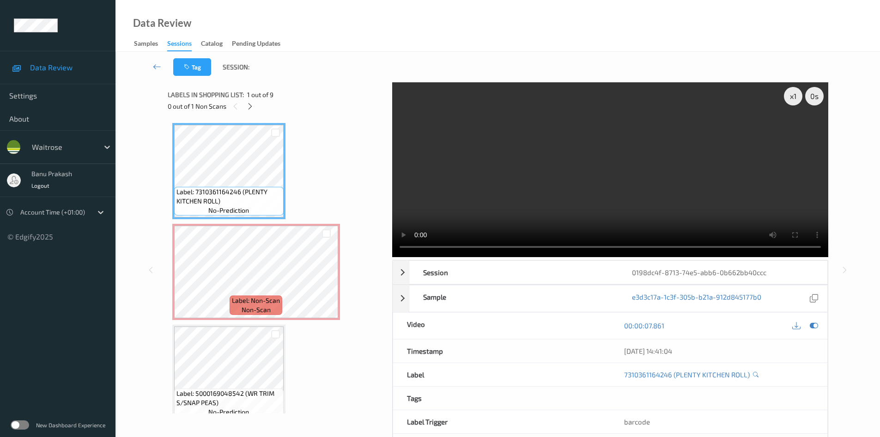
click at [521, 198] on video at bounding box center [610, 169] width 436 height 175
click at [492, 201] on video at bounding box center [610, 169] width 436 height 175
click at [655, 204] on video at bounding box center [610, 169] width 436 height 175
click at [604, 182] on video at bounding box center [610, 169] width 436 height 175
click at [581, 199] on video at bounding box center [610, 169] width 436 height 175
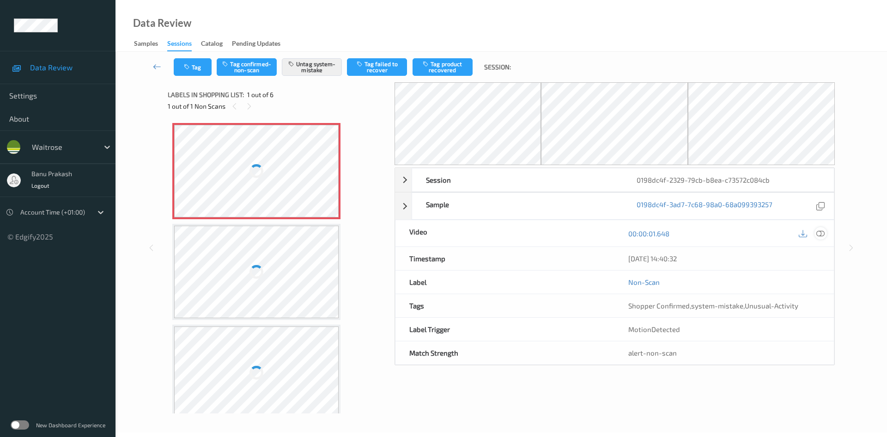
click at [821, 235] on icon at bounding box center [821, 233] width 8 height 8
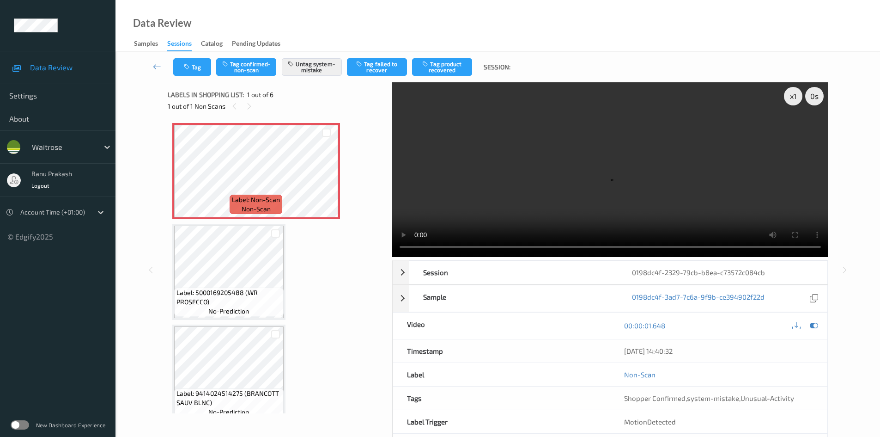
click at [301, 279] on div "Label: Non-Scan non-scan Label: Non-Scan non-scan Label: Non-Scan non-scan Labe…" at bounding box center [276, 423] width 209 height 600
click at [537, 149] on video at bounding box center [610, 169] width 436 height 175
click at [565, 194] on video at bounding box center [610, 169] width 436 height 175
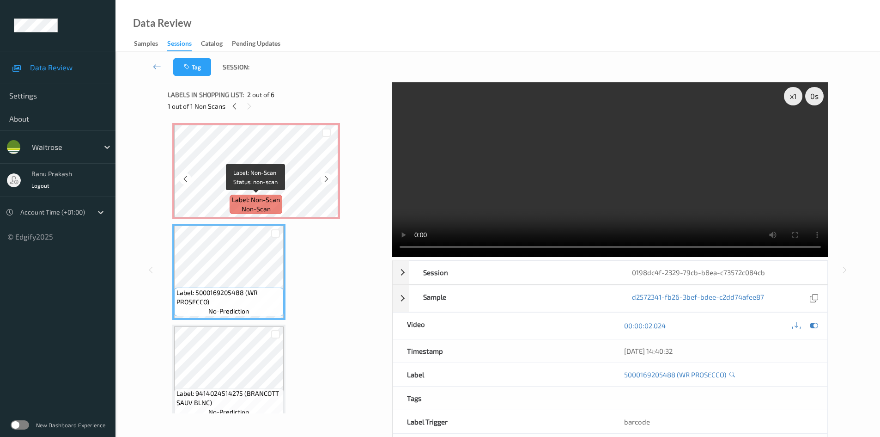
click at [250, 203] on span "Label: Non-Scan" at bounding box center [256, 199] width 48 height 9
click at [684, 189] on video at bounding box center [610, 169] width 436 height 175
click at [655, 179] on video at bounding box center [610, 169] width 436 height 175
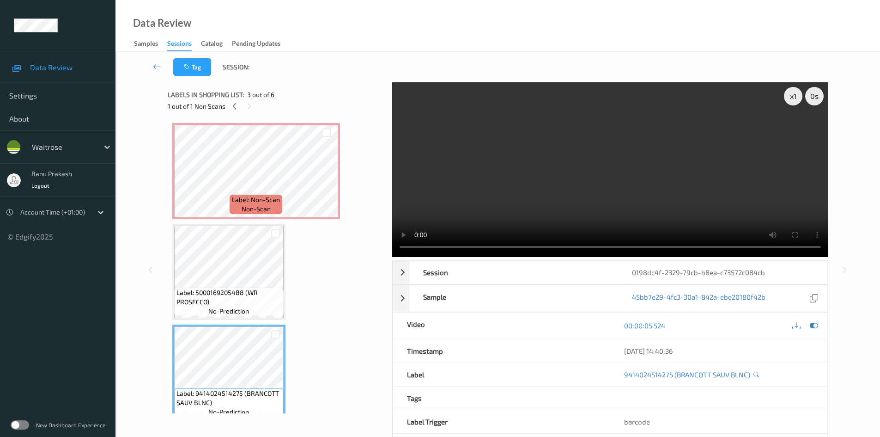
scroll to position [139, 0]
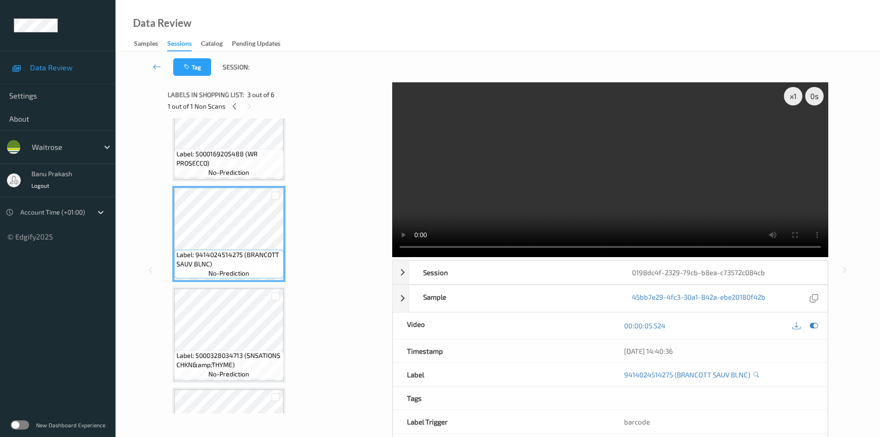
click at [665, 171] on video at bounding box center [610, 169] width 436 height 175
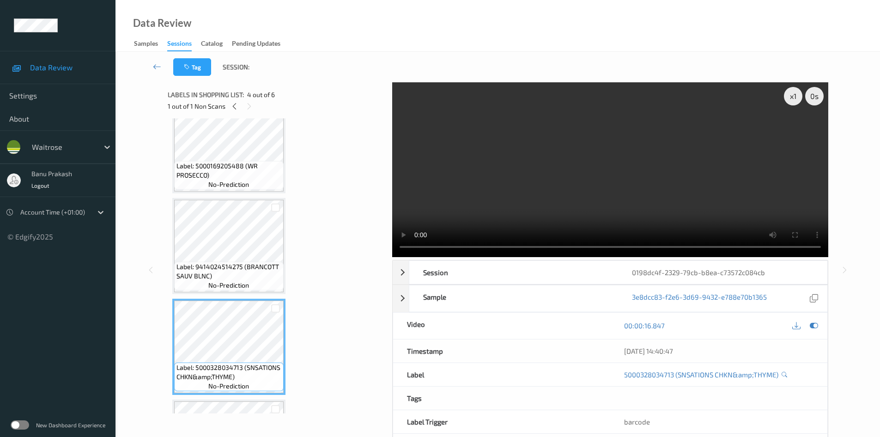
scroll to position [92, 0]
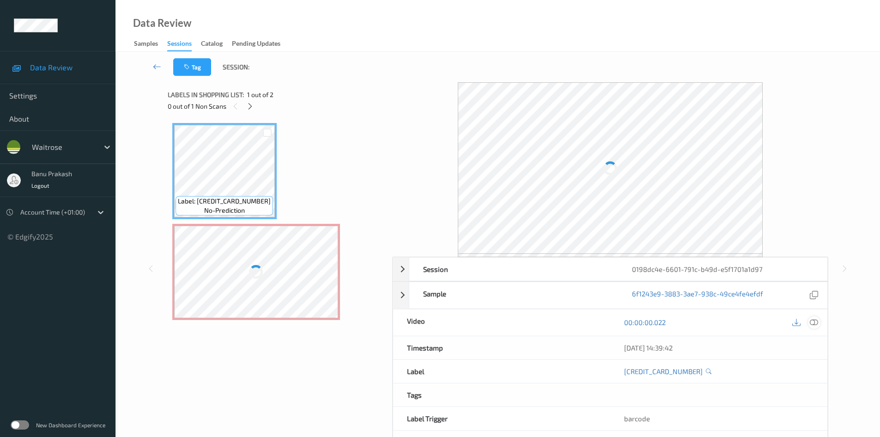
click at [814, 320] on icon at bounding box center [814, 322] width 8 height 8
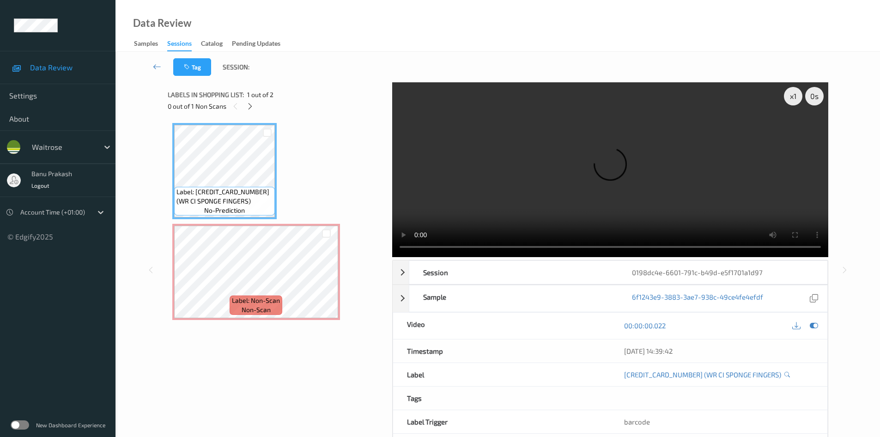
click at [529, 158] on video at bounding box center [610, 169] width 436 height 175
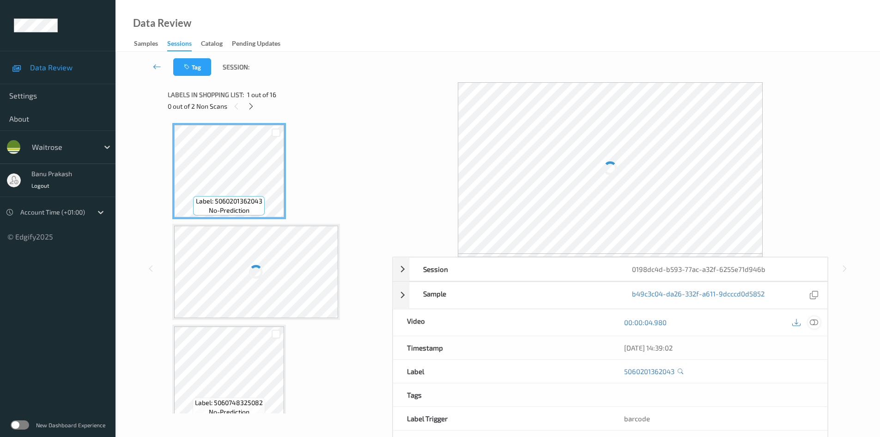
click at [813, 325] on icon at bounding box center [814, 322] width 8 height 8
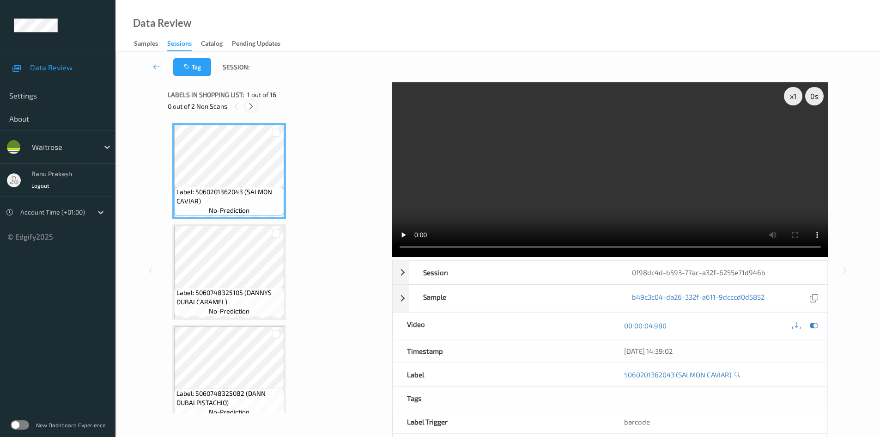
click at [253, 102] on icon at bounding box center [251, 106] width 8 height 8
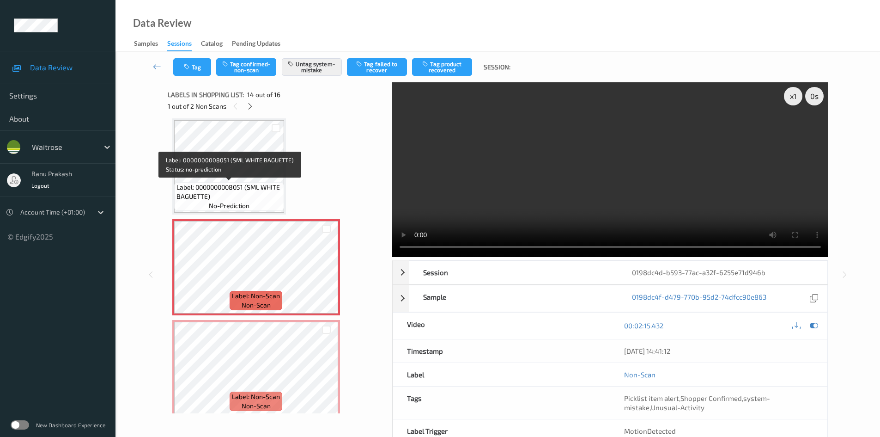
click at [254, 192] on span "Label: 0000000008051 (SML WHITE BAGUETTE)" at bounding box center [229, 192] width 105 height 18
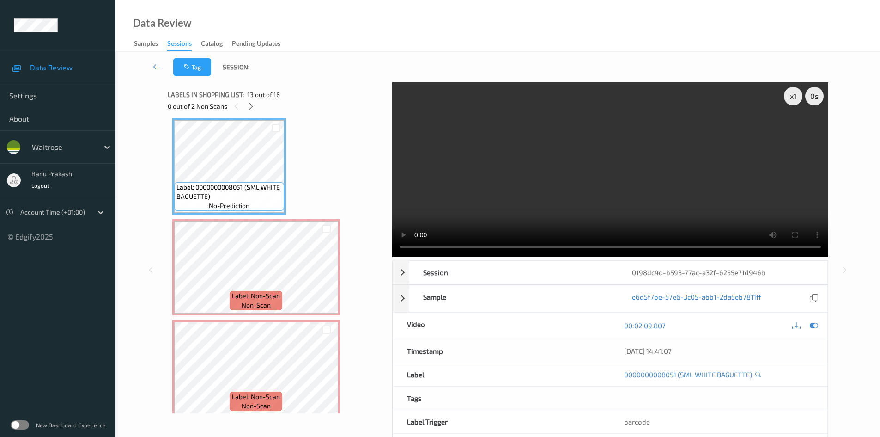
click at [529, 176] on video at bounding box center [610, 169] width 436 height 175
click at [537, 169] on video at bounding box center [610, 169] width 436 height 175
click at [503, 181] on video at bounding box center [610, 169] width 436 height 175
click at [526, 199] on video at bounding box center [610, 169] width 436 height 175
click at [557, 183] on video at bounding box center [610, 169] width 436 height 175
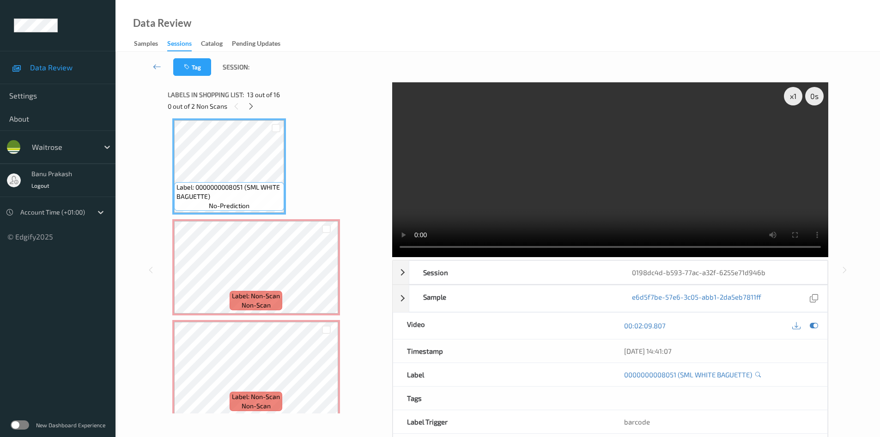
click at [577, 155] on video at bounding box center [610, 169] width 436 height 175
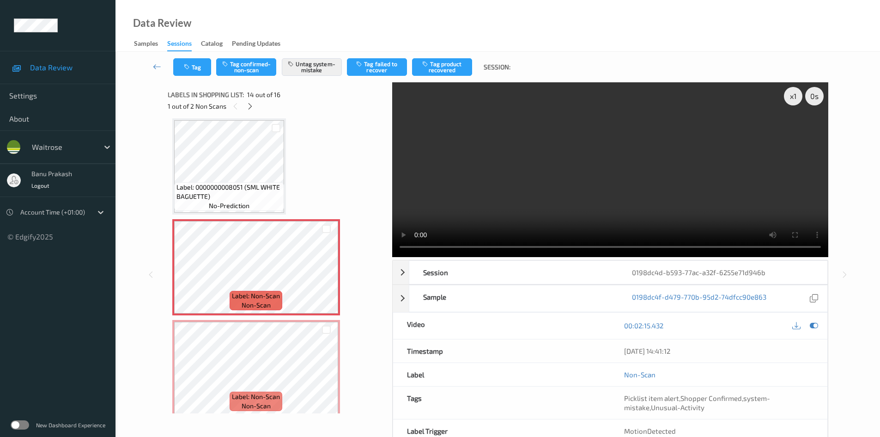
click at [584, 188] on video at bounding box center [610, 169] width 436 height 175
click at [591, 203] on video at bounding box center [610, 169] width 436 height 175
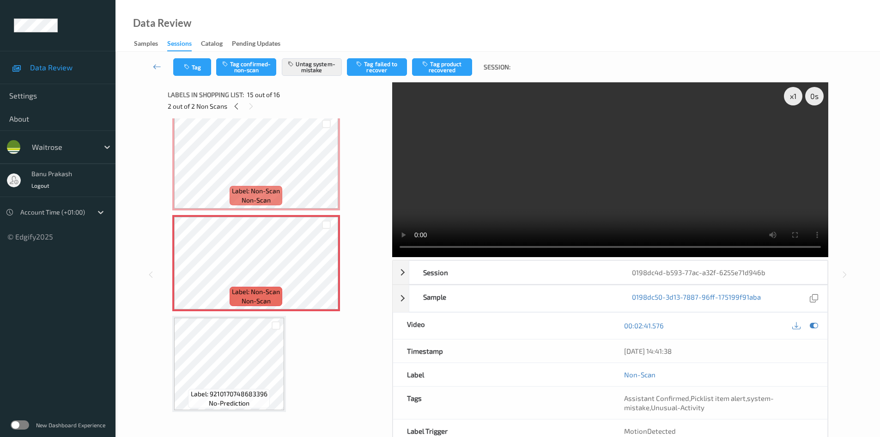
scroll to position [1322, 0]
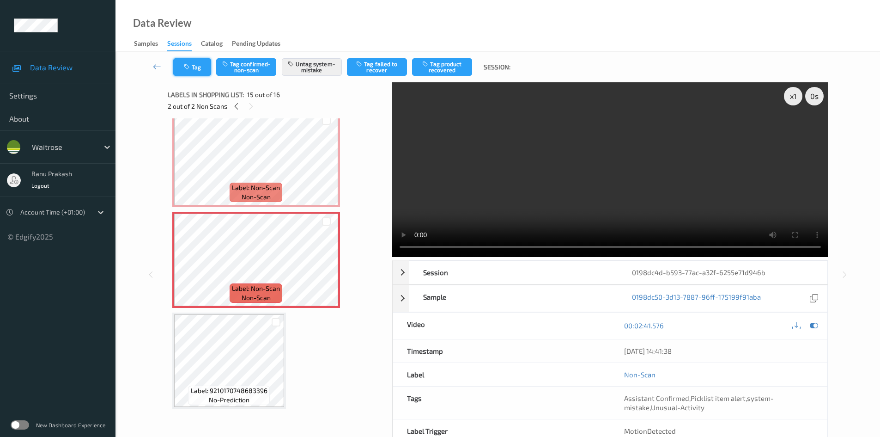
click at [195, 66] on button "Tag" at bounding box center [192, 67] width 38 height 18
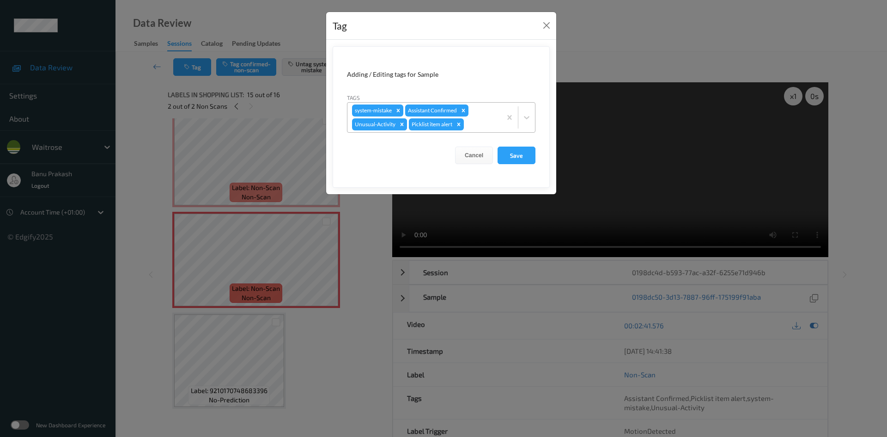
click at [400, 124] on icon "Remove Unusual-Activity" at bounding box center [402, 124] width 6 height 6
click at [403, 124] on icon "Remove Picklist item alert" at bounding box center [402, 123] width 3 height 3
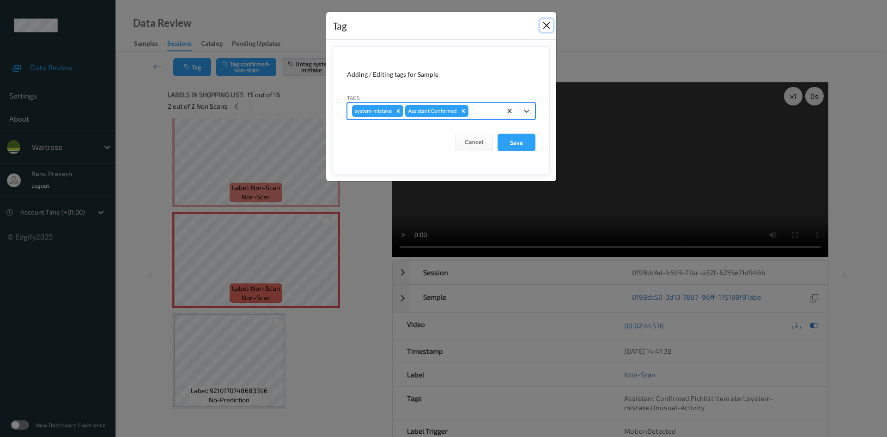
click at [546, 23] on button "Close" at bounding box center [546, 25] width 13 height 13
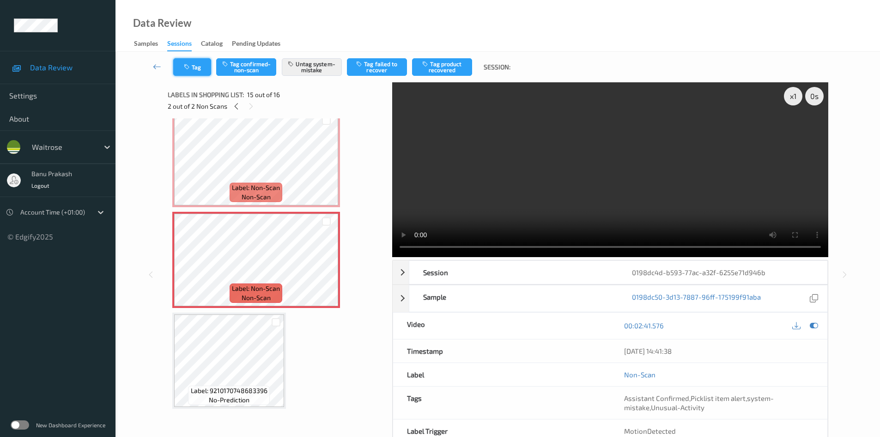
click at [183, 70] on button "Tag" at bounding box center [192, 67] width 38 height 18
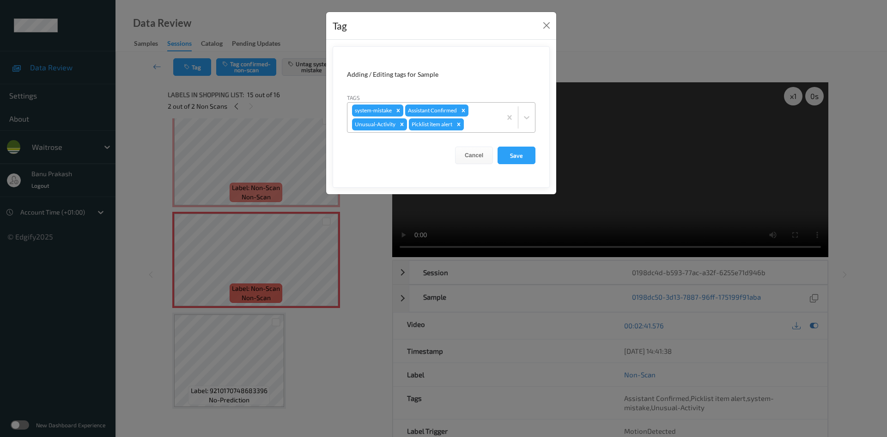
click at [458, 125] on icon "Remove Picklist item alert" at bounding box center [459, 123] width 3 height 3
click at [524, 152] on button "Save" at bounding box center [517, 155] width 38 height 18
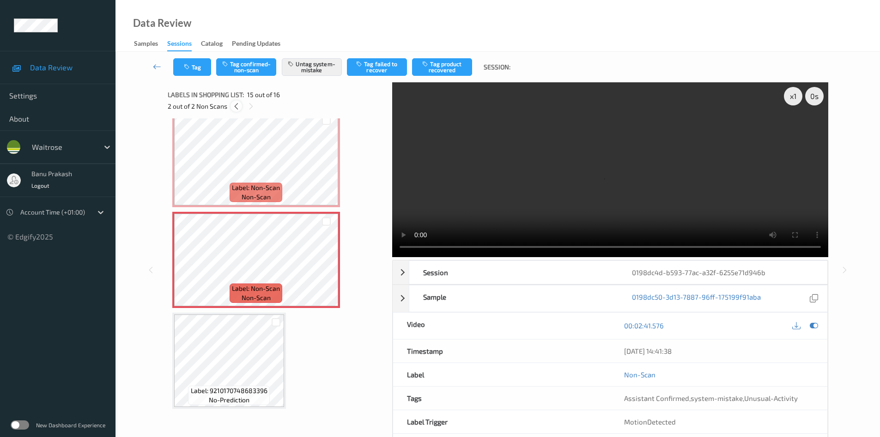
click at [234, 105] on icon at bounding box center [236, 106] width 8 height 8
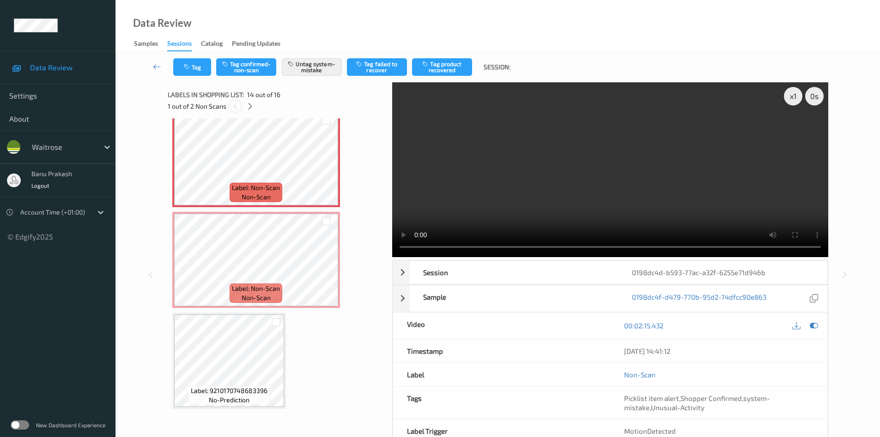
scroll to position [1214, 0]
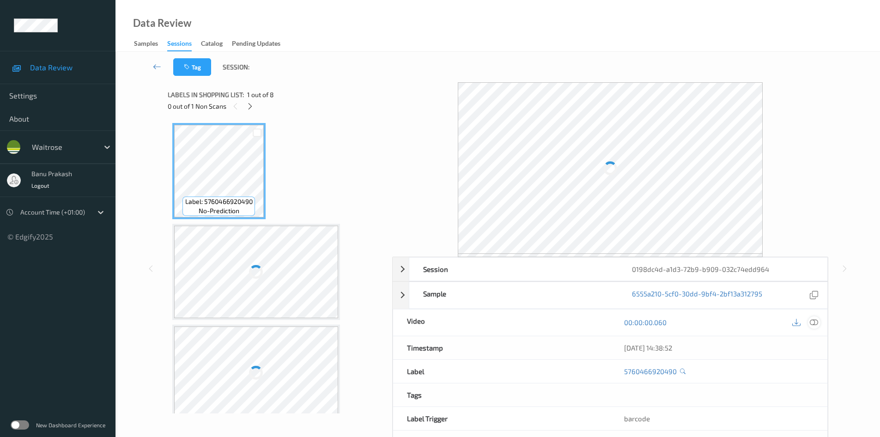
click at [819, 326] on div at bounding box center [814, 322] width 12 height 12
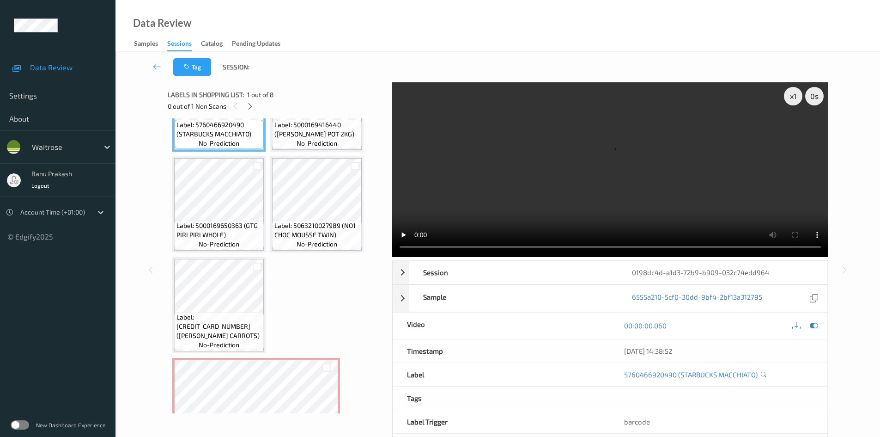
scroll to position [139, 0]
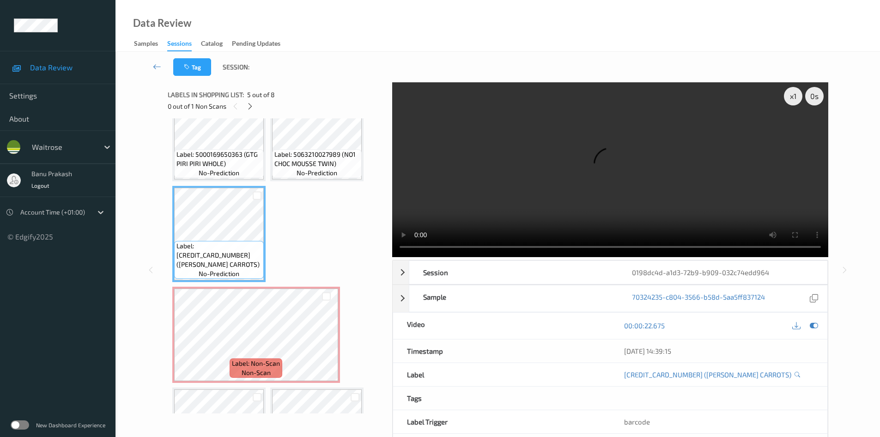
click at [542, 186] on video at bounding box center [610, 169] width 436 height 175
click at [574, 193] on video at bounding box center [610, 169] width 436 height 175
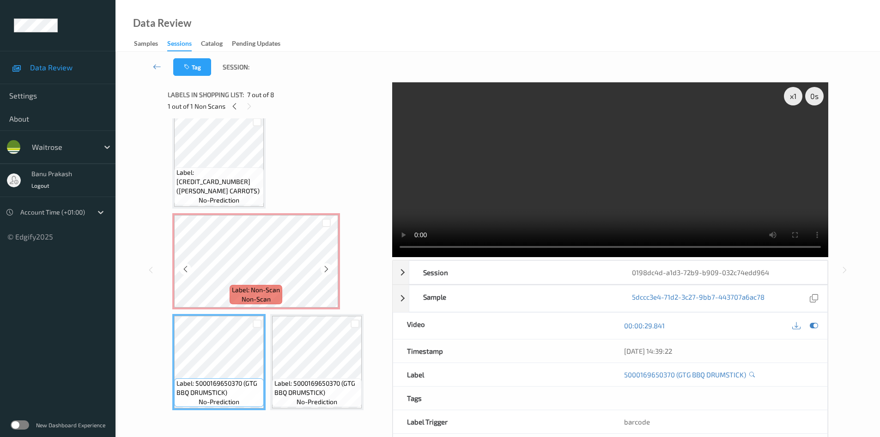
scroll to position [214, 0]
click at [324, 265] on icon at bounding box center [327, 267] width 8 height 8
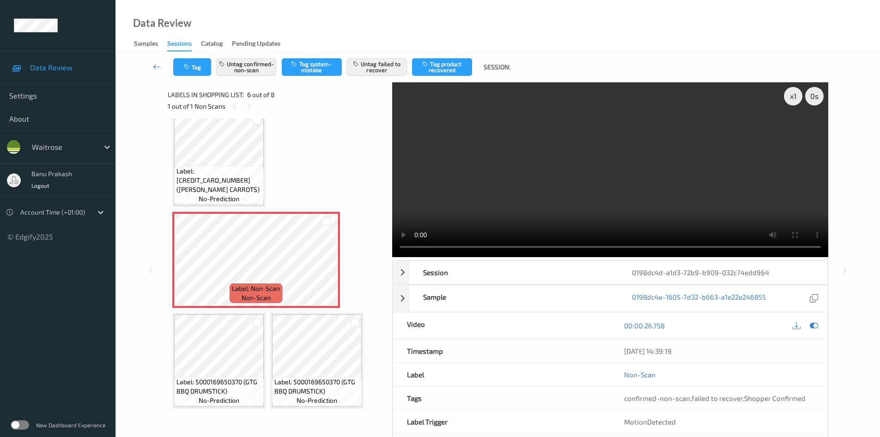
click at [666, 199] on video at bounding box center [610, 169] width 436 height 175
click at [711, 189] on video at bounding box center [610, 169] width 436 height 175
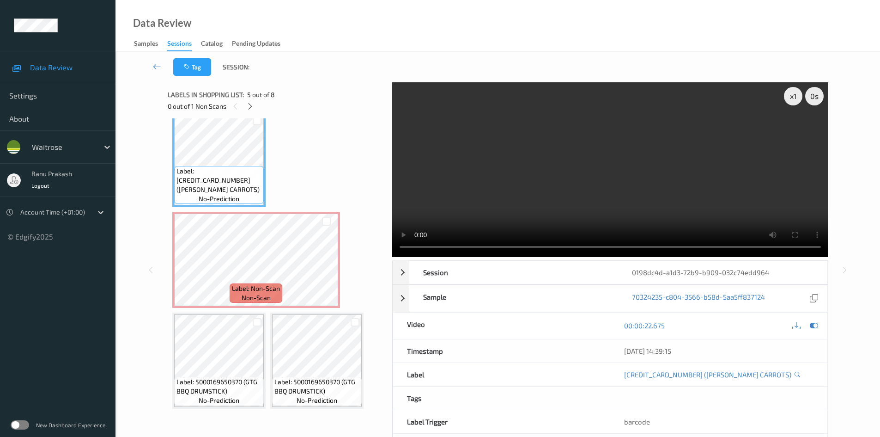
click at [726, 174] on video at bounding box center [610, 169] width 436 height 175
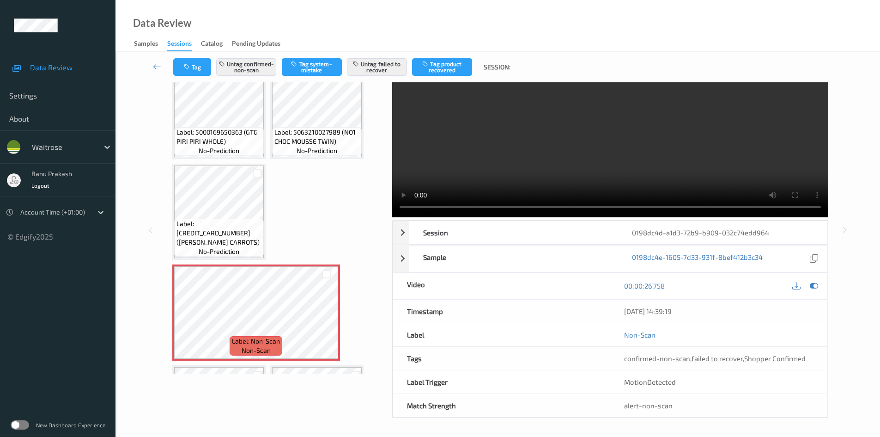
scroll to position [0, 0]
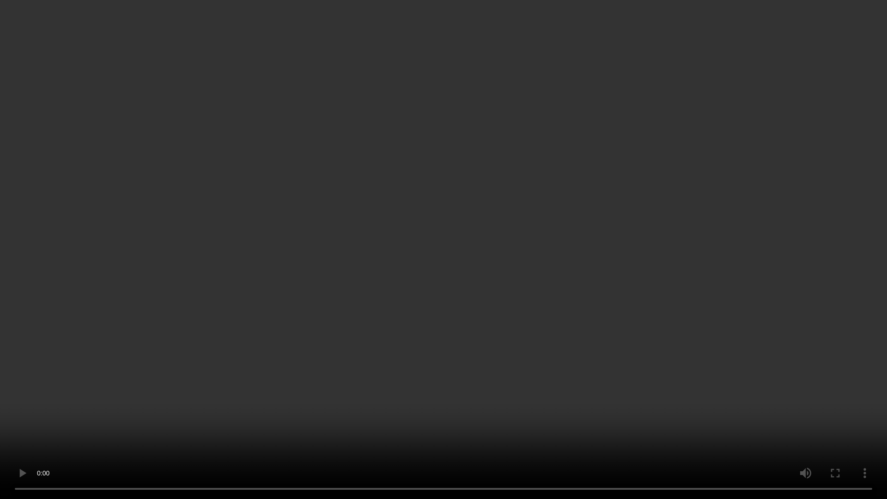
click at [618, 381] on video at bounding box center [443, 249] width 887 height 499
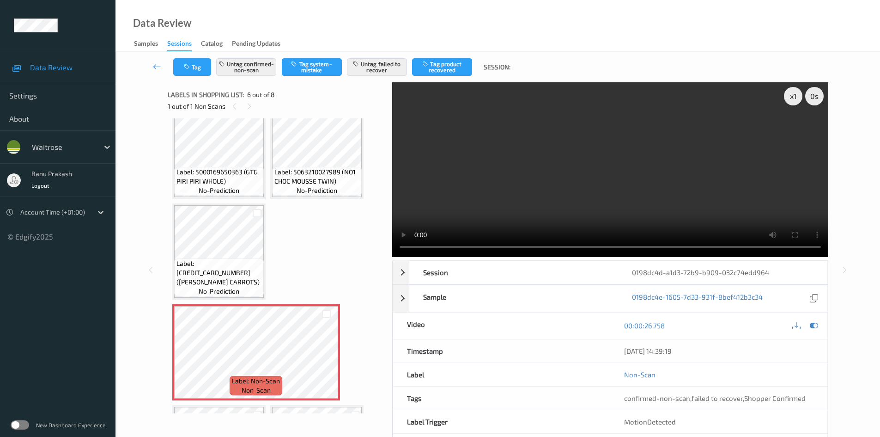
click at [663, 193] on video at bounding box center [610, 169] width 436 height 175
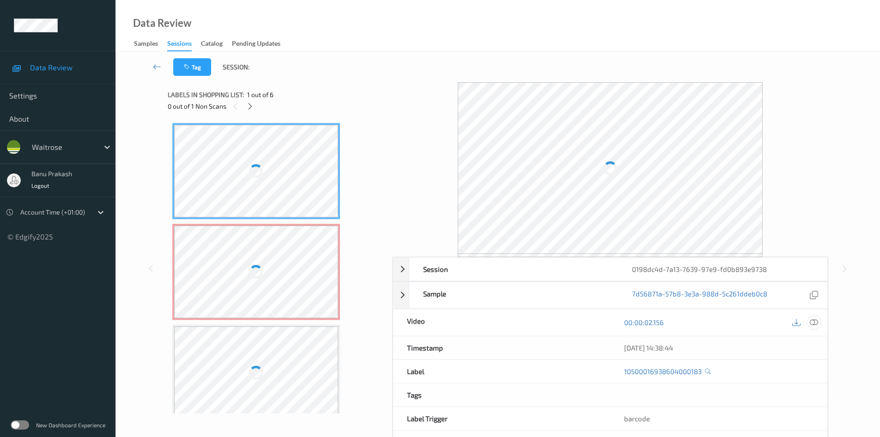
click at [815, 320] on icon at bounding box center [814, 322] width 8 height 8
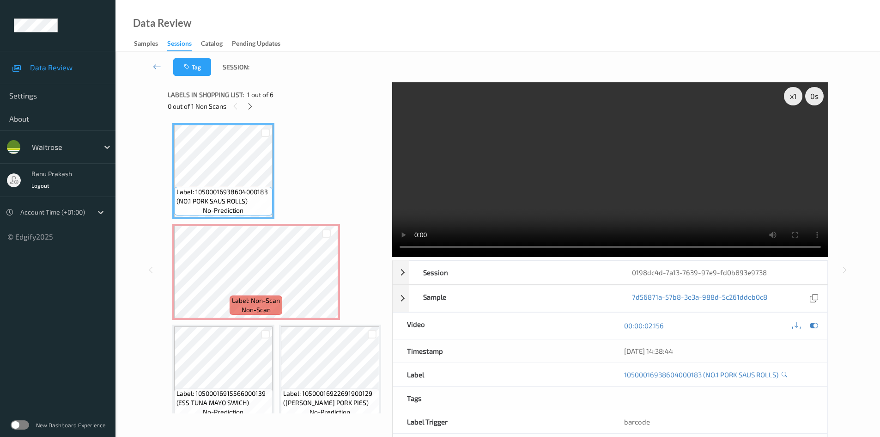
click at [582, 189] on video at bounding box center [610, 169] width 436 height 175
click at [525, 184] on video at bounding box center [610, 169] width 436 height 175
click at [556, 194] on video at bounding box center [610, 169] width 436 height 175
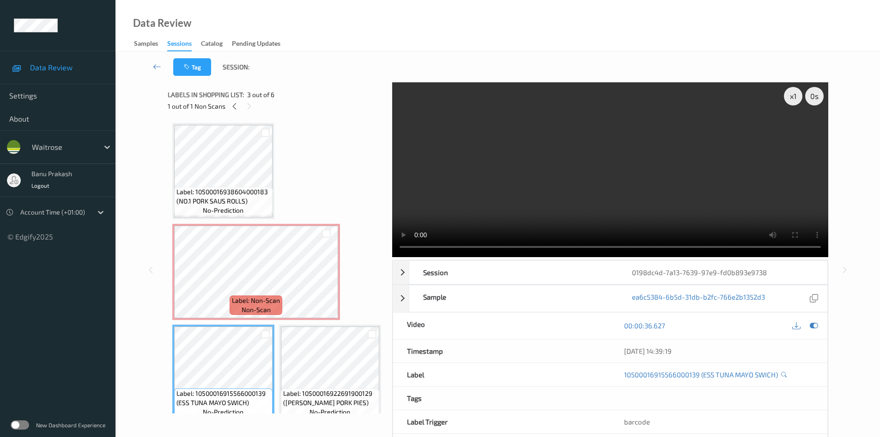
click at [512, 191] on video at bounding box center [610, 169] width 436 height 175
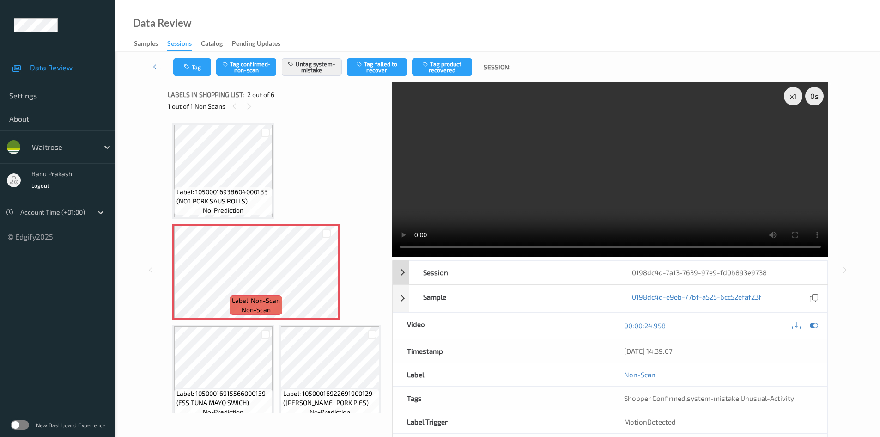
scroll to position [40, 0]
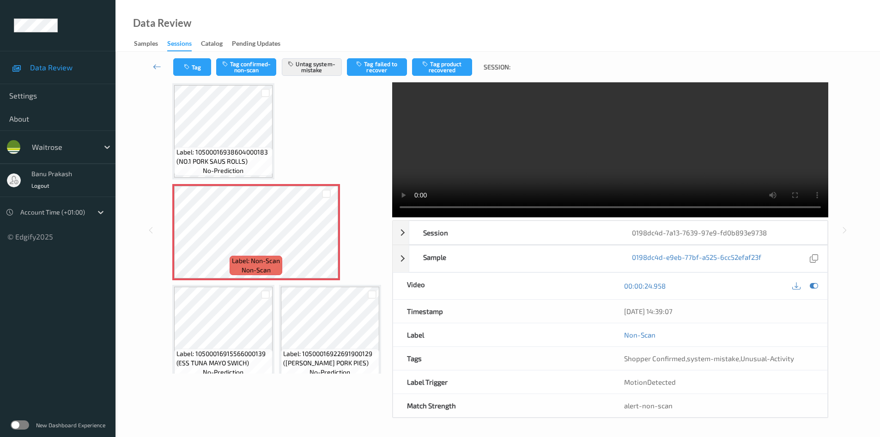
click at [599, 181] on video at bounding box center [610, 130] width 436 height 175
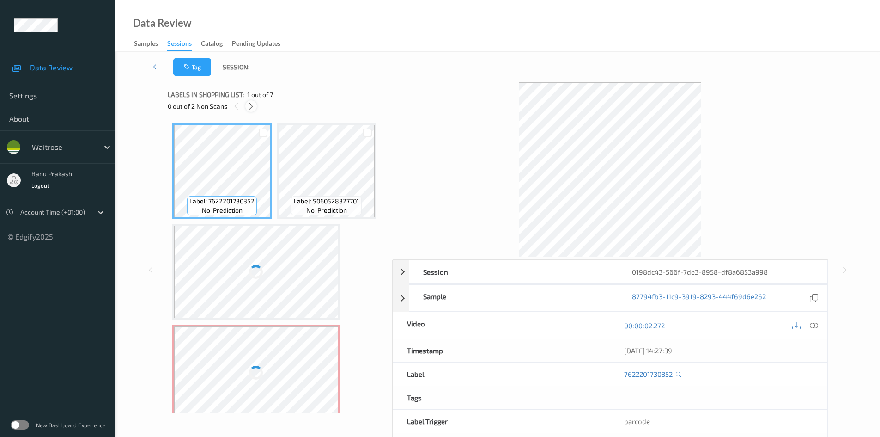
click at [250, 106] on icon at bounding box center [251, 106] width 8 height 8
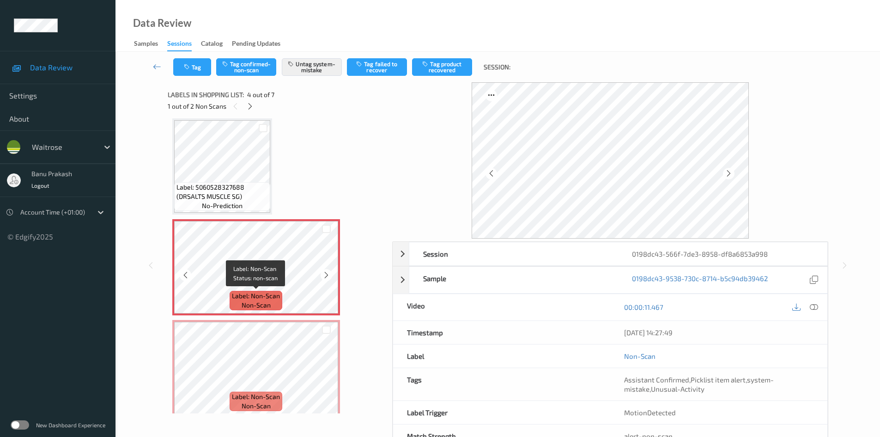
click at [265, 314] on div "Label: Non-Scan non-scan" at bounding box center [256, 267] width 168 height 96
click at [245, 107] on div at bounding box center [250, 106] width 12 height 12
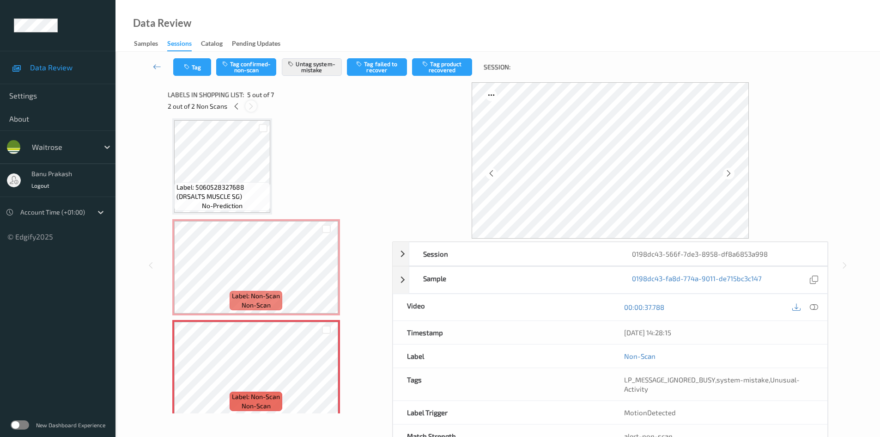
scroll to position [206, 0]
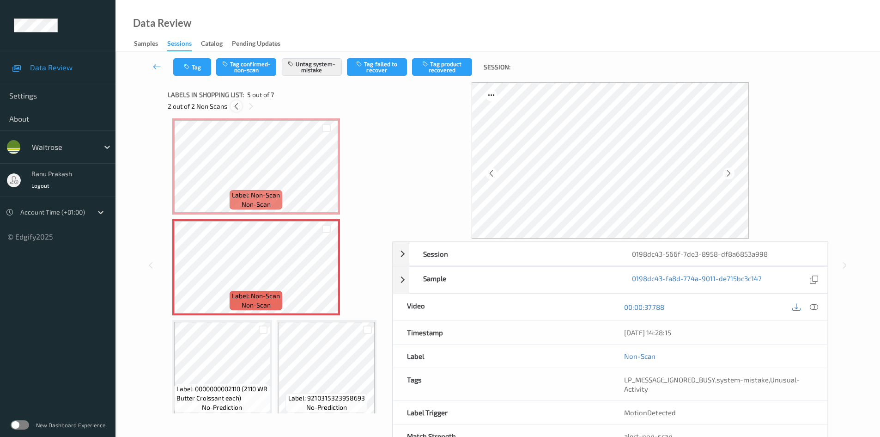
click at [232, 104] on icon at bounding box center [236, 106] width 8 height 8
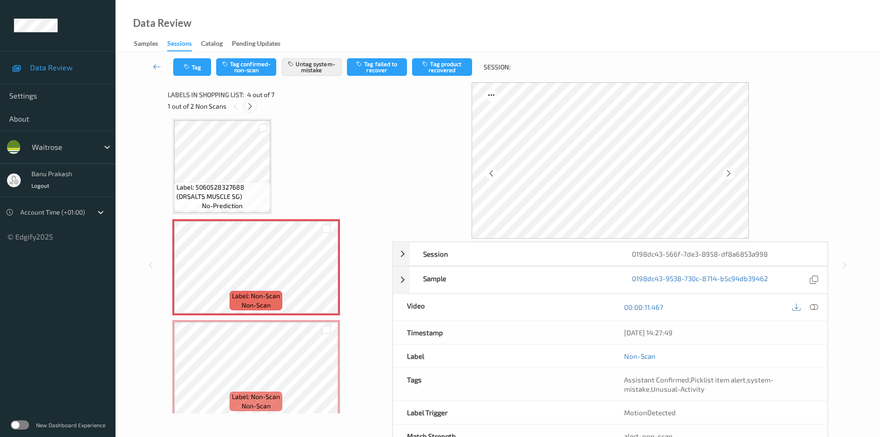
click at [247, 104] on icon at bounding box center [250, 106] width 8 height 8
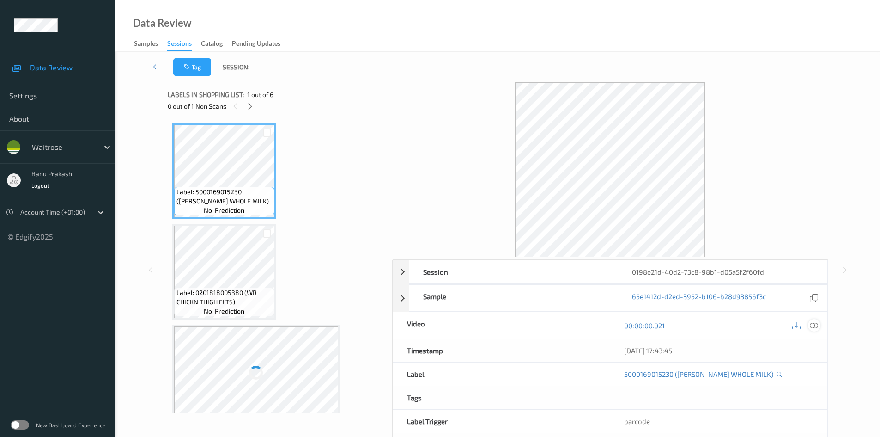
click at [814, 326] on icon at bounding box center [814, 325] width 8 height 8
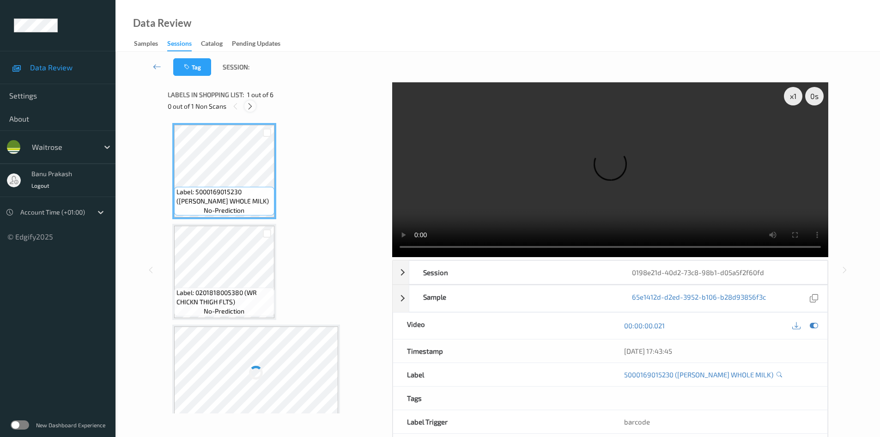
click at [249, 103] on icon at bounding box center [250, 106] width 8 height 8
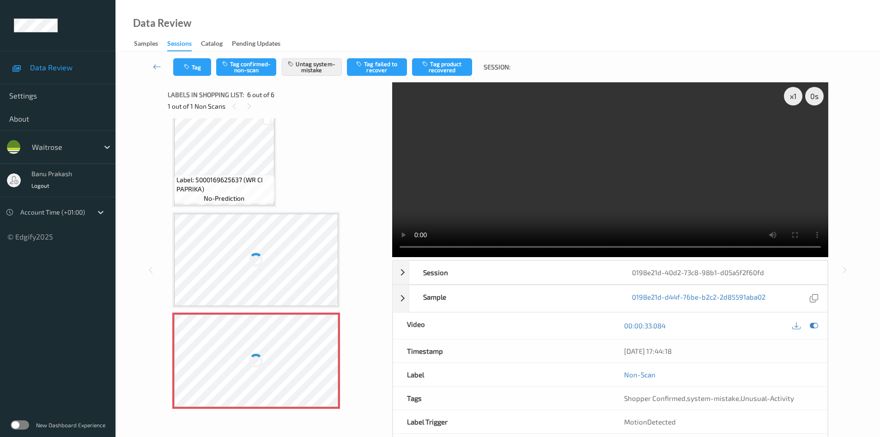
click at [268, 371] on div at bounding box center [256, 360] width 165 height 92
click at [232, 287] on div at bounding box center [256, 260] width 165 height 92
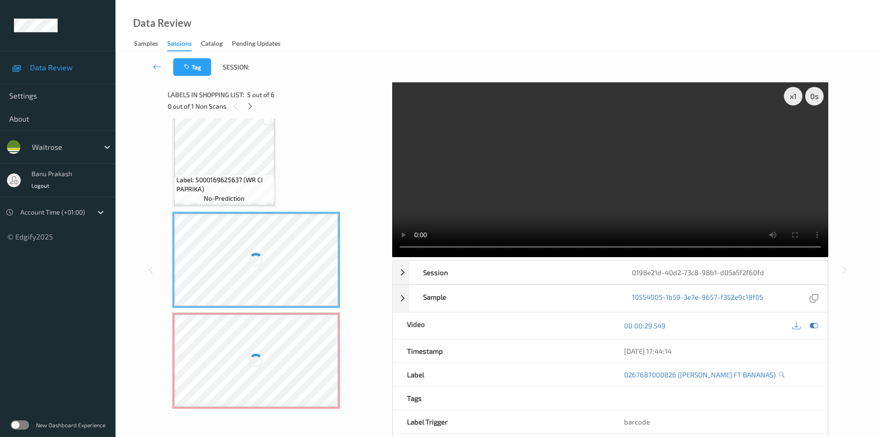
click at [241, 254] on div at bounding box center [256, 260] width 165 height 92
click at [268, 383] on div at bounding box center [256, 360] width 165 height 92
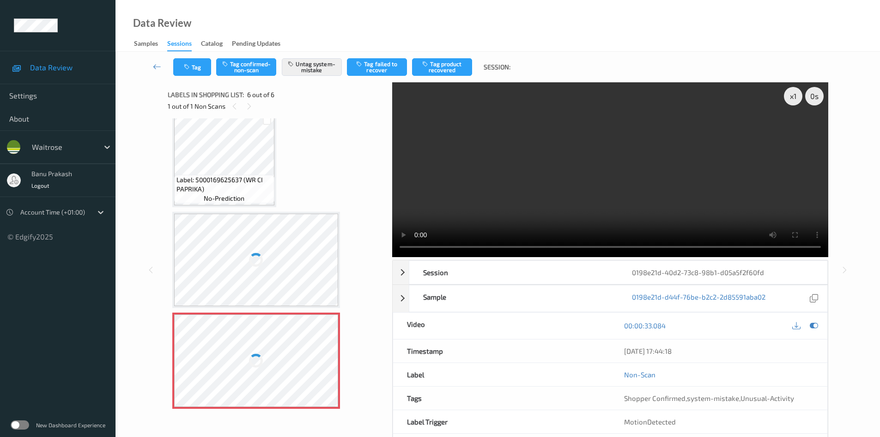
click at [248, 287] on div at bounding box center [256, 260] width 165 height 92
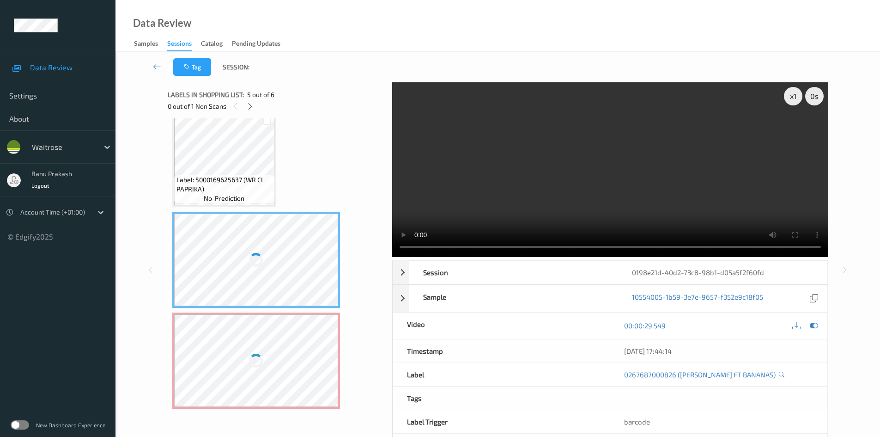
click at [583, 183] on video at bounding box center [610, 169] width 436 height 175
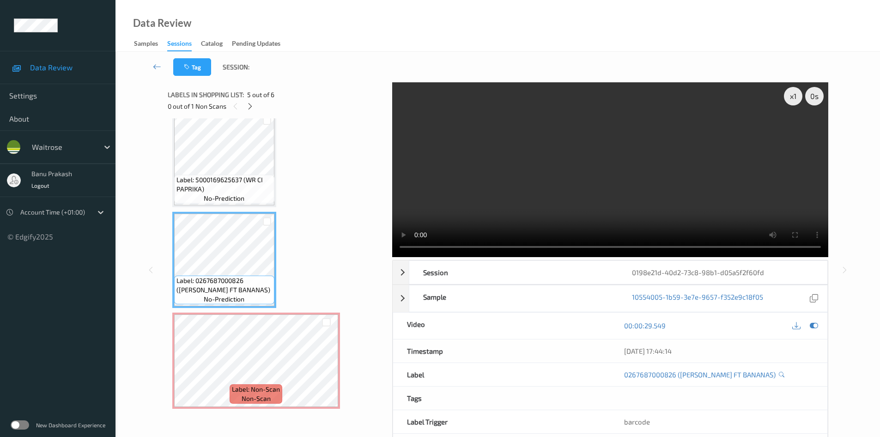
click at [583, 191] on video at bounding box center [610, 169] width 436 height 175
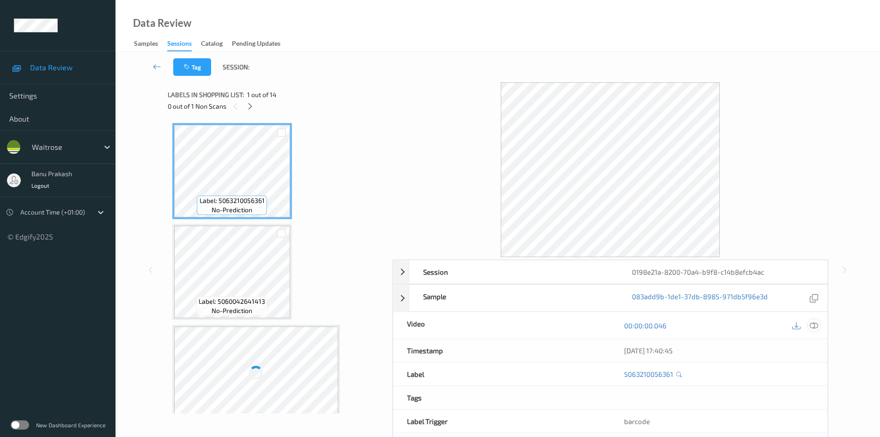
click at [810, 323] on icon at bounding box center [814, 325] width 8 height 8
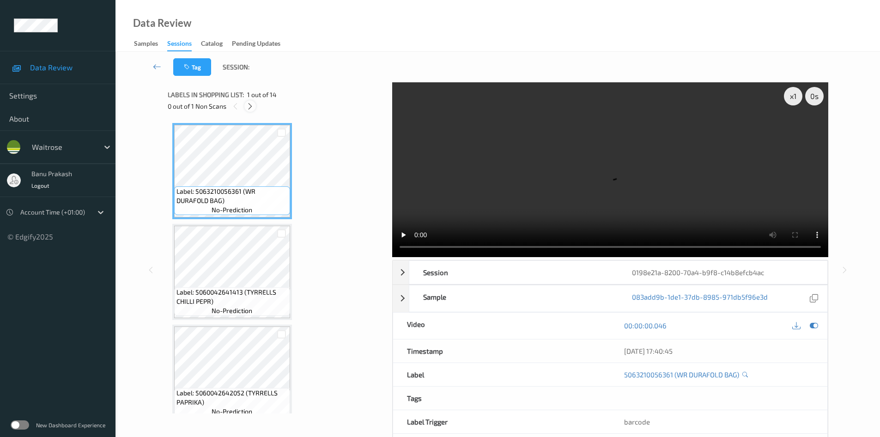
click at [252, 104] on icon at bounding box center [250, 106] width 8 height 8
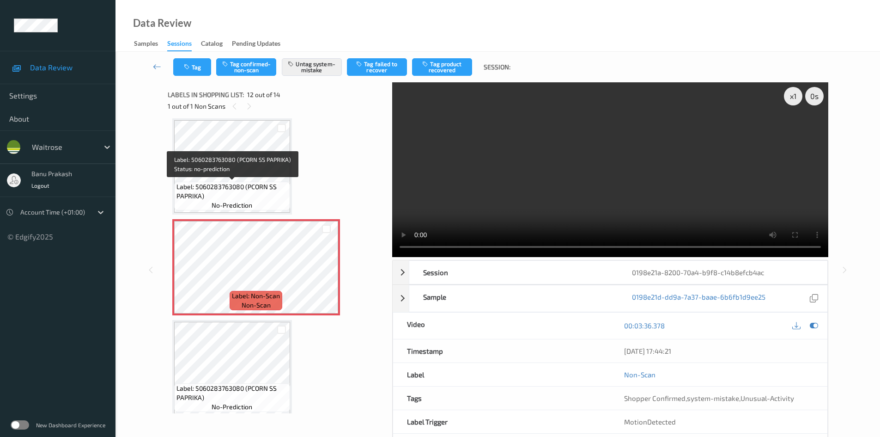
click at [244, 183] on span "Label: 5060283763080 (PCORN SS PAPRIKA)" at bounding box center [232, 191] width 111 height 18
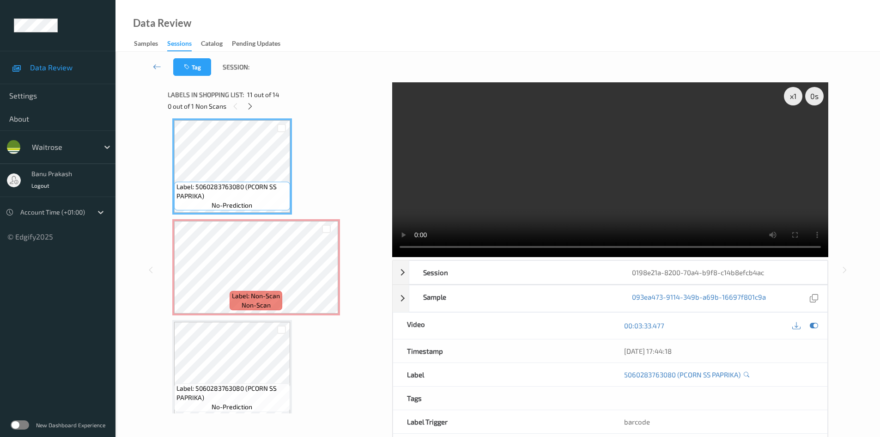
click at [580, 195] on video at bounding box center [610, 169] width 436 height 175
click at [624, 217] on video at bounding box center [610, 169] width 436 height 175
click at [640, 174] on video at bounding box center [610, 169] width 436 height 175
click at [613, 189] on video at bounding box center [610, 169] width 436 height 175
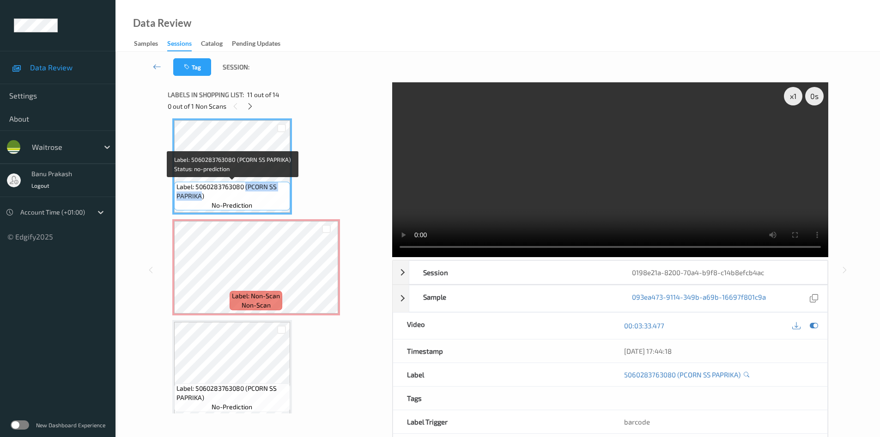
drag, startPoint x: 246, startPoint y: 183, endPoint x: 201, endPoint y: 196, distance: 46.7
click at [201, 196] on span "Label: 5060283763080 (PCORN SS PAPRIKA)" at bounding box center [232, 191] width 111 height 18
copy span "(PCORN SS PAPRIKA"
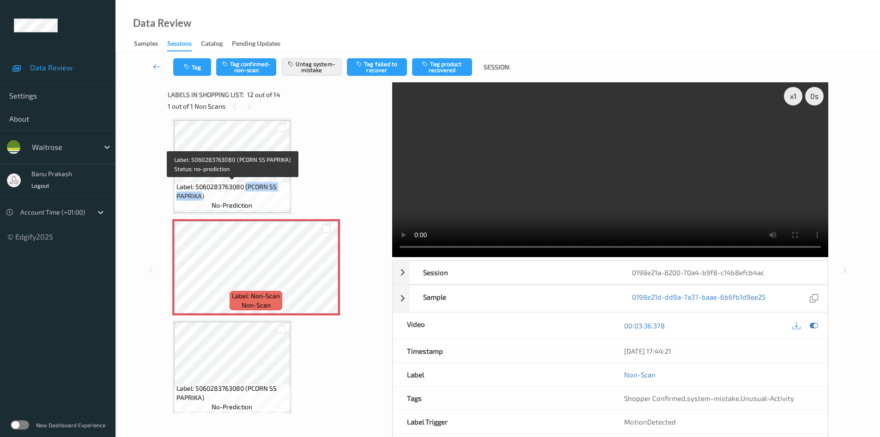
click at [256, 188] on span "Label: 5060283763080 (PCORN SS PAPRIKA)" at bounding box center [232, 191] width 111 height 18
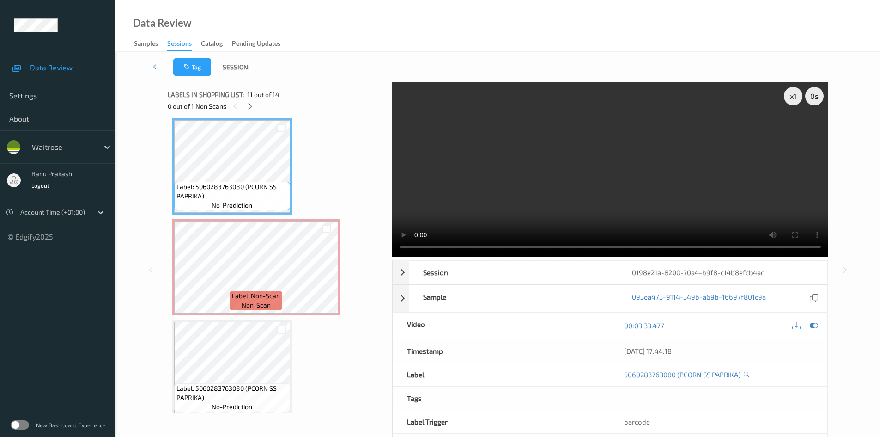
click at [469, 203] on video at bounding box center [610, 169] width 436 height 175
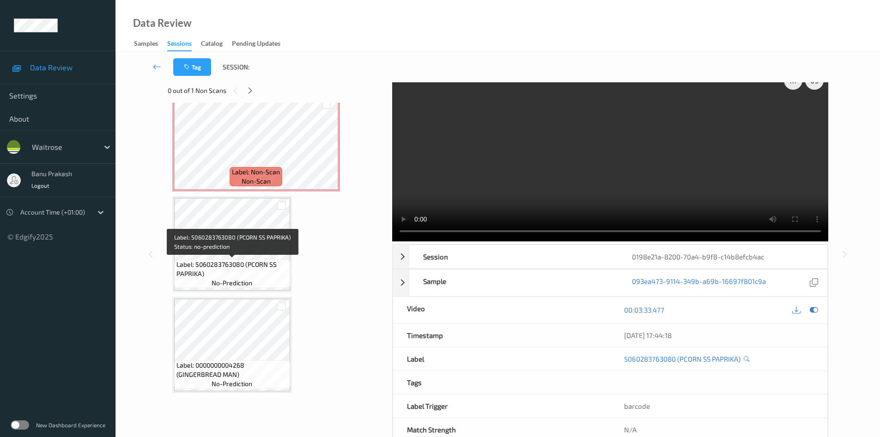
scroll to position [40, 0]
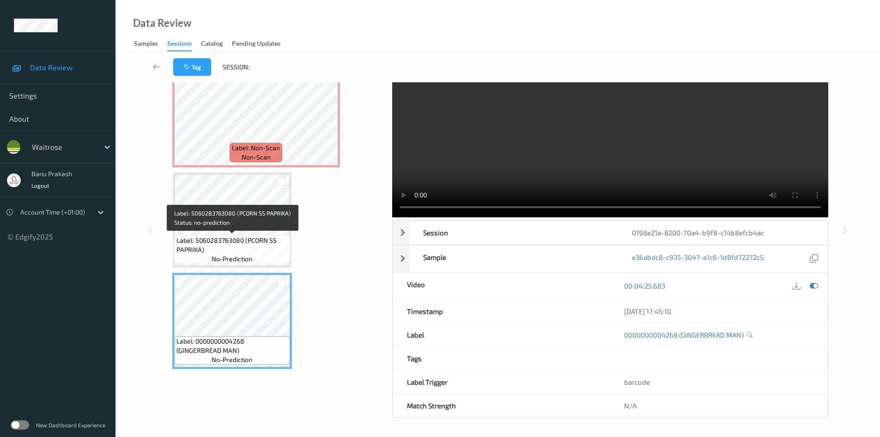
click at [225, 241] on span "Label: 5060283763080 (PCORN SS PAPRIKA)" at bounding box center [232, 245] width 111 height 18
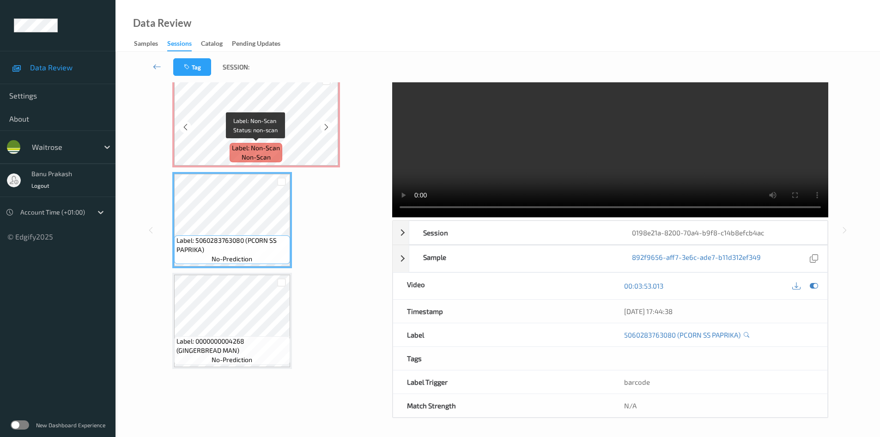
click at [272, 144] on span "Label: Non-Scan" at bounding box center [256, 147] width 48 height 9
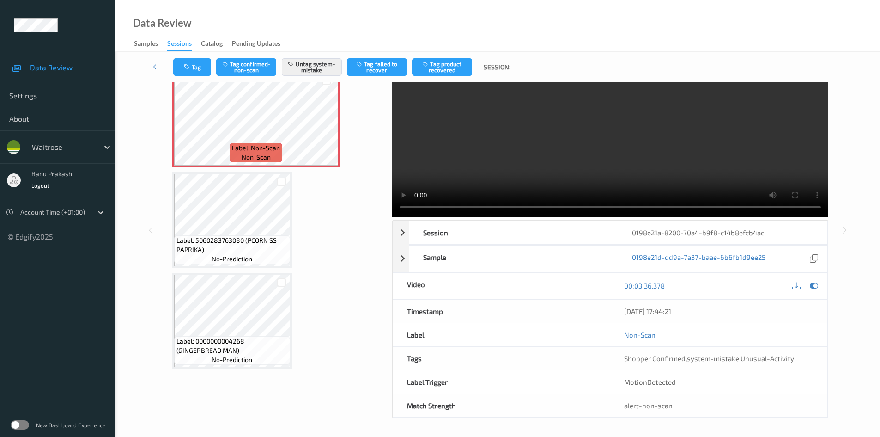
click at [647, 171] on video at bounding box center [610, 130] width 436 height 175
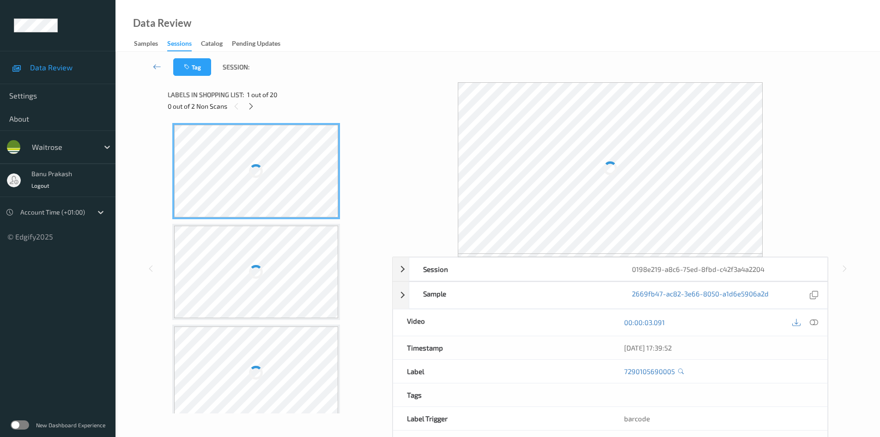
click at [812, 322] on icon at bounding box center [814, 322] width 8 height 8
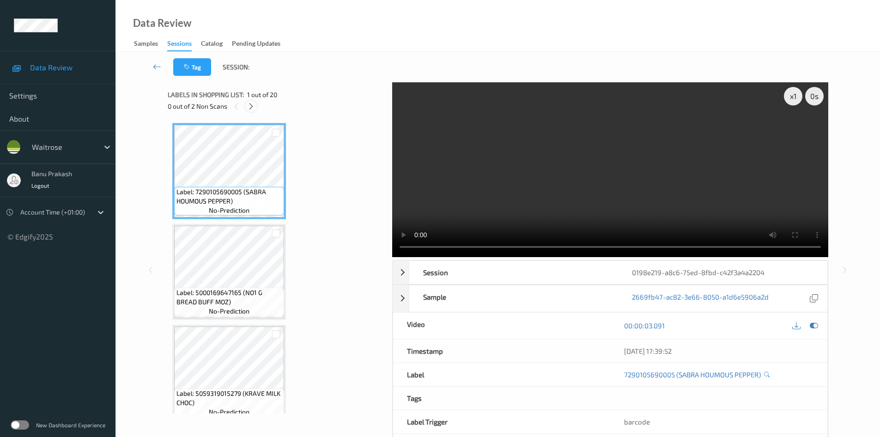
click at [252, 102] on icon at bounding box center [251, 106] width 8 height 8
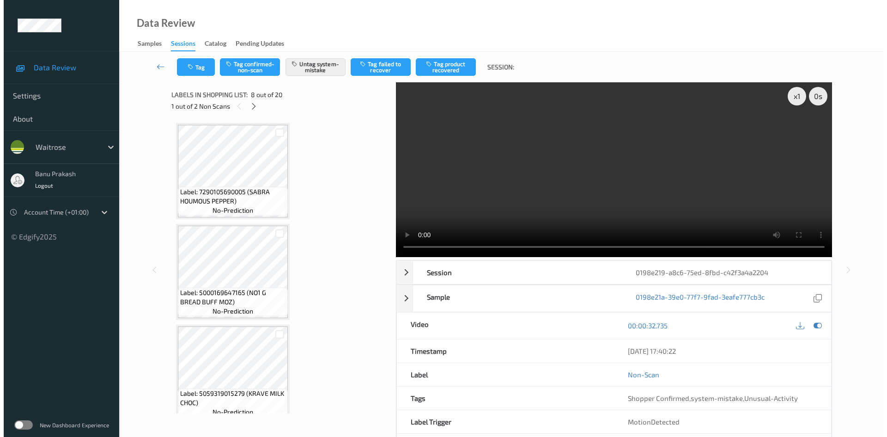
scroll to position [609, 0]
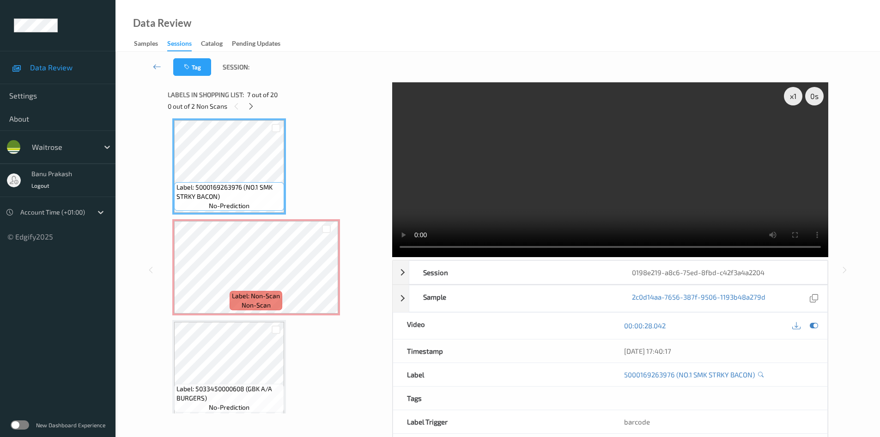
click at [595, 167] on video at bounding box center [610, 169] width 436 height 175
click at [576, 186] on video at bounding box center [610, 169] width 436 height 175
click at [512, 211] on video at bounding box center [610, 169] width 436 height 175
click at [156, 278] on div "x 1 0 s Session 0198e219-a8c6-75ed-8fbd-c42f3a4a2204 Session ID 0198e219-a8c6-7…" at bounding box center [497, 269] width 727 height 375
click at [488, 198] on video at bounding box center [610, 169] width 436 height 175
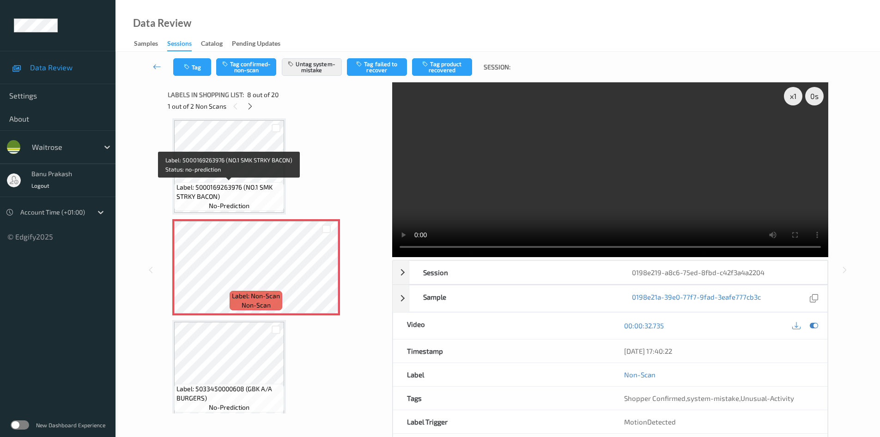
click at [237, 183] on span "Label: 5000169263976 (NO.1 SMK STRKY BACON)" at bounding box center [229, 192] width 105 height 18
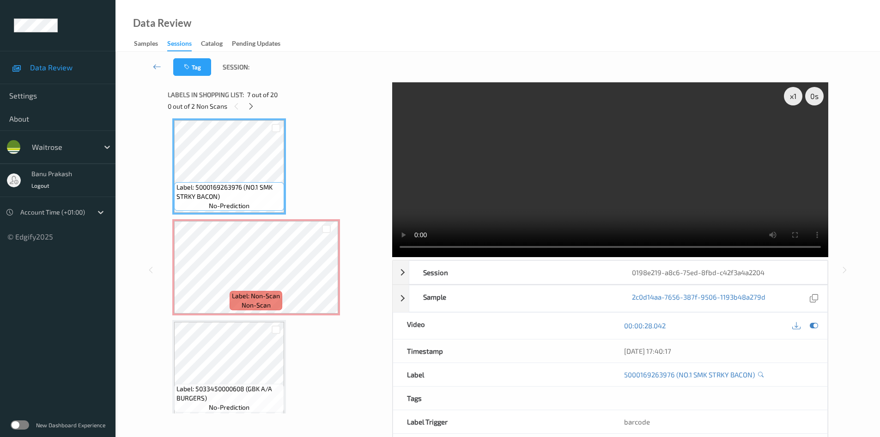
click at [520, 186] on video at bounding box center [610, 169] width 436 height 175
click at [490, 180] on video at bounding box center [610, 169] width 436 height 175
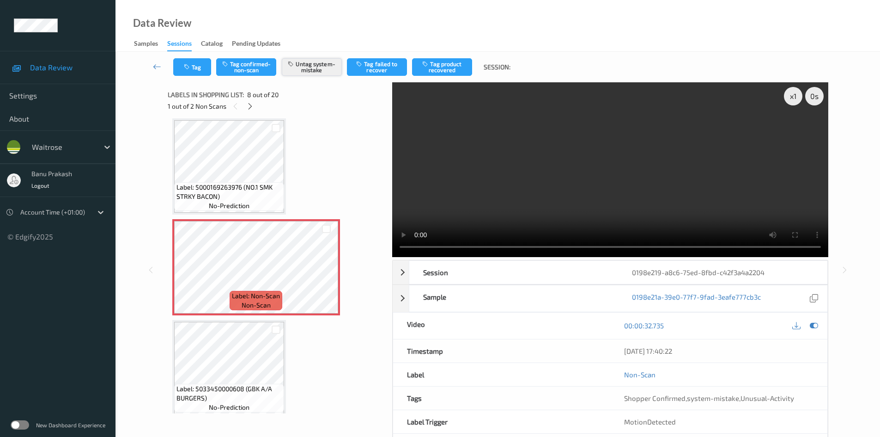
click at [319, 65] on button "Untag system-mistake" at bounding box center [312, 67] width 60 height 18
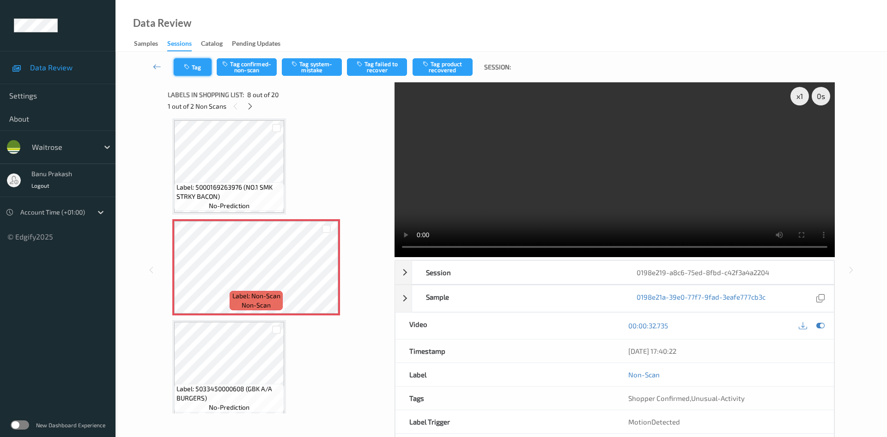
click at [197, 74] on button "Tag" at bounding box center [193, 67] width 38 height 18
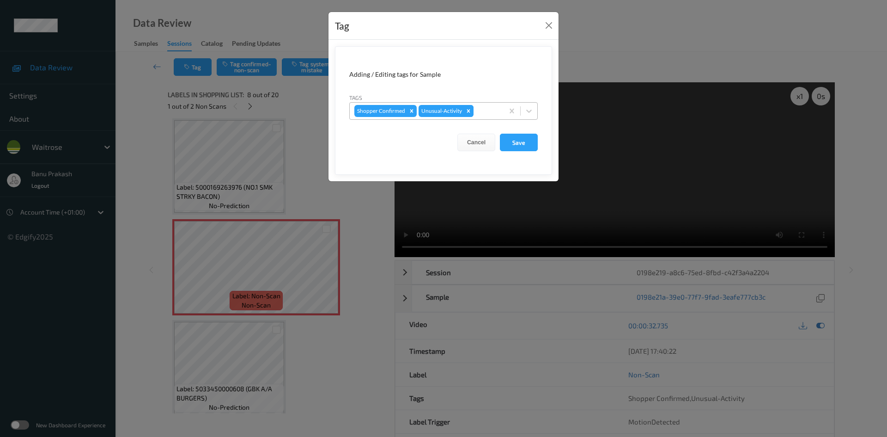
click at [471, 110] on div "Remove Unusual-Activity" at bounding box center [469, 111] width 10 height 12
click at [528, 144] on button "Save" at bounding box center [519, 143] width 38 height 18
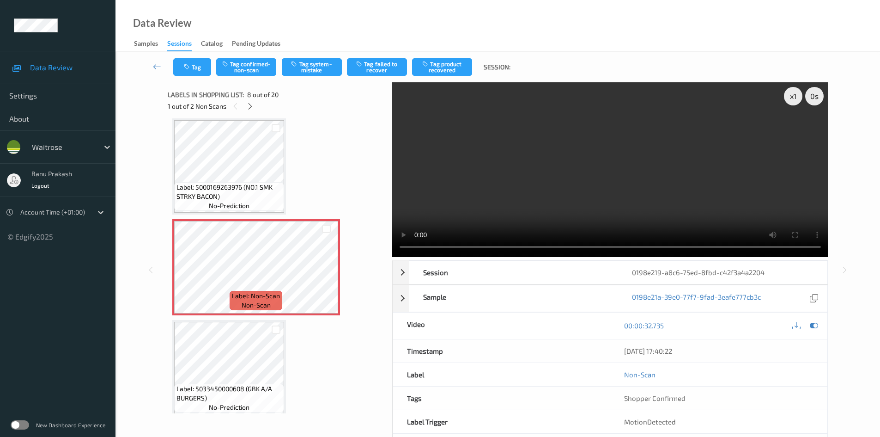
click at [585, 167] on video at bounding box center [610, 169] width 436 height 175
click at [553, 197] on video at bounding box center [610, 169] width 436 height 175
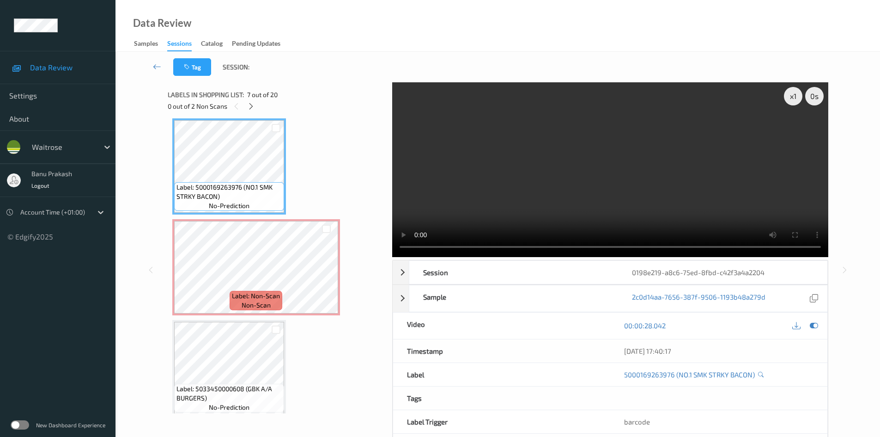
click at [599, 211] on video at bounding box center [610, 169] width 436 height 175
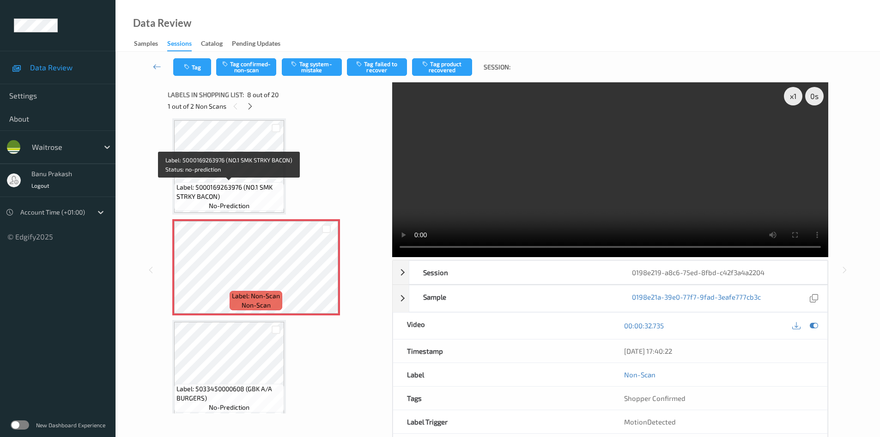
click at [228, 189] on span "Label: 5000169263976 (NO.1 SMK STRKY BACON)" at bounding box center [229, 192] width 105 height 18
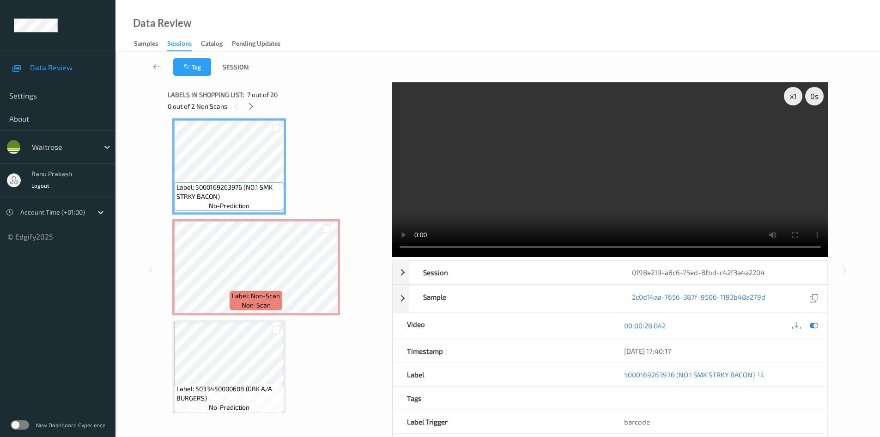
click at [533, 187] on video at bounding box center [610, 169] width 436 height 175
click at [522, 166] on video at bounding box center [610, 169] width 436 height 175
click at [611, 182] on video at bounding box center [610, 169] width 436 height 175
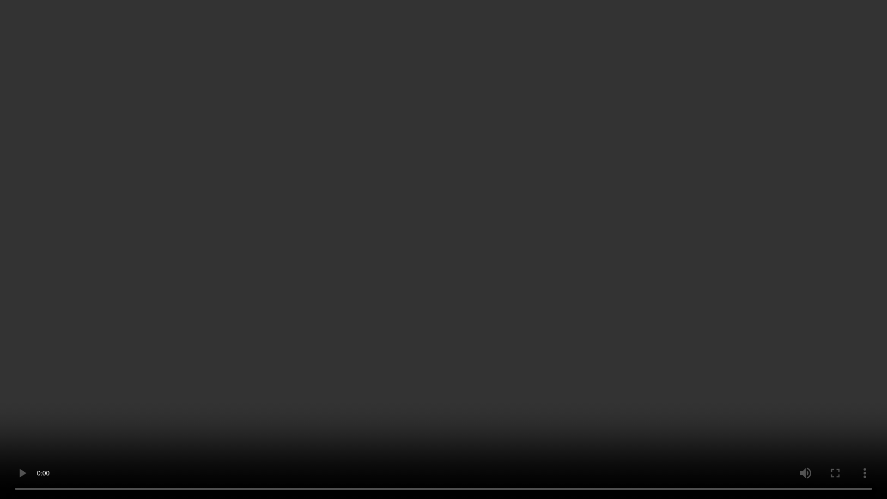
click at [496, 295] on video at bounding box center [443, 249] width 887 height 499
click at [485, 293] on video at bounding box center [443, 249] width 887 height 499
click at [346, 436] on video at bounding box center [443, 249] width 887 height 499
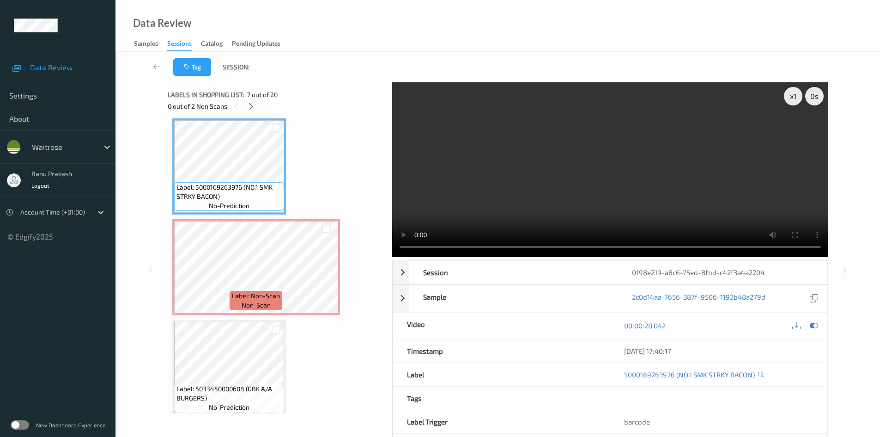
click at [676, 200] on video at bounding box center [610, 169] width 436 height 175
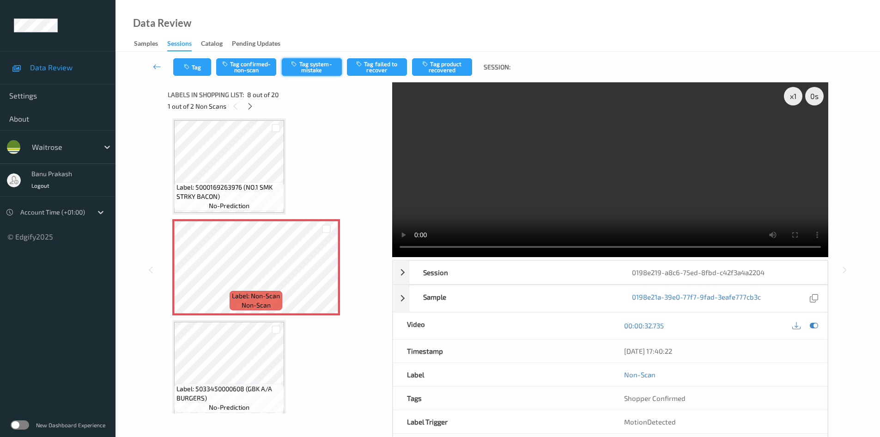
click at [312, 69] on button "Tag system-mistake" at bounding box center [312, 67] width 60 height 18
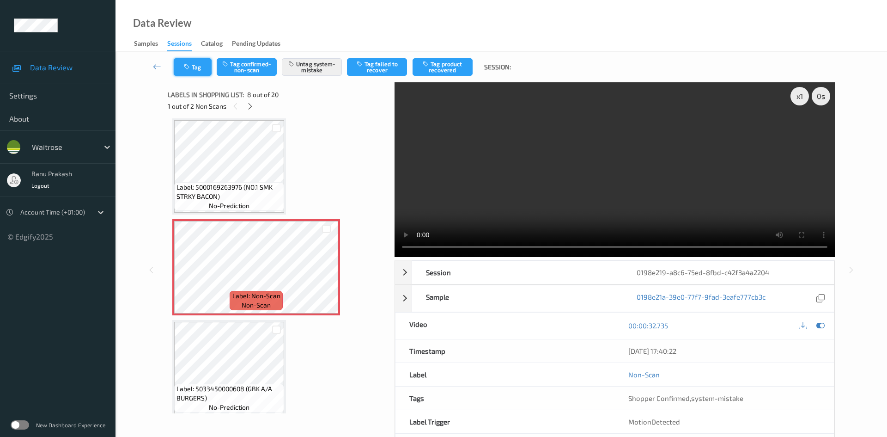
click at [201, 67] on button "Tag" at bounding box center [193, 67] width 38 height 18
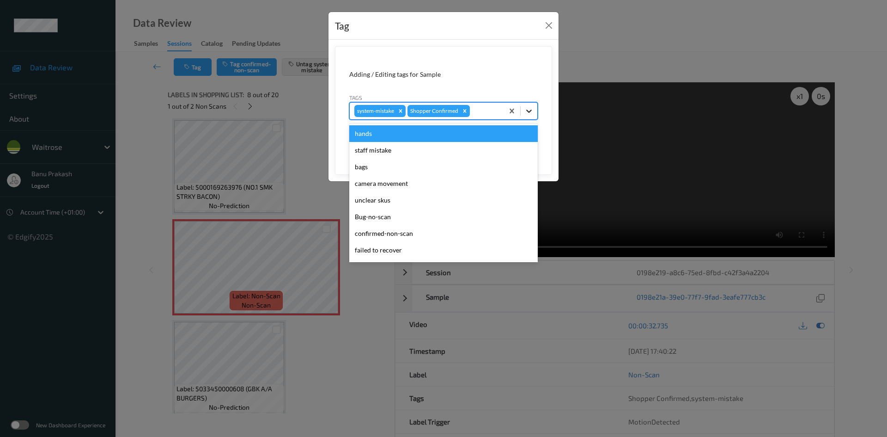
click at [535, 109] on div at bounding box center [529, 111] width 17 height 17
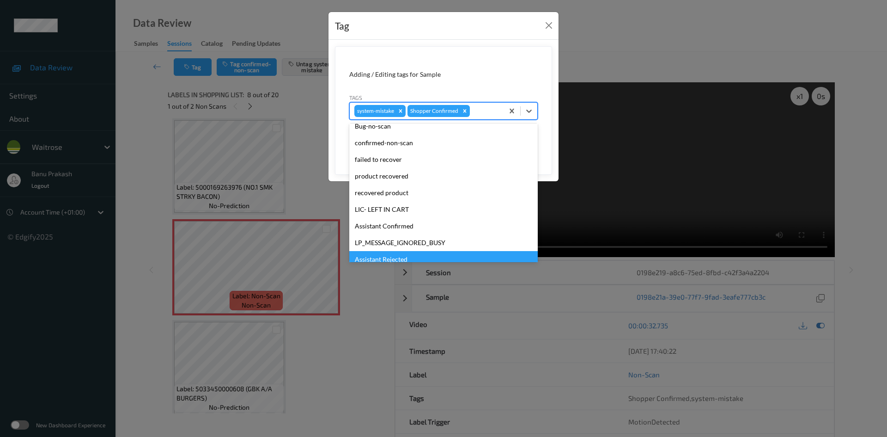
scroll to position [139, 0]
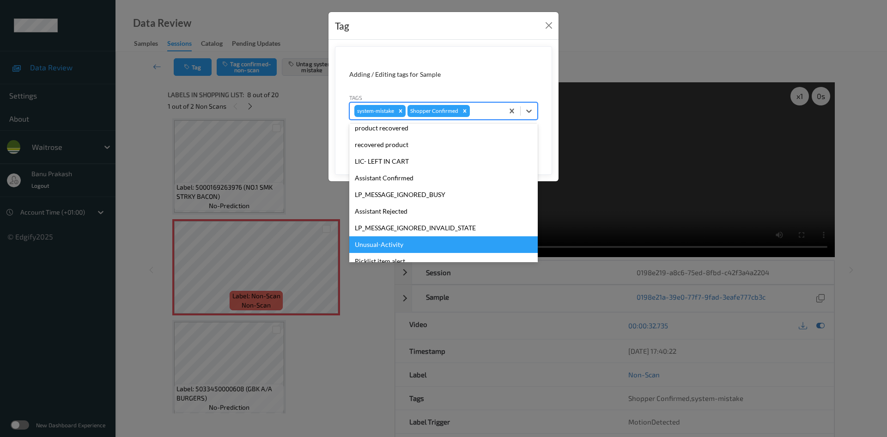
click at [397, 242] on div "Unusual-Activity" at bounding box center [443, 244] width 189 height 17
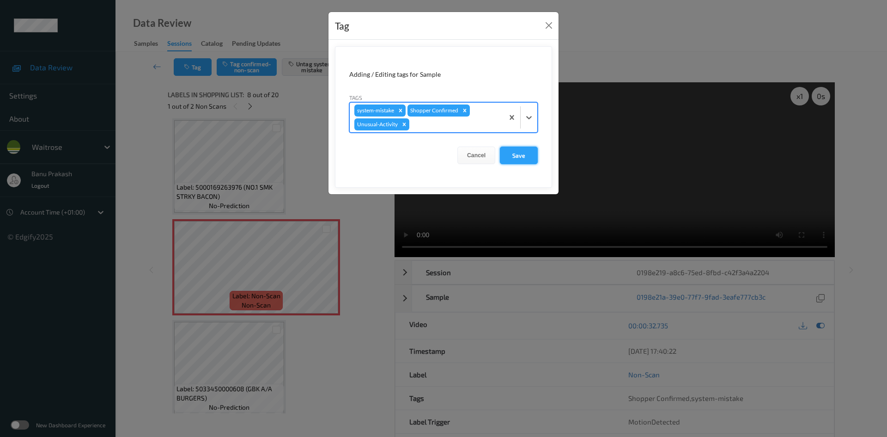
click at [530, 148] on button "Save" at bounding box center [519, 155] width 38 height 18
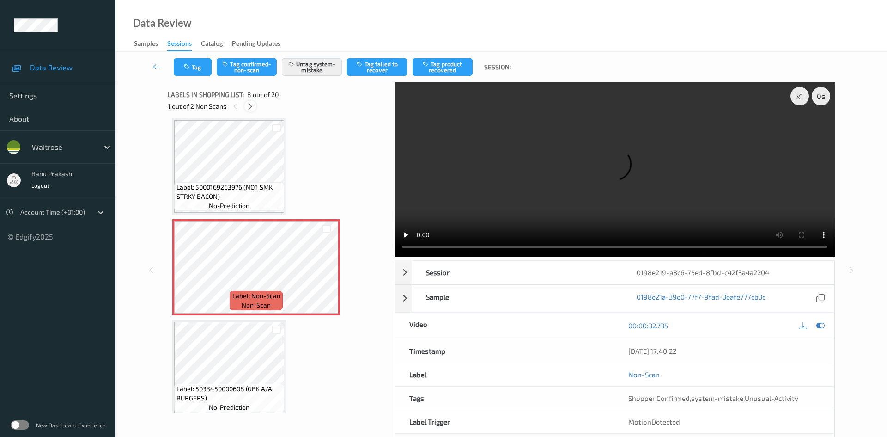
click at [248, 104] on icon at bounding box center [250, 106] width 8 height 8
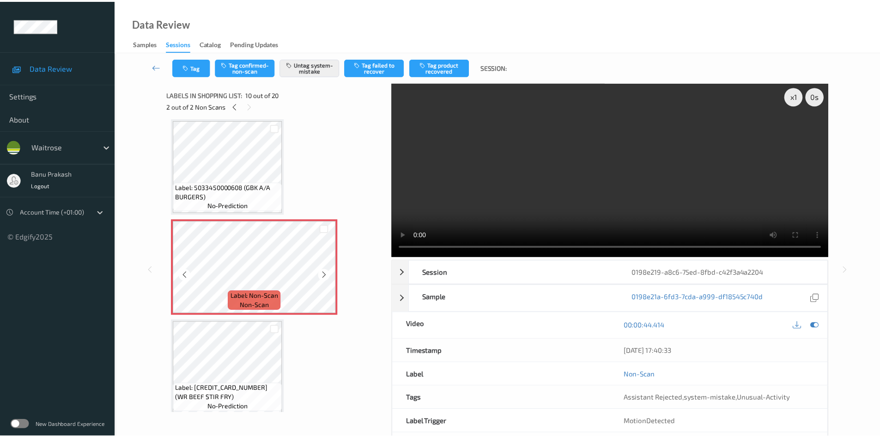
scroll to position [764, 0]
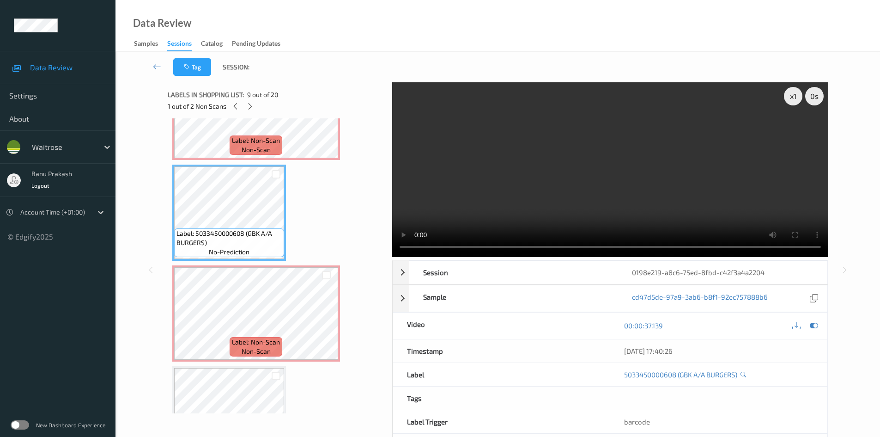
click at [166, 293] on div "x 1 0 s Session 0198e219-a8c6-75ed-8fbd-c42f3a4a2204 Session ID 0198e219-a8c6-7…" at bounding box center [497, 269] width 727 height 375
click at [631, 186] on video at bounding box center [610, 169] width 436 height 175
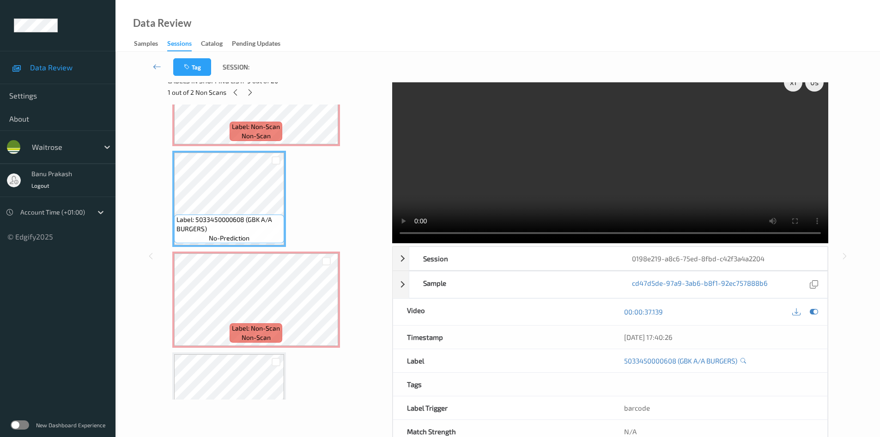
scroll to position [0, 0]
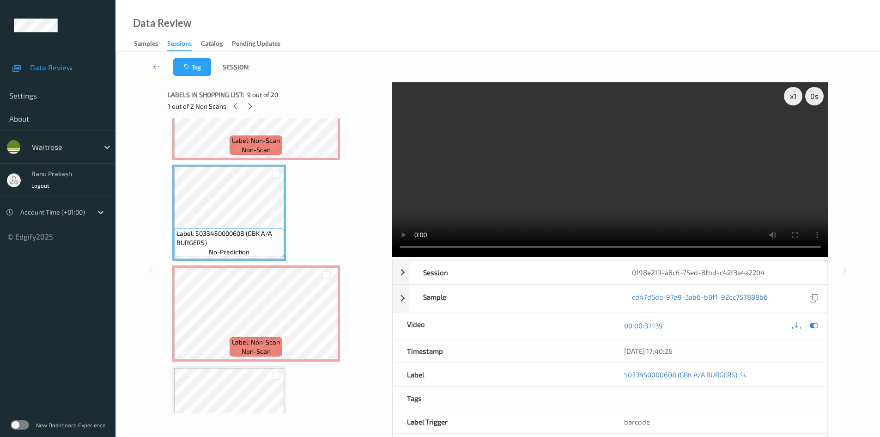
click at [622, 180] on video at bounding box center [610, 169] width 436 height 175
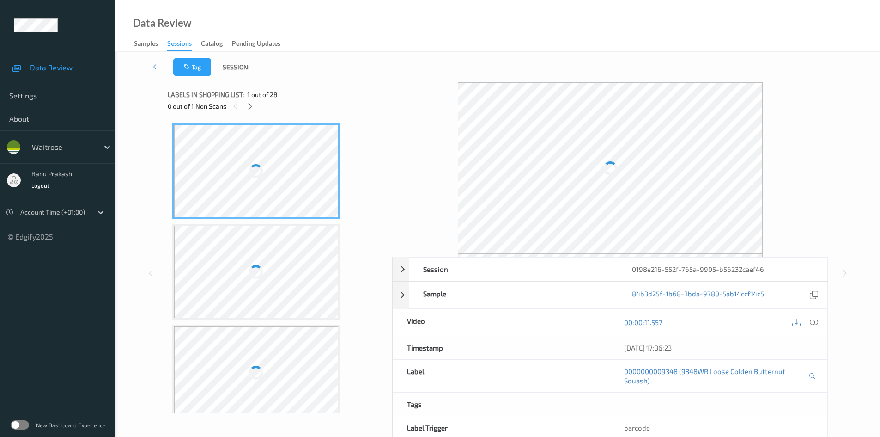
click at [822, 322] on div "00:00:11.557" at bounding box center [718, 322] width 217 height 26
click at [815, 322] on icon at bounding box center [814, 322] width 8 height 8
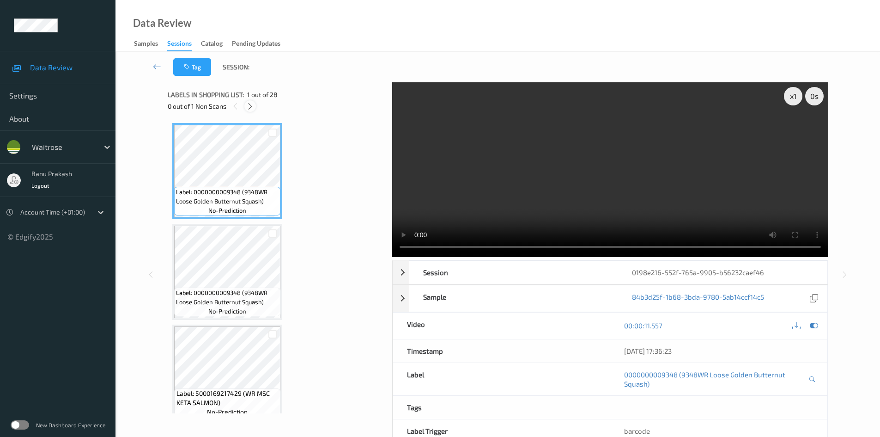
click at [253, 109] on icon at bounding box center [250, 106] width 8 height 8
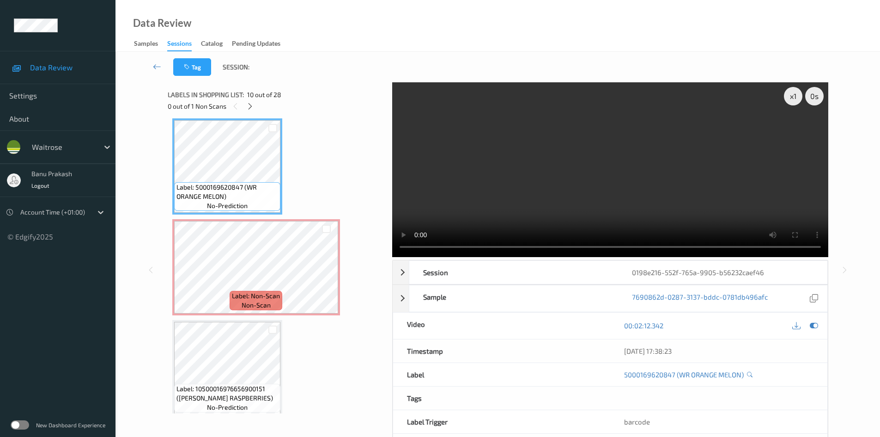
click at [576, 156] on video at bounding box center [610, 169] width 436 height 175
click at [650, 178] on video at bounding box center [610, 169] width 436 height 175
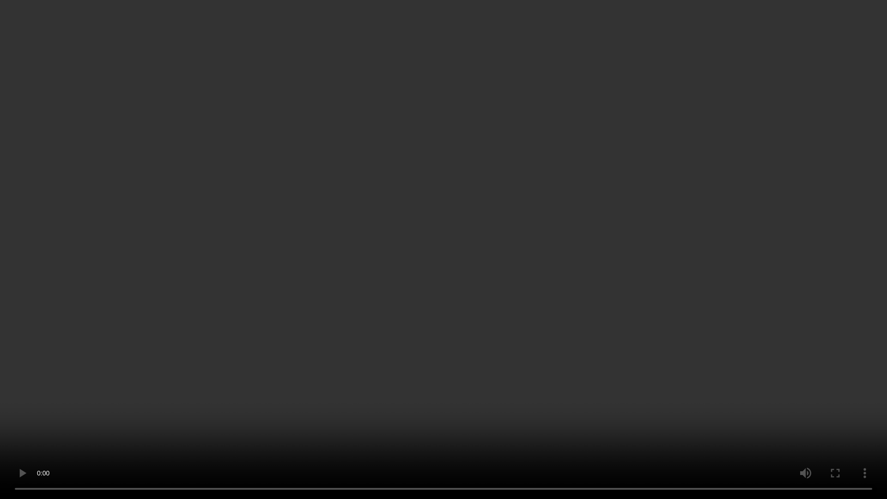
click at [474, 359] on video at bounding box center [443, 249] width 887 height 499
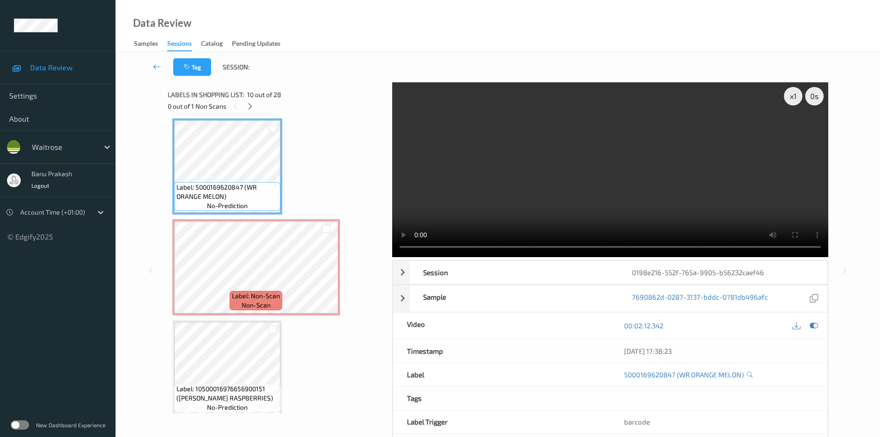
click at [842, 426] on div "x 1 0 s Session 0198e216-552f-765a-9905-b56232caef46 Session ID 0198e216-552f-7…" at bounding box center [497, 269] width 727 height 375
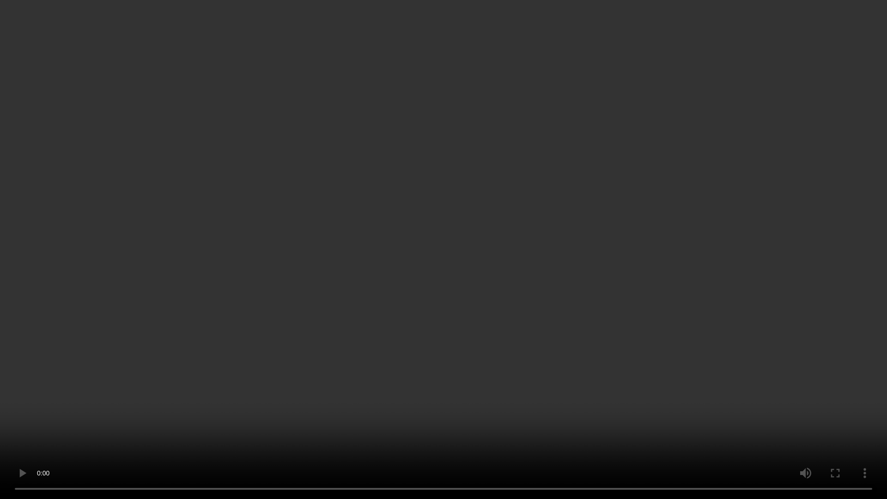
click at [317, 383] on video at bounding box center [443, 249] width 887 height 499
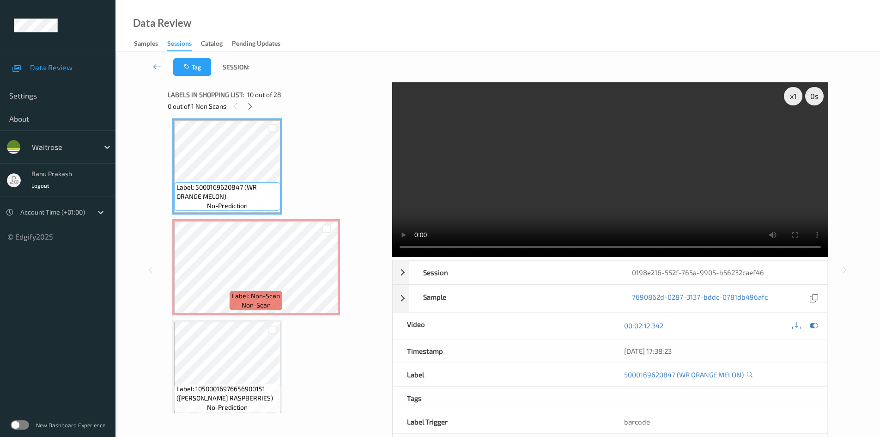
click at [479, 192] on video at bounding box center [610, 169] width 436 height 175
click at [454, 134] on video at bounding box center [610, 169] width 436 height 175
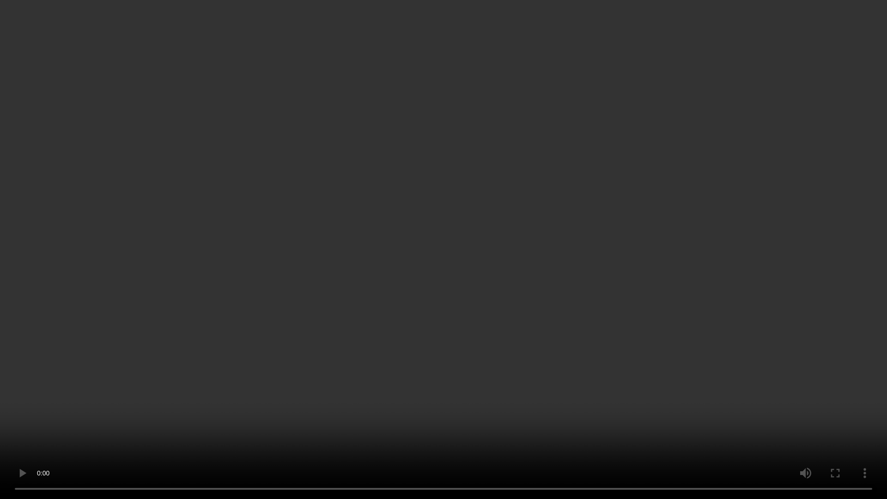
click at [236, 192] on video at bounding box center [443, 249] width 887 height 499
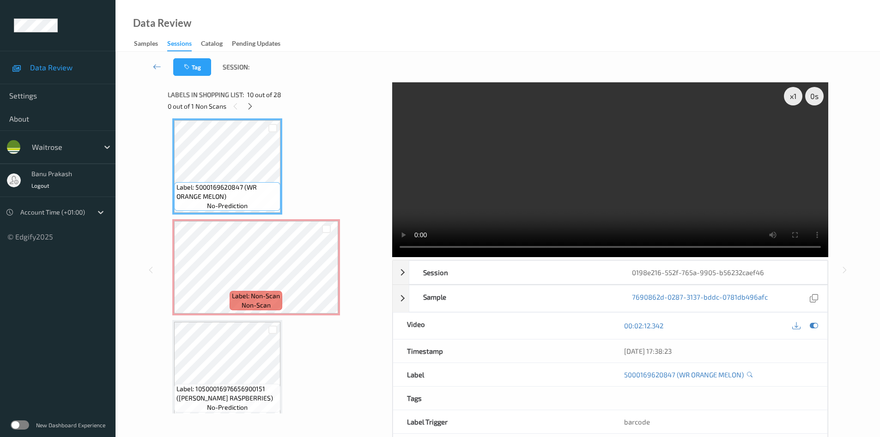
click at [542, 177] on video at bounding box center [610, 169] width 436 height 175
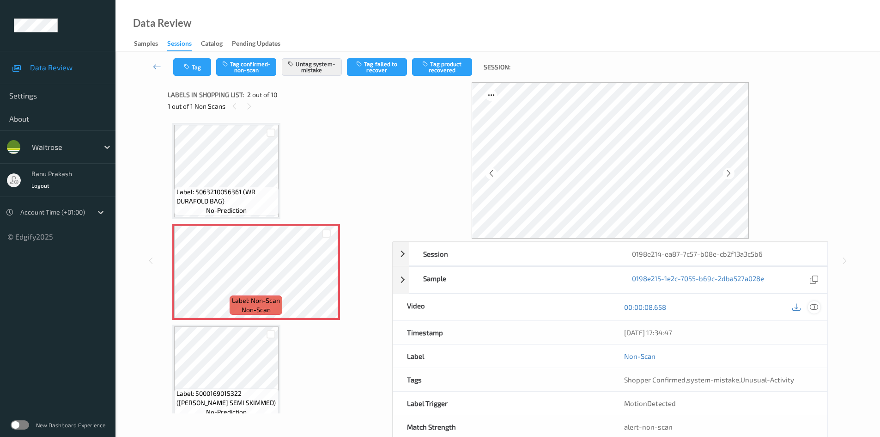
click at [811, 307] on icon at bounding box center [814, 307] width 8 height 8
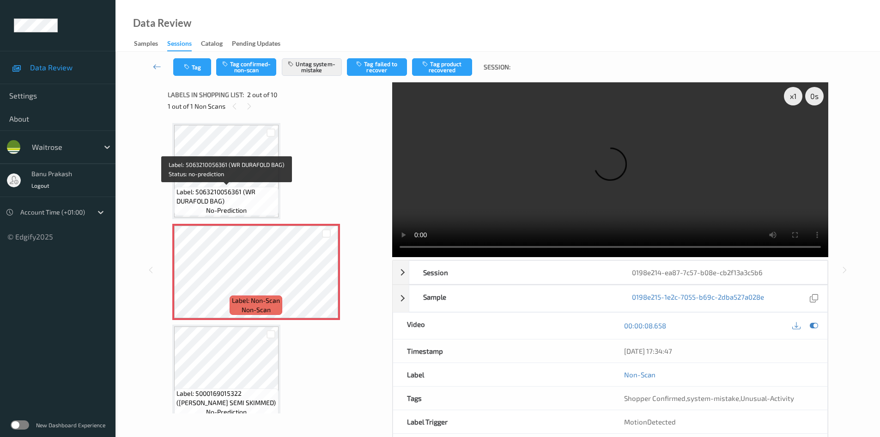
click at [218, 192] on span "Label: 5063210056361 (WR DURAFOLD BAG)" at bounding box center [227, 196] width 100 height 18
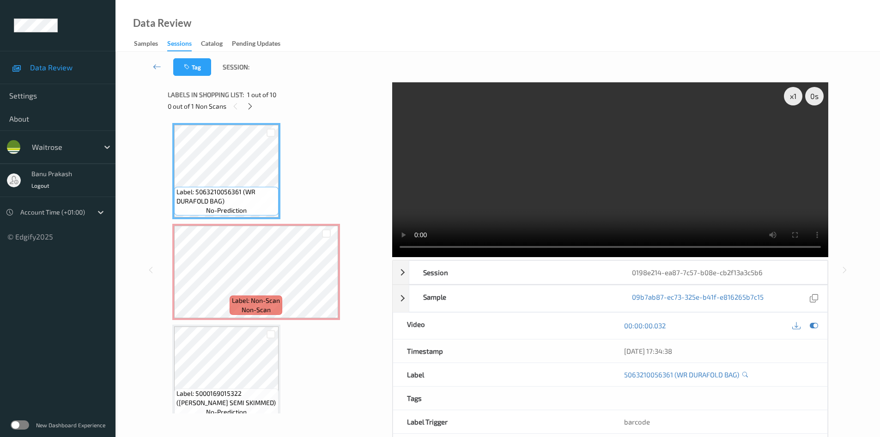
click at [481, 176] on video at bounding box center [610, 169] width 436 height 175
click at [670, 184] on video at bounding box center [610, 169] width 436 height 175
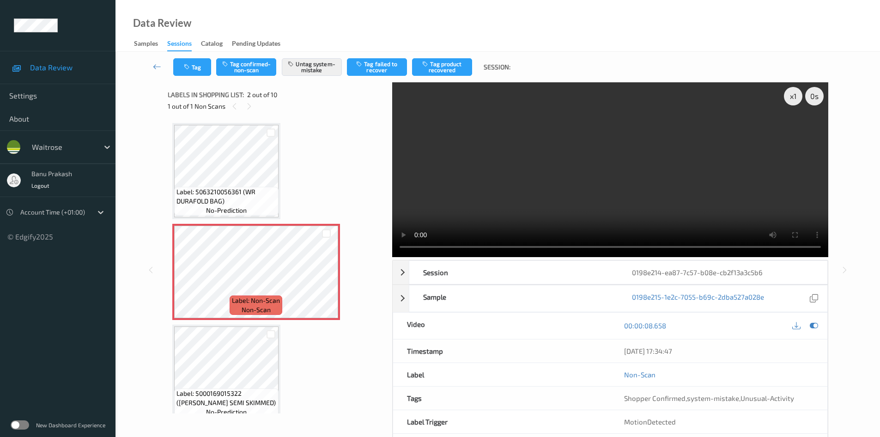
click at [165, 357] on div "x 1 0 s Session 0198e214-ea87-7c57-b08e-cb2f13a3c5b6 Session ID 0198e214-ea87-7…" at bounding box center [497, 269] width 727 height 375
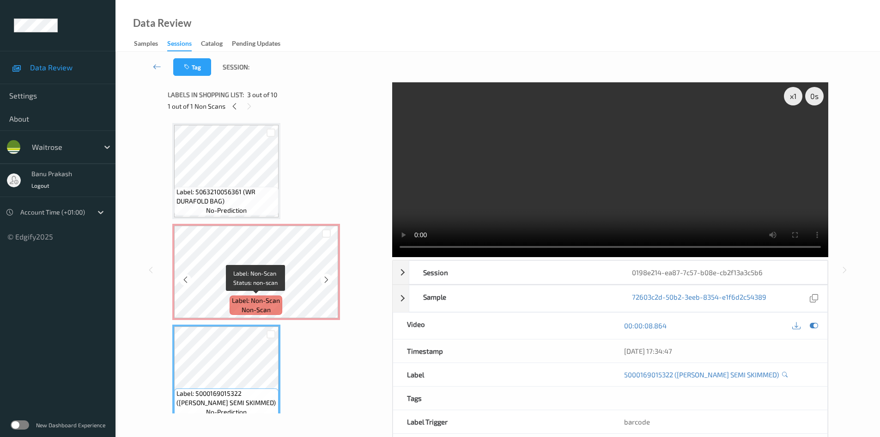
click at [237, 307] on div "Label: Non-Scan non-scan" at bounding box center [256, 304] width 53 height 19
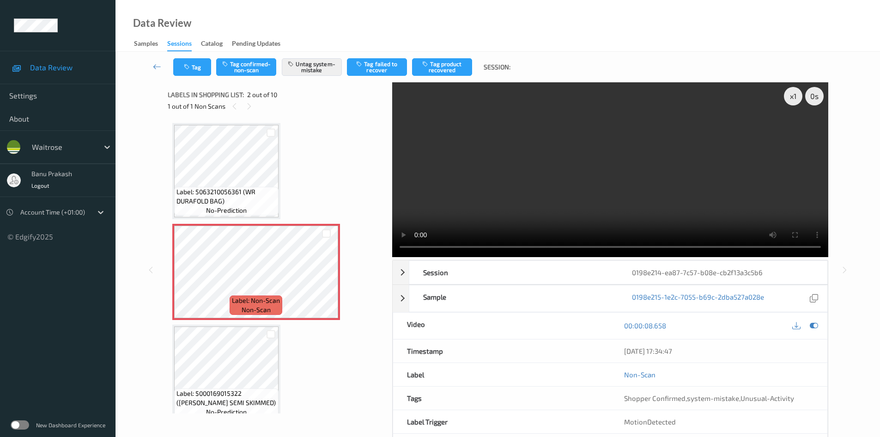
click at [529, 210] on video at bounding box center [610, 169] width 436 height 175
click at [526, 210] on video at bounding box center [610, 169] width 436 height 175
click at [169, 264] on div "Label: 5063210056361 (WR DURAFOLD BAG) no-prediction Label: Non-Scan non-scan L…" at bounding box center [277, 265] width 218 height 295
click at [325, 278] on icon at bounding box center [327, 279] width 8 height 8
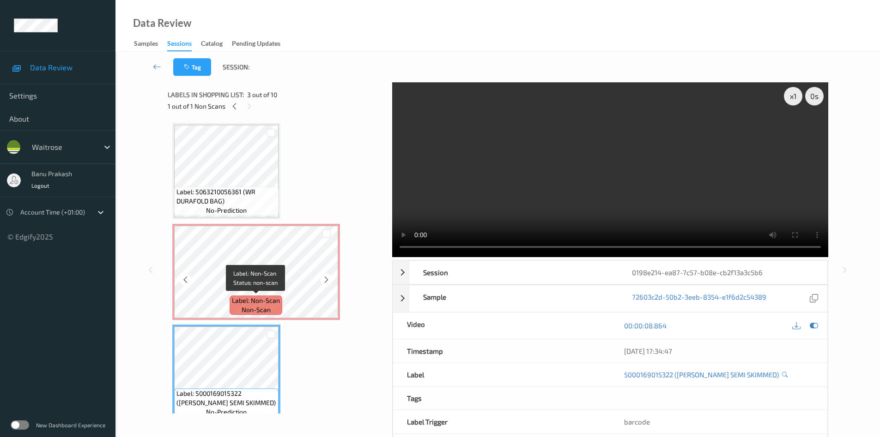
click at [274, 297] on span "Label: Non-Scan" at bounding box center [256, 300] width 48 height 9
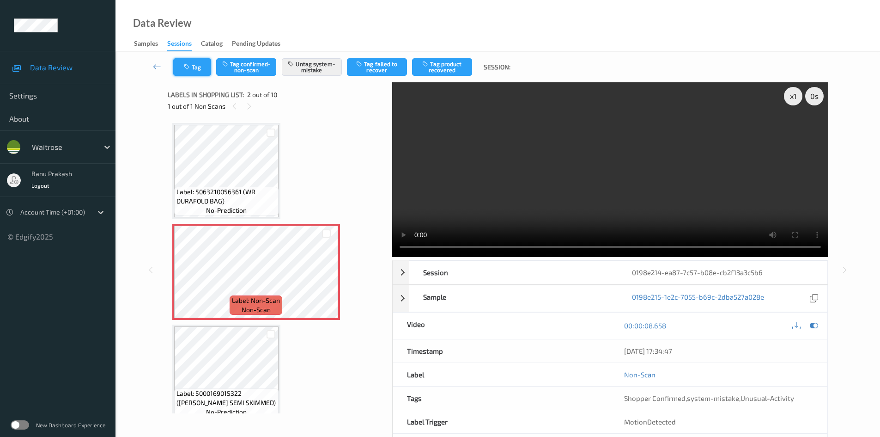
click at [195, 67] on button "Tag" at bounding box center [192, 67] width 38 height 18
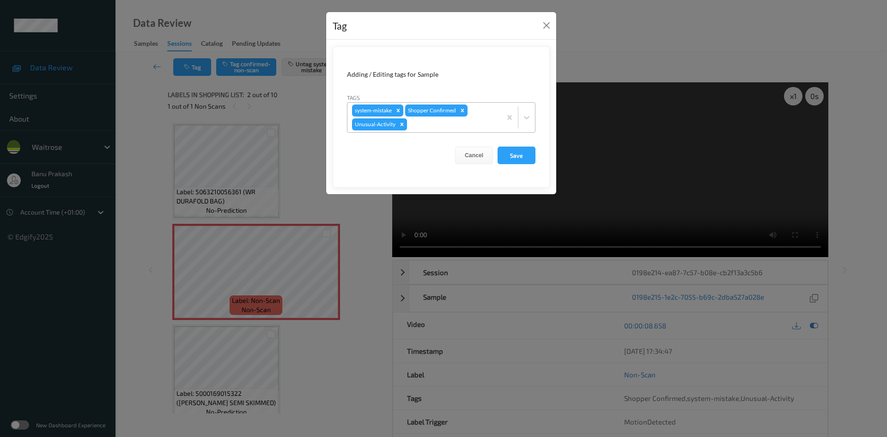
click at [404, 126] on icon "Remove Unusual-Activity" at bounding box center [402, 124] width 6 height 6
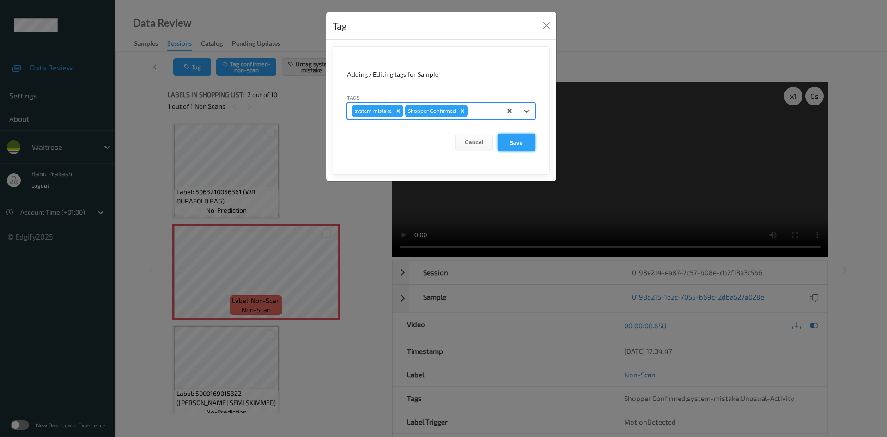
click at [523, 148] on button "Save" at bounding box center [517, 143] width 38 height 18
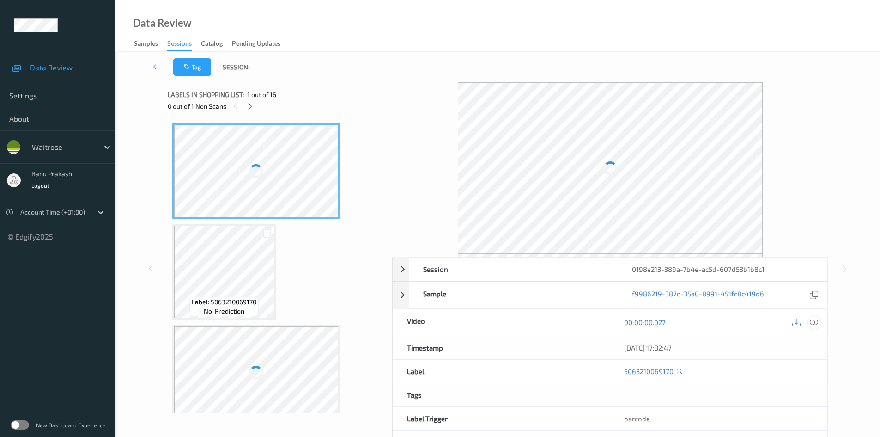
click at [814, 322] on icon at bounding box center [814, 322] width 8 height 8
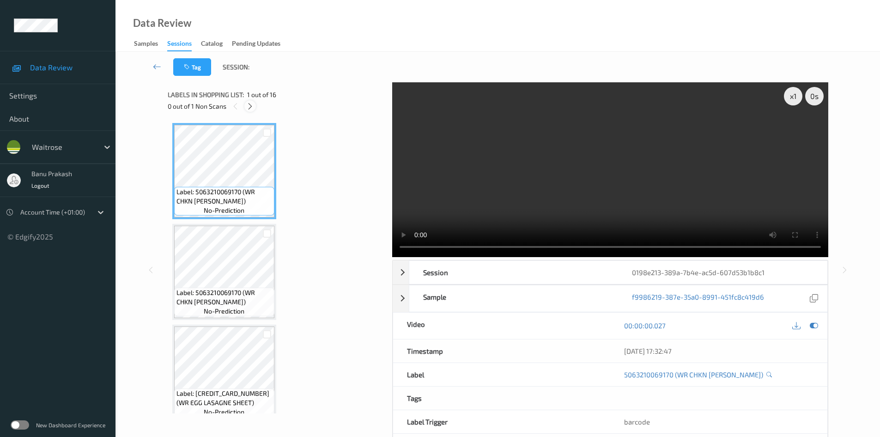
click at [252, 105] on icon at bounding box center [250, 106] width 8 height 8
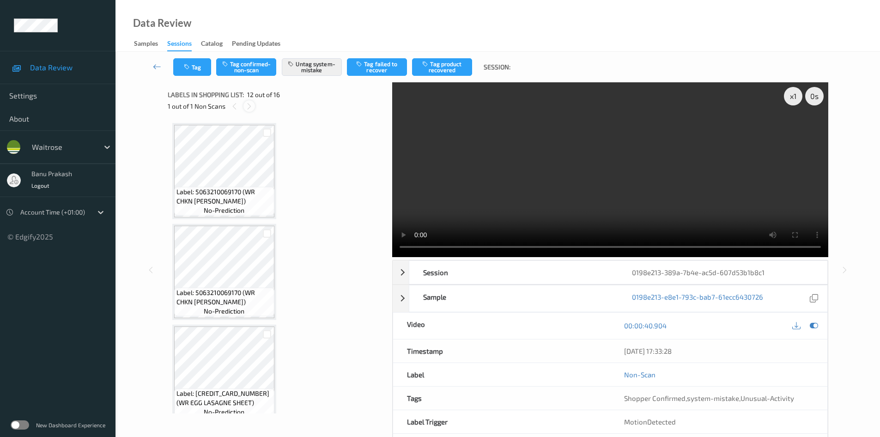
scroll to position [1012, 0]
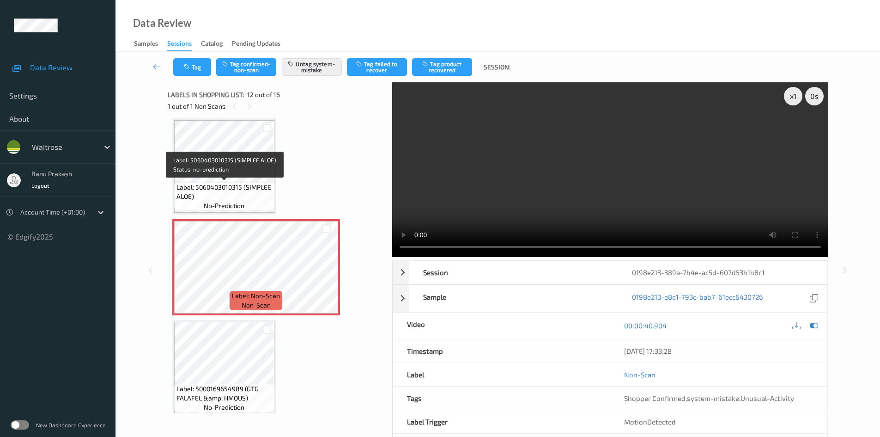
click at [233, 183] on span "Label: 5060403010315 (SIMPLEE ALOE)" at bounding box center [225, 192] width 96 height 18
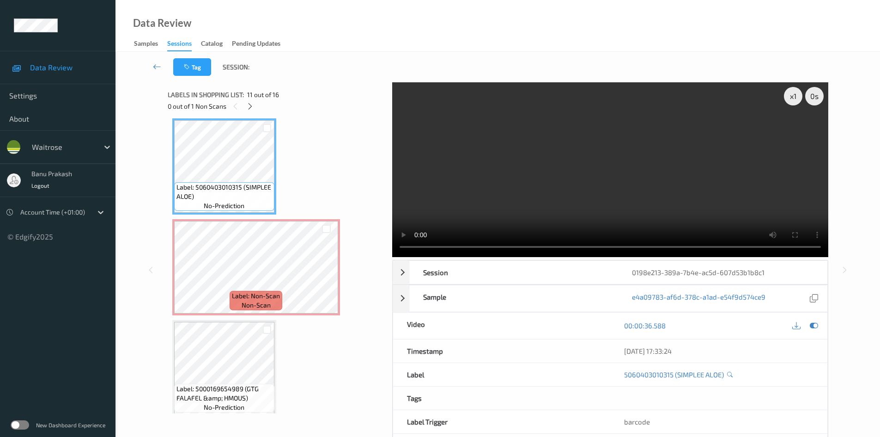
click at [630, 181] on video at bounding box center [610, 169] width 436 height 175
click at [660, 192] on video at bounding box center [610, 169] width 436 height 175
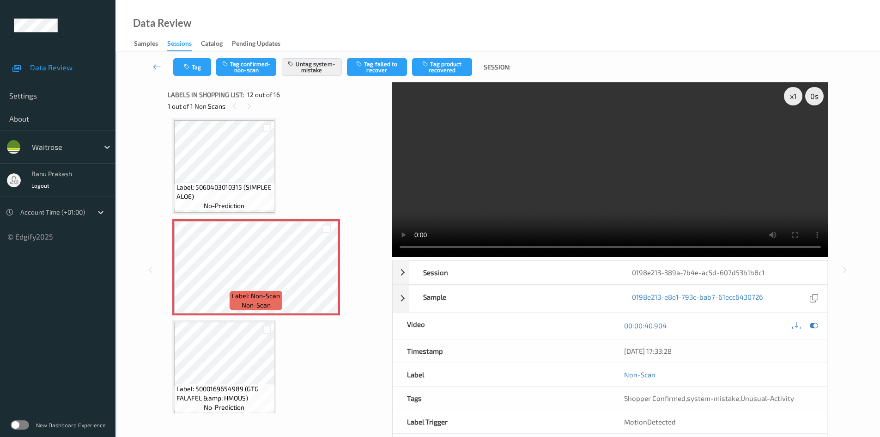
click at [264, 189] on span "Label: 5060403010315 (SIMPLEE ALOE)" at bounding box center [225, 192] width 96 height 18
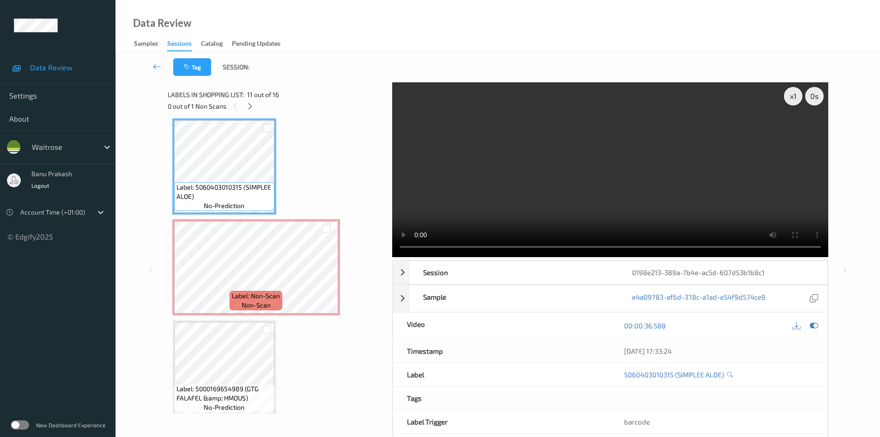
click at [567, 185] on video at bounding box center [610, 169] width 436 height 175
click at [618, 193] on video at bounding box center [610, 169] width 436 height 175
drag, startPoint x: 244, startPoint y: 185, endPoint x: 191, endPoint y: 198, distance: 55.0
click at [191, 198] on span "Label: 5060403010315 (SIMPLEE ALOE)" at bounding box center [225, 192] width 96 height 18
copy span "SIMPLEE ALOE"
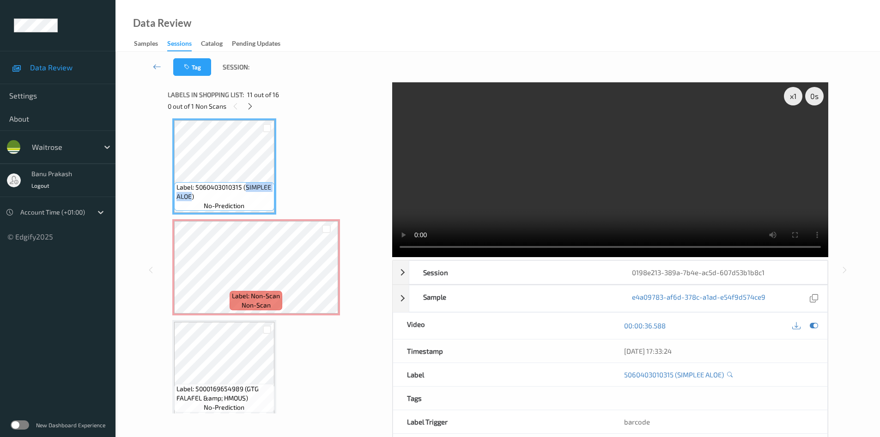
click at [628, 177] on video at bounding box center [610, 169] width 436 height 175
click at [639, 187] on video at bounding box center [610, 169] width 436 height 175
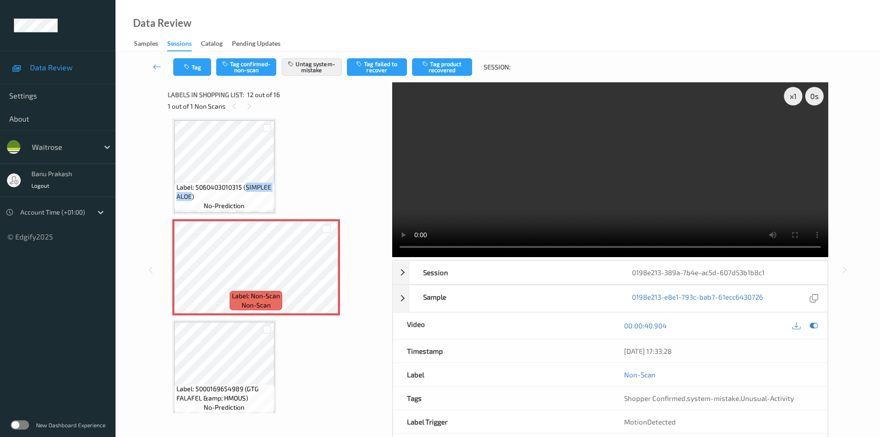
click at [765, 211] on video at bounding box center [610, 169] width 436 height 175
click at [557, 183] on video at bounding box center [610, 169] width 436 height 175
click at [709, 204] on video at bounding box center [610, 169] width 436 height 175
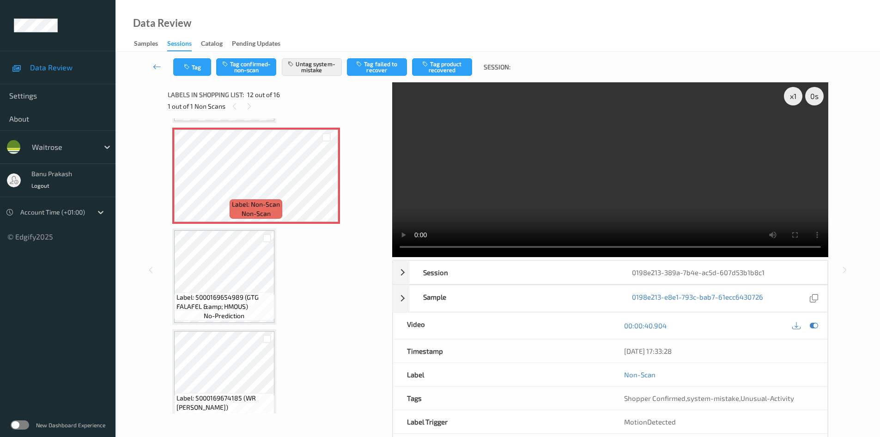
scroll to position [1104, 0]
click at [651, 200] on video at bounding box center [610, 169] width 436 height 175
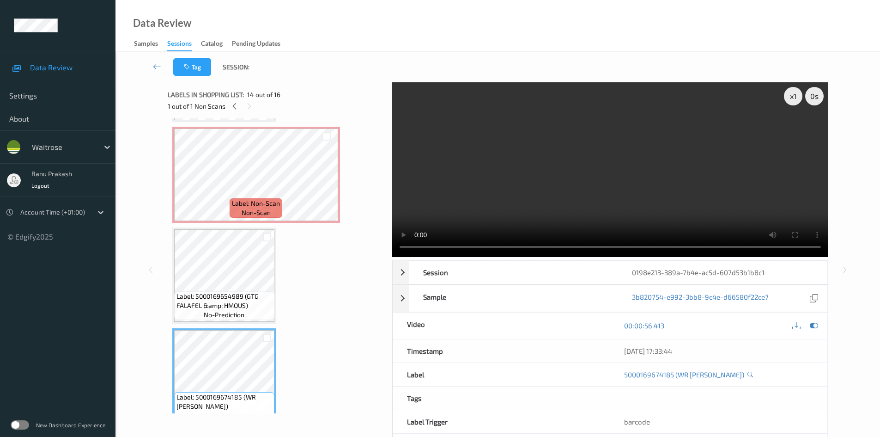
click at [547, 174] on video at bounding box center [610, 169] width 436 height 175
click at [216, 298] on span "Label: 5000169654989 (GTG FALAFEL &amp; HMOUS)" at bounding box center [225, 301] width 96 height 18
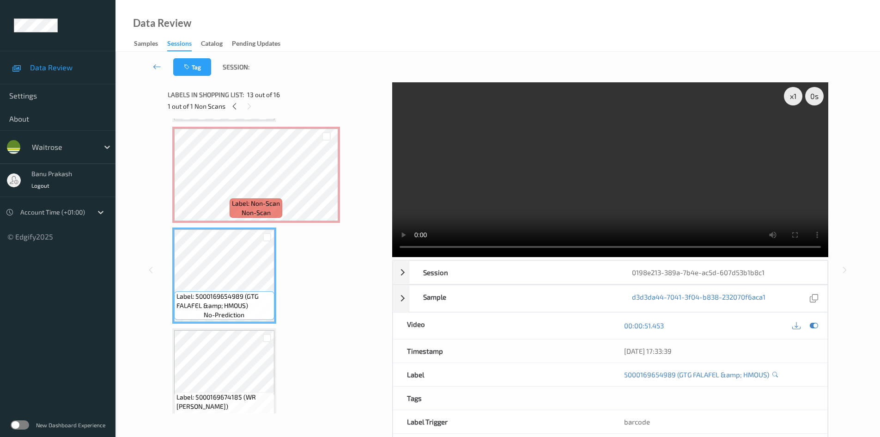
click at [575, 206] on video at bounding box center [610, 169] width 436 height 175
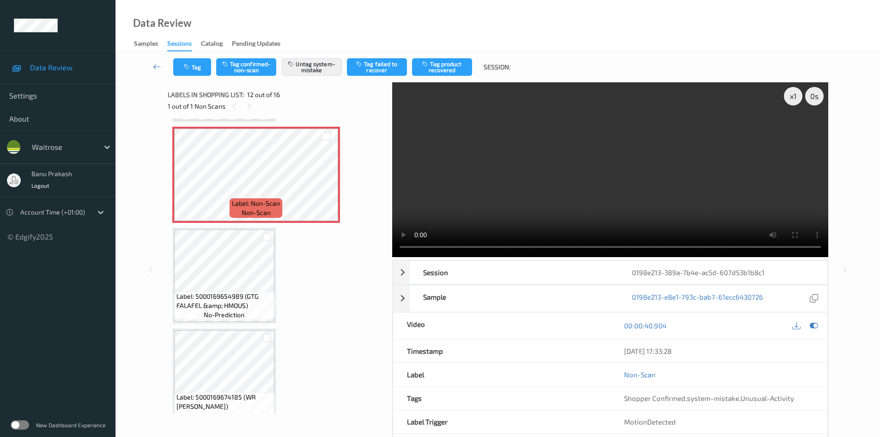
click at [692, 132] on video at bounding box center [610, 169] width 436 height 175
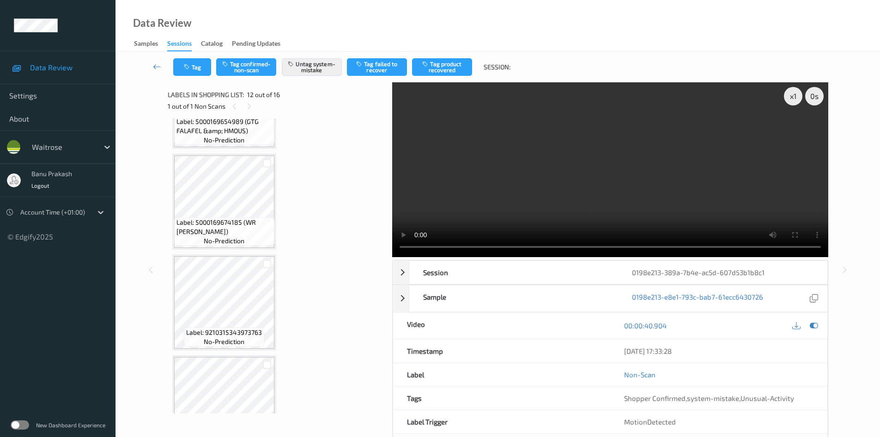
scroll to position [1322, 0]
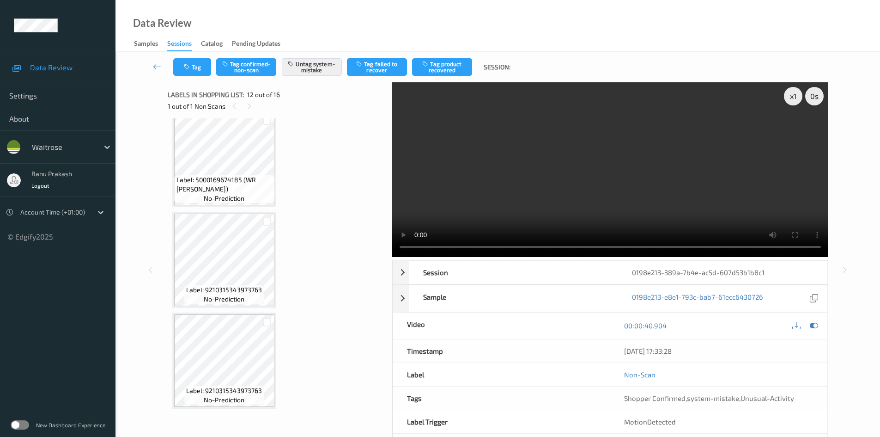
click at [546, 180] on video at bounding box center [610, 169] width 436 height 175
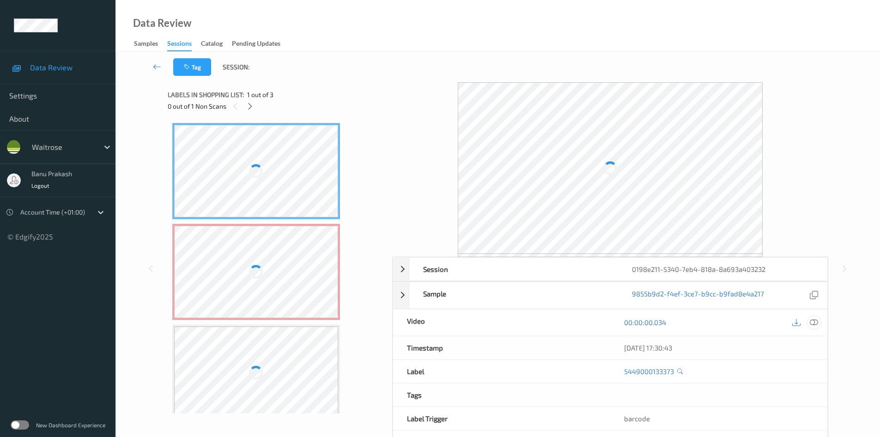
click at [814, 322] on icon at bounding box center [814, 322] width 8 height 8
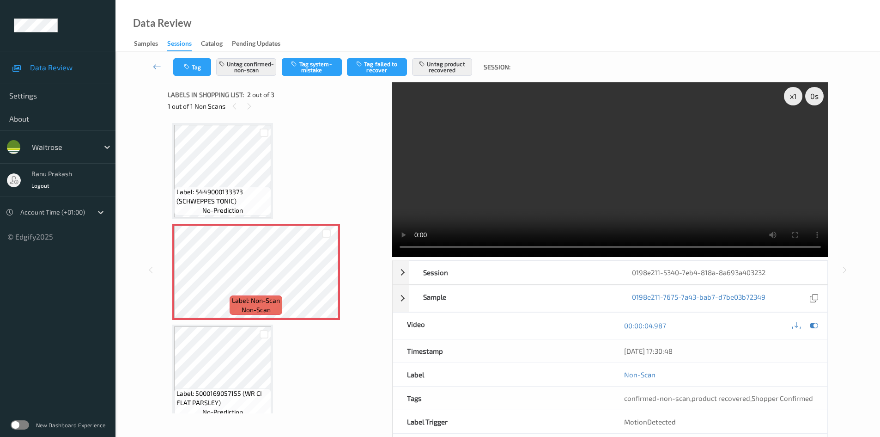
click at [241, 188] on span "Label: 5449000133373 (SCHWEPPES TONIC)" at bounding box center [223, 196] width 92 height 18
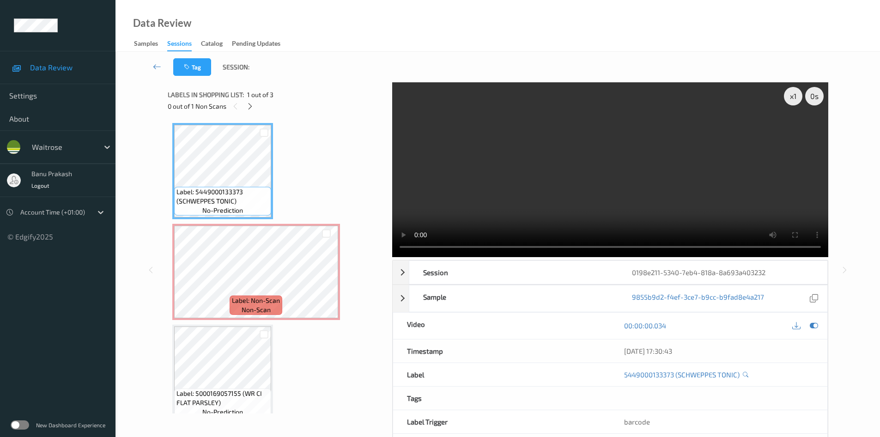
click at [567, 176] on video at bounding box center [610, 169] width 436 height 175
click at [489, 210] on video at bounding box center [610, 169] width 436 height 175
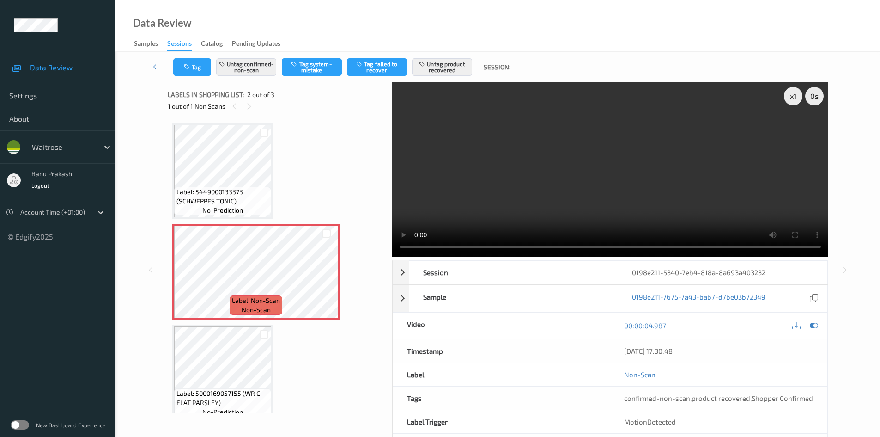
click at [619, 160] on video at bounding box center [610, 169] width 436 height 175
click at [552, 201] on video at bounding box center [610, 169] width 436 height 175
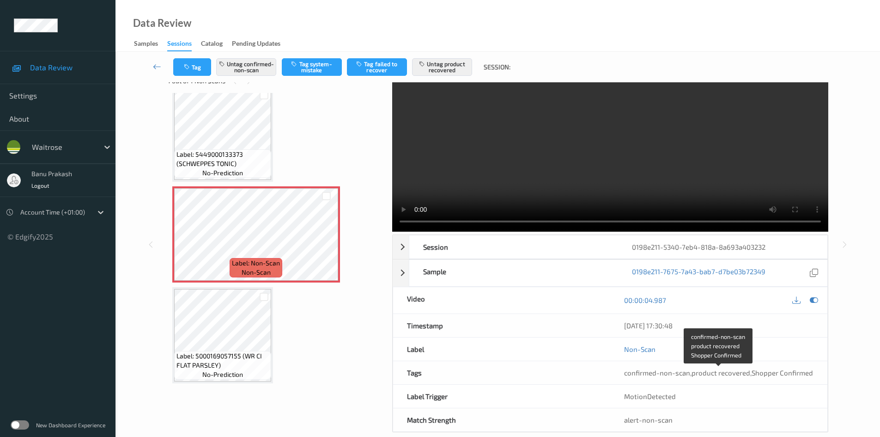
scroll to position [40, 0]
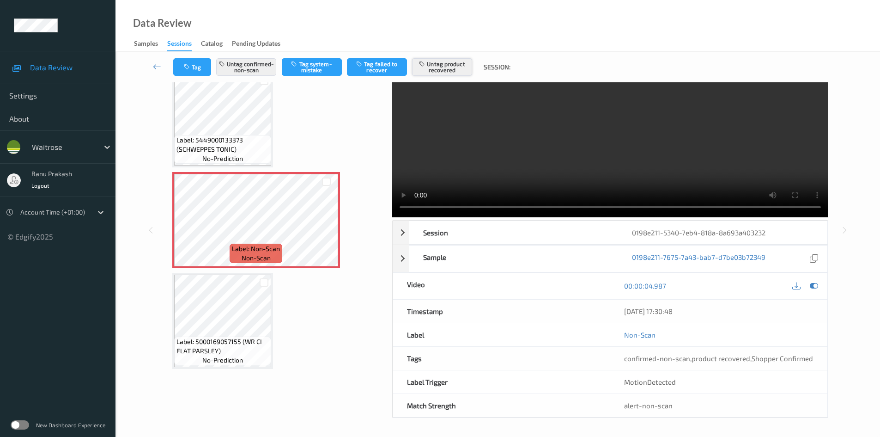
click at [446, 67] on button "Untag product recovered" at bounding box center [442, 67] width 60 height 18
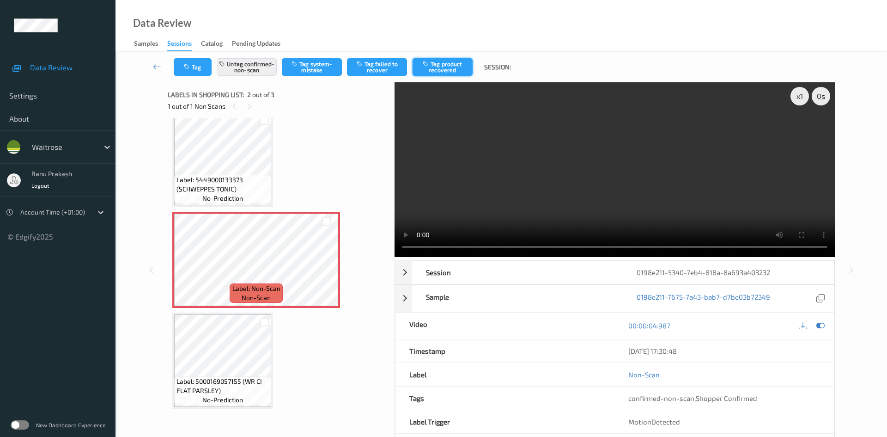
click at [446, 67] on button "Tag product recovered" at bounding box center [443, 67] width 60 height 18
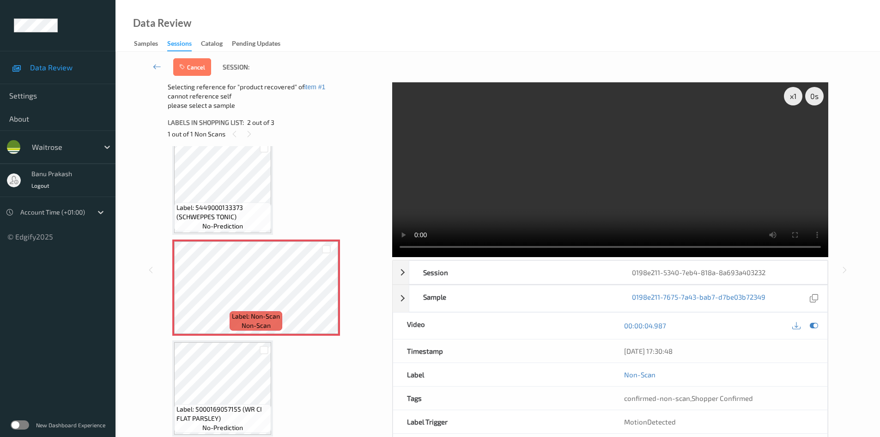
scroll to position [23, 0]
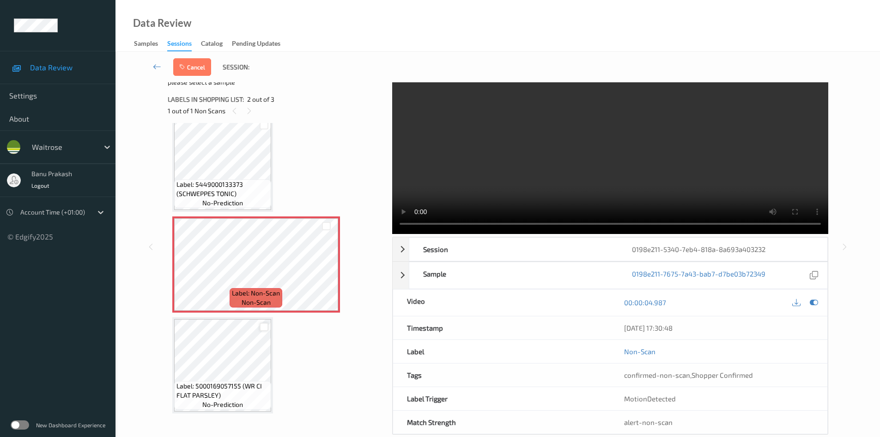
click at [262, 328] on div at bounding box center [264, 327] width 9 height 9
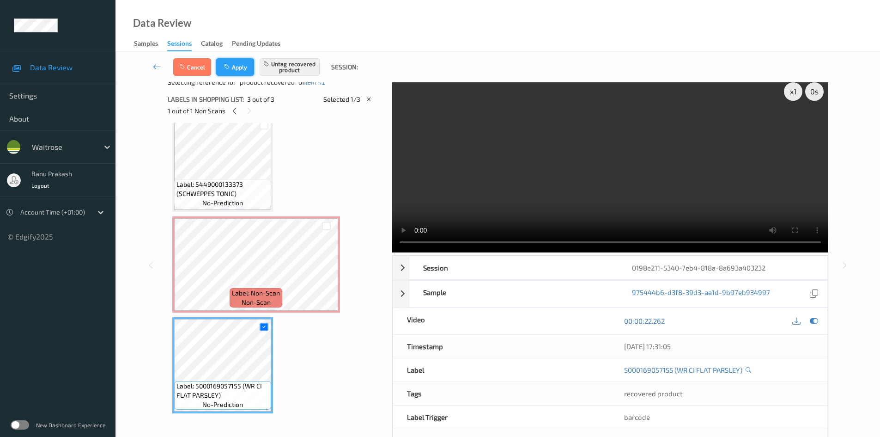
click at [237, 70] on button "Apply" at bounding box center [235, 67] width 38 height 18
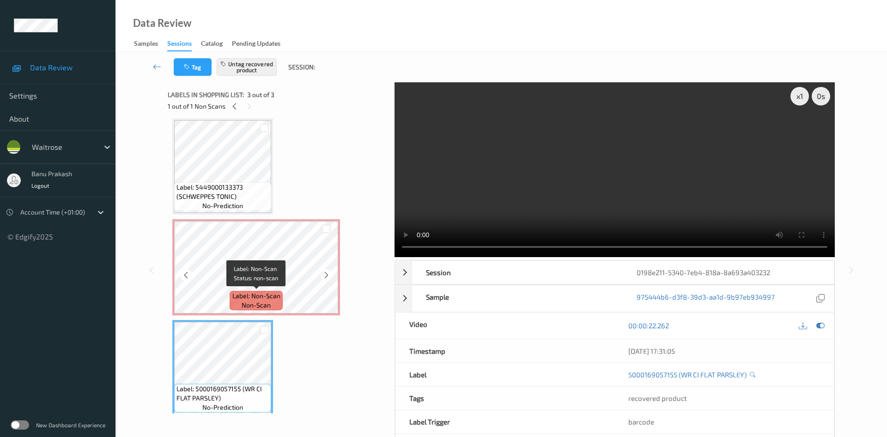
click at [267, 293] on span "Label: Non-Scan" at bounding box center [256, 295] width 48 height 9
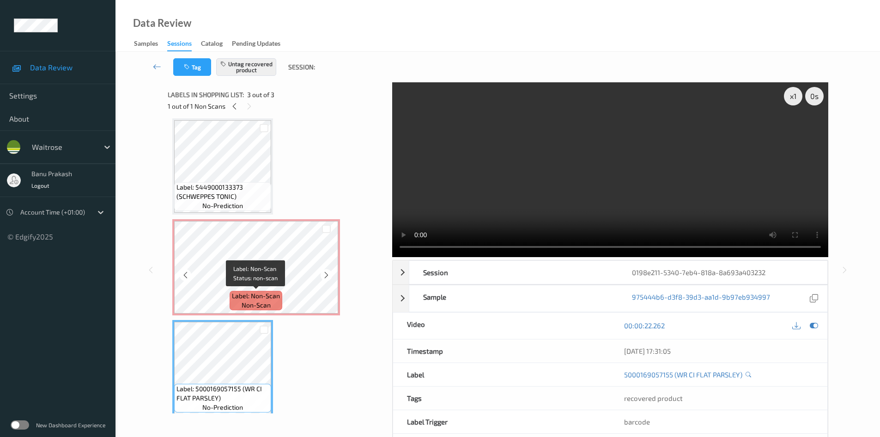
click at [273, 299] on span "Label: Non-Scan" at bounding box center [256, 295] width 48 height 9
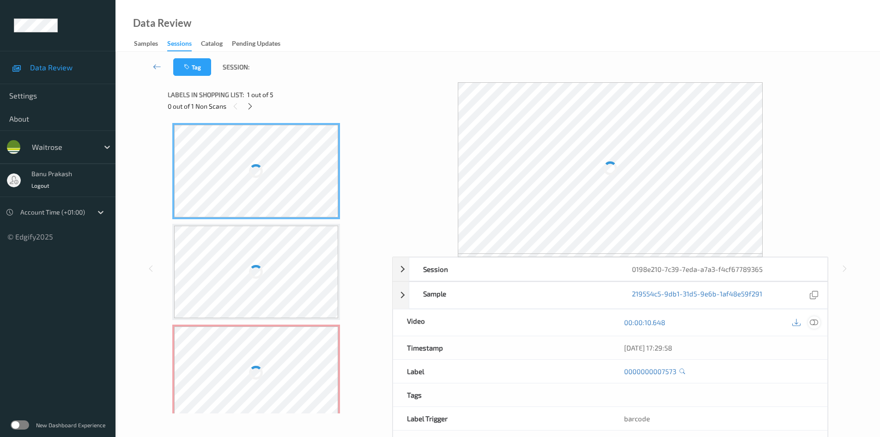
click at [817, 321] on icon at bounding box center [814, 322] width 8 height 8
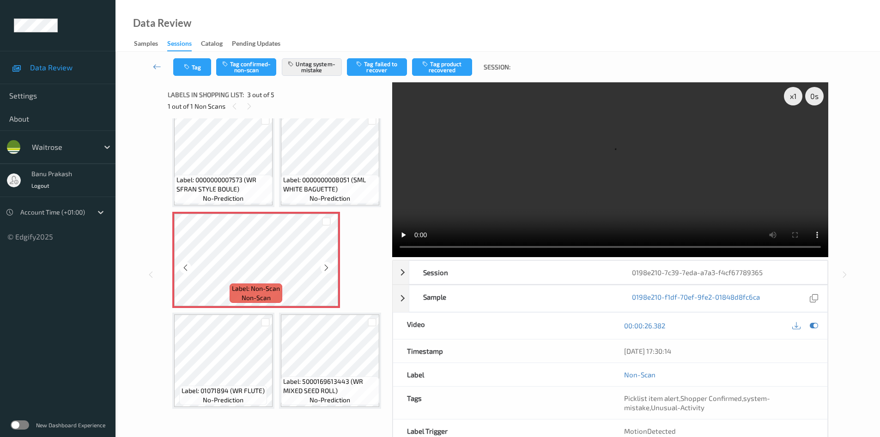
scroll to position [92, 0]
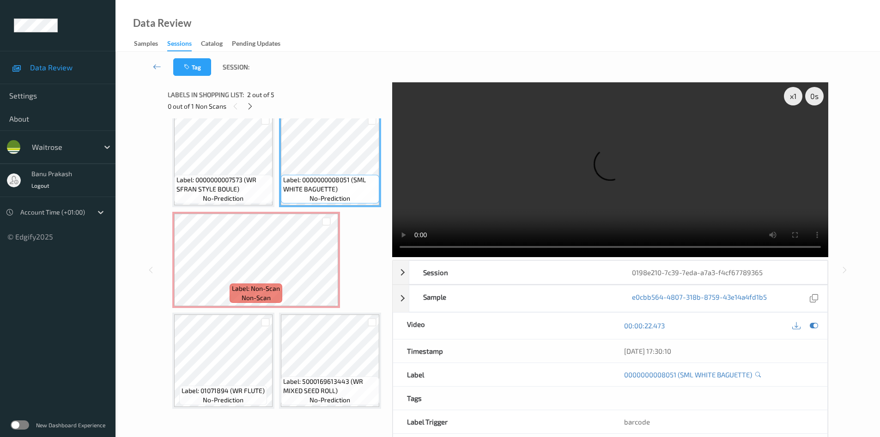
click at [549, 188] on video at bounding box center [610, 169] width 436 height 175
click at [574, 181] on video at bounding box center [610, 169] width 436 height 175
click at [571, 210] on video at bounding box center [610, 169] width 436 height 175
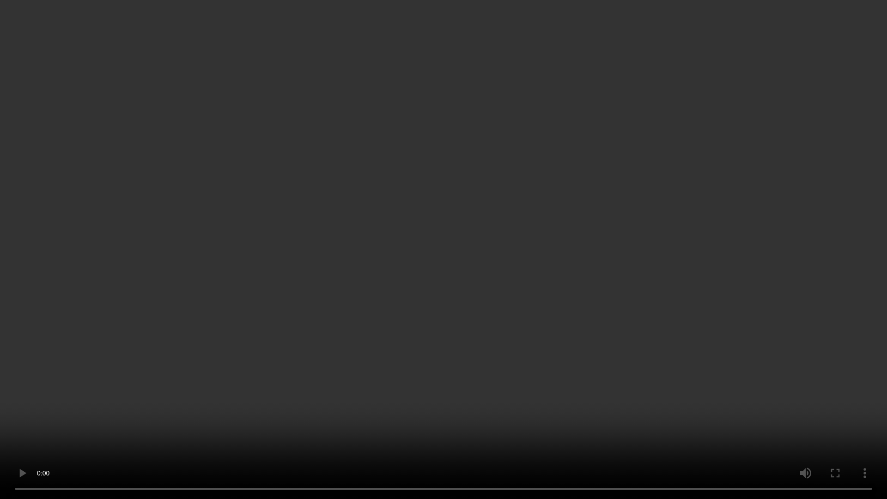
click at [580, 389] on video at bounding box center [443, 249] width 887 height 499
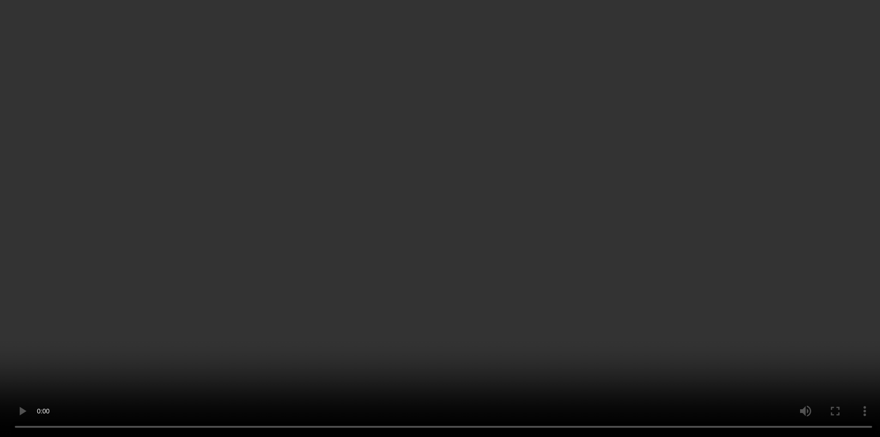
scroll to position [214, 0]
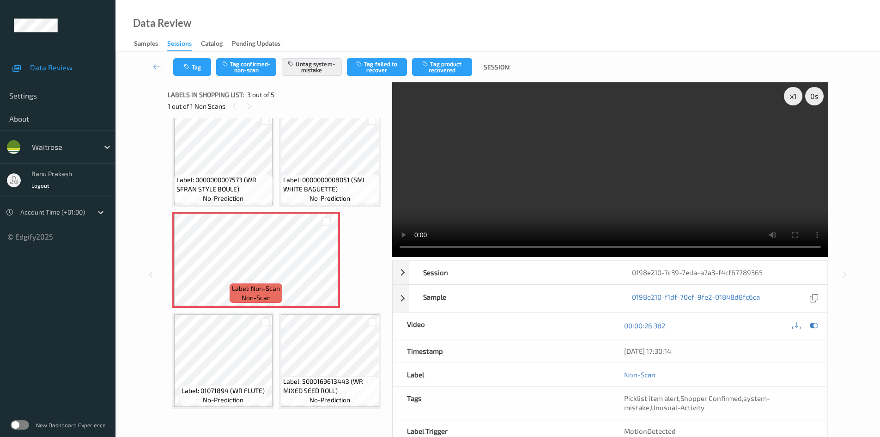
click at [249, 386] on span "Label: 01071894 (WR FLUTE)" at bounding box center [223, 390] width 83 height 9
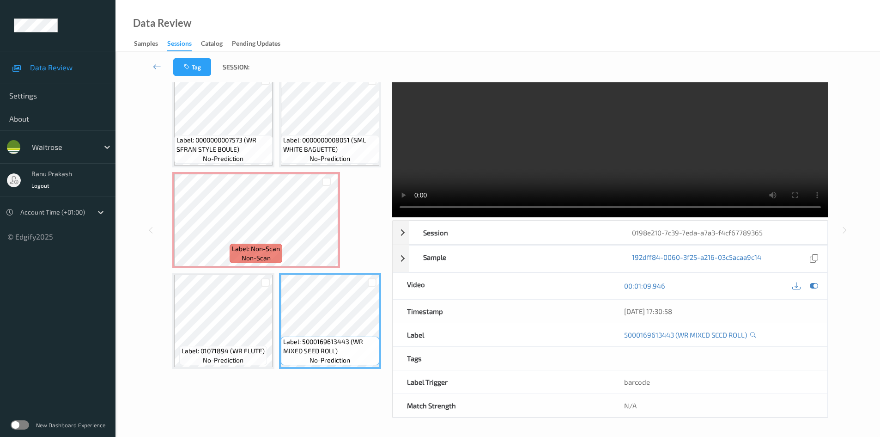
scroll to position [167, 0]
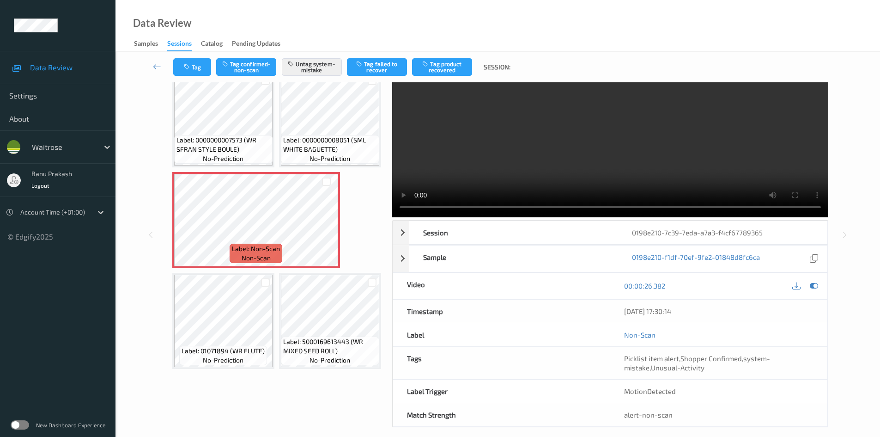
click at [615, 159] on video at bounding box center [610, 130] width 436 height 175
click at [601, 164] on video at bounding box center [610, 130] width 436 height 175
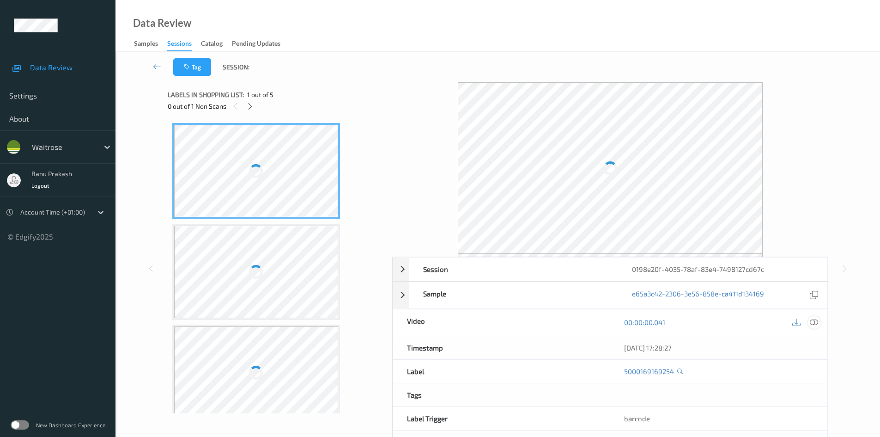
click at [817, 325] on icon at bounding box center [814, 322] width 8 height 8
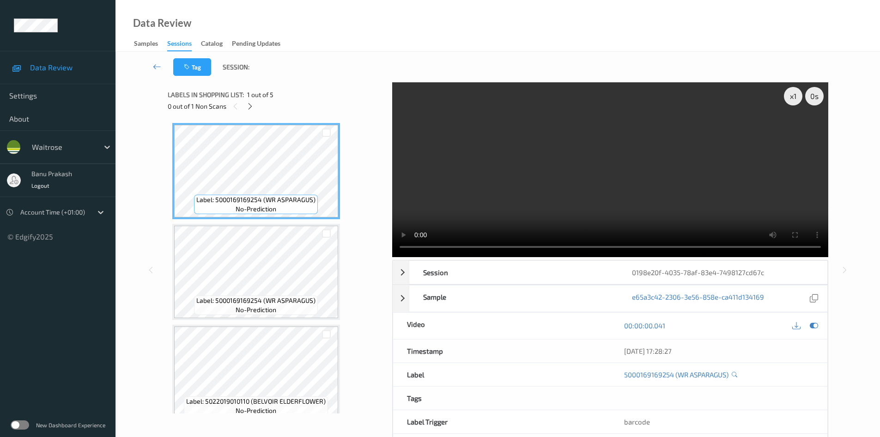
click at [244, 108] on div "0 out of 1 Non Scans" at bounding box center [277, 106] width 218 height 12
click at [249, 104] on icon at bounding box center [250, 106] width 8 height 8
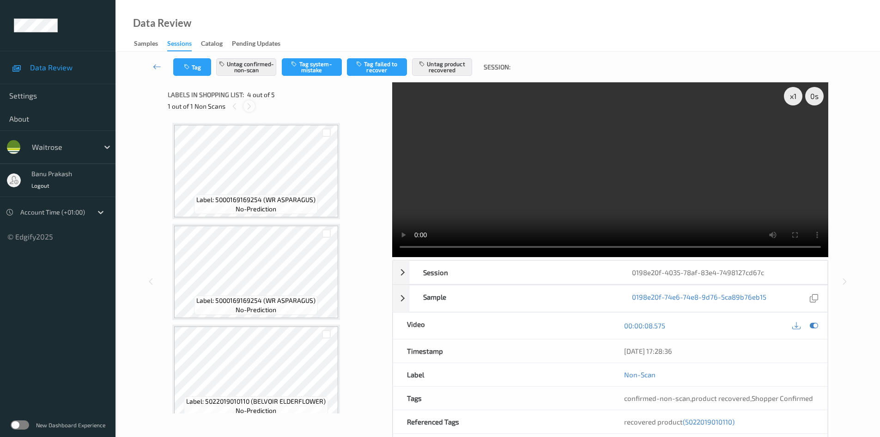
scroll to position [206, 0]
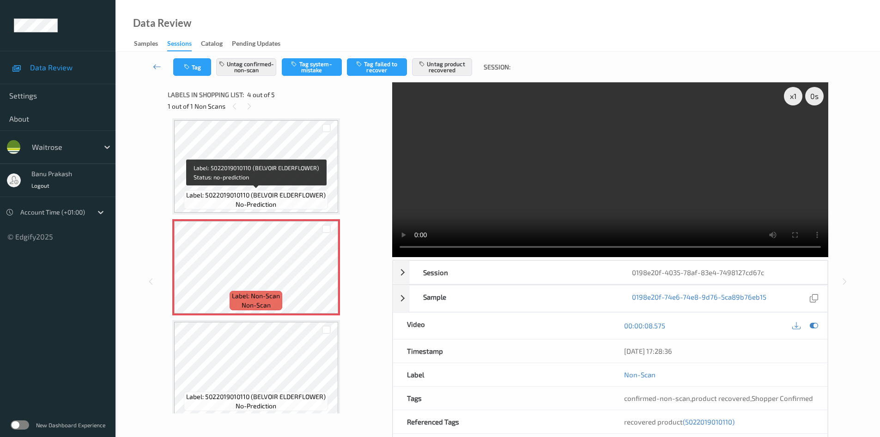
click at [278, 193] on span "Label: 5022019010110 (BELVOIR ELDERFLOWER)" at bounding box center [256, 194] width 140 height 9
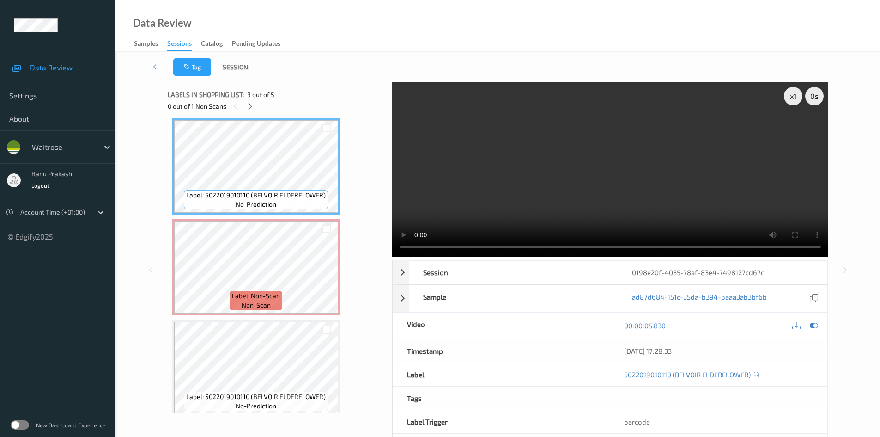
click at [589, 189] on video at bounding box center [610, 169] width 436 height 175
click at [833, 238] on div "x 1 0 s Session 0198e20f-4035-78af-83e4-7498127cd67c Session ID 0198e20f-4035-7…" at bounding box center [497, 269] width 727 height 375
click at [497, 175] on video at bounding box center [610, 169] width 436 height 175
click at [542, 202] on video at bounding box center [610, 169] width 436 height 175
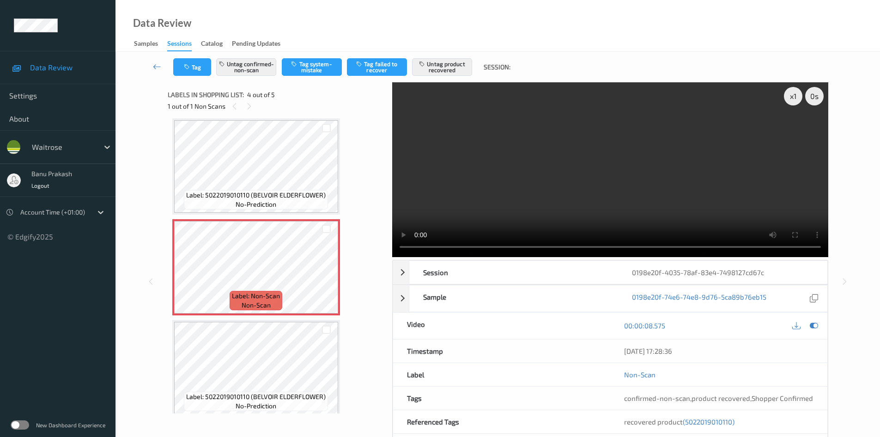
scroll to position [214, 0]
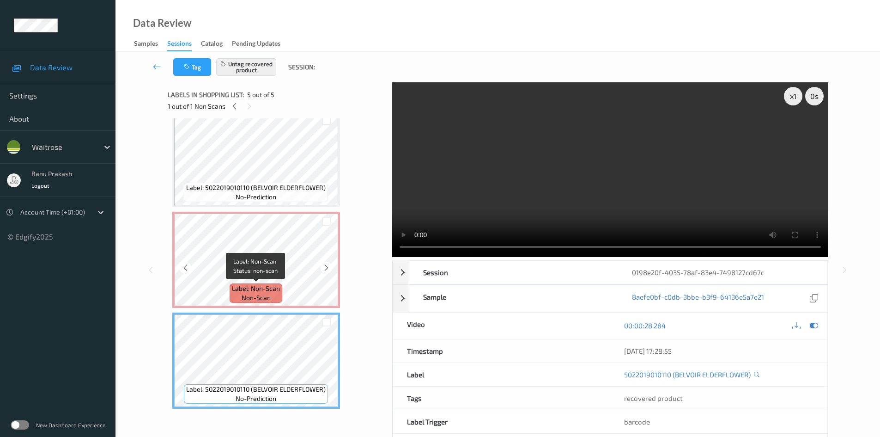
click at [246, 284] on span "Label: Non-Scan" at bounding box center [256, 288] width 48 height 9
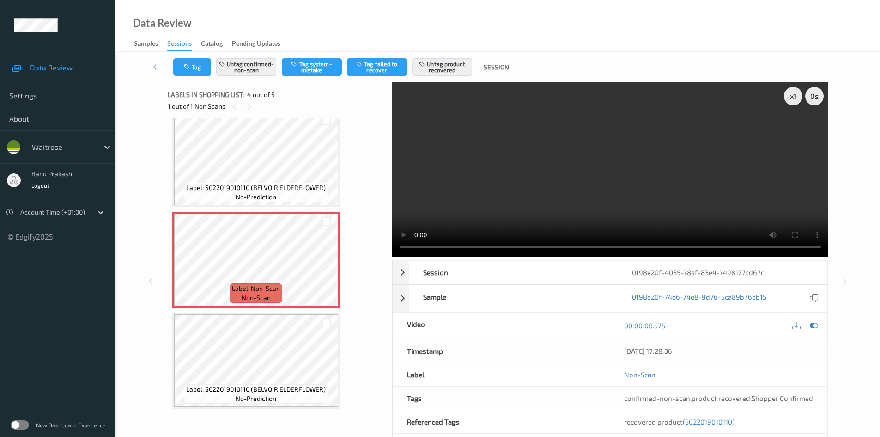
click at [525, 175] on video at bounding box center [610, 169] width 436 height 175
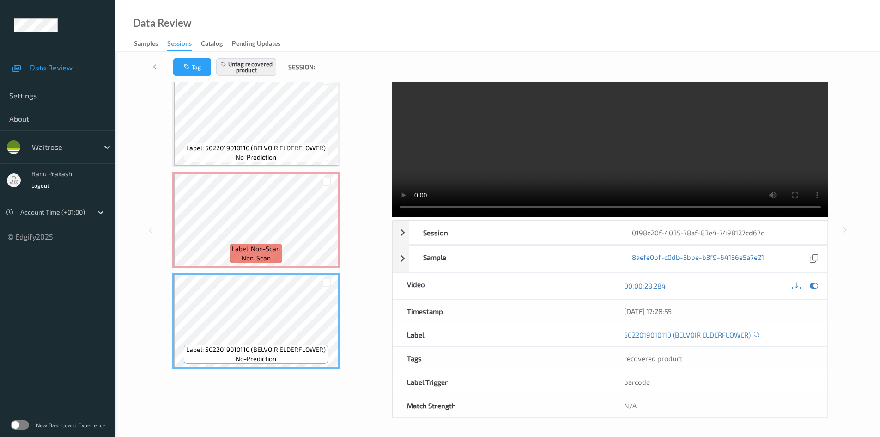
scroll to position [40, 0]
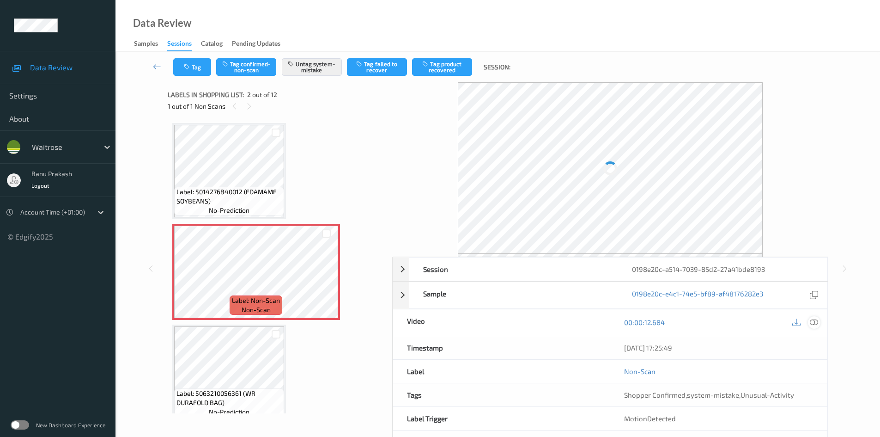
click at [817, 321] on icon at bounding box center [814, 322] width 8 height 8
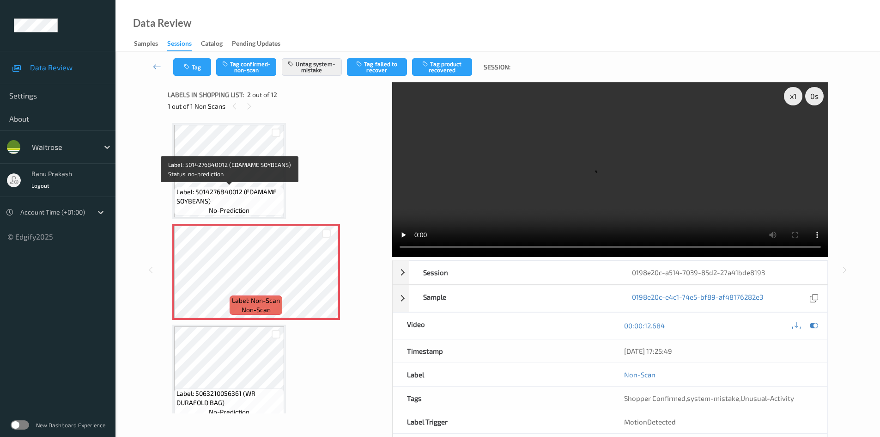
click at [240, 192] on span "Label: 5014276840012 (EDAMAME SOYBEANS)" at bounding box center [229, 196] width 105 height 18
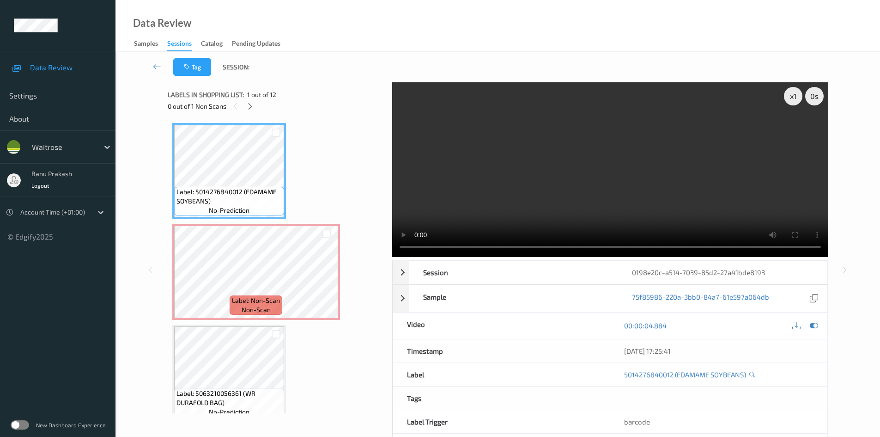
click at [540, 186] on video at bounding box center [610, 169] width 436 height 175
click at [580, 168] on video at bounding box center [610, 169] width 436 height 175
click at [524, 189] on video at bounding box center [610, 169] width 436 height 175
click at [485, 146] on video at bounding box center [610, 169] width 436 height 175
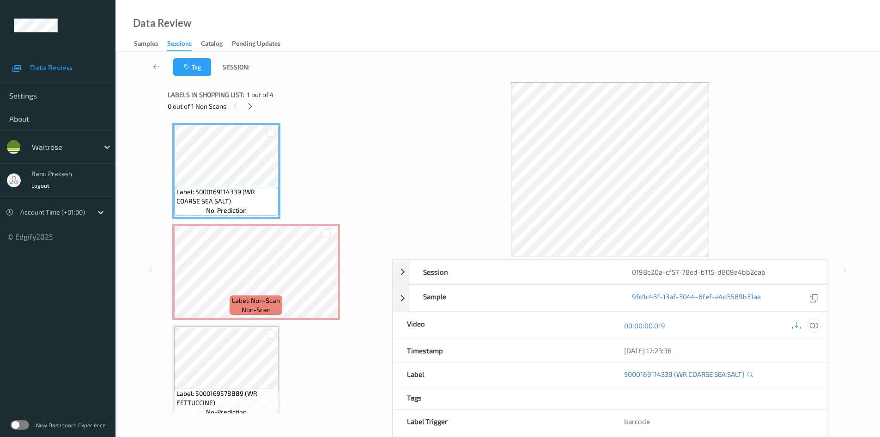
click at [815, 326] on icon at bounding box center [814, 325] width 8 height 8
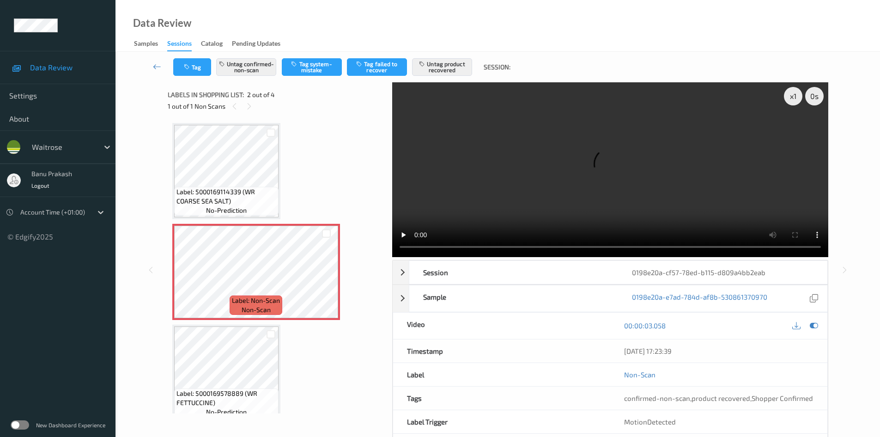
click at [220, 192] on span "Label: 5000169114339 (WR COARSE SEA SALT)" at bounding box center [227, 196] width 100 height 18
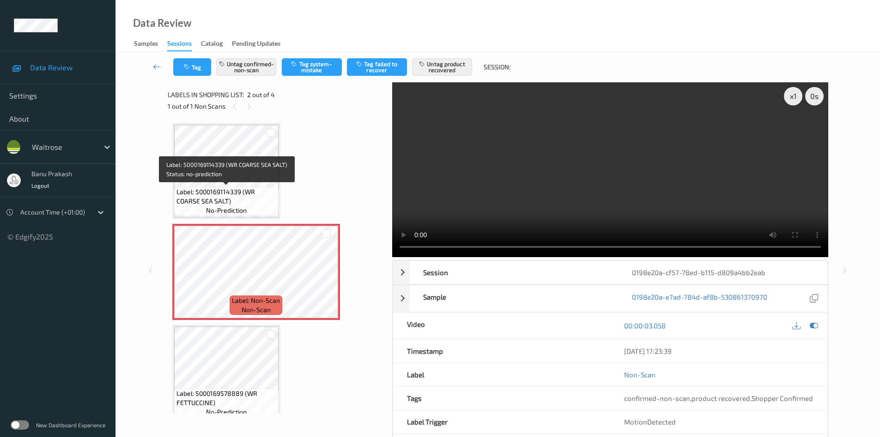
click at [233, 189] on span "Label: 5000169114339 (WR COARSE SEA SALT)" at bounding box center [227, 196] width 100 height 18
click at [230, 187] on span "Label: 5000169114339 (WR COARSE SEA SALT)" at bounding box center [227, 196] width 100 height 18
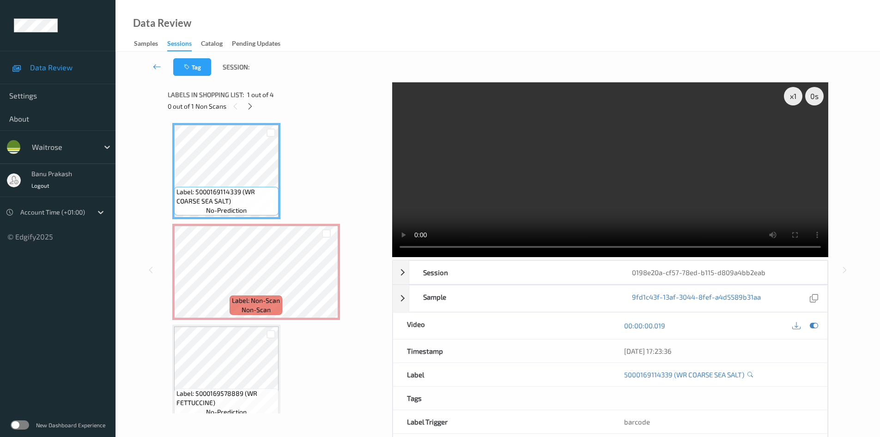
click at [464, 209] on video at bounding box center [610, 169] width 436 height 175
click at [555, 196] on video at bounding box center [610, 169] width 436 height 175
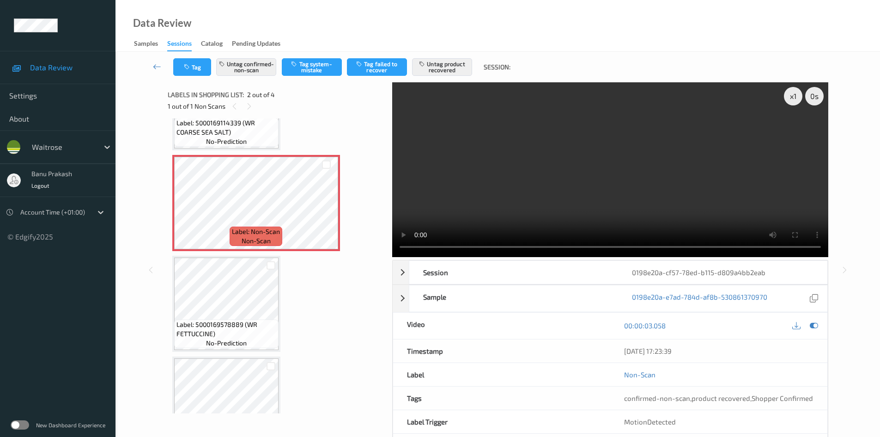
scroll to position [92, 0]
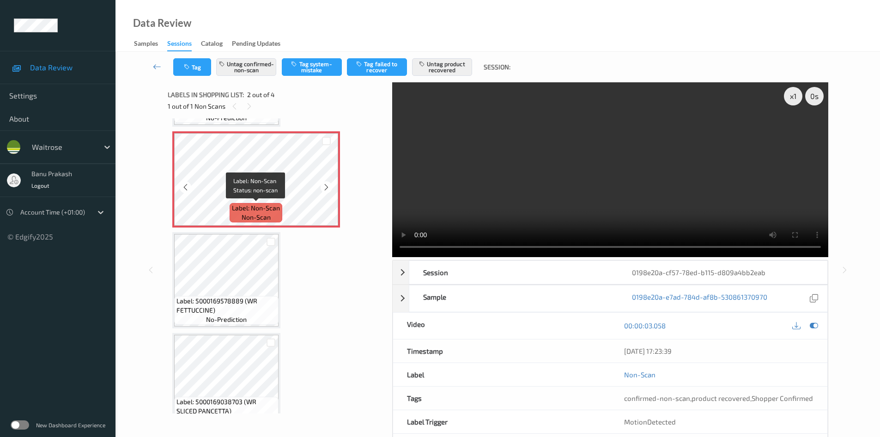
click at [281, 212] on div "Label: Non-Scan non-scan" at bounding box center [256, 212] width 53 height 19
click at [572, 184] on video at bounding box center [610, 169] width 436 height 175
drag, startPoint x: 549, startPoint y: 189, endPoint x: 341, endPoint y: 229, distance: 211.7
click at [549, 189] on video at bounding box center [610, 169] width 436 height 175
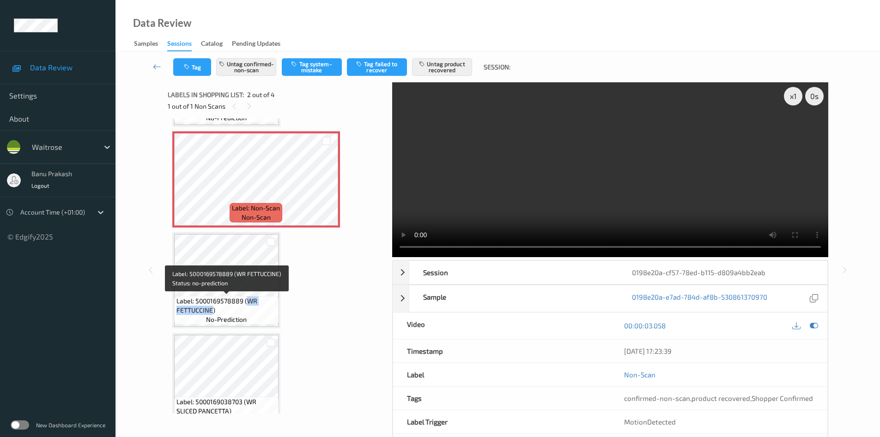
drag, startPoint x: 245, startPoint y: 303, endPoint x: 212, endPoint y: 307, distance: 33.5
click at [212, 307] on span "Label: 5000169578889 (WR FETTUCCINE)" at bounding box center [227, 305] width 100 height 18
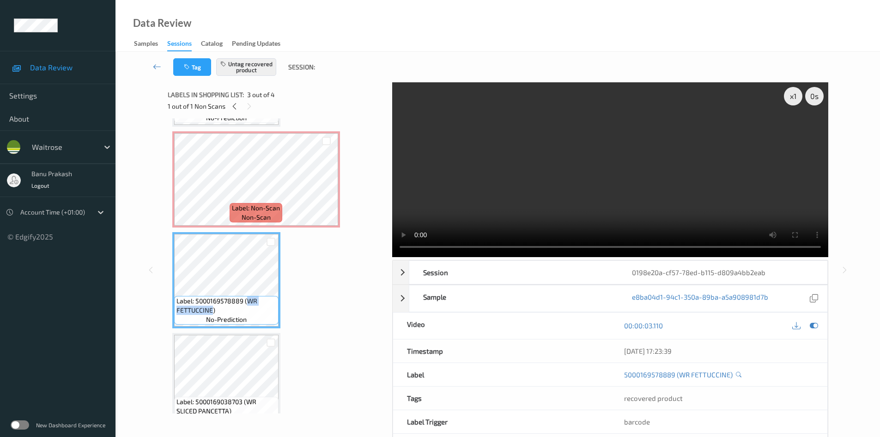
copy span "WR FETTUCCINE"
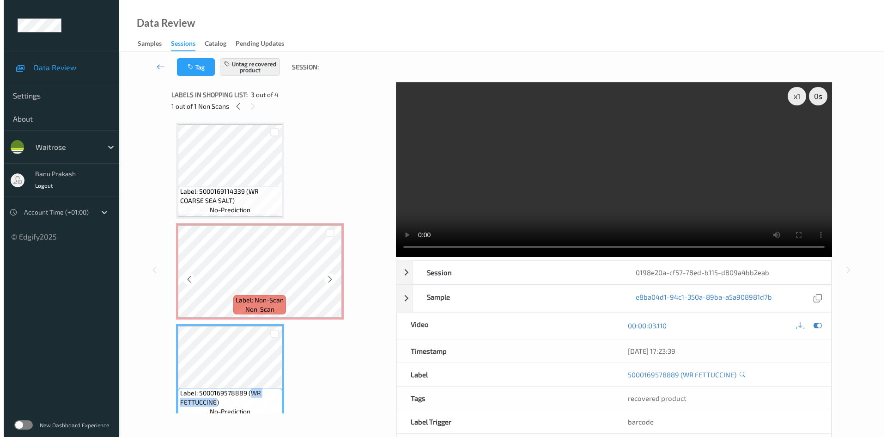
scroll to position [0, 0]
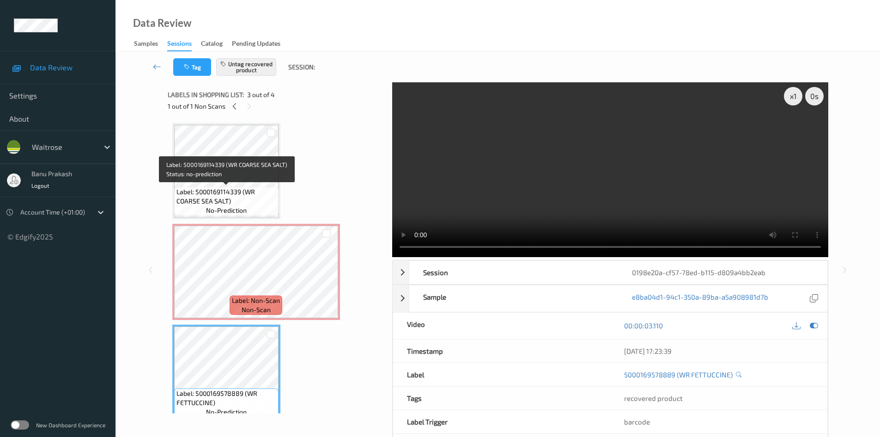
click at [245, 196] on span "Label: 5000169114339 (WR COARSE SEA SALT)" at bounding box center [227, 196] width 100 height 18
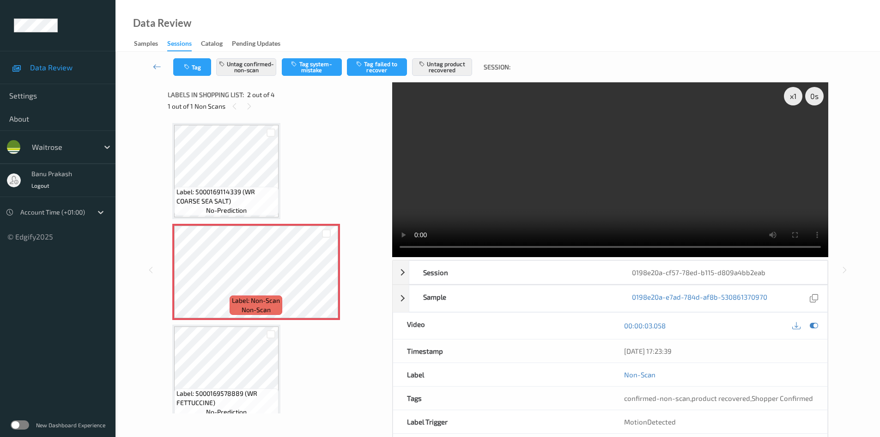
click at [597, 186] on video at bounding box center [610, 169] width 436 height 175
click at [570, 178] on video at bounding box center [610, 169] width 436 height 175
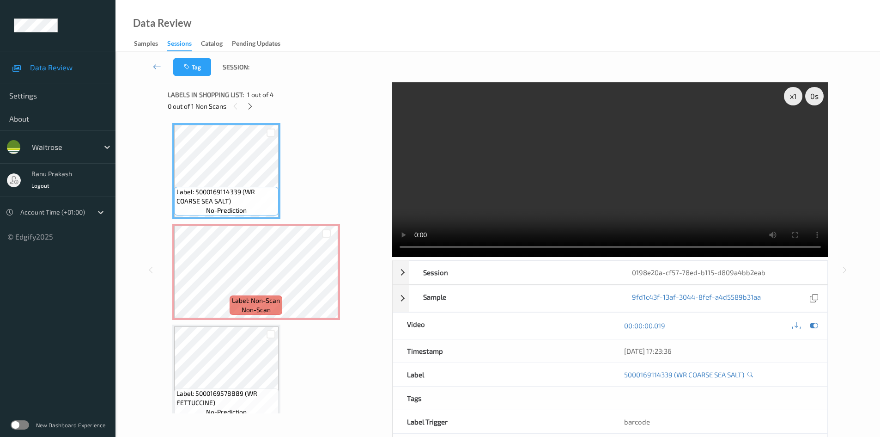
click at [610, 176] on video at bounding box center [610, 169] width 436 height 175
click at [614, 173] on video at bounding box center [610, 169] width 436 height 175
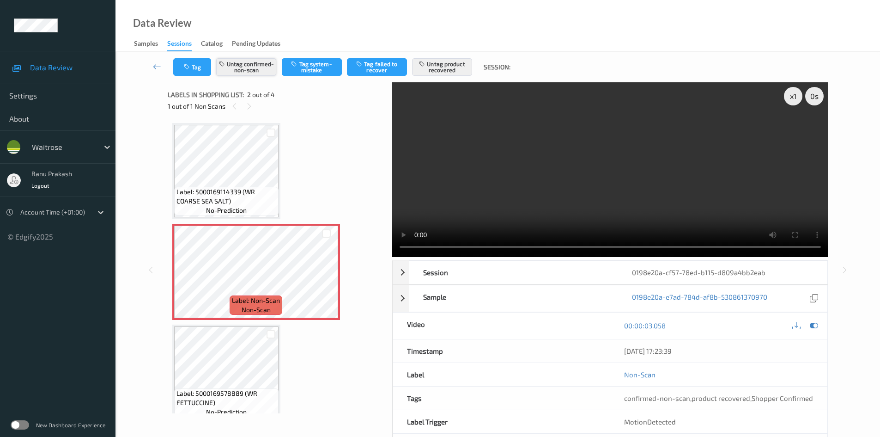
click at [248, 69] on button "Untag confirmed-non-scan" at bounding box center [246, 67] width 60 height 18
click at [461, 65] on button "Untag product recovered" at bounding box center [442, 67] width 60 height 18
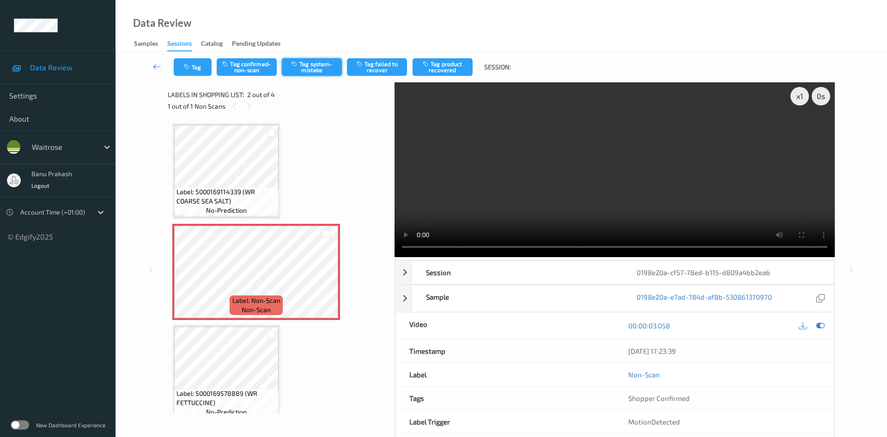
click at [315, 67] on button "Tag system-mistake" at bounding box center [312, 67] width 60 height 18
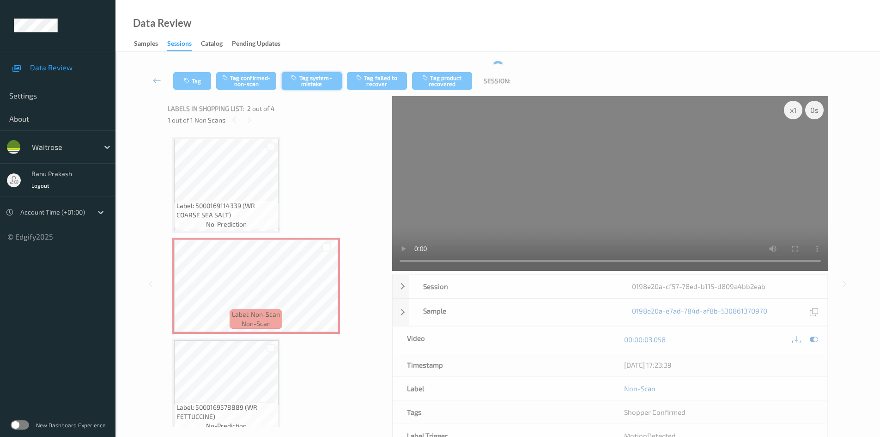
click at [302, 66] on div "Tag Tag confirmed-non-scan Tag system-mistake Tag failed to recover Tag product…" at bounding box center [497, 81] width 727 height 31
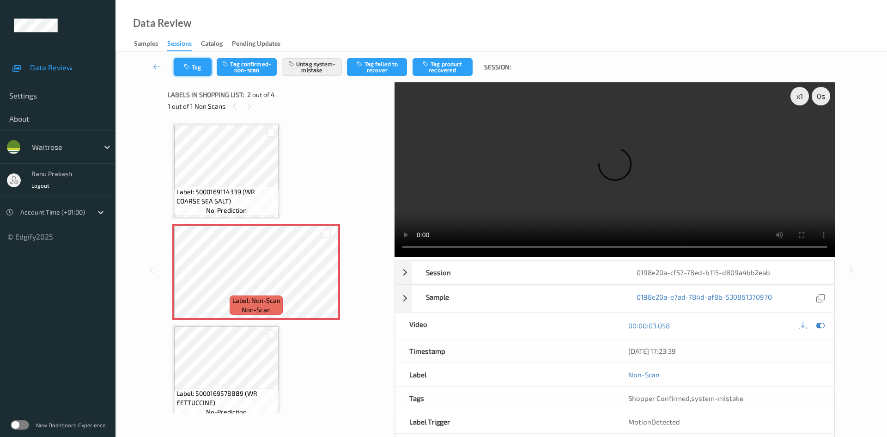
click at [195, 71] on button "Tag" at bounding box center [193, 67] width 38 height 18
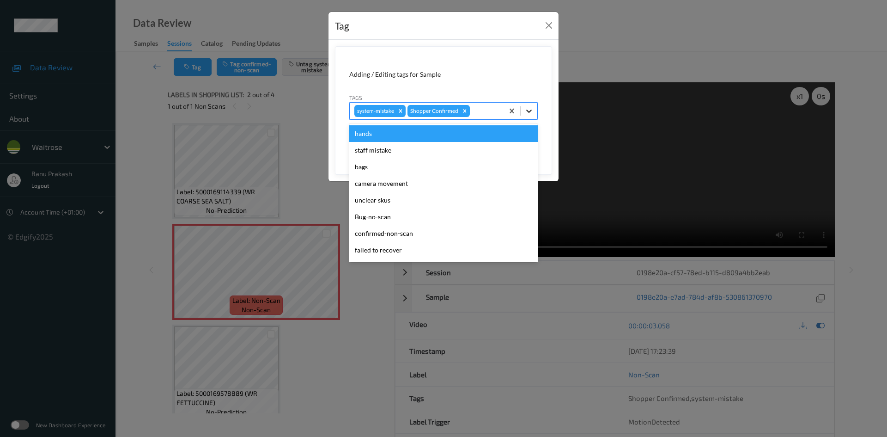
click at [527, 114] on icon at bounding box center [529, 110] width 9 height 9
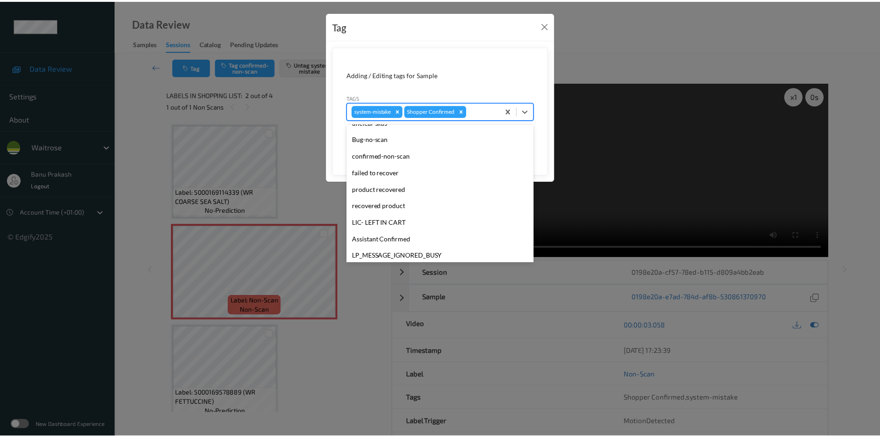
scroll to position [139, 0]
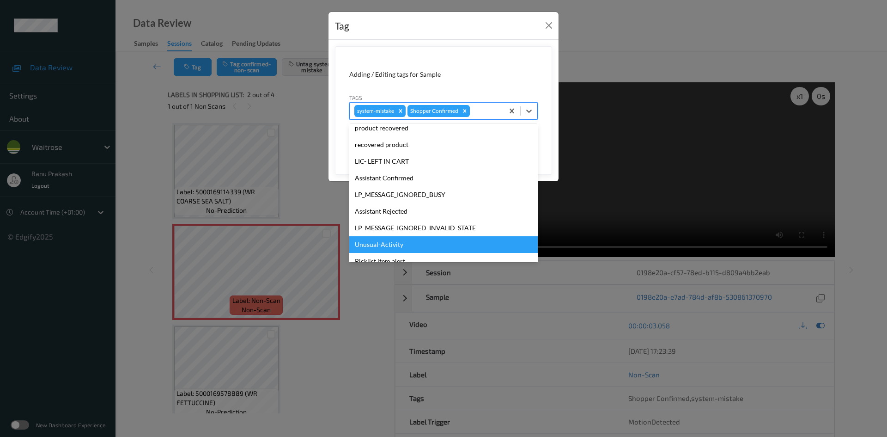
click at [374, 246] on div "Unusual-Activity" at bounding box center [443, 244] width 189 height 17
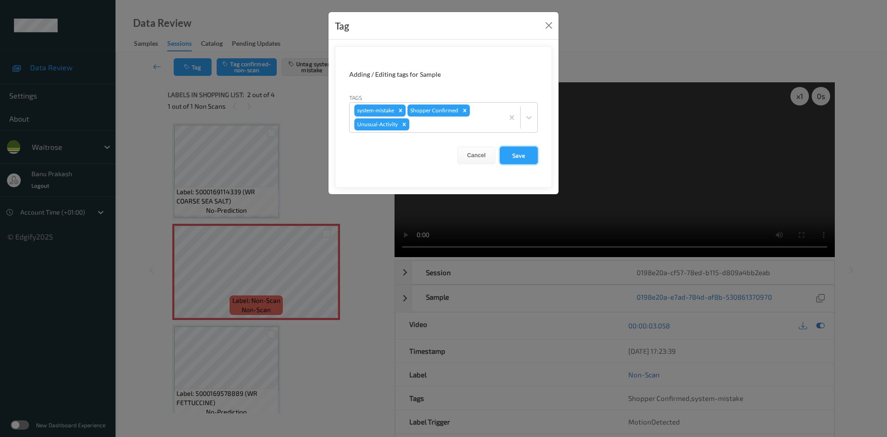
click at [527, 154] on button "Save" at bounding box center [519, 155] width 38 height 18
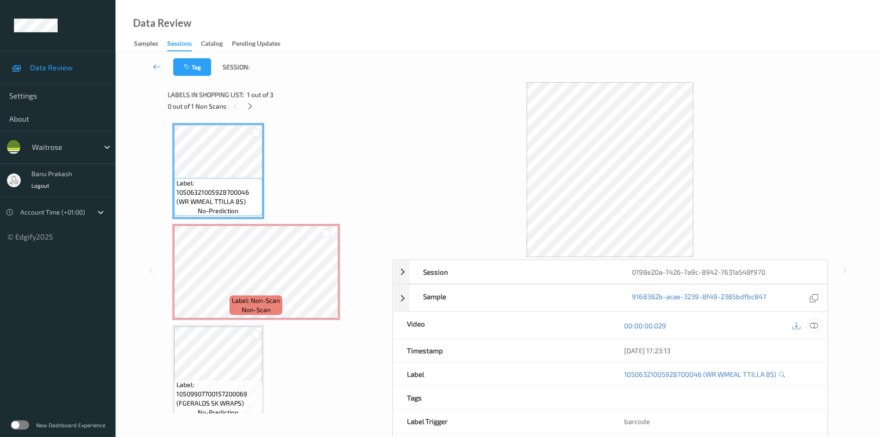
click at [817, 325] on icon at bounding box center [814, 325] width 8 height 8
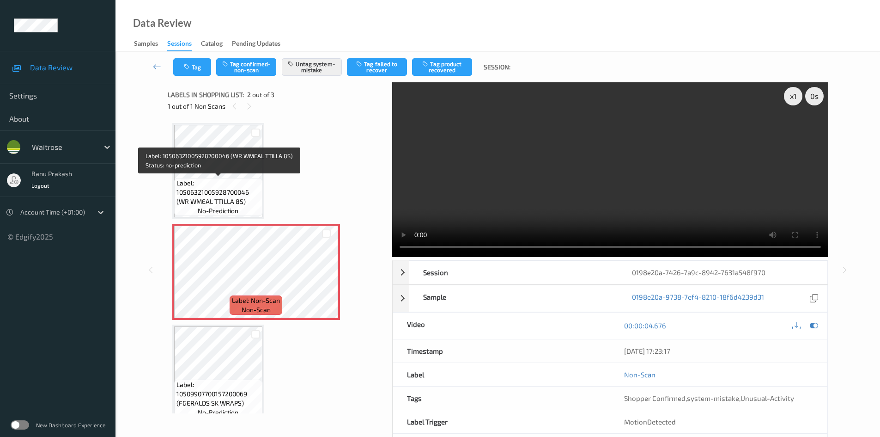
click at [240, 184] on span "Label: 10506321005928700046 (WR WMEAL TTILLA 8S)" at bounding box center [219, 192] width 84 height 28
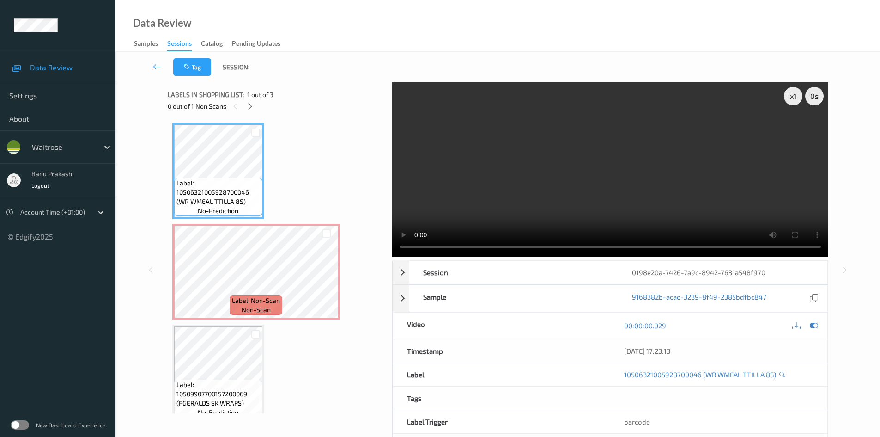
click at [508, 179] on video at bounding box center [610, 169] width 436 height 175
click at [618, 190] on video at bounding box center [610, 169] width 436 height 175
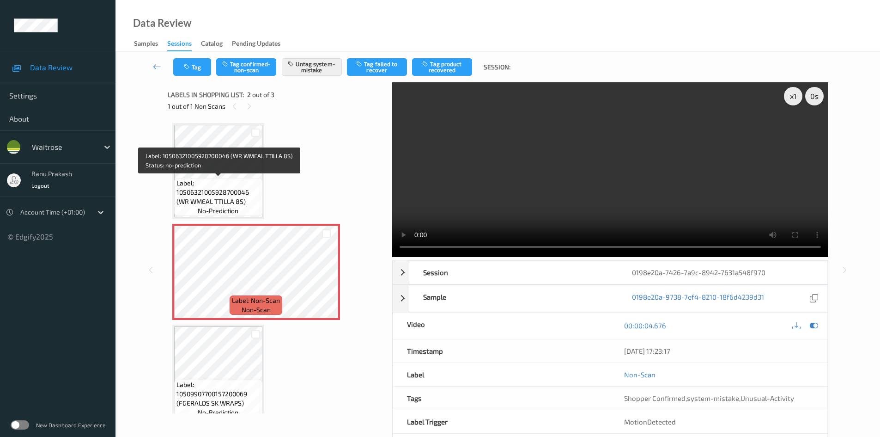
click at [220, 184] on span "Label: 10506321005928700046 (WR WMEAL TTILLA 8S)" at bounding box center [219, 192] width 84 height 28
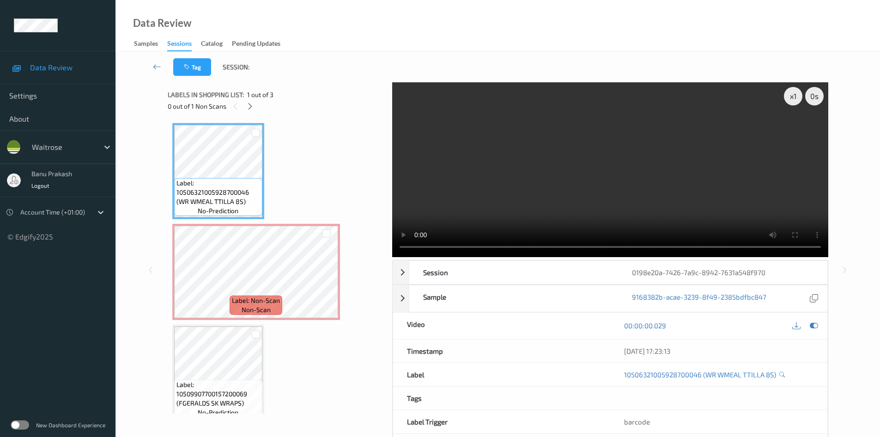
click at [537, 173] on video at bounding box center [610, 169] width 436 height 175
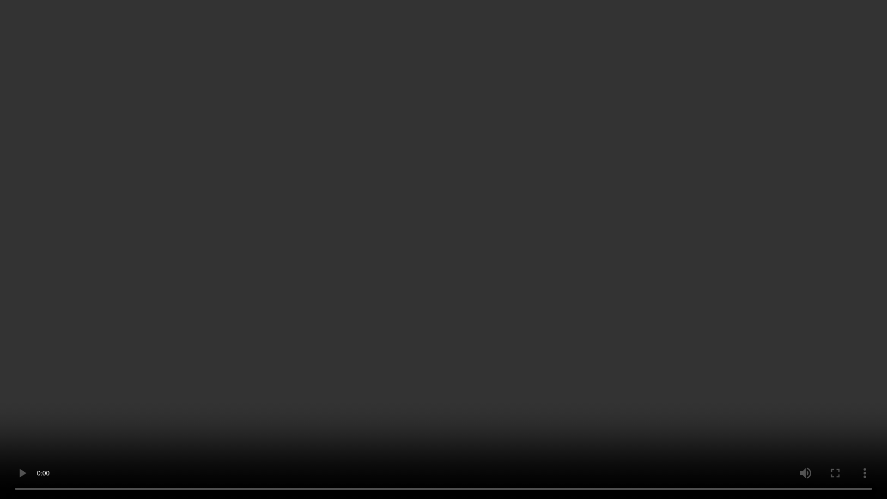
click at [449, 348] on video at bounding box center [443, 249] width 887 height 499
click at [443, 268] on video at bounding box center [443, 249] width 887 height 499
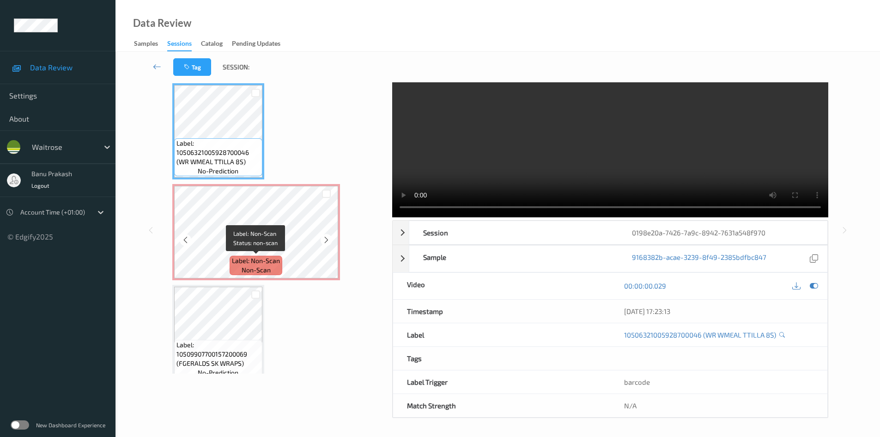
click at [277, 256] on span "Label: Non-Scan" at bounding box center [256, 260] width 48 height 9
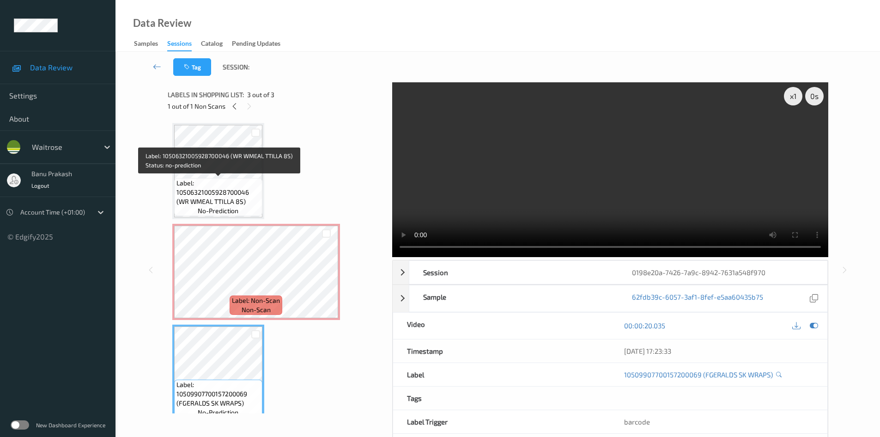
click at [254, 189] on span "Label: 10506321005928700046 (WR WMEAL TTILLA 8S)" at bounding box center [219, 192] width 84 height 28
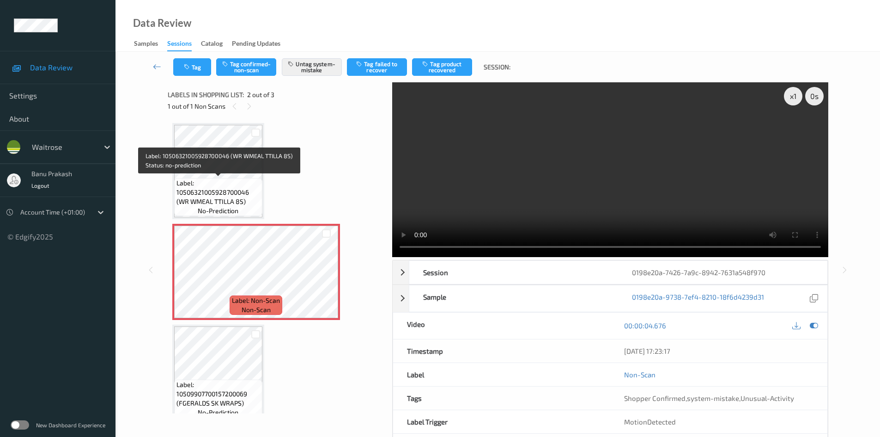
click at [232, 192] on span "Label: 10506321005928700046 (WR WMEAL TTILLA 8S)" at bounding box center [219, 192] width 84 height 28
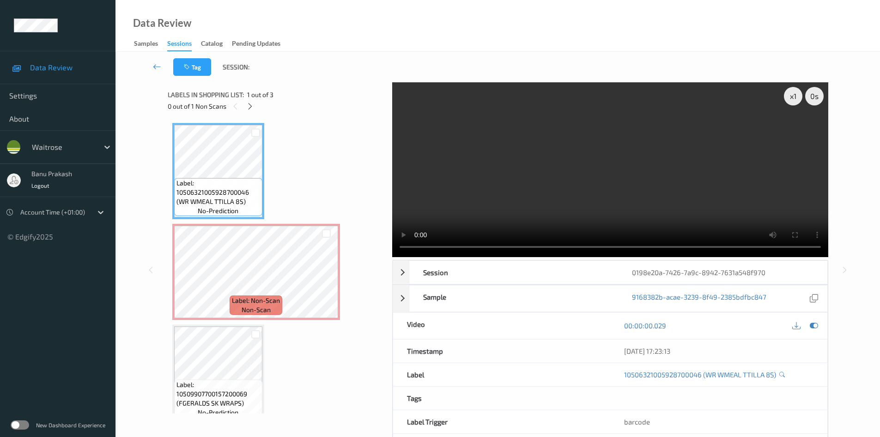
click at [697, 187] on video at bounding box center [610, 169] width 436 height 175
click at [696, 183] on video at bounding box center [610, 169] width 436 height 175
click at [491, 203] on video at bounding box center [610, 169] width 436 height 175
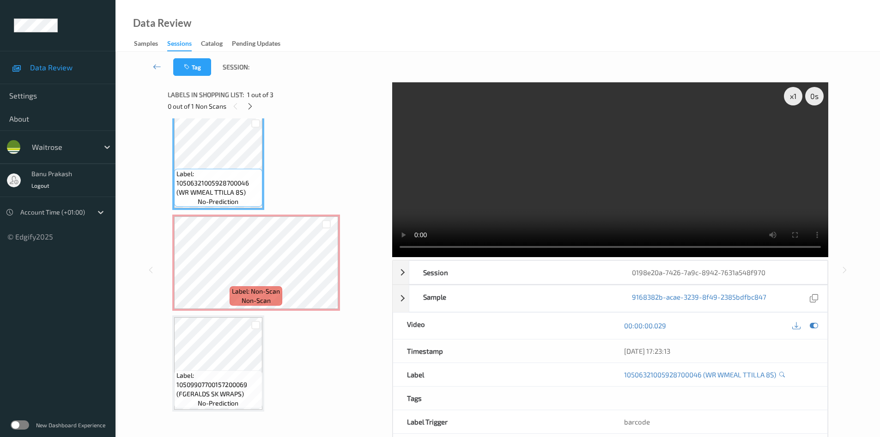
scroll to position [12, 0]
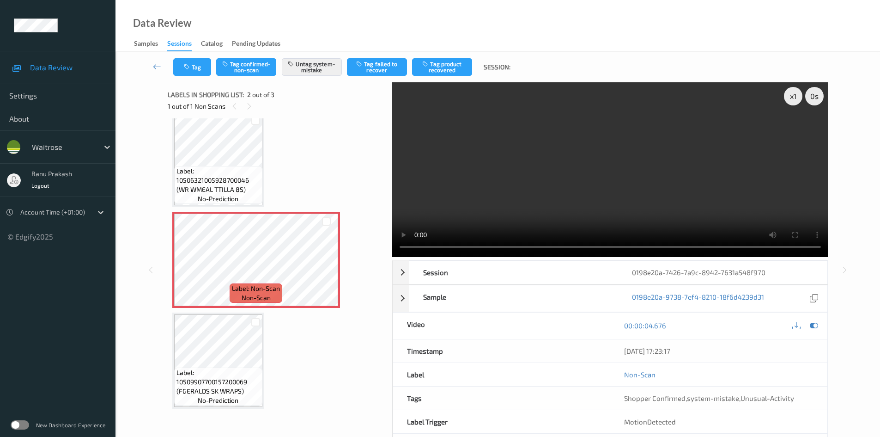
click at [241, 209] on div "Label: 10506321005928700046 (WR WMEAL TTILLA 8S) no-prediction Label: Non-Scan …" at bounding box center [276, 260] width 209 height 298
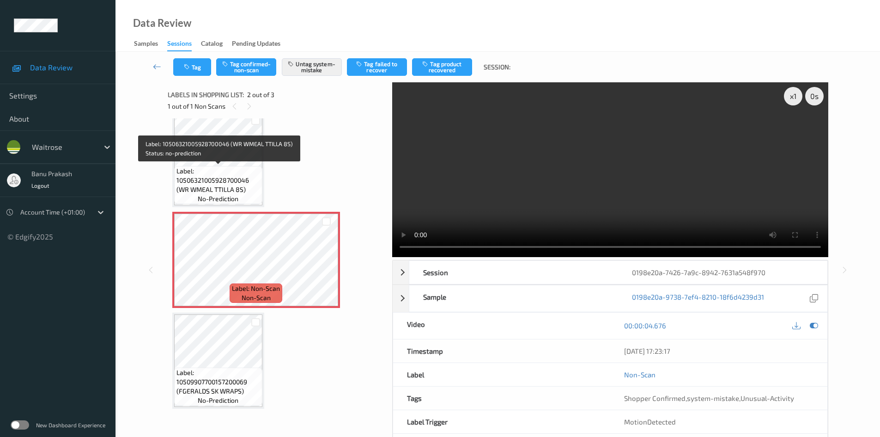
click at [249, 186] on span "Label: 10506321005928700046 (WR WMEAL TTILLA 8S)" at bounding box center [219, 180] width 84 height 28
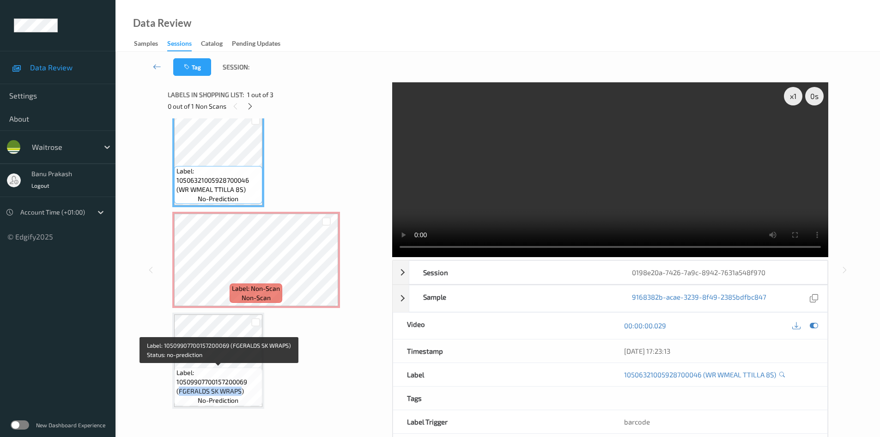
drag, startPoint x: 178, startPoint y: 392, endPoint x: 239, endPoint y: 391, distance: 61.0
click at [239, 391] on span "Label: 10509907700157200069 (FGERALDS SK WRAPS)" at bounding box center [219, 382] width 84 height 28
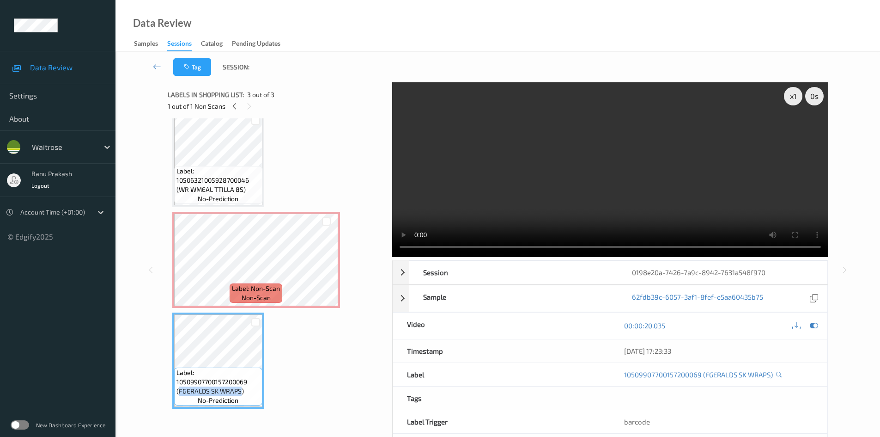
copy span "FGERALDS SK WRAPS"
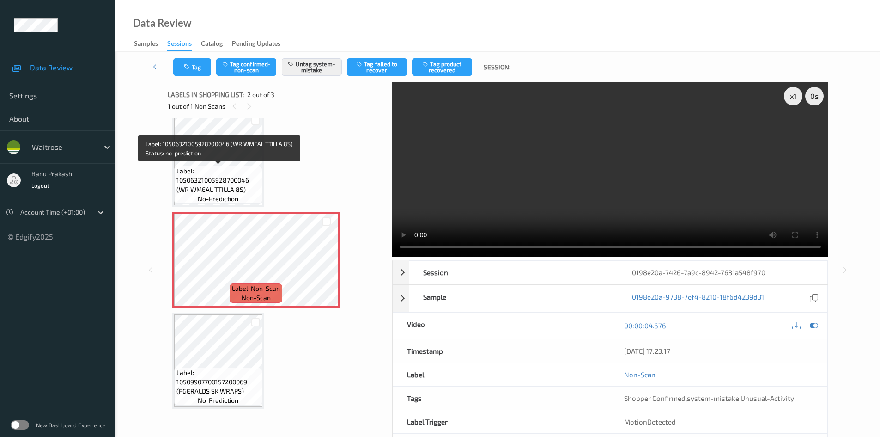
click at [227, 171] on span "Label: 10506321005928700046 (WR WMEAL TTILLA 8S)" at bounding box center [219, 180] width 84 height 28
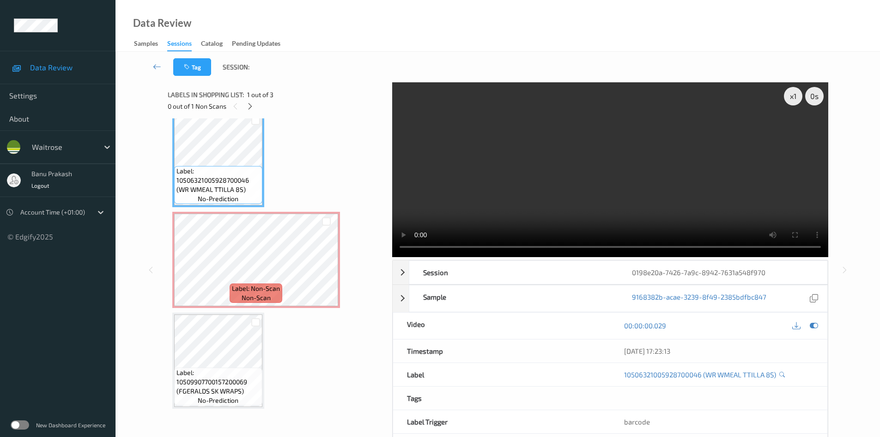
click at [583, 193] on video at bounding box center [610, 169] width 436 height 175
click at [508, 209] on video at bounding box center [610, 169] width 436 height 175
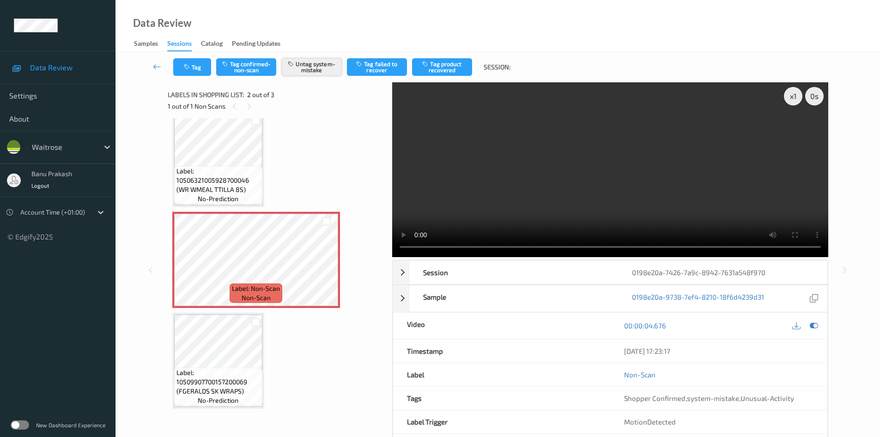
click at [316, 61] on button "Untag system-mistake" at bounding box center [312, 67] width 60 height 18
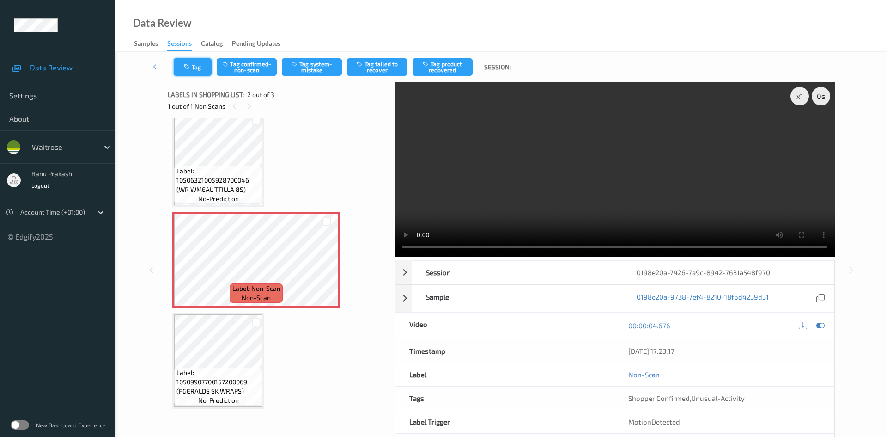
click at [180, 65] on button "Tag" at bounding box center [193, 67] width 38 height 18
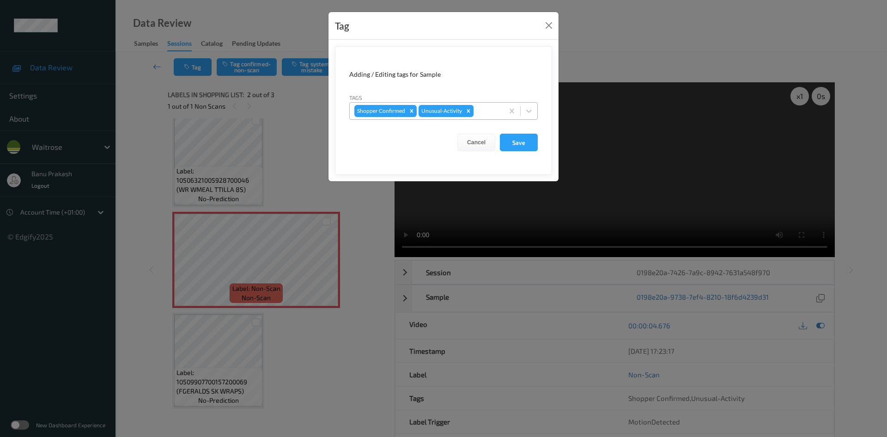
click at [466, 110] on icon "Remove Unusual-Activity" at bounding box center [468, 111] width 6 height 6
click at [520, 148] on button "Save" at bounding box center [519, 143] width 38 height 18
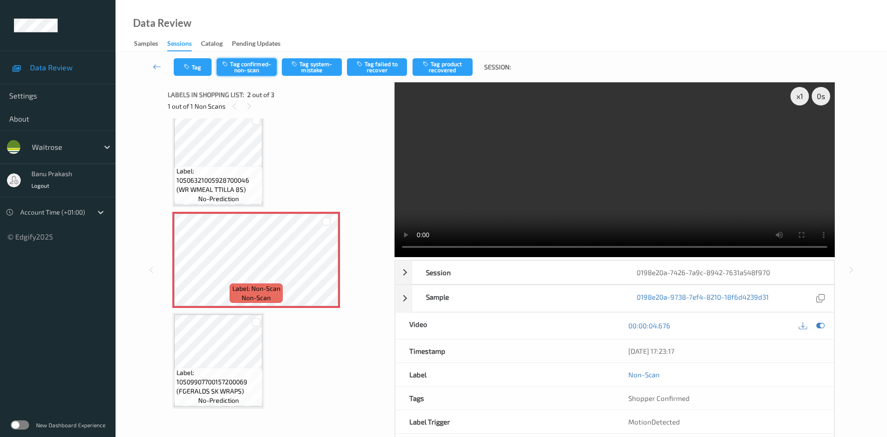
click at [249, 68] on button "Tag confirmed-non-scan" at bounding box center [247, 67] width 60 height 18
click at [432, 73] on button "Tag product recovered" at bounding box center [443, 67] width 60 height 18
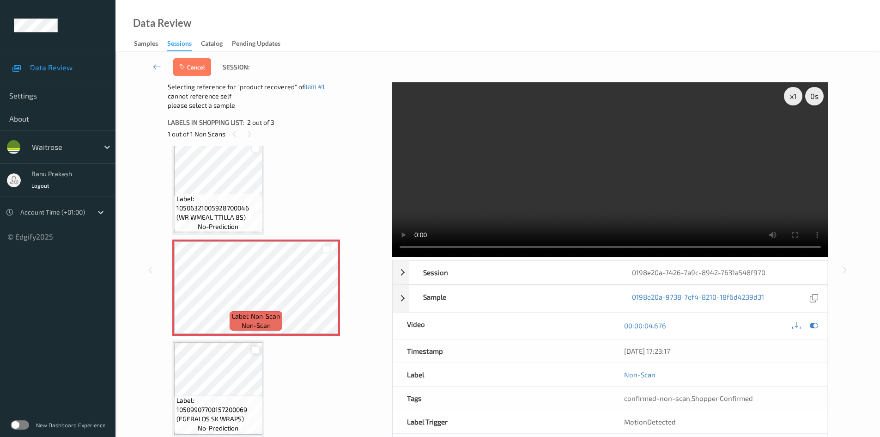
click at [257, 350] on div at bounding box center [255, 350] width 9 height 9
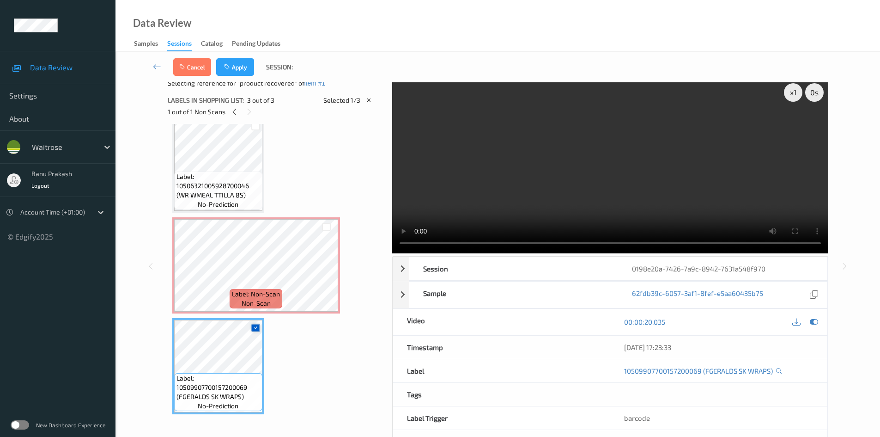
scroll to position [5, 0]
click at [234, 74] on button "Apply" at bounding box center [235, 67] width 38 height 18
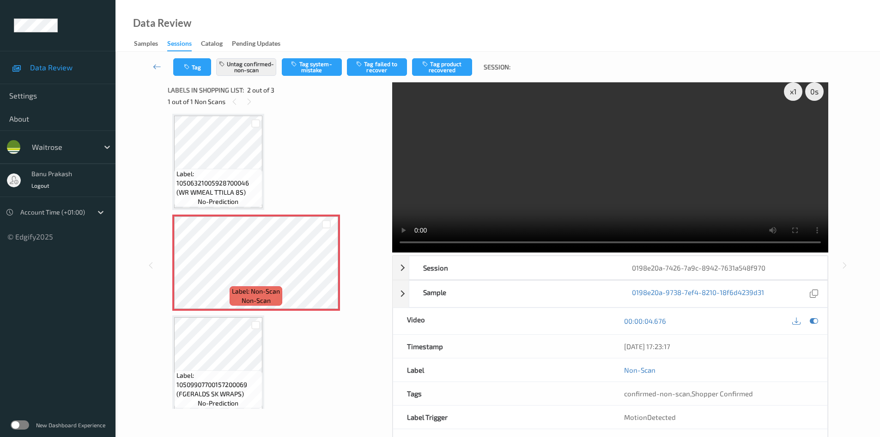
scroll to position [0, 0]
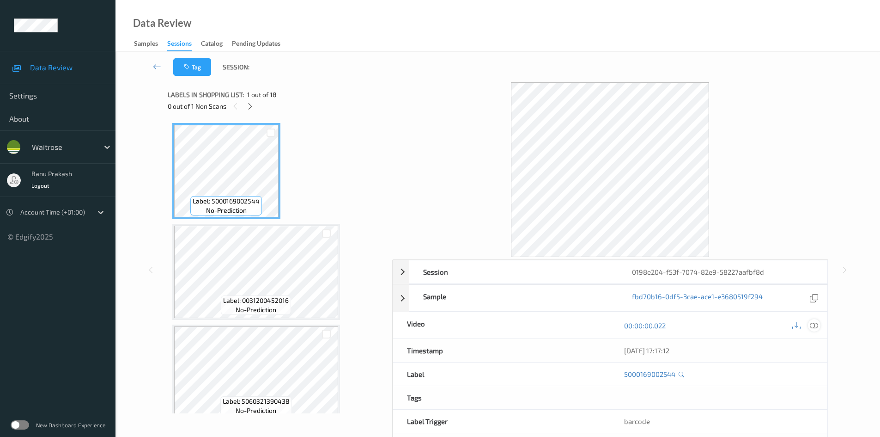
click at [818, 328] on div at bounding box center [814, 325] width 12 height 12
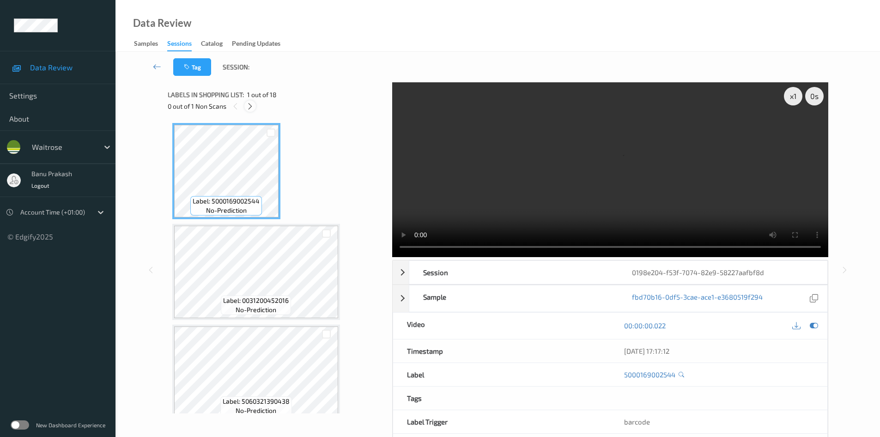
click at [251, 108] on icon at bounding box center [250, 106] width 8 height 8
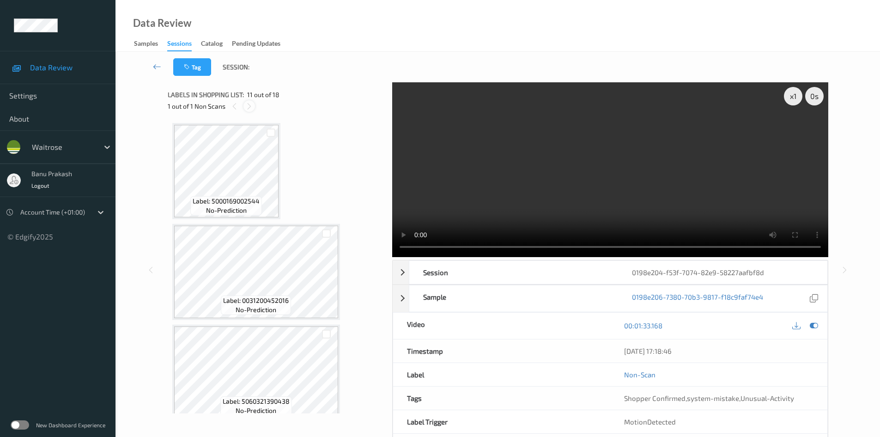
scroll to position [911, 0]
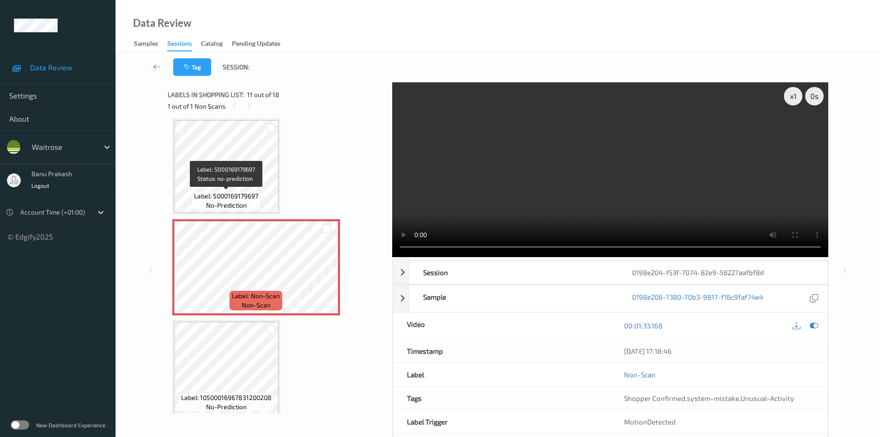
click at [248, 194] on span "Label: 5000169179697" at bounding box center [226, 195] width 64 height 9
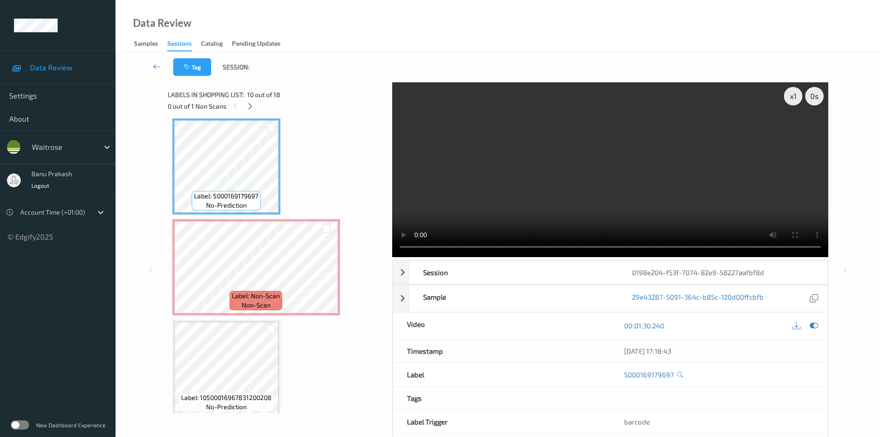
click at [571, 154] on video at bounding box center [610, 169] width 436 height 175
click at [616, 180] on video at bounding box center [610, 169] width 436 height 175
click at [331, 231] on div at bounding box center [327, 228] width 24 height 15
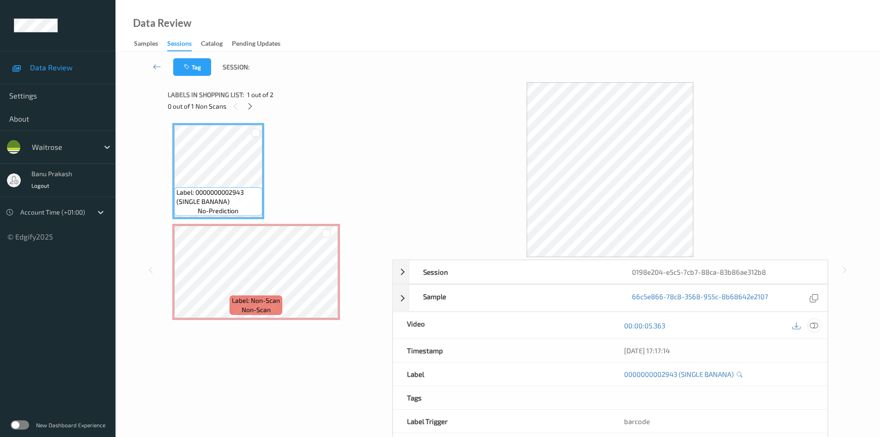
click at [816, 329] on icon at bounding box center [814, 325] width 8 height 8
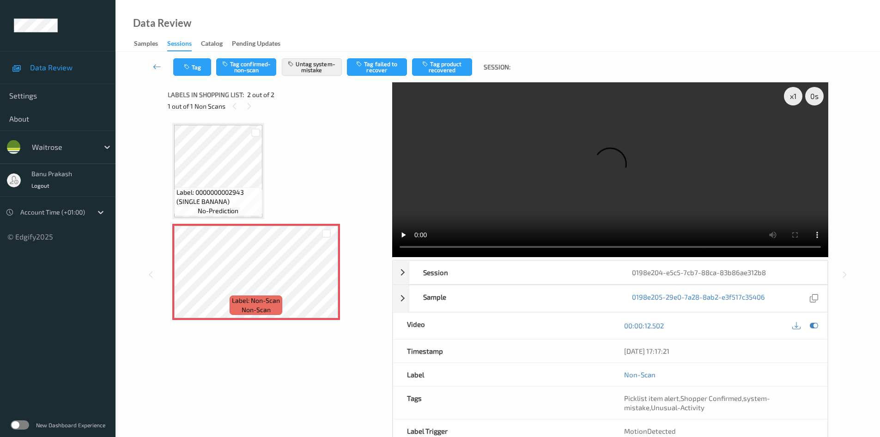
click at [223, 197] on span "Label: 0000000002943 (SINGLE BANANA)" at bounding box center [219, 197] width 84 height 18
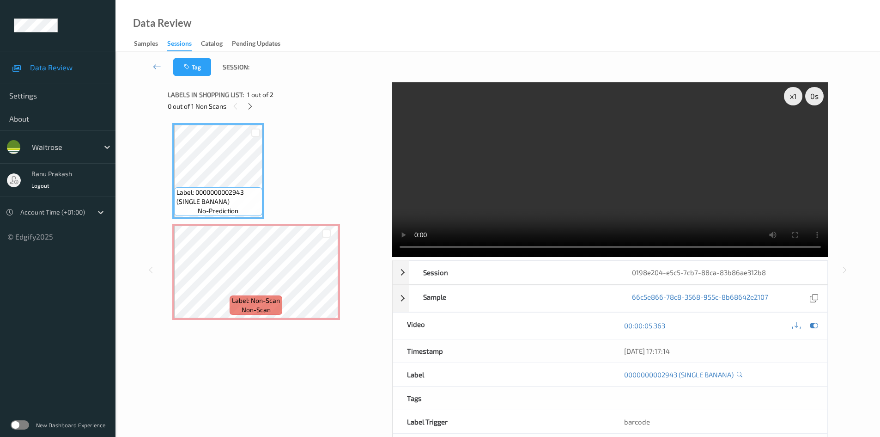
click at [589, 177] on video at bounding box center [610, 169] width 436 height 175
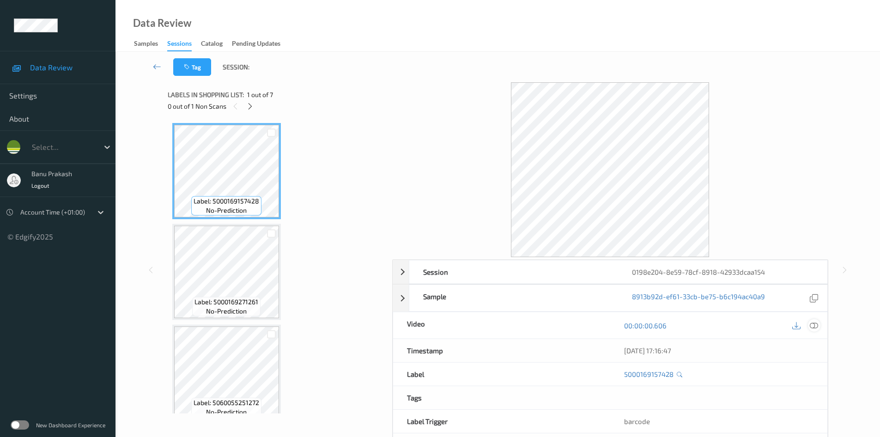
click at [813, 329] on icon at bounding box center [814, 325] width 8 height 8
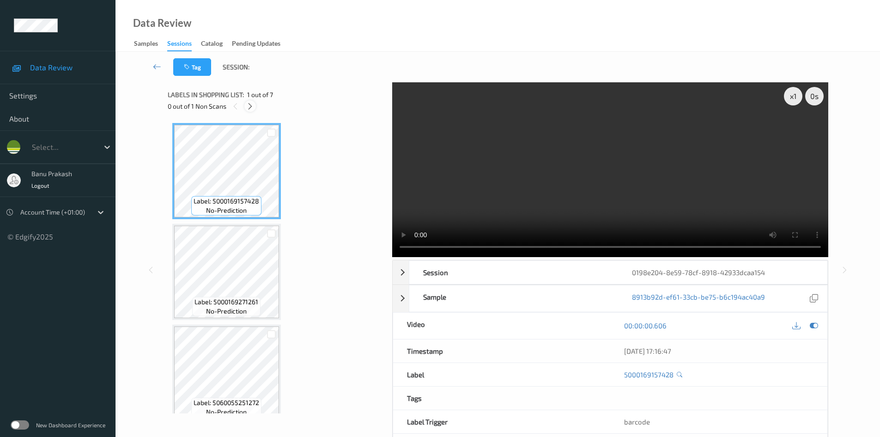
click at [249, 109] on icon at bounding box center [250, 106] width 8 height 8
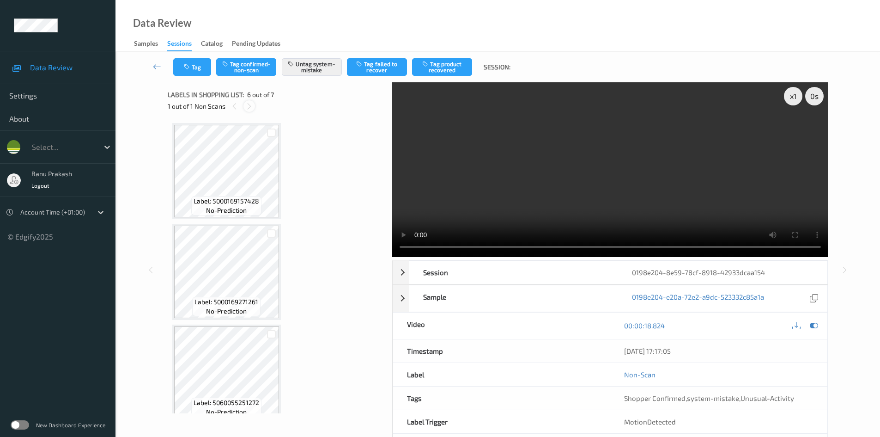
scroll to position [408, 0]
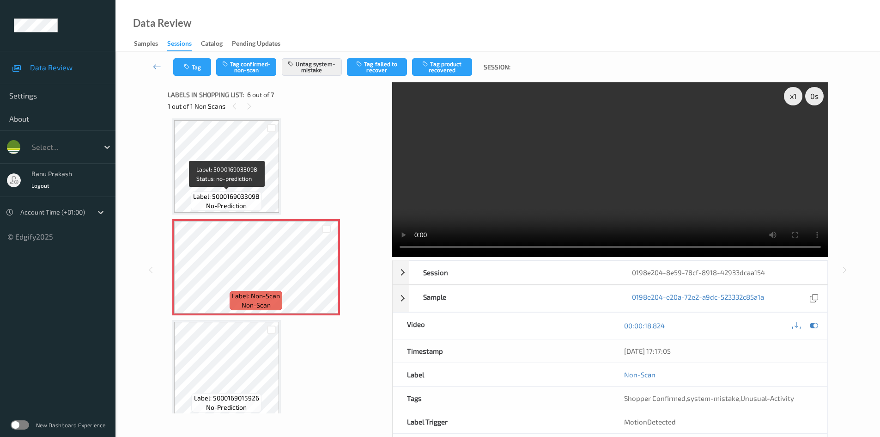
click at [242, 197] on span "Label: 5000169033098" at bounding box center [226, 196] width 67 height 9
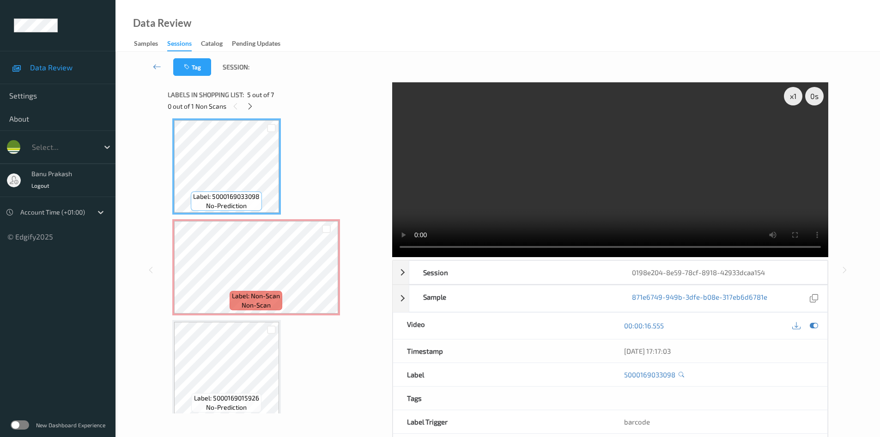
click at [597, 199] on video at bounding box center [610, 169] width 436 height 175
click at [506, 218] on video at bounding box center [610, 169] width 436 height 175
click at [247, 305] on span "non-scan" at bounding box center [256, 304] width 29 height 9
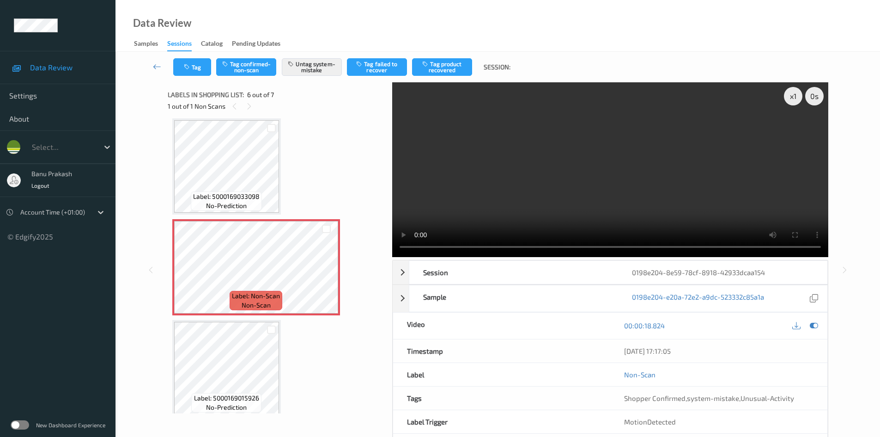
click at [610, 200] on video at bounding box center [610, 169] width 436 height 175
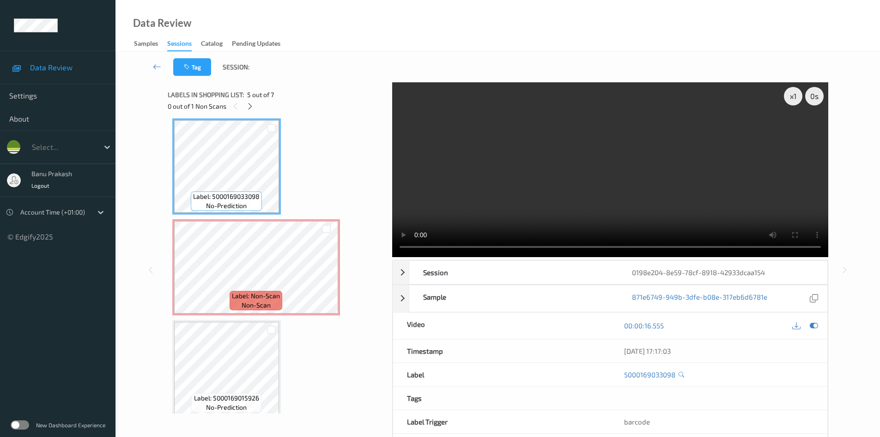
click at [555, 195] on video at bounding box center [610, 169] width 436 height 175
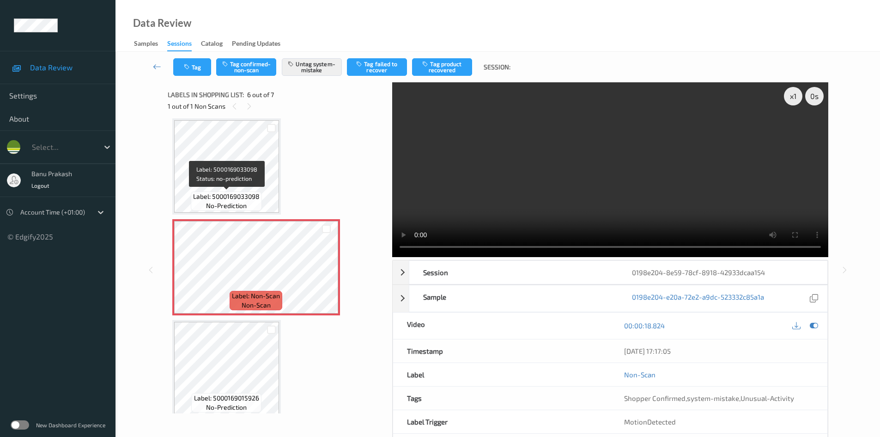
click at [249, 193] on span "Label: 5000169033098" at bounding box center [226, 196] width 67 height 9
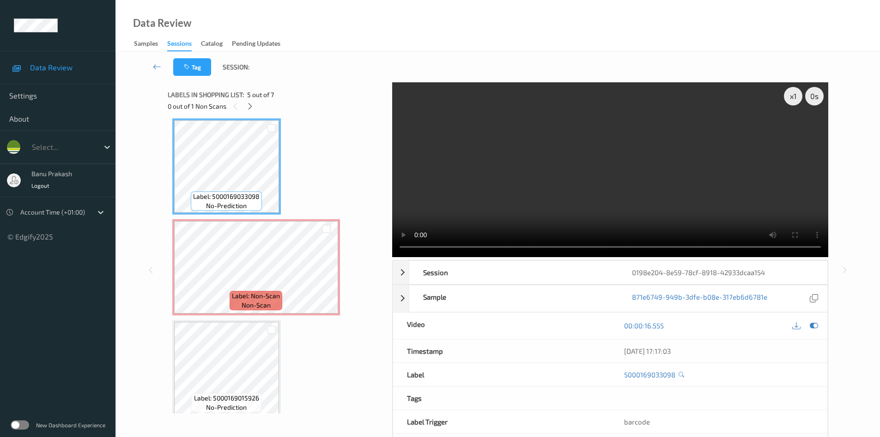
click at [543, 189] on video at bounding box center [610, 169] width 436 height 175
click at [555, 216] on video at bounding box center [610, 169] width 436 height 175
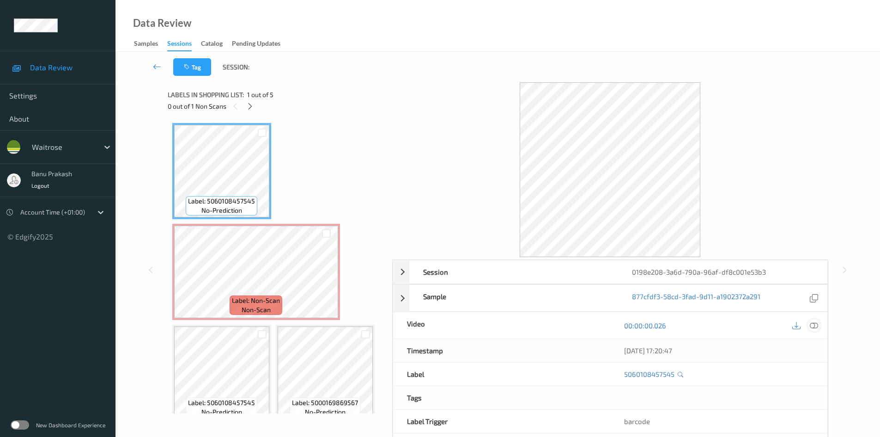
click at [811, 325] on icon at bounding box center [814, 325] width 8 height 8
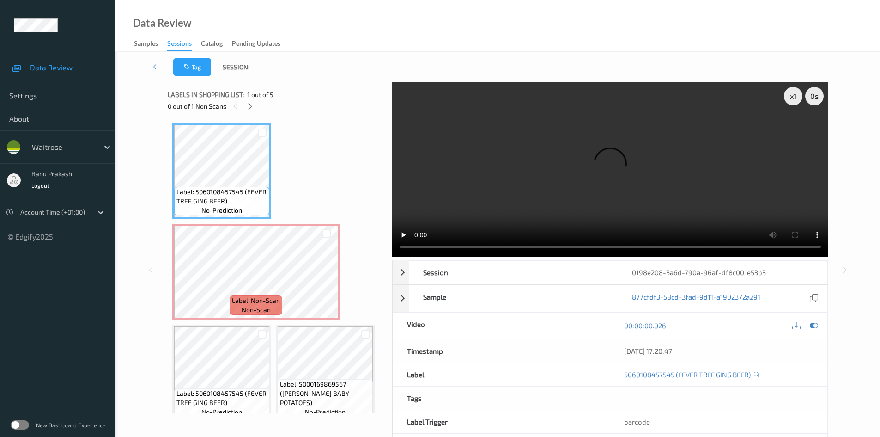
click at [161, 189] on div "x 1 0 s Session 0198e208-3a6d-790a-96af-df8c001e53b3 Session ID 0198e208-3a6d-7…" at bounding box center [497, 269] width 727 height 375
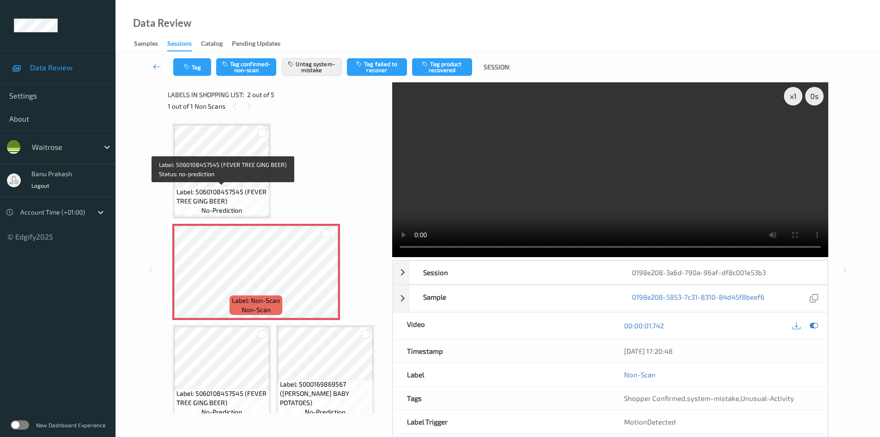
click at [246, 202] on span "Label: 5060108457545 (FEVER TREE GING BEER)" at bounding box center [222, 196] width 91 height 18
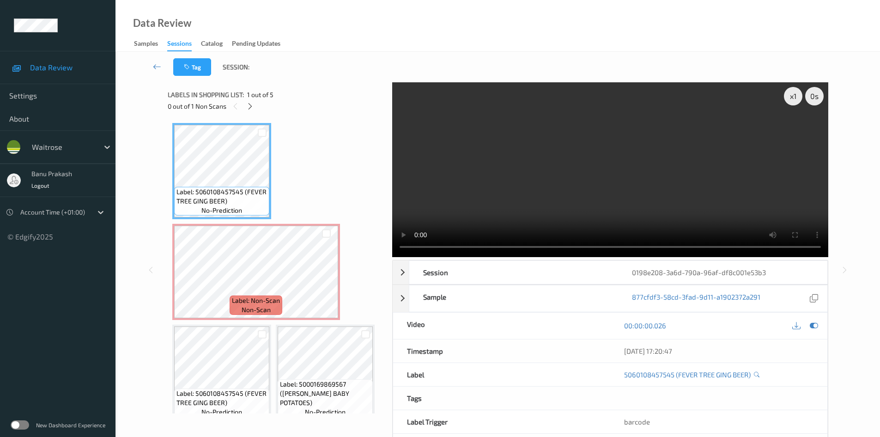
click at [588, 194] on video at bounding box center [610, 169] width 436 height 175
click at [522, 205] on video at bounding box center [610, 169] width 436 height 175
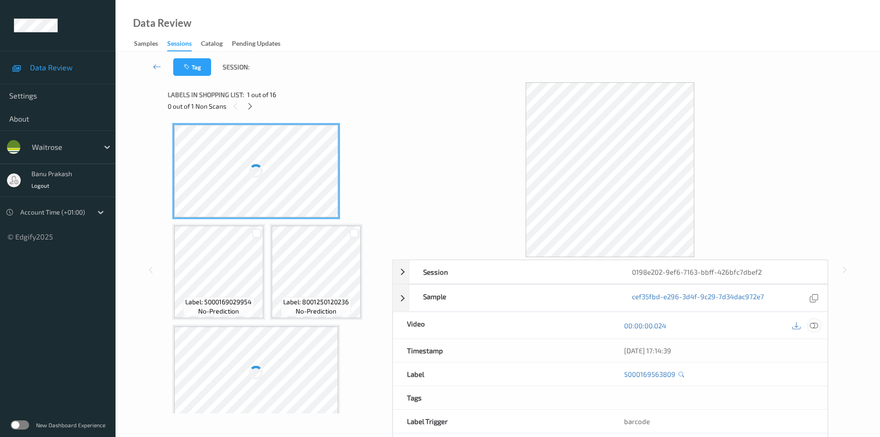
click at [817, 323] on icon at bounding box center [814, 325] width 8 height 8
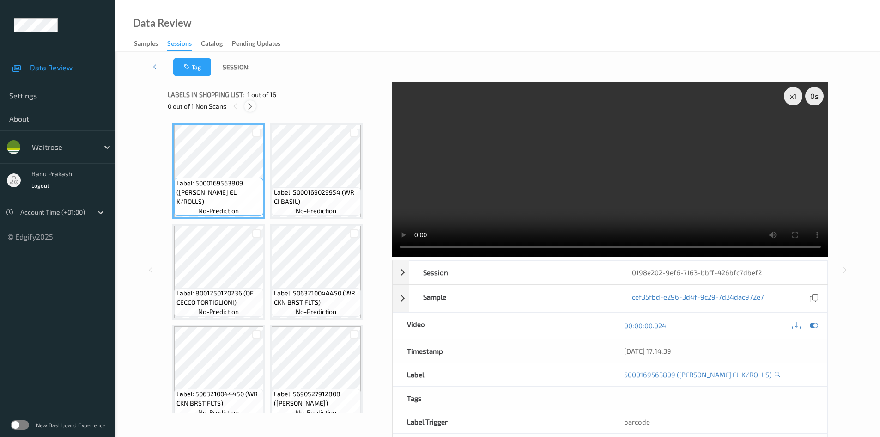
click at [248, 111] on div at bounding box center [250, 106] width 12 height 12
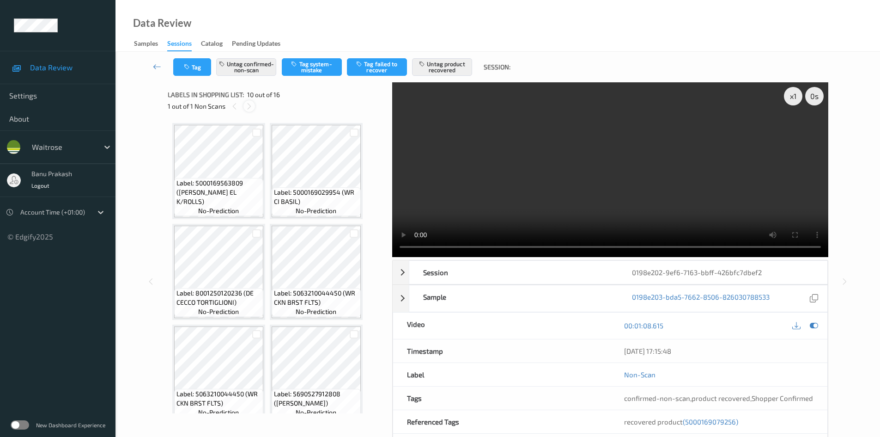
scroll to position [408, 0]
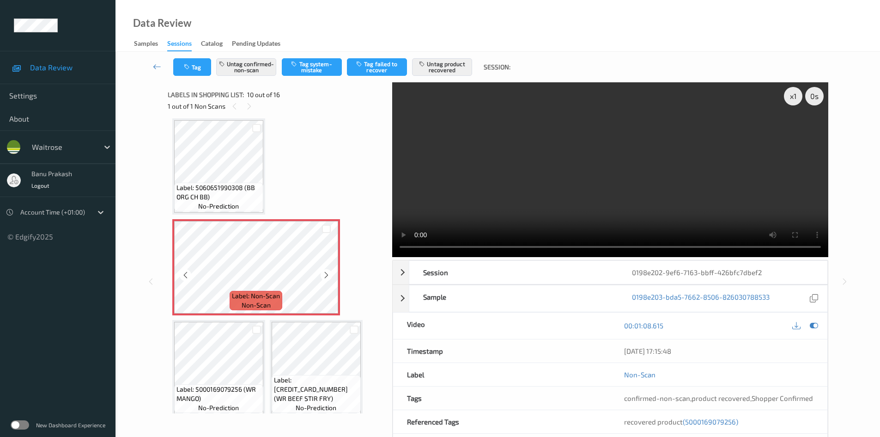
click at [230, 203] on span "no-prediction" at bounding box center [218, 205] width 41 height 9
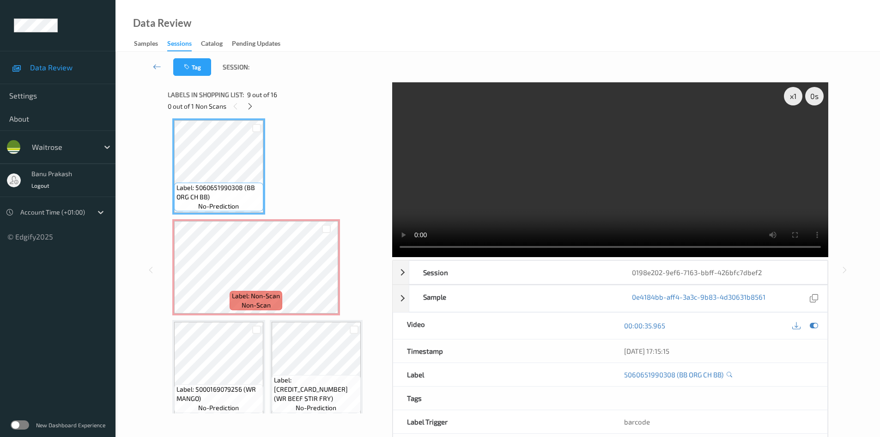
click at [523, 206] on video at bounding box center [610, 169] width 436 height 175
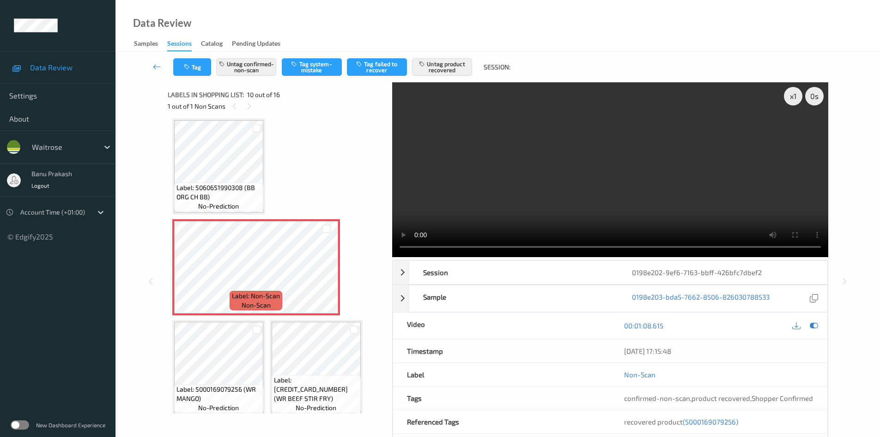
click at [583, 187] on video at bounding box center [610, 169] width 436 height 175
click at [600, 202] on video at bounding box center [610, 169] width 436 height 175
click at [611, 192] on video at bounding box center [610, 169] width 436 height 175
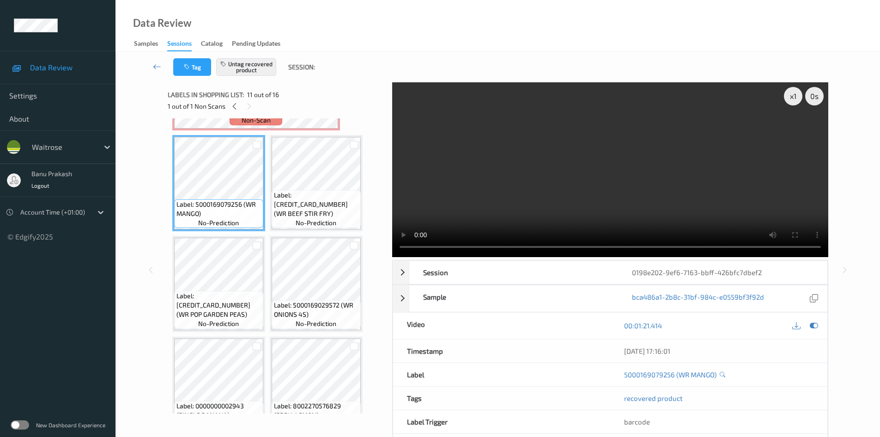
scroll to position [500, 0]
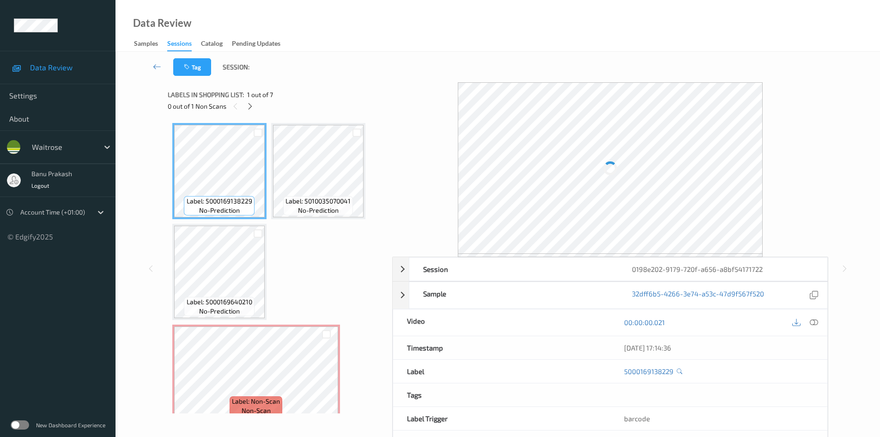
click at [815, 328] on div at bounding box center [814, 322] width 12 height 12
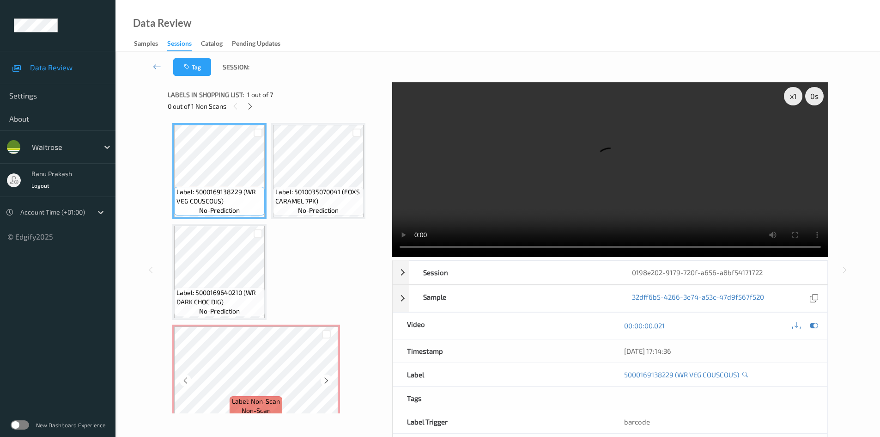
click at [302, 325] on div "Label: Non-Scan non-scan" at bounding box center [256, 372] width 168 height 96
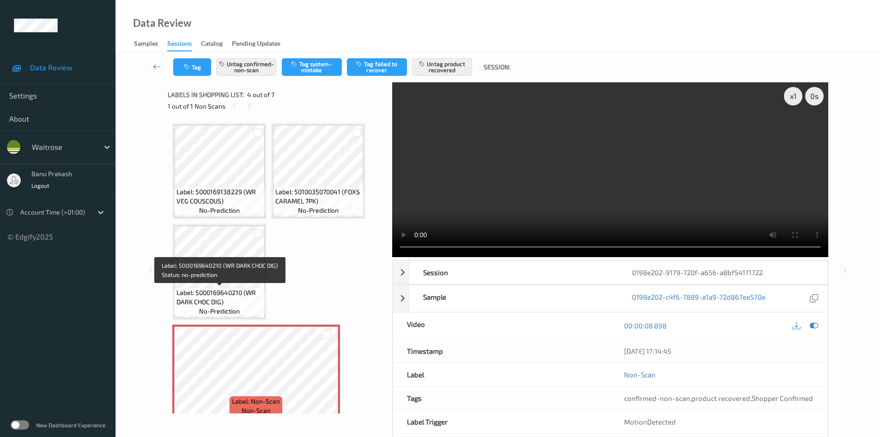
click at [232, 299] on span "Label: 5000169640210 (WR DARK CHOC DIG)" at bounding box center [220, 297] width 86 height 18
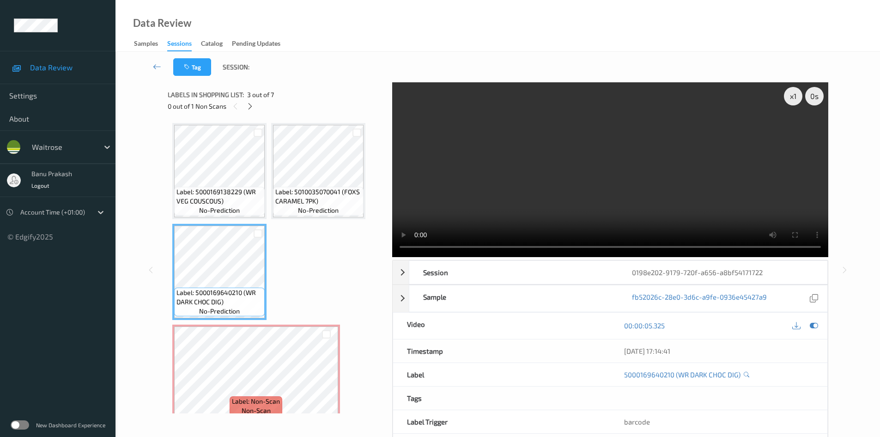
click at [501, 190] on video at bounding box center [610, 169] width 436 height 175
click at [726, 201] on video at bounding box center [610, 169] width 436 height 175
click at [630, 165] on video at bounding box center [610, 169] width 436 height 175
click at [498, 216] on video at bounding box center [610, 169] width 436 height 175
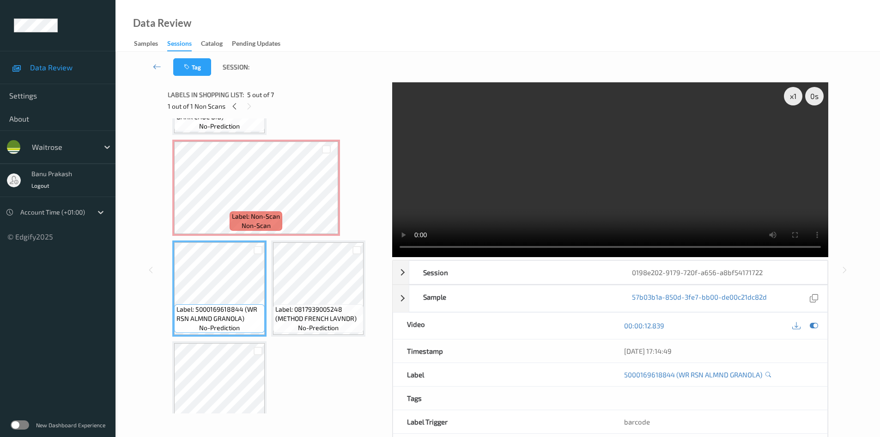
scroll to position [139, 0]
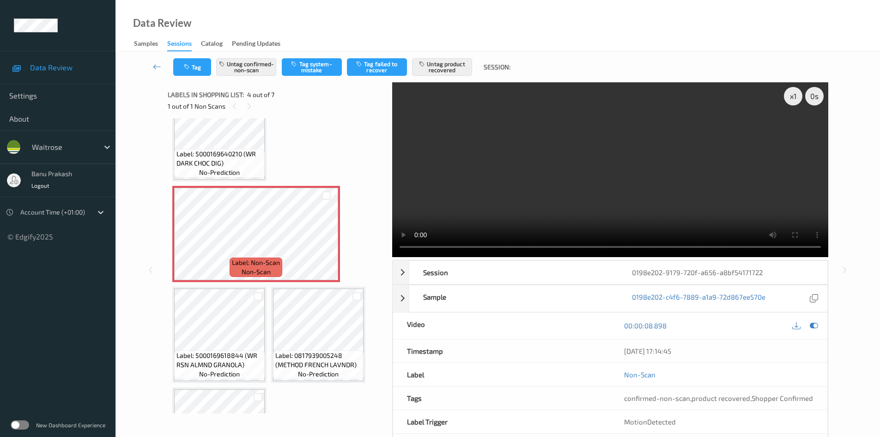
click at [682, 176] on video at bounding box center [610, 169] width 436 height 175
click at [604, 195] on video at bounding box center [610, 169] width 436 height 175
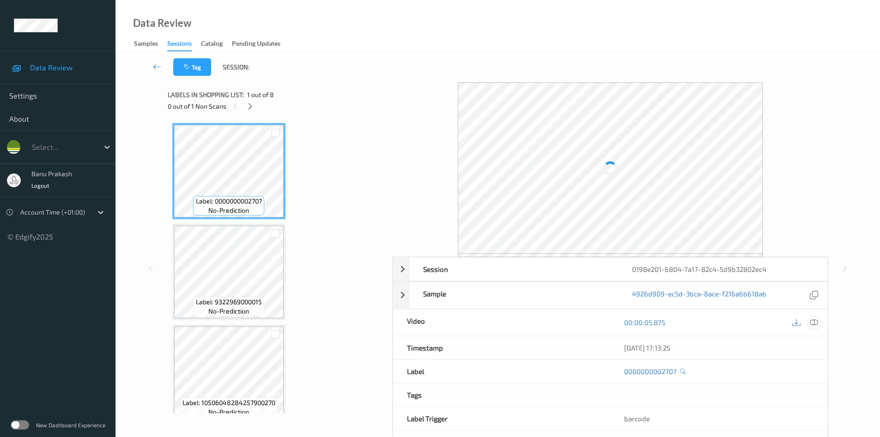
click at [818, 320] on div at bounding box center [814, 322] width 12 height 12
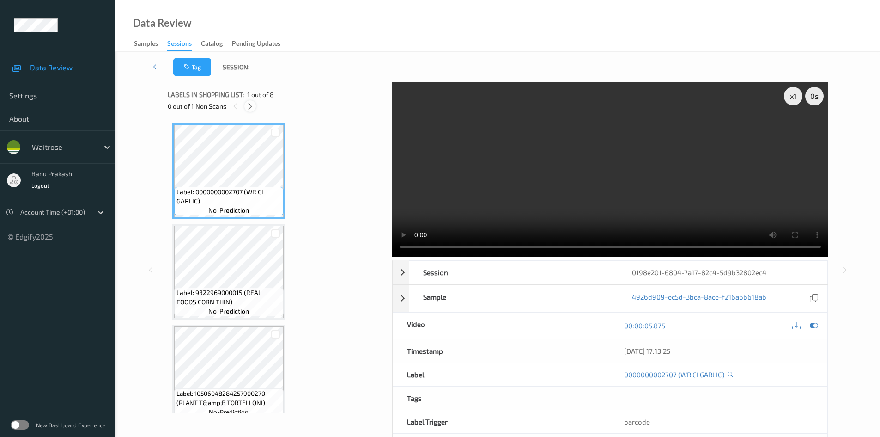
click at [250, 110] on icon at bounding box center [250, 106] width 8 height 8
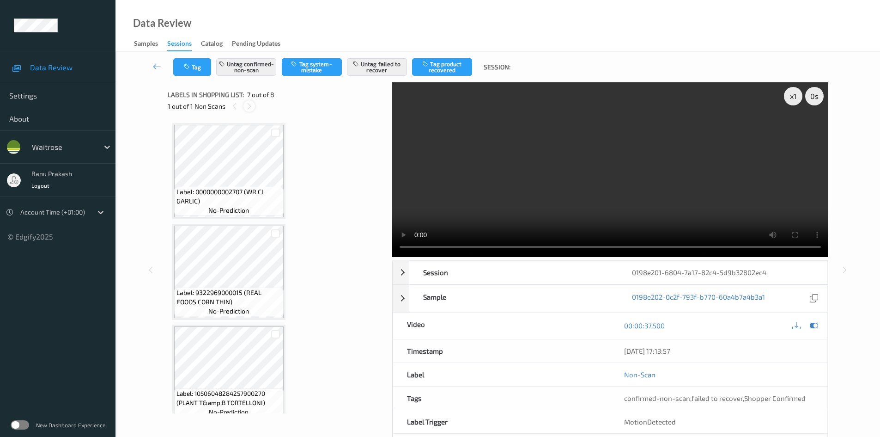
scroll to position [508, 0]
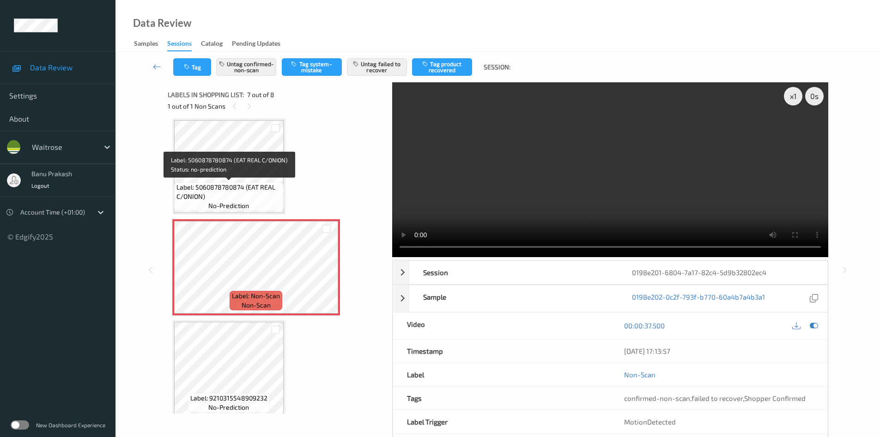
click at [265, 185] on span "Label: 5060878780874 (EAT REAL C/ONION)" at bounding box center [229, 192] width 105 height 18
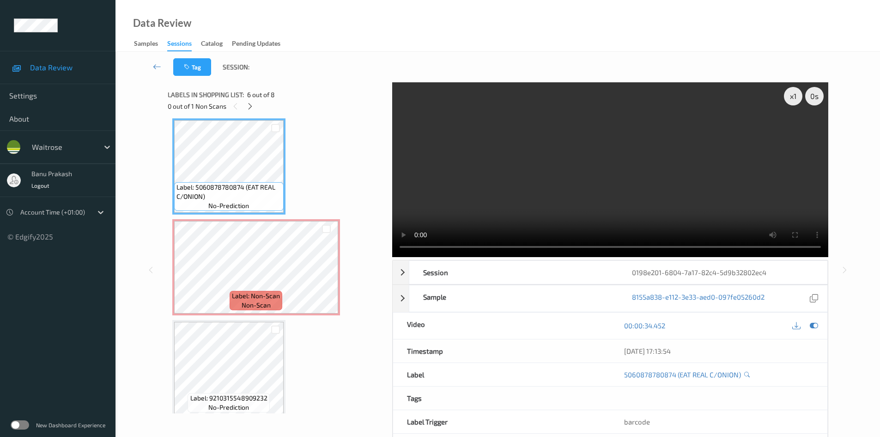
click at [625, 185] on video at bounding box center [610, 169] width 436 height 175
click at [548, 195] on video at bounding box center [610, 169] width 436 height 175
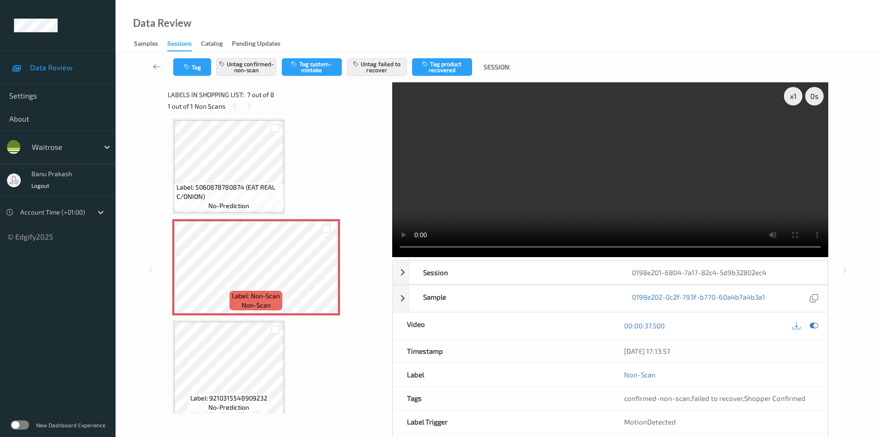
click at [636, 166] on video at bounding box center [610, 169] width 436 height 175
click at [580, 198] on video at bounding box center [610, 169] width 436 height 175
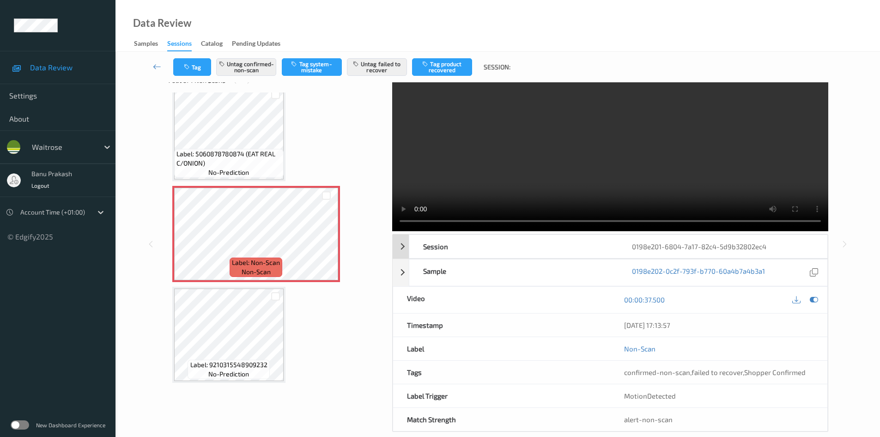
scroll to position [40, 0]
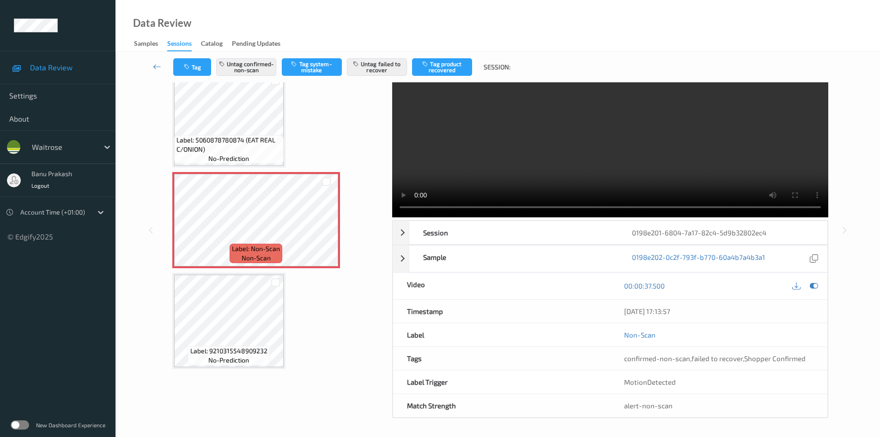
click at [652, 176] on video at bounding box center [610, 130] width 436 height 175
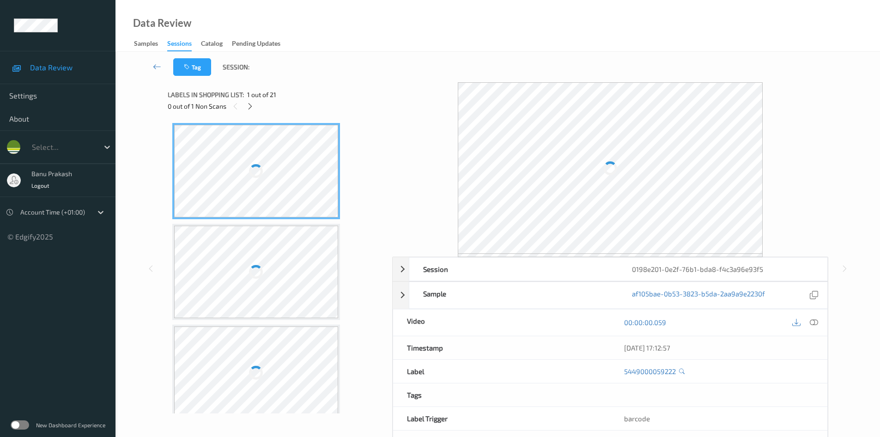
click at [819, 323] on div at bounding box center [814, 322] width 12 height 12
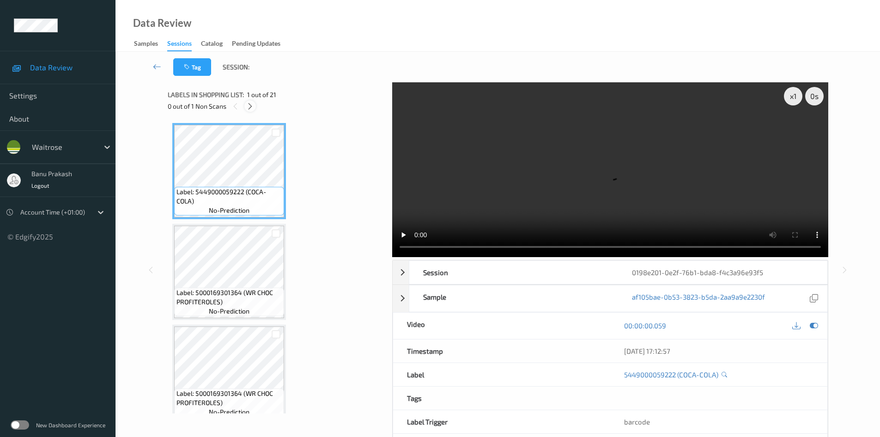
click at [250, 106] on icon at bounding box center [250, 106] width 8 height 8
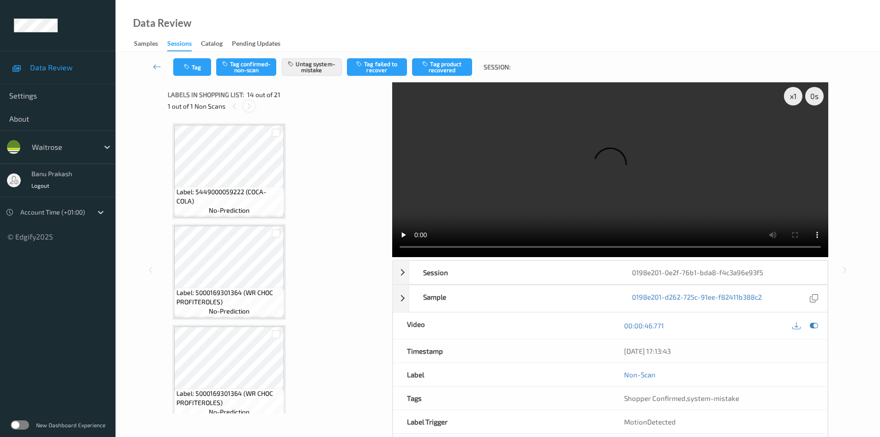
scroll to position [1214, 0]
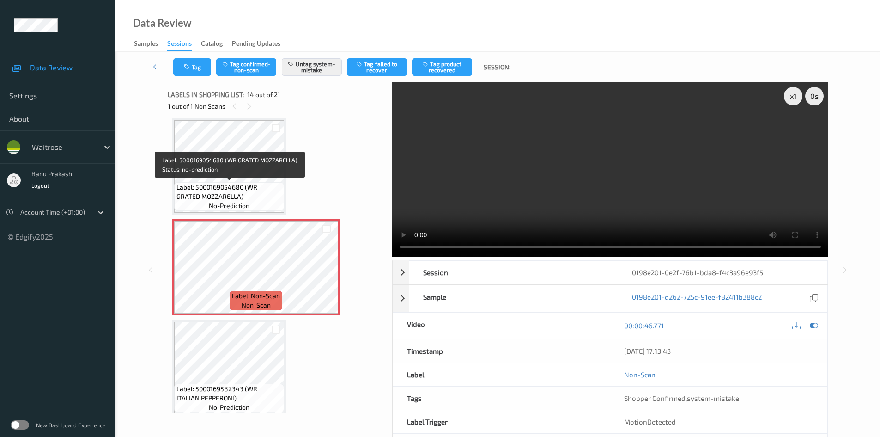
click at [236, 193] on span "Label: 5000169054680 (WR GRATED MOZZARELLA)" at bounding box center [229, 192] width 105 height 18
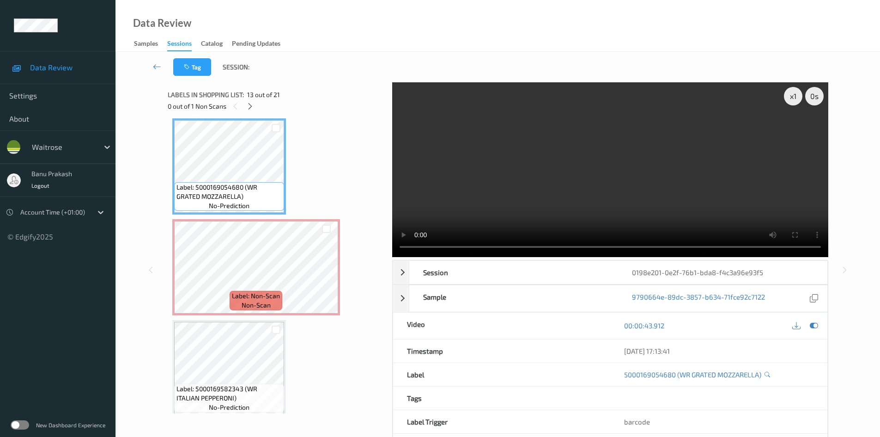
click at [579, 158] on video at bounding box center [610, 169] width 436 height 175
click at [542, 189] on video at bounding box center [610, 169] width 436 height 175
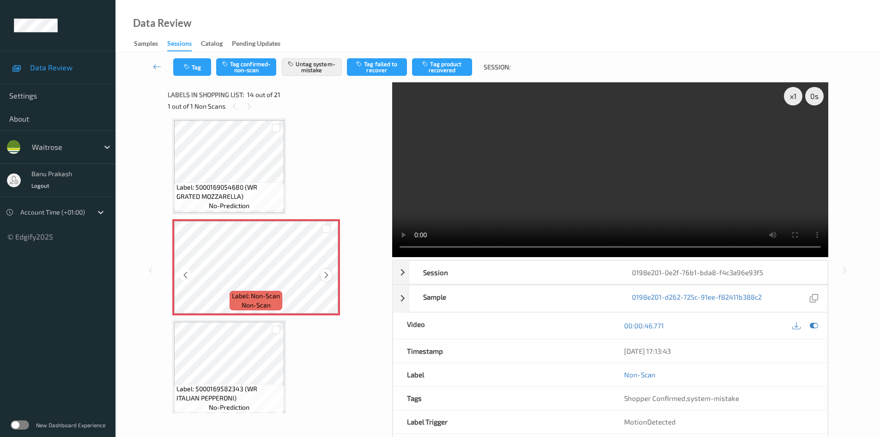
click at [329, 275] on icon at bounding box center [327, 275] width 8 height 8
click at [325, 275] on icon at bounding box center [327, 275] width 8 height 8
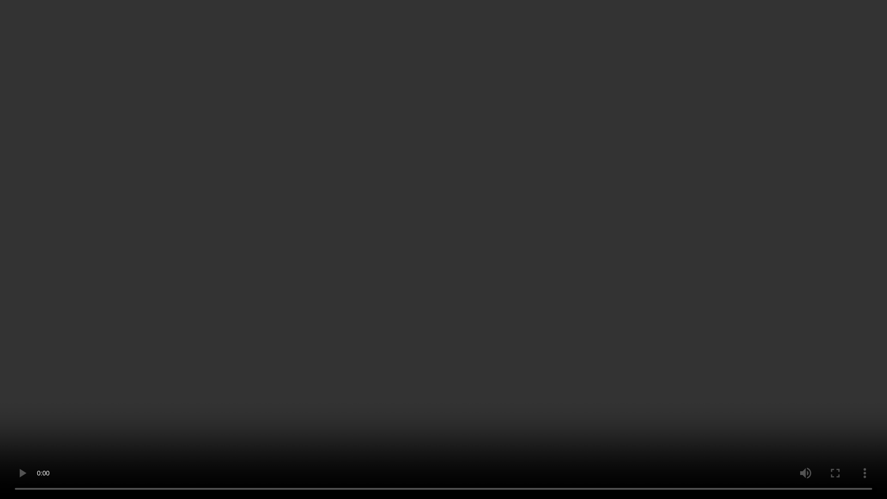
click at [262, 295] on video at bounding box center [443, 249] width 887 height 499
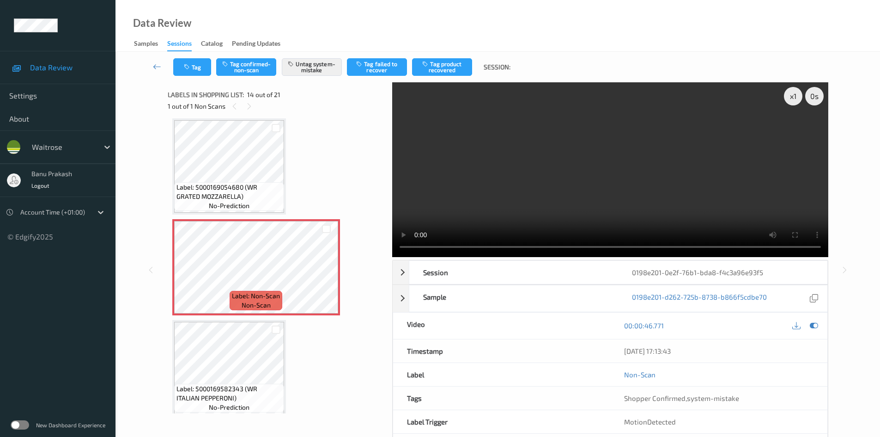
click at [783, 202] on video at bounding box center [610, 169] width 436 height 175
click at [822, 329] on div "00:00:46.771" at bounding box center [718, 325] width 217 height 26
click at [813, 326] on icon at bounding box center [814, 325] width 8 height 8
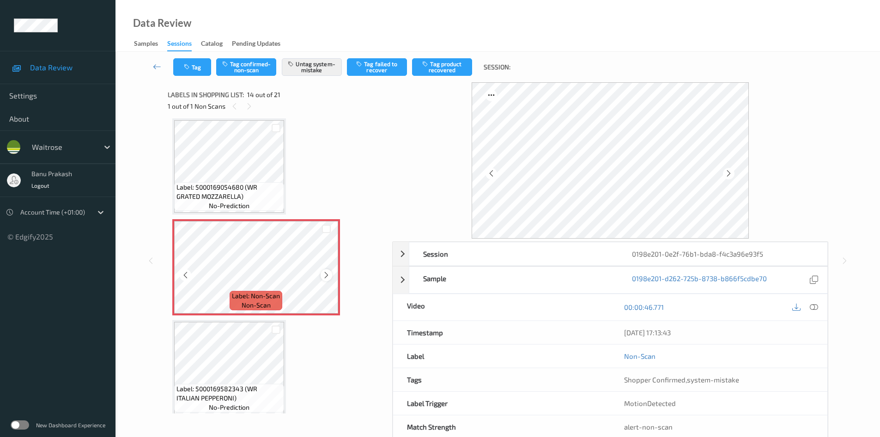
click at [324, 276] on icon at bounding box center [327, 275] width 8 height 8
click at [814, 303] on icon at bounding box center [814, 307] width 8 height 8
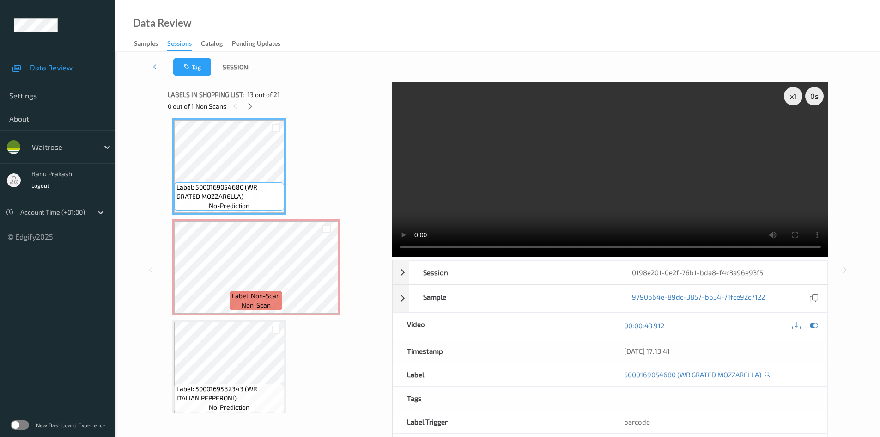
click at [632, 182] on video at bounding box center [610, 169] width 436 height 175
click at [512, 208] on video at bounding box center [610, 169] width 436 height 175
click at [238, 291] on div "Label: Non-Scan non-scan" at bounding box center [256, 300] width 53 height 19
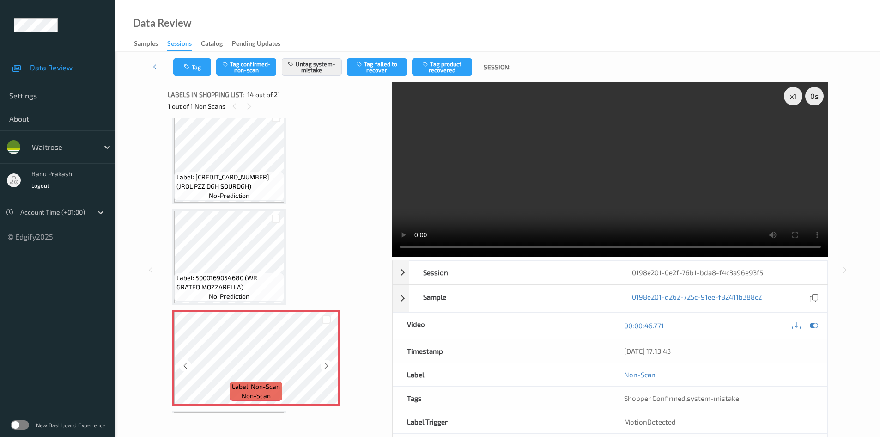
scroll to position [1121, 0]
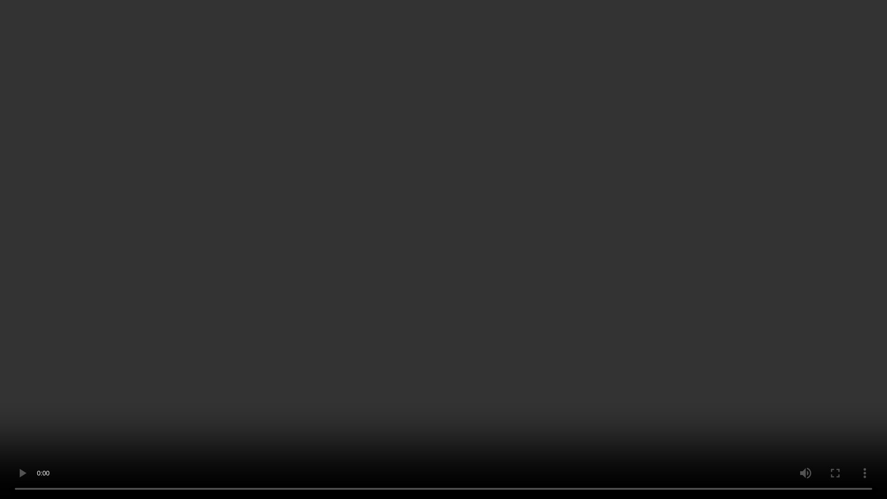
click at [404, 369] on video at bounding box center [443, 249] width 887 height 499
click at [184, 366] on video at bounding box center [443, 249] width 887 height 499
click at [783, 396] on video at bounding box center [443, 249] width 887 height 499
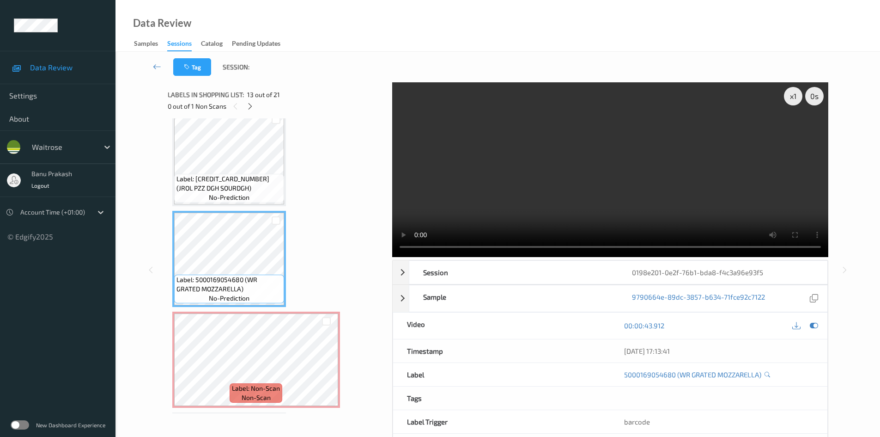
click at [556, 195] on video at bounding box center [610, 169] width 436 height 175
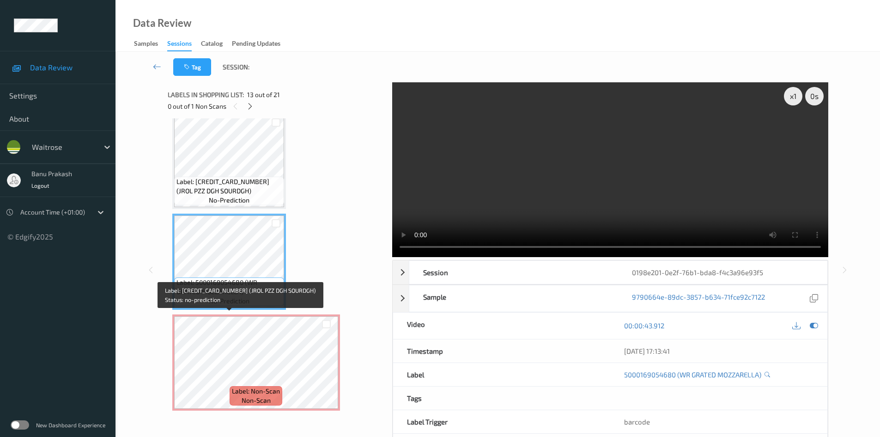
scroll to position [1214, 0]
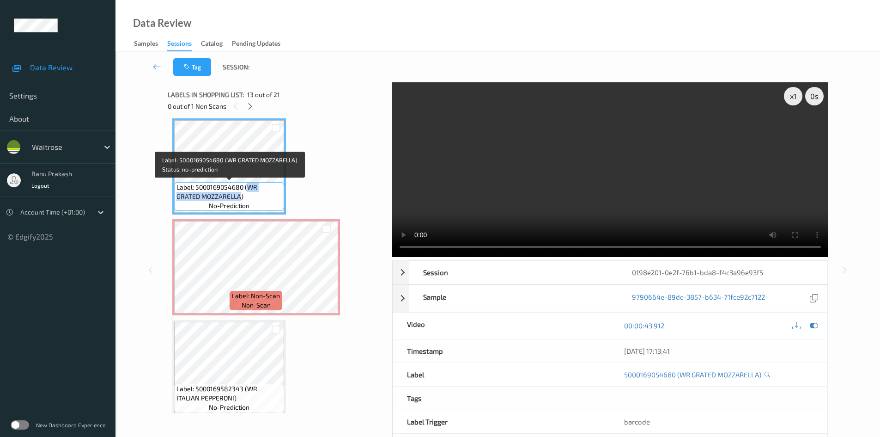
drag, startPoint x: 248, startPoint y: 189, endPoint x: 240, endPoint y: 198, distance: 12.4
click at [240, 198] on span "Label: 5000169054680 (WR GRATED MOZZARELLA)" at bounding box center [229, 192] width 105 height 18
copy span "WR GRATED MOZZARELLA"
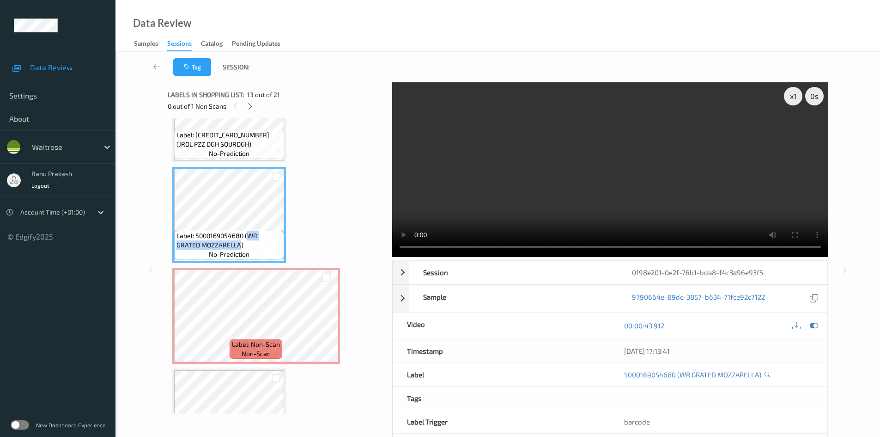
scroll to position [1075, 0]
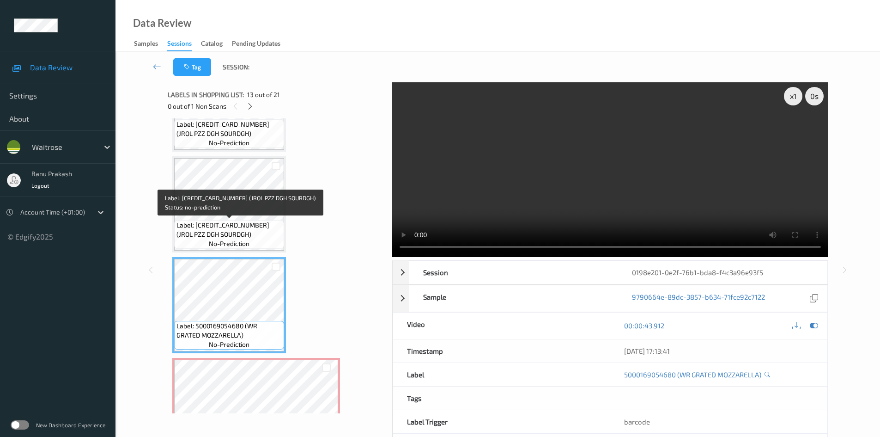
click at [207, 228] on span "Label: 5061056620302 (JROL PZZ DGH SOURDGH)" at bounding box center [229, 229] width 105 height 18
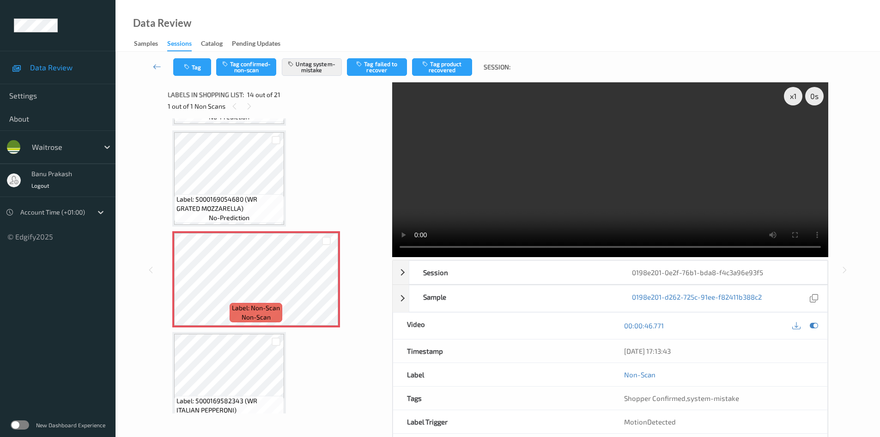
scroll to position [1294, 0]
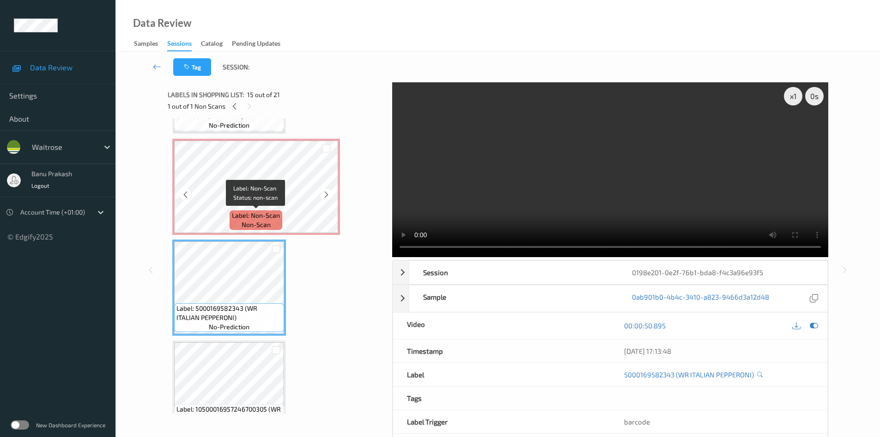
click at [243, 214] on span "Label: Non-Scan" at bounding box center [256, 215] width 48 height 9
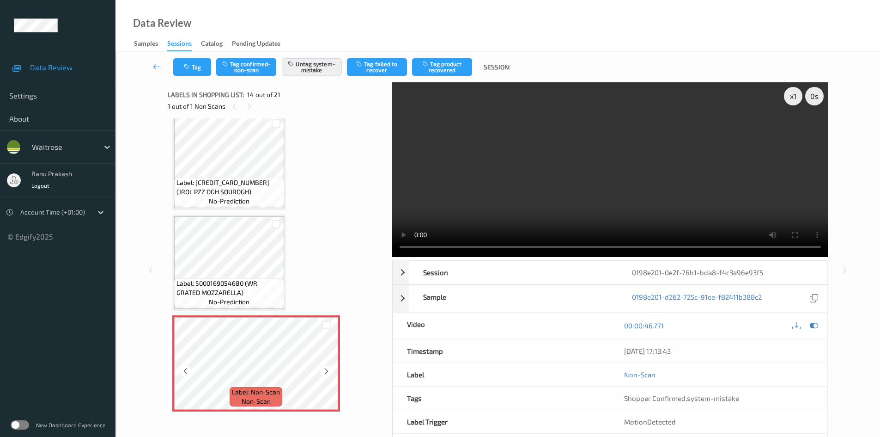
scroll to position [1109, 0]
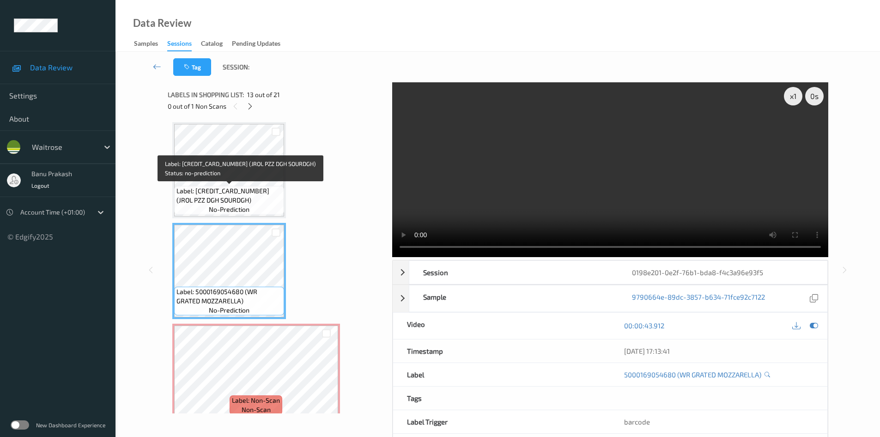
click at [241, 197] on span "Label: 5061056620302 (JROL PZZ DGH SOURDGH)" at bounding box center [229, 195] width 105 height 18
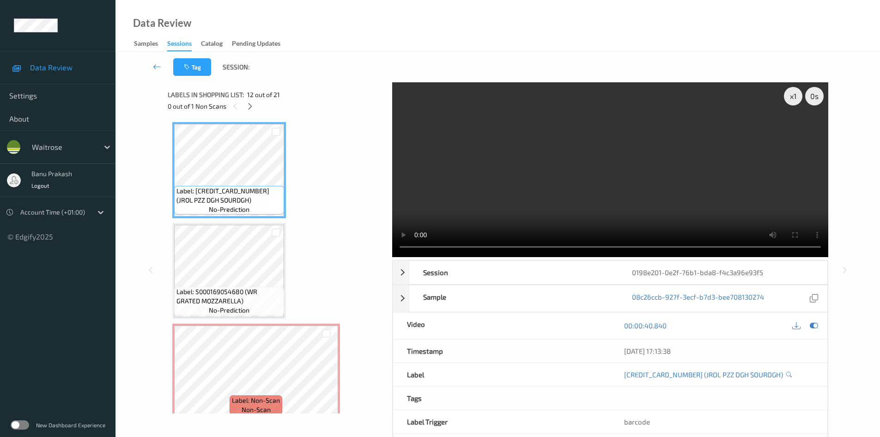
click at [597, 207] on video at bounding box center [610, 169] width 436 height 175
click at [592, 207] on video at bounding box center [610, 169] width 436 height 175
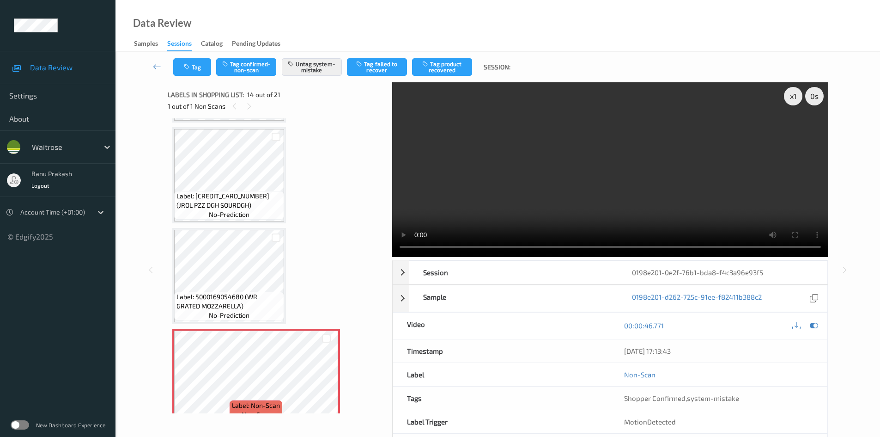
scroll to position [1017, 0]
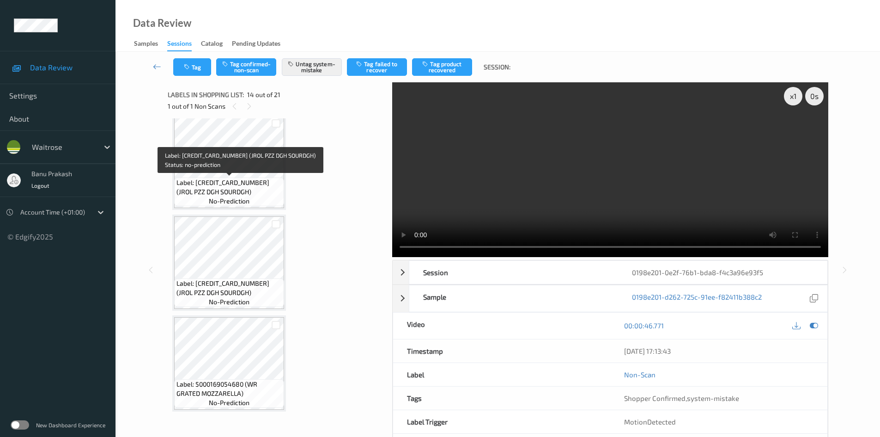
click at [240, 186] on span "Label: 5061056620302 (JROL PZZ DGH SOURDGH)" at bounding box center [229, 187] width 105 height 18
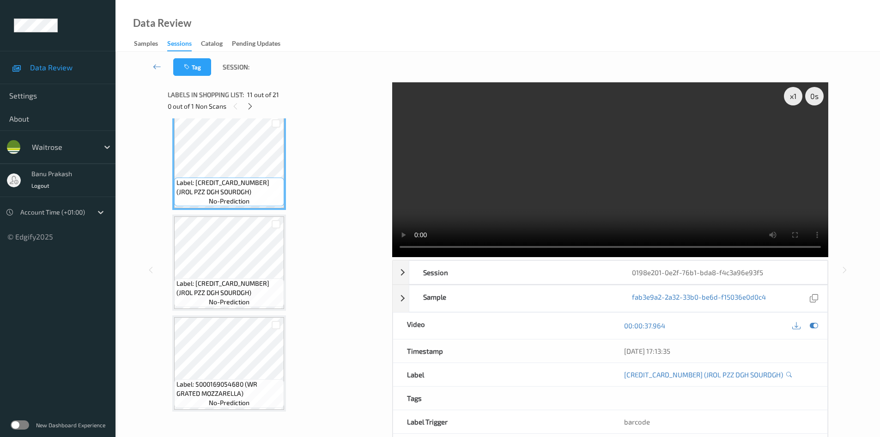
click at [507, 194] on video at bounding box center [610, 169] width 436 height 175
click at [599, 193] on video at bounding box center [610, 169] width 436 height 175
click at [465, 201] on video at bounding box center [610, 169] width 436 height 175
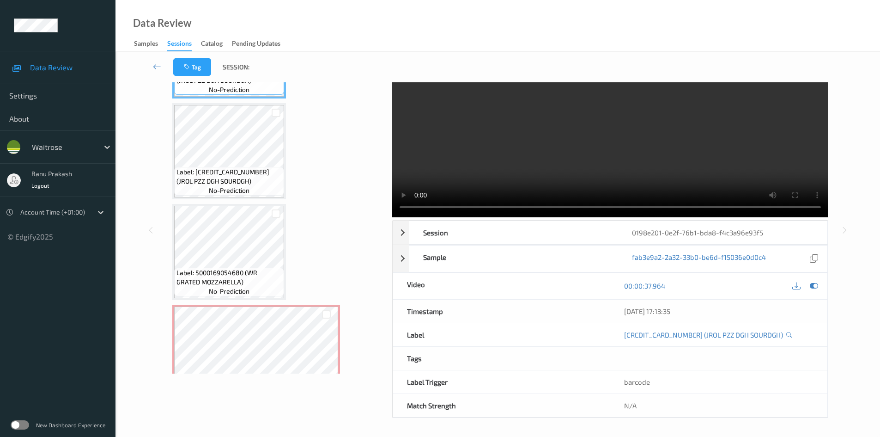
scroll to position [1132, 0]
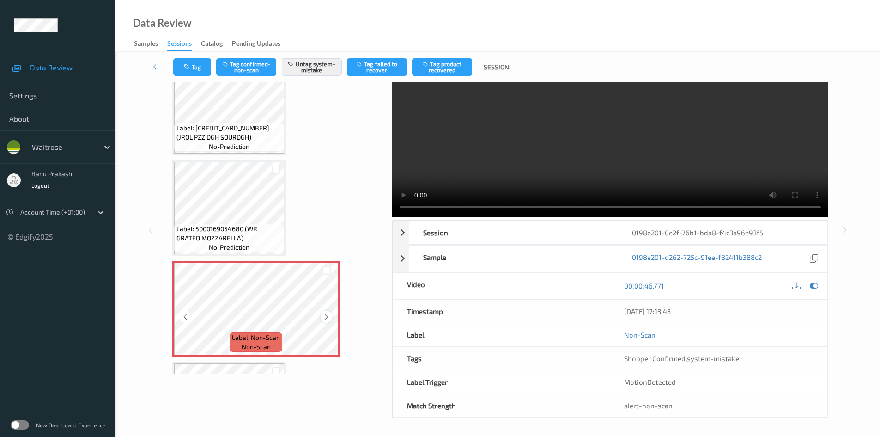
click at [330, 317] on div at bounding box center [327, 317] width 12 height 12
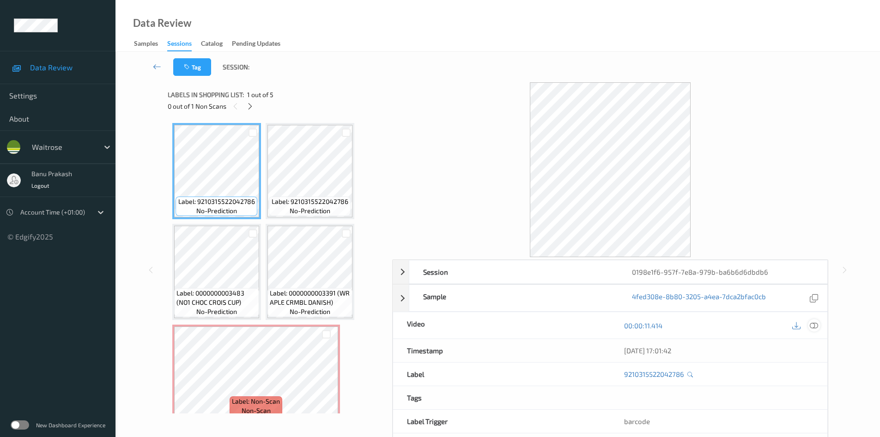
click at [812, 322] on icon at bounding box center [814, 325] width 8 height 8
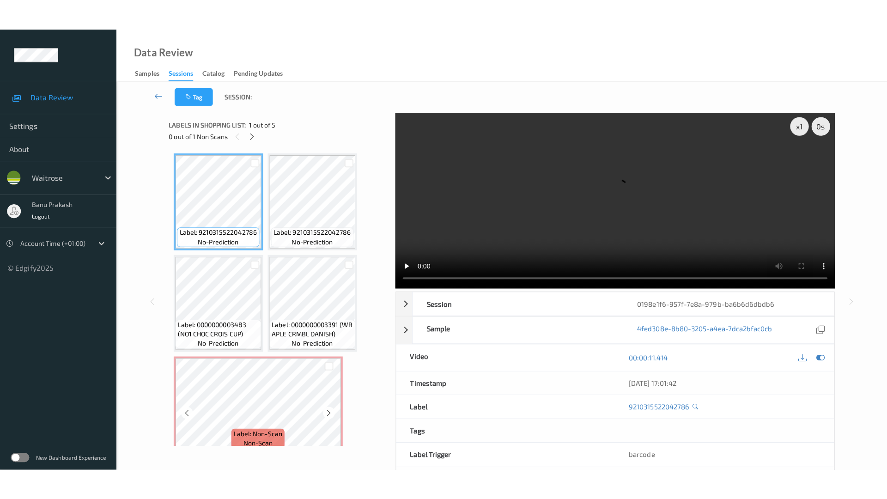
scroll to position [12, 0]
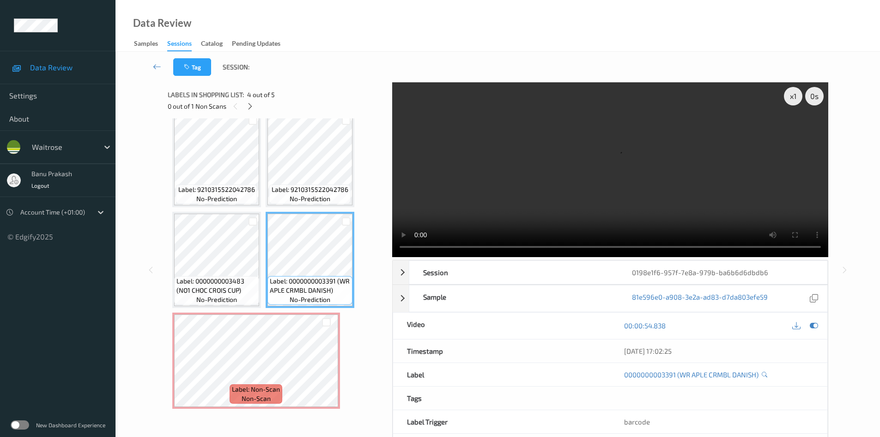
click at [646, 175] on video at bounding box center [610, 169] width 436 height 175
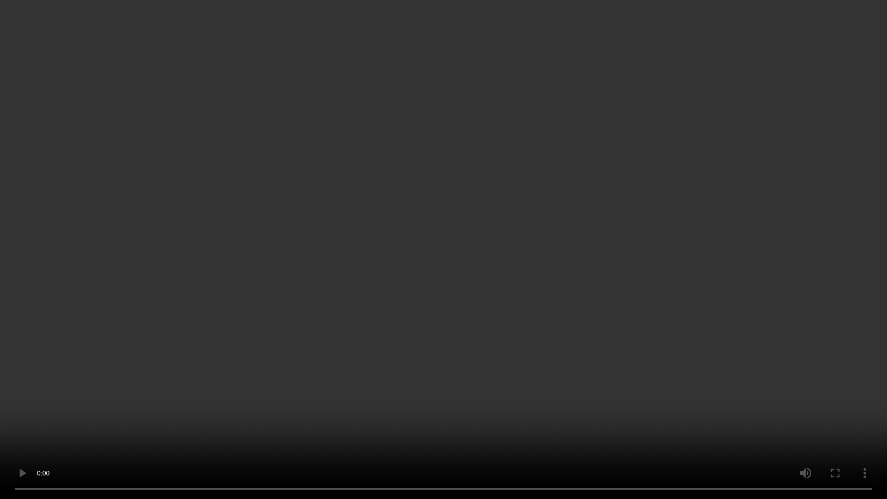
click at [581, 361] on video at bounding box center [443, 249] width 887 height 499
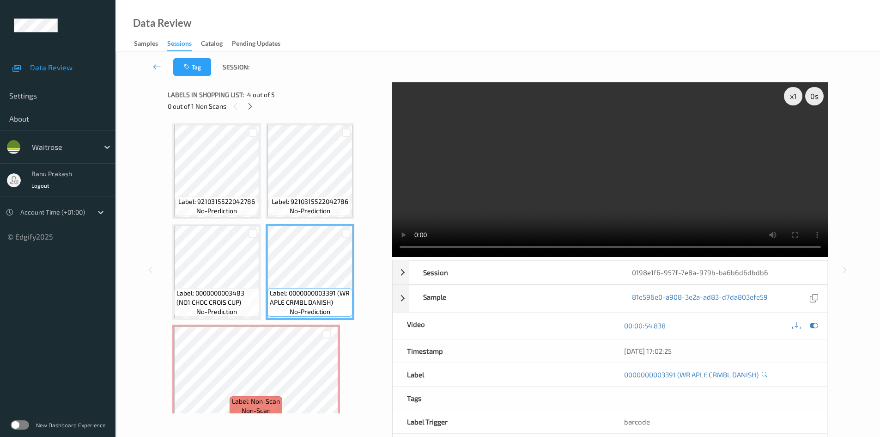
click at [717, 212] on video at bounding box center [610, 169] width 436 height 175
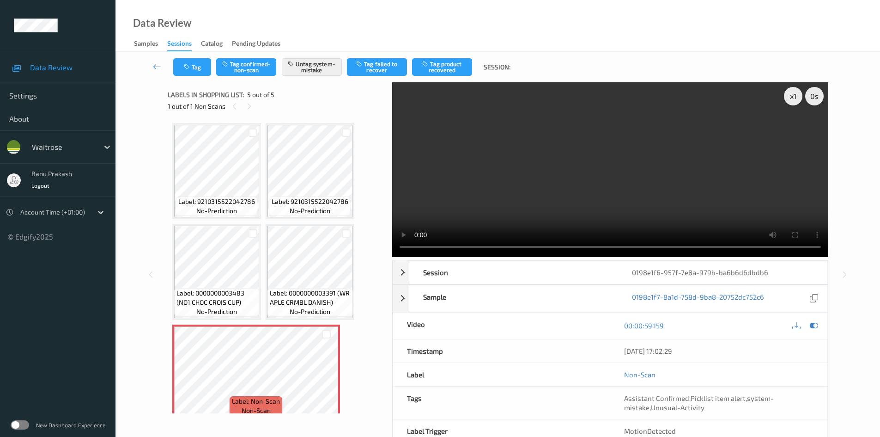
click at [435, 200] on video at bounding box center [610, 169] width 436 height 175
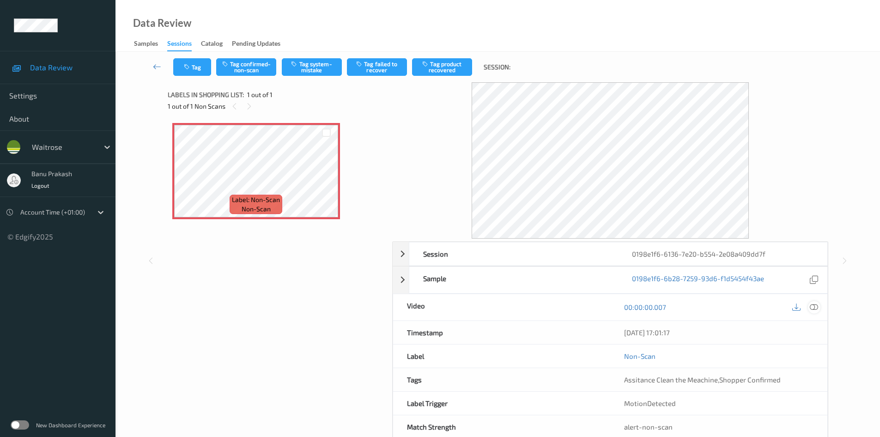
click at [811, 307] on icon at bounding box center [814, 307] width 8 height 8
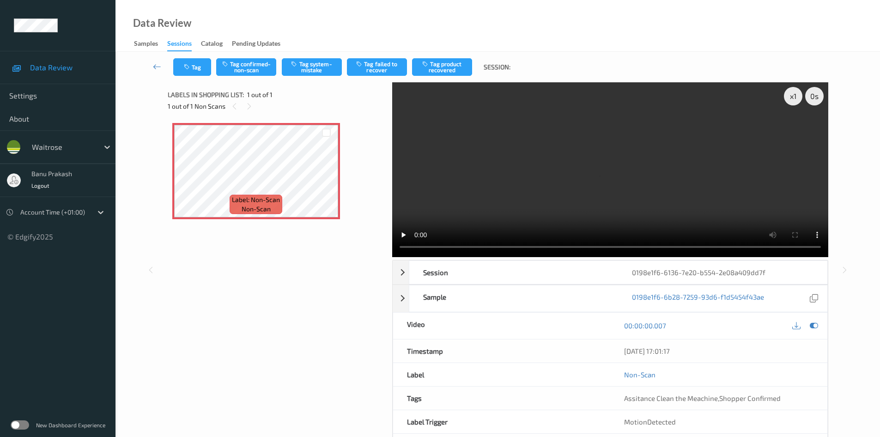
click at [555, 205] on video at bounding box center [610, 169] width 436 height 175
click at [324, 57] on div "Tag Tag confirmed-non-scan Tag system-mistake Tag failed to recover Tag product…" at bounding box center [497, 67] width 727 height 31
click at [323, 65] on button "Tag system-mistake" at bounding box center [312, 67] width 60 height 18
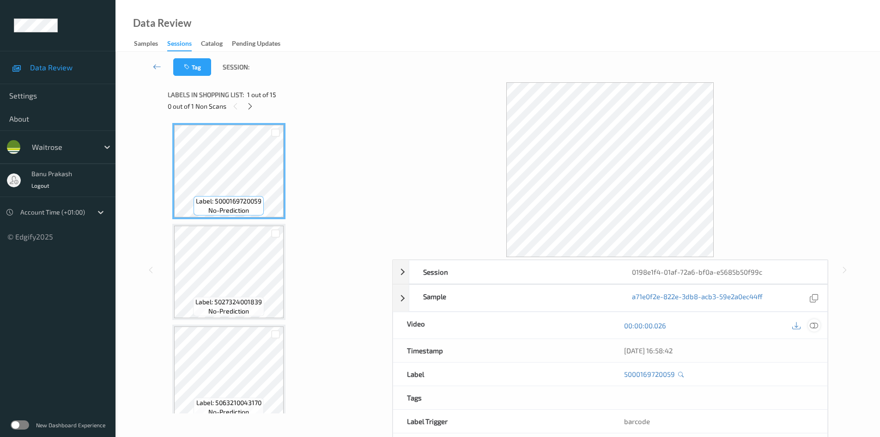
click at [814, 323] on icon at bounding box center [814, 325] width 8 height 8
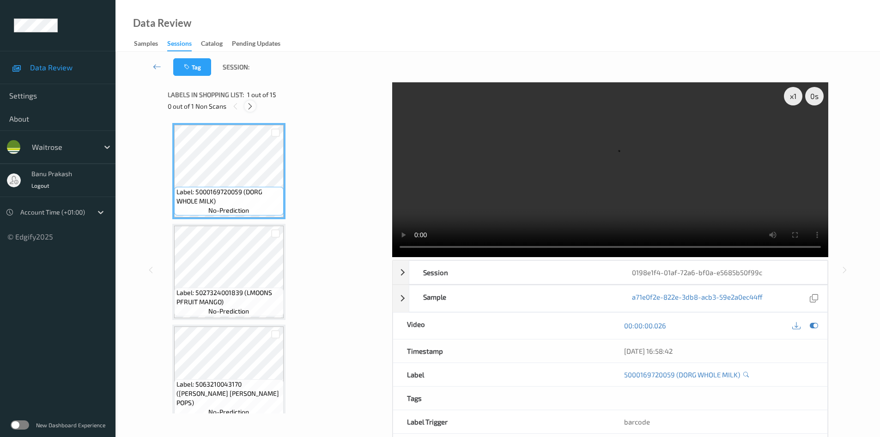
click at [252, 110] on icon at bounding box center [250, 106] width 8 height 8
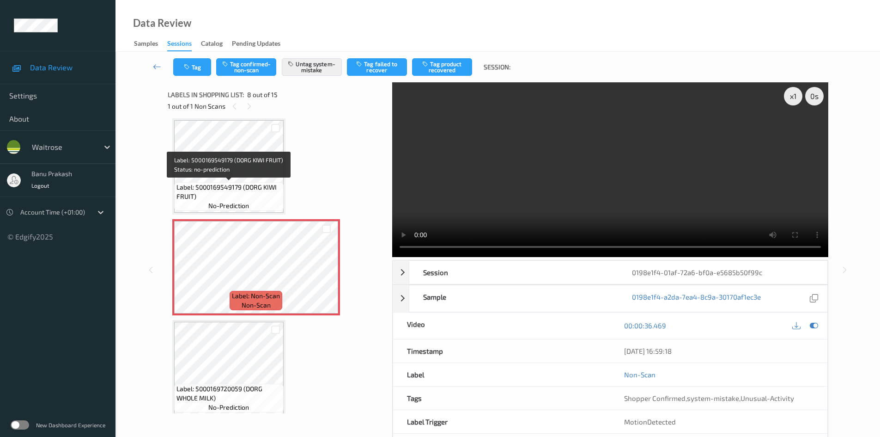
click at [229, 194] on span "Label: 5000169549179 (DORG KIWI FRUIT)" at bounding box center [229, 192] width 105 height 18
click at [285, 181] on div "Label: 5000169549179 (DORG KIWI FRUIT) no-prediction" at bounding box center [228, 166] width 113 height 96
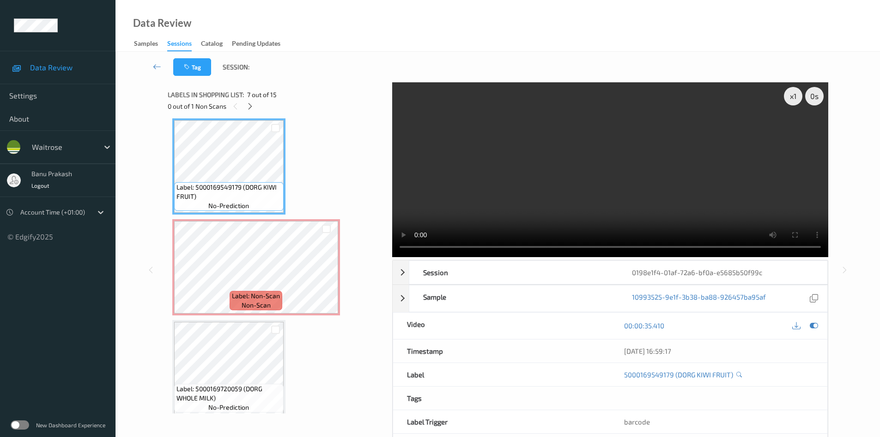
click at [511, 219] on video at bounding box center [610, 169] width 436 height 175
click at [562, 194] on video at bounding box center [610, 169] width 436 height 175
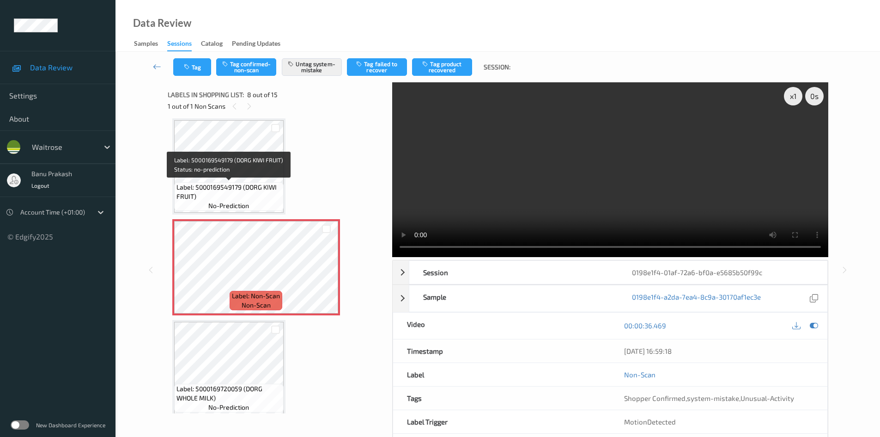
click at [223, 190] on span "Label: 5000169549179 (DORG KIWI FRUIT)" at bounding box center [229, 192] width 105 height 18
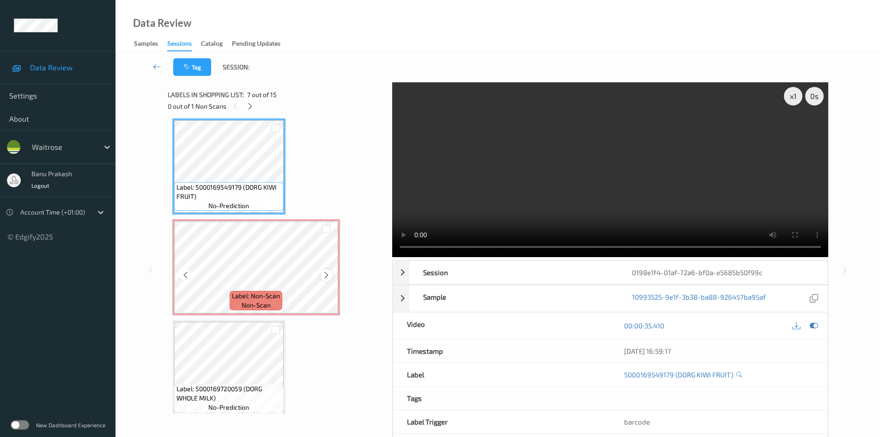
click at [323, 276] on icon at bounding box center [327, 275] width 8 height 8
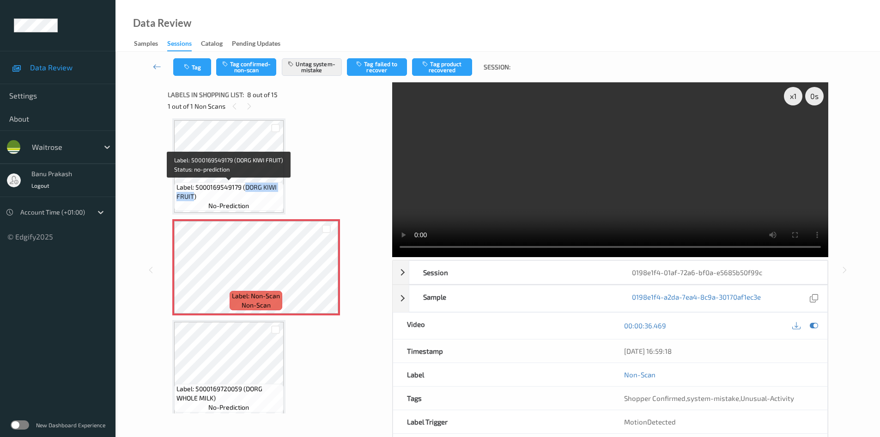
drag, startPoint x: 246, startPoint y: 186, endPoint x: 194, endPoint y: 197, distance: 53.4
click at [194, 197] on span "Label: 5000169549179 (DORG KIWI FRUIT)" at bounding box center [229, 192] width 105 height 18
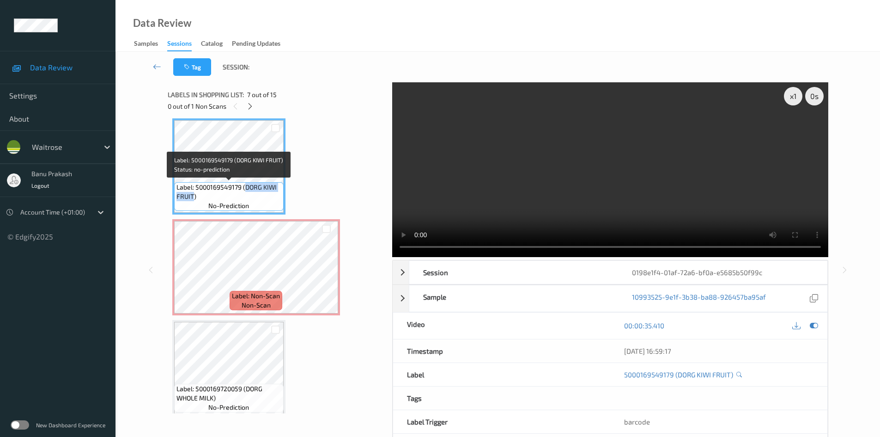
copy span "DORG KIWI FRUIT"
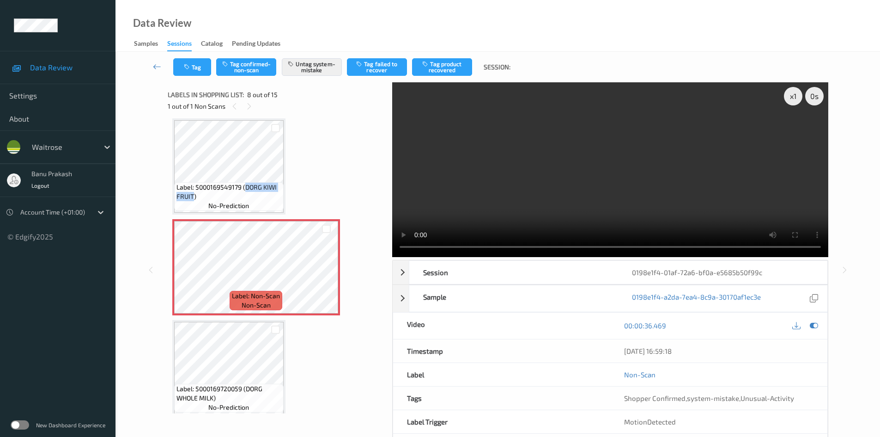
click at [589, 148] on video at bounding box center [610, 169] width 436 height 175
click at [542, 190] on video at bounding box center [610, 169] width 436 height 175
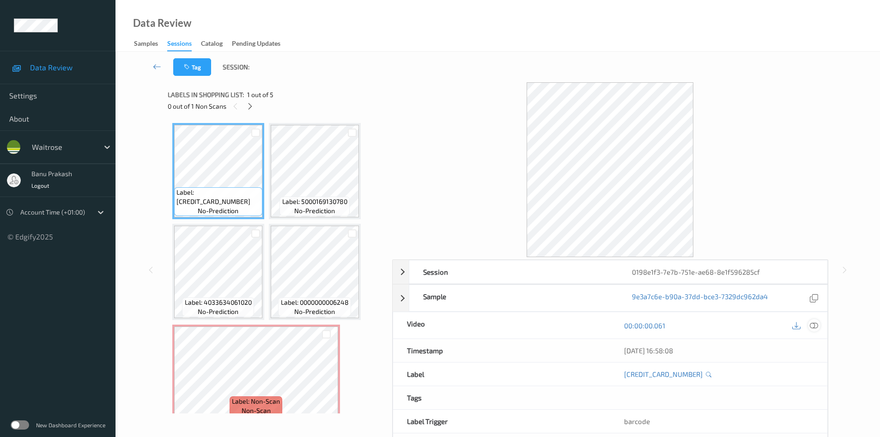
click at [813, 325] on icon at bounding box center [814, 325] width 8 height 8
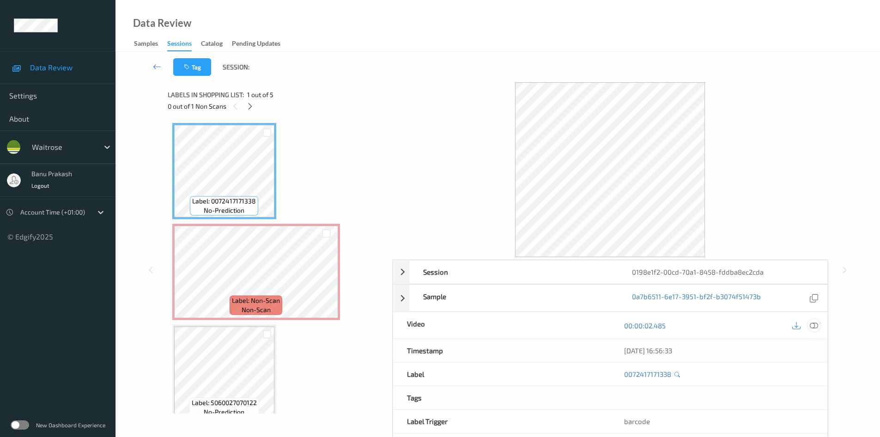
click at [814, 329] on icon at bounding box center [814, 325] width 8 height 8
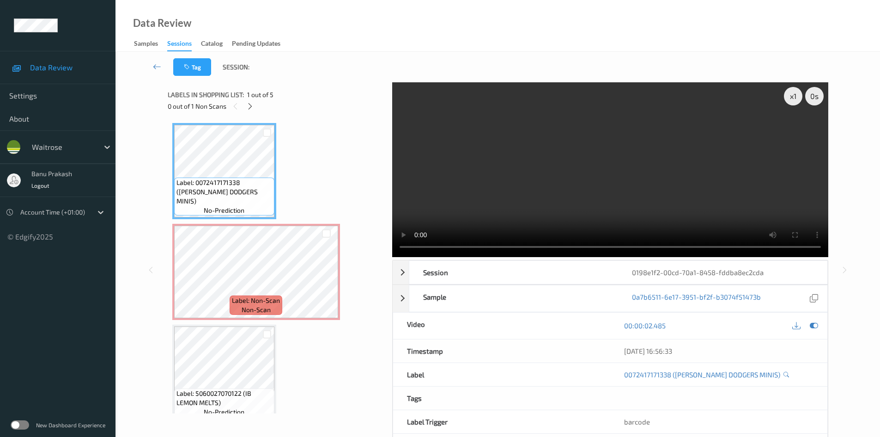
click at [439, 173] on video at bounding box center [610, 169] width 436 height 175
click at [500, 198] on video at bounding box center [610, 169] width 436 height 175
click at [471, 198] on video at bounding box center [610, 169] width 436 height 175
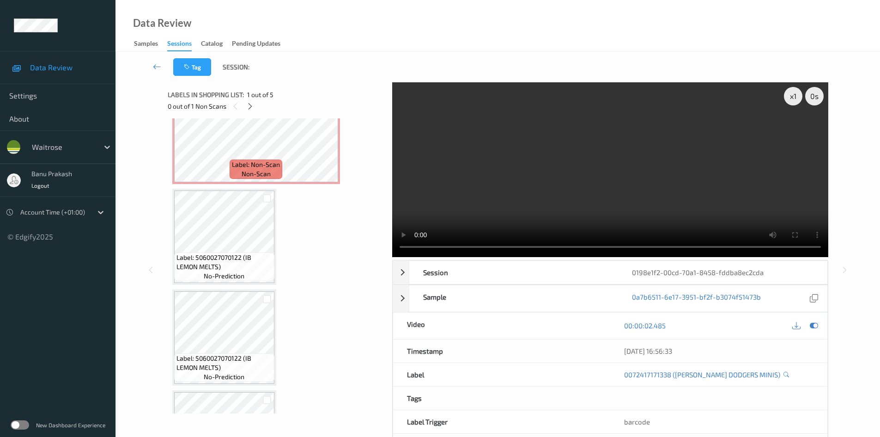
scroll to position [139, 0]
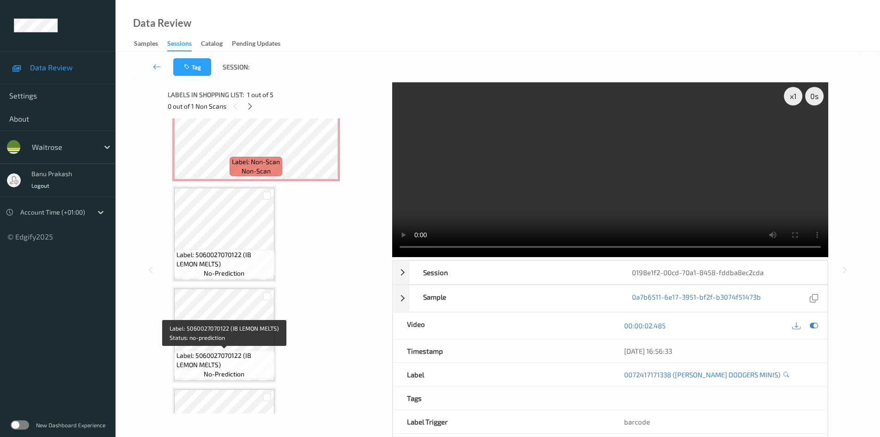
click at [242, 360] on span "Label: 5060027070122 (IB LEMON MELTS)" at bounding box center [225, 360] width 96 height 18
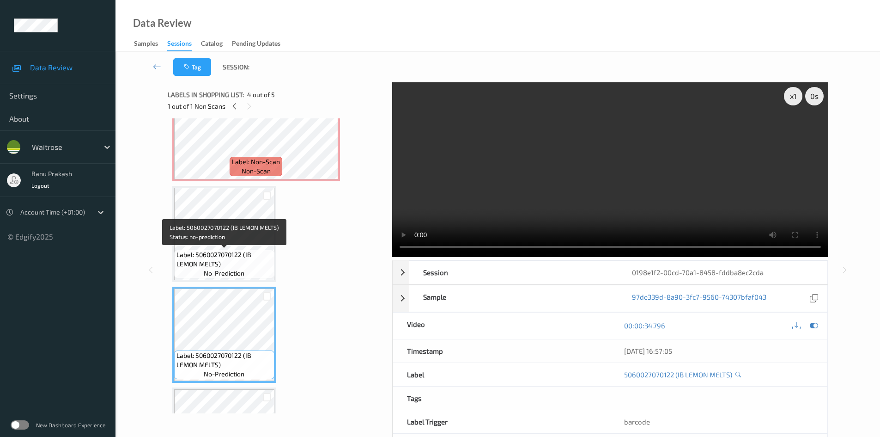
click at [265, 282] on div "Label: 5060027070122 (IB LEMON MELTS) no-prediction" at bounding box center [224, 234] width 104 height 96
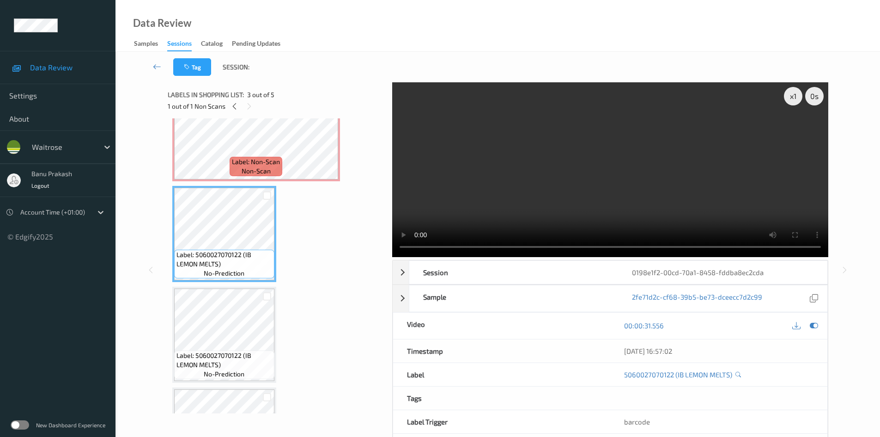
click at [500, 195] on video at bounding box center [610, 169] width 436 height 175
click at [671, 128] on video at bounding box center [610, 169] width 436 height 175
click at [603, 145] on video at bounding box center [610, 169] width 436 height 175
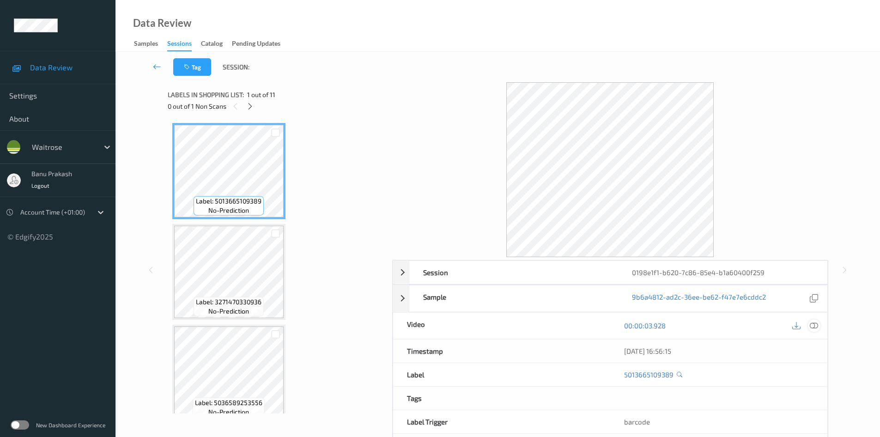
click at [810, 324] on div at bounding box center [814, 325] width 12 height 12
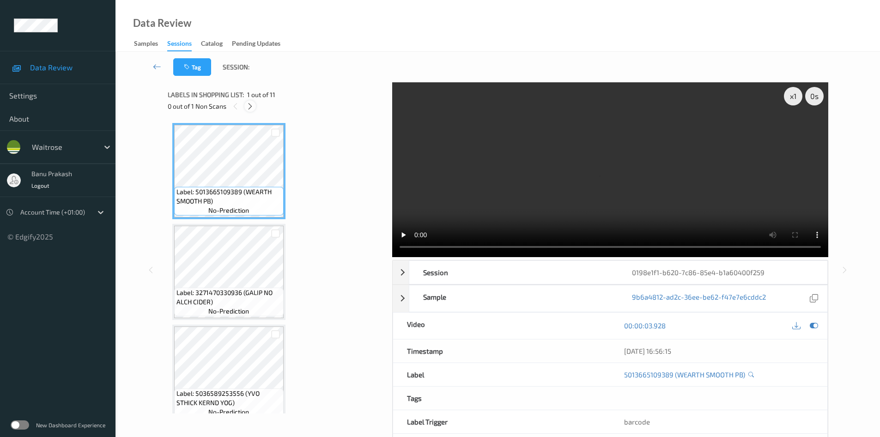
click at [253, 109] on icon at bounding box center [250, 106] width 8 height 8
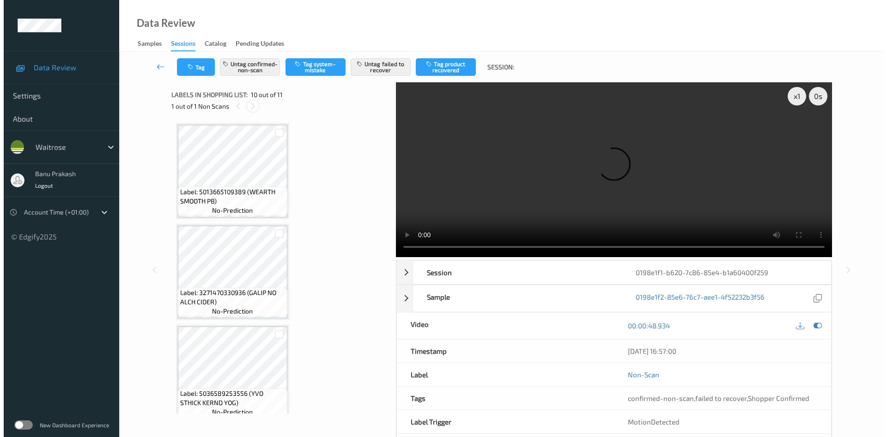
scroll to position [811, 0]
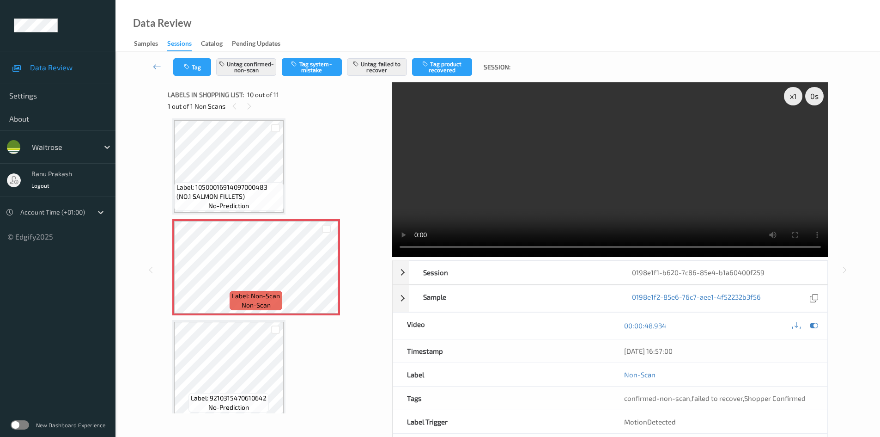
click at [234, 209] on span "no-prediction" at bounding box center [228, 205] width 41 height 9
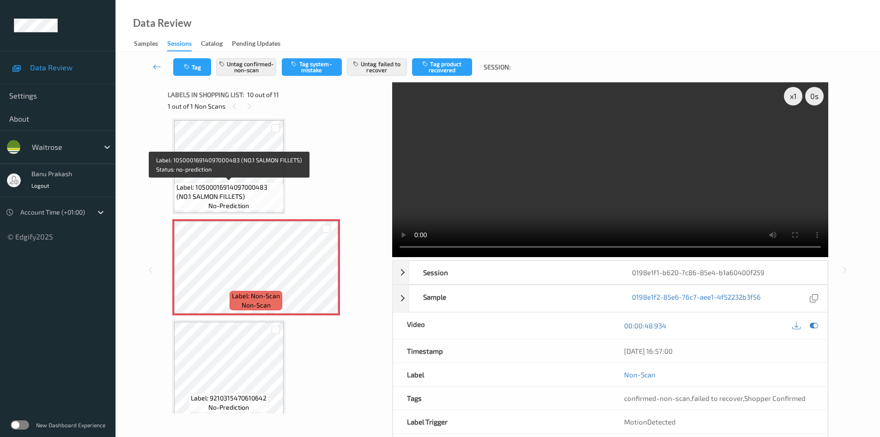
click at [266, 187] on span "Label: 10500016914097000483 (NO.1 SALMON FILLETS)" at bounding box center [229, 192] width 105 height 18
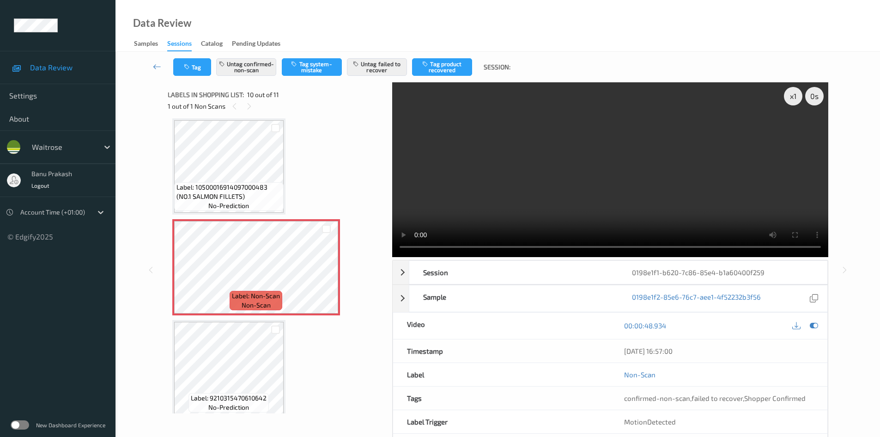
click at [575, 183] on video at bounding box center [610, 169] width 436 height 175
click at [598, 169] on video at bounding box center [610, 169] width 436 height 175
click at [562, 201] on video at bounding box center [610, 169] width 436 height 175
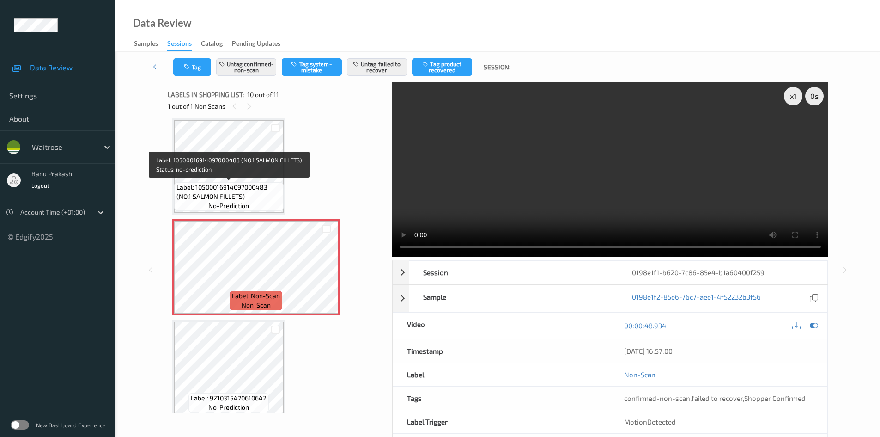
click at [246, 191] on span "Label: 10500016914097000483 (NO.1 SALMON FILLETS)" at bounding box center [229, 192] width 105 height 18
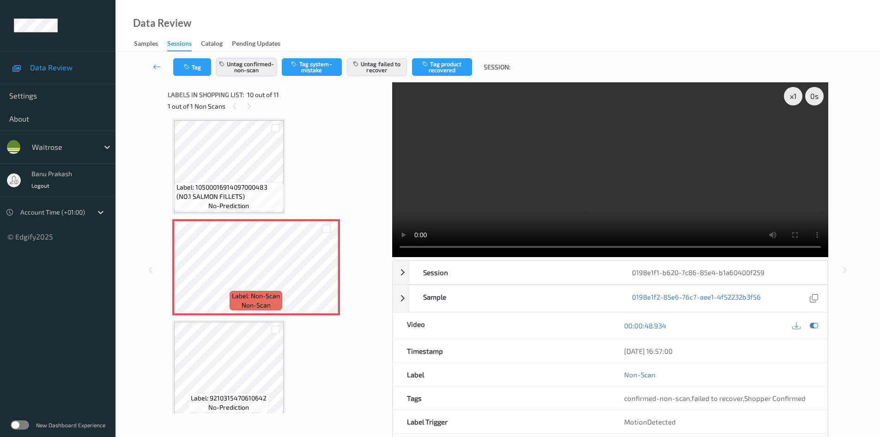
click at [262, 68] on button "Untag confirmed-non-scan" at bounding box center [246, 67] width 60 height 18
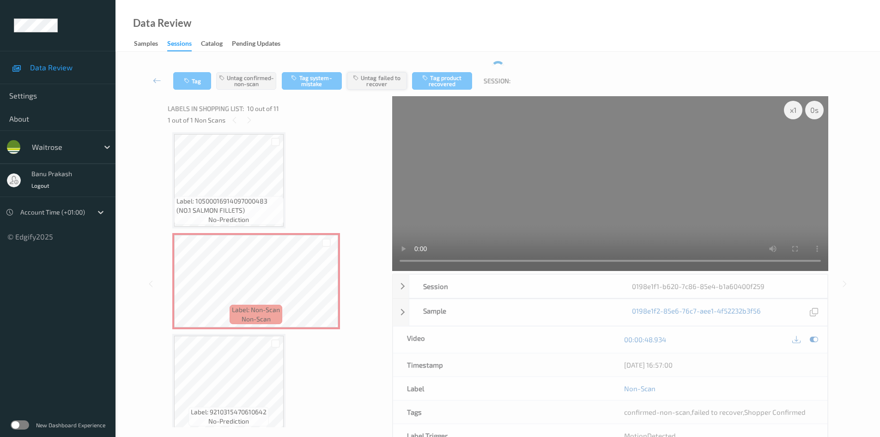
click at [376, 79] on button "Untag failed to recover" at bounding box center [377, 81] width 60 height 18
click at [189, 85] on button "Tag" at bounding box center [192, 81] width 38 height 18
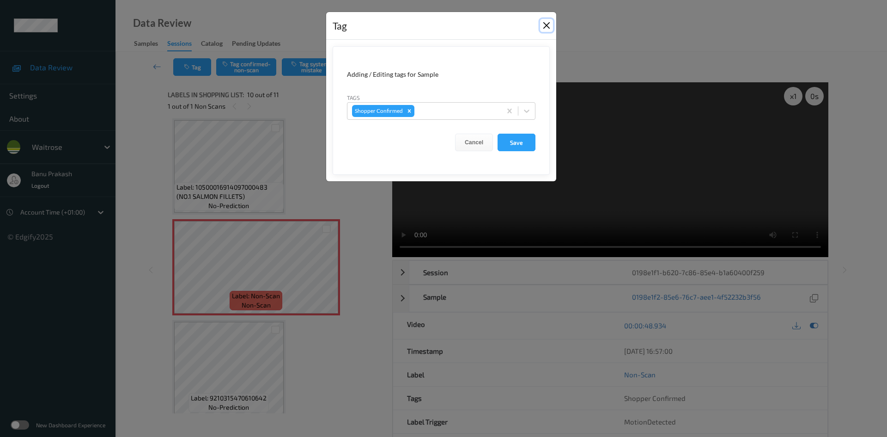
click at [545, 26] on button "Close" at bounding box center [546, 25] width 13 height 13
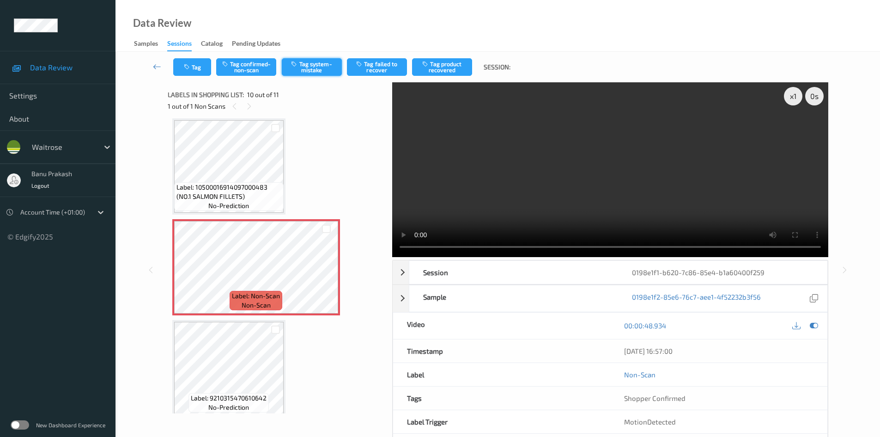
click at [315, 66] on button "Tag system-mistake" at bounding box center [312, 67] width 60 height 18
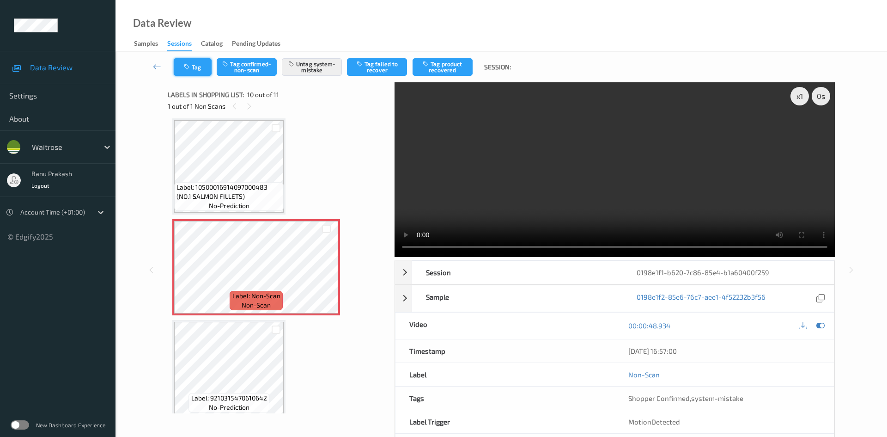
click at [188, 64] on icon "button" at bounding box center [188, 67] width 8 height 6
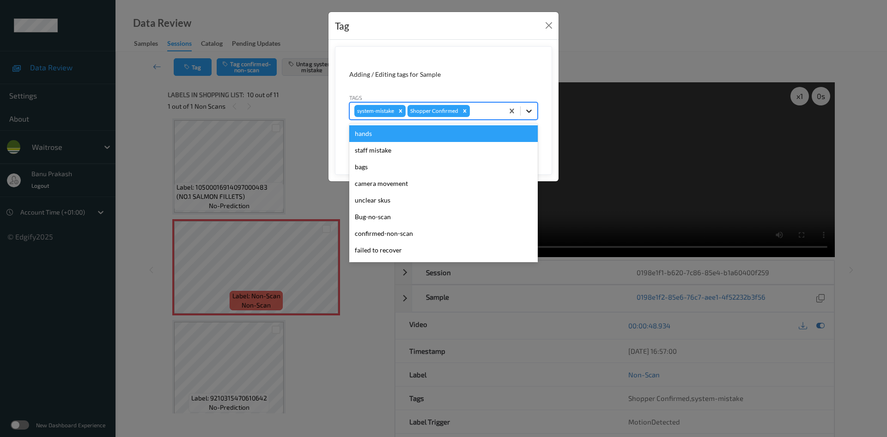
click at [532, 111] on icon at bounding box center [529, 110] width 9 height 9
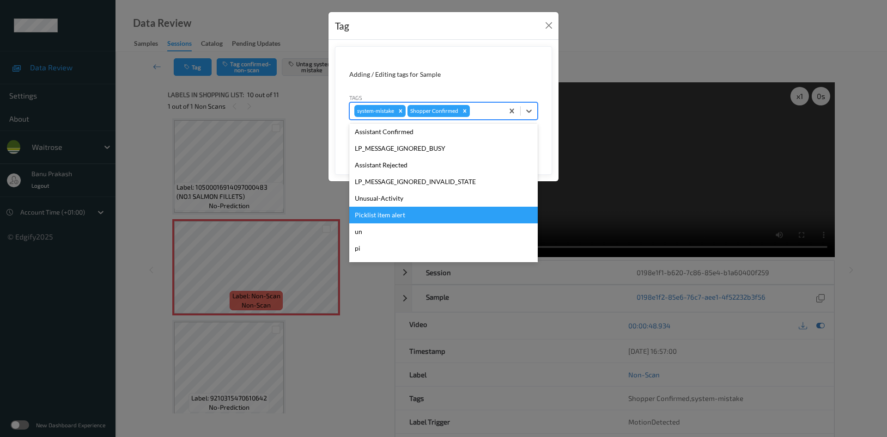
click at [432, 213] on div "Picklist item alert" at bounding box center [443, 215] width 189 height 17
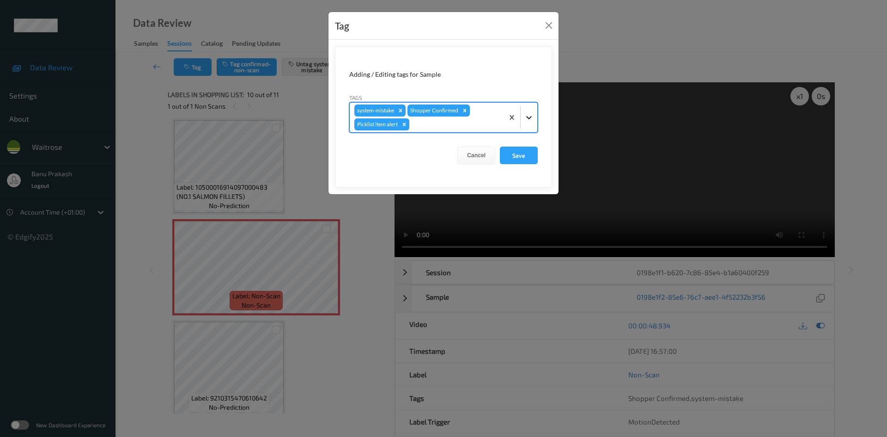
click at [531, 120] on icon at bounding box center [529, 117] width 9 height 9
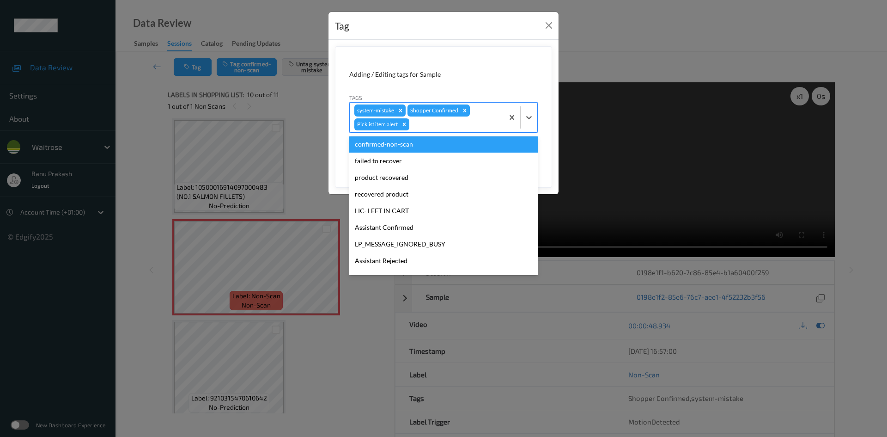
scroll to position [139, 0]
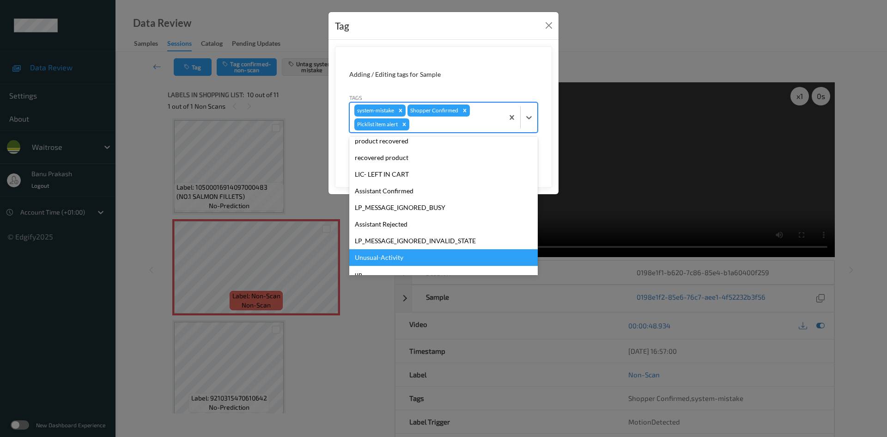
click at [402, 253] on div "Unusual-Activity" at bounding box center [443, 257] width 189 height 17
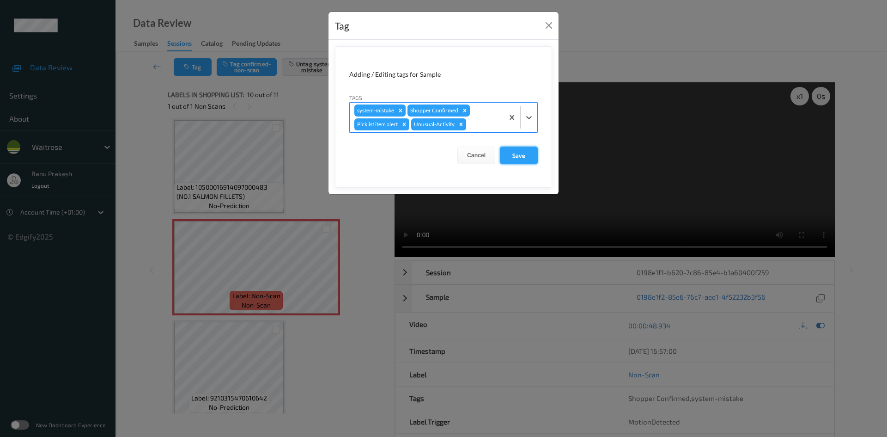
click at [529, 159] on button "Save" at bounding box center [519, 155] width 38 height 18
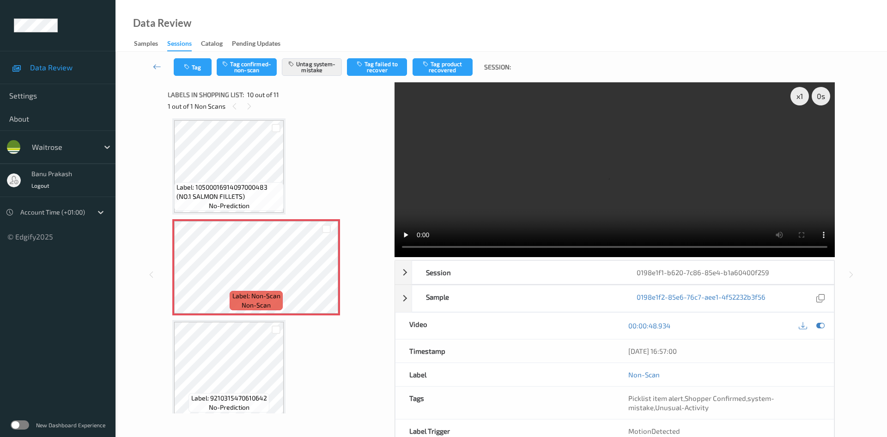
click at [193, 76] on div "Tag Tag confirmed-non-scan Untag system-mistake Tag failed to recover Tag produ…" at bounding box center [501, 67] width 734 height 31
click at [195, 70] on button "Tag" at bounding box center [193, 67] width 38 height 18
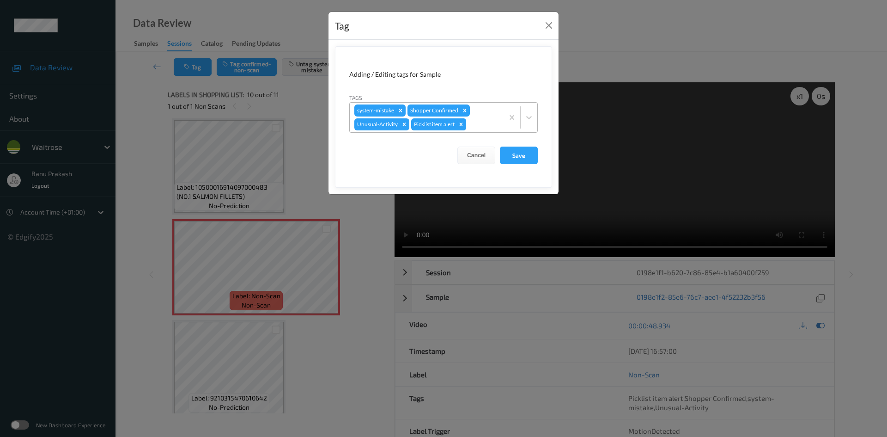
click at [460, 127] on icon "Remove Picklist item alert" at bounding box center [461, 124] width 6 height 6
click at [403, 125] on icon "Remove Unusual-Activity" at bounding box center [404, 123] width 3 height 3
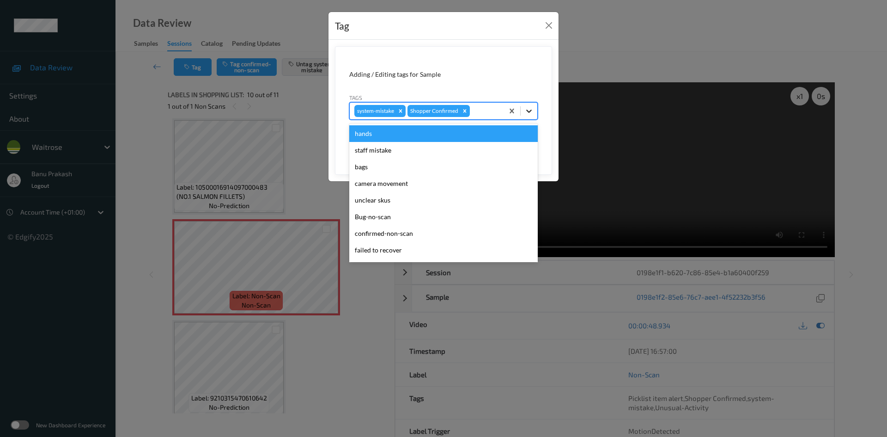
click at [531, 113] on icon at bounding box center [529, 110] width 9 height 9
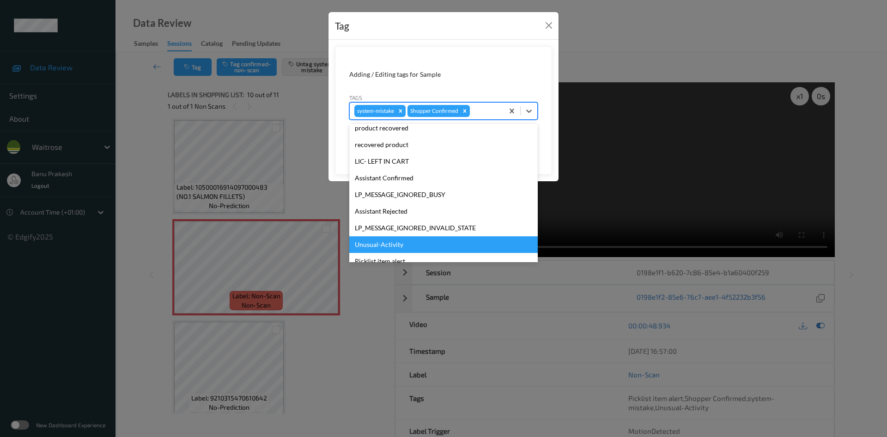
click at [419, 246] on div "Unusual-Activity" at bounding box center [443, 244] width 189 height 17
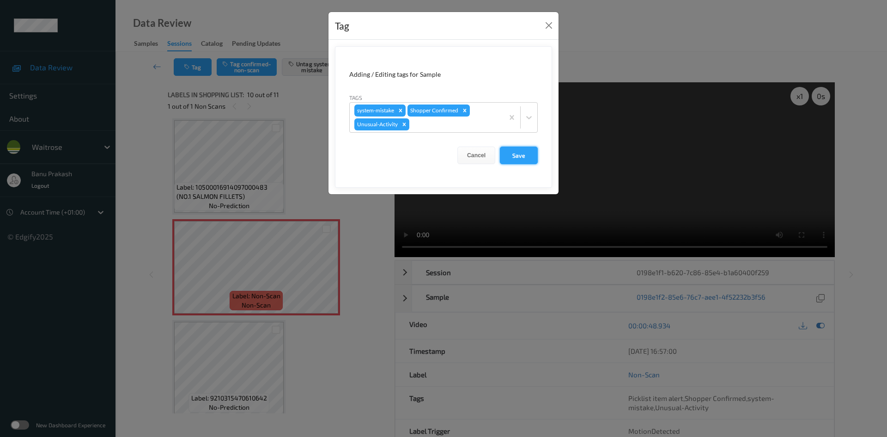
click at [514, 157] on button "Save" at bounding box center [519, 155] width 38 height 18
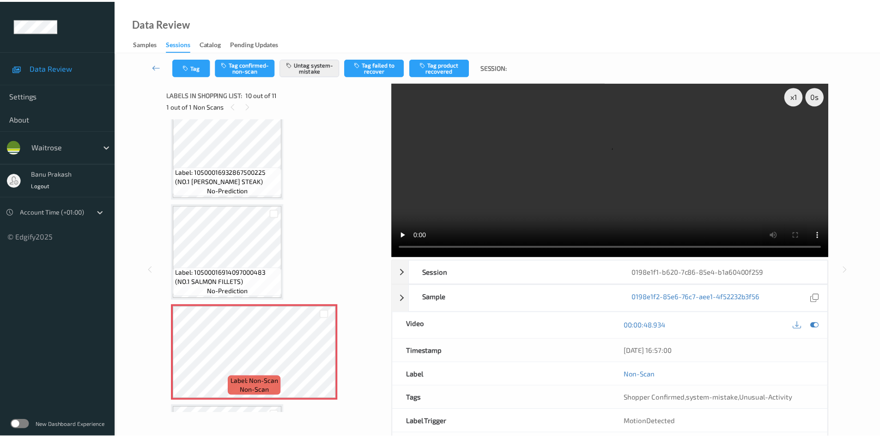
scroll to position [718, 0]
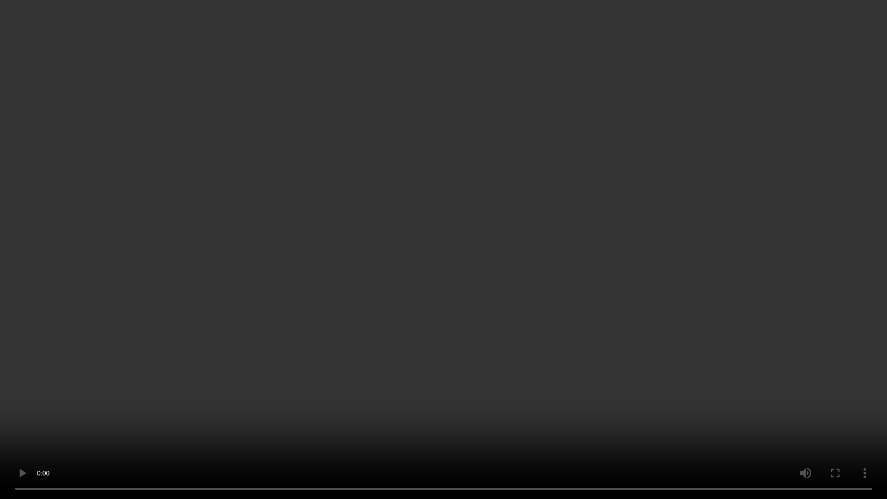
click at [587, 338] on video at bounding box center [443, 249] width 887 height 499
click at [655, 390] on video at bounding box center [443, 249] width 887 height 499
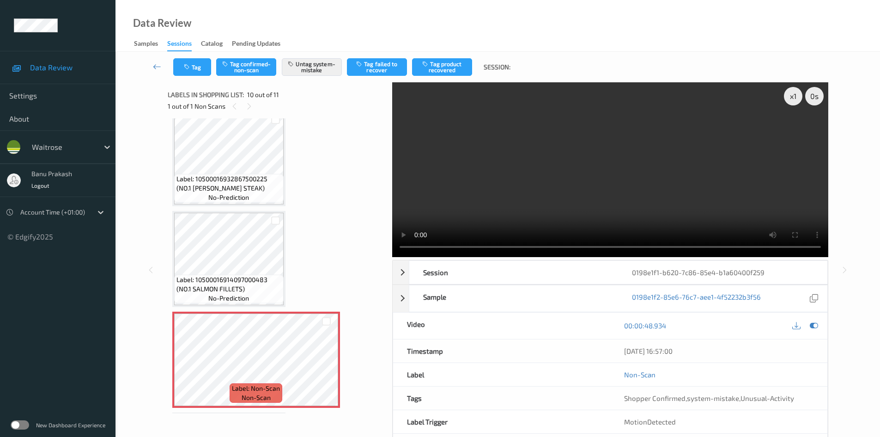
click at [656, 158] on video at bounding box center [610, 169] width 436 height 175
click at [186, 70] on button "Tag" at bounding box center [192, 67] width 38 height 18
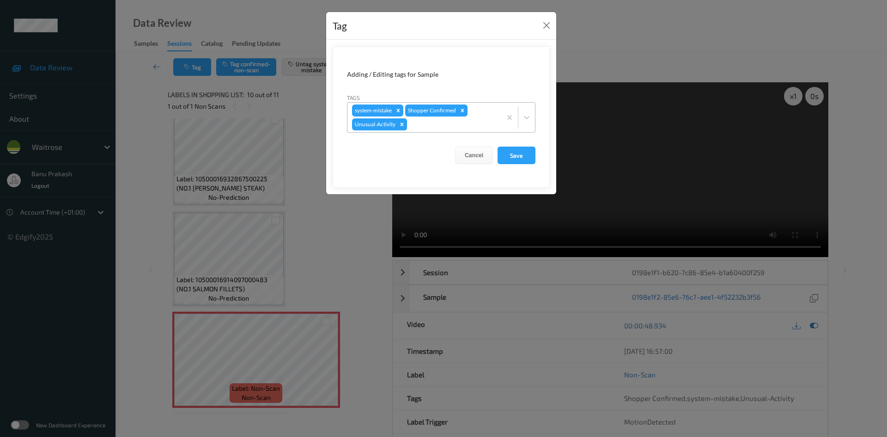
click at [403, 125] on icon "Remove Unusual-Activity" at bounding box center [402, 124] width 6 height 6
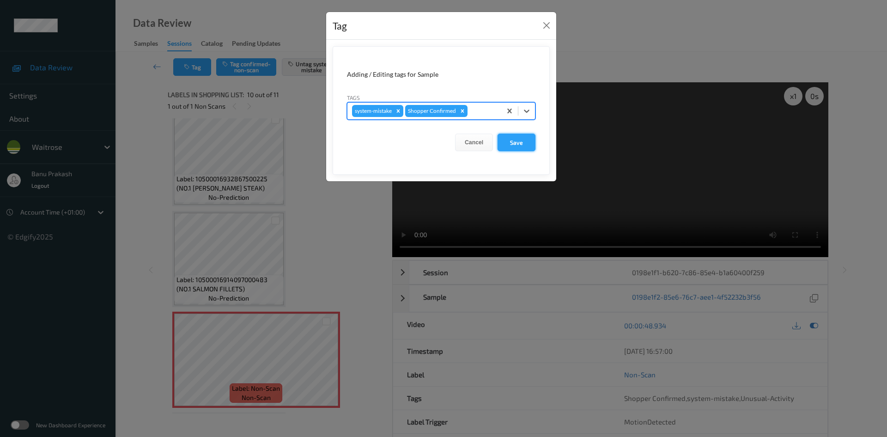
click at [499, 141] on button "Save" at bounding box center [517, 143] width 38 height 18
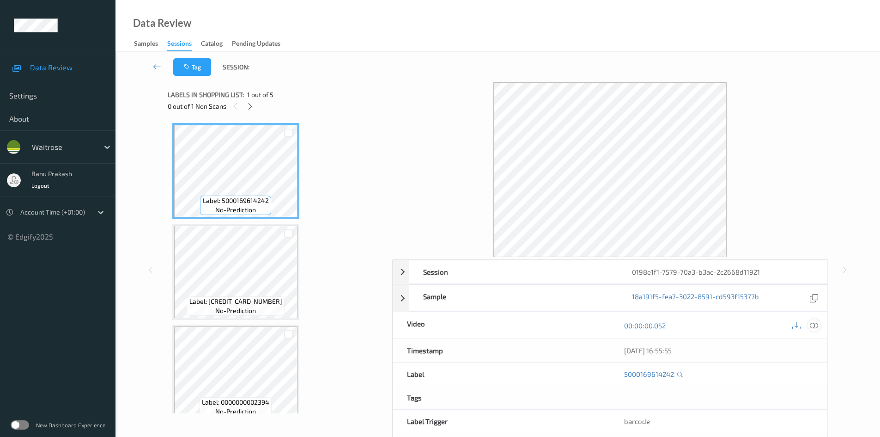
click at [813, 325] on icon at bounding box center [814, 325] width 8 height 8
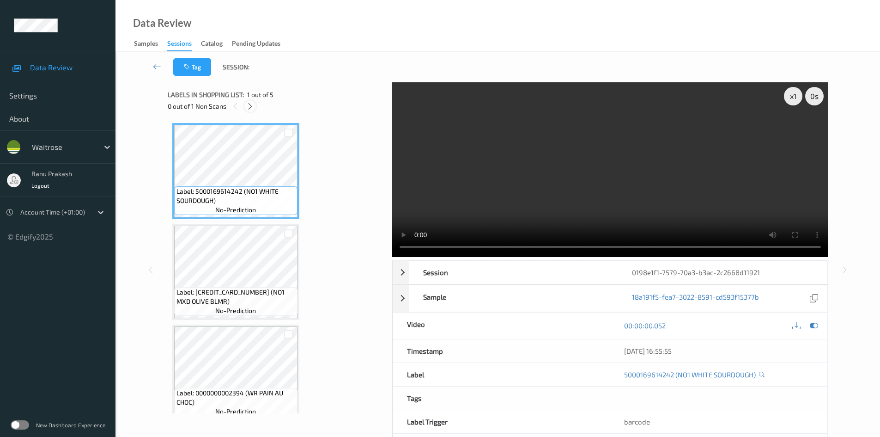
click at [251, 107] on icon at bounding box center [250, 106] width 8 height 8
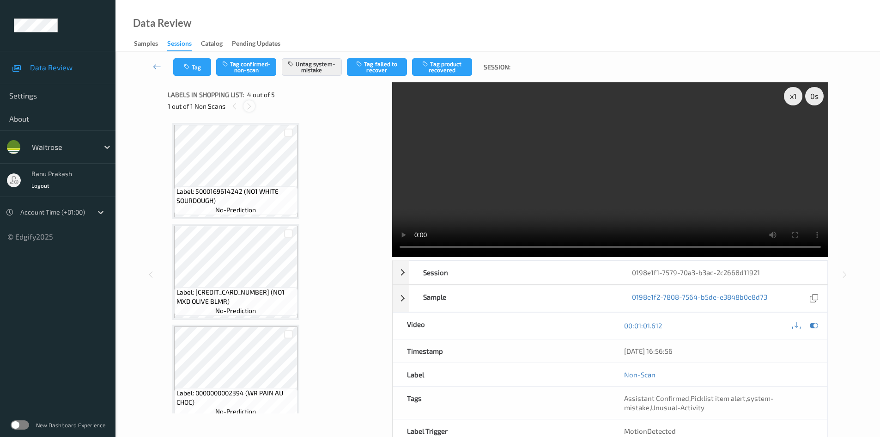
scroll to position [206, 0]
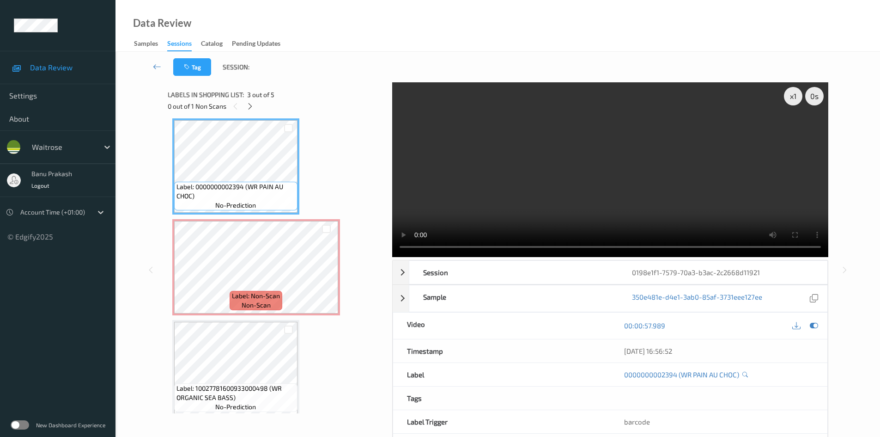
click at [479, 190] on video at bounding box center [610, 169] width 436 height 175
click at [502, 148] on video at bounding box center [610, 169] width 436 height 175
click at [570, 198] on video at bounding box center [610, 169] width 436 height 175
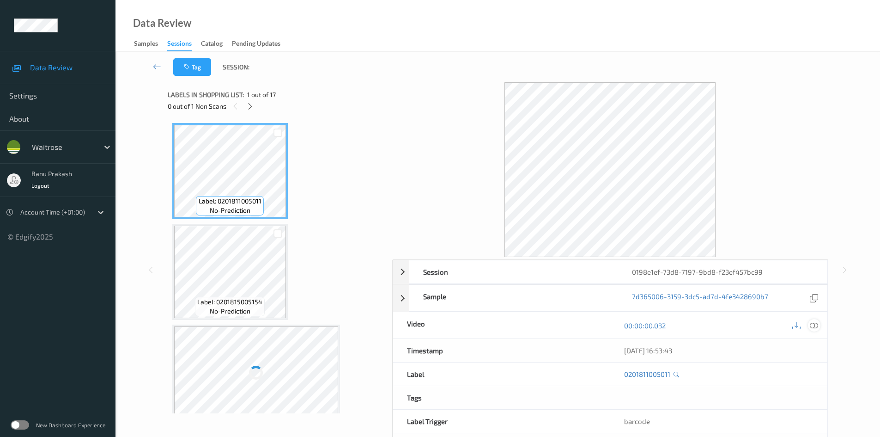
click at [813, 328] on icon at bounding box center [814, 325] width 8 height 8
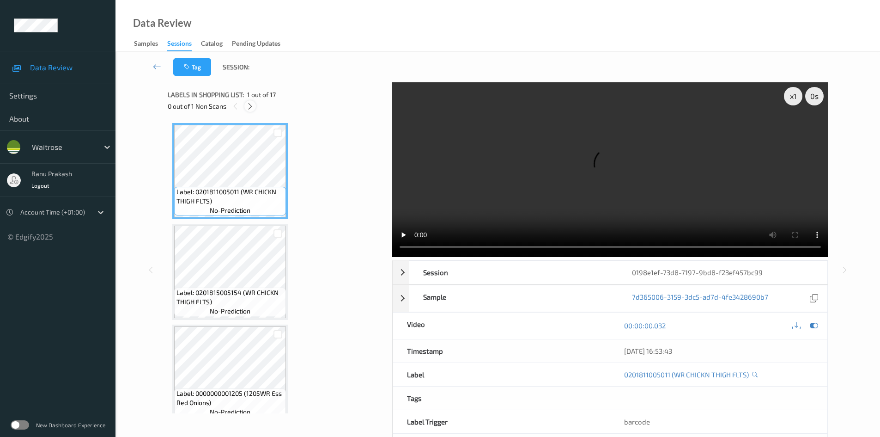
click at [250, 102] on icon at bounding box center [250, 106] width 8 height 8
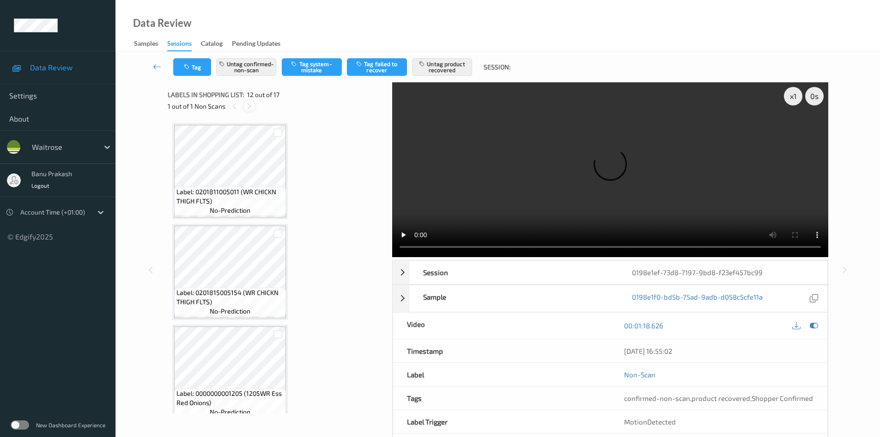
scroll to position [1012, 0]
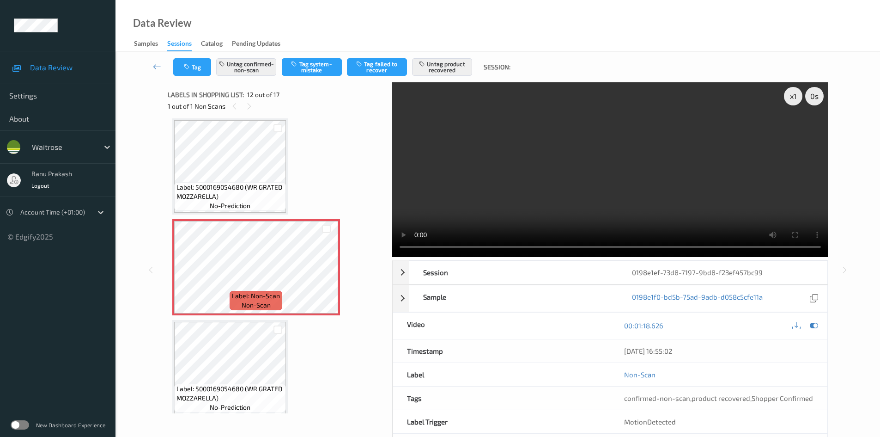
click at [245, 198] on span "Label: 5000169054680 (WR GRATED MOZZARELLA)" at bounding box center [230, 192] width 107 height 18
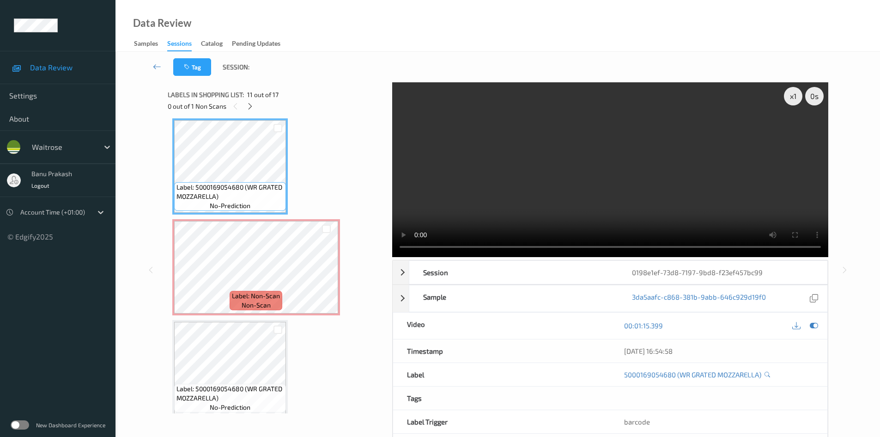
click at [523, 196] on video at bounding box center [610, 169] width 436 height 175
click at [499, 200] on video at bounding box center [610, 169] width 436 height 175
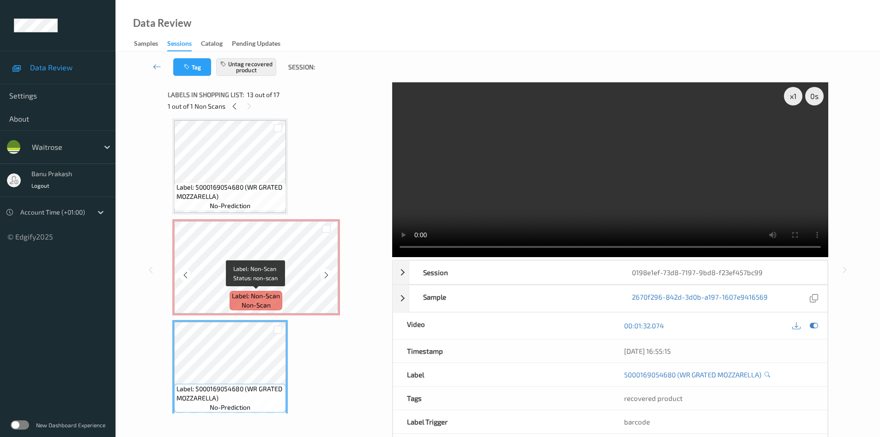
click at [251, 292] on span "Label: Non-Scan" at bounding box center [256, 295] width 48 height 9
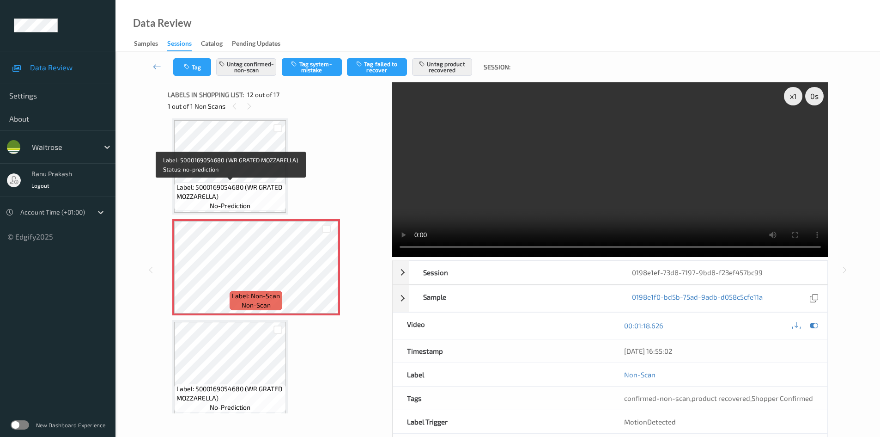
click at [225, 183] on span "Label: 5000169054680 (WR GRATED MOZZARELLA)" at bounding box center [230, 192] width 107 height 18
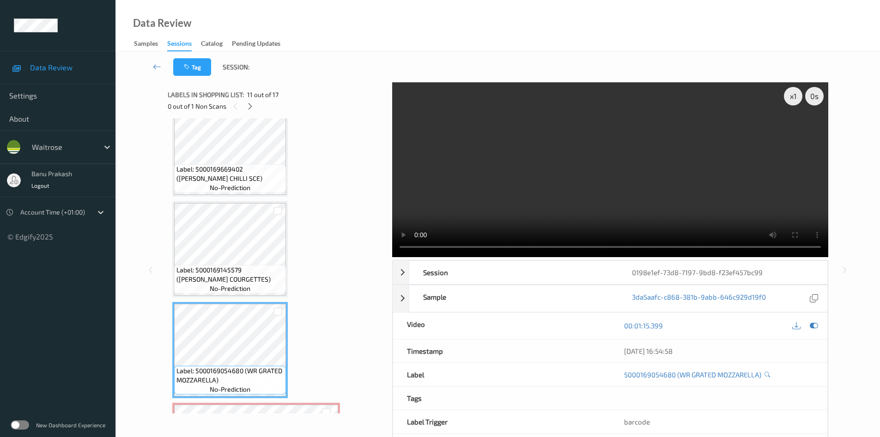
scroll to position [827, 0]
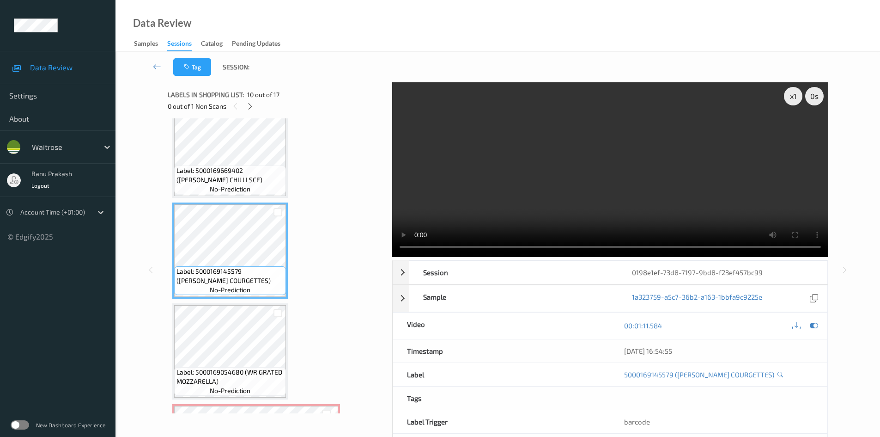
click at [566, 188] on video at bounding box center [610, 169] width 436 height 175
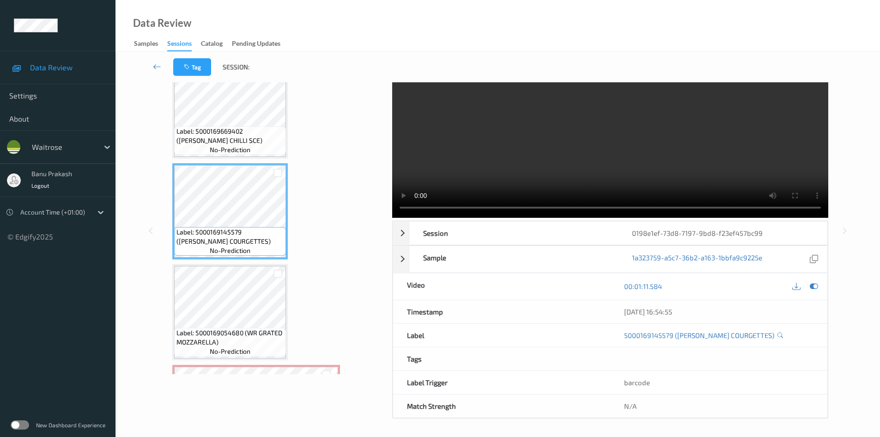
scroll to position [40, 0]
click at [305, 332] on div "Label: 0201811005011 (WR CHICKN THIGH FLTS) no-prediction Label: 0201815005154 …" at bounding box center [276, 110] width 209 height 1708
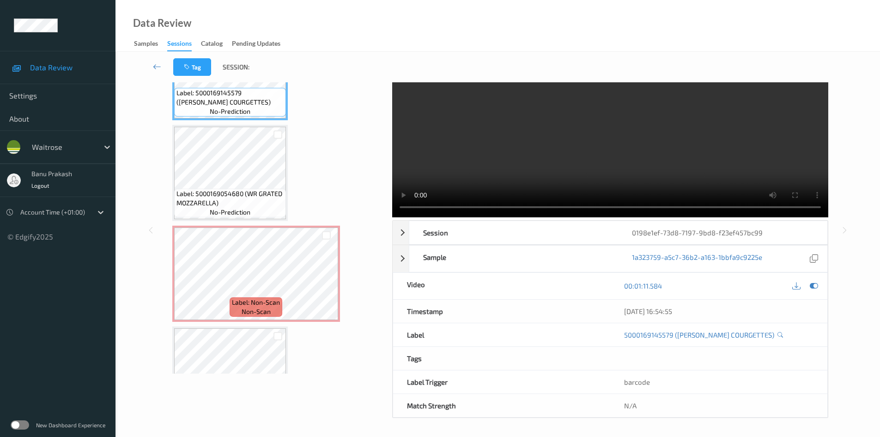
click at [538, 173] on video at bounding box center [610, 130] width 436 height 175
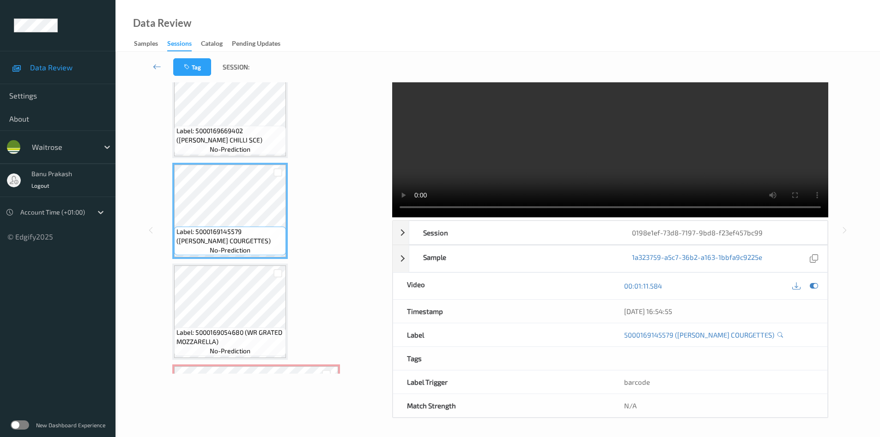
scroll to position [1012, 0]
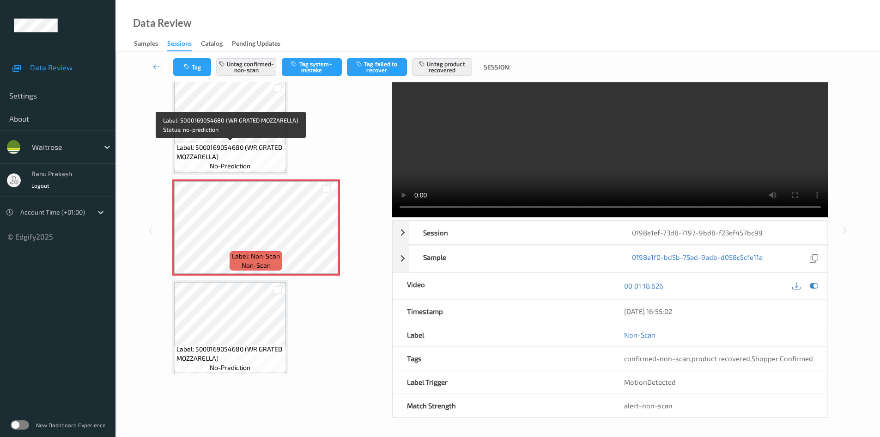
click at [234, 154] on span "Label: 5000169054680 (WR GRATED MOZZARELLA)" at bounding box center [230, 152] width 107 height 18
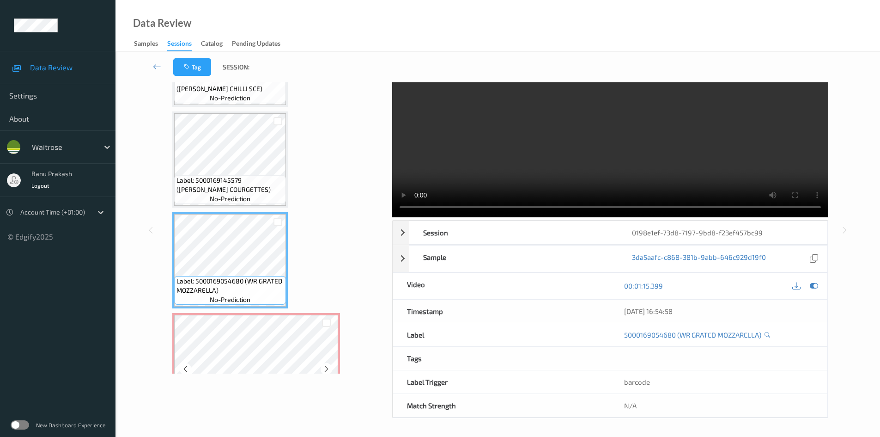
scroll to position [873, 0]
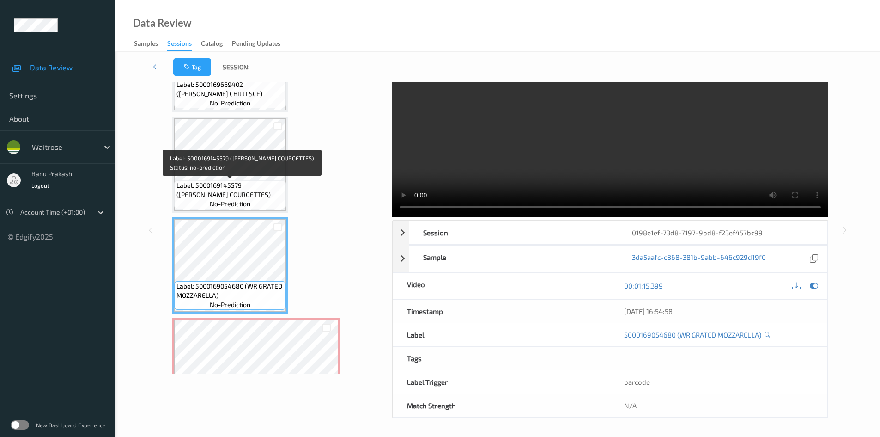
click at [236, 182] on span "Label: 5000169145579 (WR ESS COURGETTES)" at bounding box center [230, 190] width 107 height 18
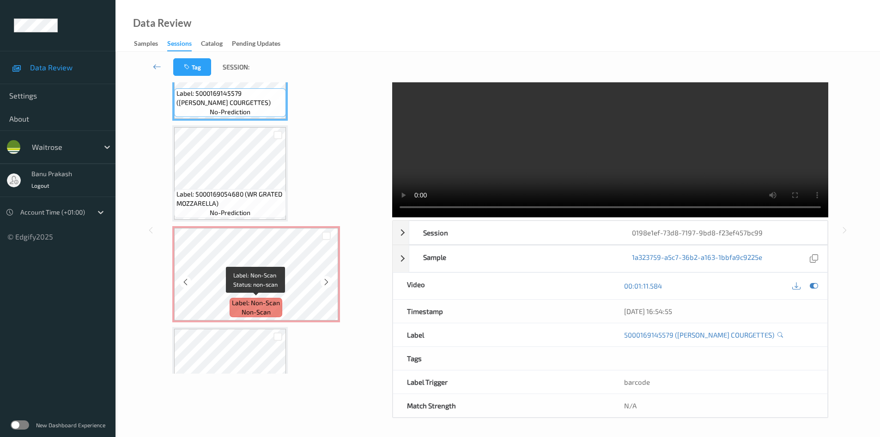
scroll to position [966, 0]
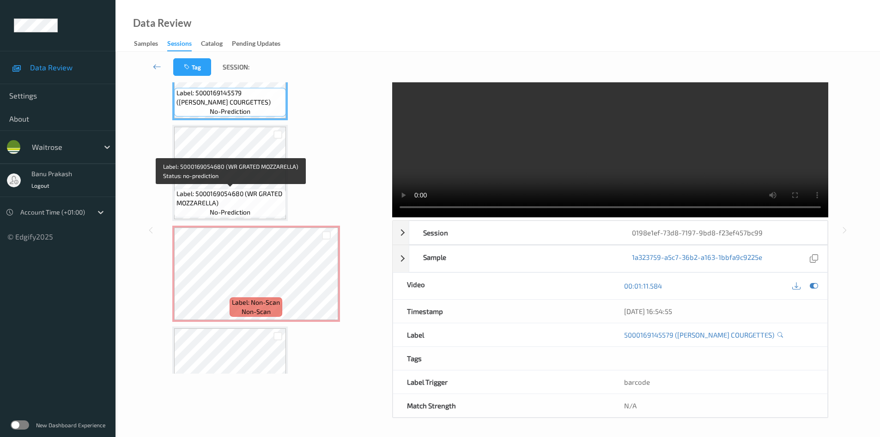
click at [261, 189] on div "Label: 5000169054680 (WR GRATED MOZZARELLA) no-prediction" at bounding box center [230, 203] width 112 height 29
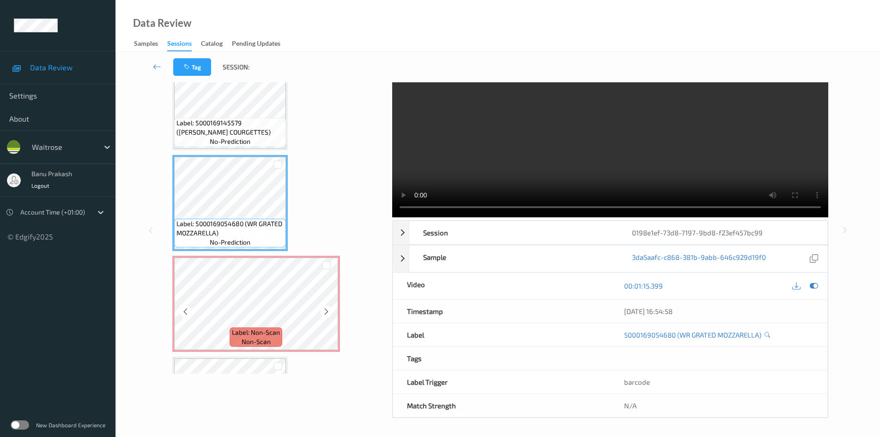
scroll to position [920, 0]
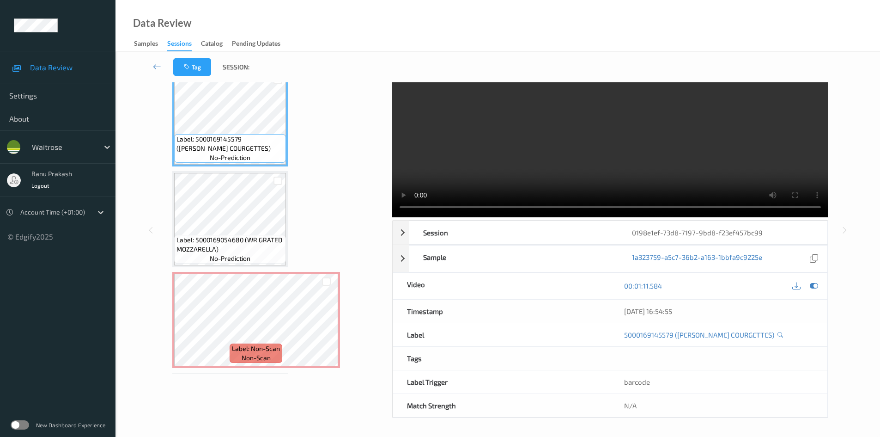
click at [622, 159] on video at bounding box center [610, 130] width 436 height 175
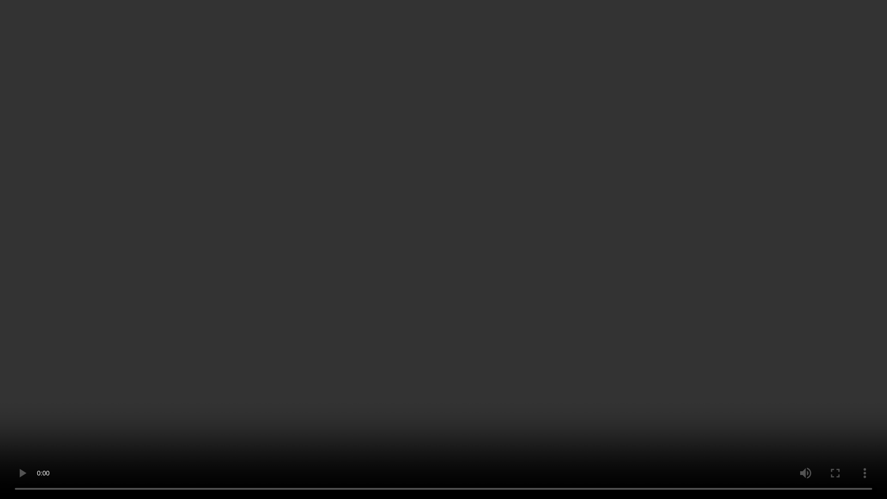
click at [601, 384] on video at bounding box center [443, 249] width 887 height 499
click at [703, 323] on video at bounding box center [443, 249] width 887 height 499
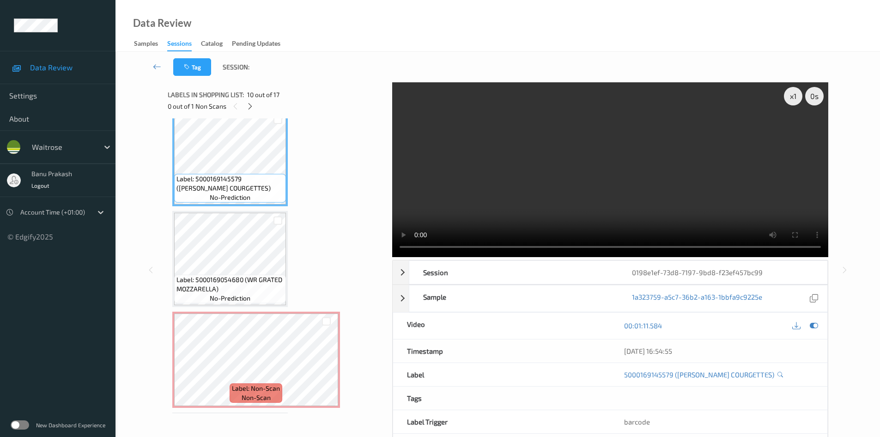
click at [569, 170] on video at bounding box center [610, 169] width 436 height 175
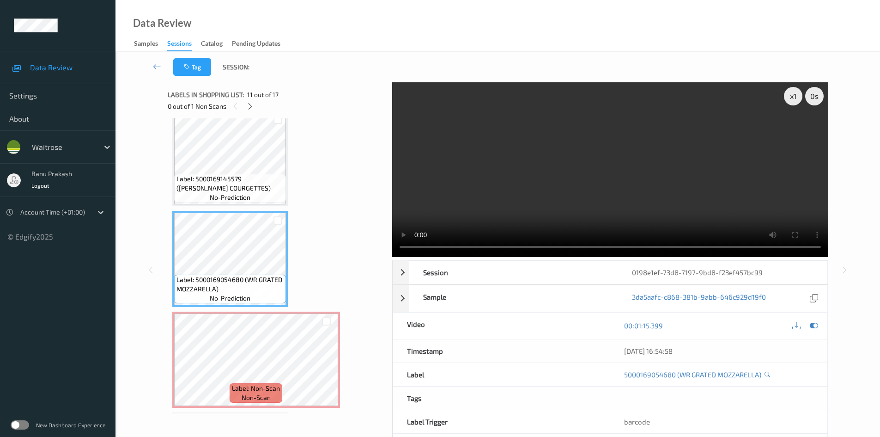
click at [518, 206] on video at bounding box center [610, 169] width 436 height 175
click at [588, 166] on video at bounding box center [610, 169] width 436 height 175
click at [657, 174] on video at bounding box center [610, 169] width 436 height 175
click at [588, 156] on video at bounding box center [610, 169] width 436 height 175
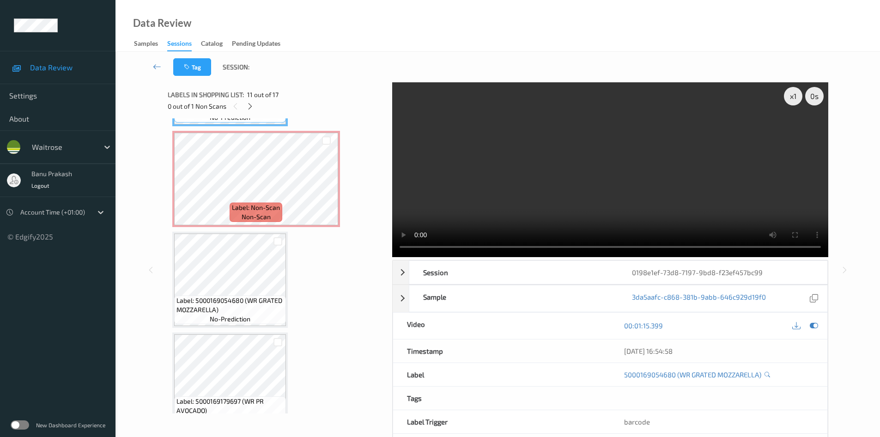
scroll to position [1104, 0]
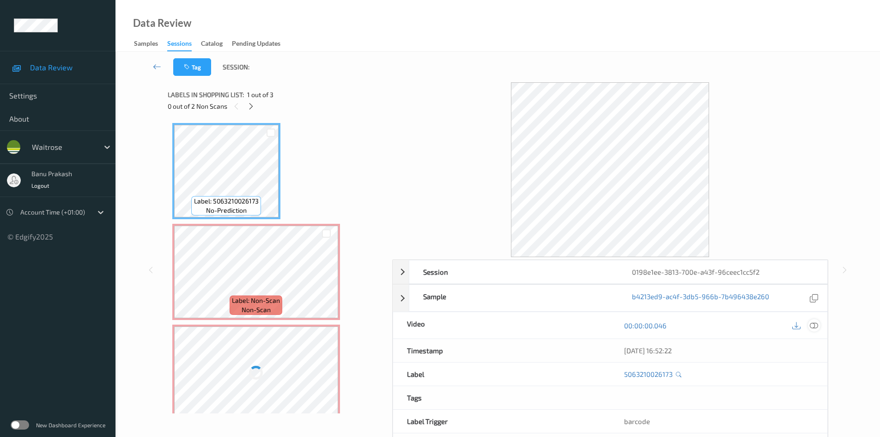
click at [816, 326] on icon at bounding box center [814, 325] width 8 height 8
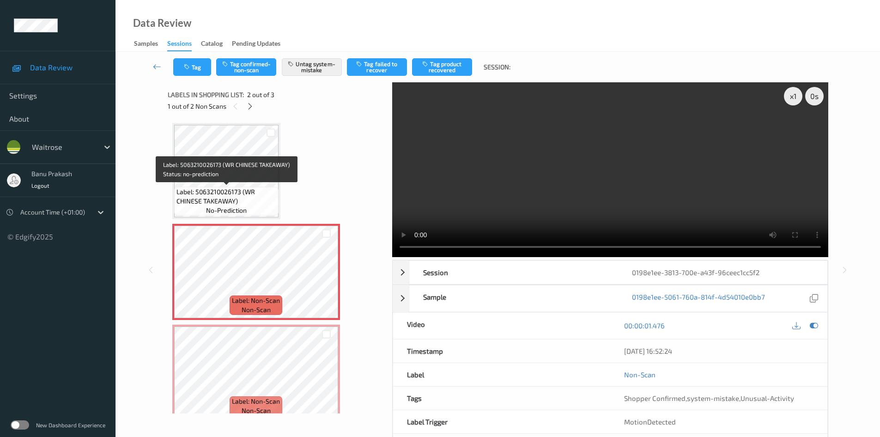
click at [226, 195] on span "Label: 5063210026173 (WR CHINESE TAKEAWAY)" at bounding box center [227, 196] width 100 height 18
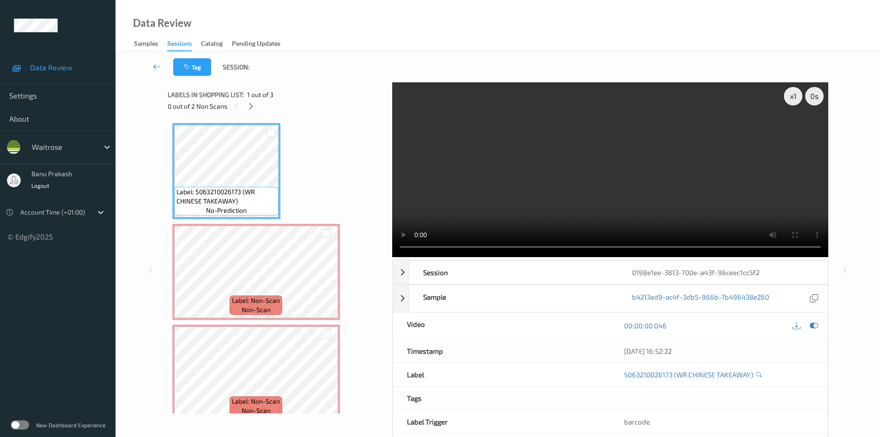
click at [555, 181] on video at bounding box center [610, 169] width 436 height 175
click at [543, 174] on video at bounding box center [610, 169] width 436 height 175
click at [568, 180] on video at bounding box center [610, 169] width 436 height 175
click at [622, 196] on video at bounding box center [610, 169] width 436 height 175
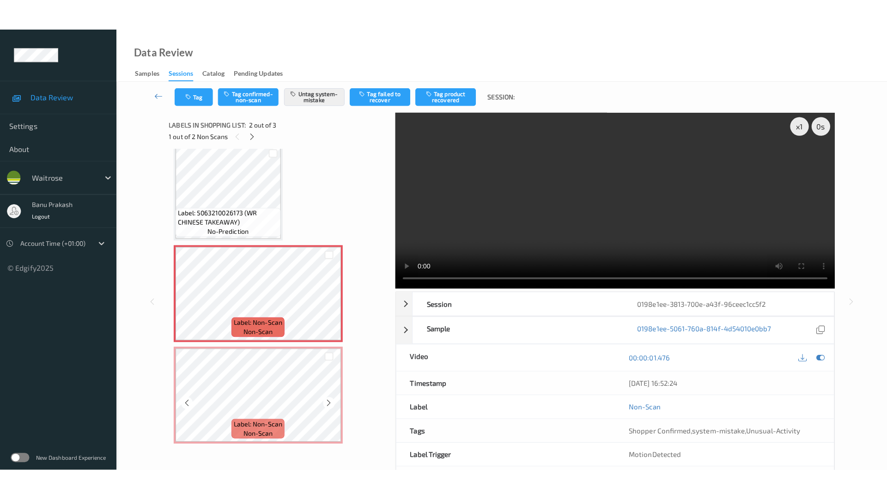
scroll to position [12, 0]
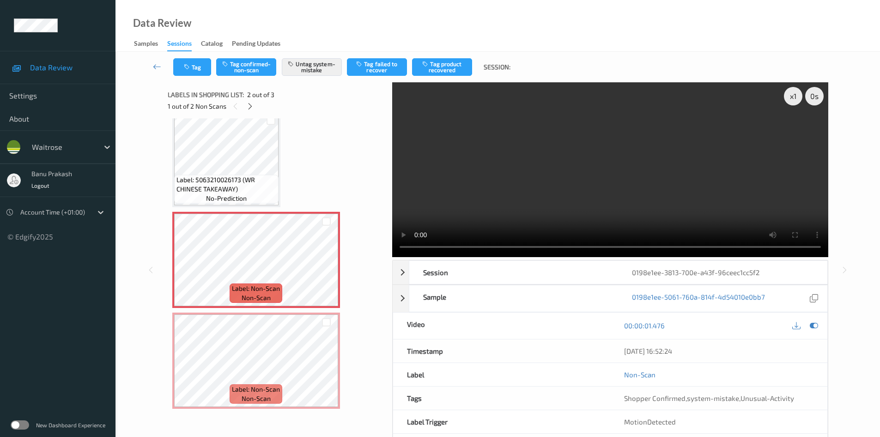
click at [608, 179] on video at bounding box center [610, 169] width 436 height 175
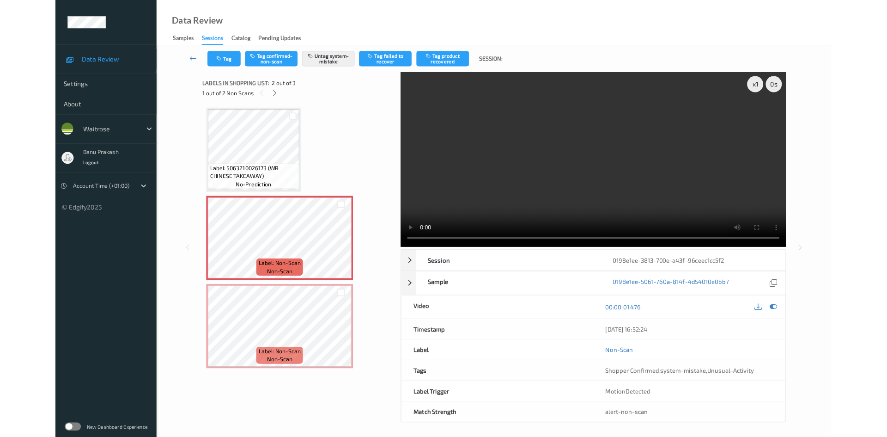
scroll to position [0, 0]
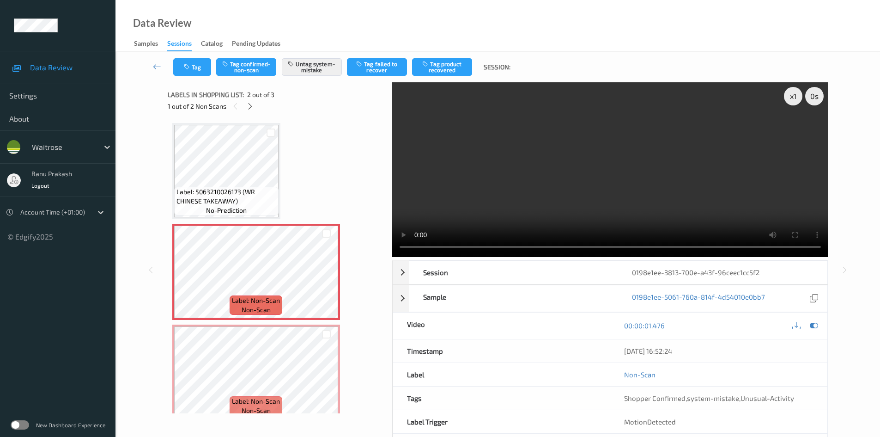
click at [687, 189] on video at bounding box center [610, 169] width 436 height 175
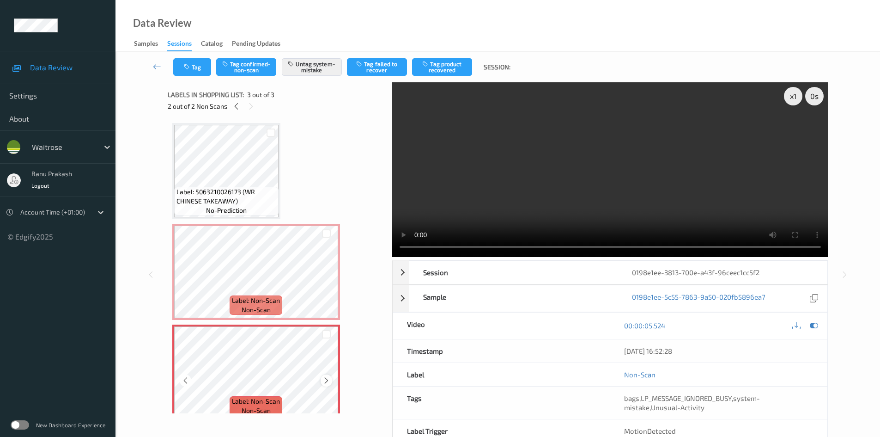
click at [329, 379] on icon at bounding box center [327, 380] width 8 height 8
click at [193, 72] on button "Tag" at bounding box center [192, 67] width 38 height 18
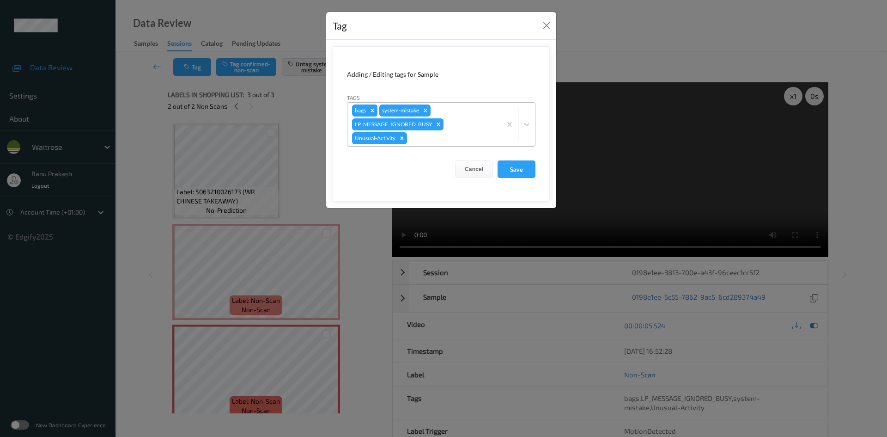
click at [374, 110] on icon "Remove bags" at bounding box center [372, 110] width 6 height 6
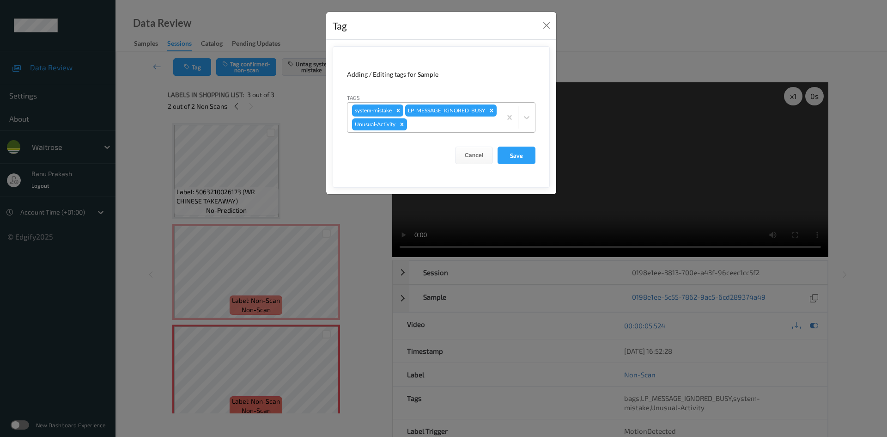
click at [555, 26] on div "Tag" at bounding box center [441, 26] width 230 height 28
click at [550, 20] on button "Close" at bounding box center [546, 25] width 13 height 13
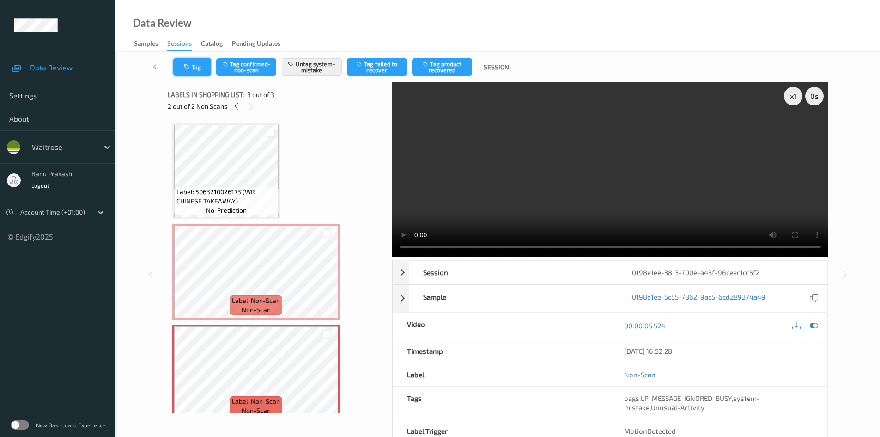
click at [192, 71] on button "Tag" at bounding box center [192, 67] width 38 height 18
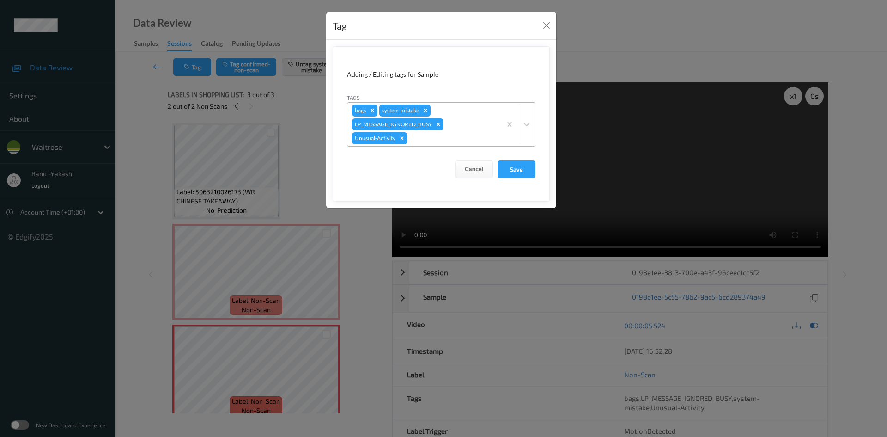
click at [404, 140] on icon "Remove Unusual-Activity" at bounding box center [402, 138] width 6 height 6
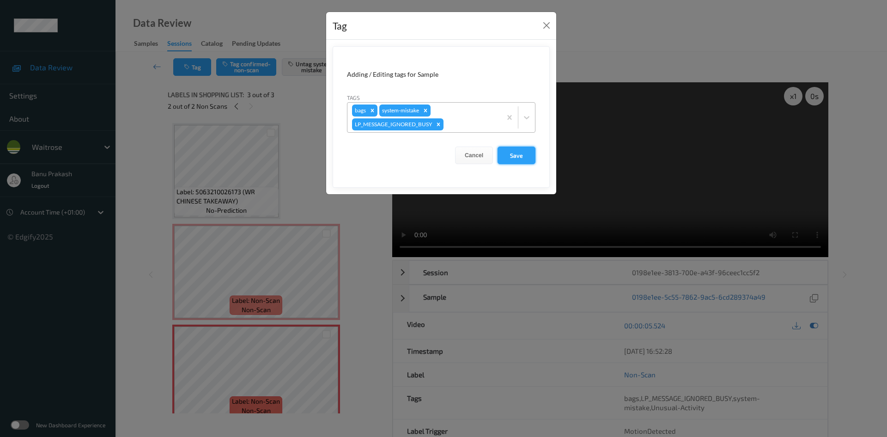
click at [501, 152] on button "Save" at bounding box center [517, 155] width 38 height 18
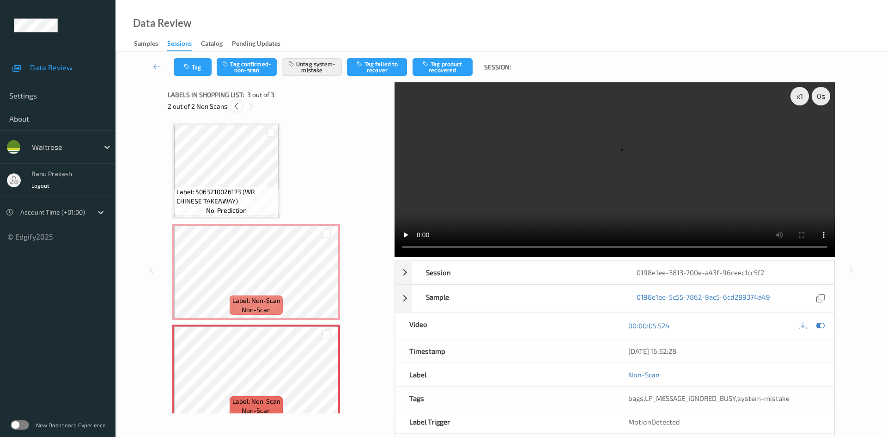
click at [233, 106] on icon at bounding box center [236, 106] width 8 height 8
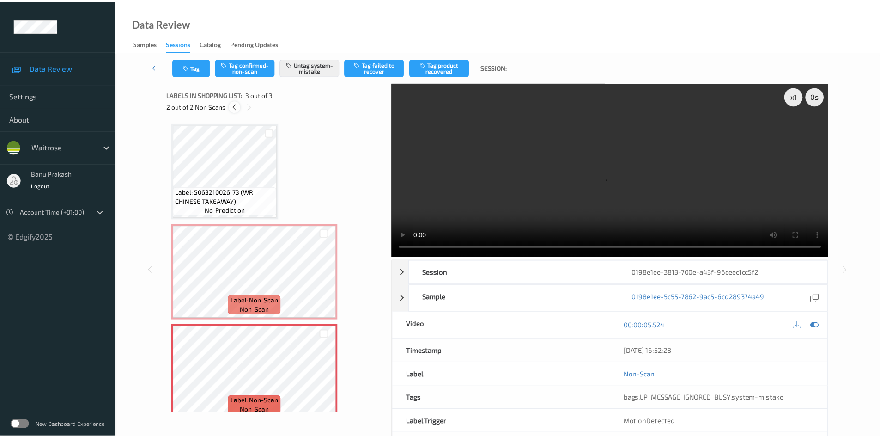
scroll to position [5, 0]
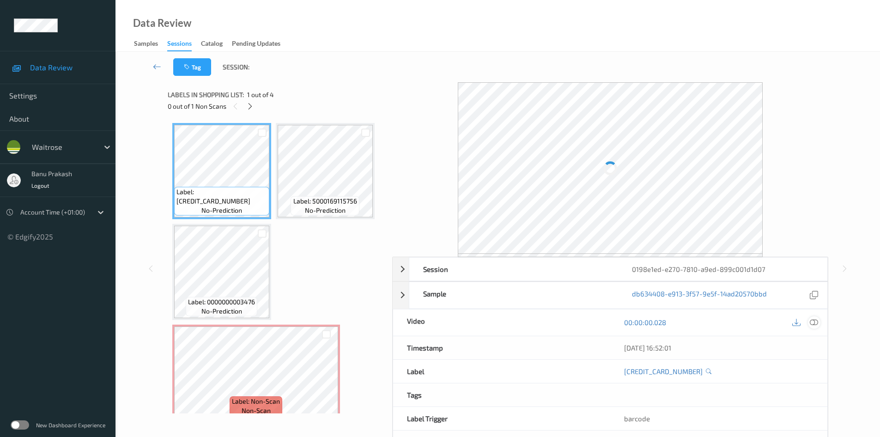
click at [812, 323] on icon at bounding box center [814, 322] width 8 height 8
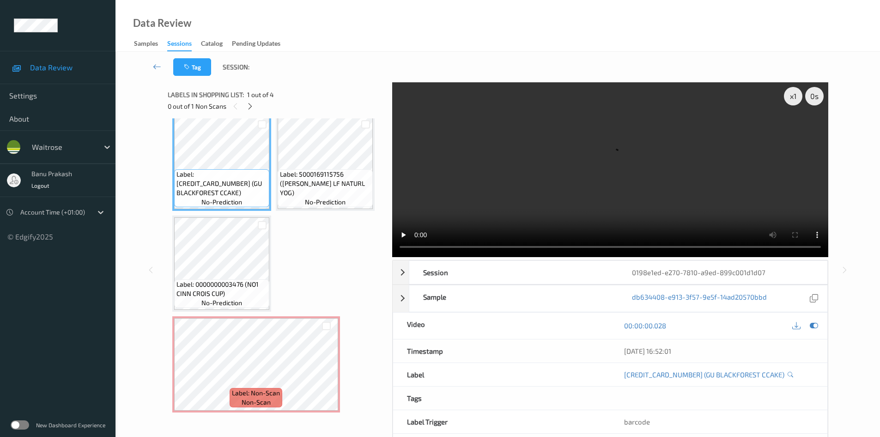
scroll to position [12, 0]
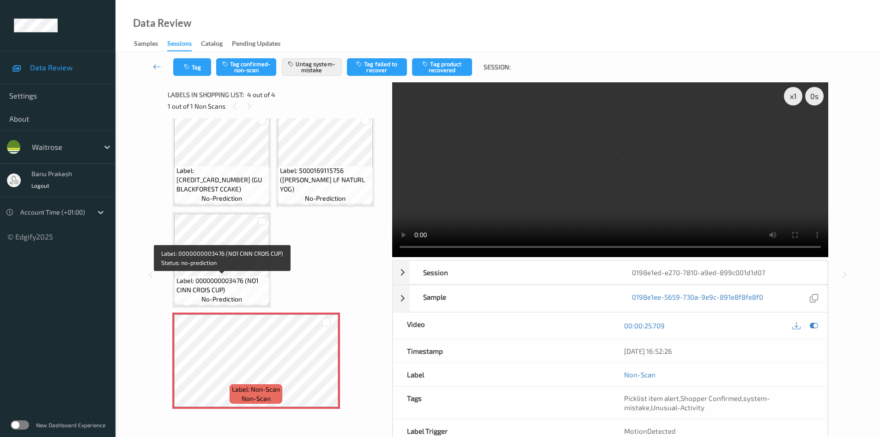
click at [250, 284] on span "Label: 0000000003476 (NO1 CINN CROIS CUP)" at bounding box center [222, 285] width 91 height 18
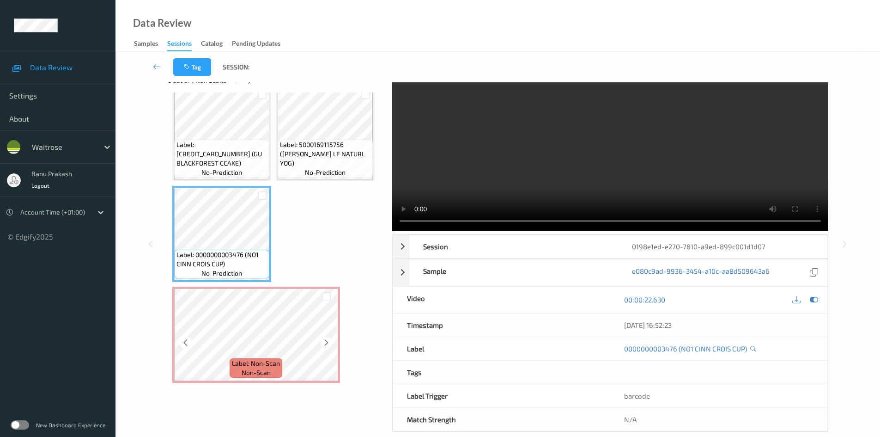
scroll to position [40, 0]
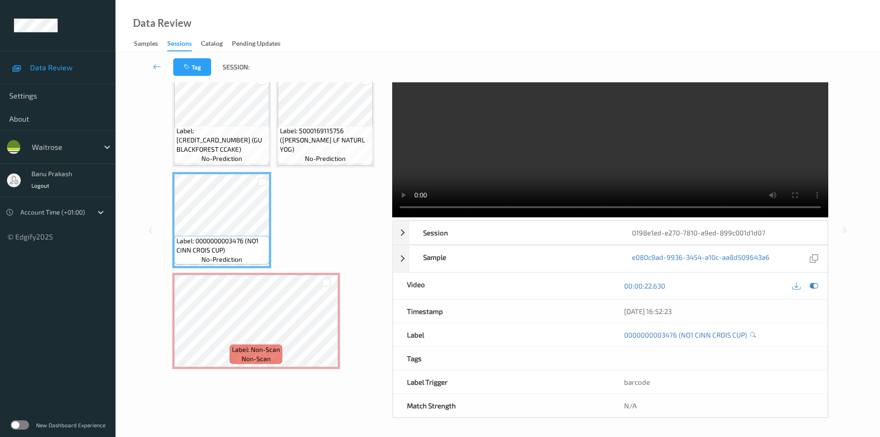
click at [484, 149] on video at bounding box center [610, 130] width 436 height 175
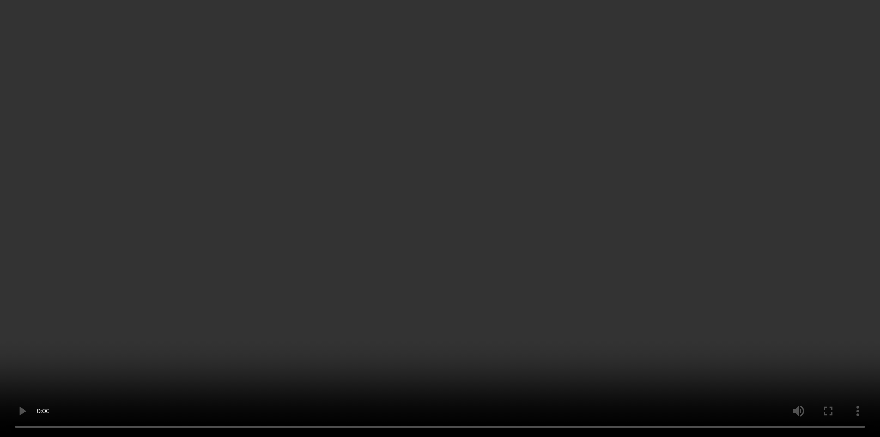
scroll to position [0, 0]
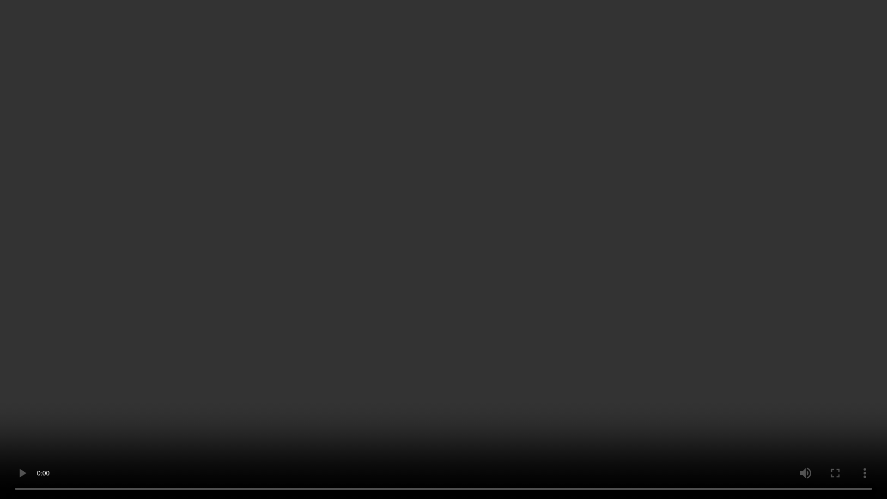
drag, startPoint x: 374, startPoint y: 414, endPoint x: 405, endPoint y: 415, distance: 31.0
click at [374, 413] on video at bounding box center [443, 249] width 887 height 499
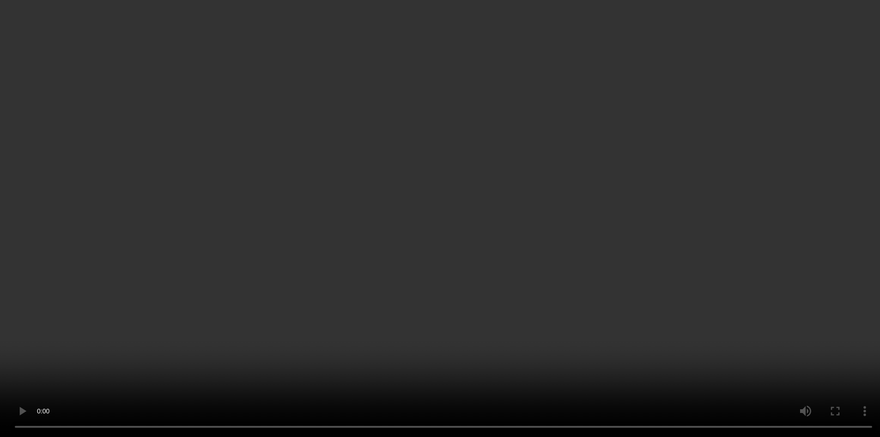
scroll to position [12, 0]
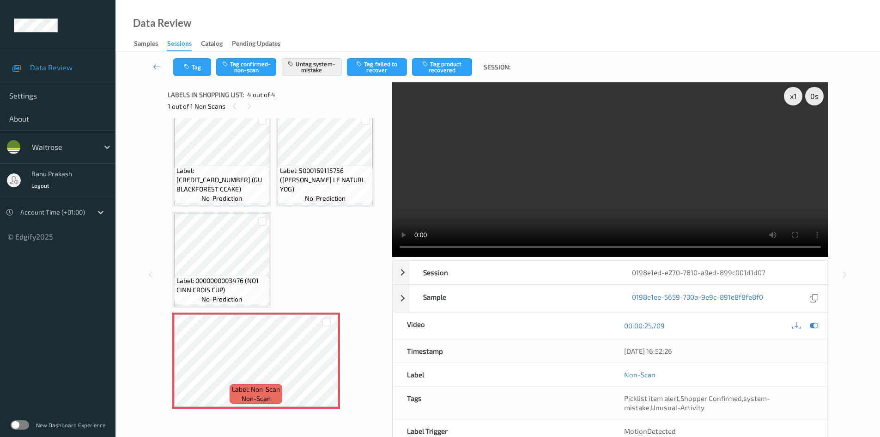
click at [592, 190] on video at bounding box center [610, 169] width 436 height 175
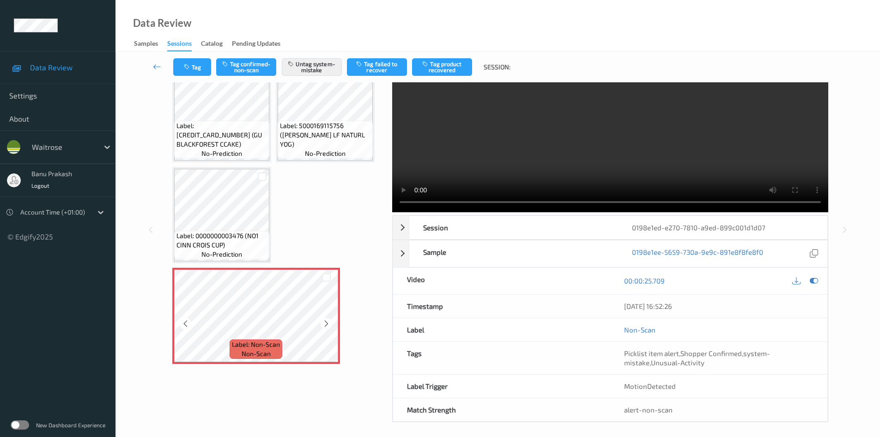
scroll to position [49, 0]
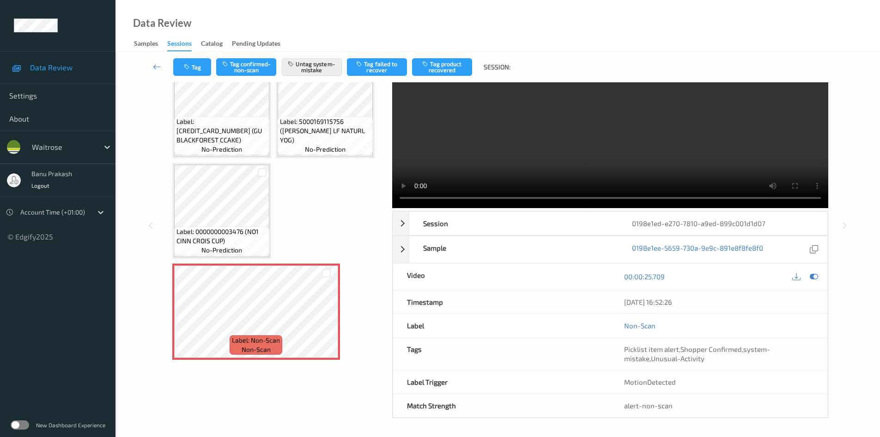
click at [564, 127] on video at bounding box center [610, 120] width 436 height 175
click at [555, 138] on video at bounding box center [610, 120] width 436 height 175
click at [675, 140] on video at bounding box center [610, 120] width 436 height 175
click at [505, 148] on video at bounding box center [610, 120] width 436 height 175
click at [539, 146] on video at bounding box center [610, 120] width 436 height 175
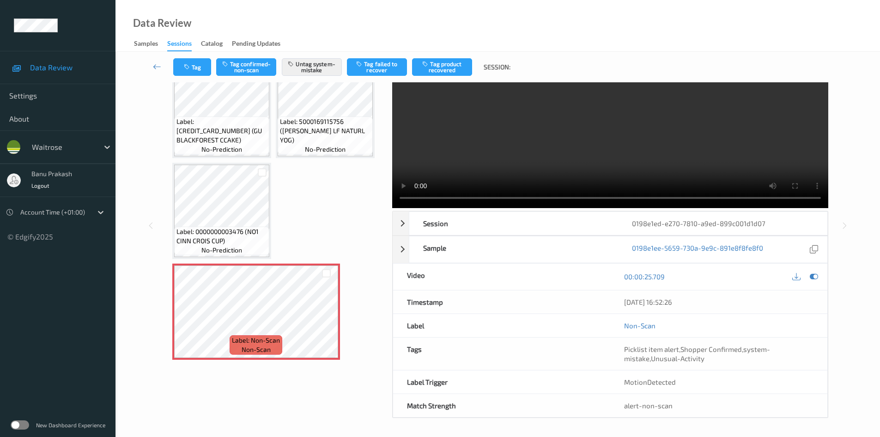
click at [652, 130] on video at bounding box center [610, 120] width 436 height 175
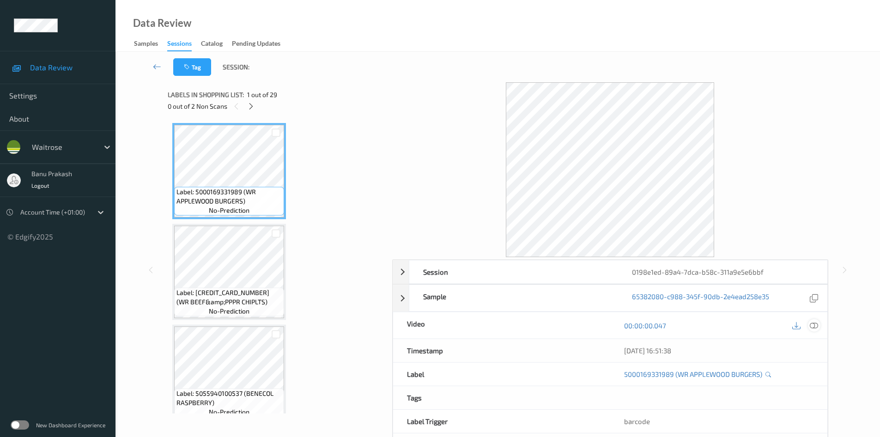
click at [817, 327] on icon at bounding box center [814, 325] width 8 height 8
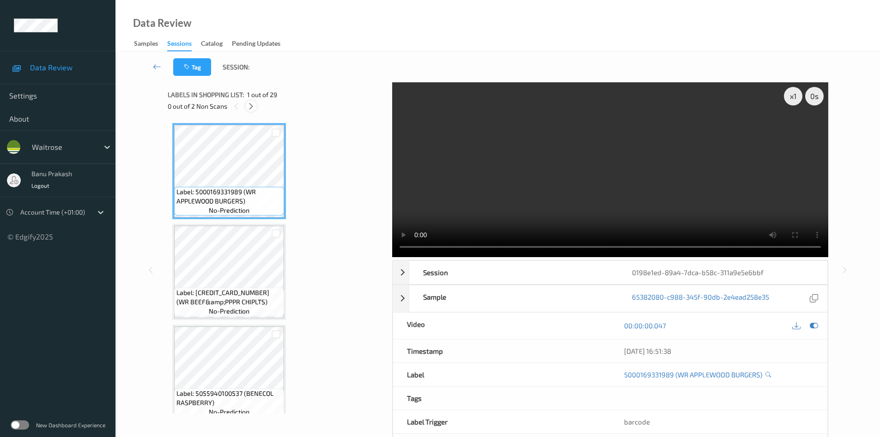
click at [249, 107] on icon at bounding box center [251, 106] width 8 height 8
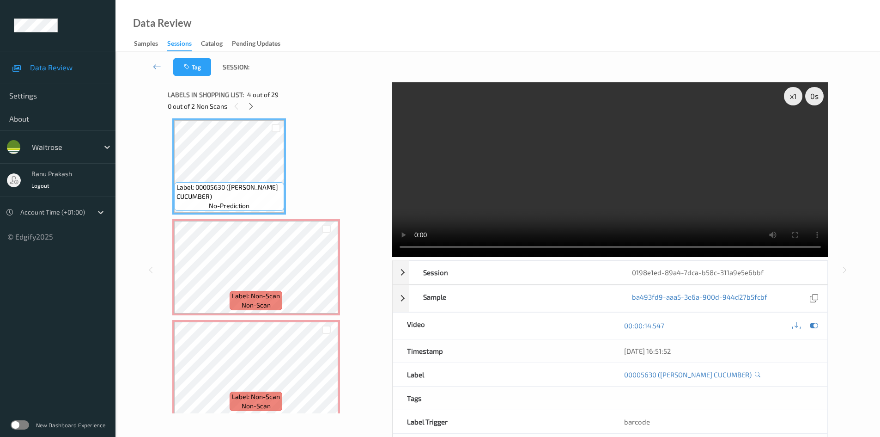
click at [587, 209] on video at bounding box center [610, 169] width 436 height 175
click at [652, 173] on video at bounding box center [610, 169] width 436 height 175
click at [340, 269] on div "Label: Non-Scan non-scan" at bounding box center [256, 267] width 168 height 96
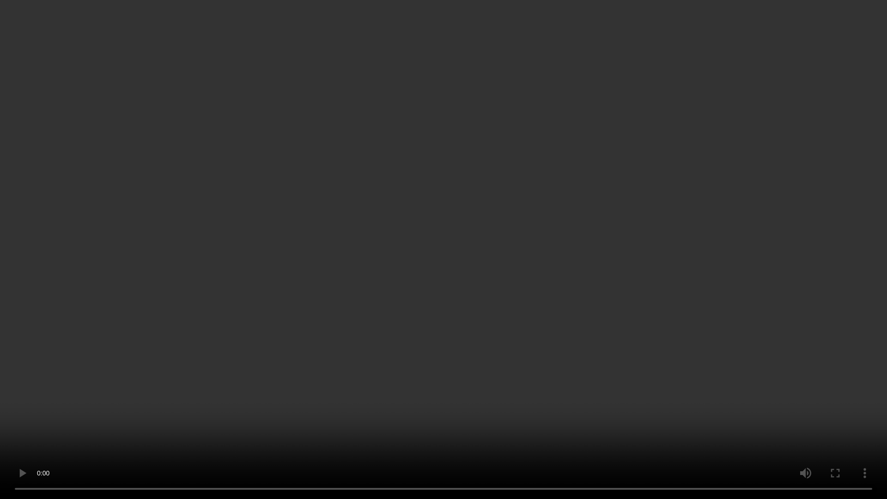
click at [555, 293] on video at bounding box center [443, 249] width 887 height 499
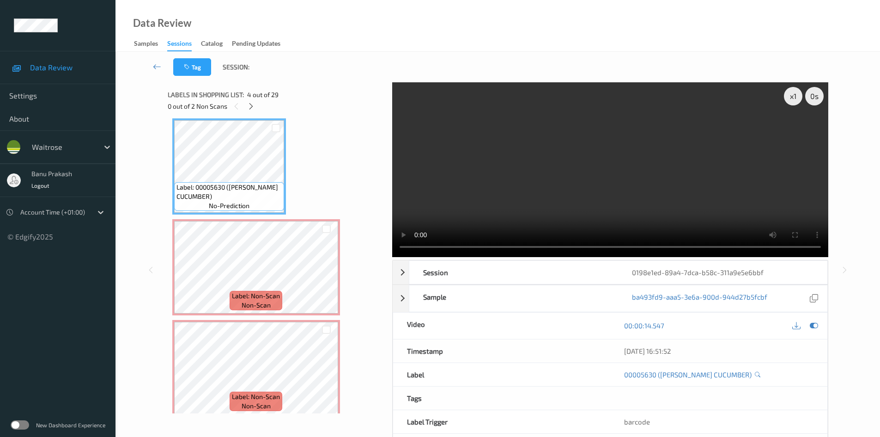
click at [625, 204] on video at bounding box center [610, 169] width 436 height 175
click at [271, 298] on span "Label: Non-Scan" at bounding box center [256, 295] width 48 height 9
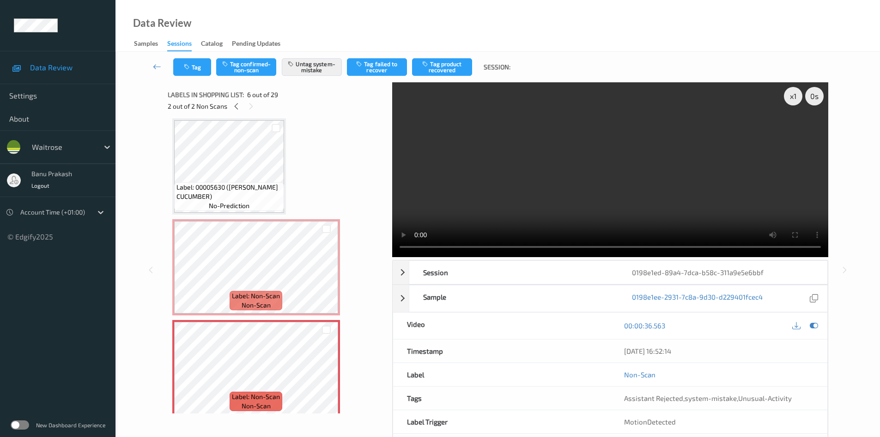
click at [626, 191] on video at bounding box center [610, 169] width 436 height 175
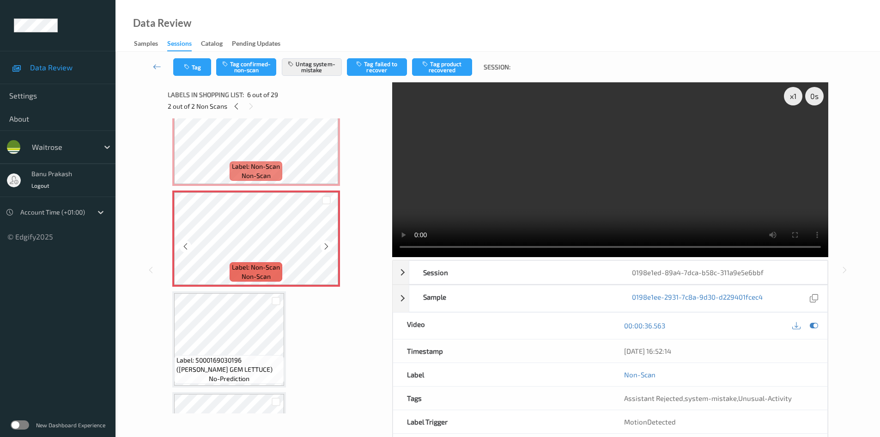
scroll to position [353, 0]
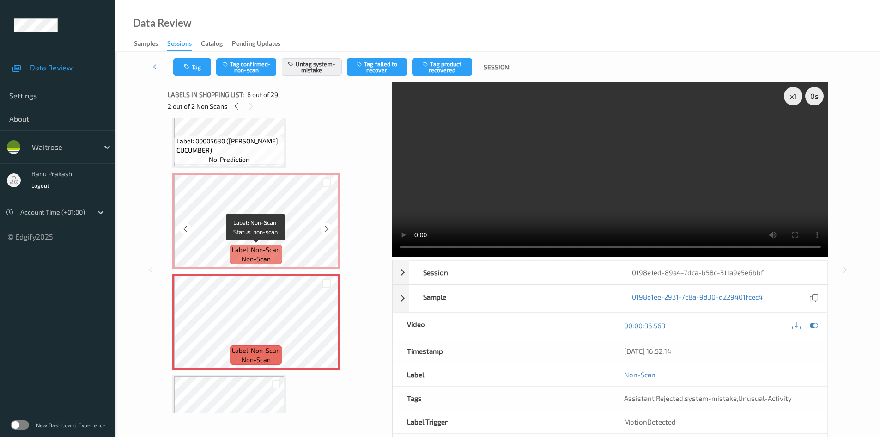
click at [249, 264] on div "Label: Non-Scan non-scan" at bounding box center [256, 253] width 53 height 19
click at [536, 215] on video at bounding box center [610, 169] width 436 height 175
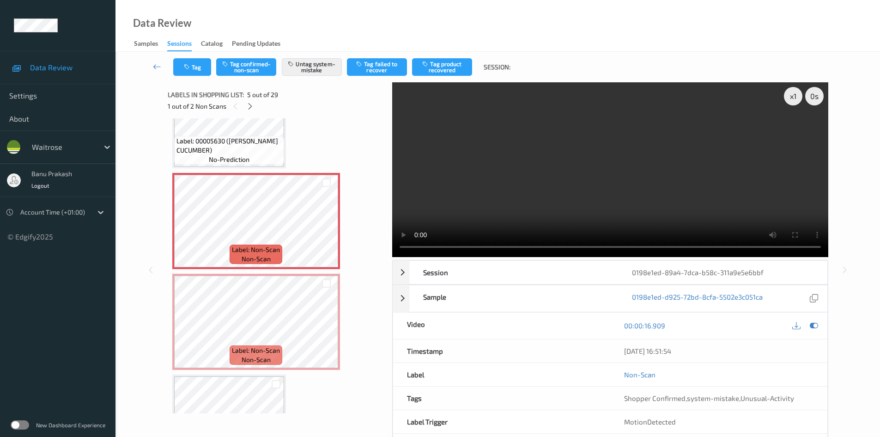
drag, startPoint x: 638, startPoint y: 207, endPoint x: 742, endPoint y: 238, distance: 107.8
click at [639, 208] on video at bounding box center [610, 169] width 436 height 175
click at [518, 207] on video at bounding box center [610, 169] width 436 height 175
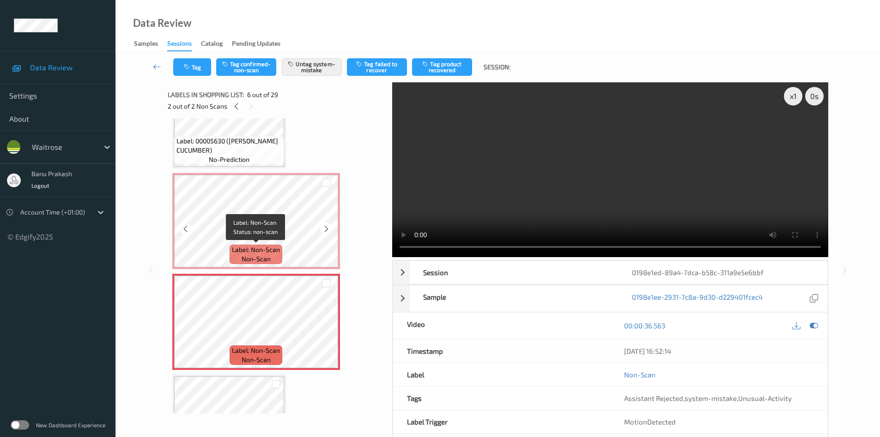
click at [244, 263] on span "non-scan" at bounding box center [256, 258] width 29 height 9
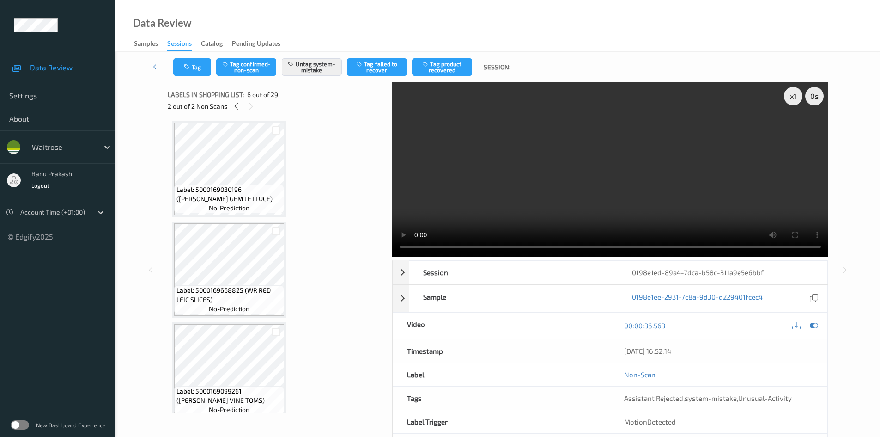
scroll to position [723, 0]
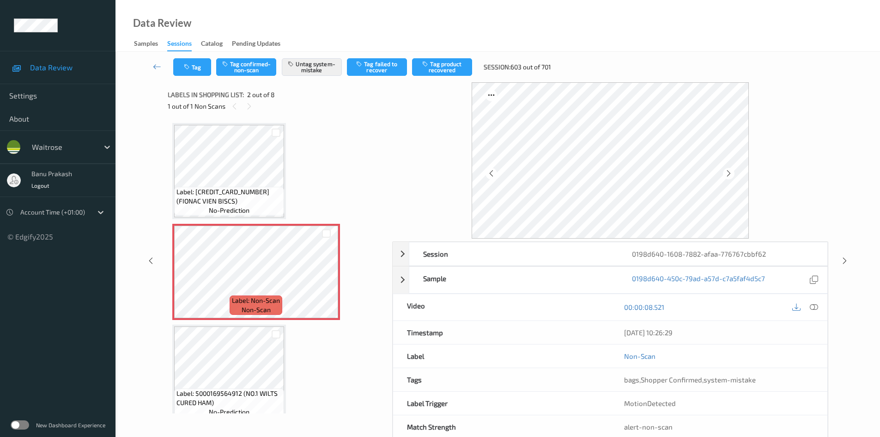
scroll to position [5, 0]
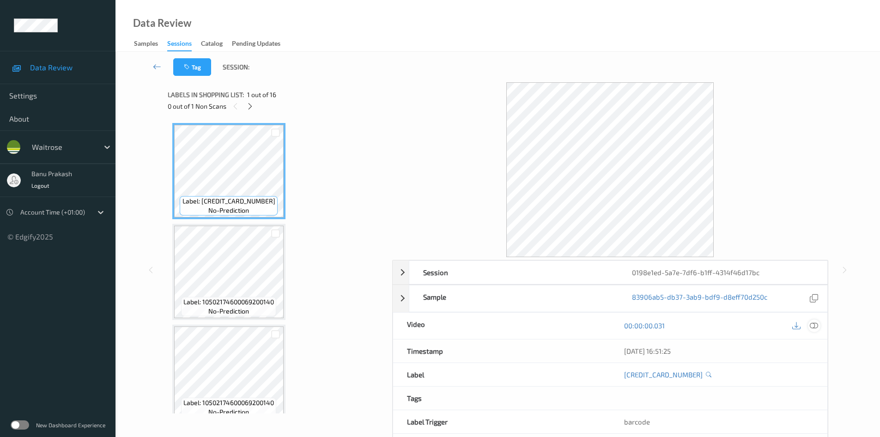
click at [816, 324] on icon at bounding box center [814, 325] width 8 height 8
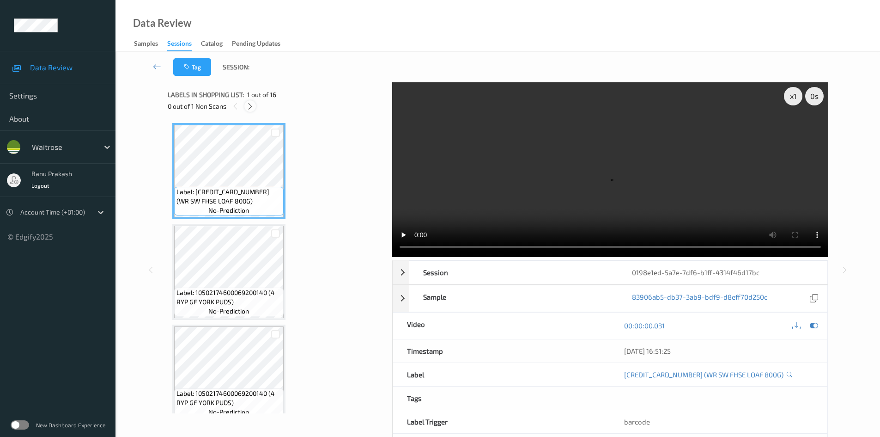
click at [246, 104] on icon at bounding box center [250, 106] width 8 height 8
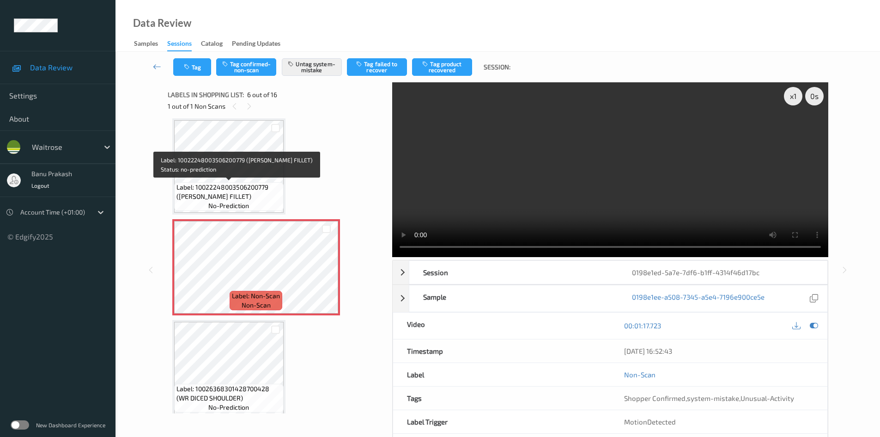
click at [246, 183] on span "Label: 10022248003506200779 ([PERSON_NAME] FILLET)" at bounding box center [229, 192] width 105 height 18
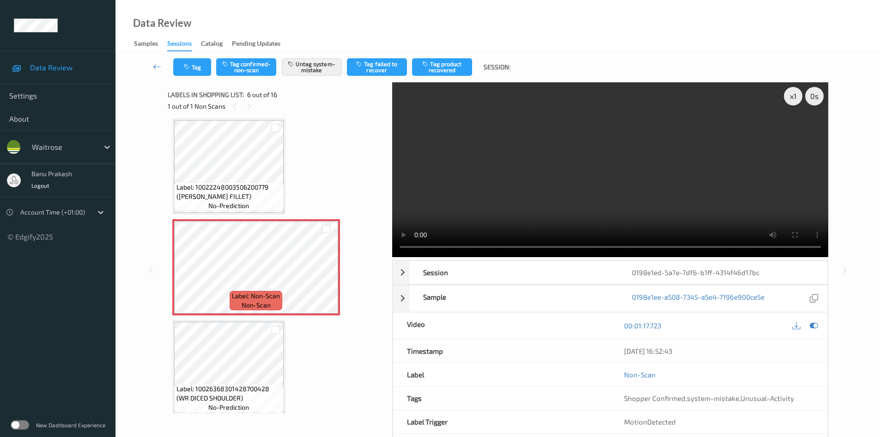
click at [561, 167] on video at bounding box center [610, 169] width 436 height 175
click at [323, 276] on icon at bounding box center [327, 275] width 8 height 8
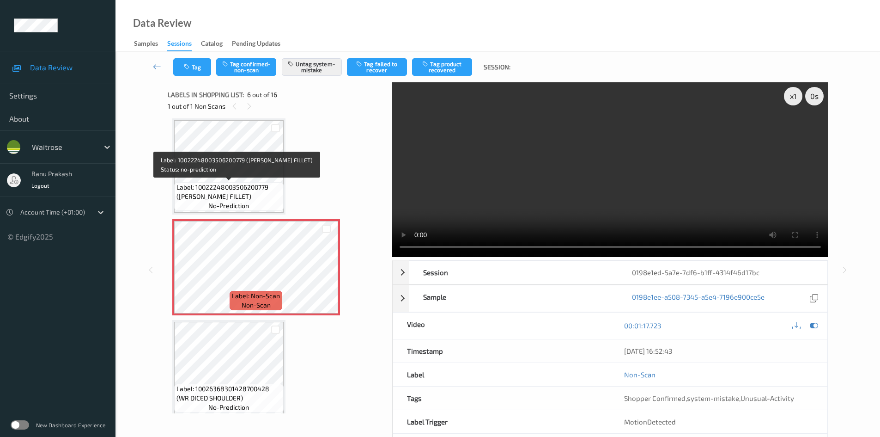
click at [226, 183] on span "Label: 10022248003506200779 ([PERSON_NAME] FILLET)" at bounding box center [229, 192] width 105 height 18
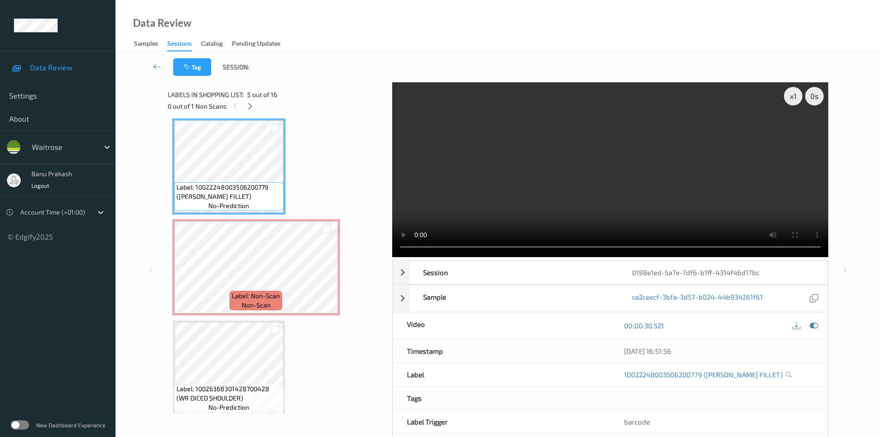
click at [593, 210] on video at bounding box center [610, 169] width 436 height 175
click at [653, 177] on video at bounding box center [610, 169] width 436 height 175
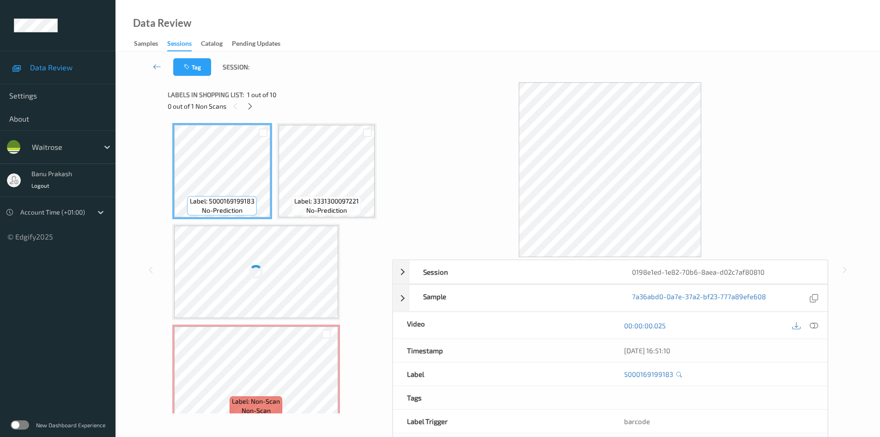
drag, startPoint x: 813, startPoint y: 324, endPoint x: 779, endPoint y: 288, distance: 50.0
click at [813, 324] on icon at bounding box center [814, 325] width 8 height 8
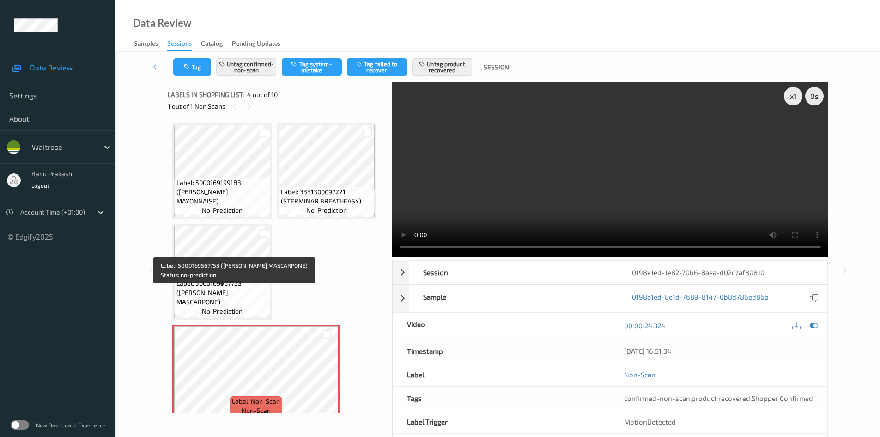
click at [220, 298] on span "Label: 5000169567753 ([PERSON_NAME] MASCARPONE)" at bounding box center [223, 293] width 92 height 28
click at [214, 295] on span "Label: 5000169567753 ([PERSON_NAME] MASCARPONE)" at bounding box center [223, 293] width 92 height 28
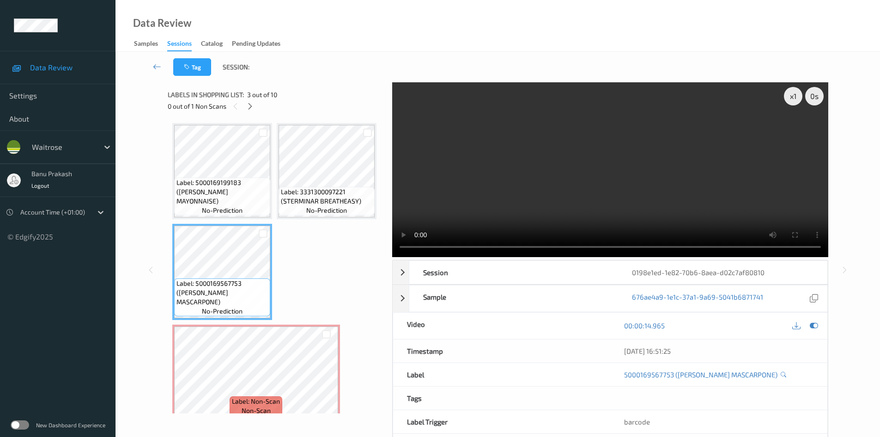
click at [542, 185] on video at bounding box center [610, 169] width 436 height 175
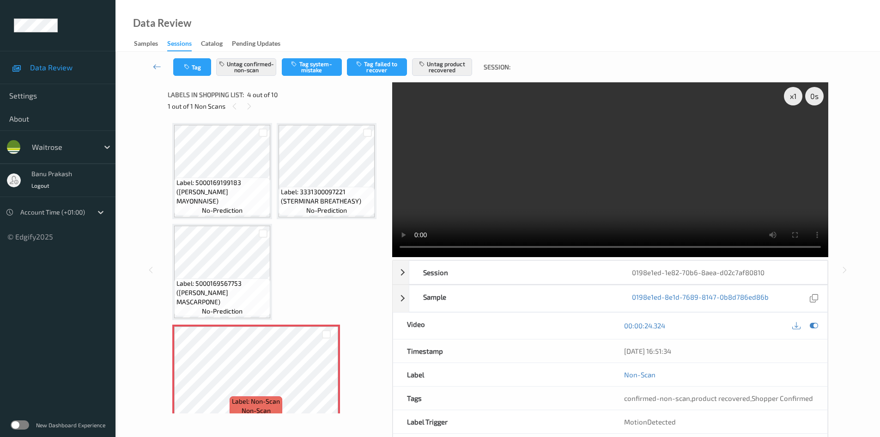
click at [447, 208] on video at bounding box center [610, 169] width 436 height 175
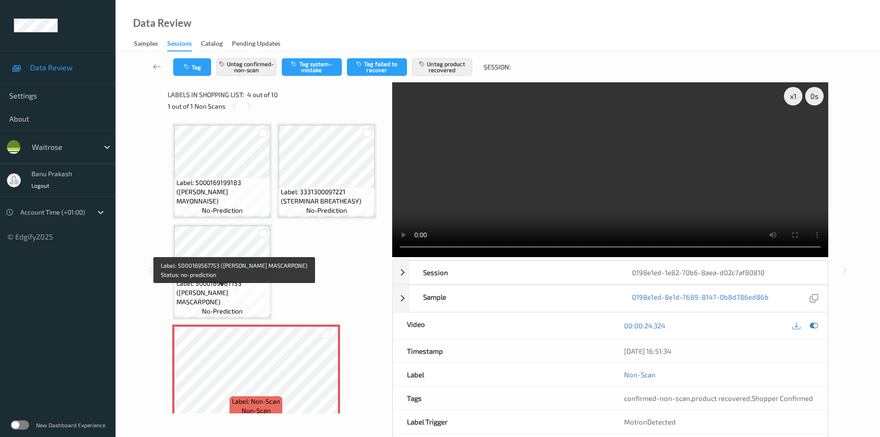
click at [217, 299] on span "Label: 5000169567753 (WR ESS MASCARPONE)" at bounding box center [223, 293] width 92 height 28
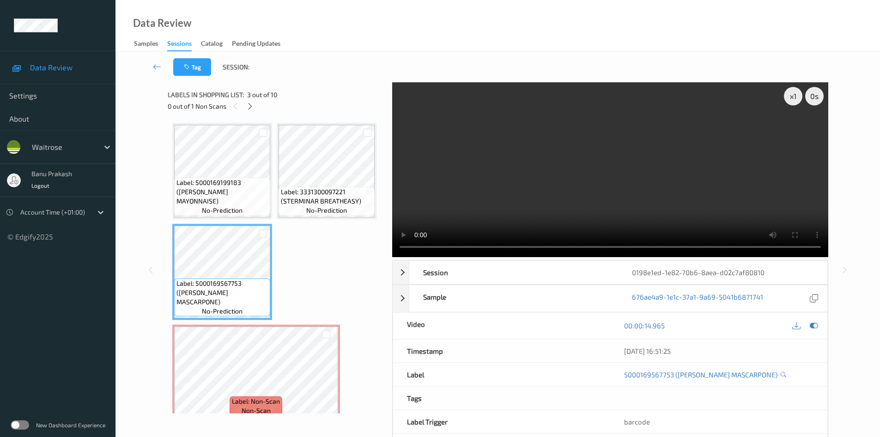
click at [544, 183] on video at bounding box center [610, 169] width 436 height 175
click at [641, 191] on video at bounding box center [610, 169] width 436 height 175
click at [544, 205] on video at bounding box center [610, 169] width 436 height 175
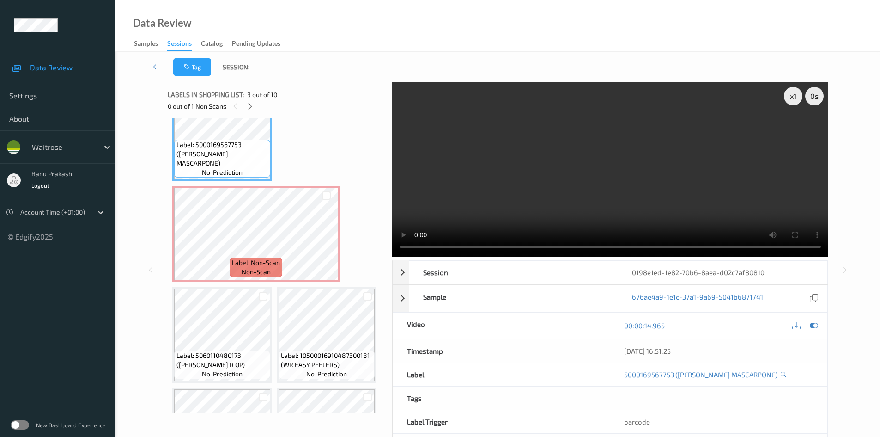
click at [515, 198] on video at bounding box center [610, 169] width 436 height 175
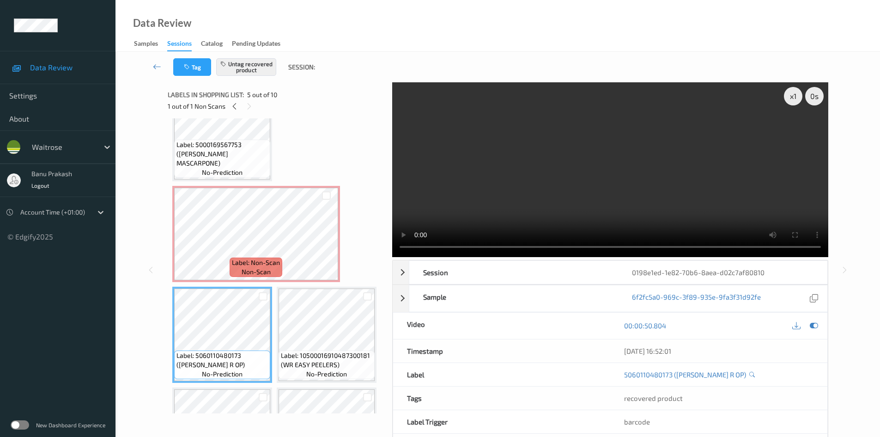
click at [504, 193] on video at bounding box center [610, 169] width 436 height 175
click at [532, 195] on video at bounding box center [610, 169] width 436 height 175
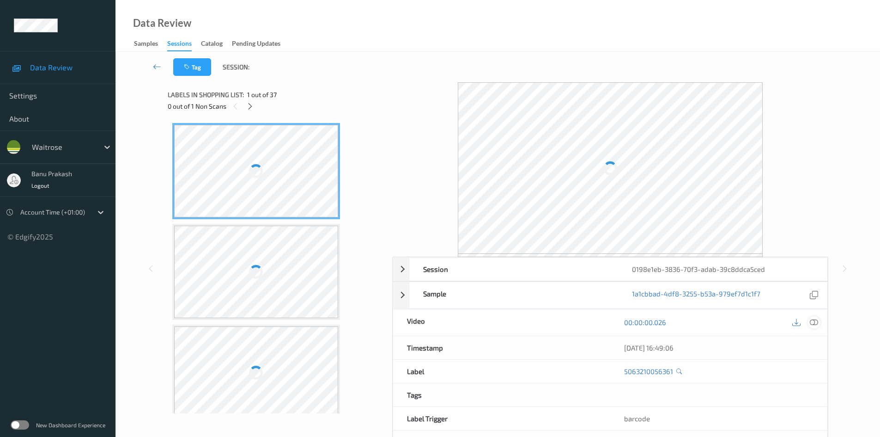
click at [817, 322] on icon at bounding box center [814, 322] width 8 height 8
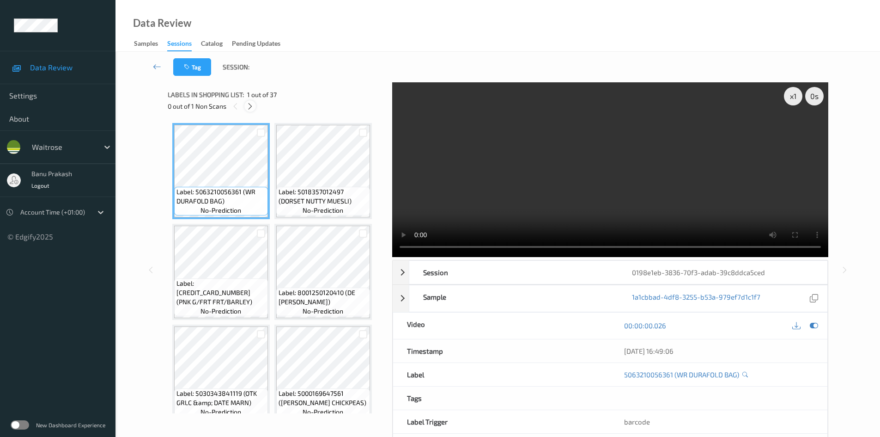
click at [250, 110] on icon at bounding box center [250, 106] width 8 height 8
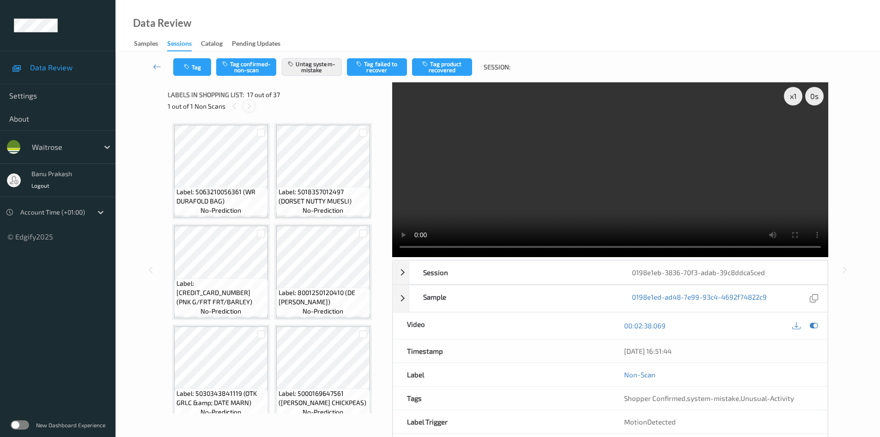
scroll to position [710, 0]
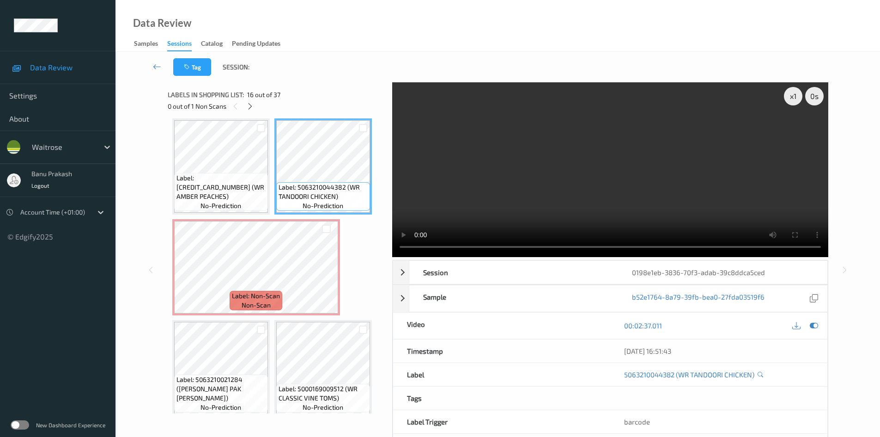
click at [496, 185] on video at bounding box center [610, 169] width 436 height 175
click at [456, 207] on video at bounding box center [610, 169] width 436 height 175
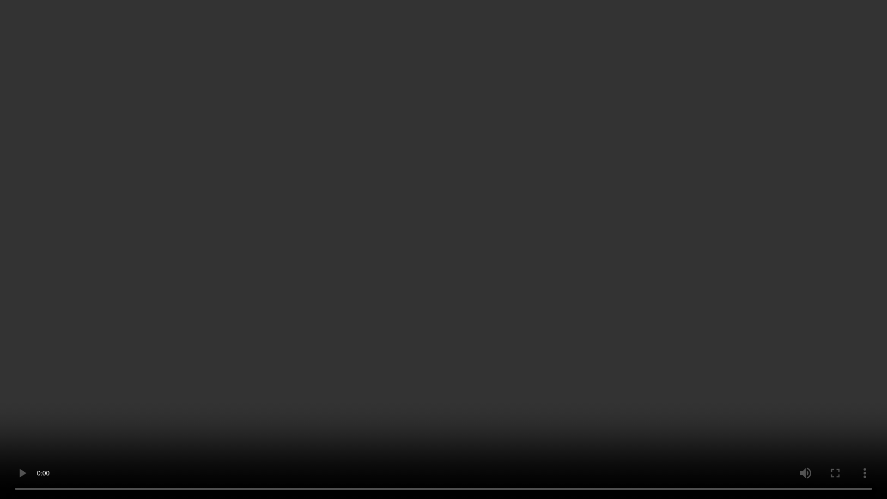
click at [477, 334] on video at bounding box center [443, 249] width 887 height 499
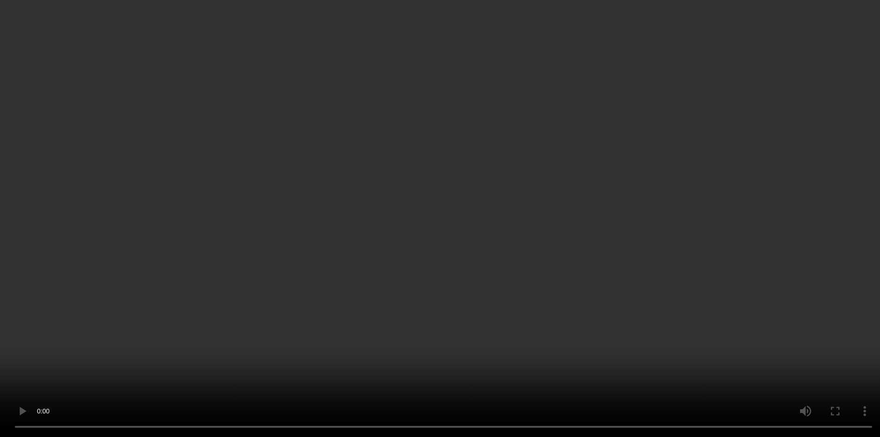
scroll to position [756, 0]
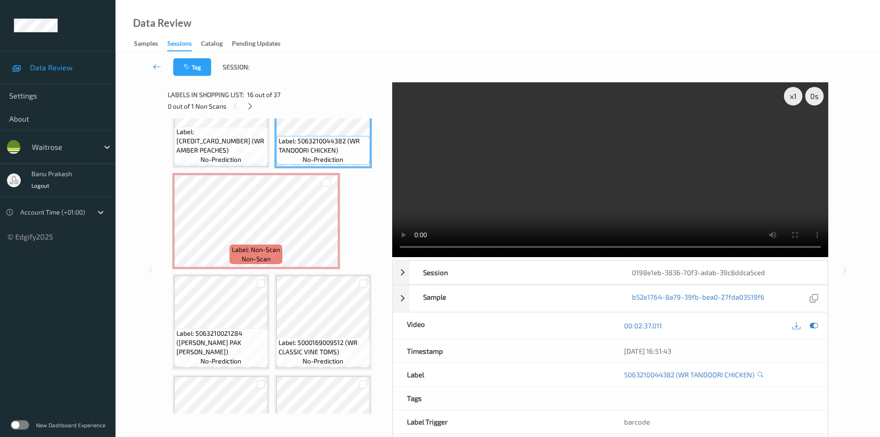
click at [642, 200] on video at bounding box center [610, 169] width 436 height 175
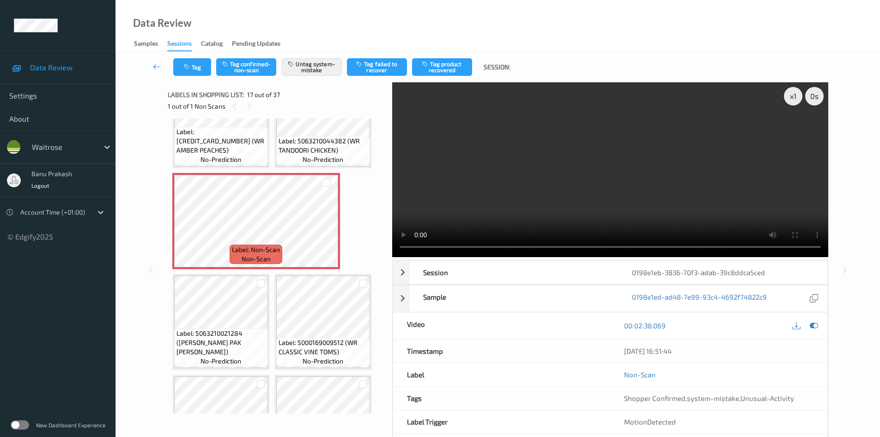
click at [558, 196] on video at bounding box center [610, 169] width 436 height 175
click at [317, 149] on span "Label: 5063210044382 (WR TANDOORI CHICKEN)" at bounding box center [323, 145] width 89 height 18
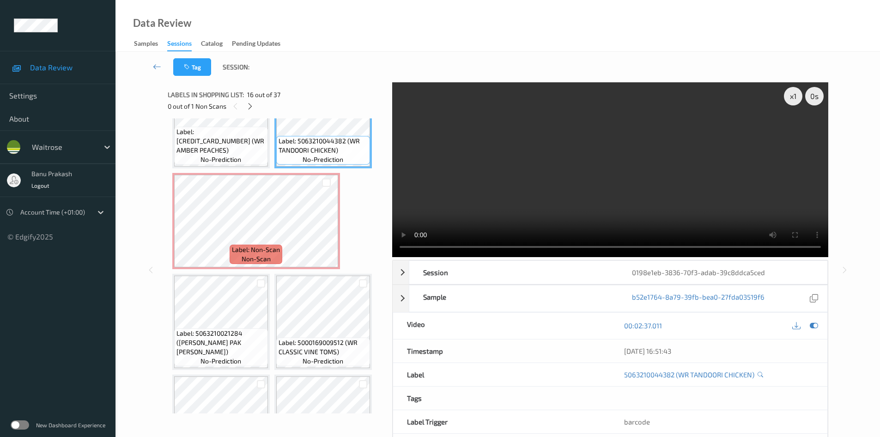
click at [596, 171] on video at bounding box center [610, 169] width 436 height 175
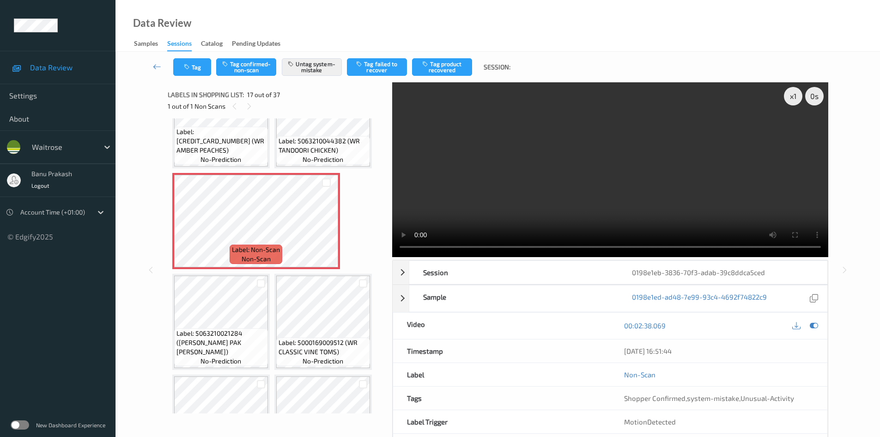
click at [675, 183] on video at bounding box center [610, 169] width 436 height 175
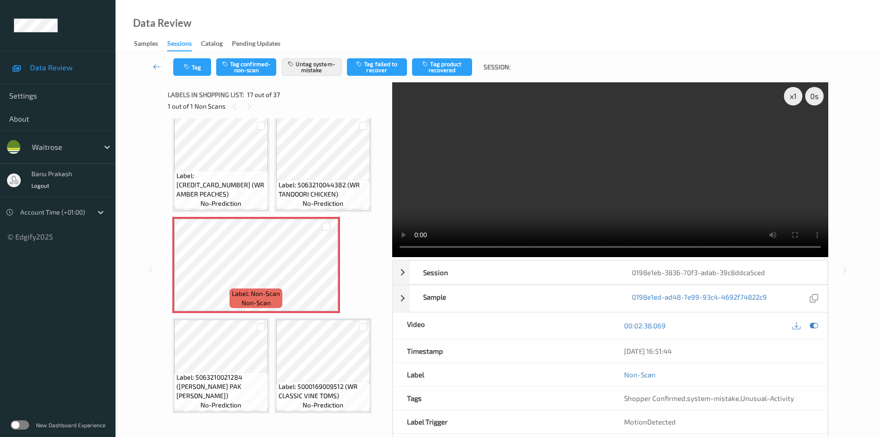
scroll to position [664, 0]
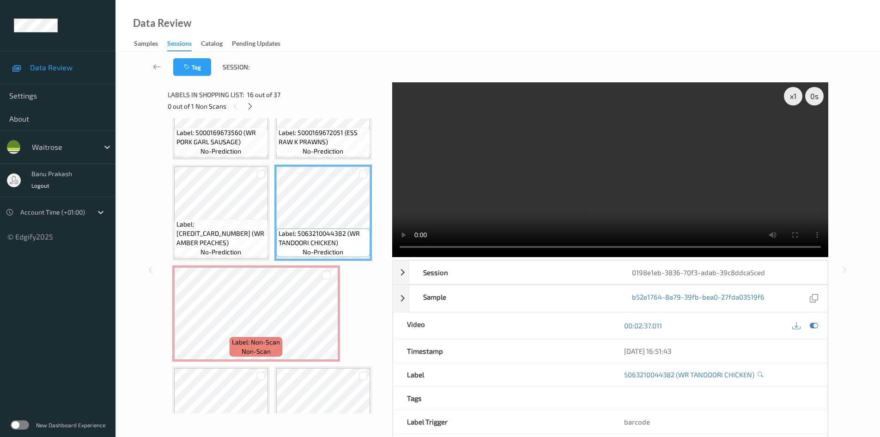
click at [605, 211] on video at bounding box center [610, 169] width 436 height 175
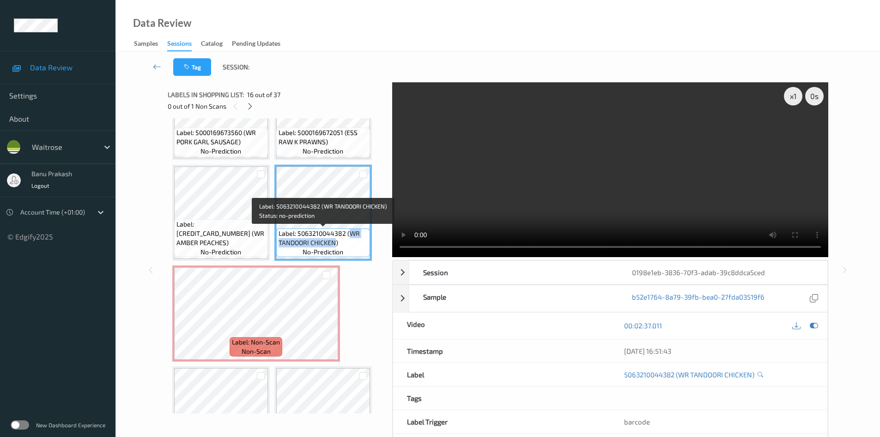
drag, startPoint x: 350, startPoint y: 234, endPoint x: 334, endPoint y: 245, distance: 20.0
click at [334, 245] on span "Label: 5063210044382 (WR TANDOORI CHICKEN)" at bounding box center [323, 238] width 89 height 18
copy span "WR TANDOORI CHICKEN"
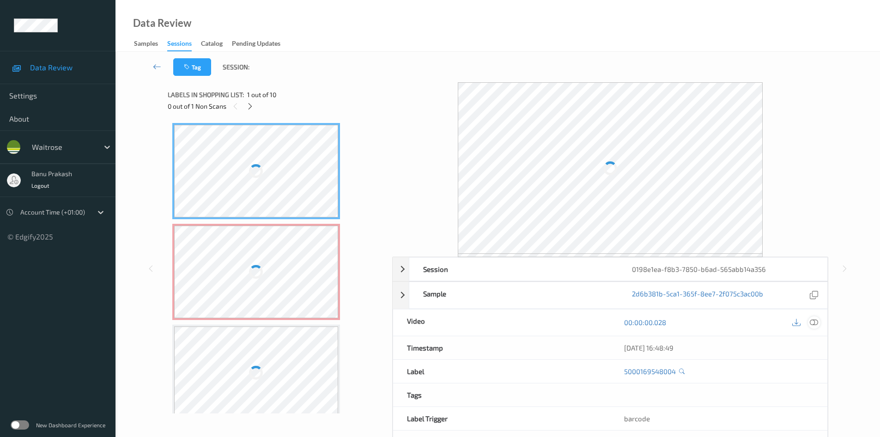
click at [813, 320] on icon at bounding box center [814, 322] width 8 height 8
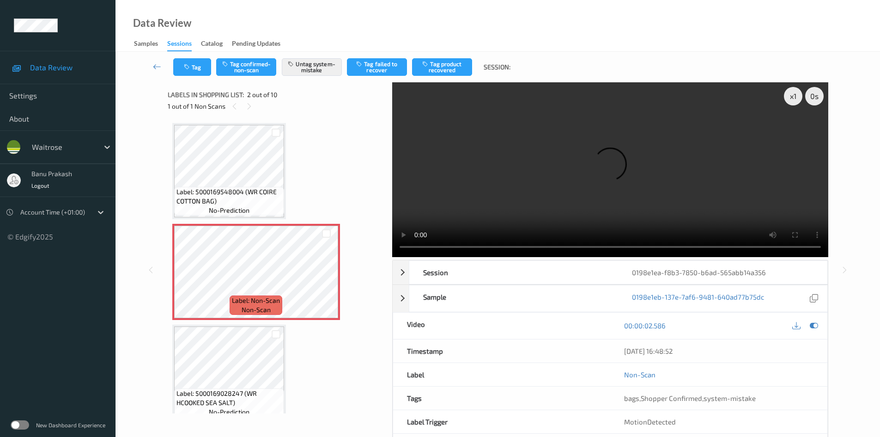
click at [220, 201] on span "Label: 5000169548004 (WR COIRE COTTON BAG)" at bounding box center [229, 196] width 105 height 18
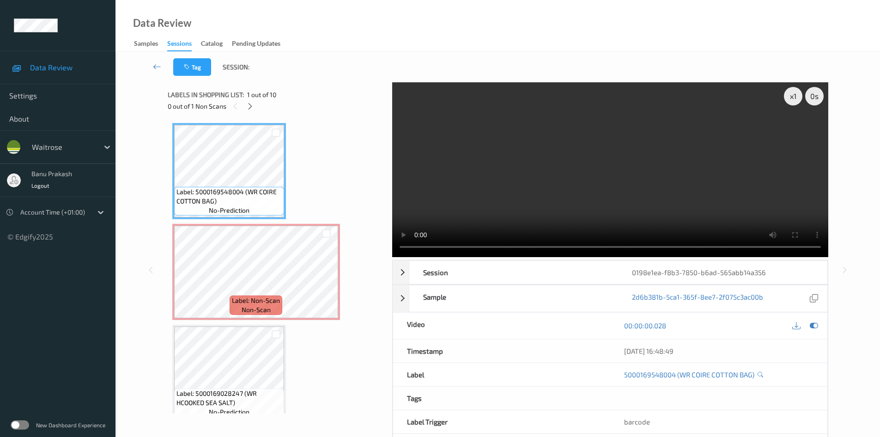
click at [515, 172] on video at bounding box center [610, 169] width 436 height 175
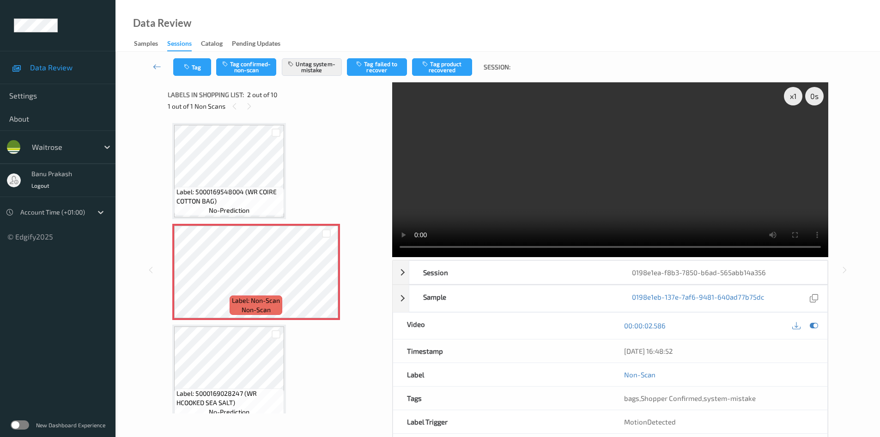
click at [716, 185] on video at bounding box center [610, 169] width 436 height 175
drag, startPoint x: 587, startPoint y: 202, endPoint x: 426, endPoint y: 281, distance: 179.4
click at [580, 203] on video at bounding box center [610, 169] width 436 height 175
